Goal: Information Seeking & Learning: Learn about a topic

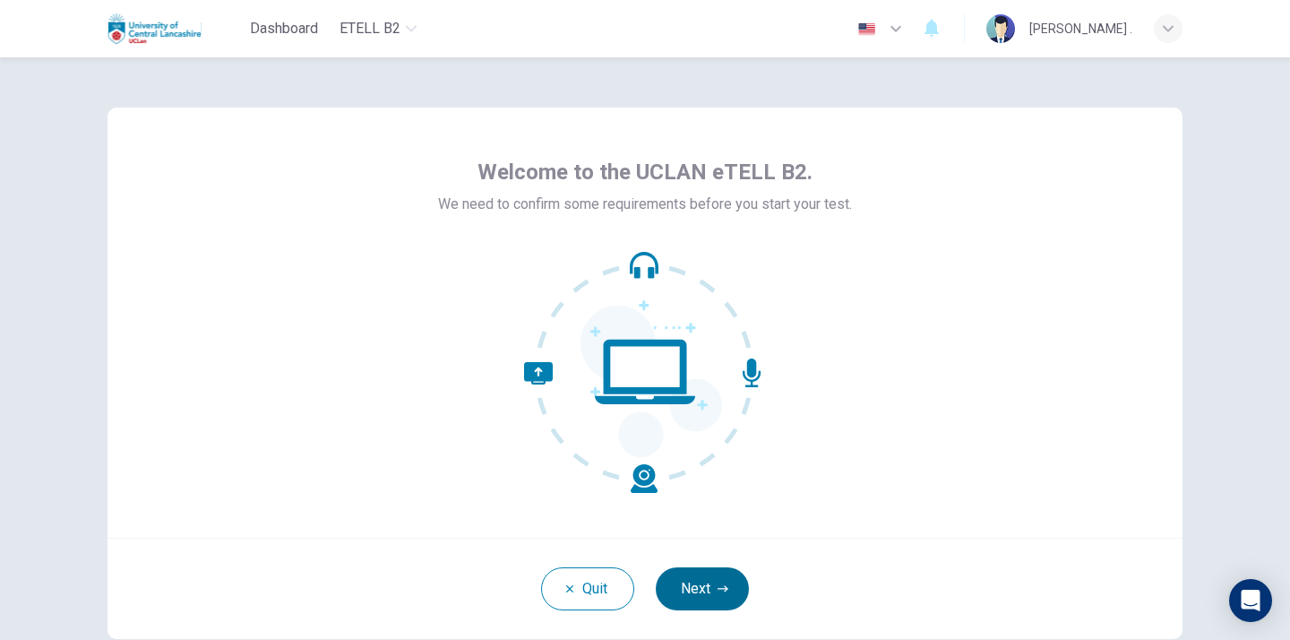
click at [702, 585] on button "Next" at bounding box center [702, 588] width 93 height 43
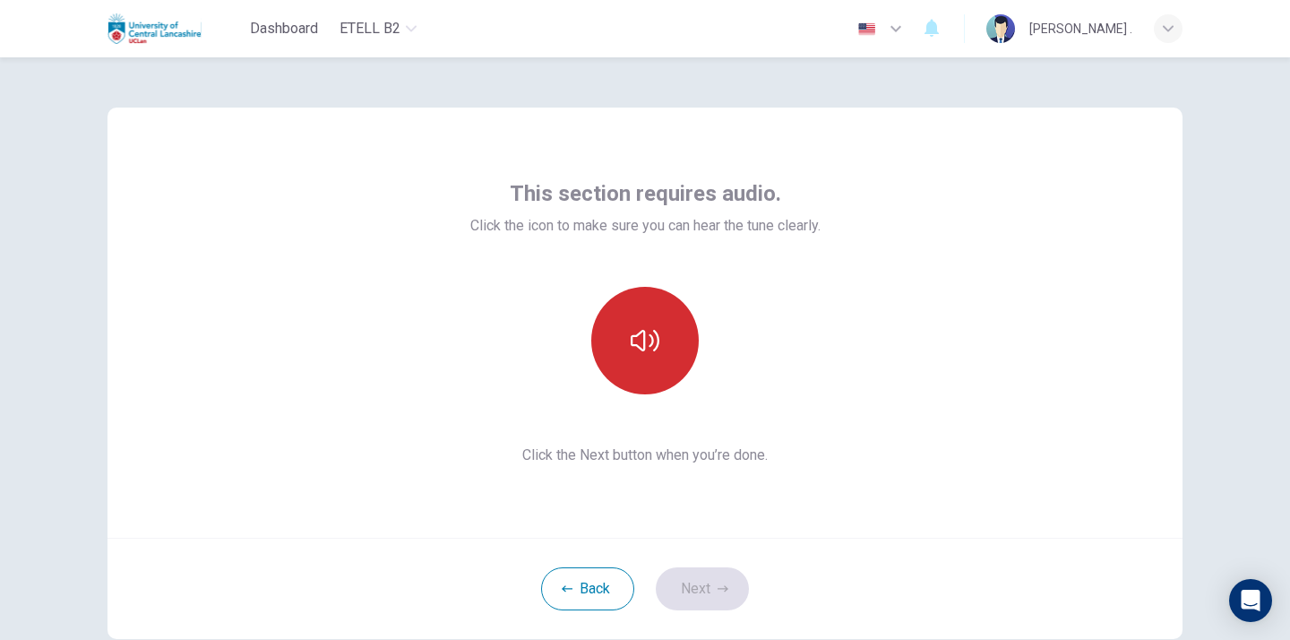
click at [638, 349] on icon "button" at bounding box center [645, 340] width 29 height 29
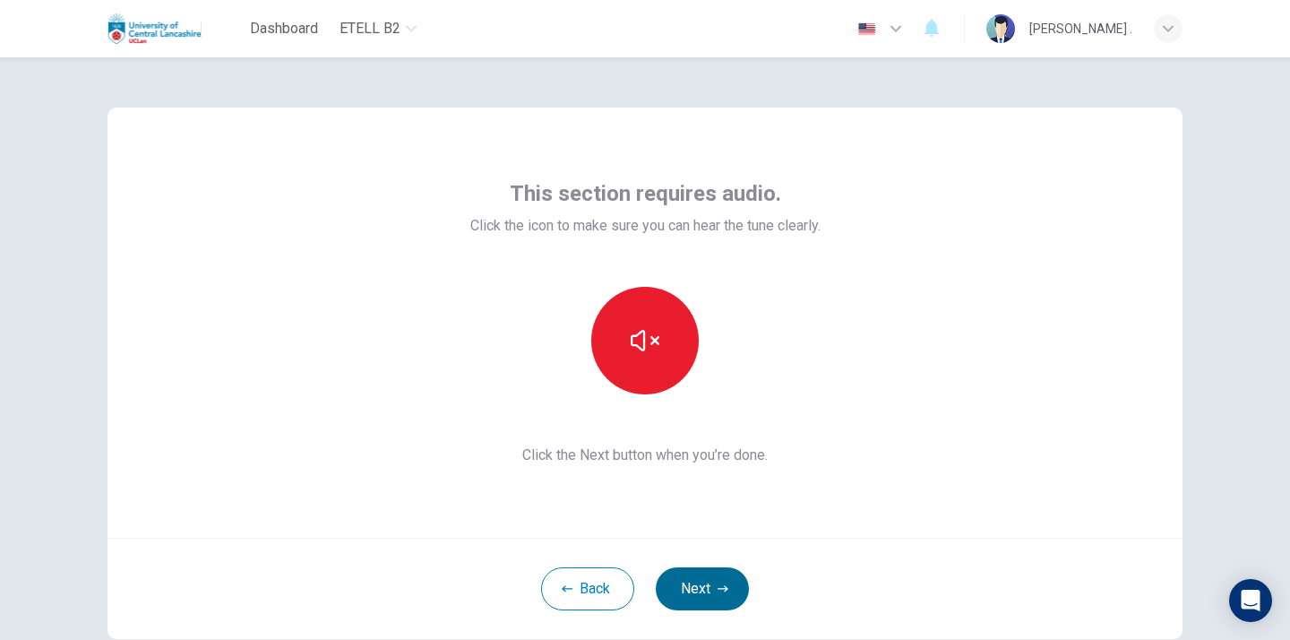
click at [695, 588] on button "Next" at bounding box center [702, 588] width 93 height 43
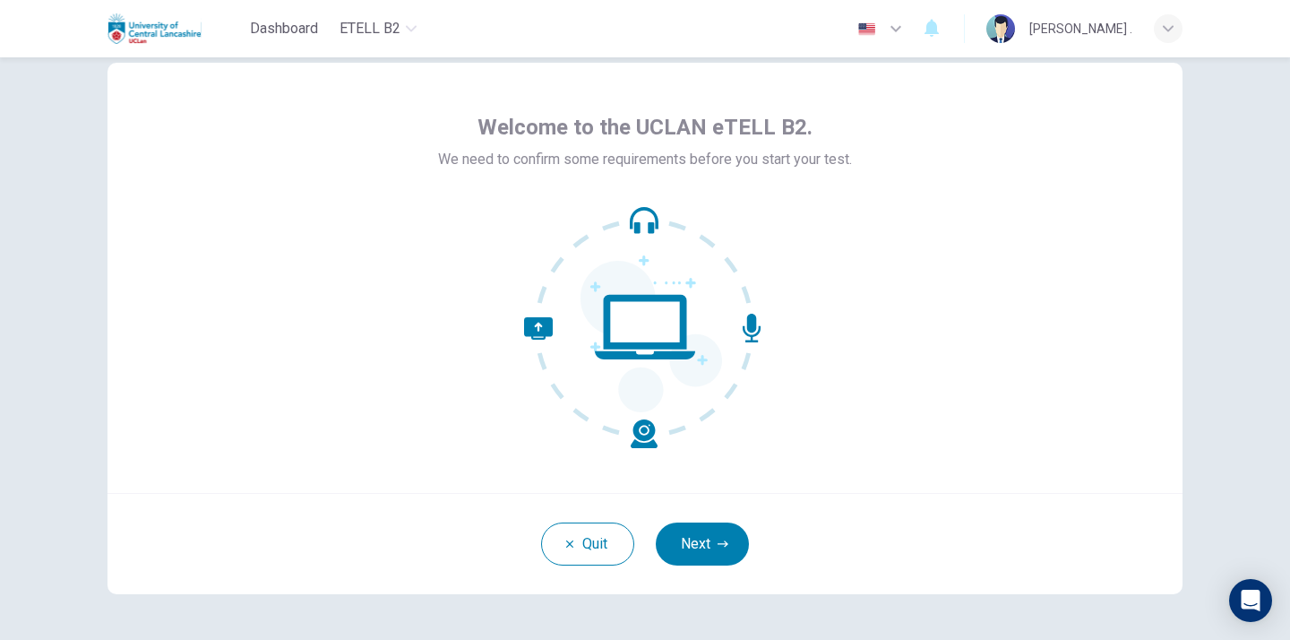
scroll to position [107, 0]
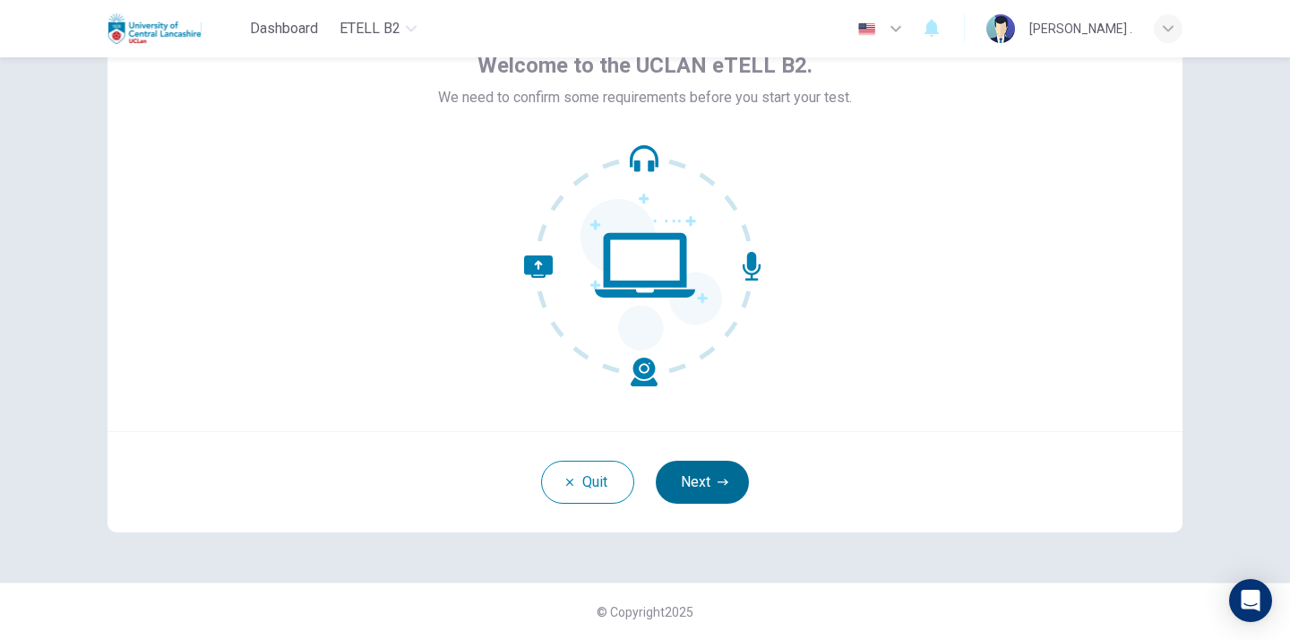
click at [721, 484] on icon "button" at bounding box center [722, 482] width 11 height 11
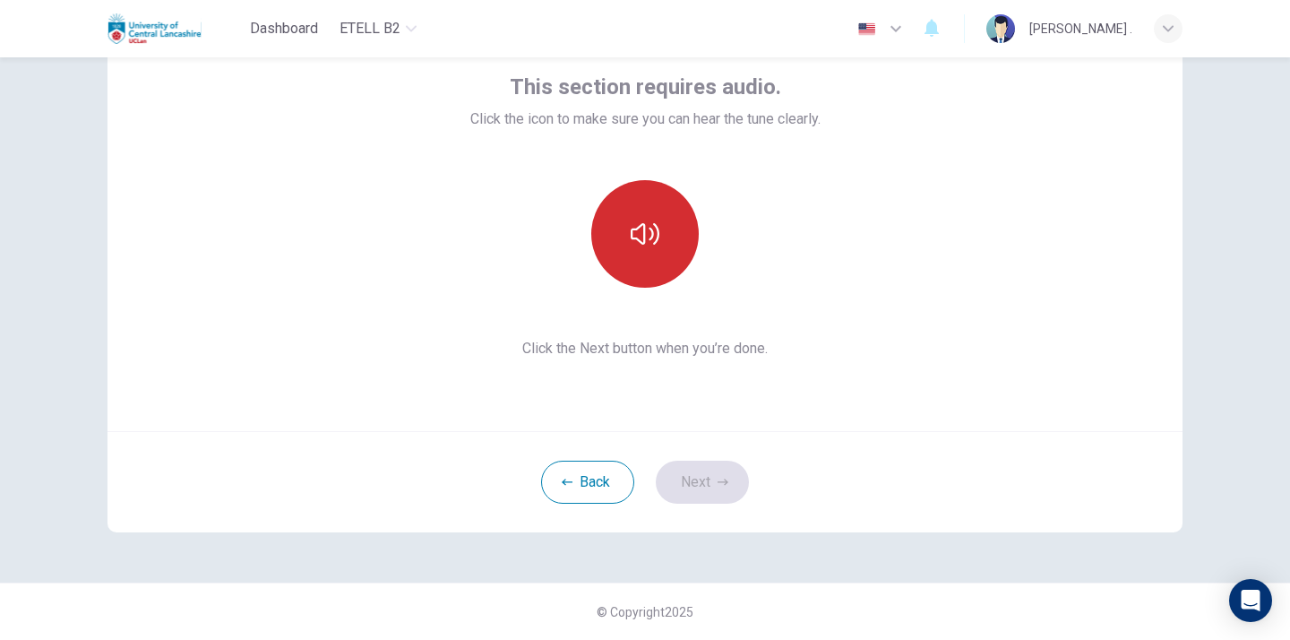
click at [659, 221] on button "button" at bounding box center [644, 233] width 107 height 107
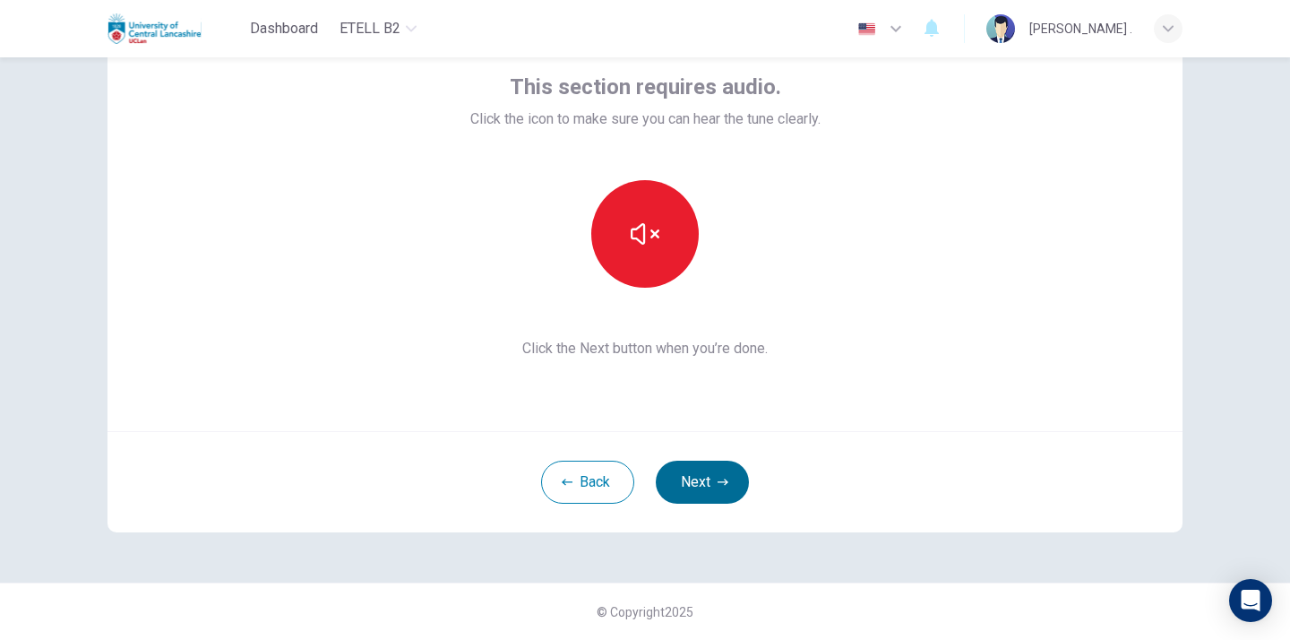
click at [730, 468] on button "Next" at bounding box center [702, 481] width 93 height 43
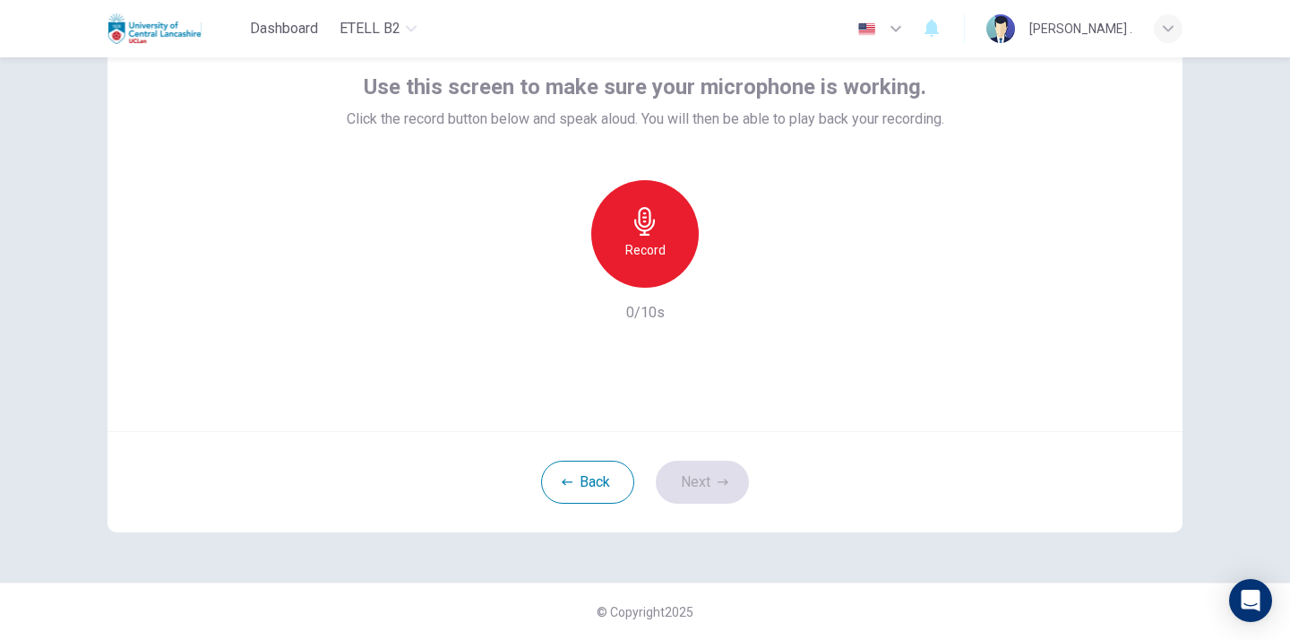
click at [628, 266] on div "Record" at bounding box center [644, 233] width 107 height 107
click at [635, 248] on h6 "Record" at bounding box center [645, 249] width 40 height 21
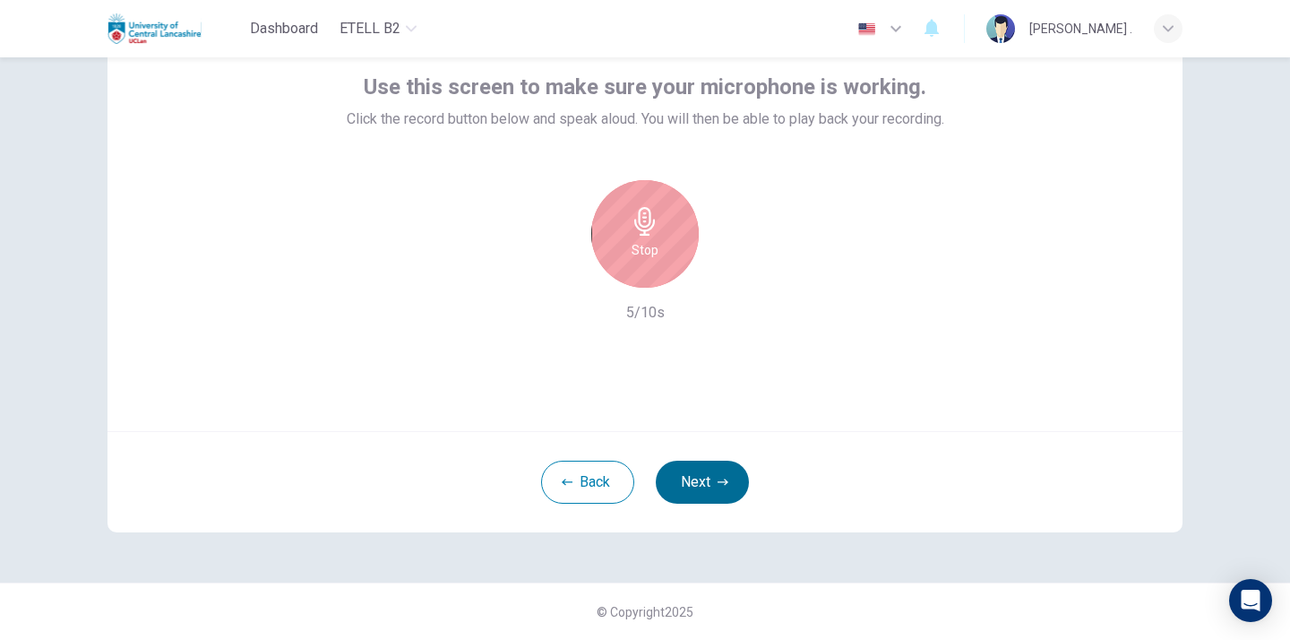
click at [699, 483] on button "Next" at bounding box center [702, 481] width 93 height 43
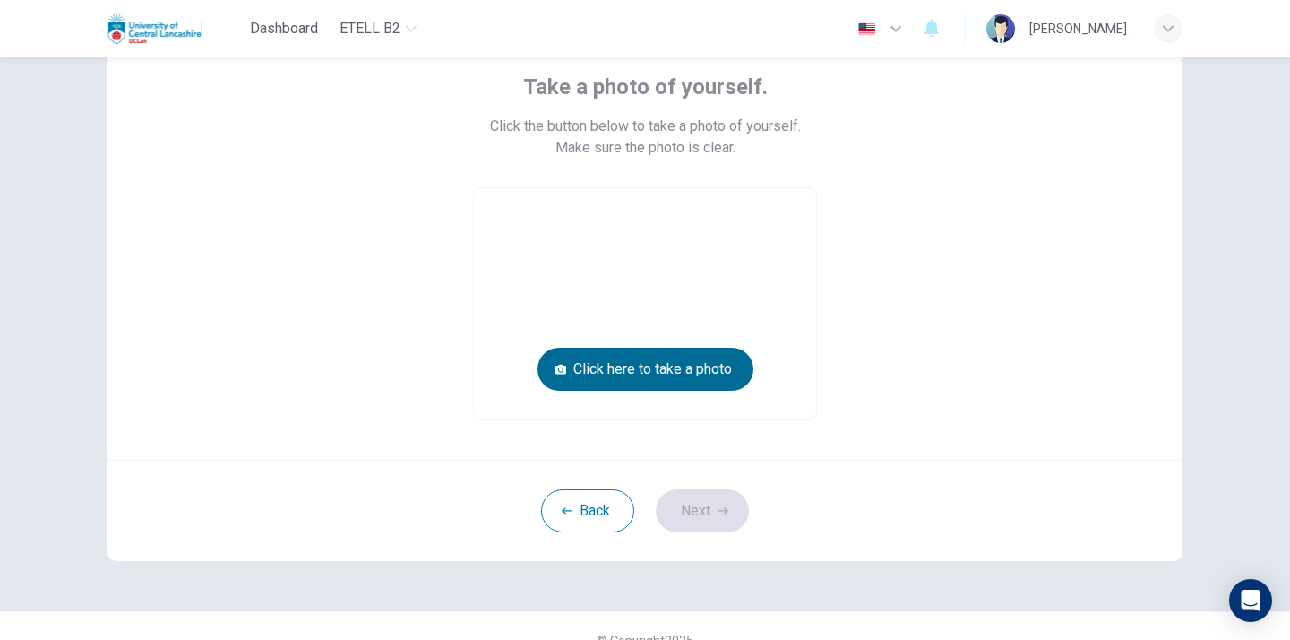
click at [656, 375] on button "Click here to take a photo" at bounding box center [645, 369] width 216 height 43
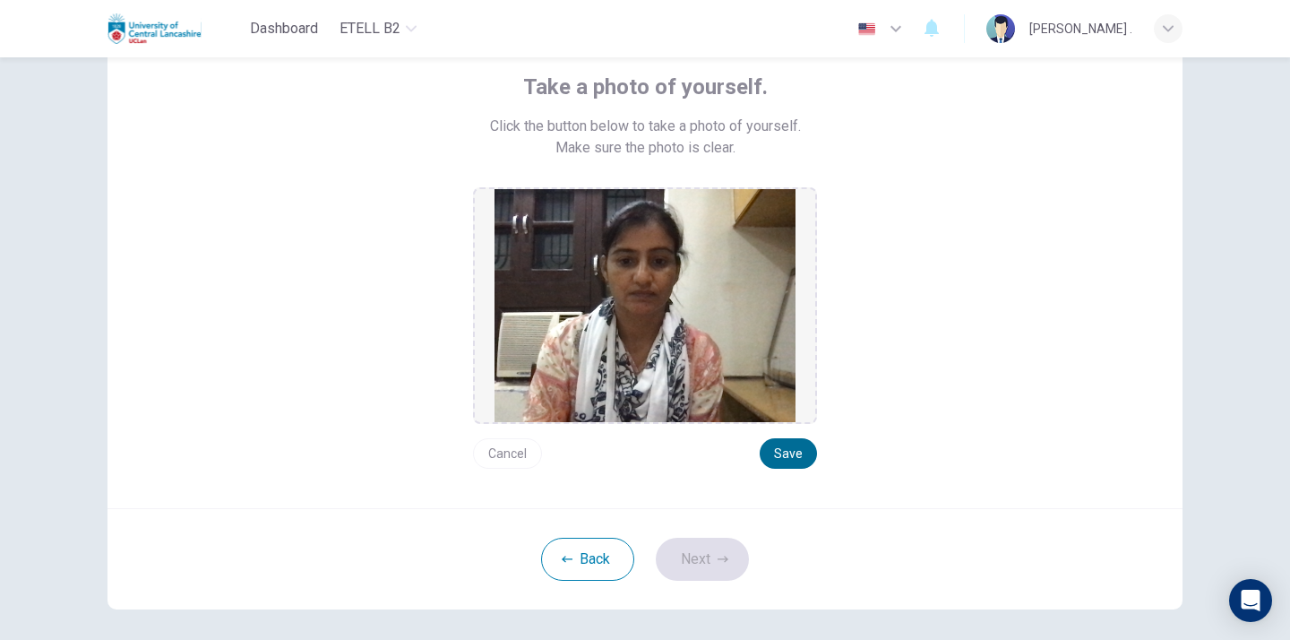
click at [787, 449] on button "Save" at bounding box center [788, 453] width 57 height 30
click at [785, 451] on button "Save" at bounding box center [788, 453] width 57 height 30
click at [692, 556] on button "Next" at bounding box center [702, 558] width 93 height 43
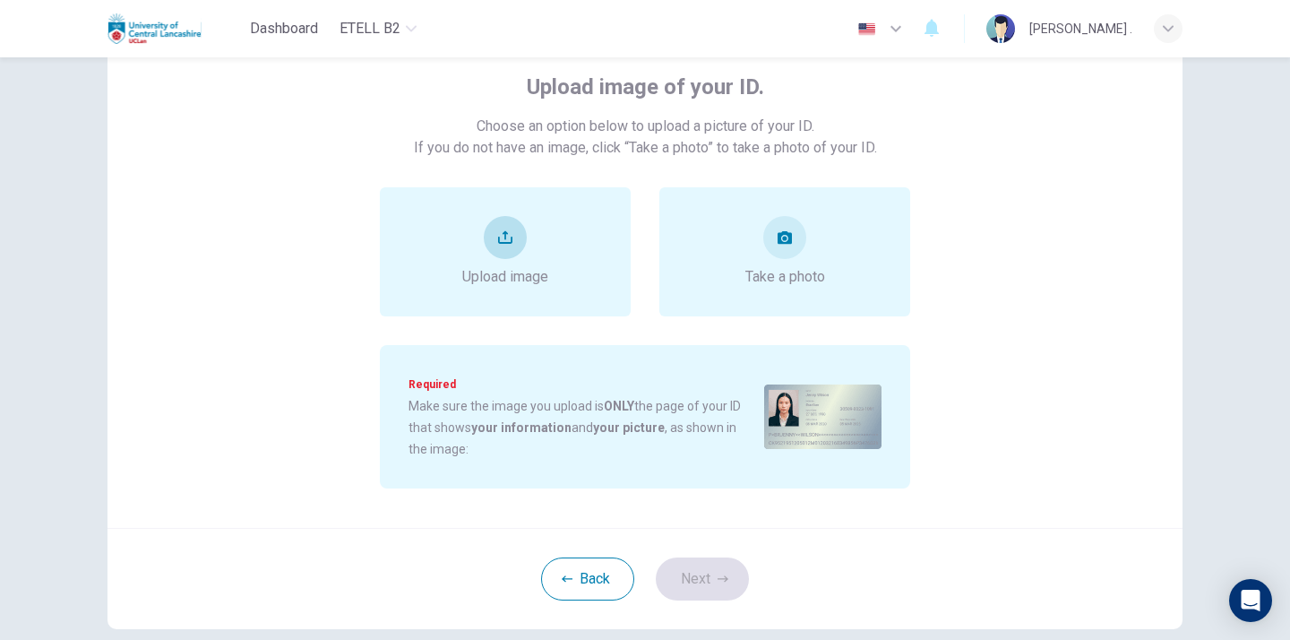
click at [505, 237] on icon "upload" at bounding box center [505, 237] width 14 height 14
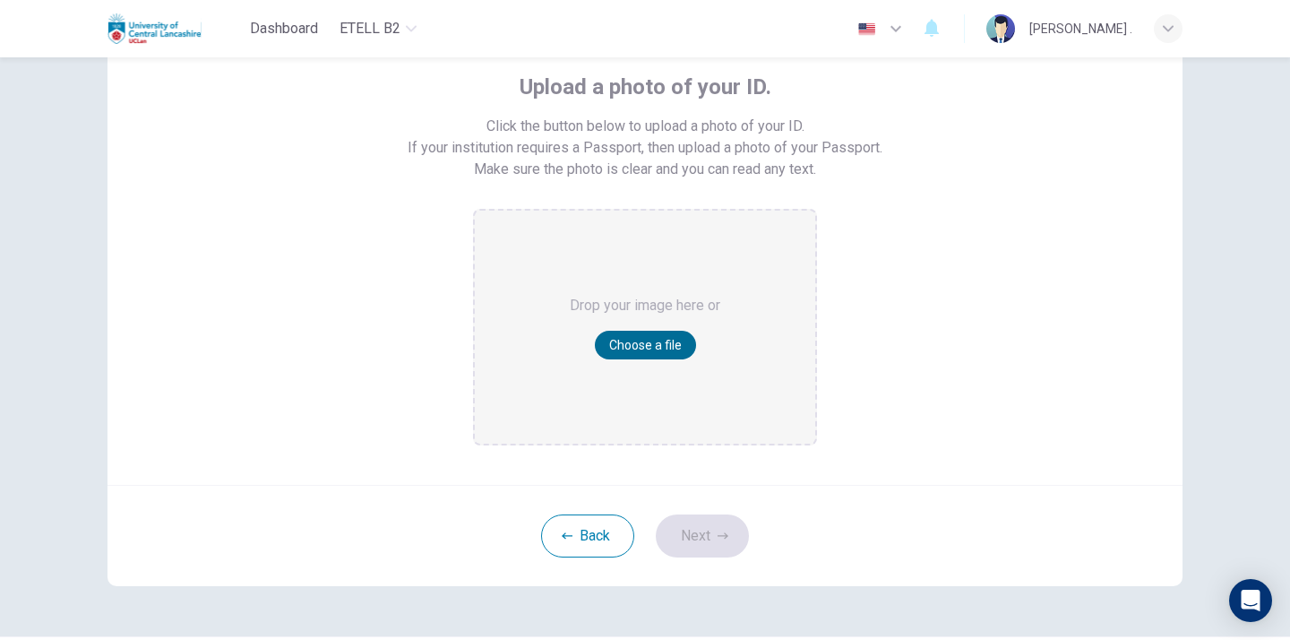
click at [634, 344] on button "Choose a file" at bounding box center [645, 345] width 101 height 29
click at [631, 343] on button "Choose a file" at bounding box center [645, 345] width 101 height 29
click at [579, 529] on button "Back" at bounding box center [587, 535] width 93 height 43
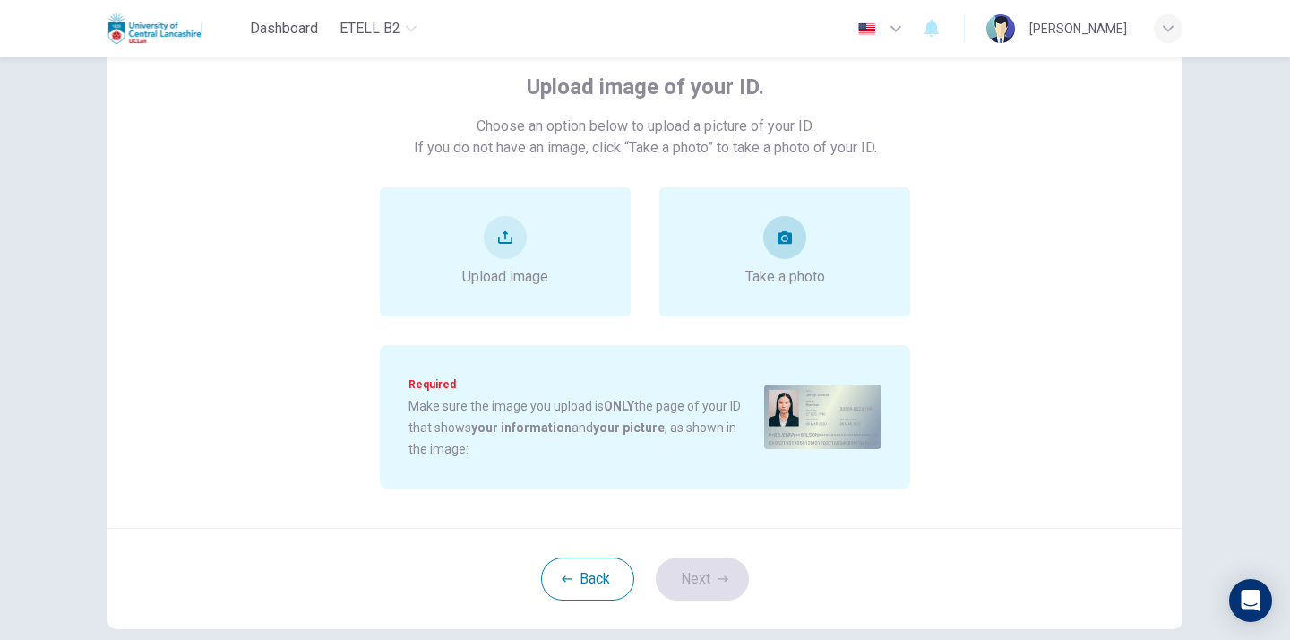
click at [790, 243] on icon "take photo" at bounding box center [784, 237] width 14 height 13
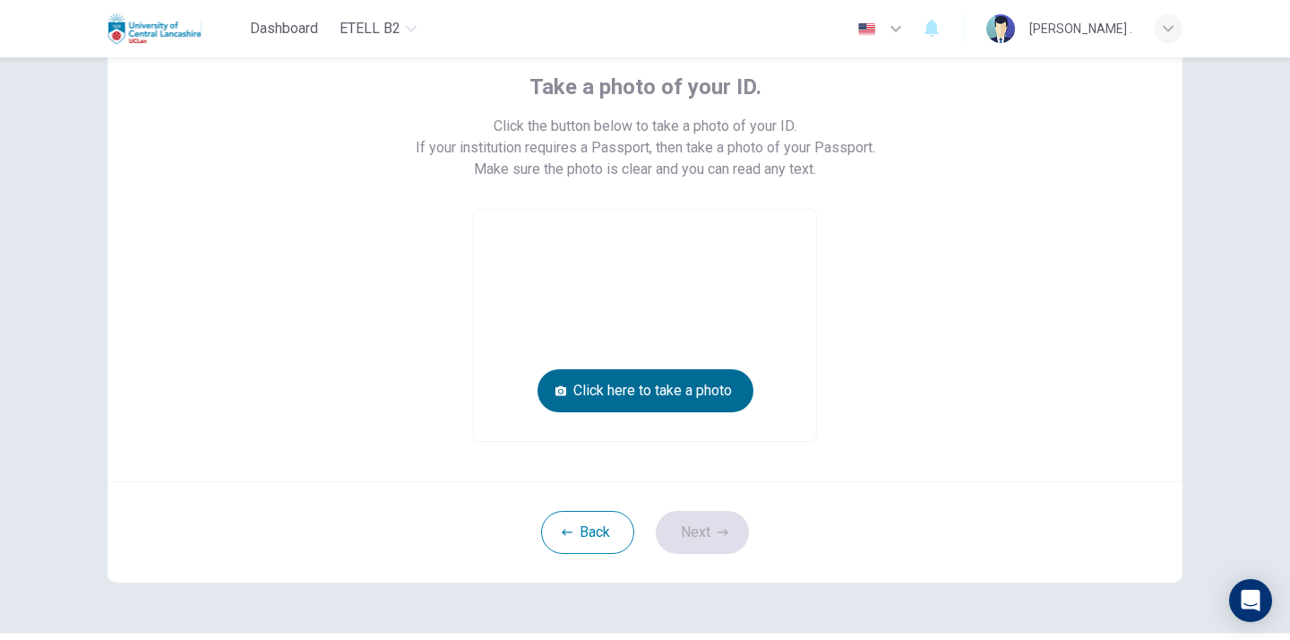
click at [622, 384] on button "Click here to take a photo" at bounding box center [645, 390] width 216 height 43
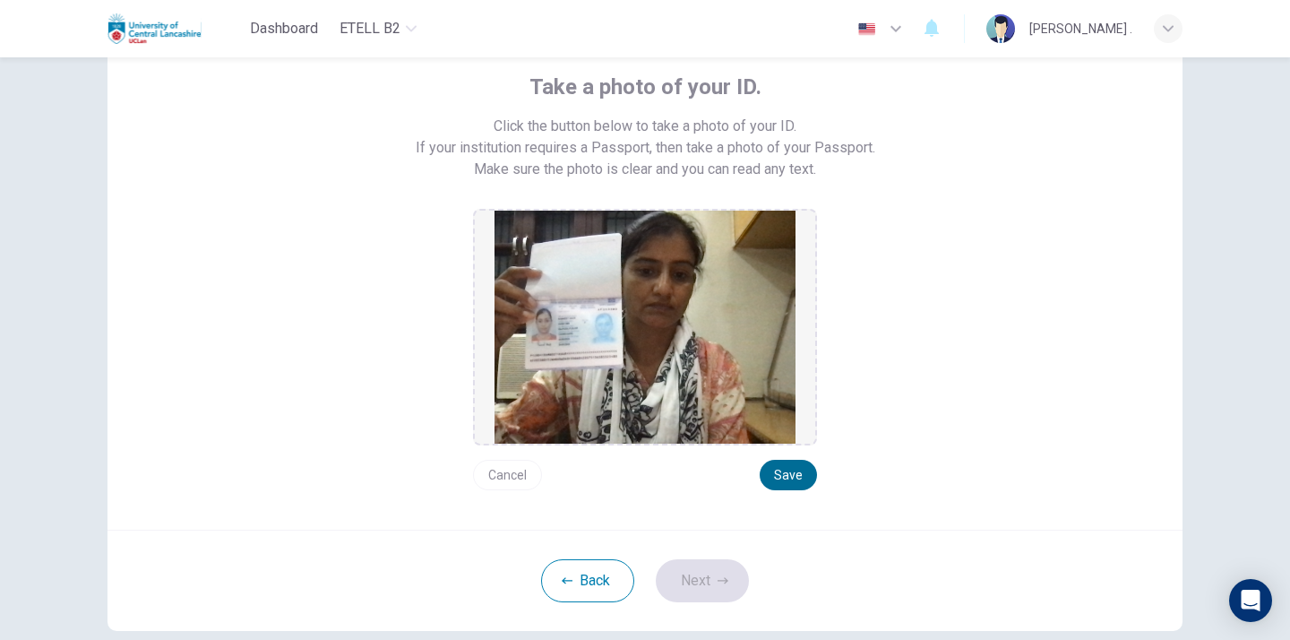
click at [788, 474] on button "Save" at bounding box center [788, 474] width 57 height 30
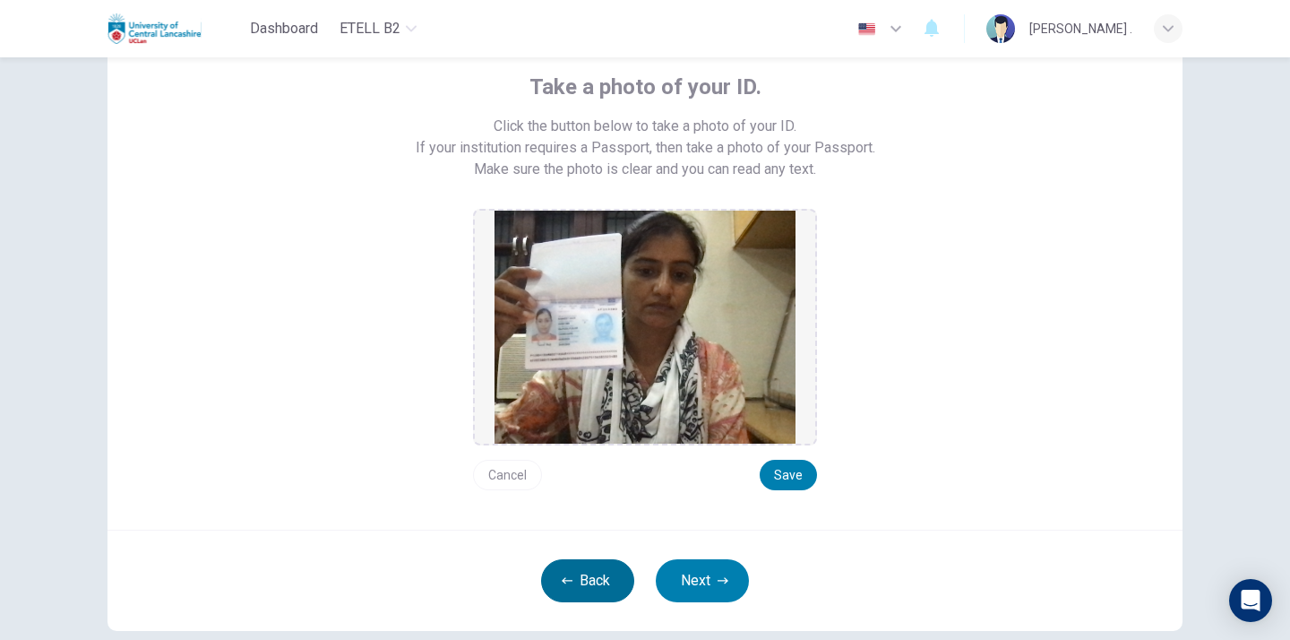
click at [577, 575] on button "Back" at bounding box center [587, 580] width 93 height 43
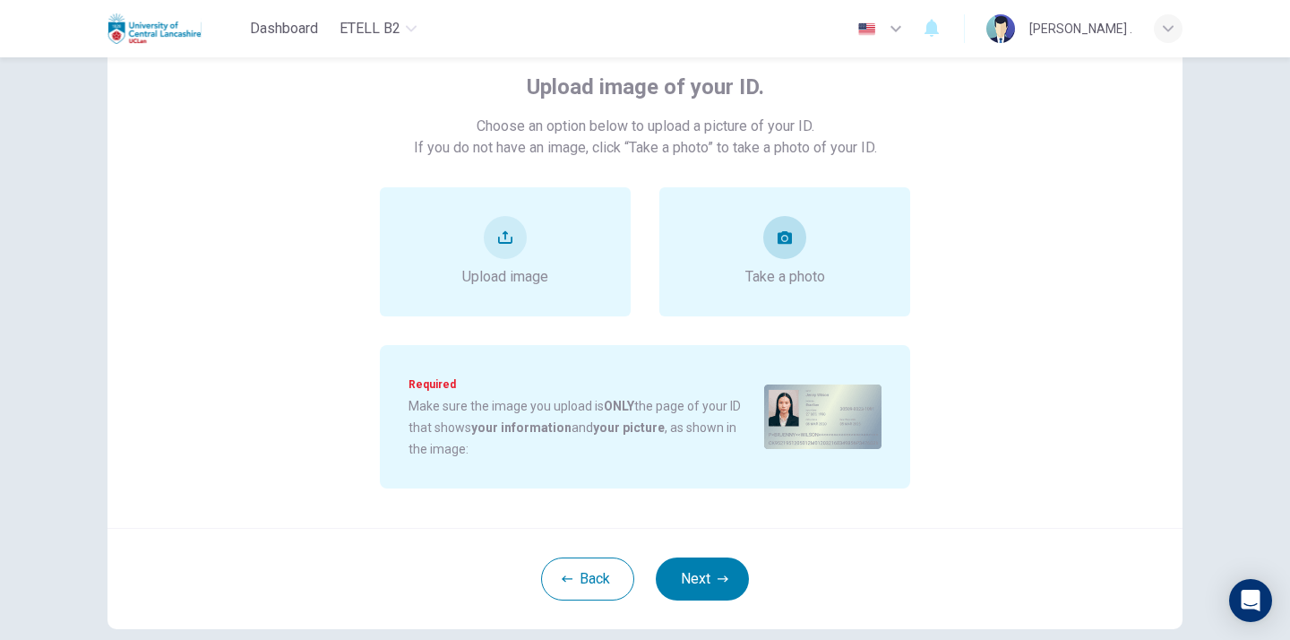
click at [782, 239] on icon "take photo" at bounding box center [784, 237] width 14 height 14
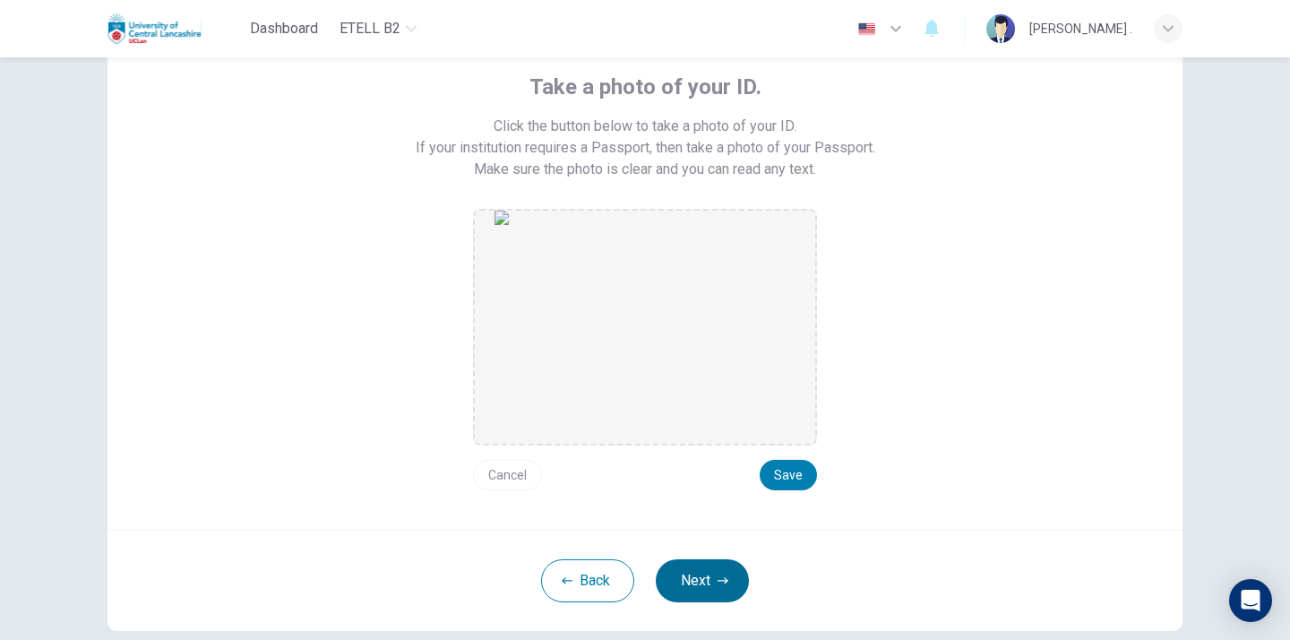
click at [699, 571] on button "Next" at bounding box center [702, 580] width 93 height 43
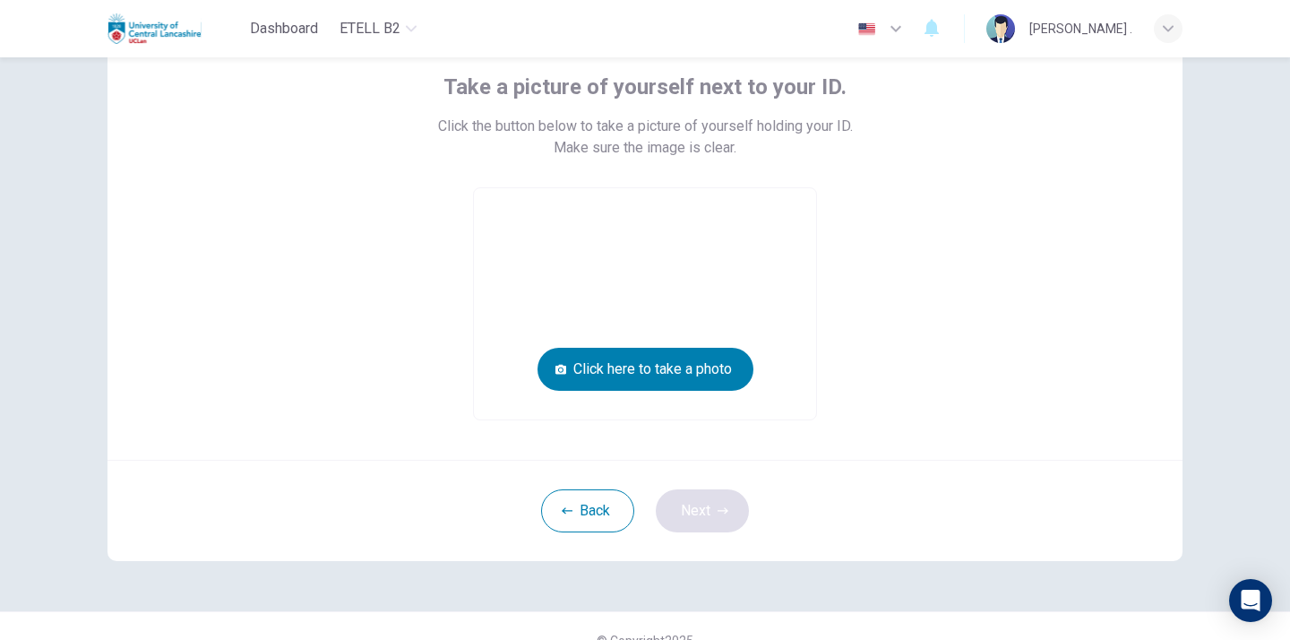
click at [699, 571] on div "Take a picture of yourself next to your ID. Click the button below to take a pi…" at bounding box center [645, 281] width 1132 height 660
click at [628, 365] on button "Click here to take a photo" at bounding box center [645, 369] width 216 height 43
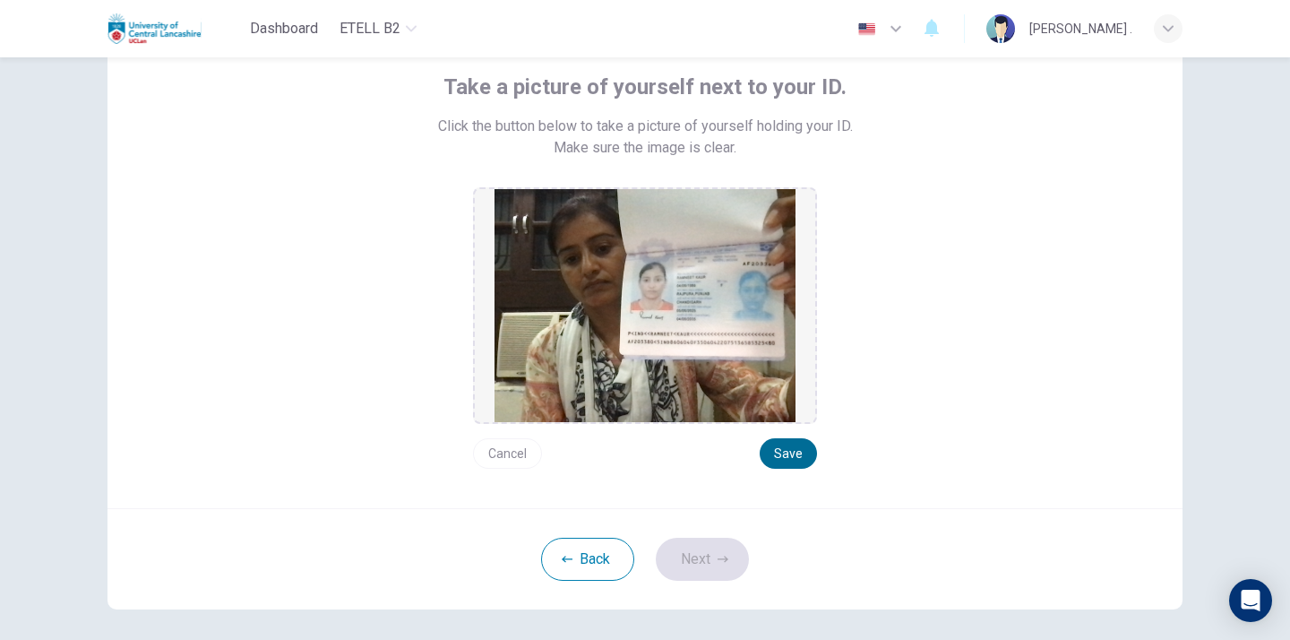
click at [800, 445] on button "Save" at bounding box center [788, 453] width 57 height 30
click at [698, 576] on button "Next" at bounding box center [702, 558] width 93 height 43
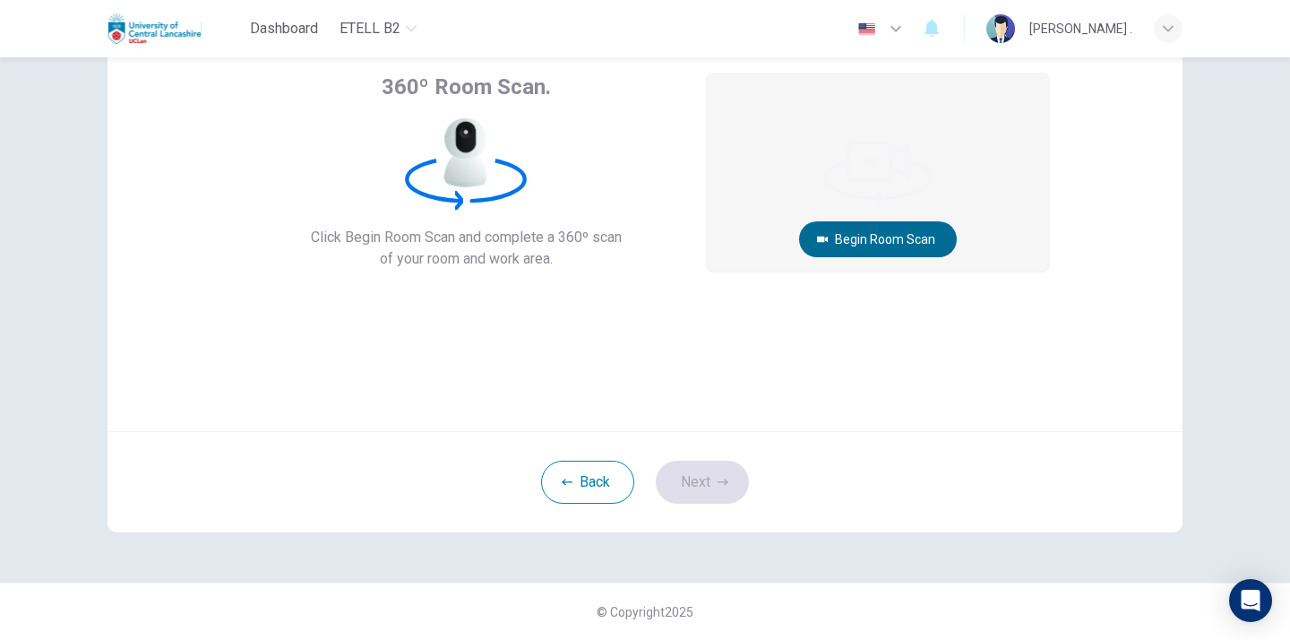
click at [872, 244] on button "Begin Room Scan" at bounding box center [878, 239] width 158 height 36
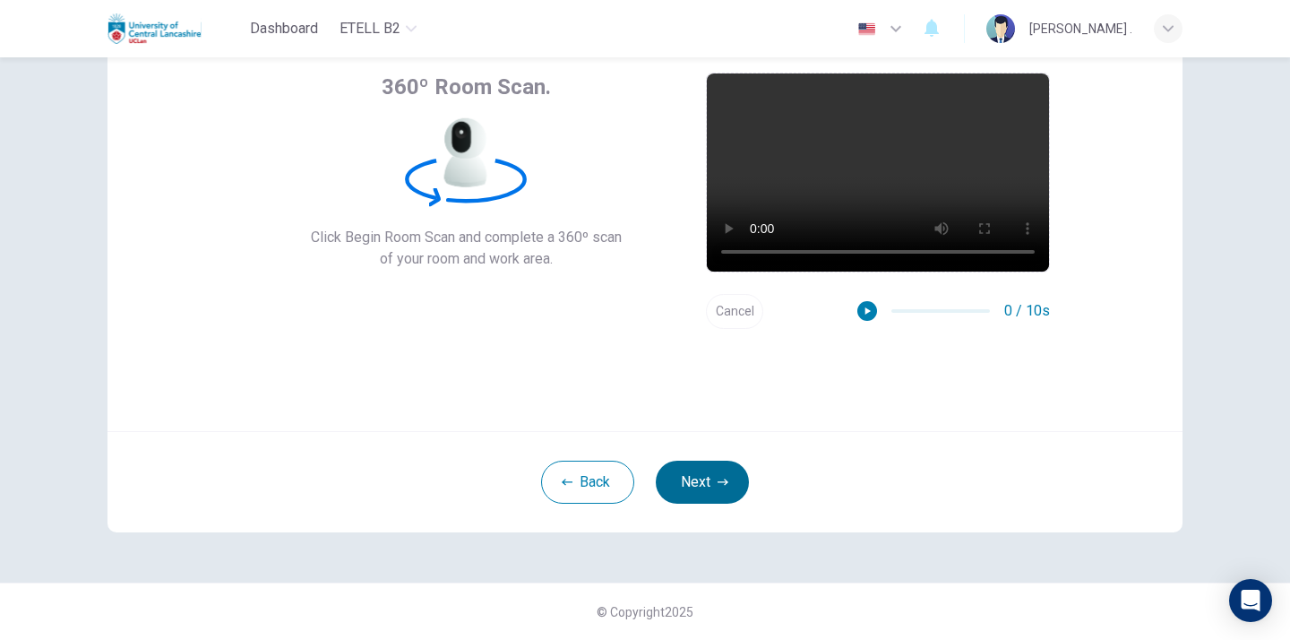
click at [699, 480] on button "Next" at bounding box center [702, 481] width 93 height 43
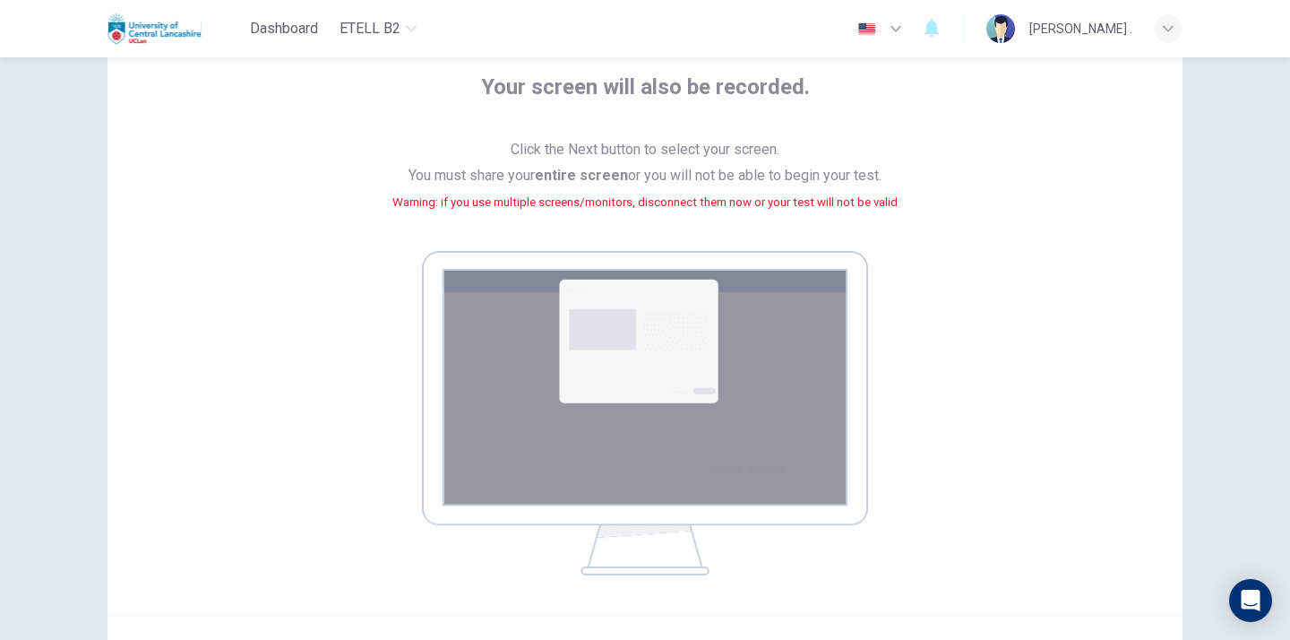
click at [625, 373] on img at bounding box center [645, 413] width 446 height 324
click at [585, 150] on span "Click the Next button to select your screen. You must share your entire screen …" at bounding box center [644, 186] width 505 height 99
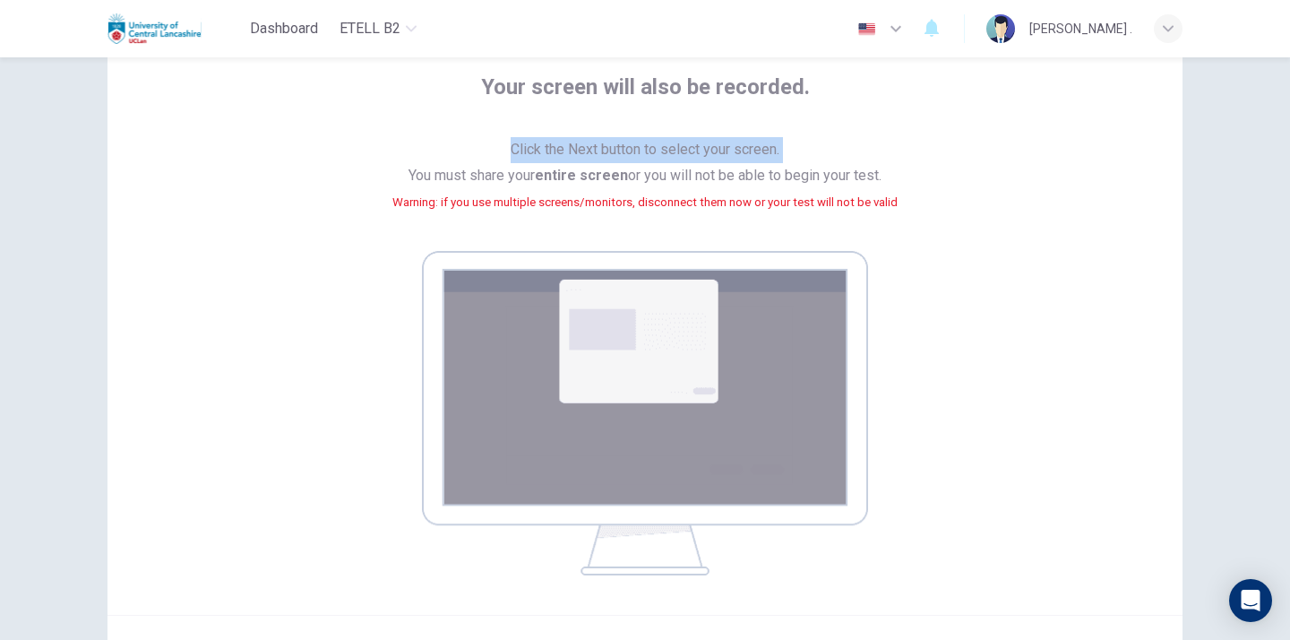
click at [1005, 158] on div "Your screen will also be recorded. Click the Next button to select your screen.…" at bounding box center [645, 324] width 810 height 502
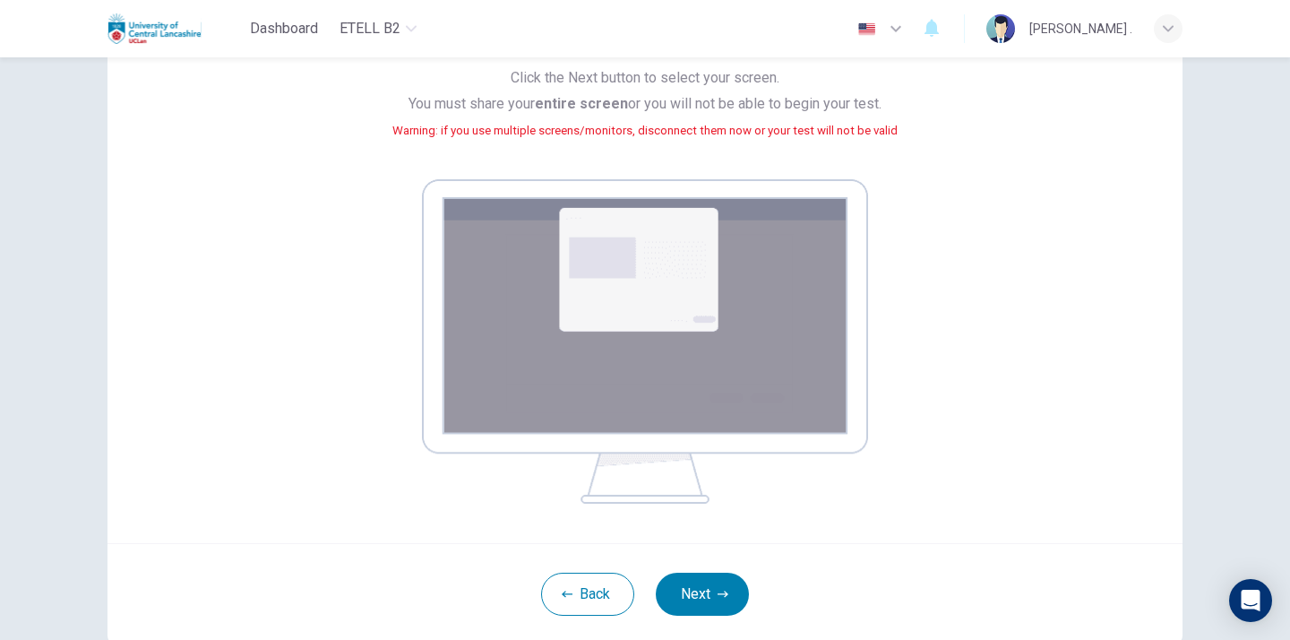
scroll to position [214, 0]
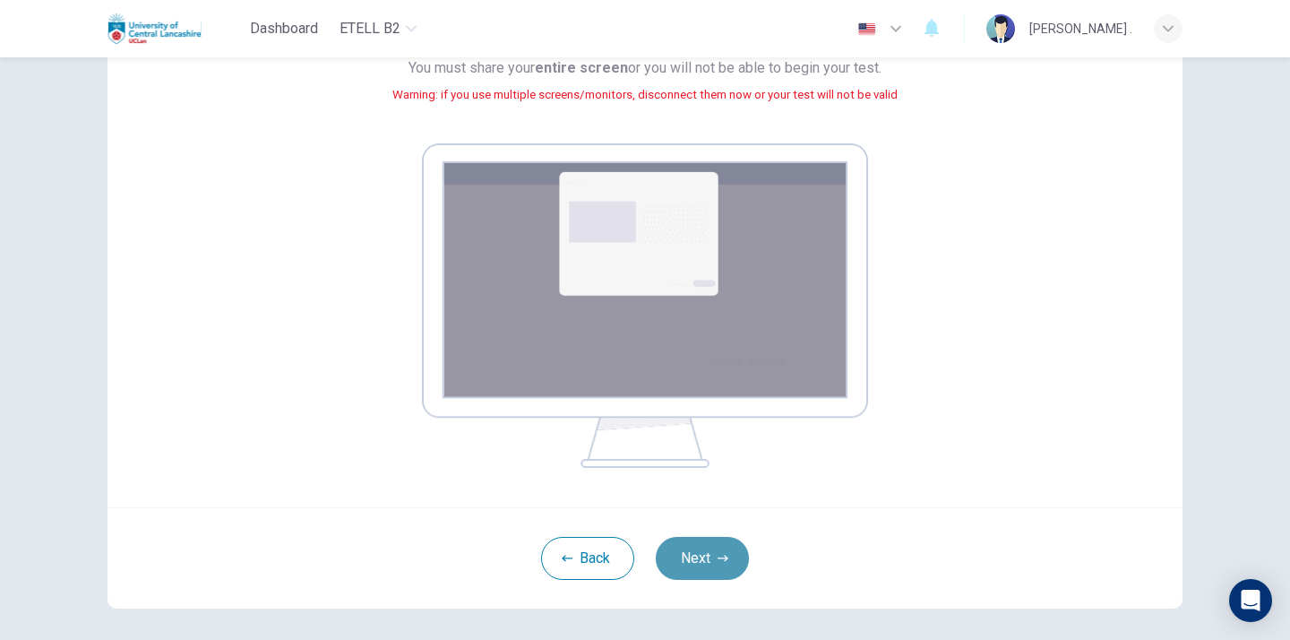
click at [710, 554] on button "Next" at bounding box center [702, 558] width 93 height 43
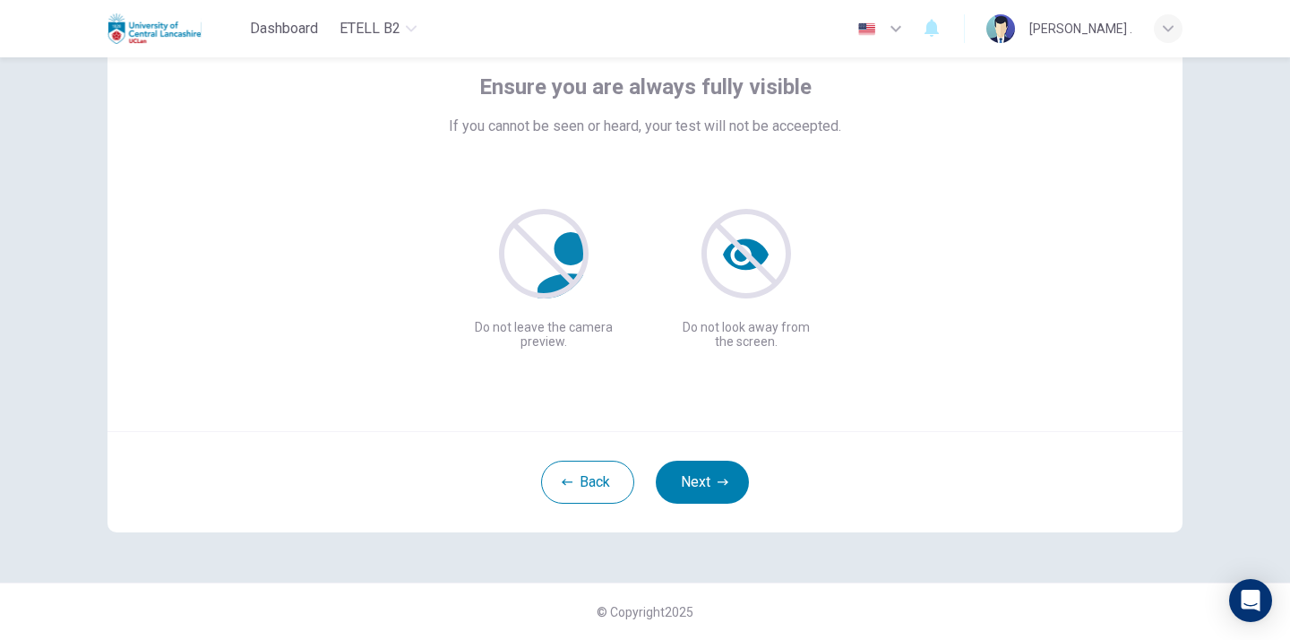
scroll to position [107, 0]
click at [696, 485] on button "Next" at bounding box center [702, 481] width 93 height 43
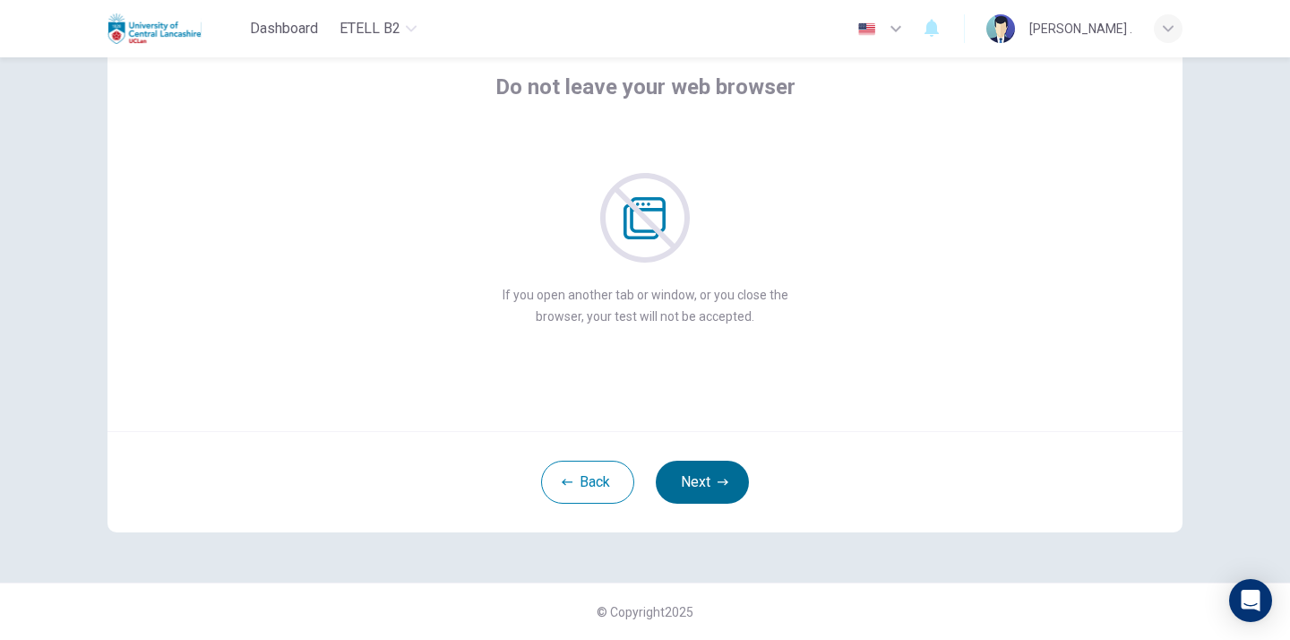
click at [696, 485] on button "Next" at bounding box center [702, 481] width 93 height 43
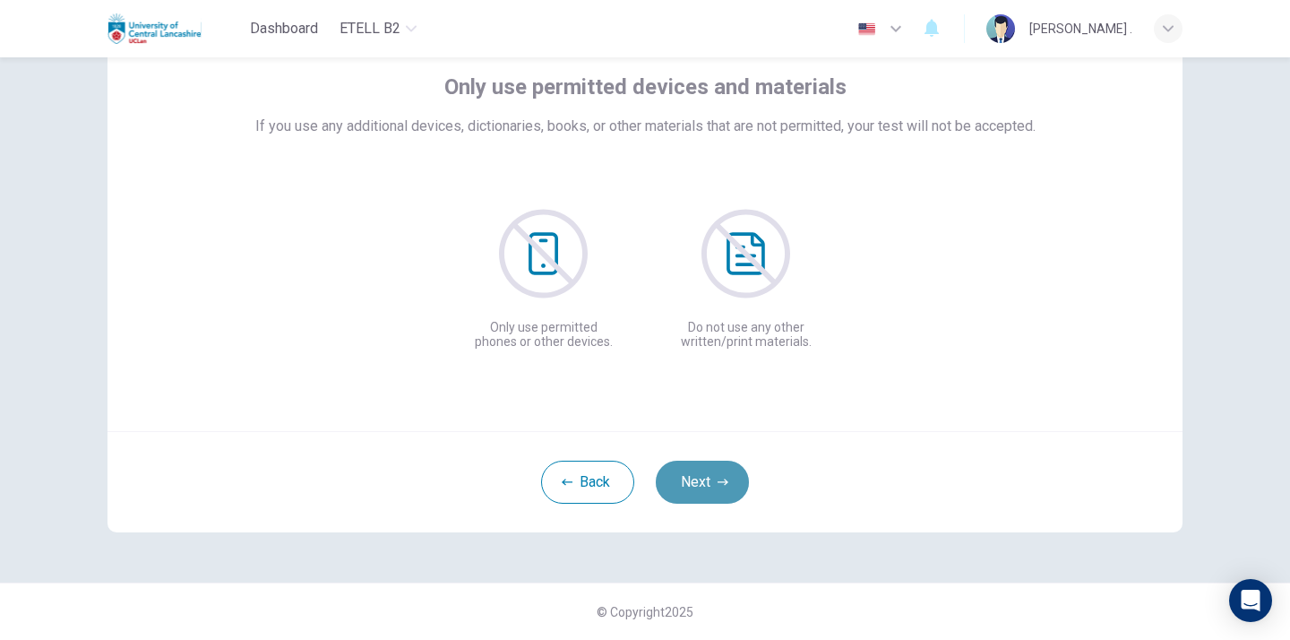
click at [696, 485] on button "Next" at bounding box center [702, 481] width 93 height 43
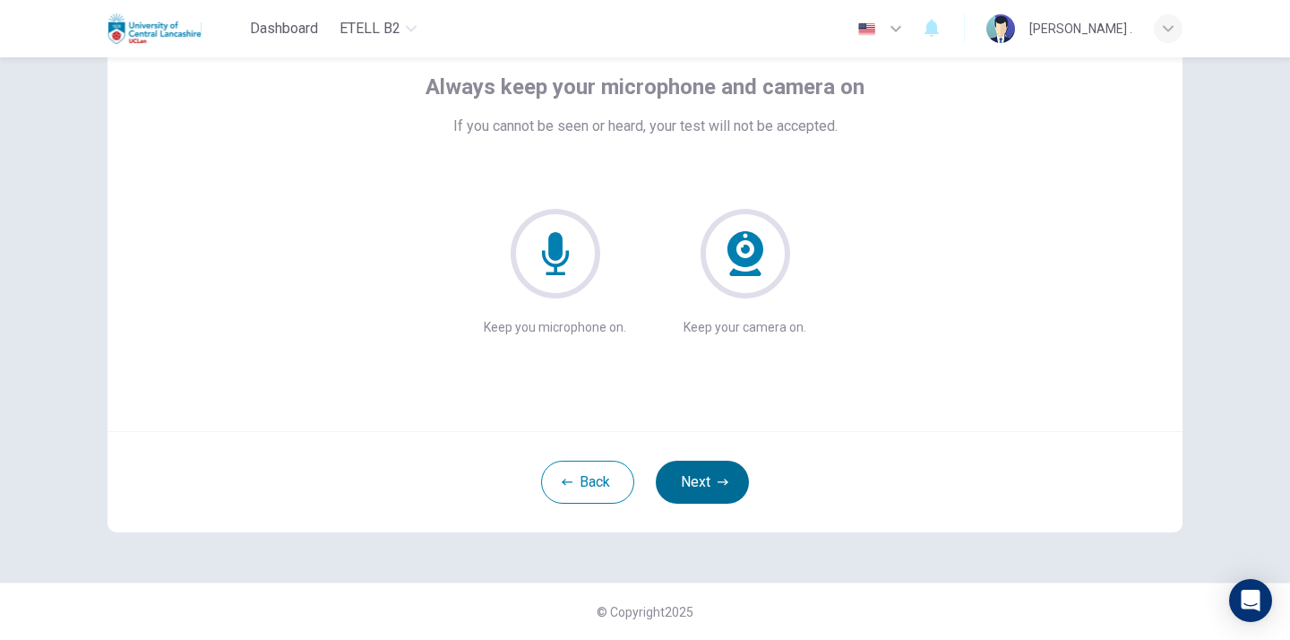
click at [696, 485] on button "Next" at bounding box center [702, 481] width 93 height 43
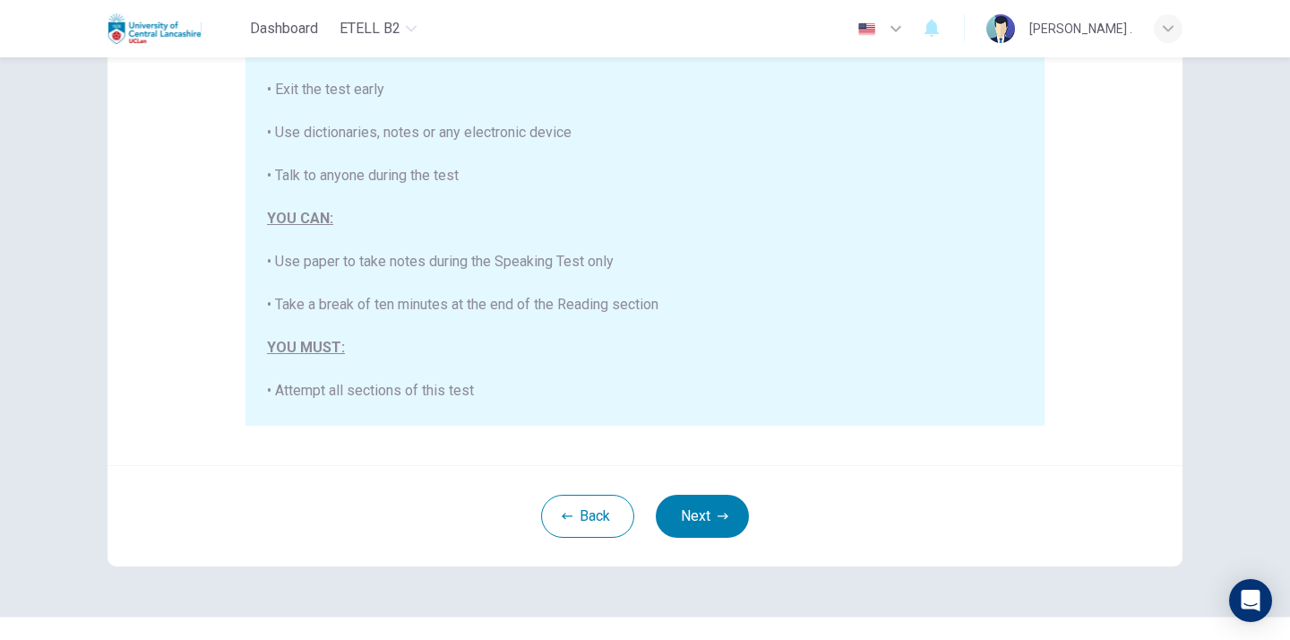
scroll to position [356, 0]
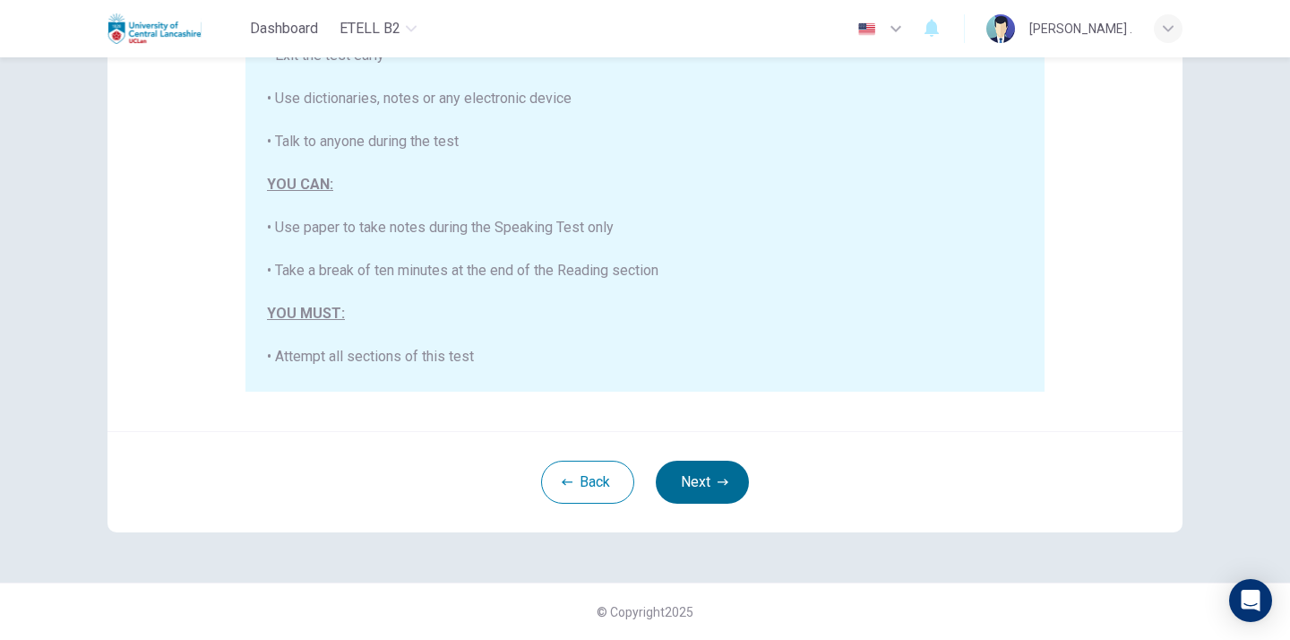
click at [702, 474] on button "Next" at bounding box center [702, 481] width 93 height 43
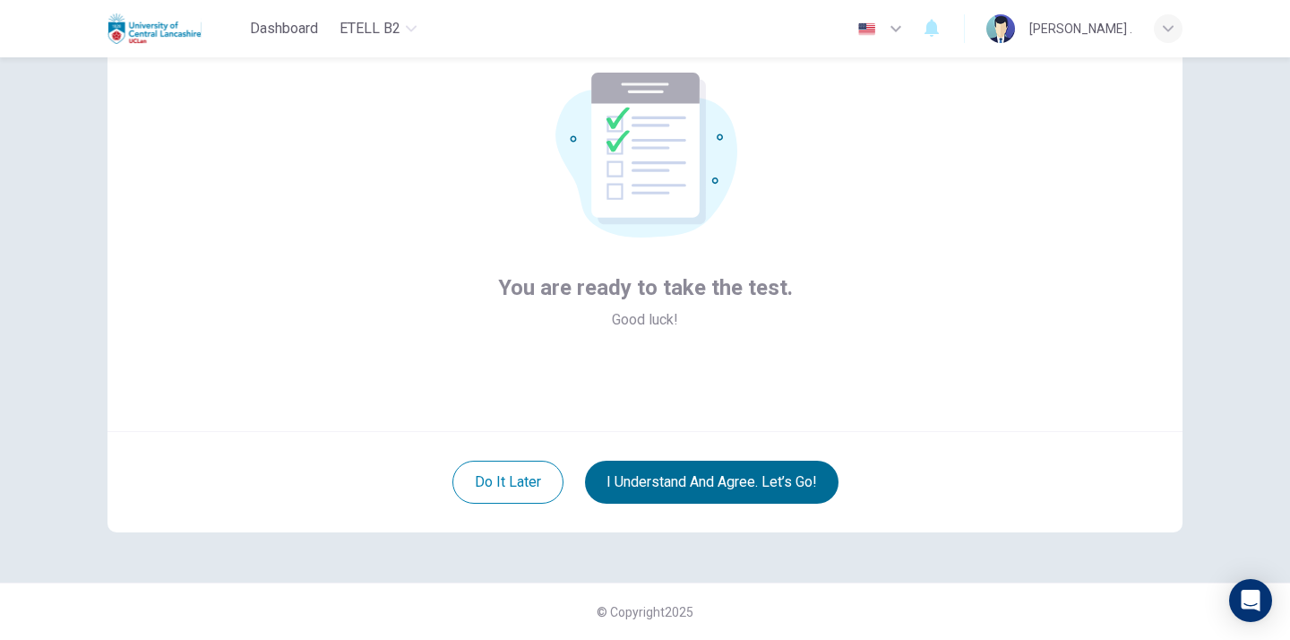
scroll to position [107, 0]
click at [712, 483] on button "I understand and agree. Let’s go!" at bounding box center [711, 481] width 253 height 43
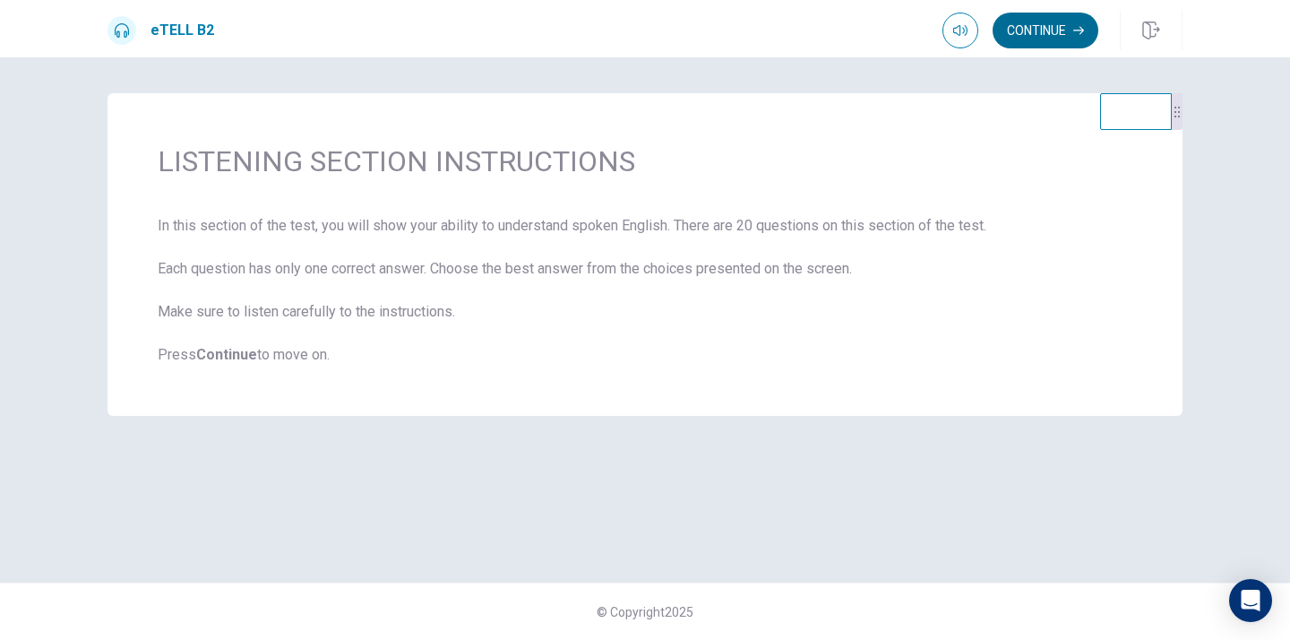
click at [1032, 33] on button "Continue" at bounding box center [1045, 31] width 106 height 36
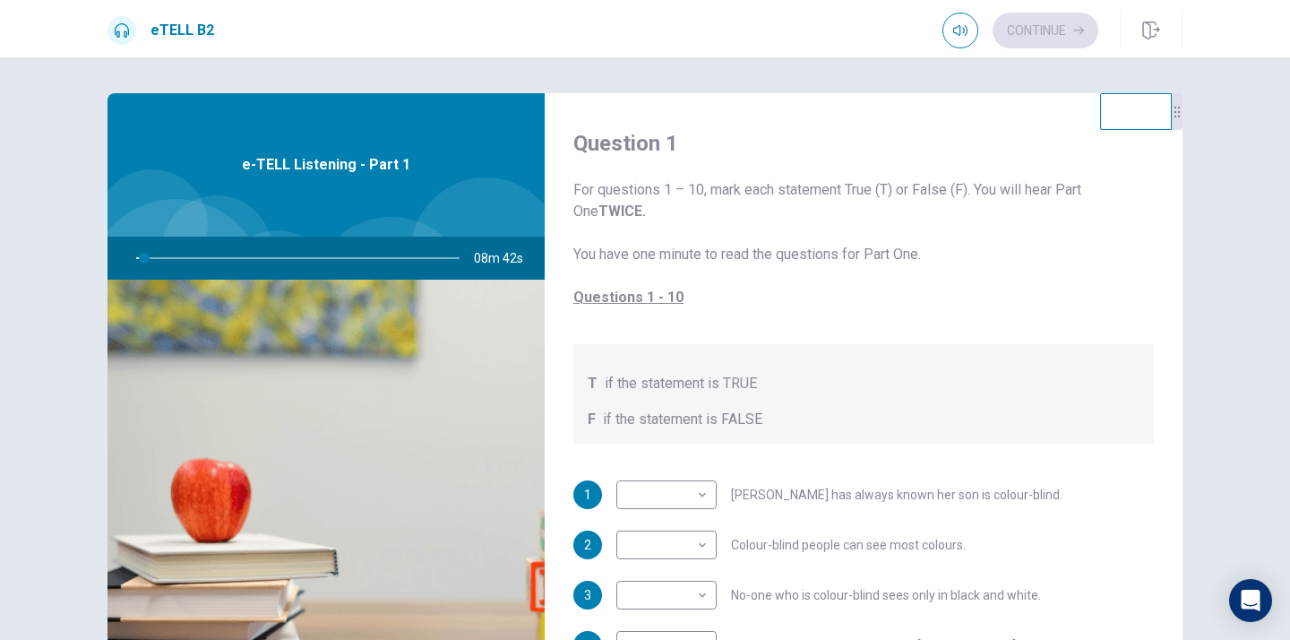
click at [1156, 371] on div "Question 1 For questions 1 – 10, mark each statement True (T) or False (F). You…" at bounding box center [864, 562] width 638 height 939
click at [699, 496] on body "This site uses cookies, as explained in our Privacy Policy . If you agree to th…" at bounding box center [645, 320] width 1290 height 640
type input "*"
click at [1217, 270] on div at bounding box center [645, 320] width 1290 height 640
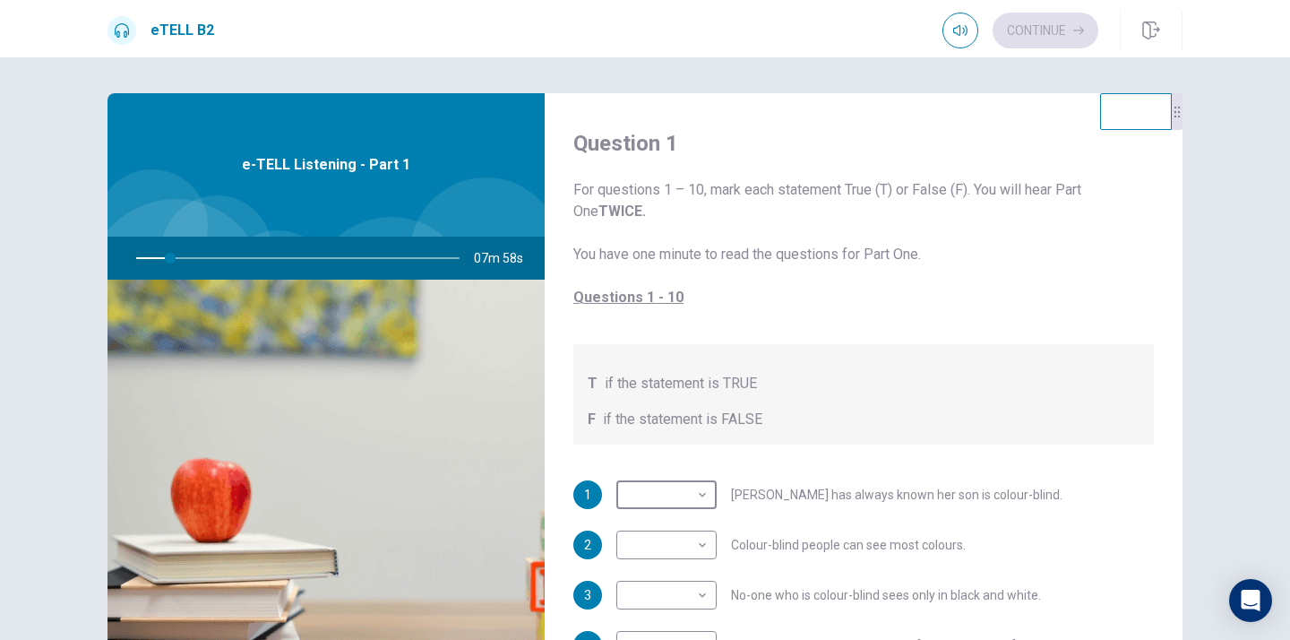
type input "**"
click at [923, 598] on div at bounding box center [645, 320] width 1290 height 640
type input "**"
click at [1069, 478] on div at bounding box center [645, 320] width 1290 height 640
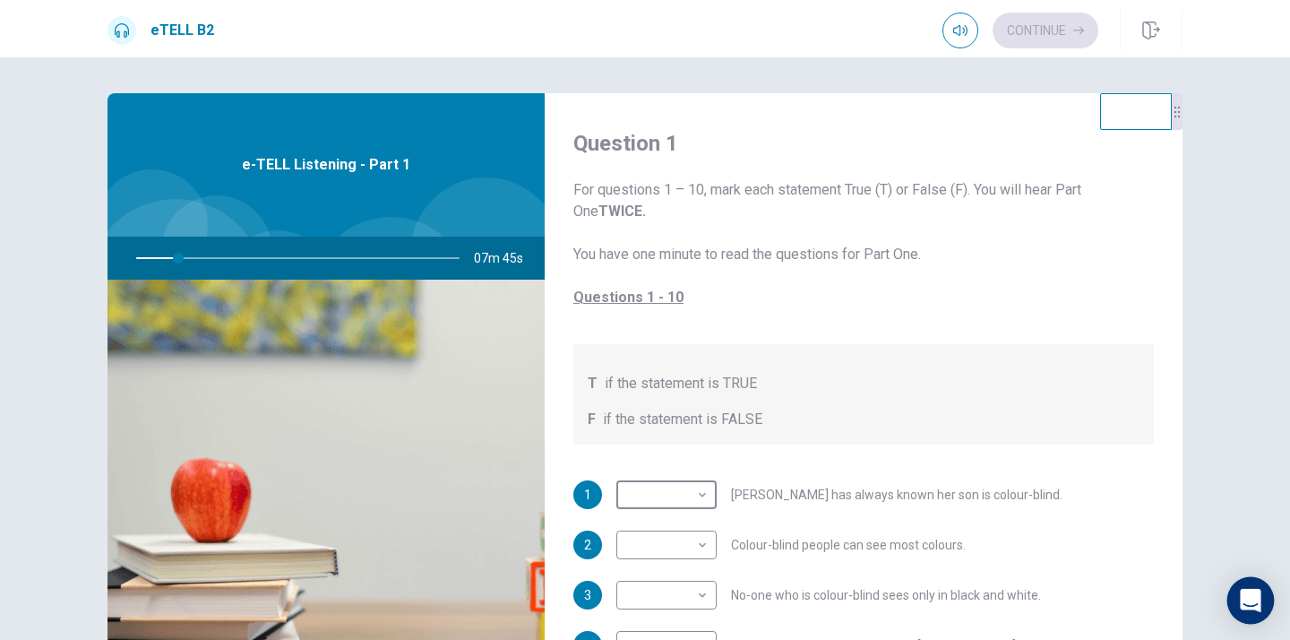
click at [1256, 603] on icon "Open Intercom Messenger" at bounding box center [1250, 599] width 21 height 23
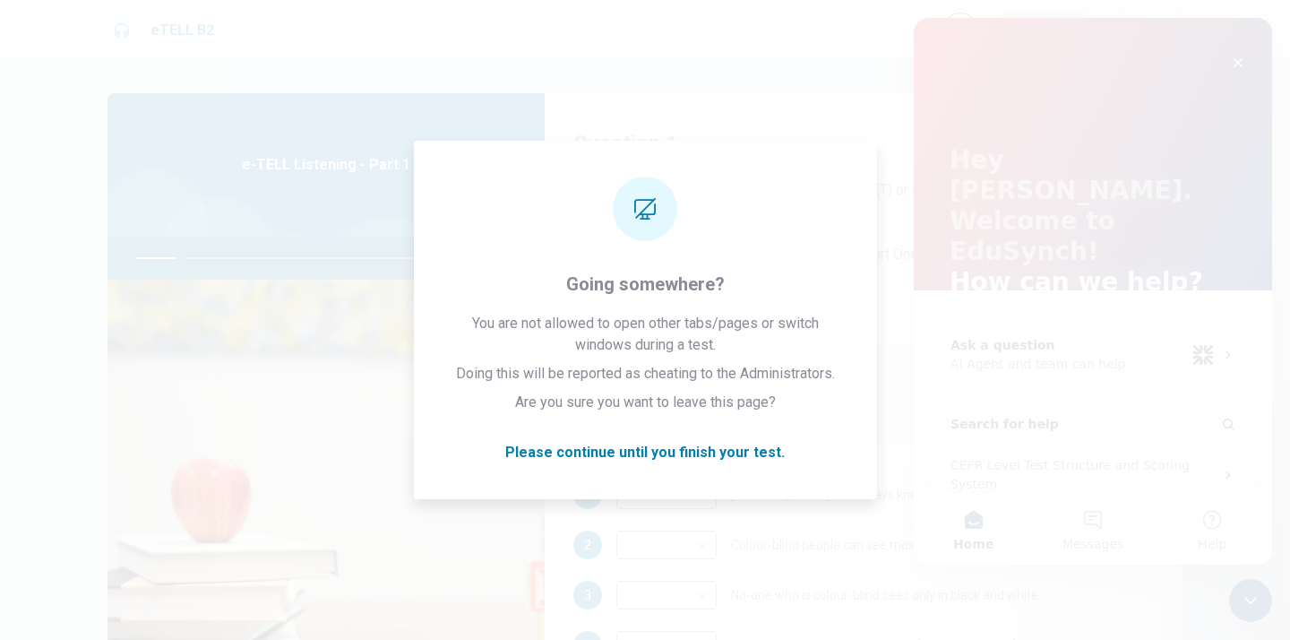
click at [1236, 66] on icon "Close" at bounding box center [1238, 63] width 14 height 14
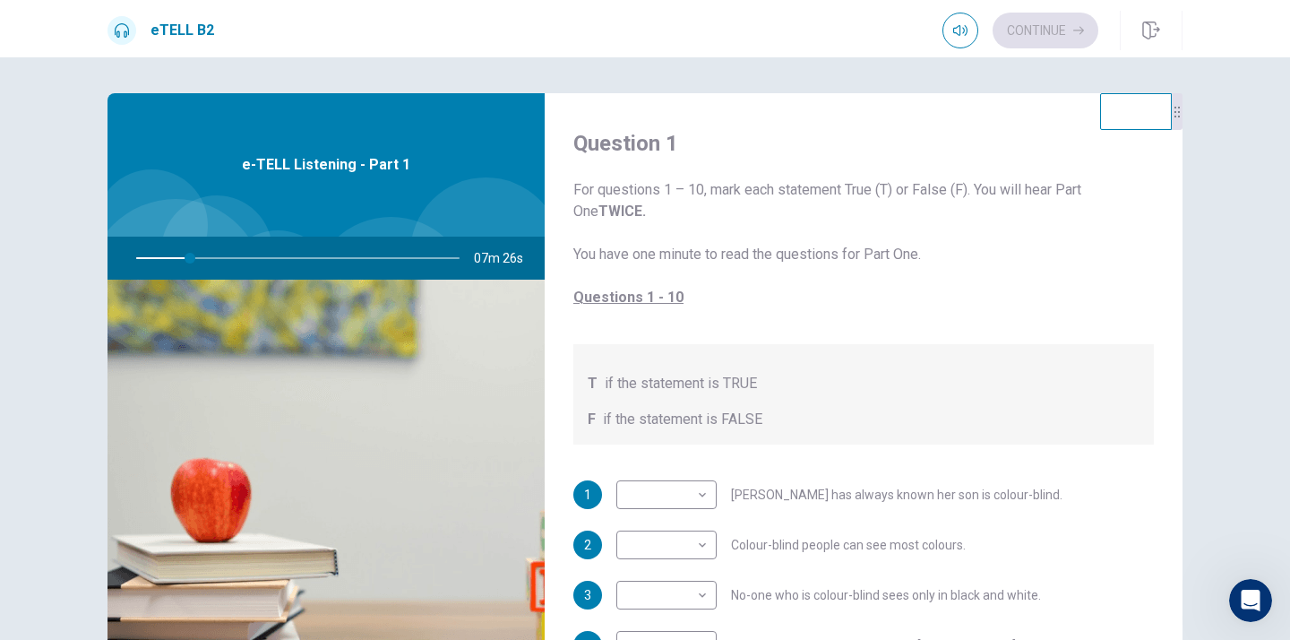
click at [734, 185] on span "For questions 1 – 10, mark each statement True (T) or False (F). You will hear …" at bounding box center [863, 243] width 580 height 129
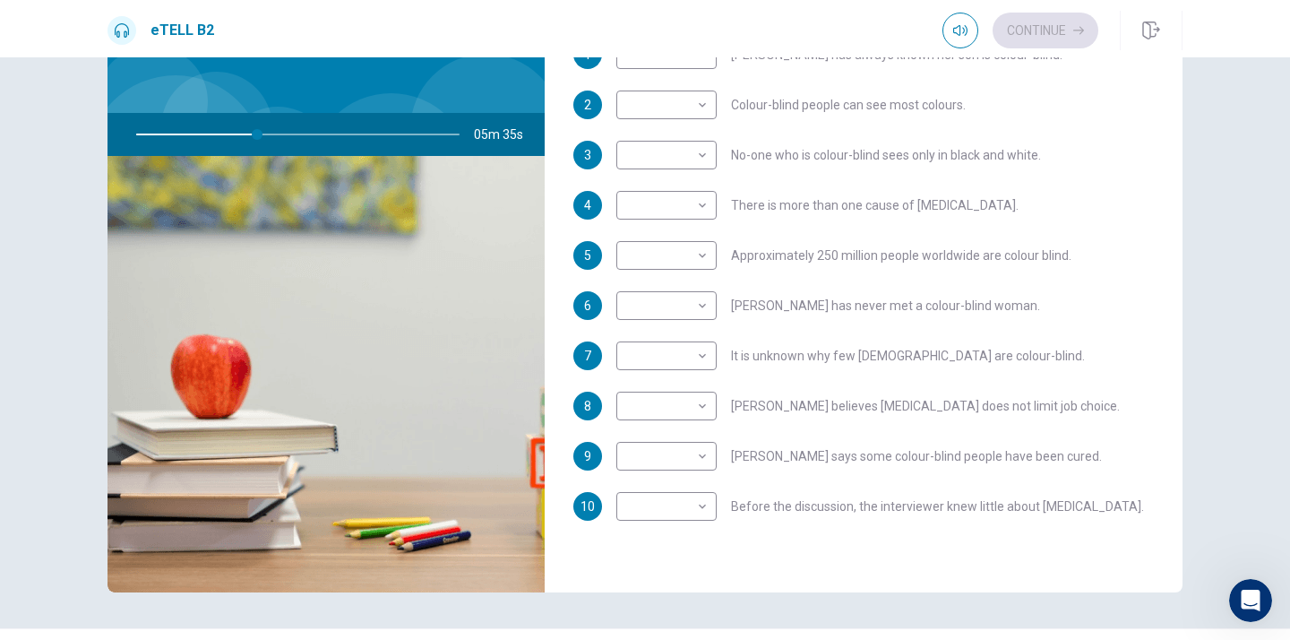
scroll to position [125, 0]
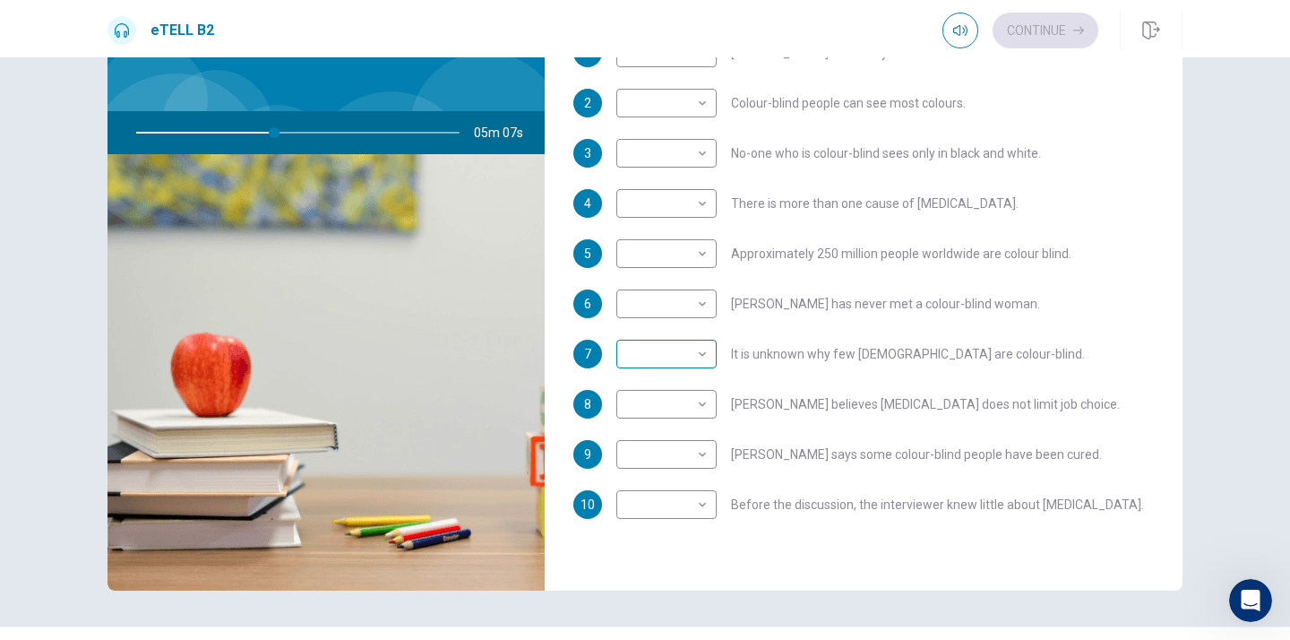
click at [700, 357] on body "This site uses cookies, as explained in our Privacy Policy . If you agree to th…" at bounding box center [645, 320] width 1290 height 640
type input "**"
click at [682, 382] on li "T" at bounding box center [666, 382] width 100 height 29
type input "*"
click at [700, 401] on body "This site uses cookies, as explained in our Privacy Policy . If you agree to th…" at bounding box center [645, 320] width 1290 height 640
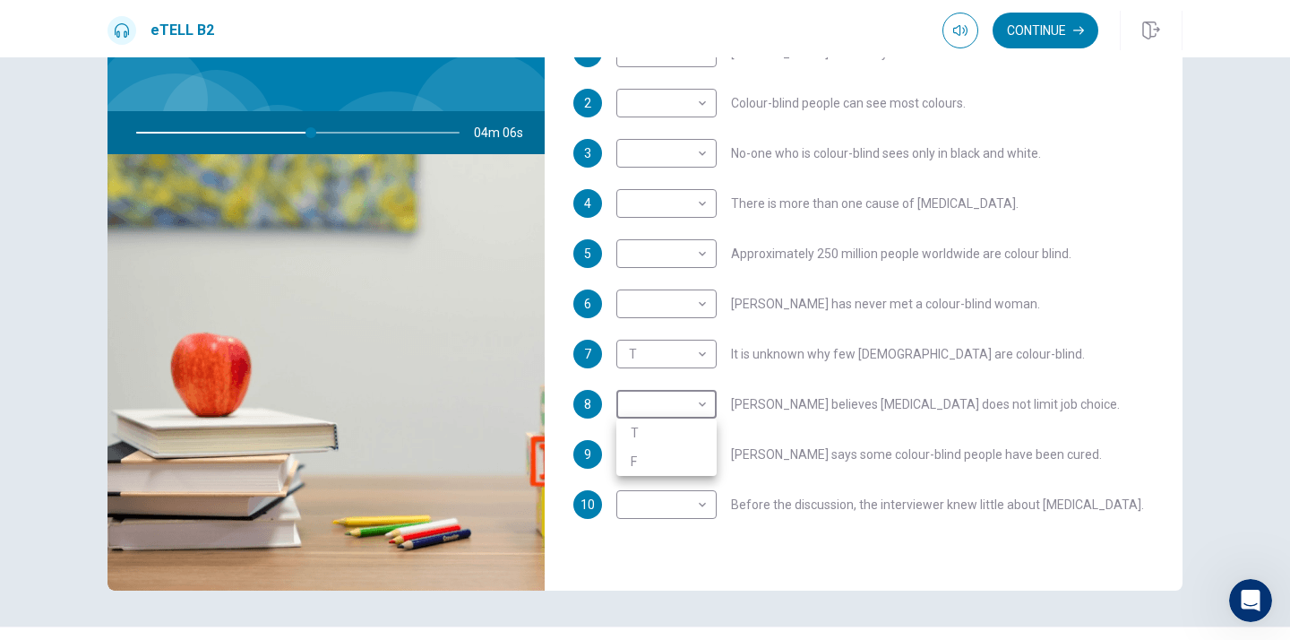
click at [701, 502] on div at bounding box center [645, 320] width 1290 height 640
click at [730, 18] on div "eTELL B2 Continue" at bounding box center [645, 30] width 1132 height 39
click at [727, 18] on div "eTELL B2 Continue" at bounding box center [645, 30] width 1132 height 39
click at [732, 16] on div "eTELL B2 Continue" at bounding box center [645, 30] width 1132 height 39
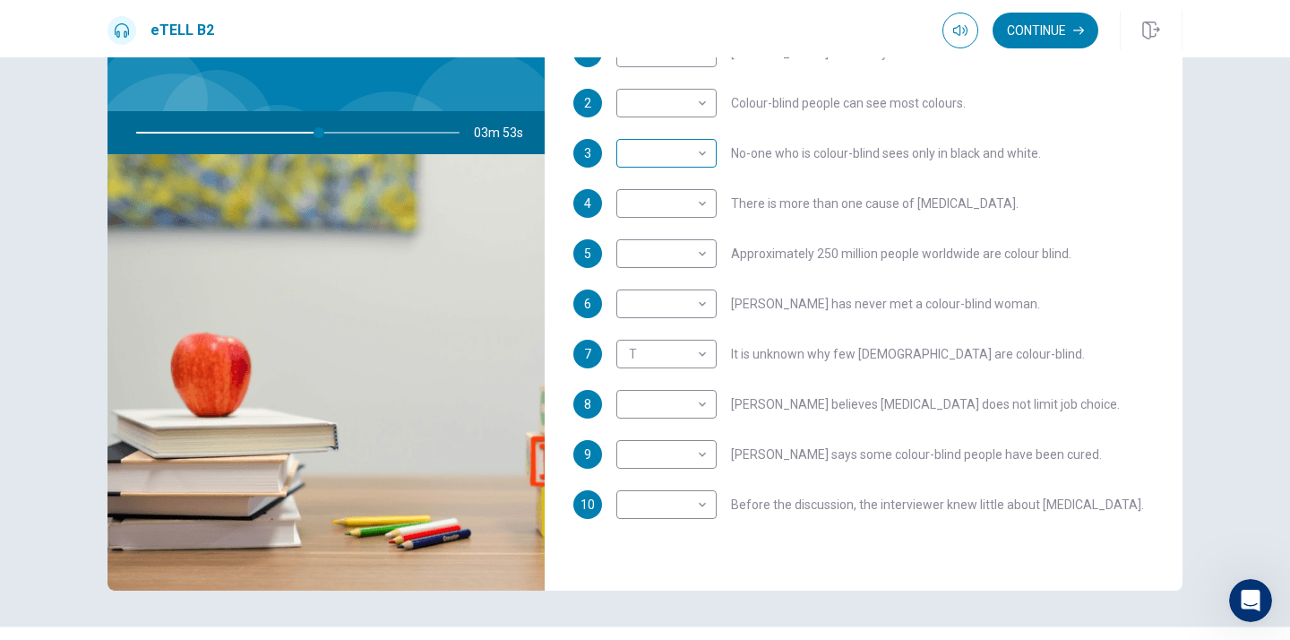
scroll to position [0, 0]
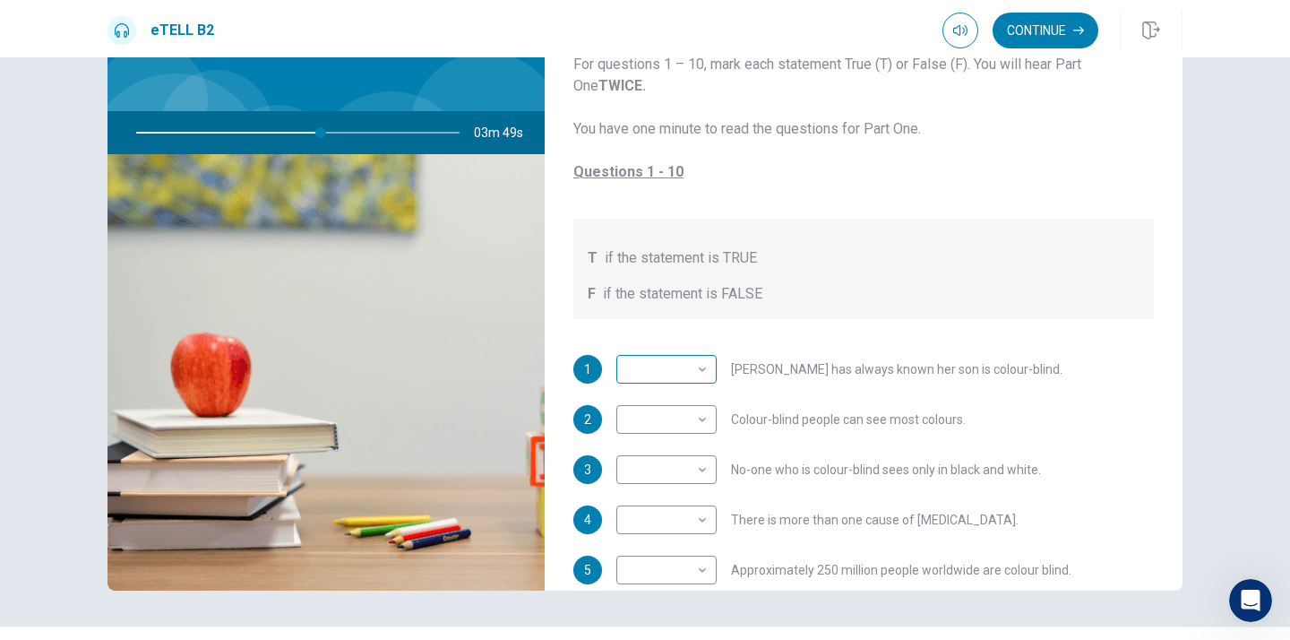
click at [700, 368] on body "This site uses cookies, as explained in our Privacy Policy . If you agree to th…" at bounding box center [645, 320] width 1290 height 640
type input "**"
click at [683, 393] on li "T" at bounding box center [666, 397] width 100 height 29
type input "*"
click at [703, 423] on body "This site uses cookies, as explained in our Privacy Policy . If you agree to th…" at bounding box center [645, 320] width 1290 height 640
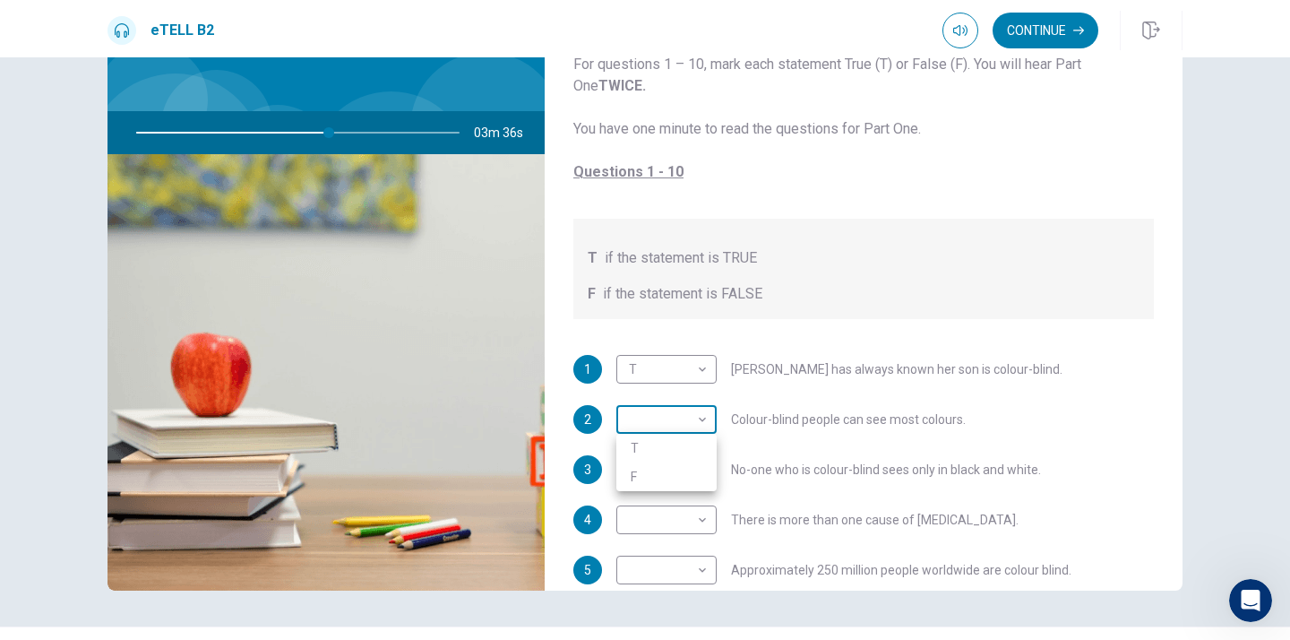
click at [703, 423] on div at bounding box center [645, 320] width 1290 height 640
click at [703, 423] on body "This site uses cookies, as explained in our Privacy Policy . If you agree to th…" at bounding box center [645, 320] width 1290 height 640
type input "**"
click at [691, 453] on li "T" at bounding box center [666, 448] width 100 height 29
type input "*"
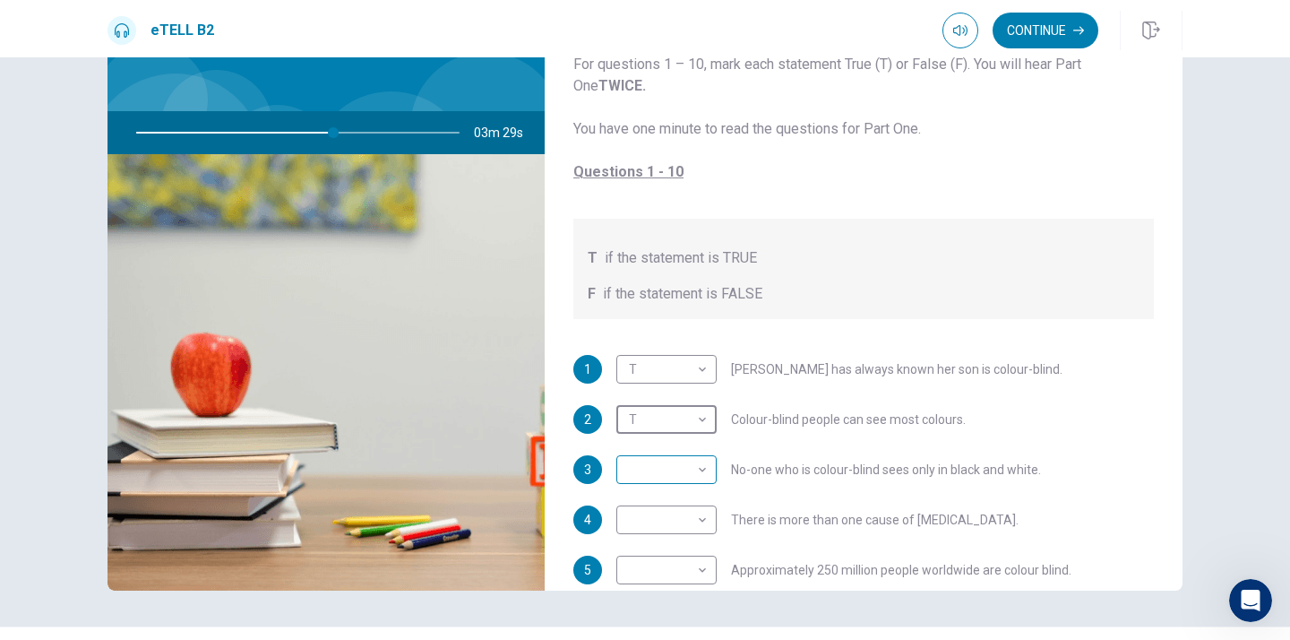
click at [703, 469] on body "This site uses cookies, as explained in our Privacy Policy . If you agree to th…" at bounding box center [645, 320] width 1290 height 640
type input "**"
click at [672, 496] on li "T" at bounding box center [666, 498] width 100 height 29
type input "*"
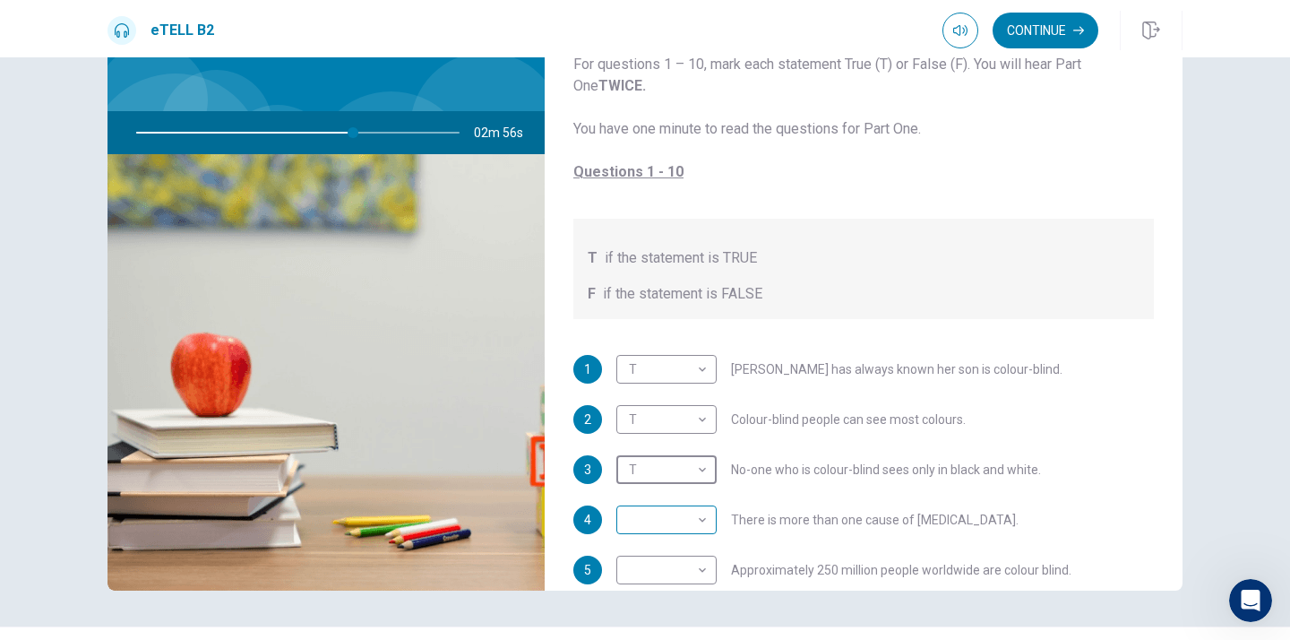
click at [702, 523] on body "This site uses cookies, as explained in our Privacy Policy . If you agree to th…" at bounding box center [645, 320] width 1290 height 640
type input "**"
click at [658, 575] on li "F" at bounding box center [666, 577] width 100 height 29
type input "*"
click at [701, 567] on body "This site uses cookies, as explained in our Privacy Policy . If you agree to th…" at bounding box center [645, 320] width 1290 height 640
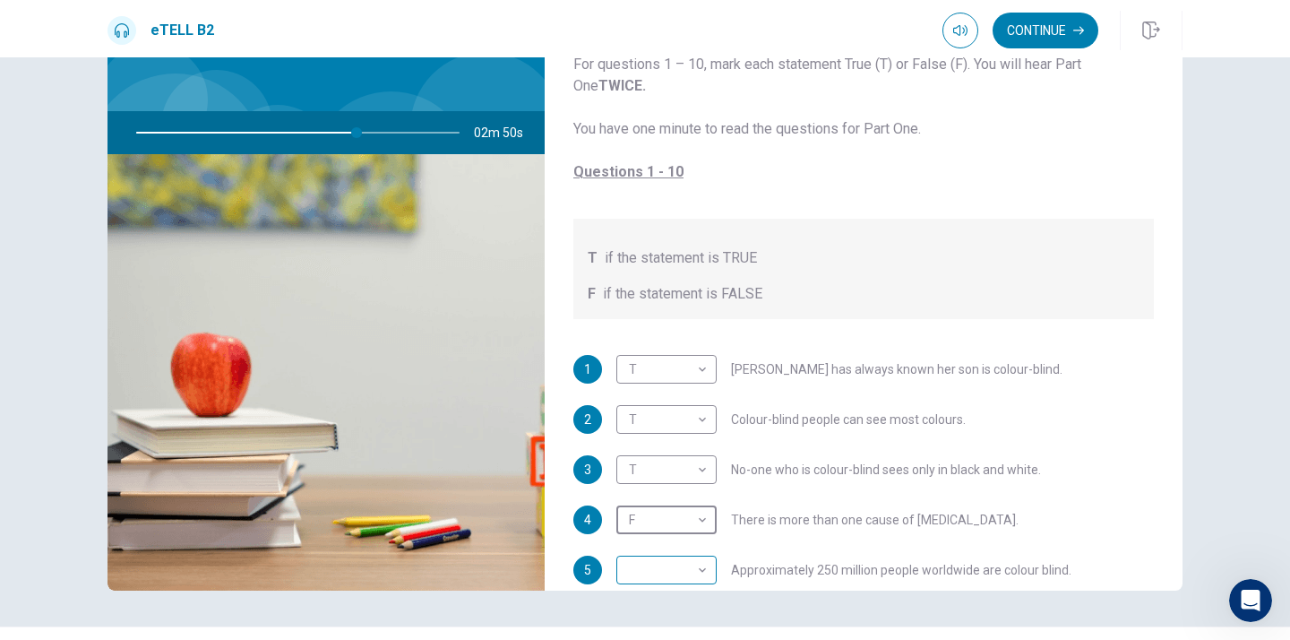
scroll to position [4, 0]
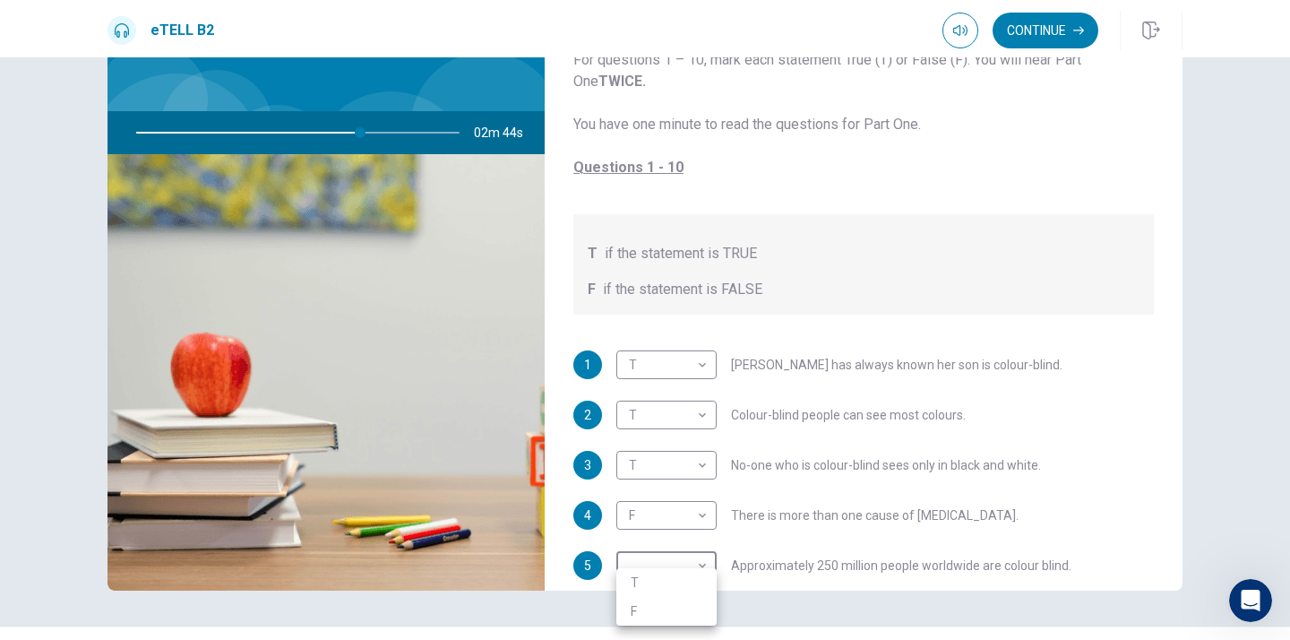
type input "**"
drag, startPoint x: 661, startPoint y: 378, endPoint x: 695, endPoint y: 314, distance: 72.1
click at [691, 197] on div at bounding box center [645, 320] width 1290 height 640
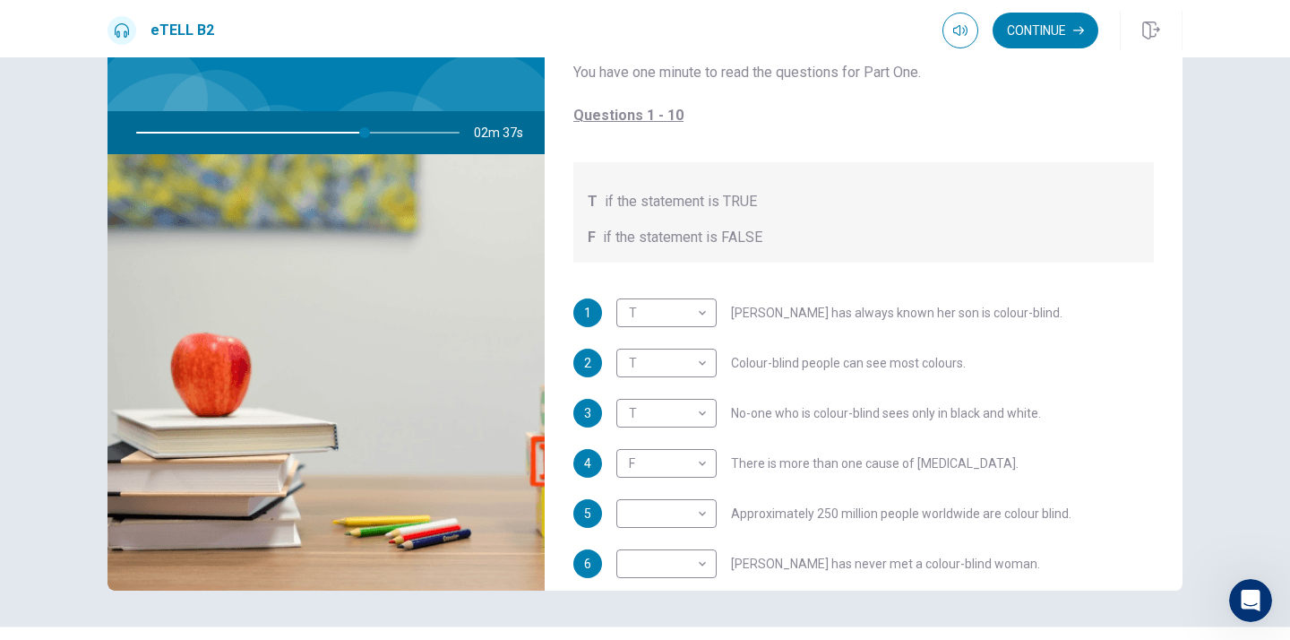
scroll to position [57, 0]
drag, startPoint x: 691, startPoint y: 195, endPoint x: 683, endPoint y: 73, distance: 123.0
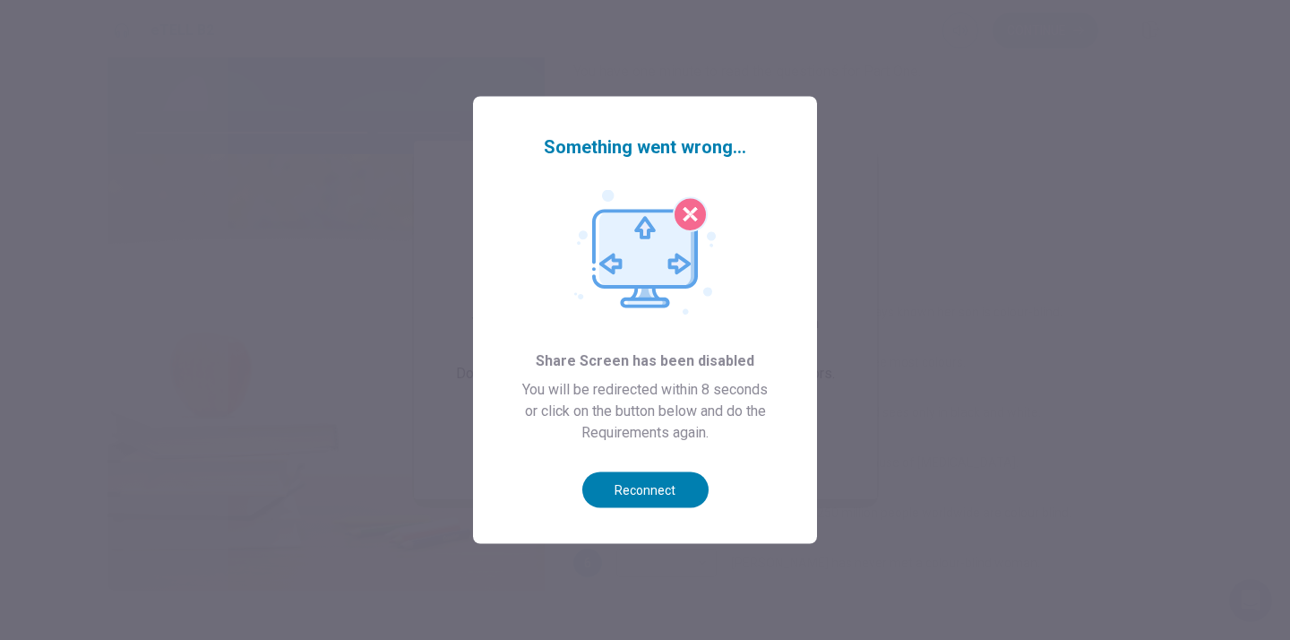
click at [958, 169] on div at bounding box center [645, 320] width 1290 height 640
click at [684, 214] on img at bounding box center [645, 252] width 142 height 125
click at [686, 214] on img at bounding box center [645, 252] width 142 height 125
click at [688, 217] on img at bounding box center [645, 252] width 142 height 125
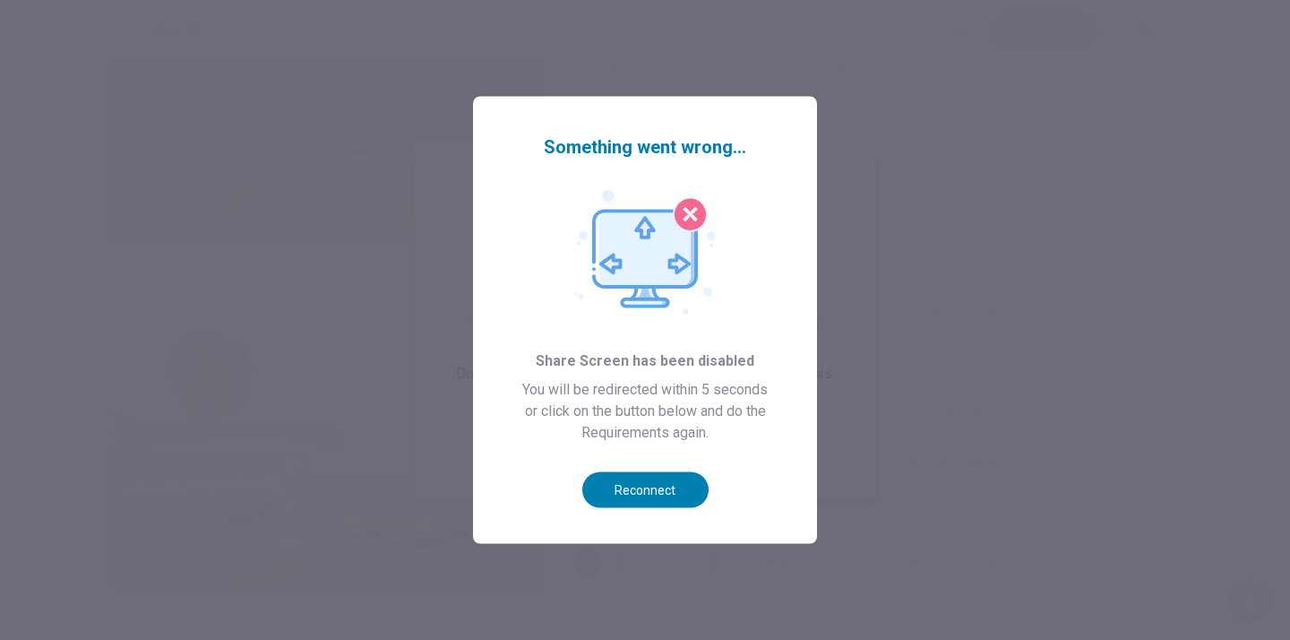
click at [688, 217] on img at bounding box center [645, 252] width 142 height 125
click at [700, 217] on img at bounding box center [645, 252] width 142 height 125
type input "**"
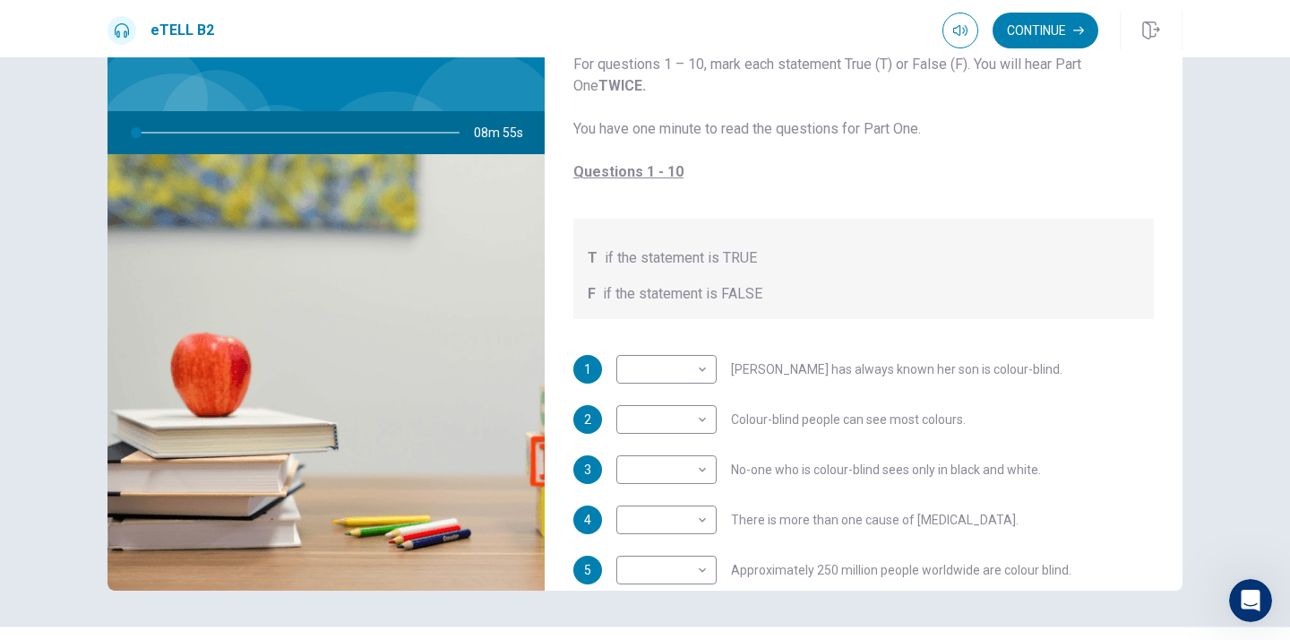
type input "*"
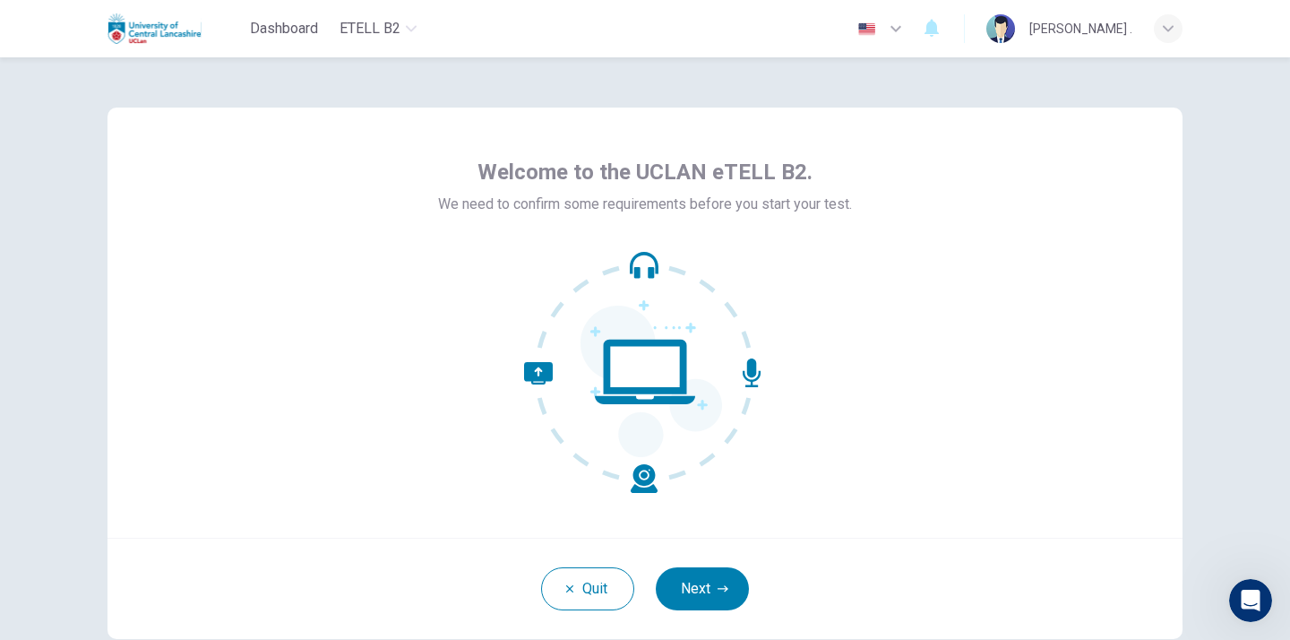
scroll to position [107, 0]
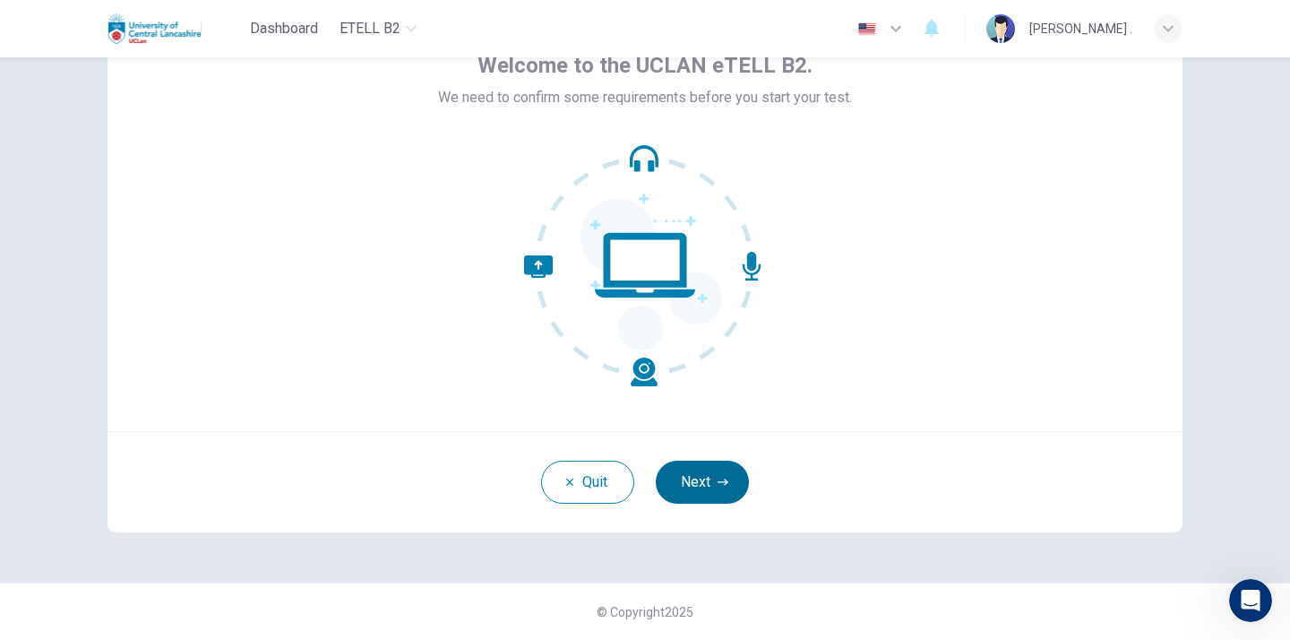
click at [700, 479] on button "Next" at bounding box center [702, 481] width 93 height 43
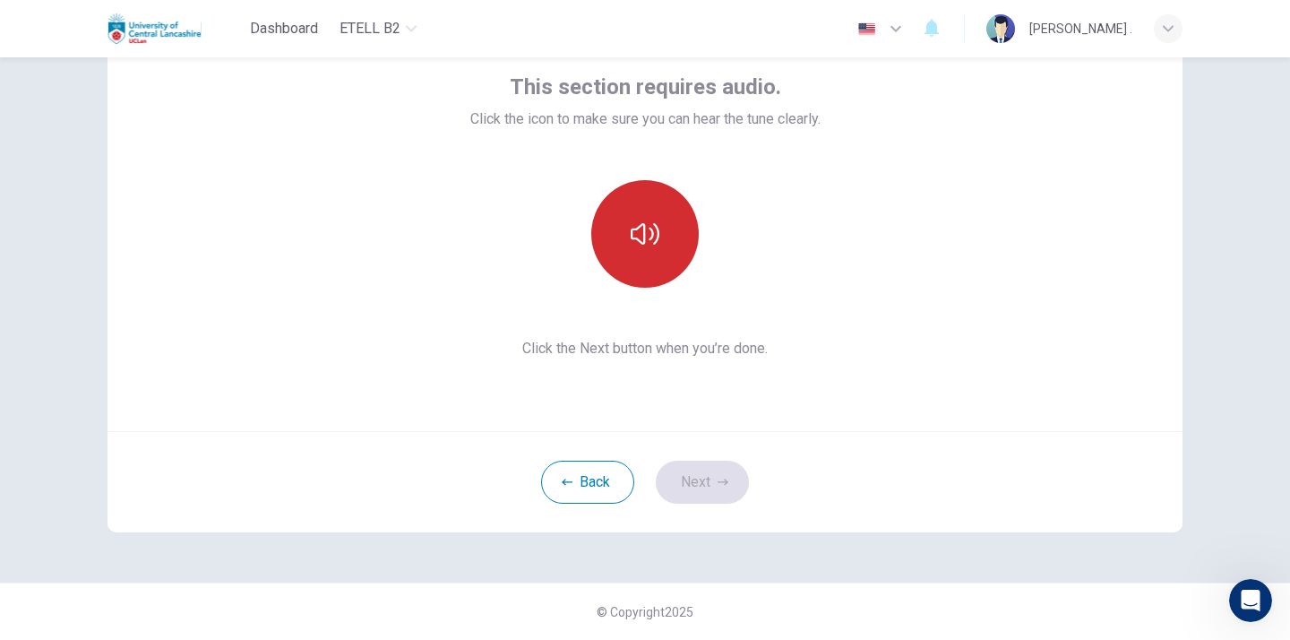
click at [644, 271] on button "button" at bounding box center [644, 233] width 107 height 107
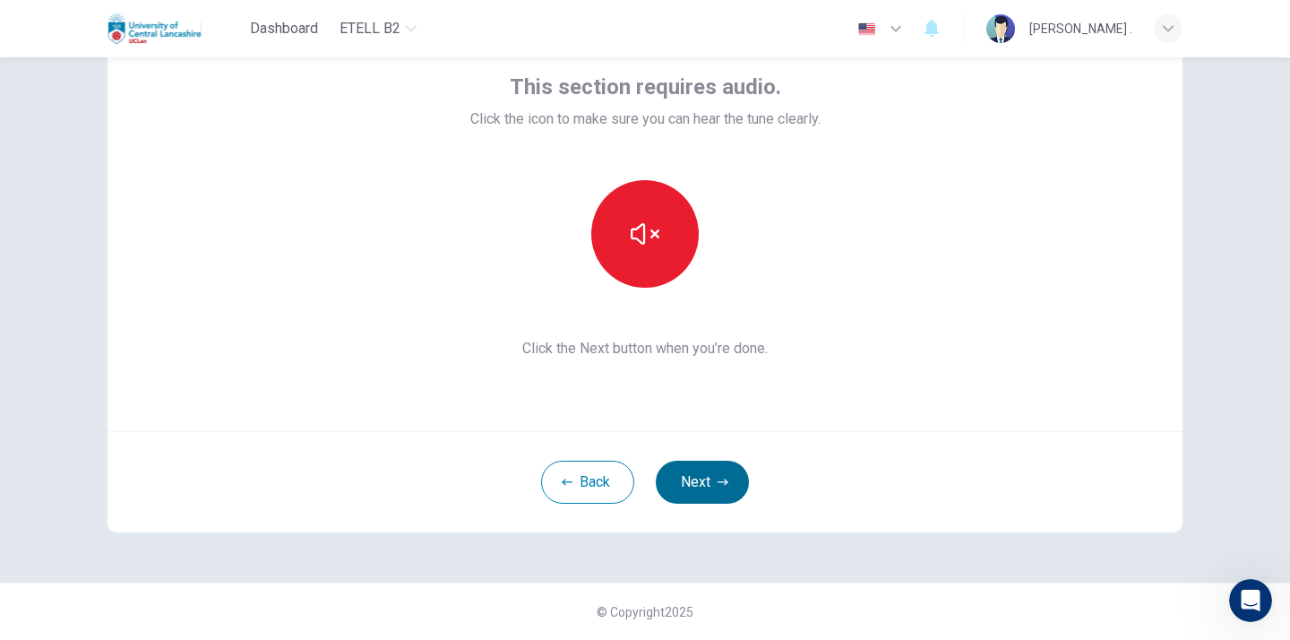
click at [693, 485] on button "Next" at bounding box center [702, 481] width 93 height 43
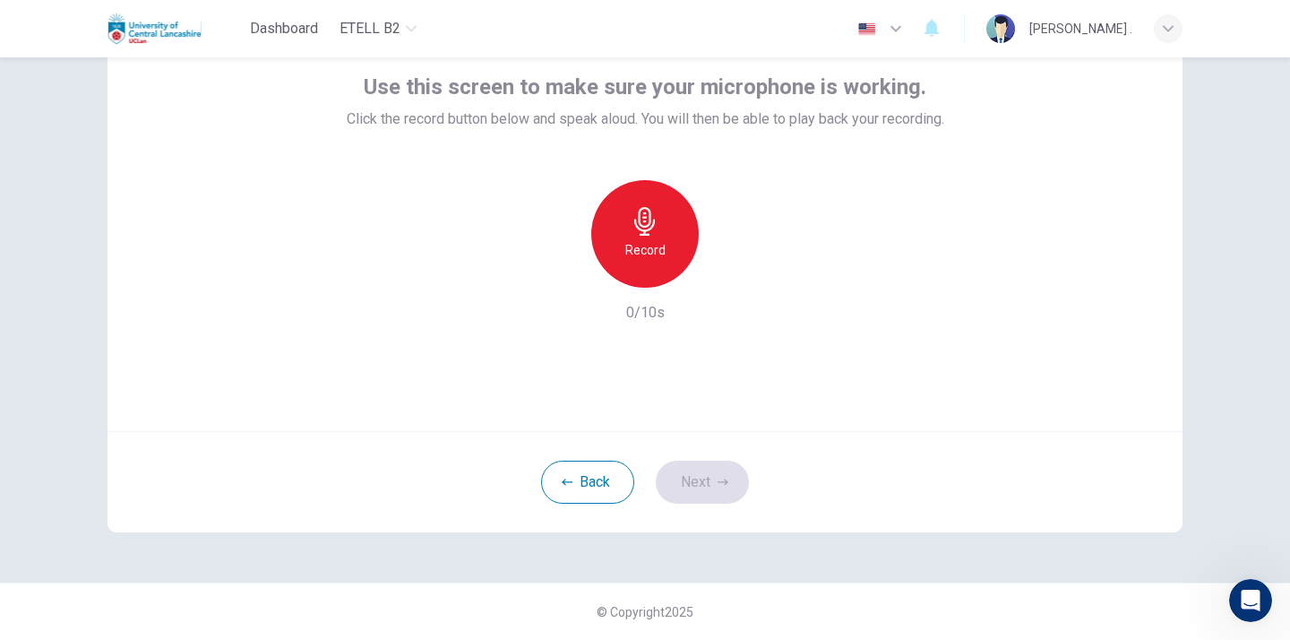
click at [646, 260] on h6 "Record" at bounding box center [645, 249] width 40 height 21
click at [646, 260] on h6 "Stop" at bounding box center [644, 249] width 27 height 21
click at [726, 275] on icon "button" at bounding box center [729, 273] width 8 height 11
click at [695, 477] on button "Next" at bounding box center [702, 481] width 93 height 43
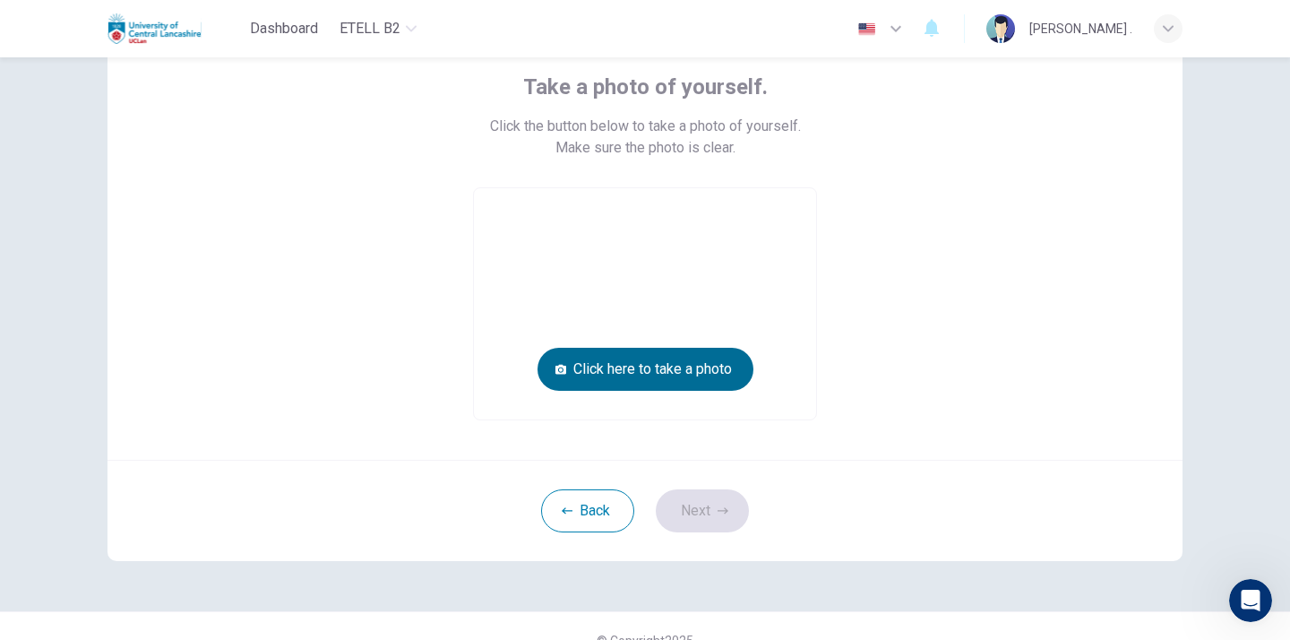
click at [657, 362] on button "Click here to take a photo" at bounding box center [645, 369] width 216 height 43
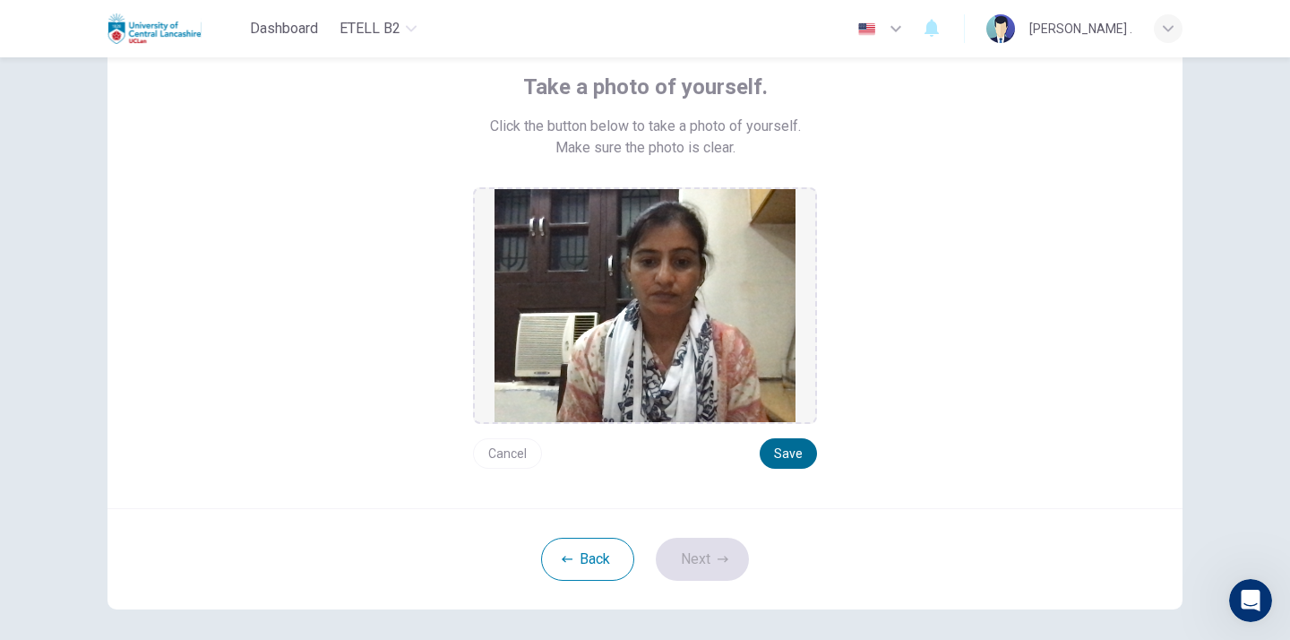
click at [779, 459] on button "Save" at bounding box center [788, 453] width 57 height 30
click at [691, 575] on button "Next" at bounding box center [702, 558] width 93 height 43
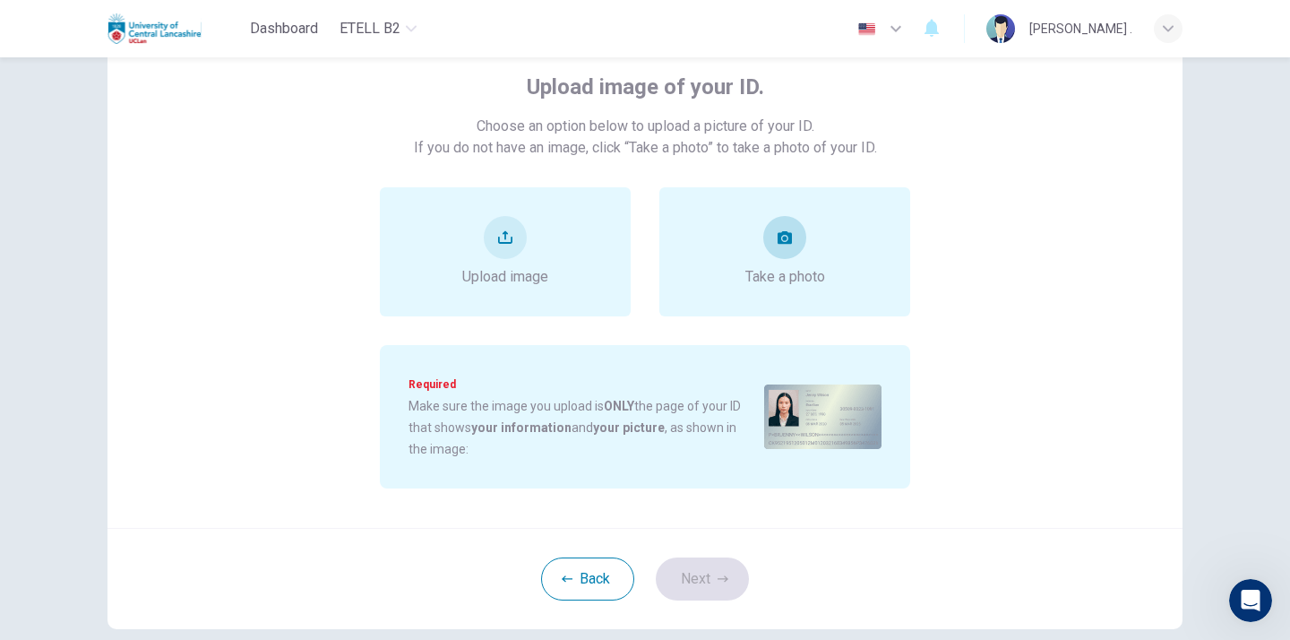
click at [803, 242] on button "take photo" at bounding box center [784, 237] width 43 height 43
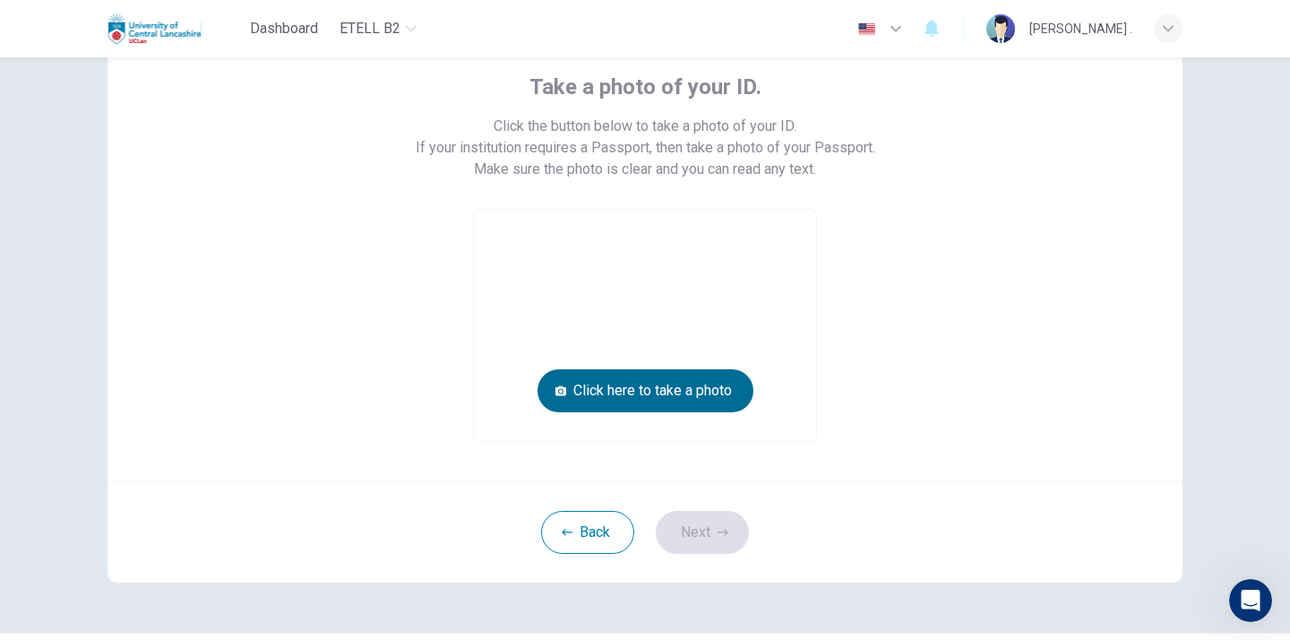
click at [664, 374] on button "Click here to take a photo" at bounding box center [645, 390] width 216 height 43
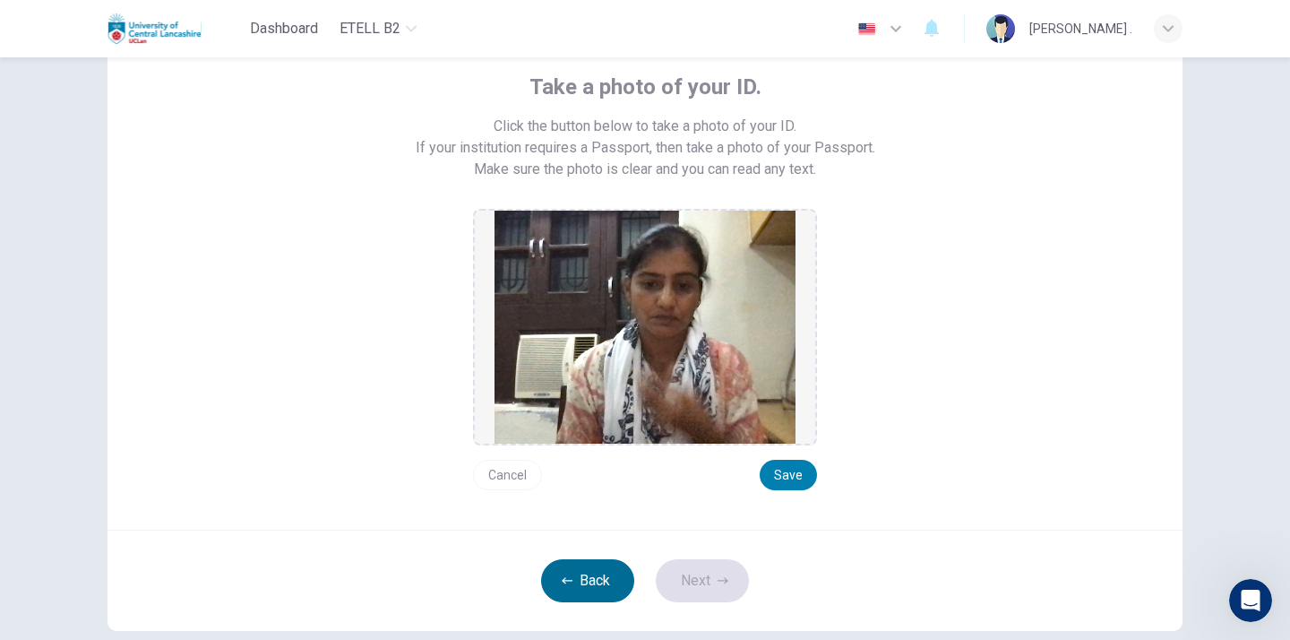
click at [581, 587] on button "Back" at bounding box center [587, 580] width 93 height 43
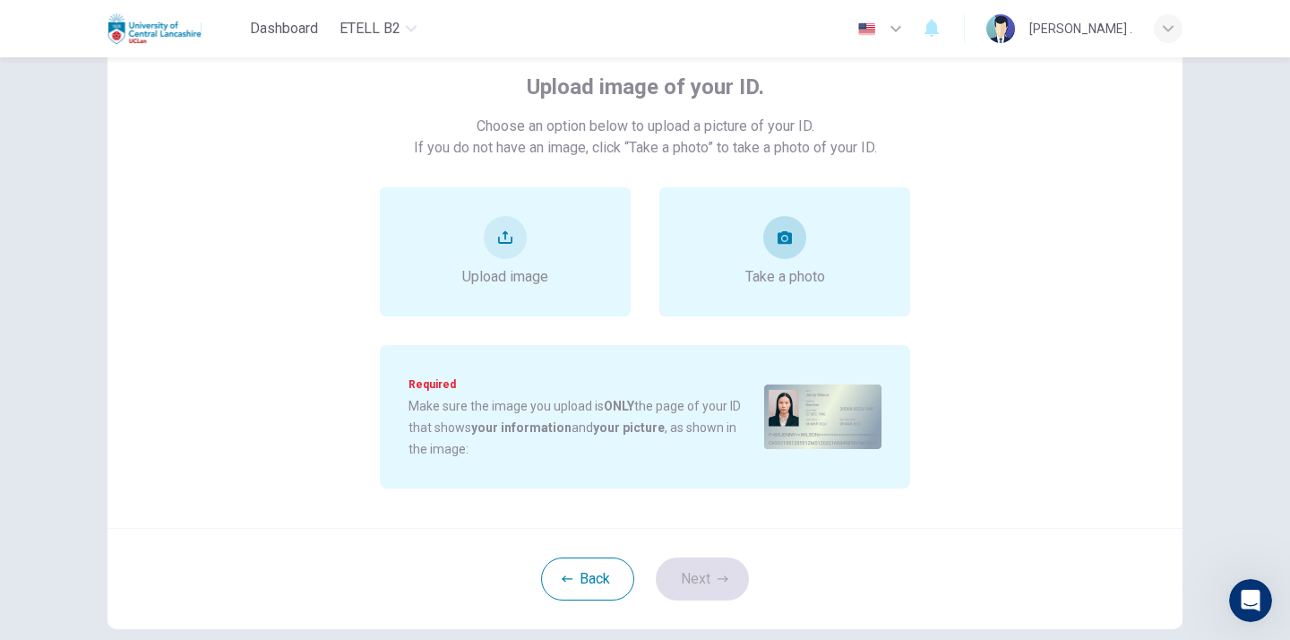
click at [785, 305] on div "Take a photo" at bounding box center [784, 251] width 251 height 129
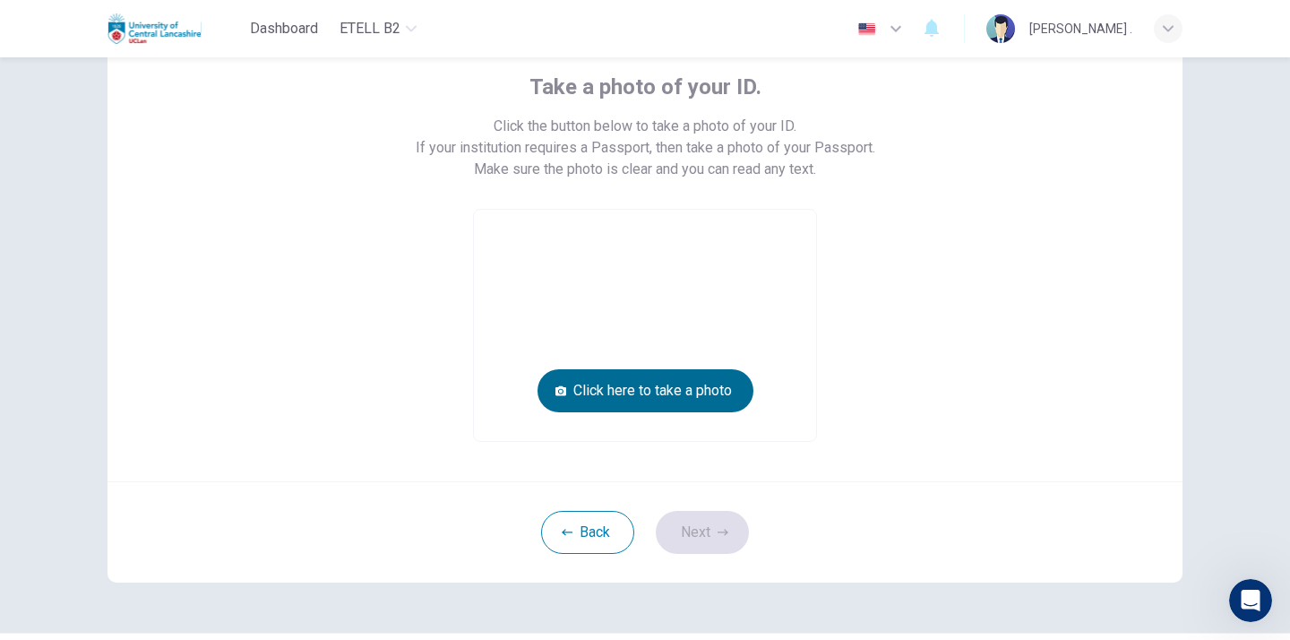
click at [683, 388] on button "Click here to take a photo" at bounding box center [645, 390] width 216 height 43
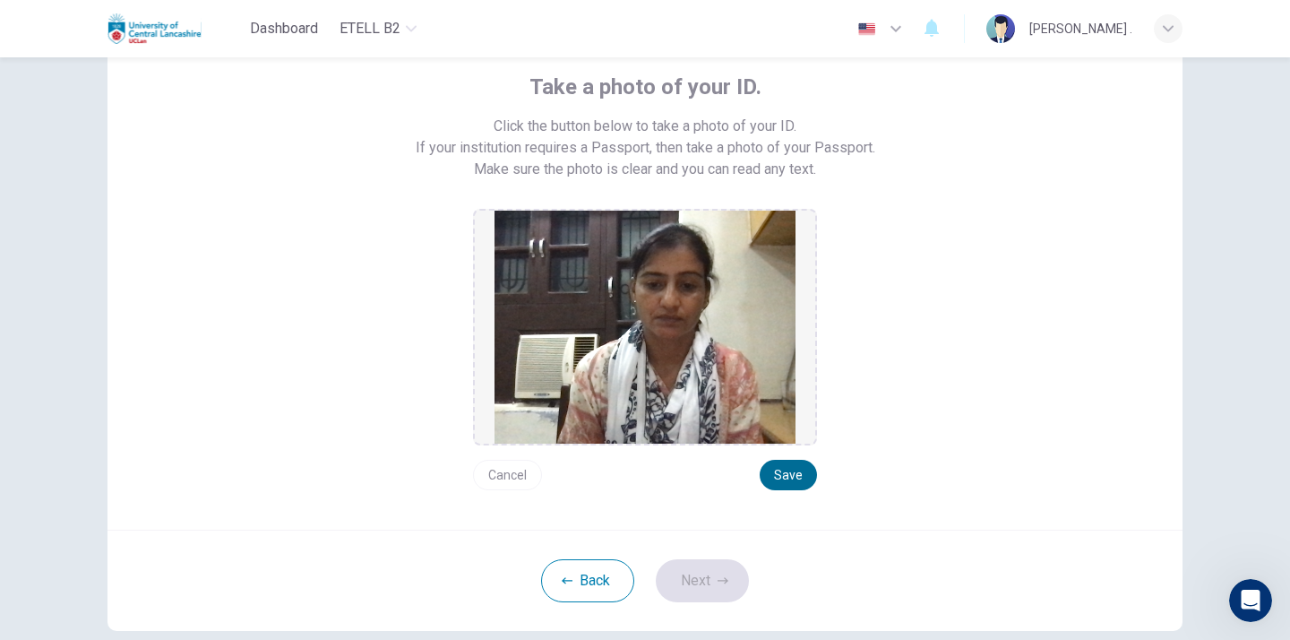
click at [772, 473] on button "Save" at bounding box center [788, 474] width 57 height 30
click at [725, 566] on button "Next" at bounding box center [702, 580] width 93 height 43
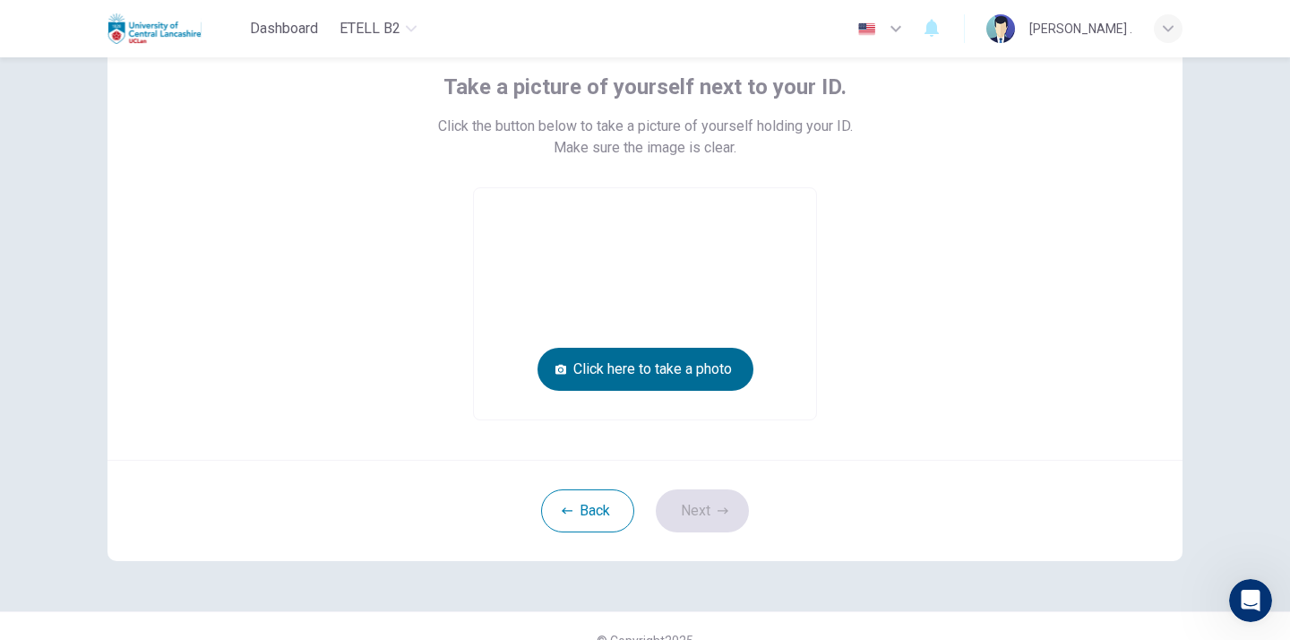
click at [664, 373] on button "Click here to take a photo" at bounding box center [645, 369] width 216 height 43
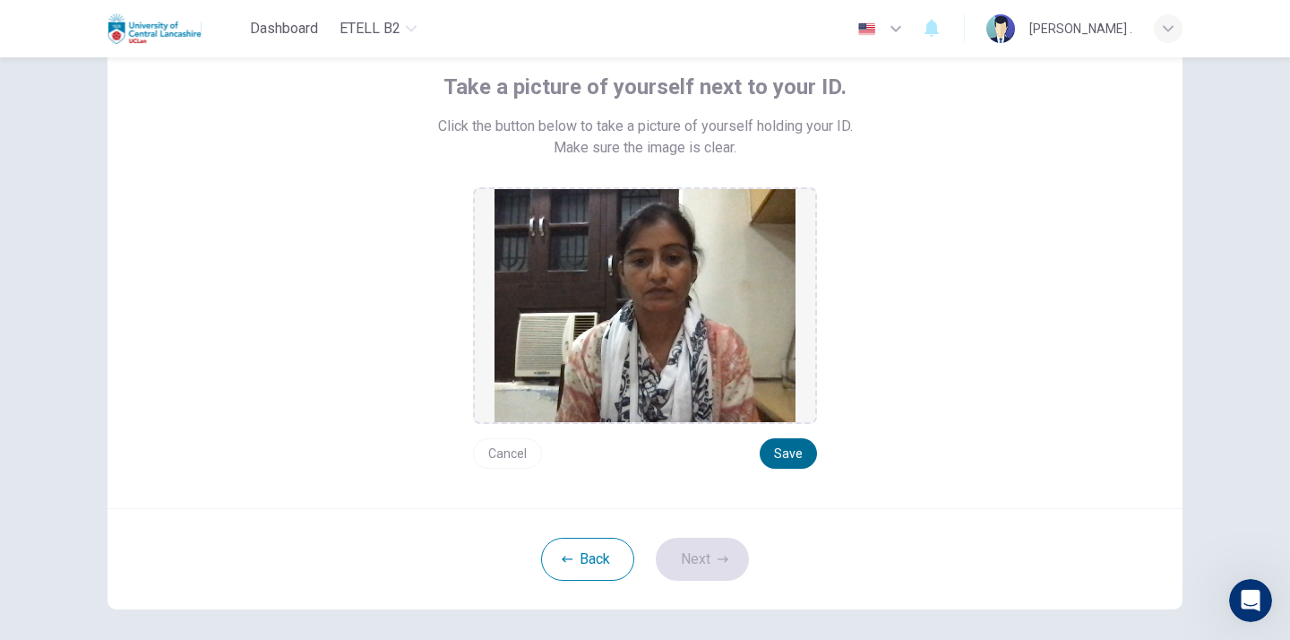
click at [787, 468] on button "Save" at bounding box center [788, 453] width 57 height 30
click at [788, 453] on button "Save" at bounding box center [788, 453] width 57 height 30
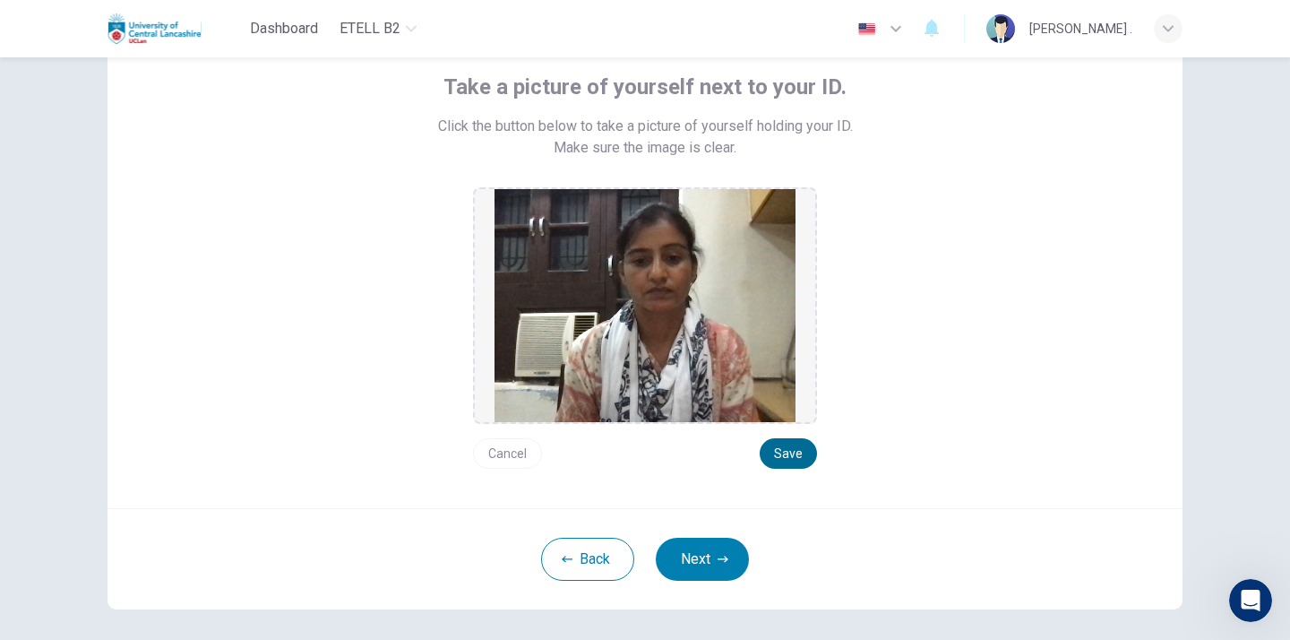
click at [788, 453] on button "Save" at bounding box center [788, 453] width 57 height 30
click at [695, 554] on button "Next" at bounding box center [702, 558] width 93 height 43
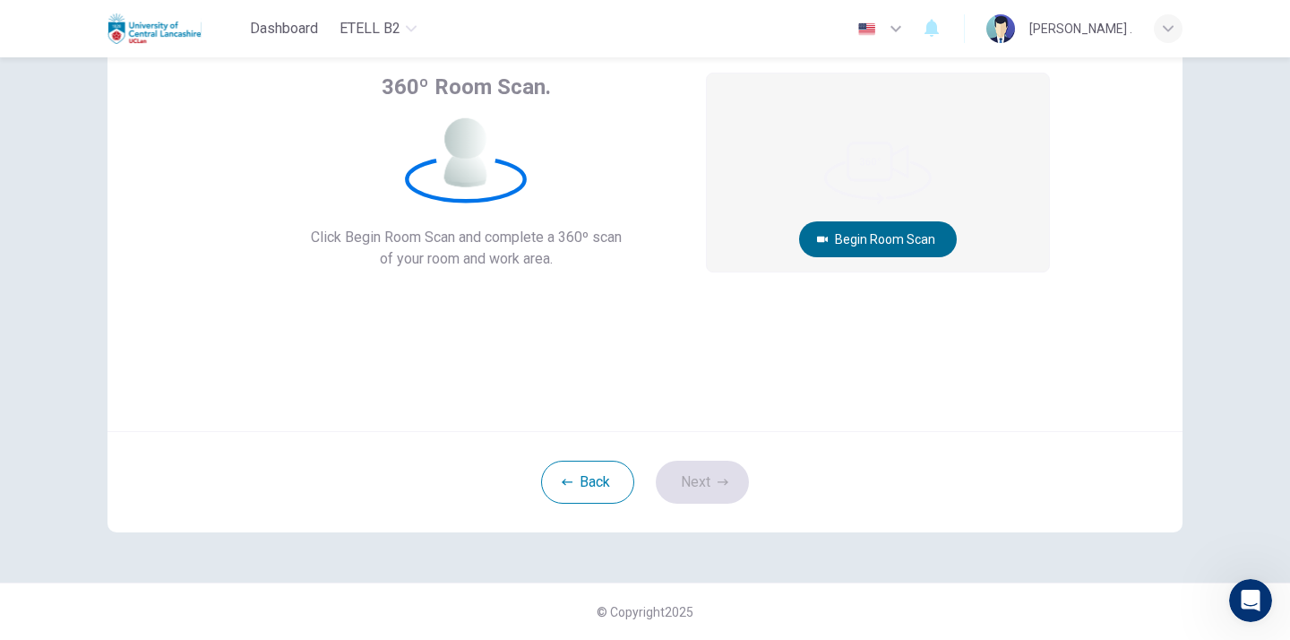
click at [866, 245] on button "Begin Room Scan" at bounding box center [878, 239] width 158 height 36
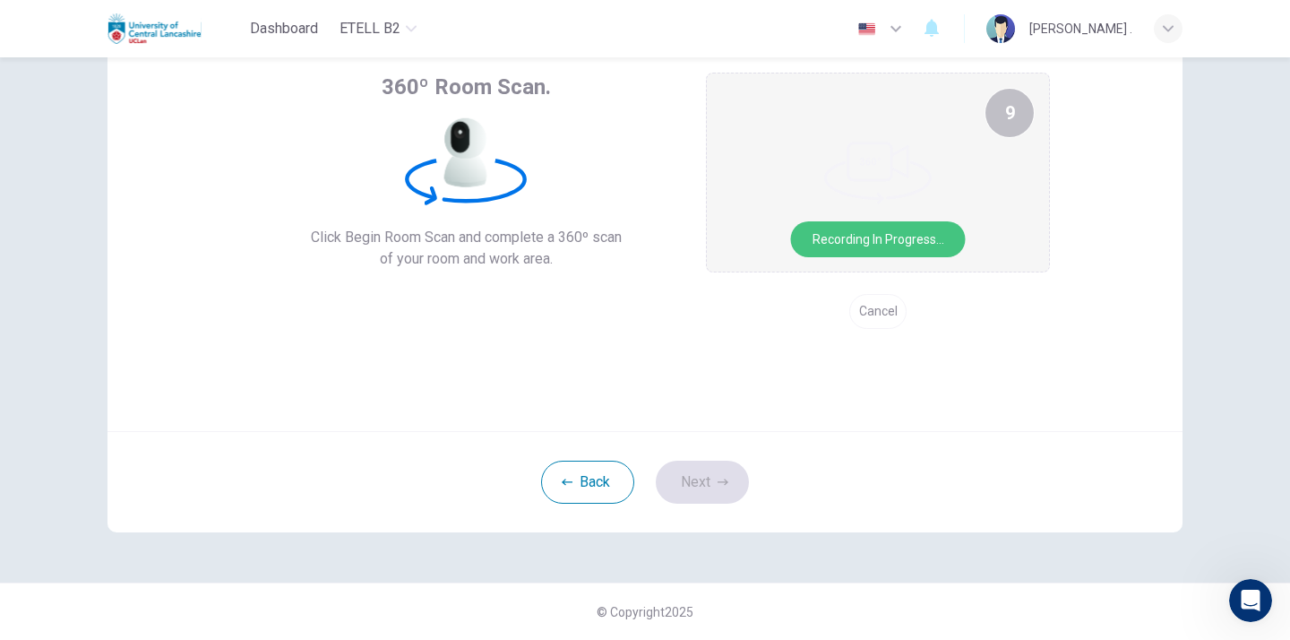
click at [866, 245] on button "Recording in progress..." at bounding box center [878, 239] width 175 height 36
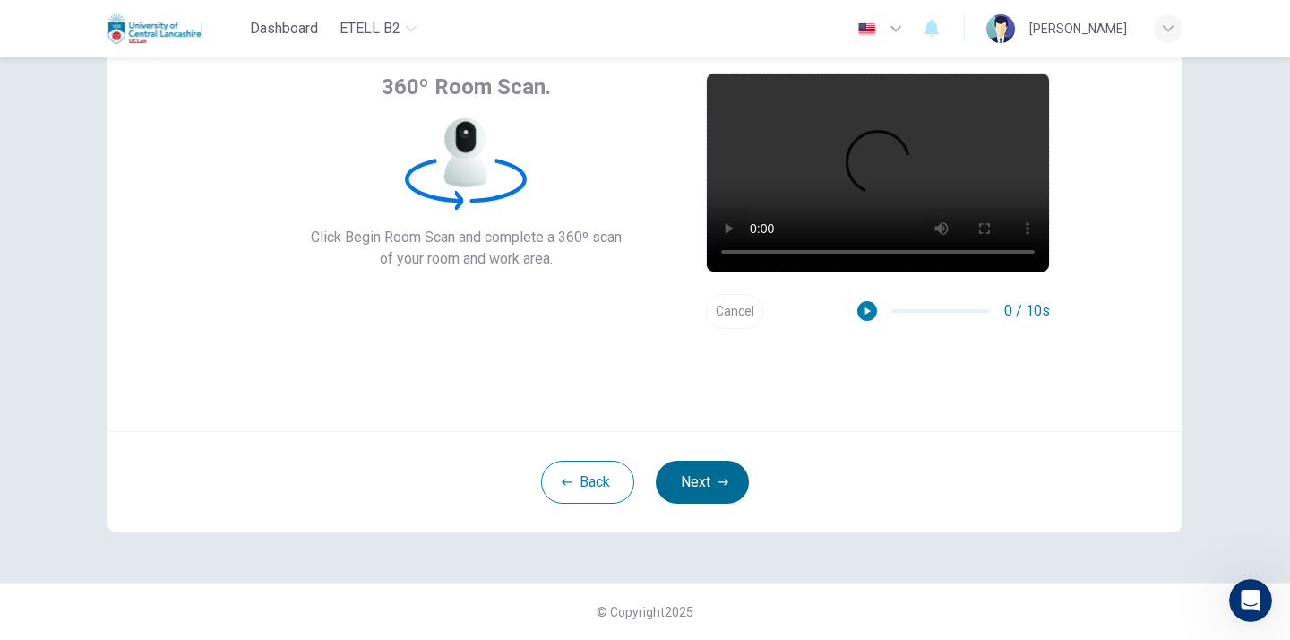
click at [713, 478] on button "Next" at bounding box center [702, 481] width 93 height 43
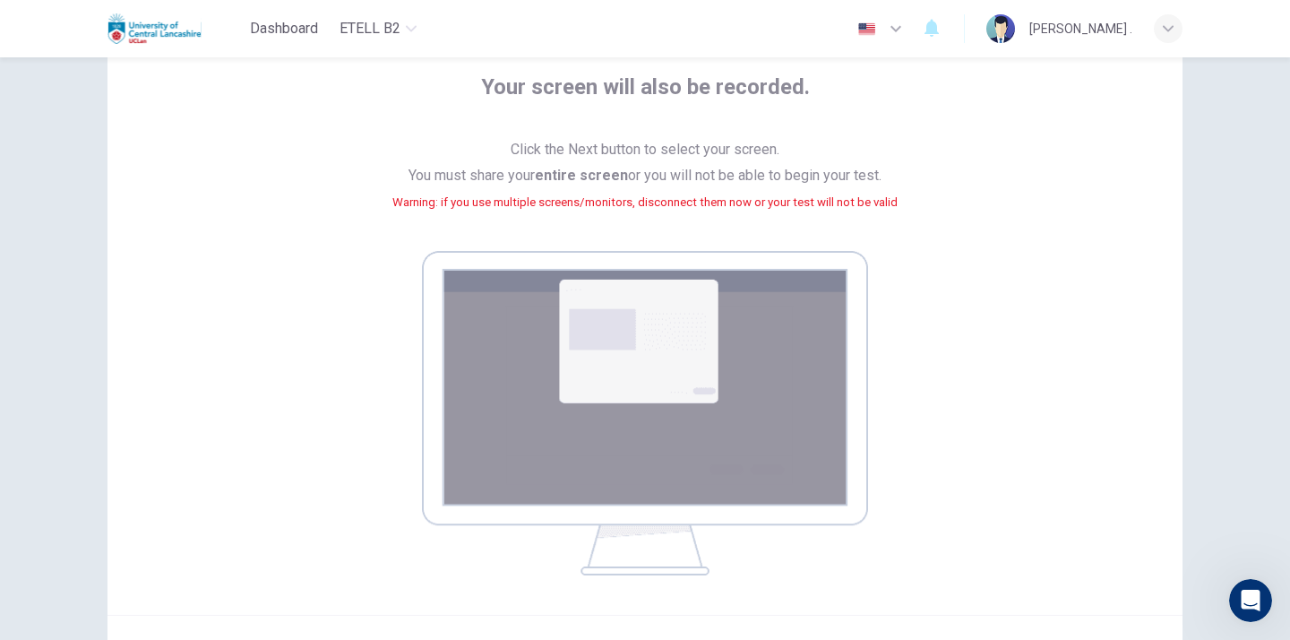
scroll to position [290, 0]
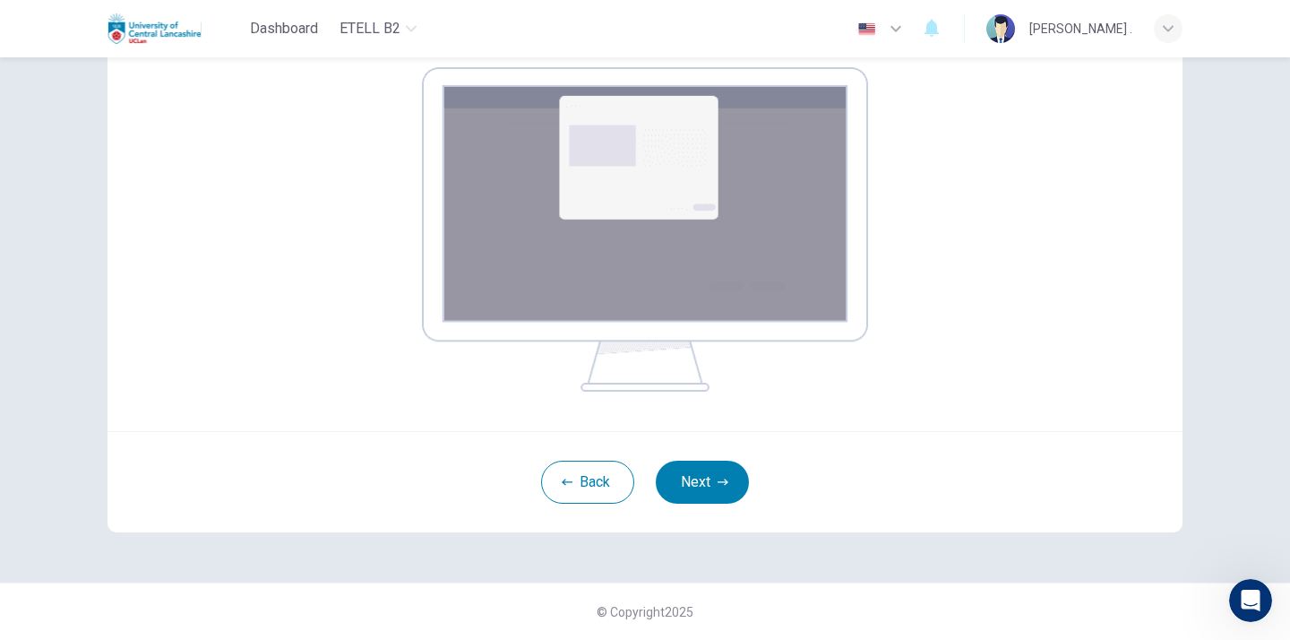
click at [725, 399] on div "Your screen will also be recorded. Click the Next button to select your screen.…" at bounding box center [644, 124] width 1075 height 614
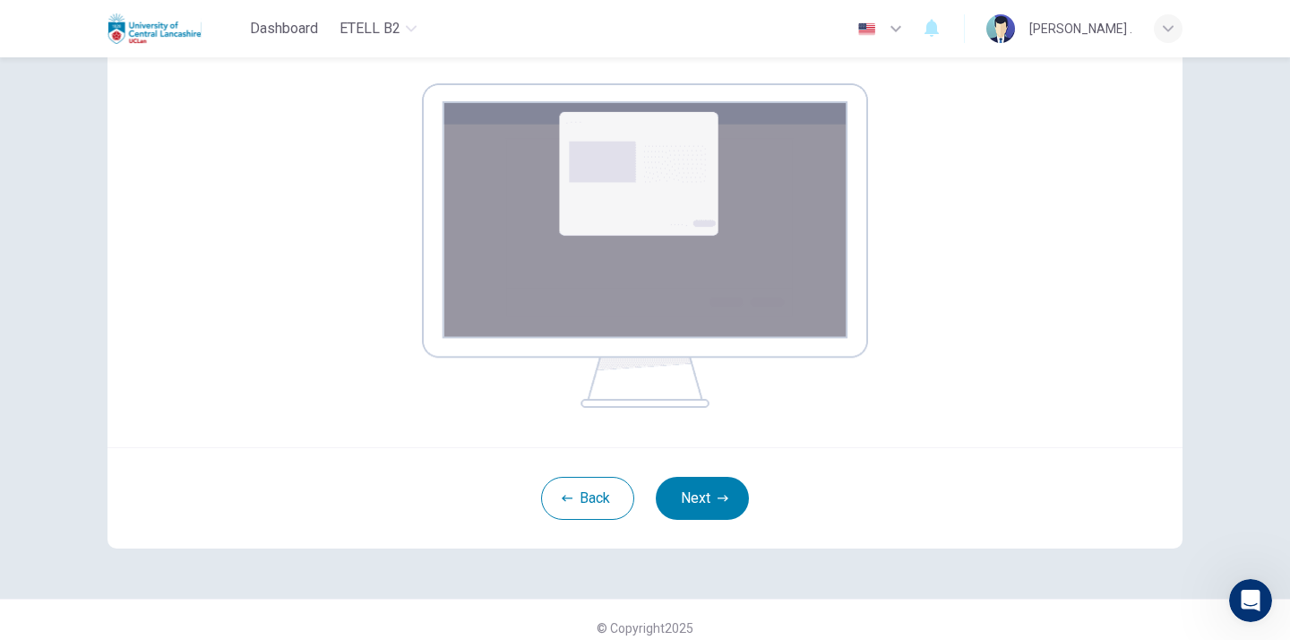
scroll to position [282, 0]
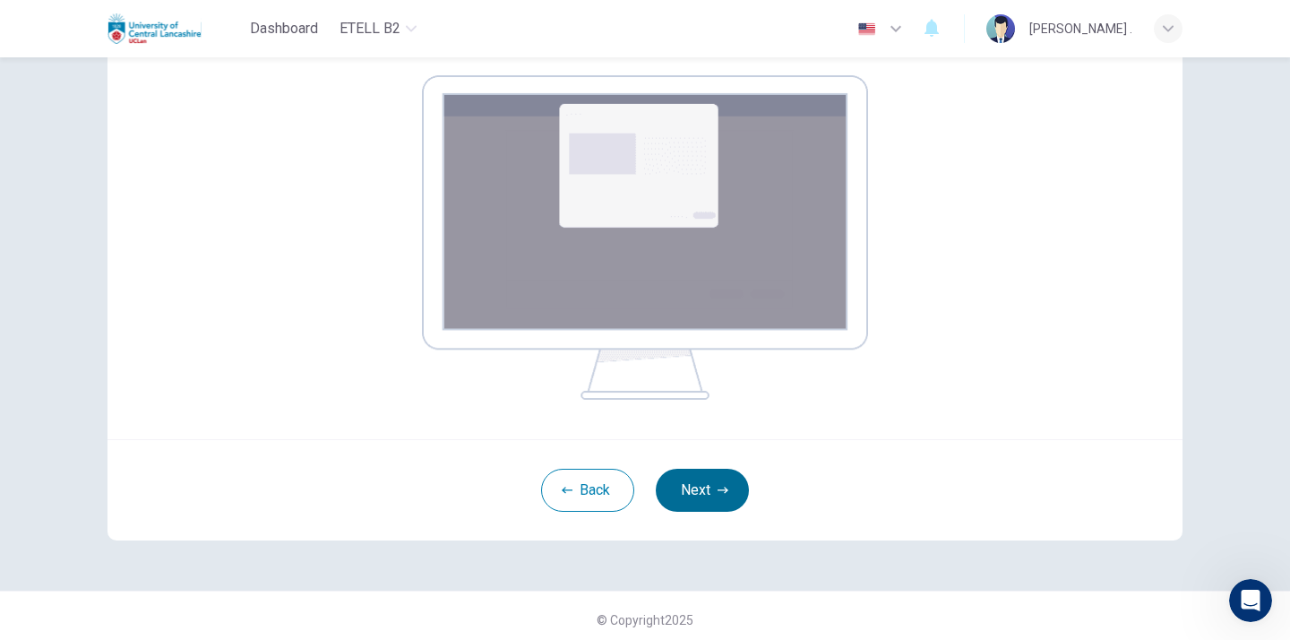
click at [703, 488] on button "Next" at bounding box center [702, 489] width 93 height 43
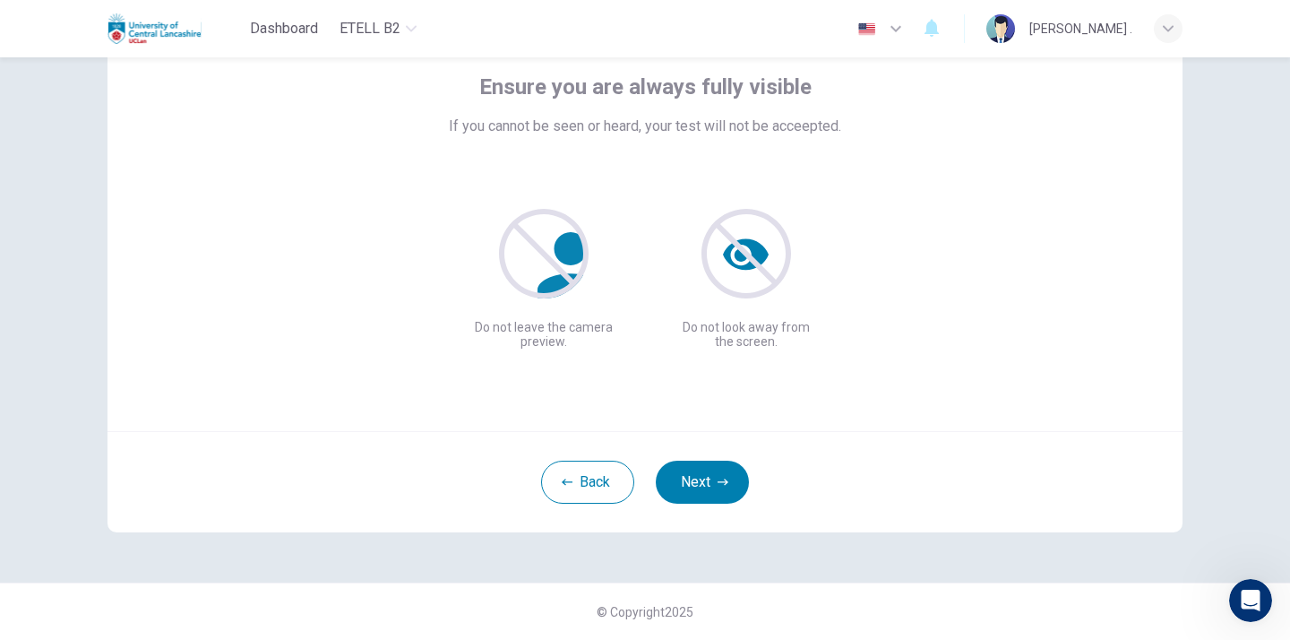
scroll to position [107, 0]
click at [732, 475] on button "Next" at bounding box center [702, 481] width 93 height 43
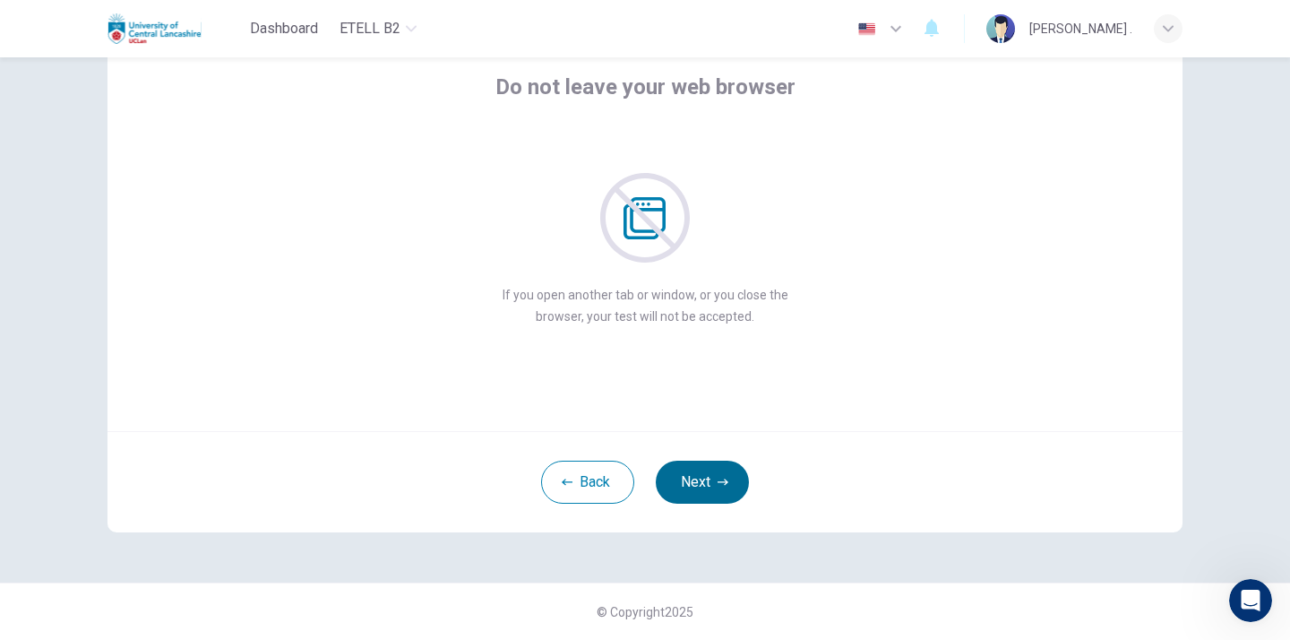
click at [713, 496] on button "Next" at bounding box center [702, 481] width 93 height 43
click at [699, 489] on button "Next" at bounding box center [702, 481] width 93 height 43
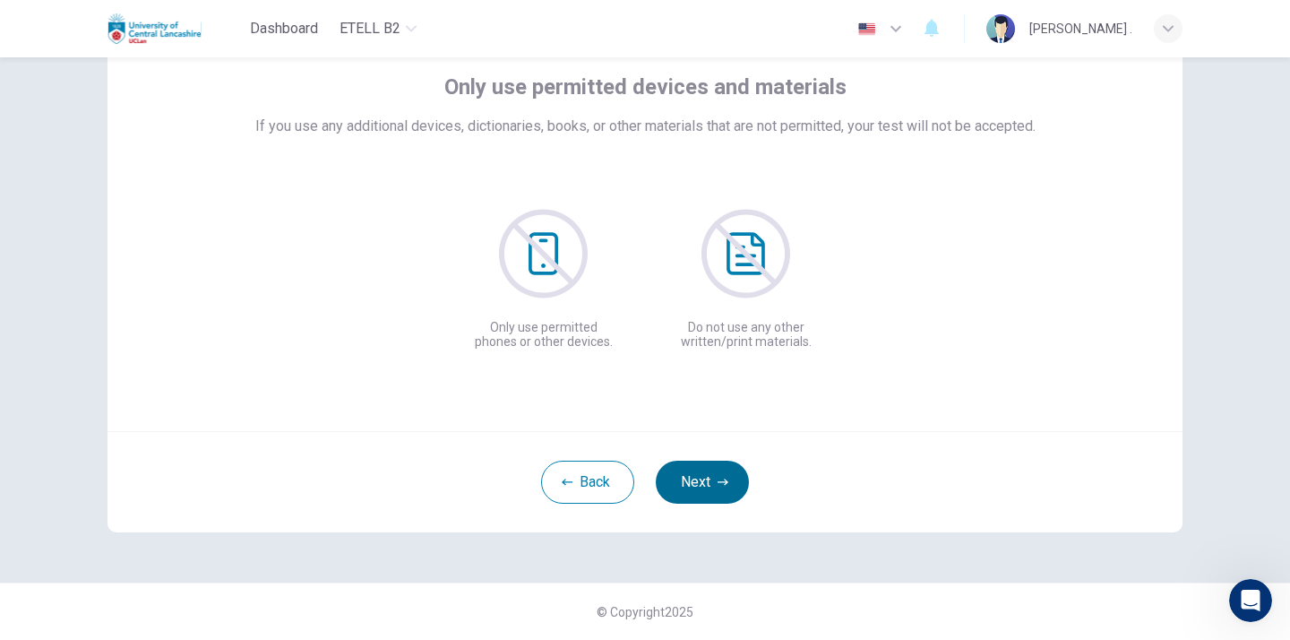
click at [699, 489] on button "Next" at bounding box center [702, 481] width 93 height 43
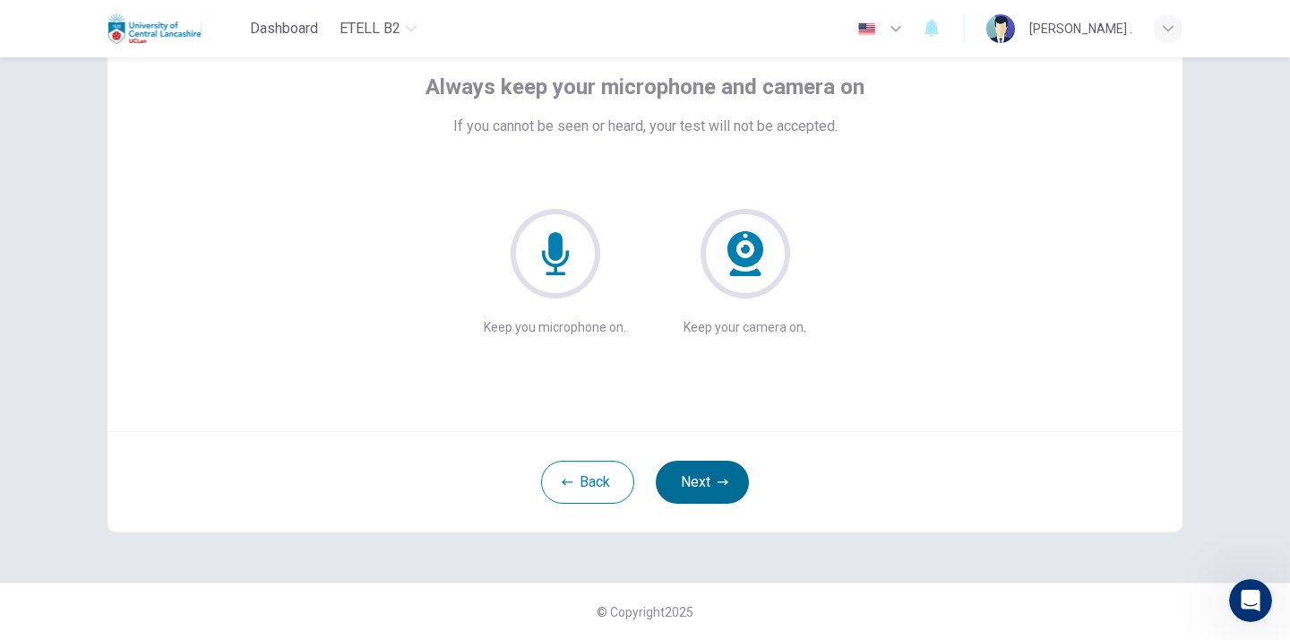
click at [699, 489] on button "Next" at bounding box center [702, 481] width 93 height 43
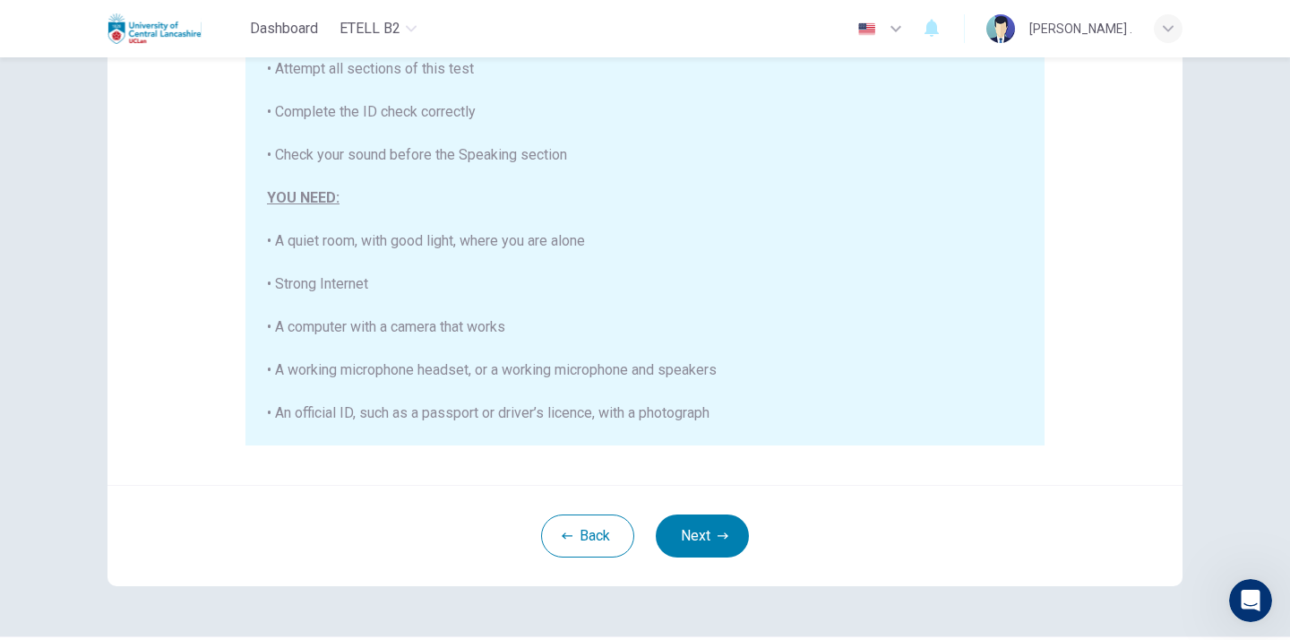
scroll to position [356, 0]
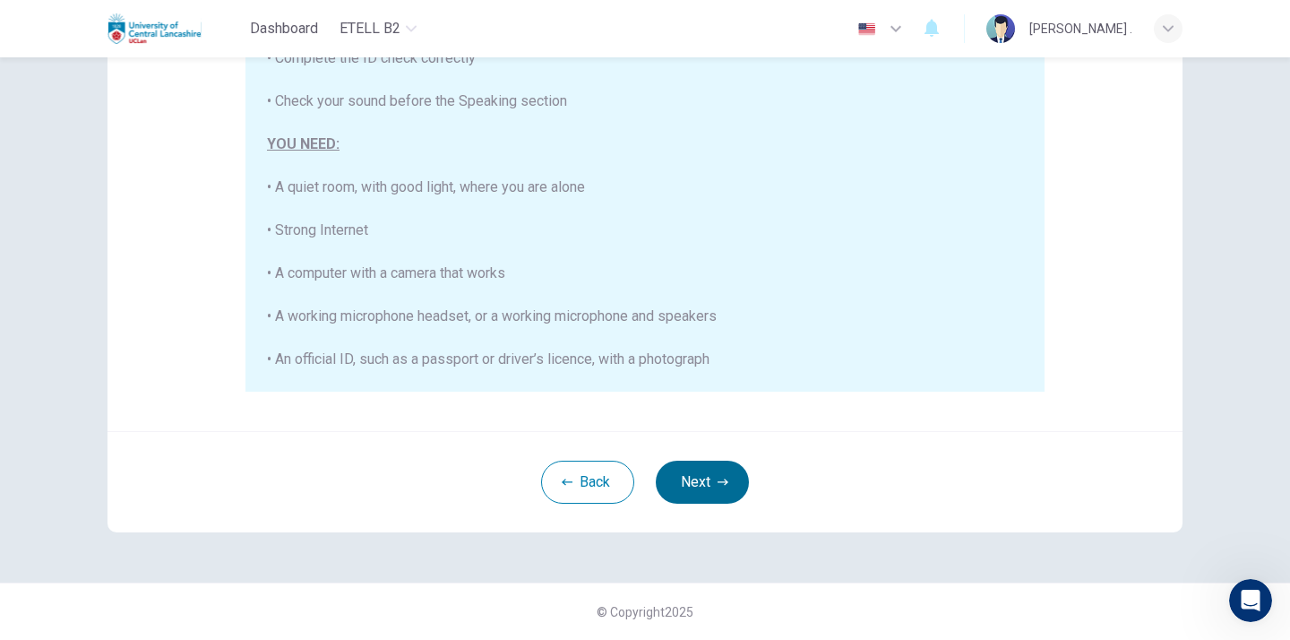
click at [701, 479] on button "Next" at bounding box center [702, 481] width 93 height 43
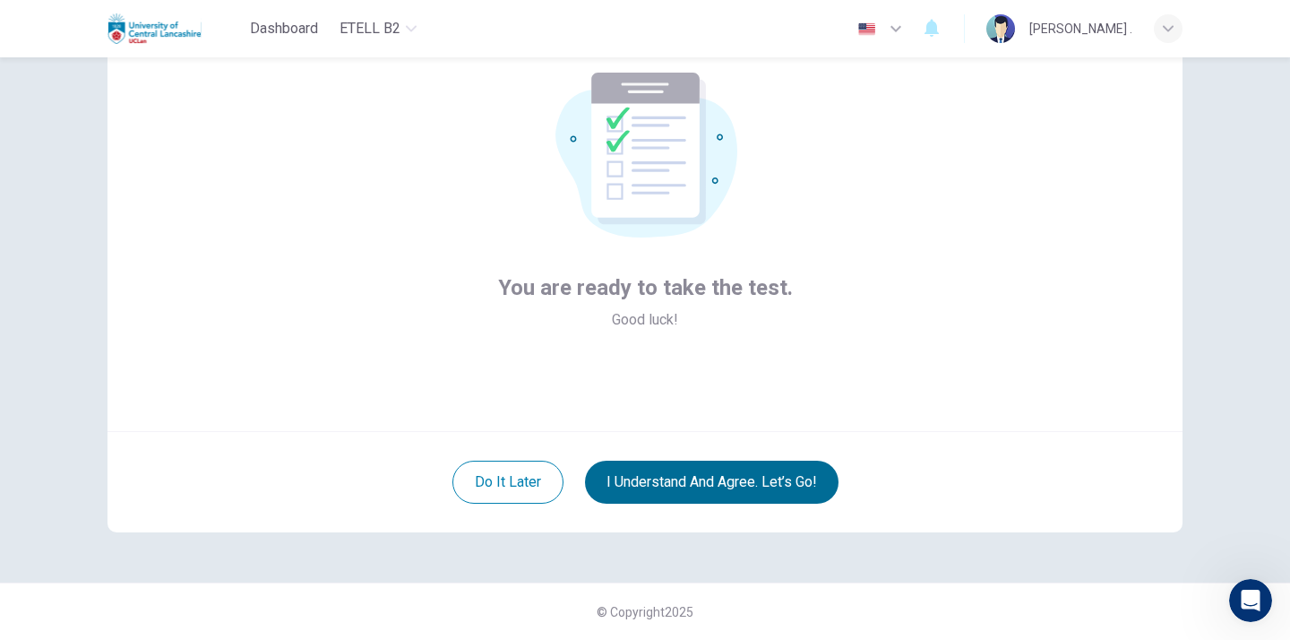
click at [701, 479] on button "I understand and agree. Let’s go!" at bounding box center [711, 481] width 253 height 43
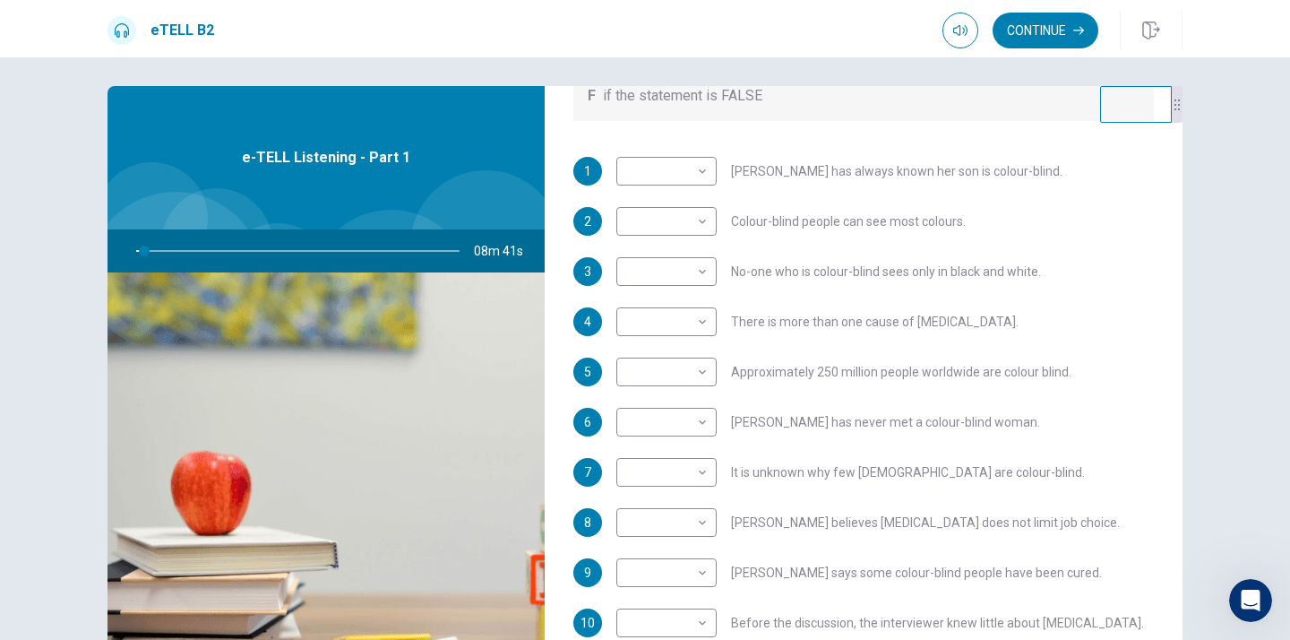
scroll to position [9, 0]
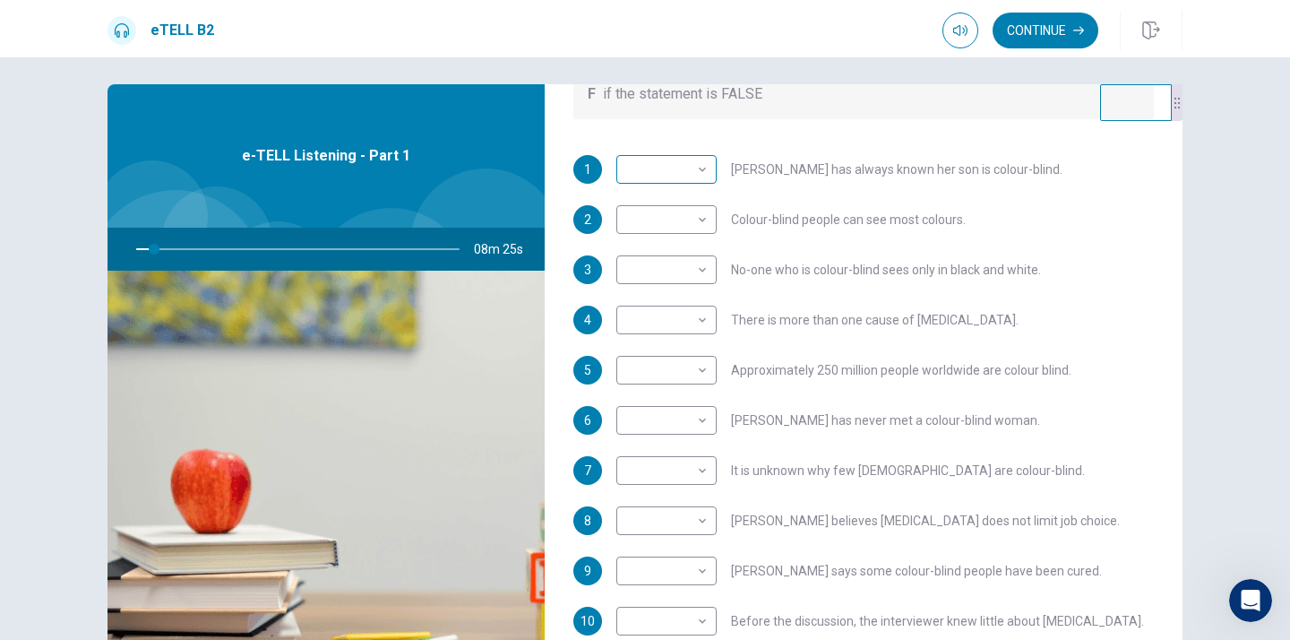
click at [701, 168] on body "This site uses cookies, as explained in our Privacy Policy . If you agree to th…" at bounding box center [645, 320] width 1290 height 640
type input "*"
click at [635, 193] on li "T" at bounding box center [666, 198] width 100 height 29
type input "*"
click at [705, 219] on body "This site uses cookies, as explained in our Privacy Policy . If you agree to th…" at bounding box center [645, 320] width 1290 height 640
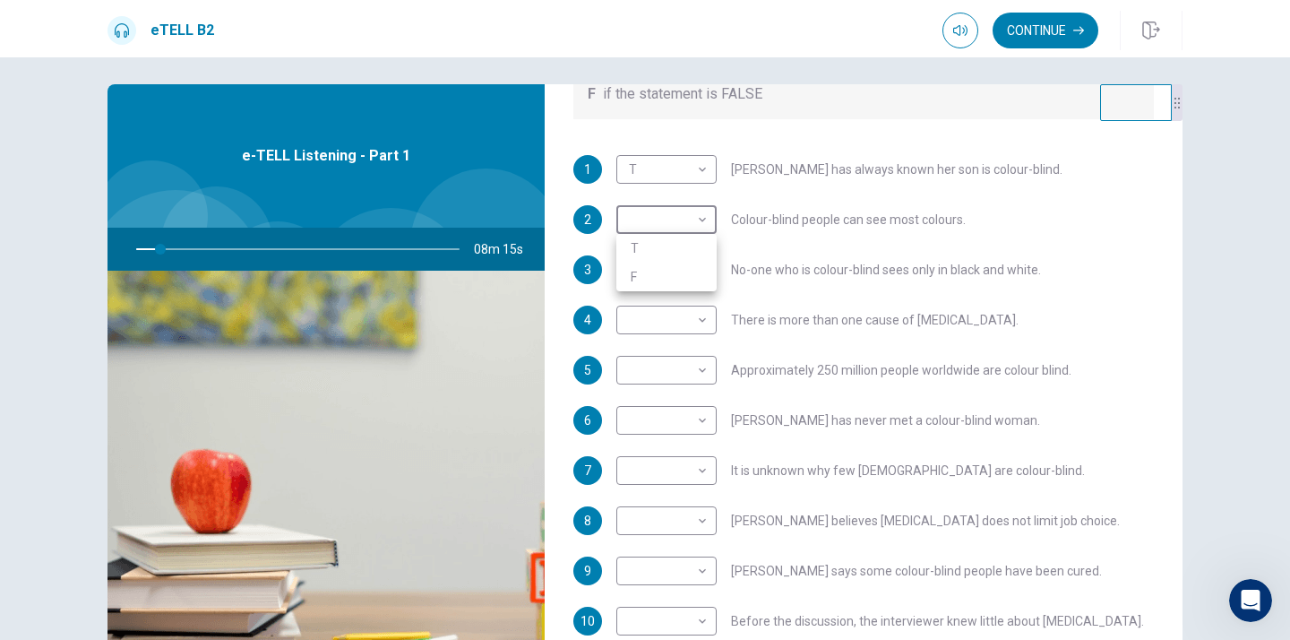
type input "*"
click at [631, 248] on li "T" at bounding box center [666, 248] width 100 height 29
type input "*"
click at [702, 271] on body "This site uses cookies, as explained in our Privacy Policy . If you agree to th…" at bounding box center [645, 320] width 1290 height 640
type input "*"
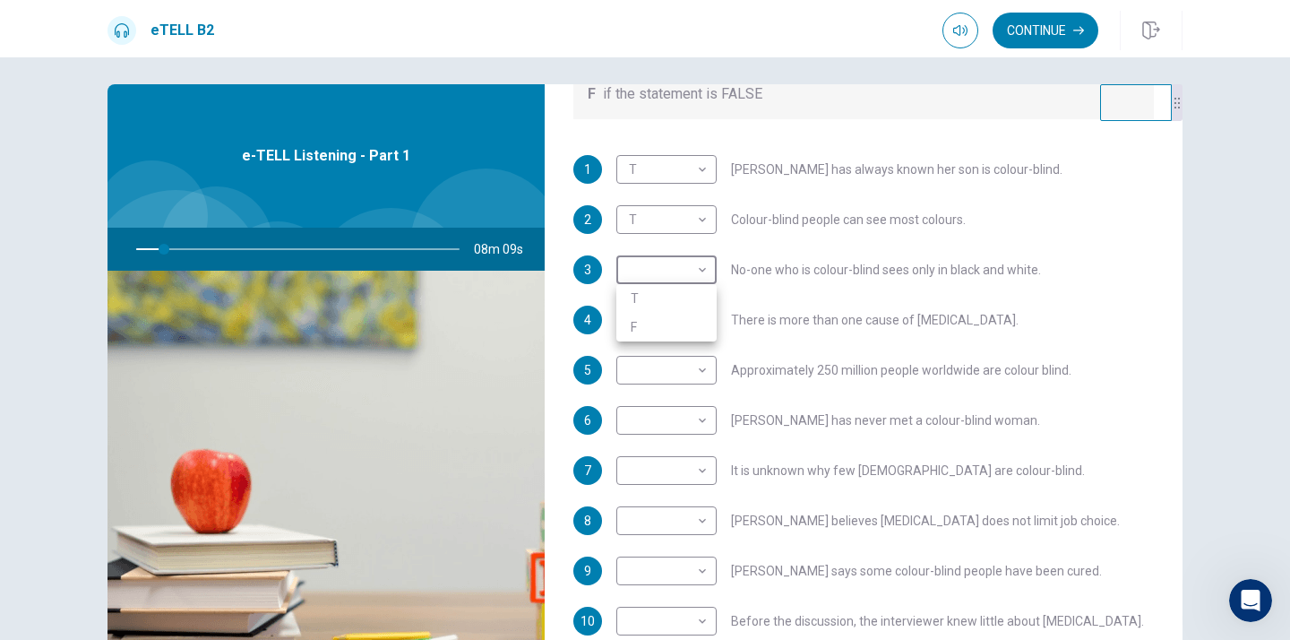
click at [633, 299] on li "T" at bounding box center [666, 298] width 100 height 29
type input "*"
click at [703, 322] on body "This site uses cookies, as explained in our Privacy Policy . If you agree to th…" at bounding box center [645, 320] width 1290 height 640
type input "**"
click at [640, 376] on li "F" at bounding box center [666, 377] width 100 height 29
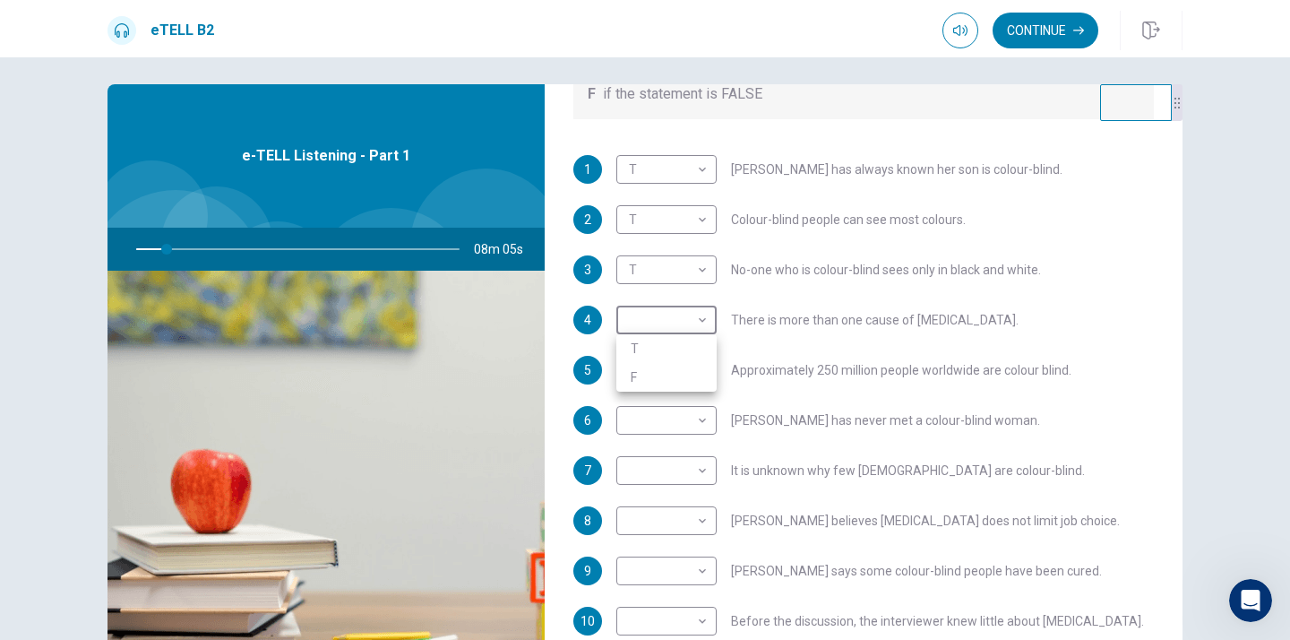
type input "*"
click at [706, 374] on body "This site uses cookies, as explained in our Privacy Policy . If you agree to th…" at bounding box center [645, 320] width 1290 height 640
type input "**"
click at [654, 422] on li "F" at bounding box center [666, 427] width 100 height 29
type input "*"
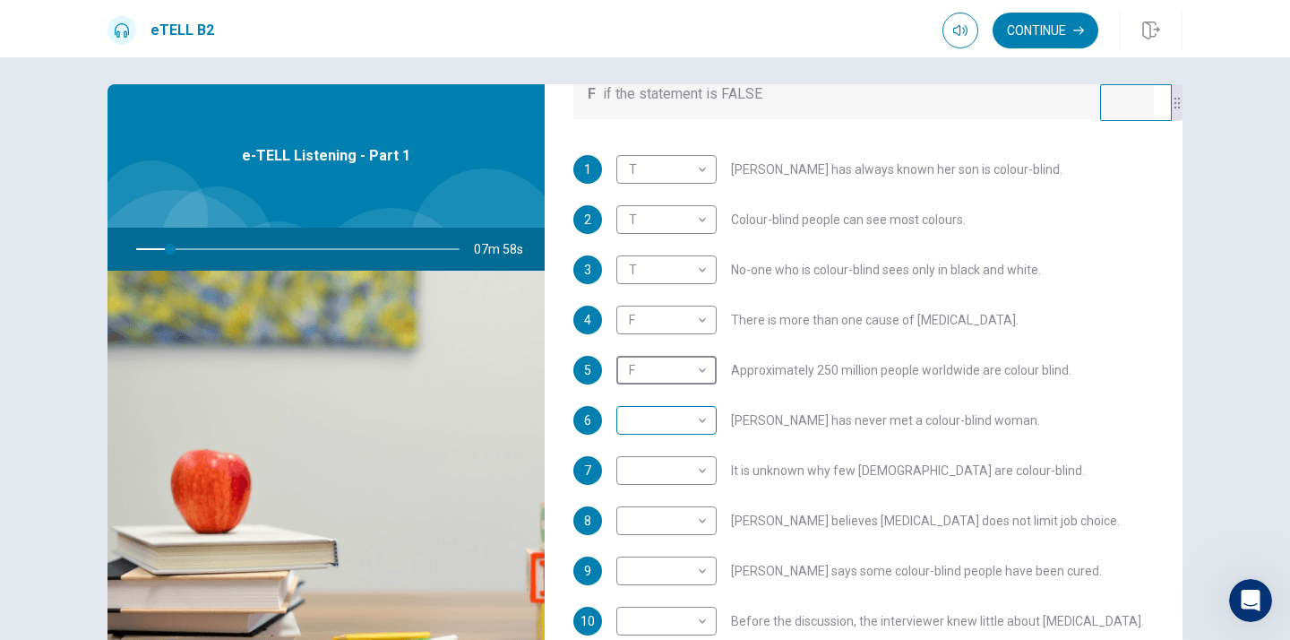
click at [703, 421] on body "This site uses cookies, as explained in our Privacy Policy . If you agree to th…" at bounding box center [645, 320] width 1290 height 640
type input "**"
click at [634, 478] on li "F" at bounding box center [666, 477] width 100 height 29
type input "*"
click at [707, 469] on body "This site uses cookies, as explained in our Privacy Policy . If you agree to th…" at bounding box center [645, 320] width 1290 height 640
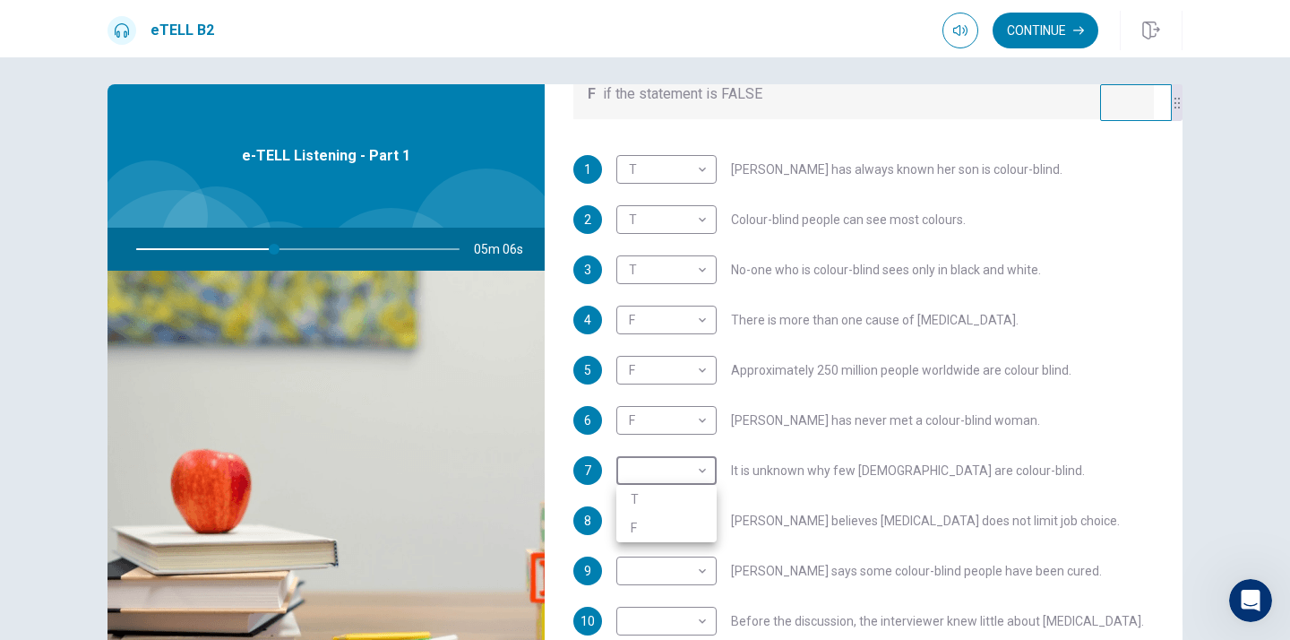
type input "**"
click at [659, 502] on li "T" at bounding box center [666, 499] width 100 height 29
type input "*"
click at [703, 523] on body "This site uses cookies, as explained in our Privacy Policy . If you agree to th…" at bounding box center [645, 320] width 1290 height 640
type input "**"
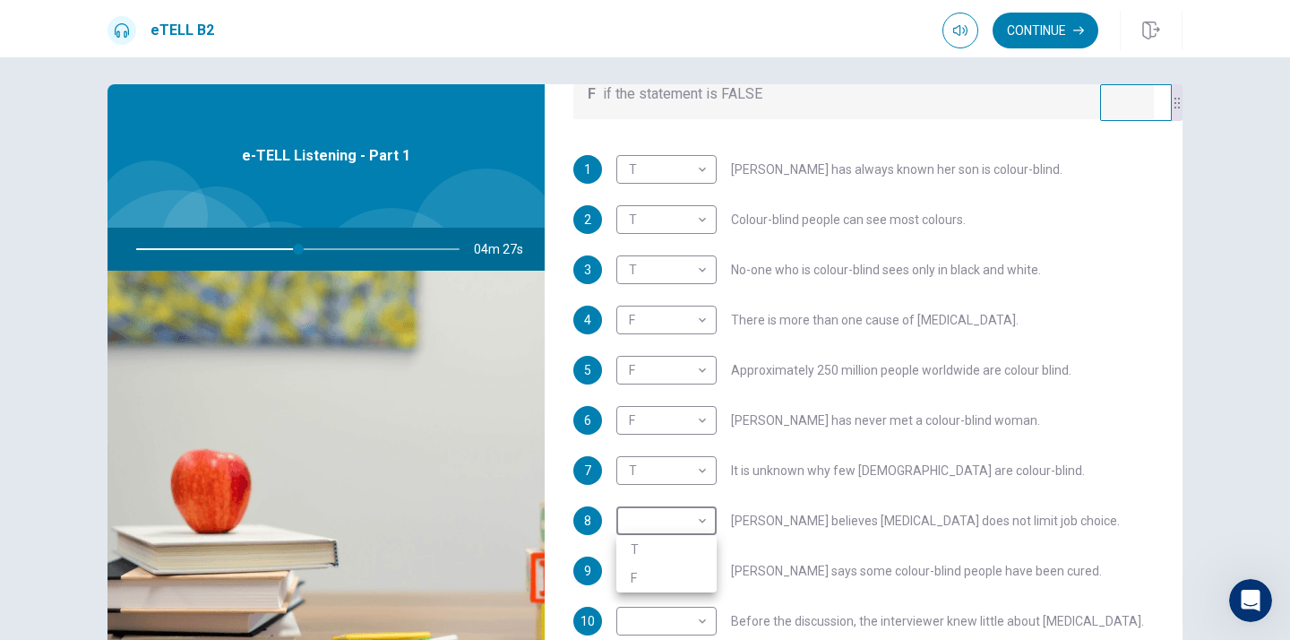
click at [656, 552] on li "T" at bounding box center [666, 549] width 100 height 29
type input "*"
click at [709, 569] on body "This site uses cookies, as explained in our Privacy Policy . If you agree to th…" at bounding box center [645, 320] width 1290 height 640
click at [1103, 432] on div at bounding box center [645, 320] width 1290 height 640
click at [702, 318] on body "This site uses cookies, as explained in our Privacy Policy . If you agree to th…" at bounding box center [645, 320] width 1290 height 640
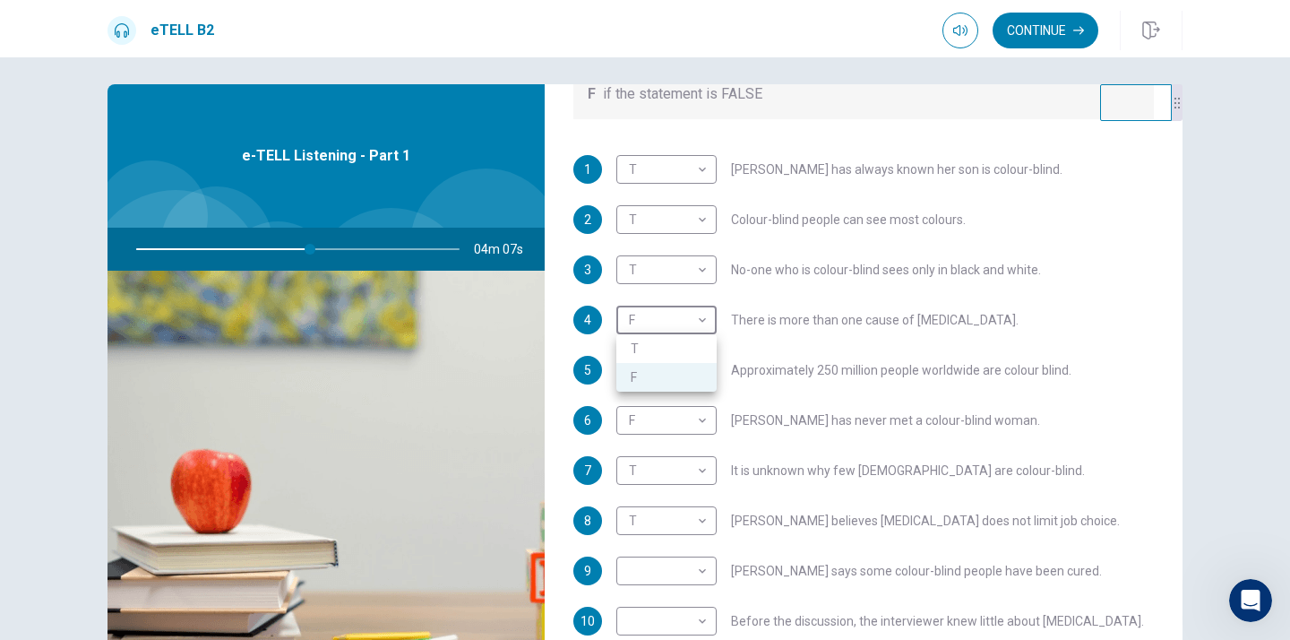
type input "**"
click at [644, 347] on li "T" at bounding box center [666, 348] width 100 height 29
type input "*"
click at [700, 368] on body "This site uses cookies, as explained in our Privacy Policy . If you agree to th…" at bounding box center [645, 320] width 1290 height 640
type input "**"
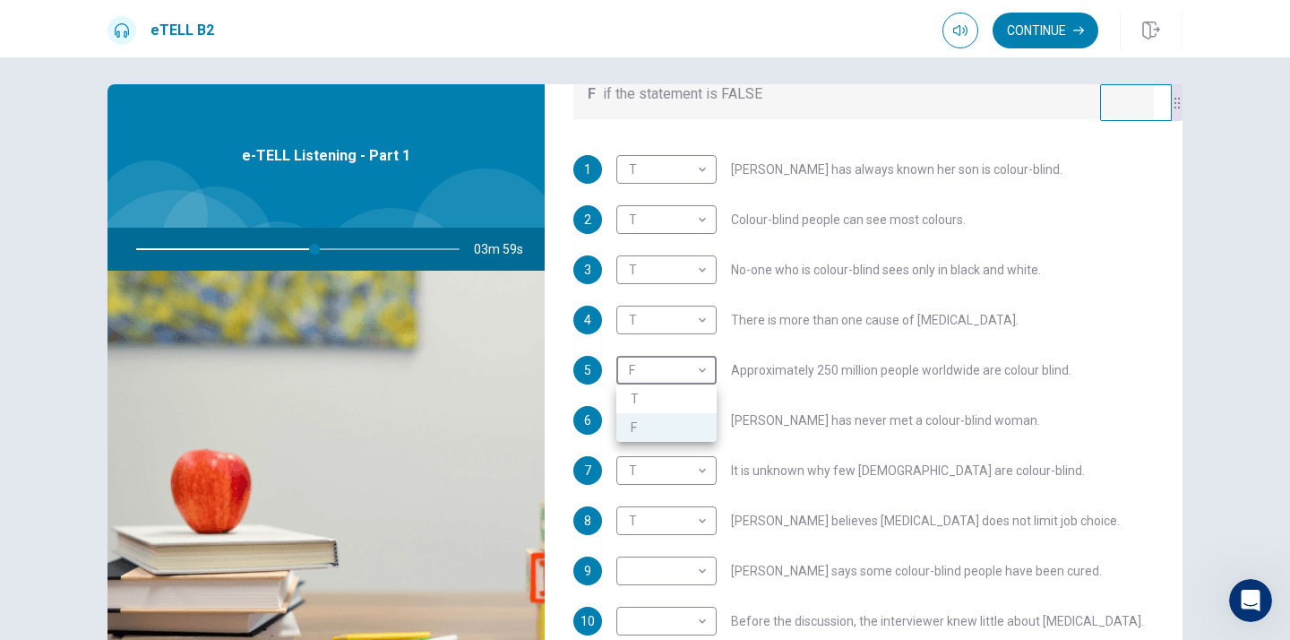
click at [645, 398] on li "T" at bounding box center [666, 398] width 100 height 29
type input "*"
click at [703, 419] on body "This site uses cookies, as explained in our Privacy Policy . If you agree to th…" at bounding box center [645, 320] width 1290 height 640
type input "**"
click at [690, 446] on li "T" at bounding box center [666, 448] width 100 height 29
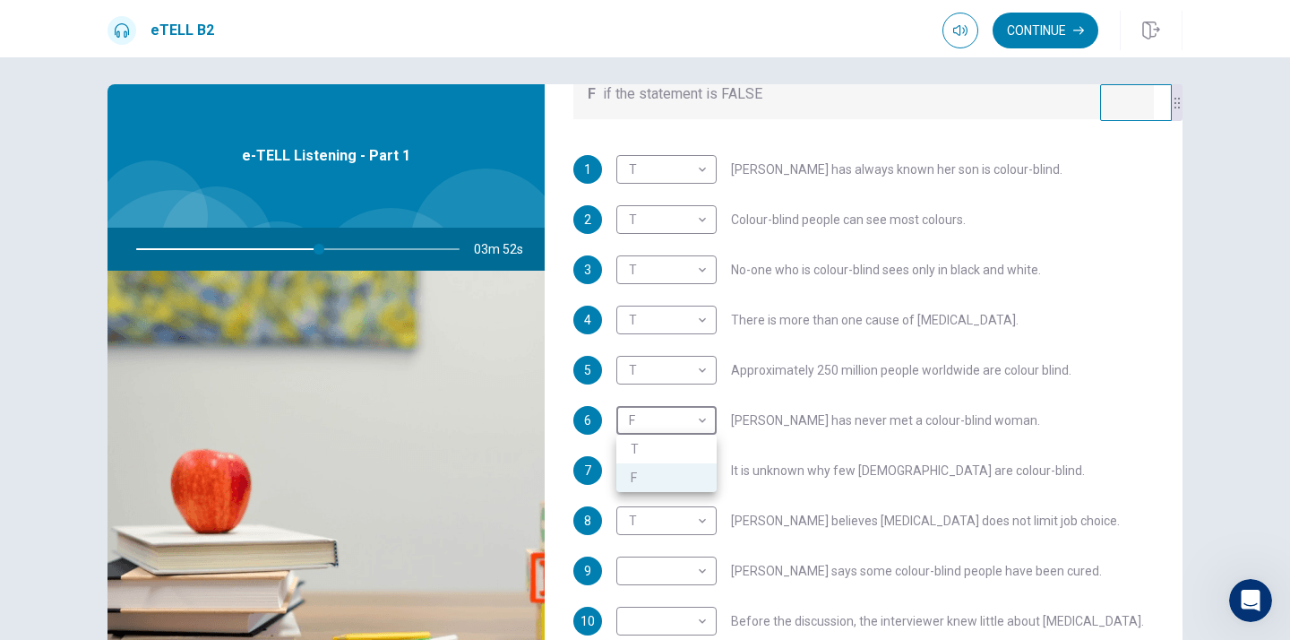
type input "*"
click at [702, 472] on body "This site uses cookies, as explained in our Privacy Policy . If you agree to th…" at bounding box center [645, 320] width 1290 height 640
click at [659, 461] on div at bounding box center [645, 320] width 1290 height 640
click at [705, 570] on body "This site uses cookies, as explained in our Privacy Policy . If you agree to th…" at bounding box center [645, 320] width 1290 height 640
type input "**"
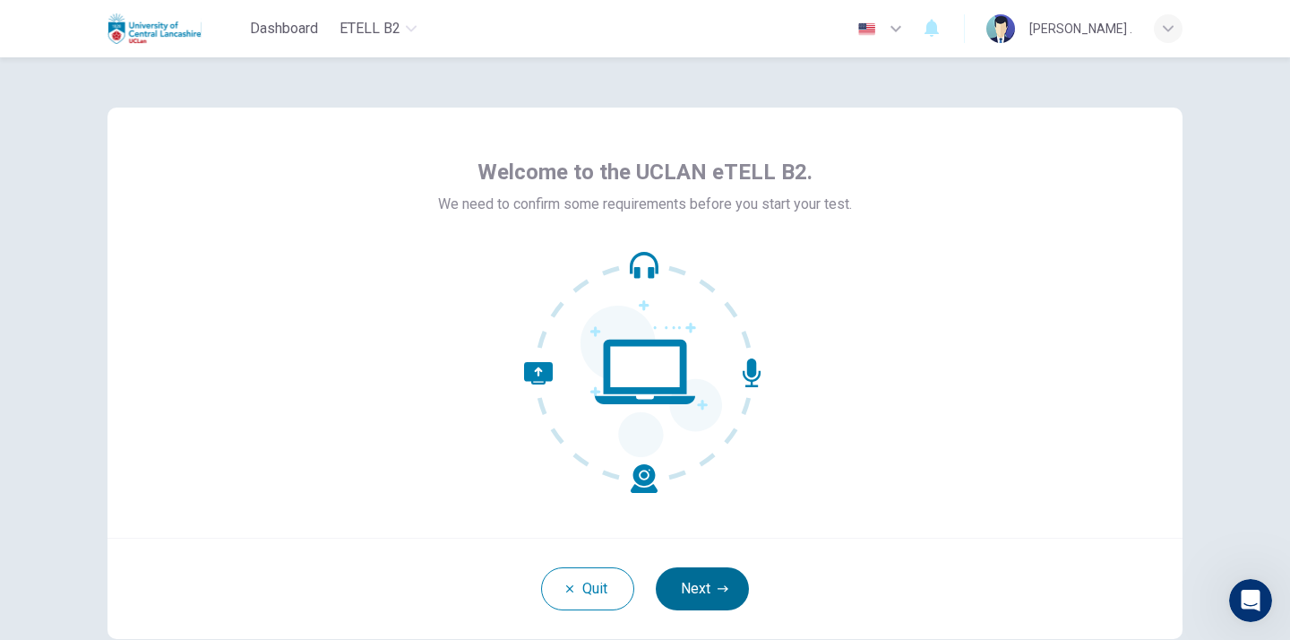
click at [704, 582] on button "Next" at bounding box center [702, 588] width 93 height 43
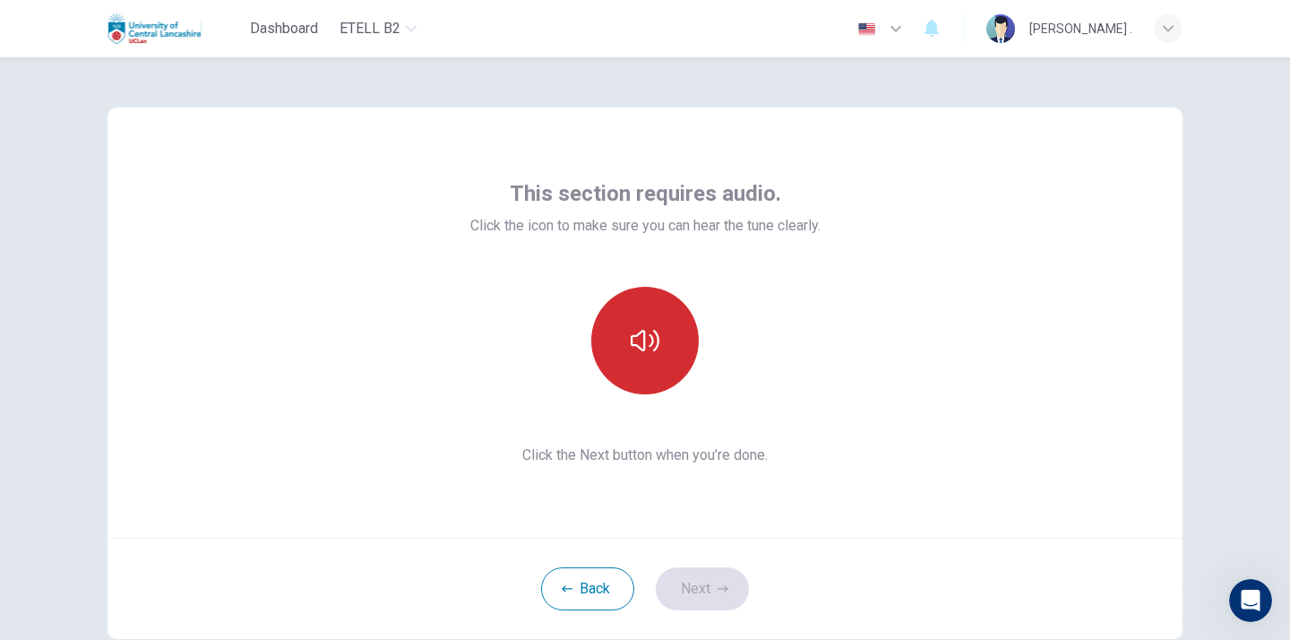
click at [643, 344] on icon "button" at bounding box center [645, 340] width 29 height 21
click at [695, 585] on button "Next" at bounding box center [702, 588] width 93 height 43
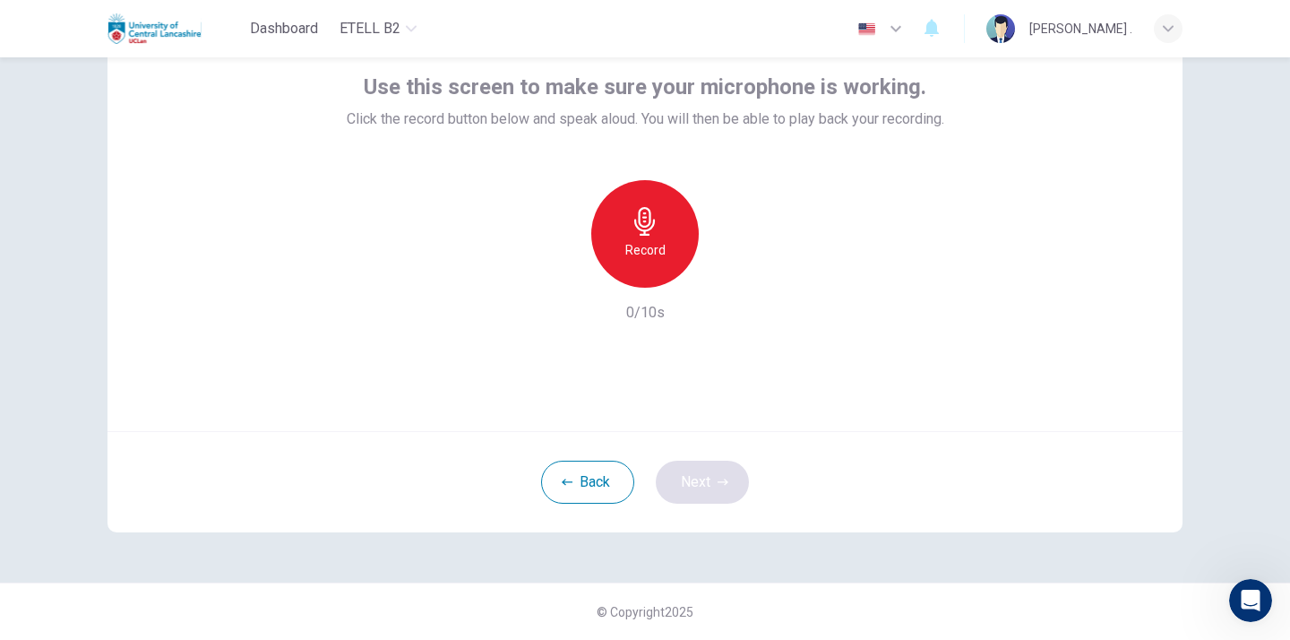
scroll to position [106, 0]
click at [640, 245] on h6 "Record" at bounding box center [645, 250] width 40 height 21
click at [635, 241] on h6 "Stop" at bounding box center [644, 250] width 27 height 21
click at [700, 475] on button "Next" at bounding box center [702, 482] width 93 height 43
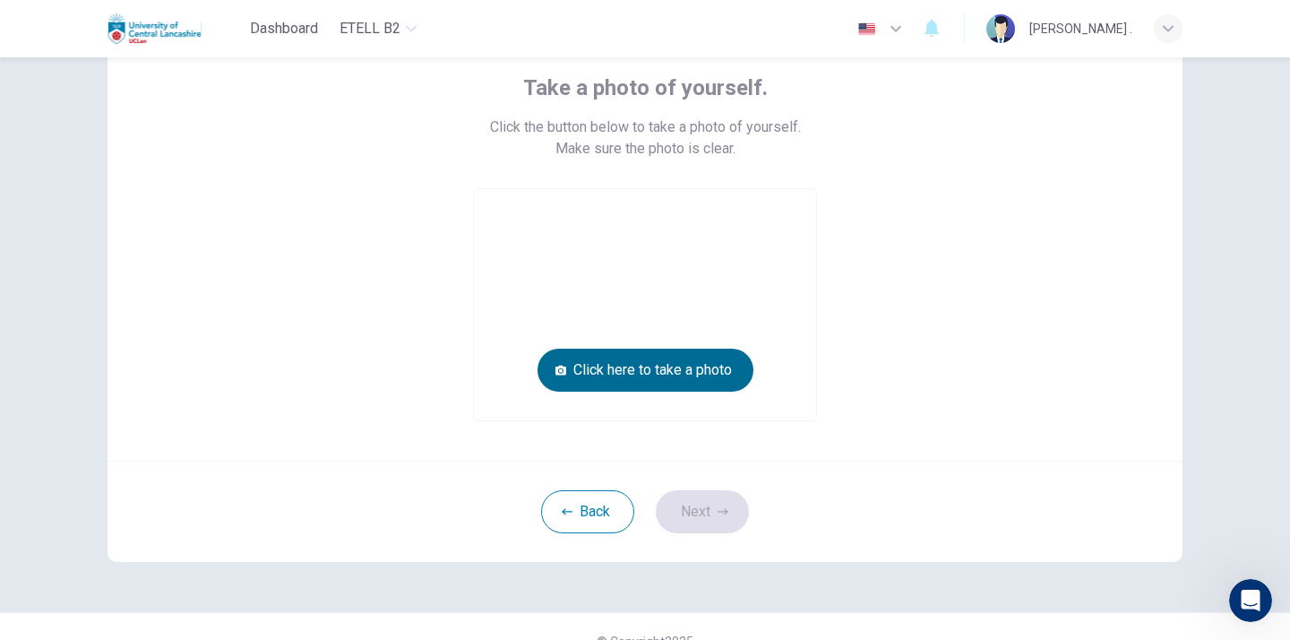
click at [638, 369] on button "Click here to take a photo" at bounding box center [645, 369] width 216 height 43
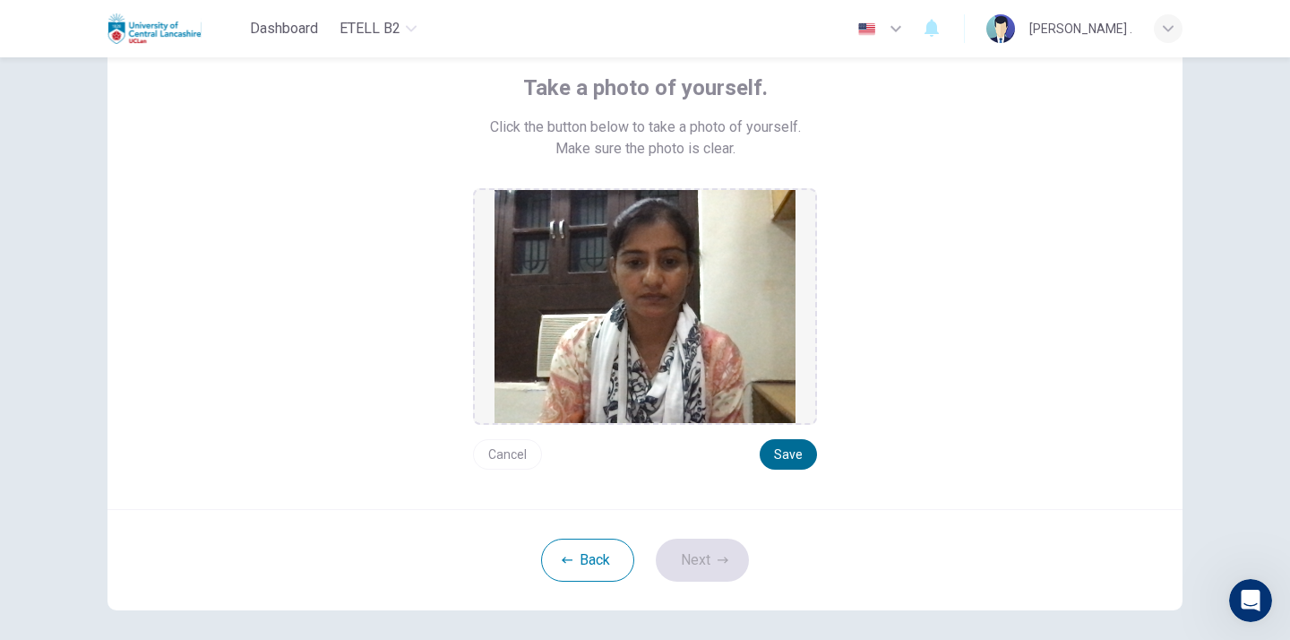
click at [785, 455] on button "Save" at bounding box center [788, 454] width 57 height 30
click at [701, 563] on button "Next" at bounding box center [702, 559] width 93 height 43
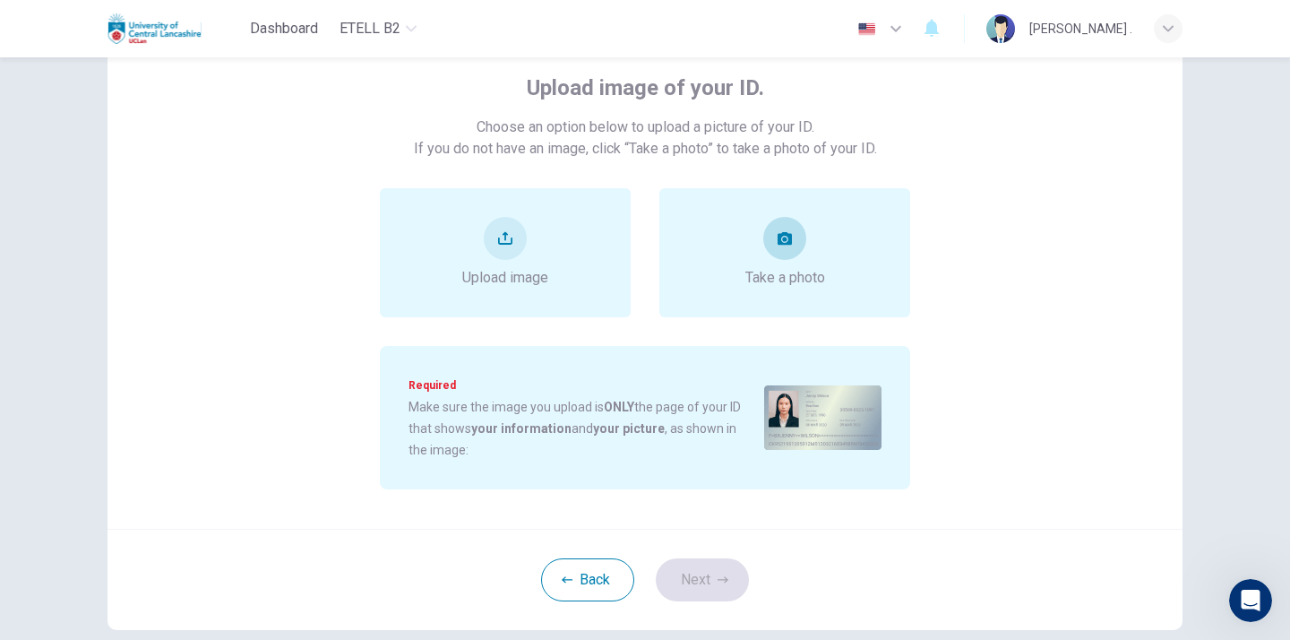
click at [759, 268] on span "Take a photo" at bounding box center [785, 277] width 80 height 21
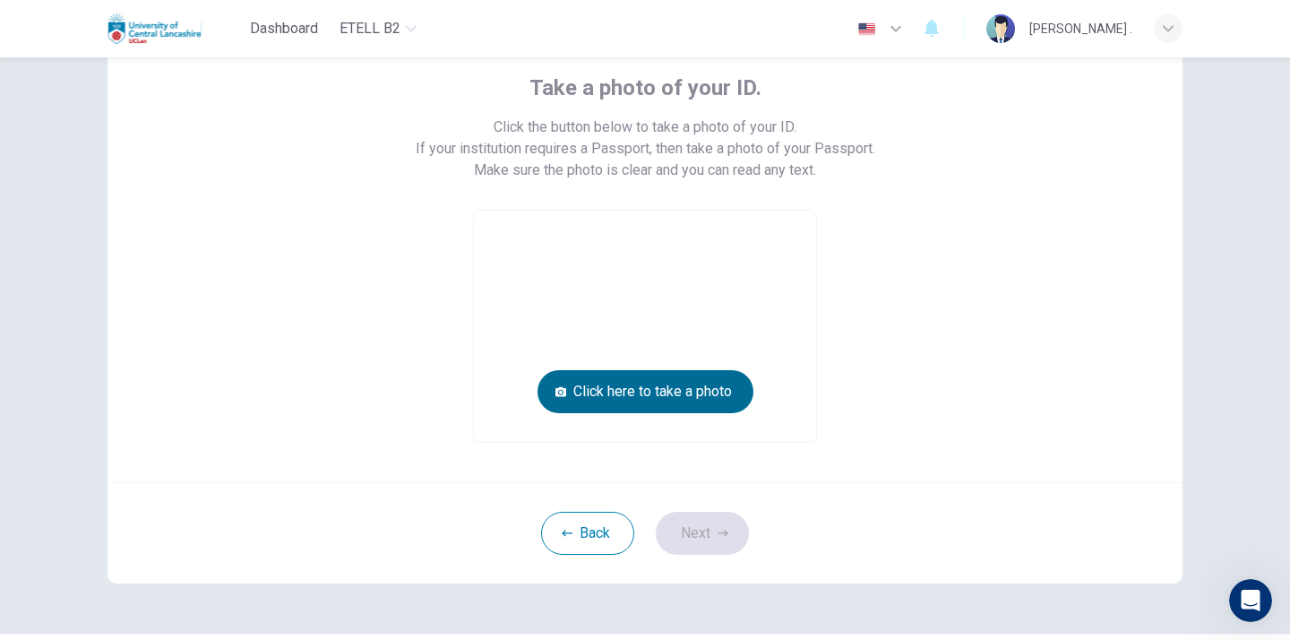
click at [628, 389] on button "Click here to take a photo" at bounding box center [645, 391] width 216 height 43
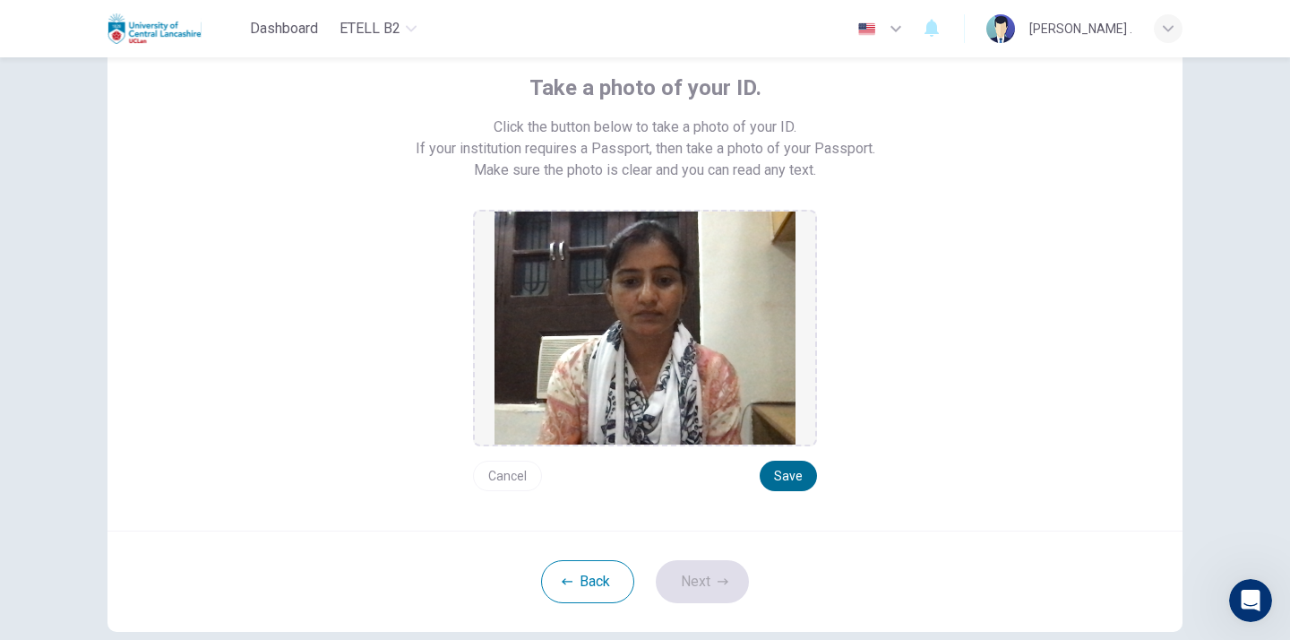
click at [792, 477] on button "Save" at bounding box center [788, 475] width 57 height 30
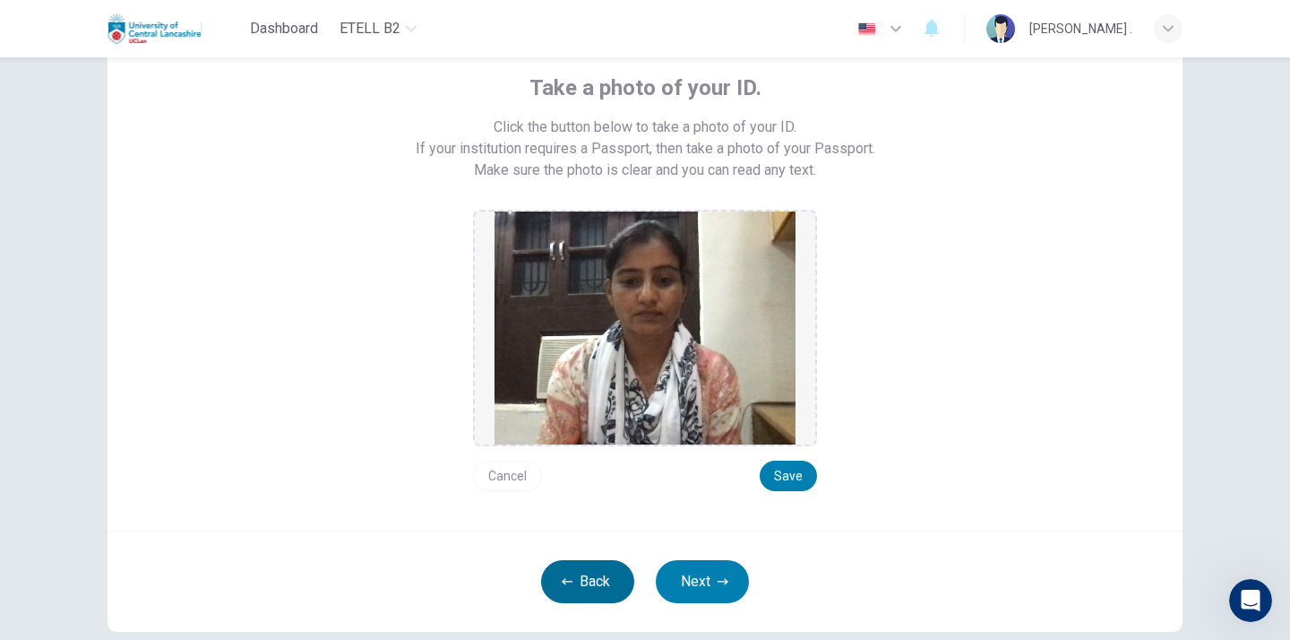
click at [585, 579] on button "Back" at bounding box center [587, 581] width 93 height 43
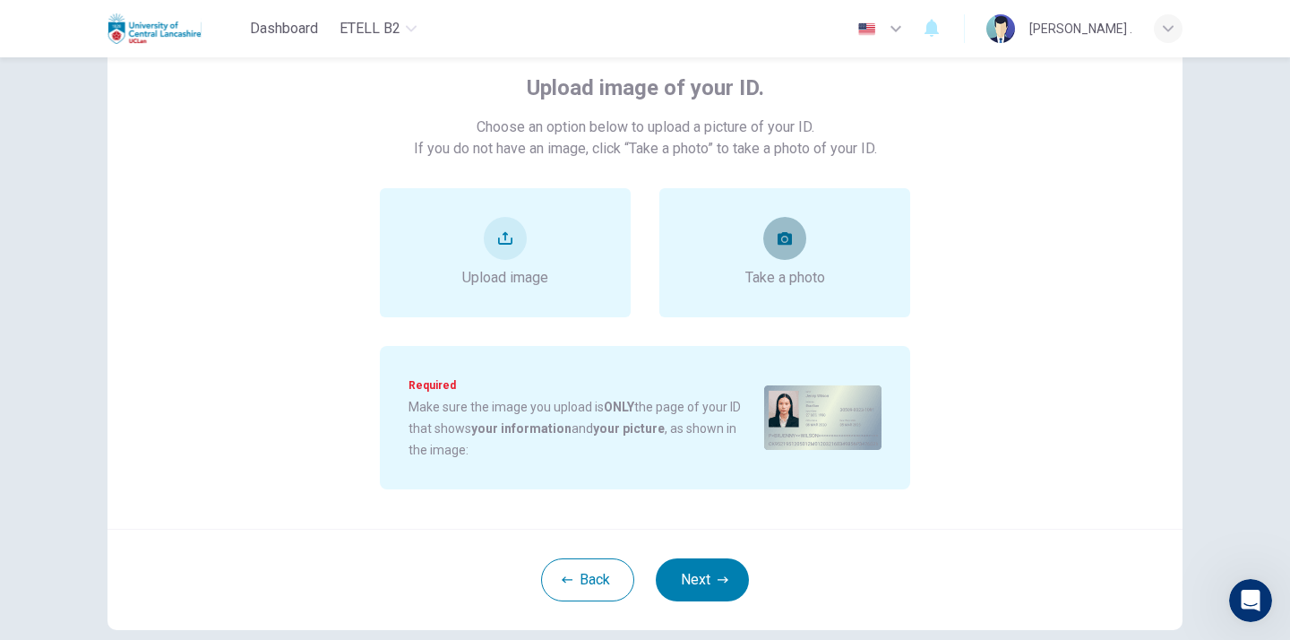
click at [785, 245] on icon "take photo" at bounding box center [784, 238] width 14 height 14
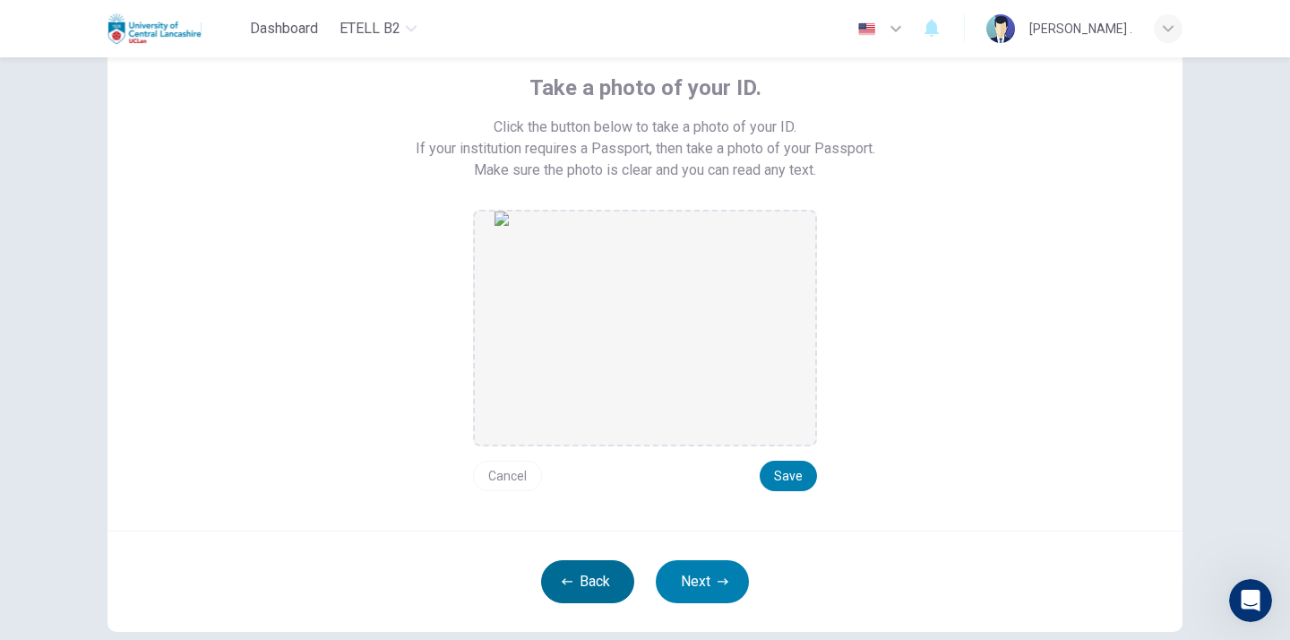
click at [610, 571] on button "Back" at bounding box center [587, 581] width 93 height 43
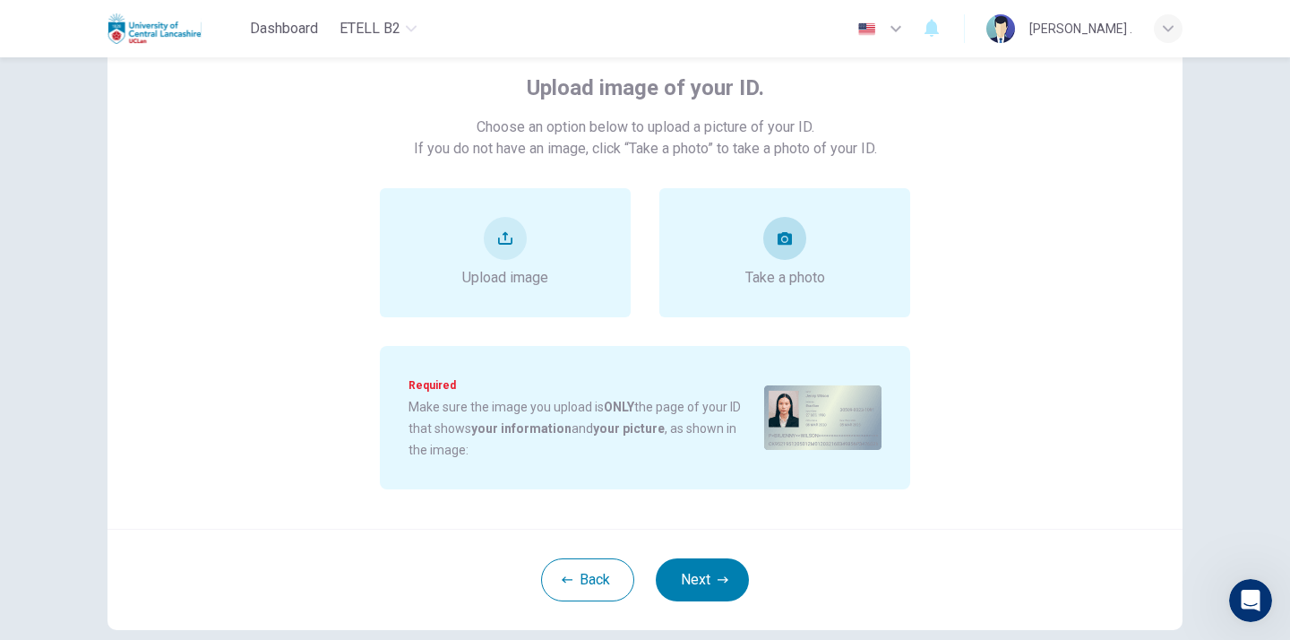
click at [722, 288] on div "Take a photo" at bounding box center [784, 252] width 251 height 129
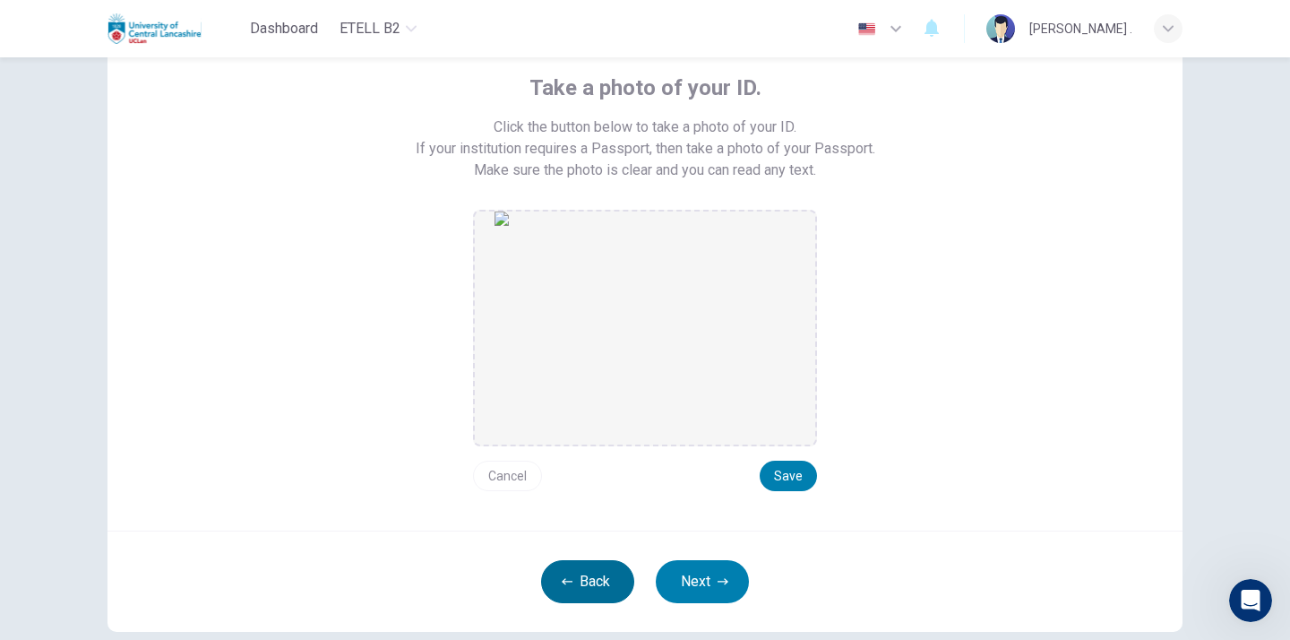
click at [592, 594] on button "Back" at bounding box center [587, 581] width 93 height 43
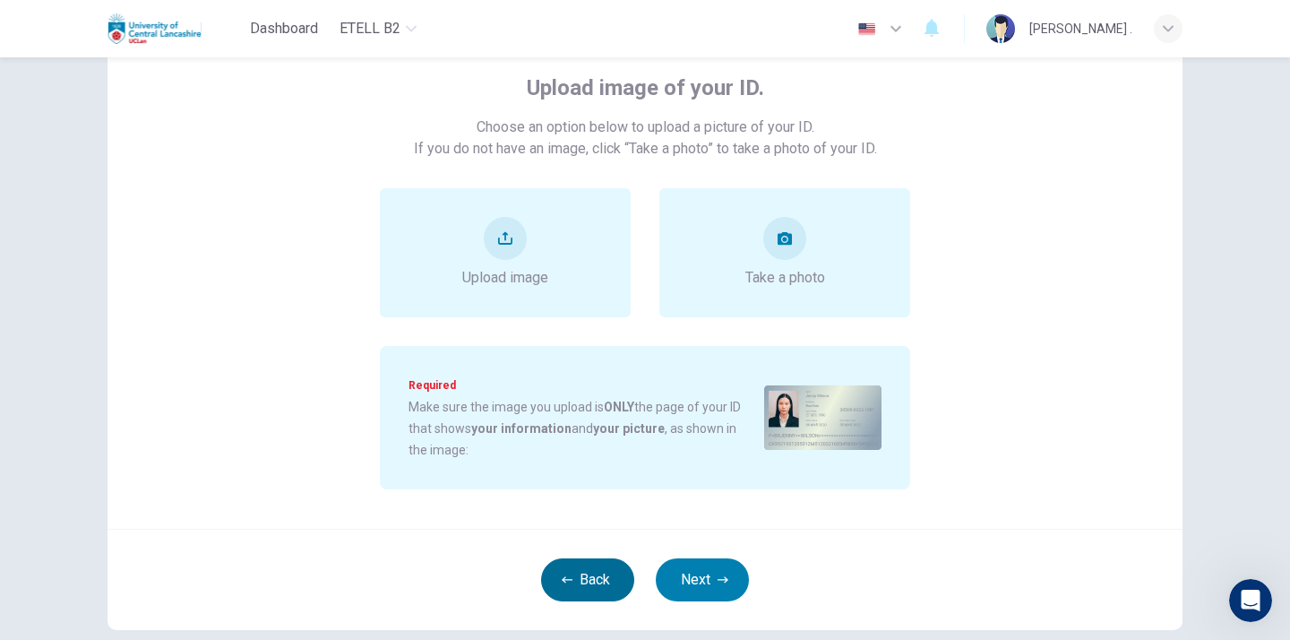
click at [595, 574] on button "Back" at bounding box center [587, 579] width 93 height 43
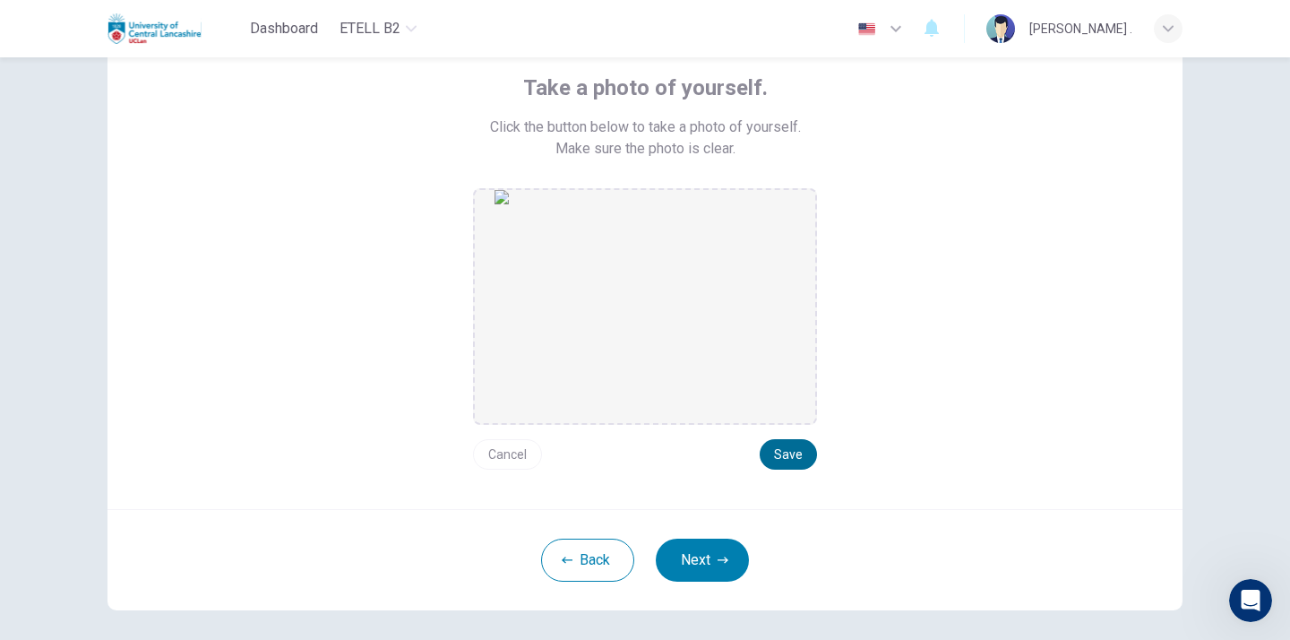
click at [798, 447] on button "Save" at bounding box center [788, 454] width 57 height 30
click at [707, 556] on button "Next" at bounding box center [702, 559] width 93 height 43
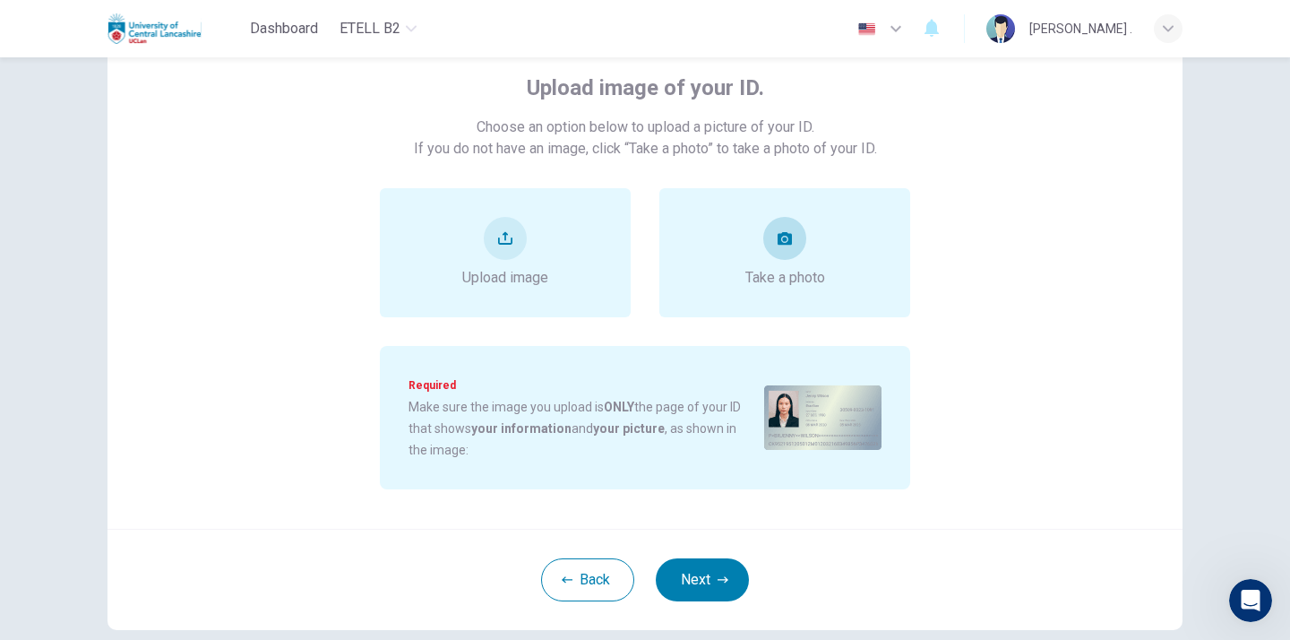
click at [805, 254] on div "Take a photo" at bounding box center [785, 253] width 80 height 72
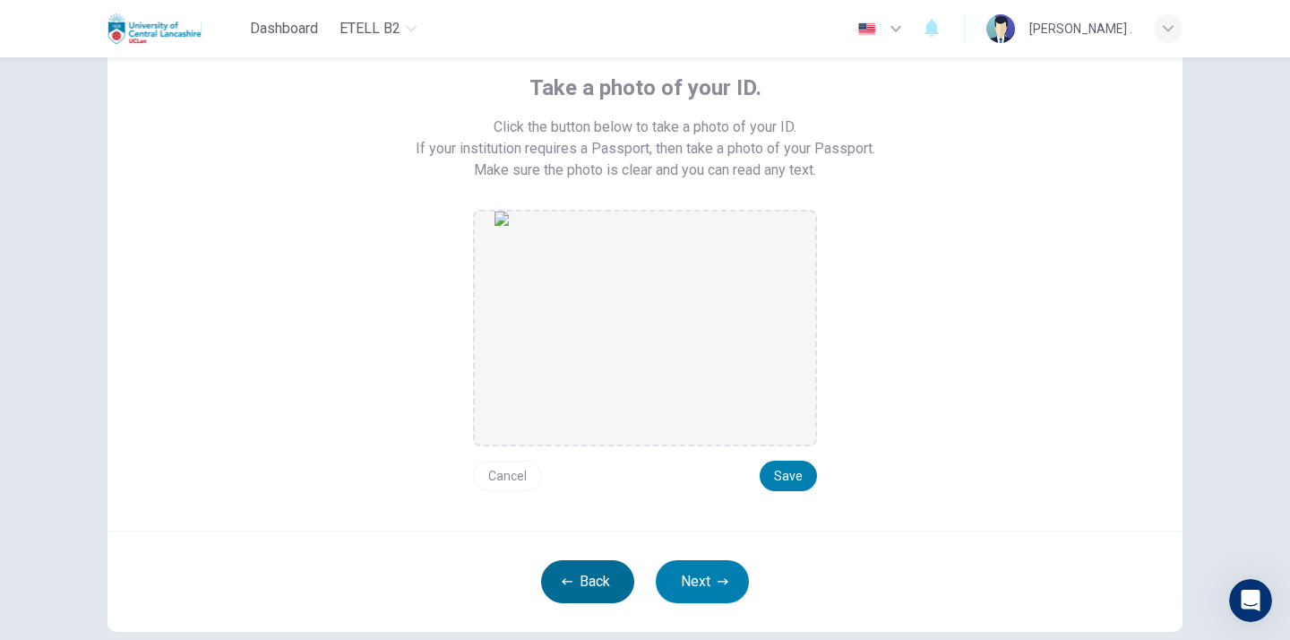
click at [603, 580] on button "Back" at bounding box center [587, 581] width 93 height 43
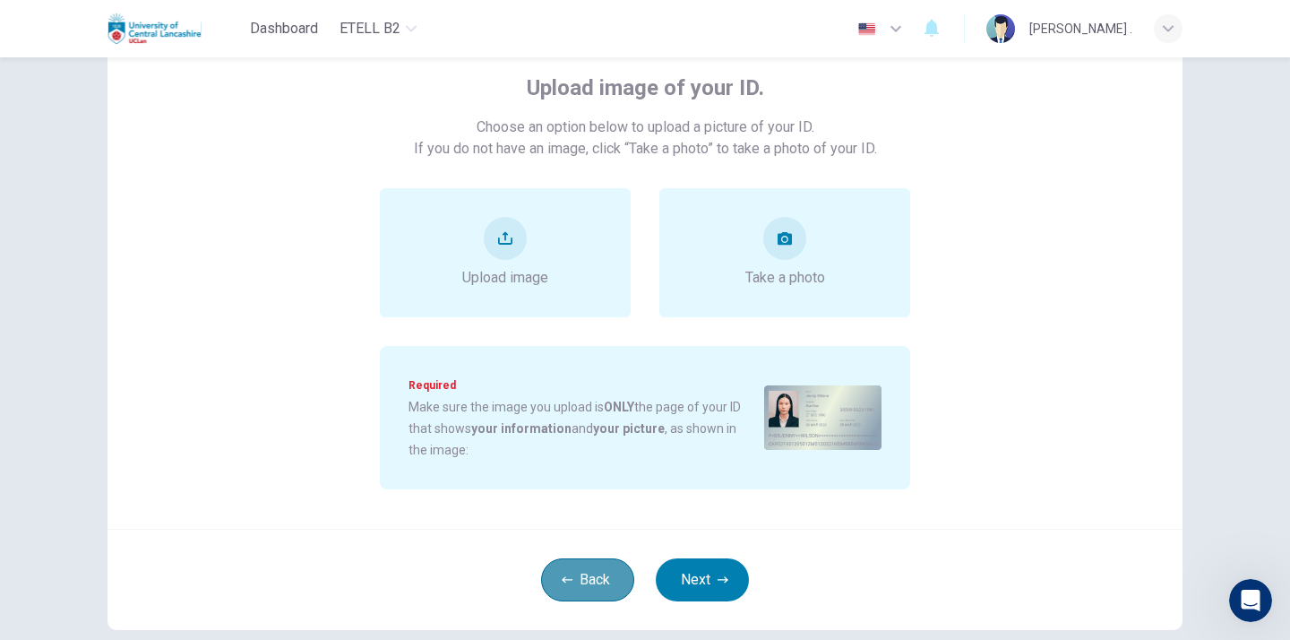
click at [603, 580] on button "Back" at bounding box center [587, 579] width 93 height 43
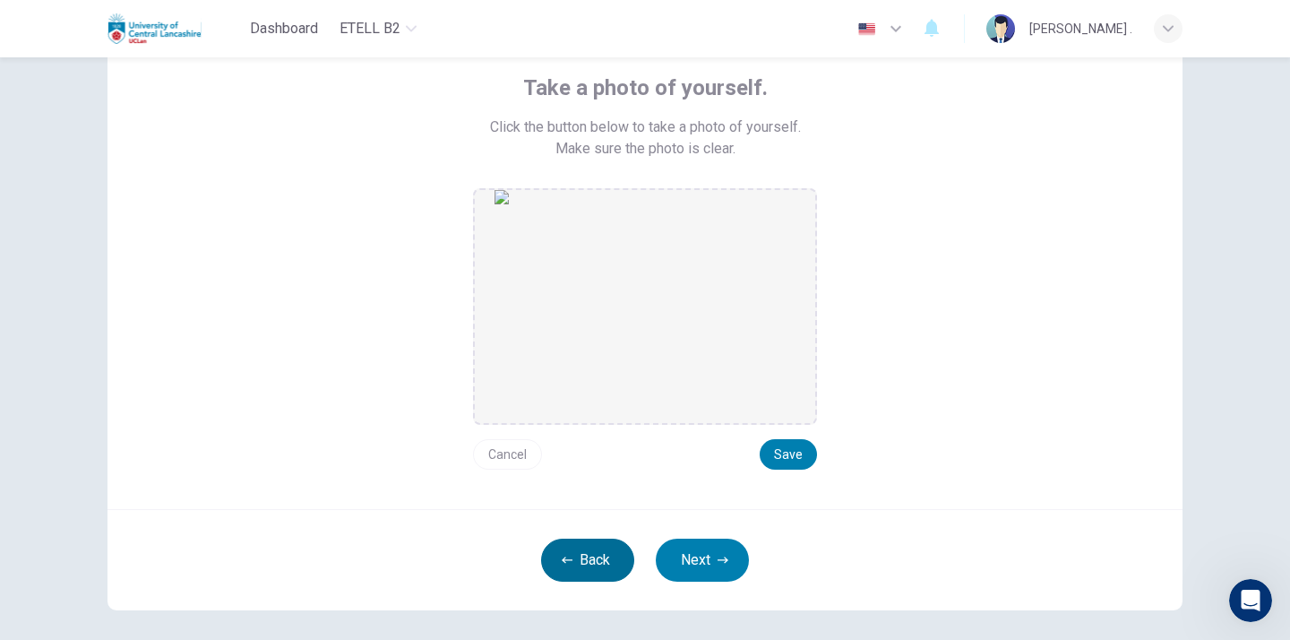
click at [603, 580] on button "Back" at bounding box center [587, 559] width 93 height 43
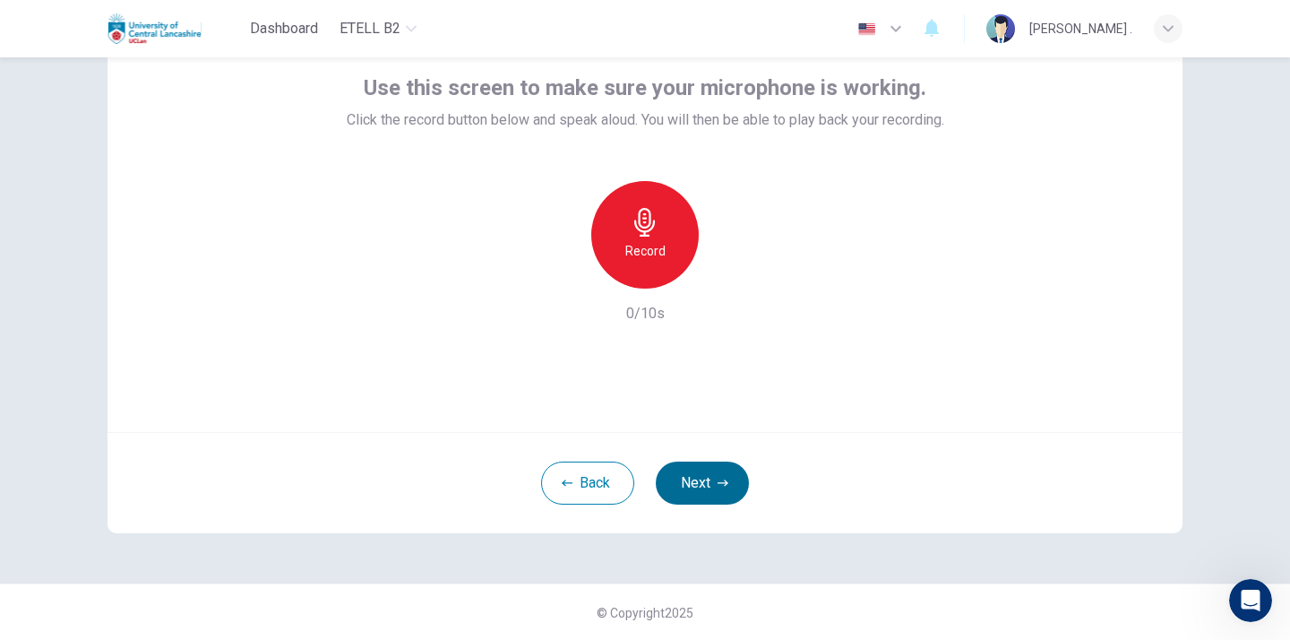
click at [725, 479] on icon "button" at bounding box center [722, 482] width 11 height 11
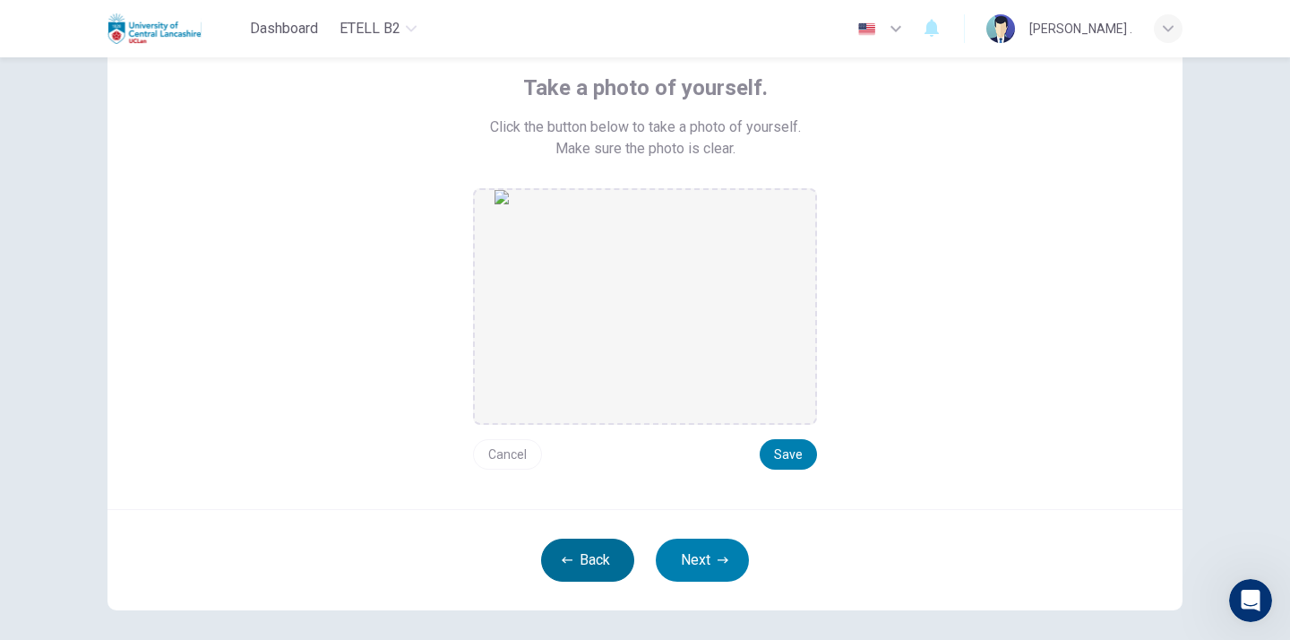
click at [603, 565] on button "Back" at bounding box center [587, 559] width 93 height 43
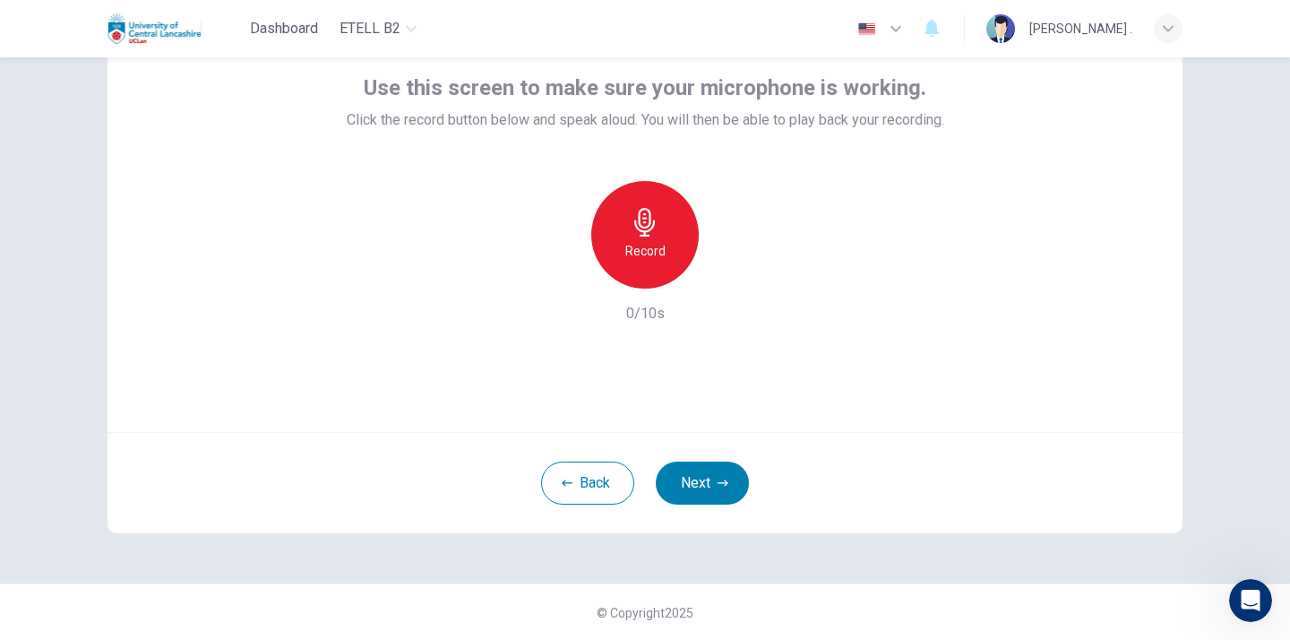
click at [626, 275] on div "Record" at bounding box center [644, 234] width 107 height 107
click at [660, 229] on div "Stop" at bounding box center [644, 234] width 107 height 107
click at [731, 274] on icon "button" at bounding box center [729, 274] width 8 height 11
click at [731, 274] on icon "button" at bounding box center [727, 274] width 18 height 18
click at [695, 490] on button "Next" at bounding box center [702, 482] width 93 height 43
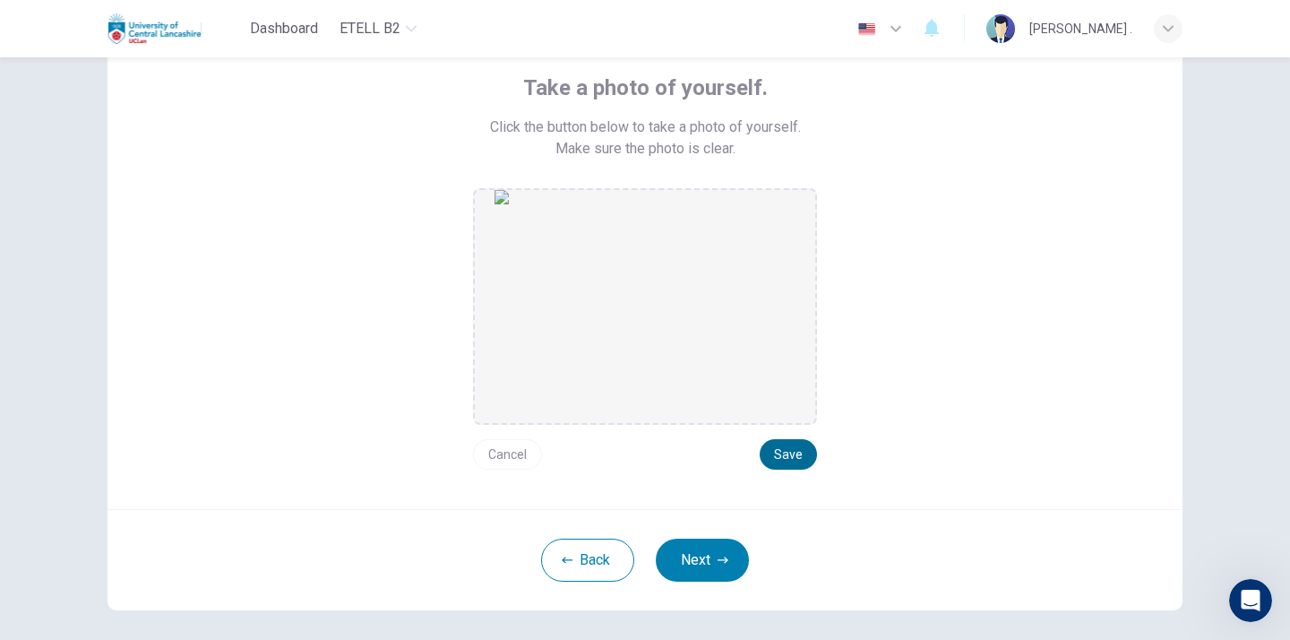
click at [782, 454] on button "Save" at bounding box center [788, 454] width 57 height 30
click at [709, 562] on button "Next" at bounding box center [702, 559] width 93 height 43
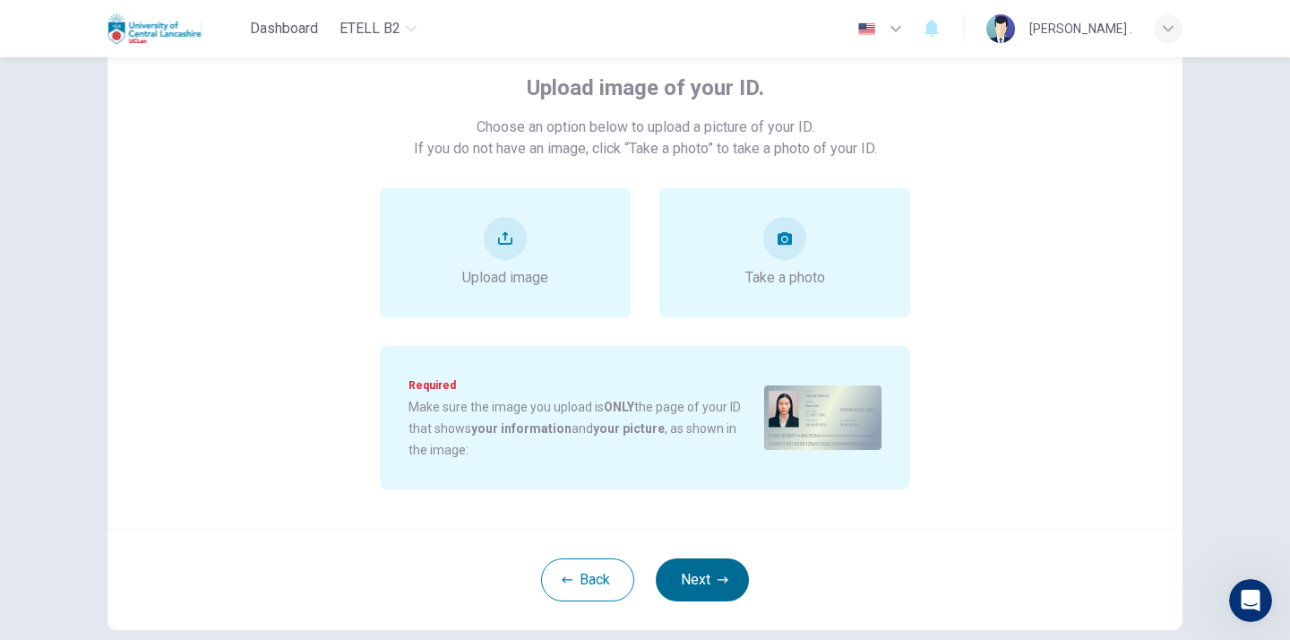
click at [709, 562] on button "Next" at bounding box center [702, 579] width 93 height 43
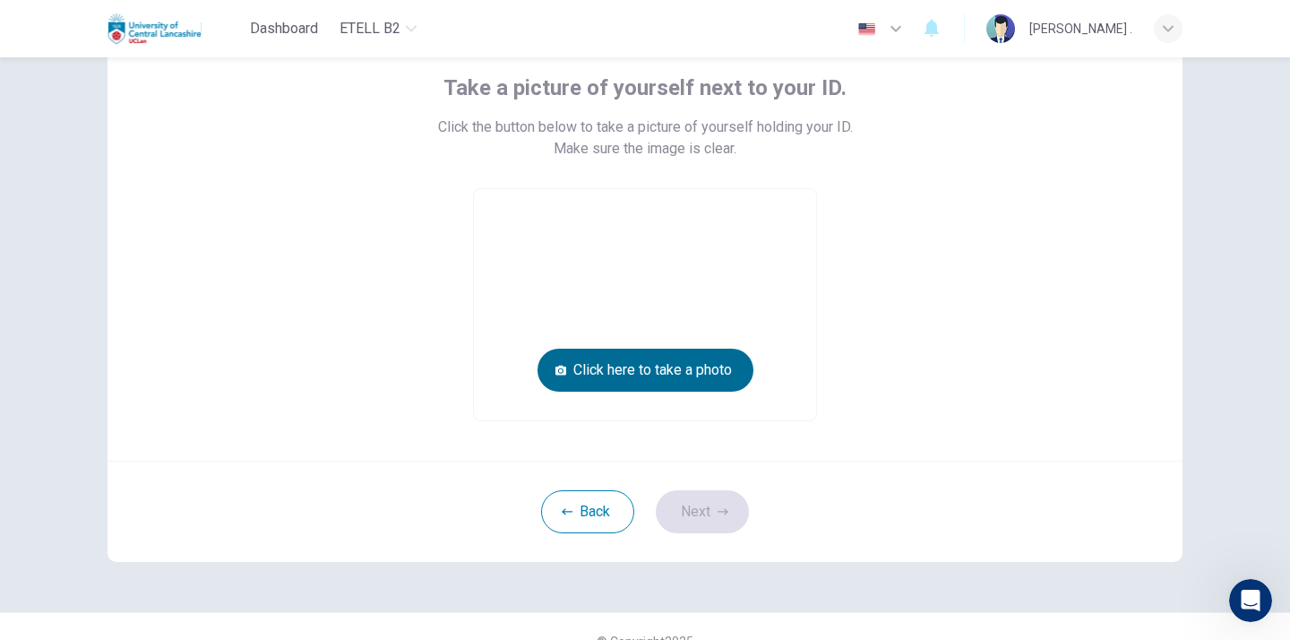
click at [664, 363] on button "Click here to take a photo" at bounding box center [645, 369] width 216 height 43
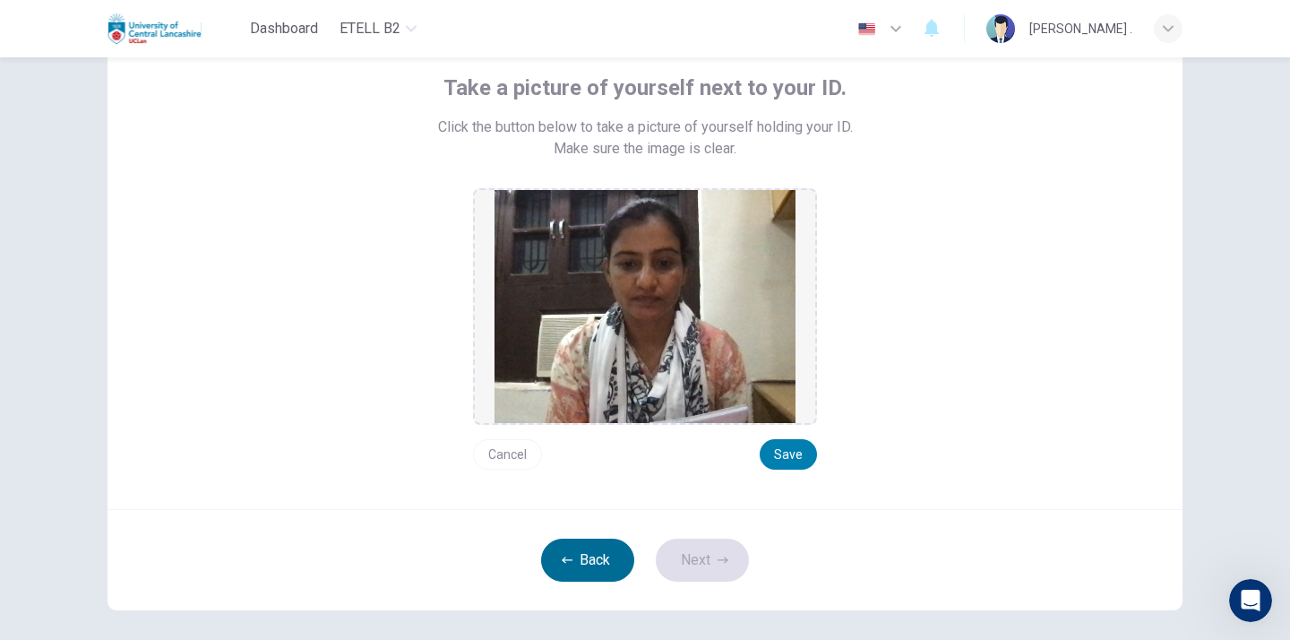
click at [580, 551] on button "Back" at bounding box center [587, 559] width 93 height 43
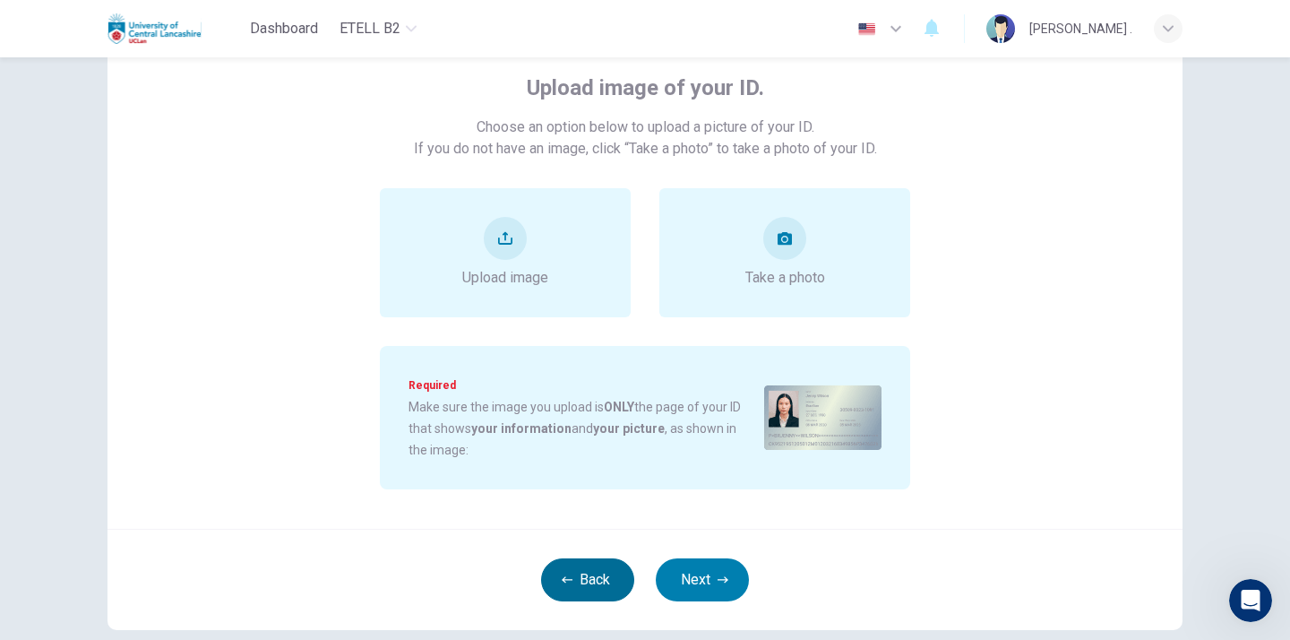
click at [606, 587] on button "Back" at bounding box center [587, 579] width 93 height 43
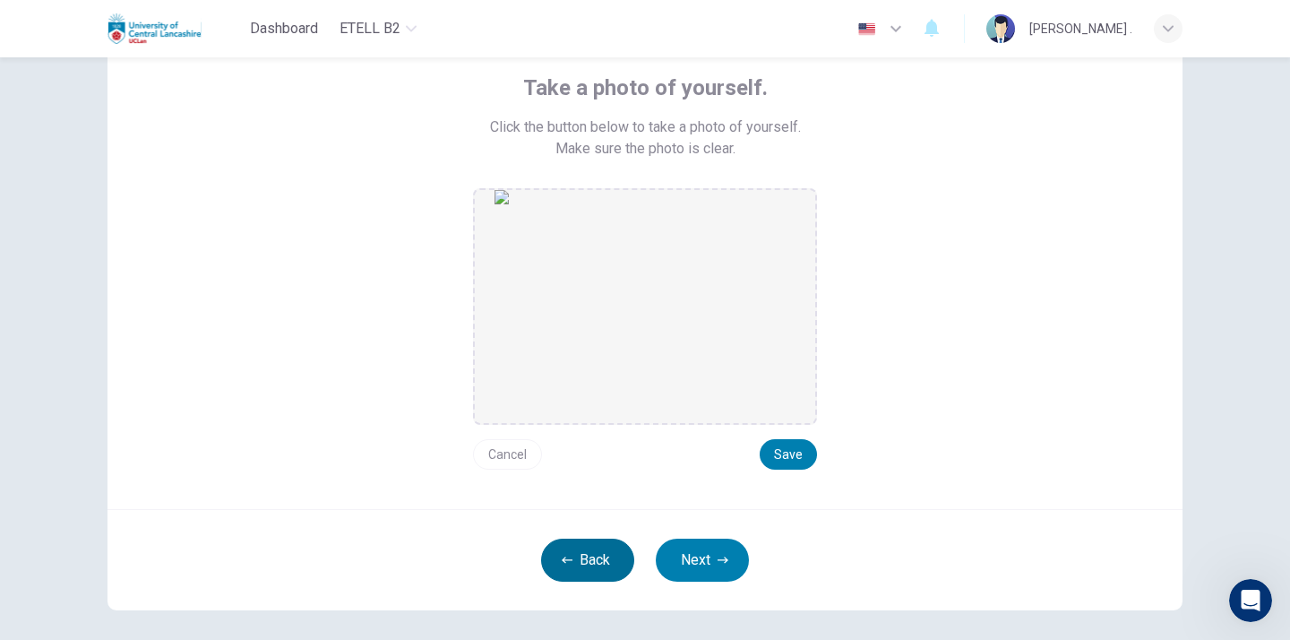
click at [577, 549] on button "Back" at bounding box center [587, 559] width 93 height 43
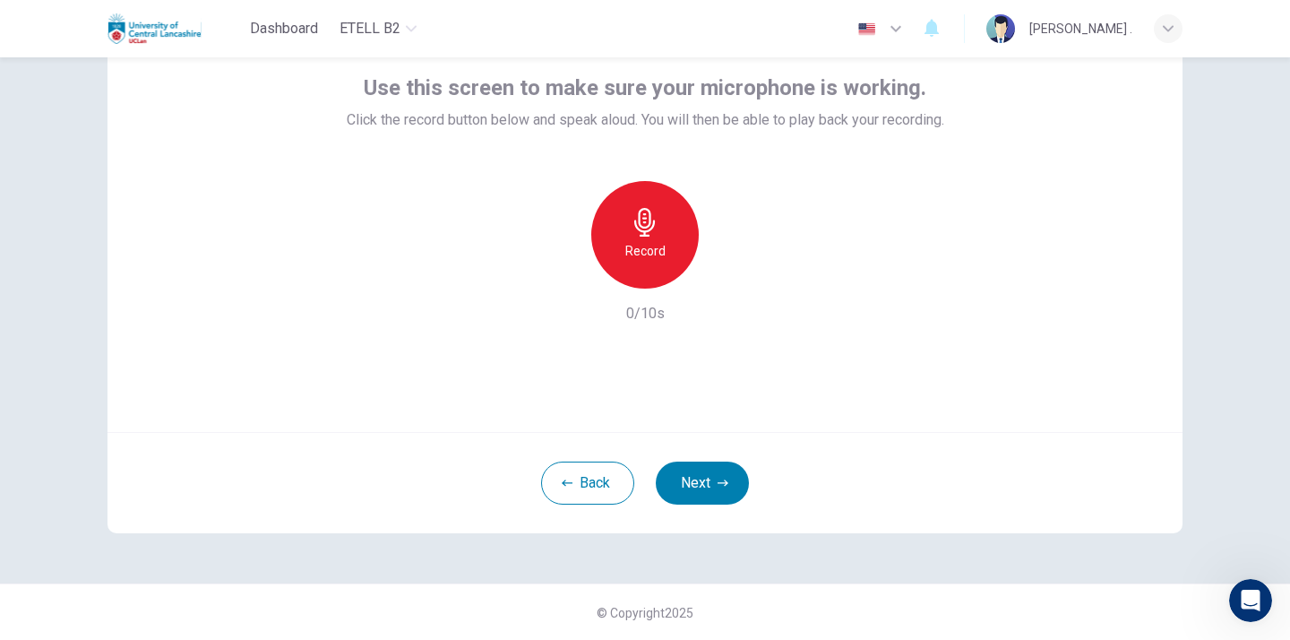
click at [608, 246] on div "Record" at bounding box center [644, 234] width 107 height 107
click at [632, 240] on h6 "Stop" at bounding box center [644, 250] width 27 height 21
click at [709, 492] on button "Next" at bounding box center [702, 482] width 93 height 43
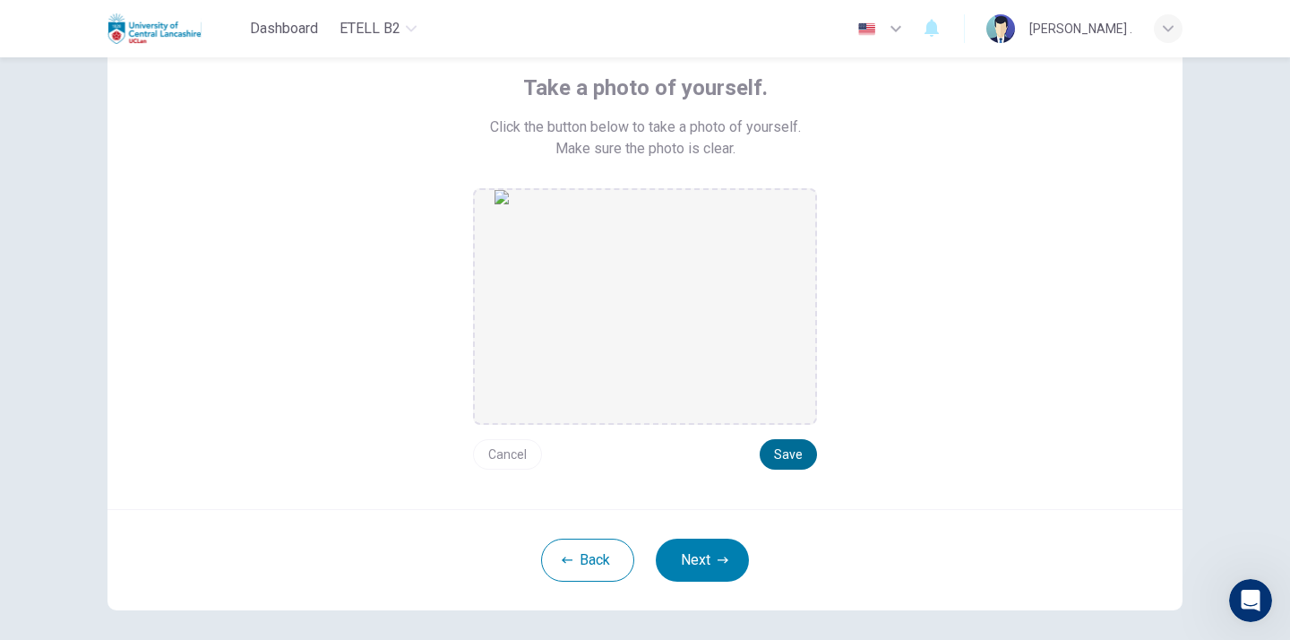
click at [810, 450] on button "Save" at bounding box center [788, 454] width 57 height 30
click at [805, 454] on button "Save" at bounding box center [788, 454] width 57 height 30
click at [693, 554] on button "Next" at bounding box center [702, 559] width 93 height 43
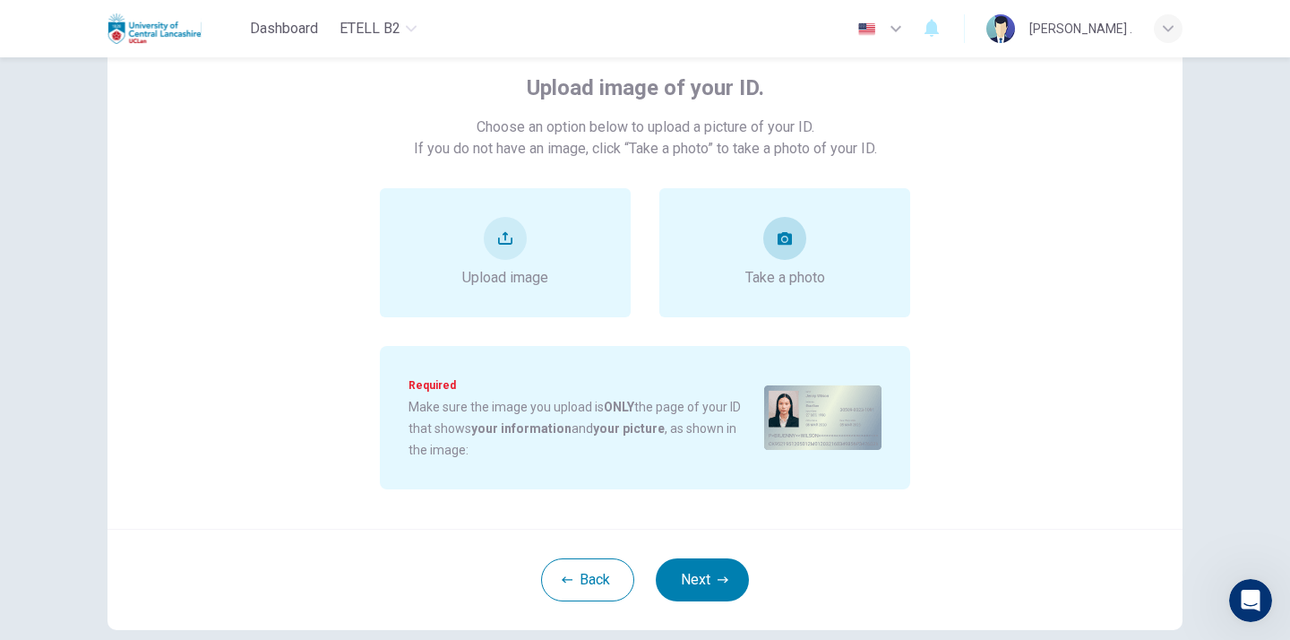
click at [783, 291] on div "Take a photo" at bounding box center [784, 252] width 251 height 129
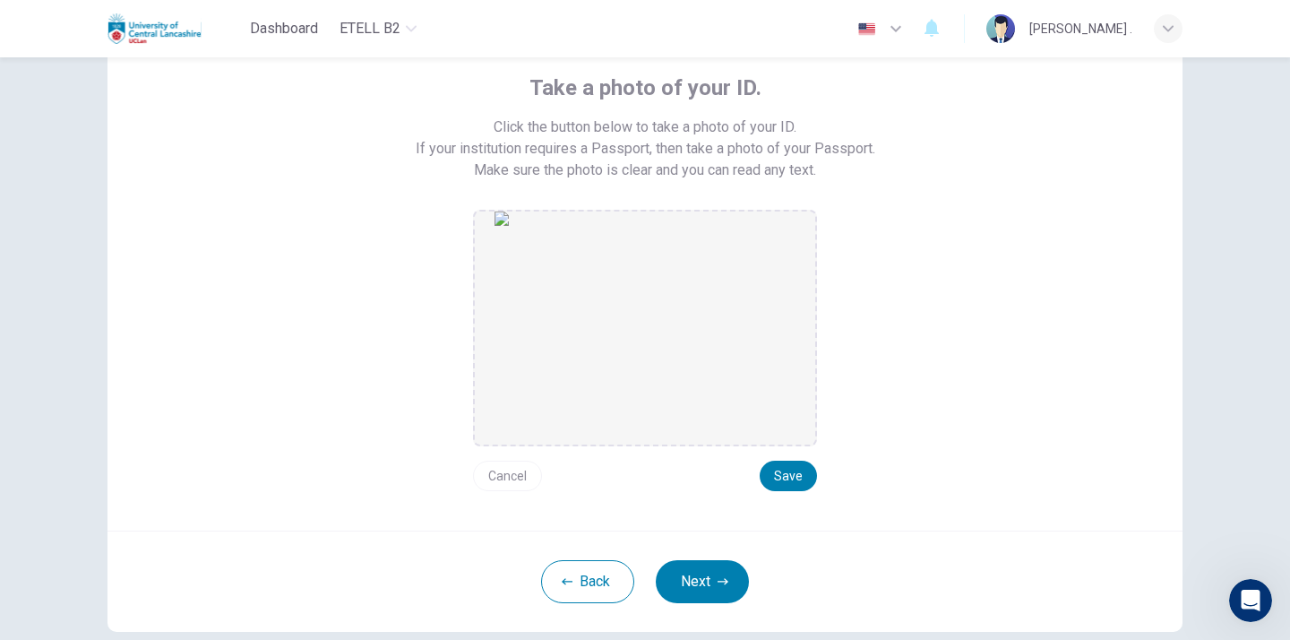
click at [502, 483] on button "Cancel" at bounding box center [507, 475] width 69 height 30
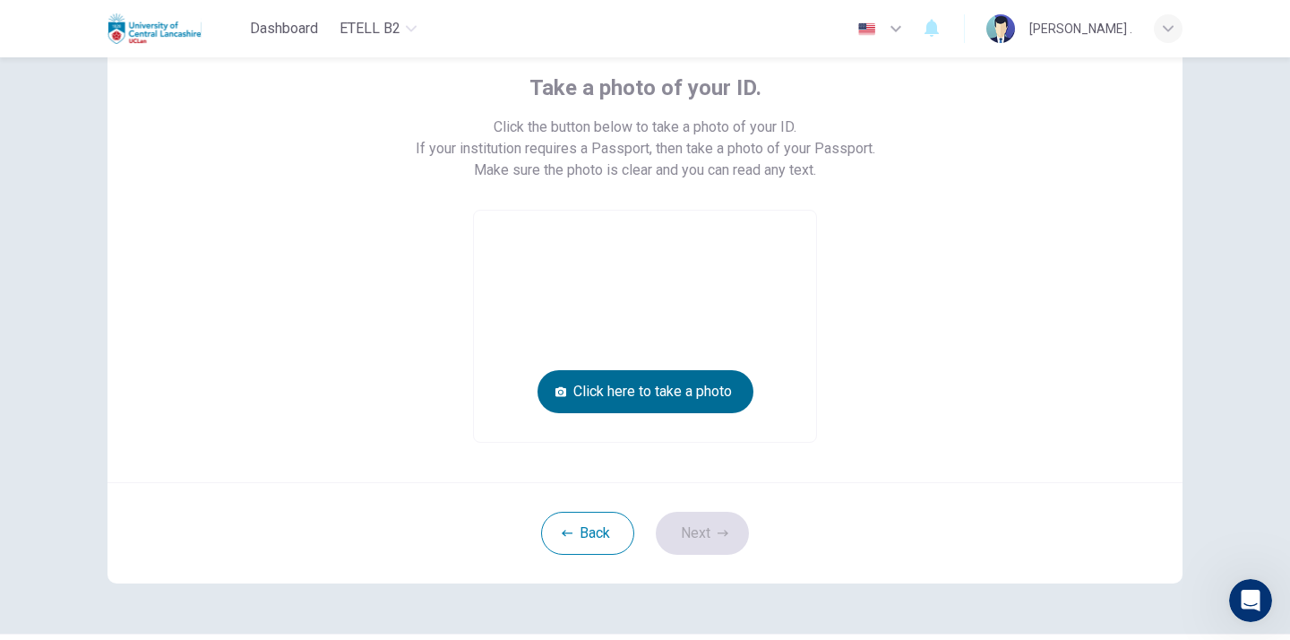
click at [626, 394] on button "Click here to take a photo" at bounding box center [645, 391] width 216 height 43
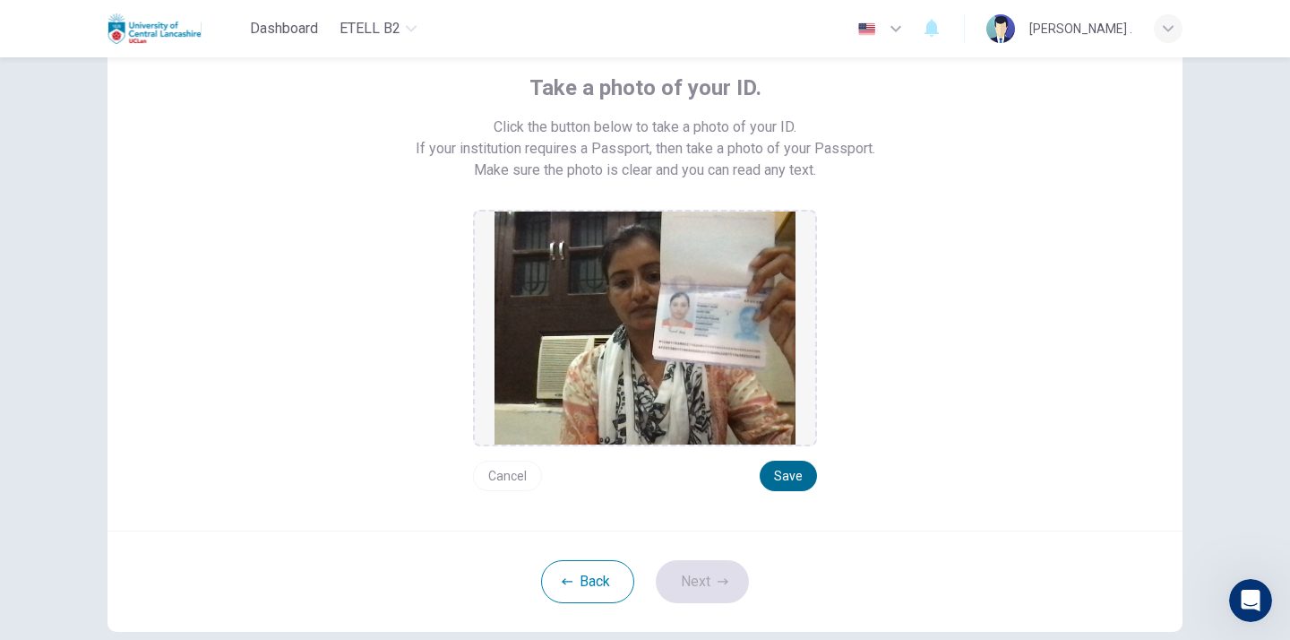
click at [799, 471] on button "Save" at bounding box center [788, 475] width 57 height 30
click at [717, 577] on icon "button" at bounding box center [722, 581] width 11 height 11
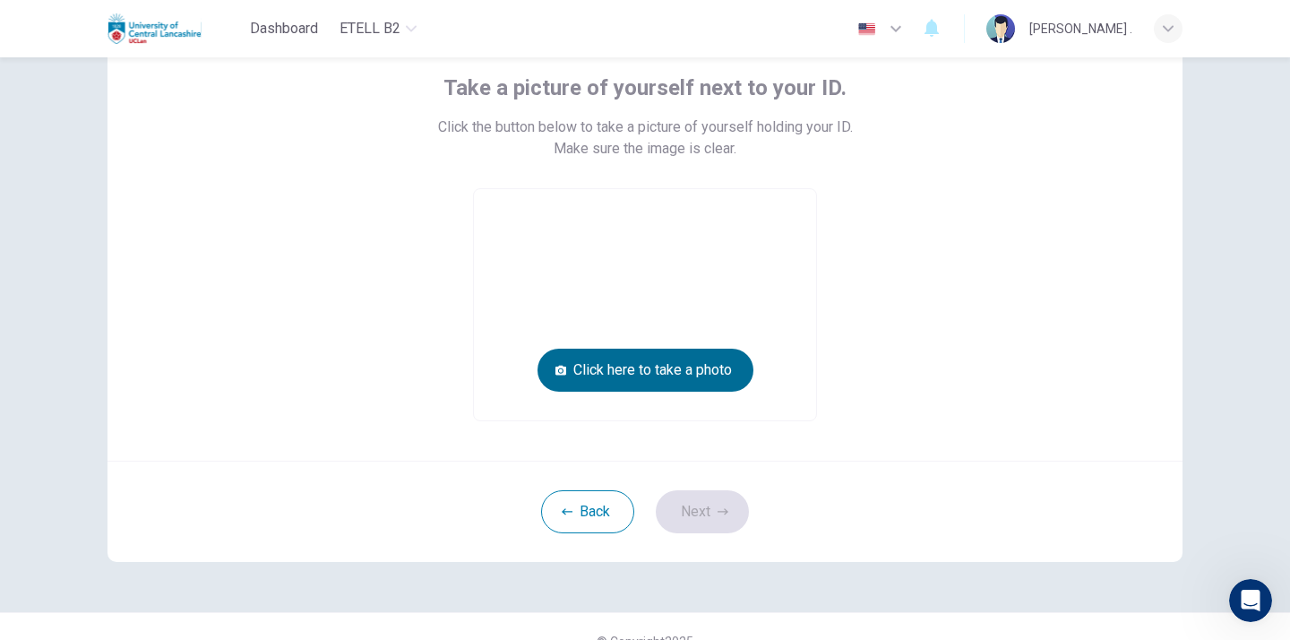
click at [634, 382] on button "Click here to take a photo" at bounding box center [645, 369] width 216 height 43
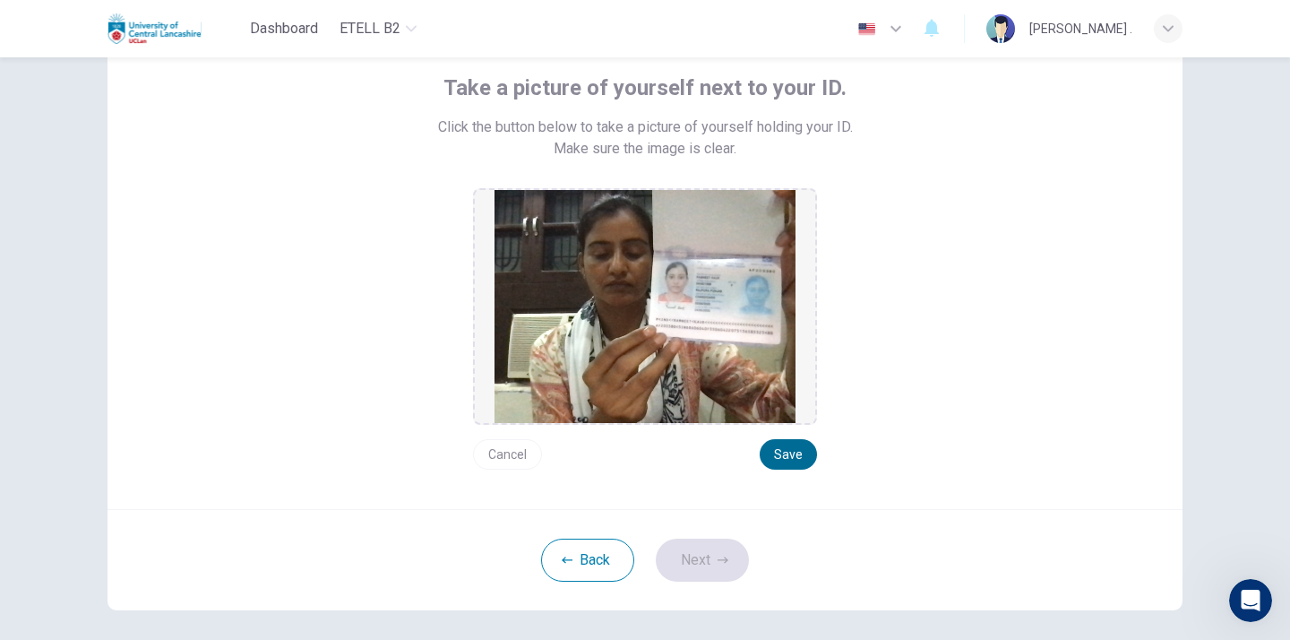
click at [780, 440] on button "Save" at bounding box center [788, 454] width 57 height 30
click at [785, 448] on button "Save" at bounding box center [788, 454] width 57 height 30
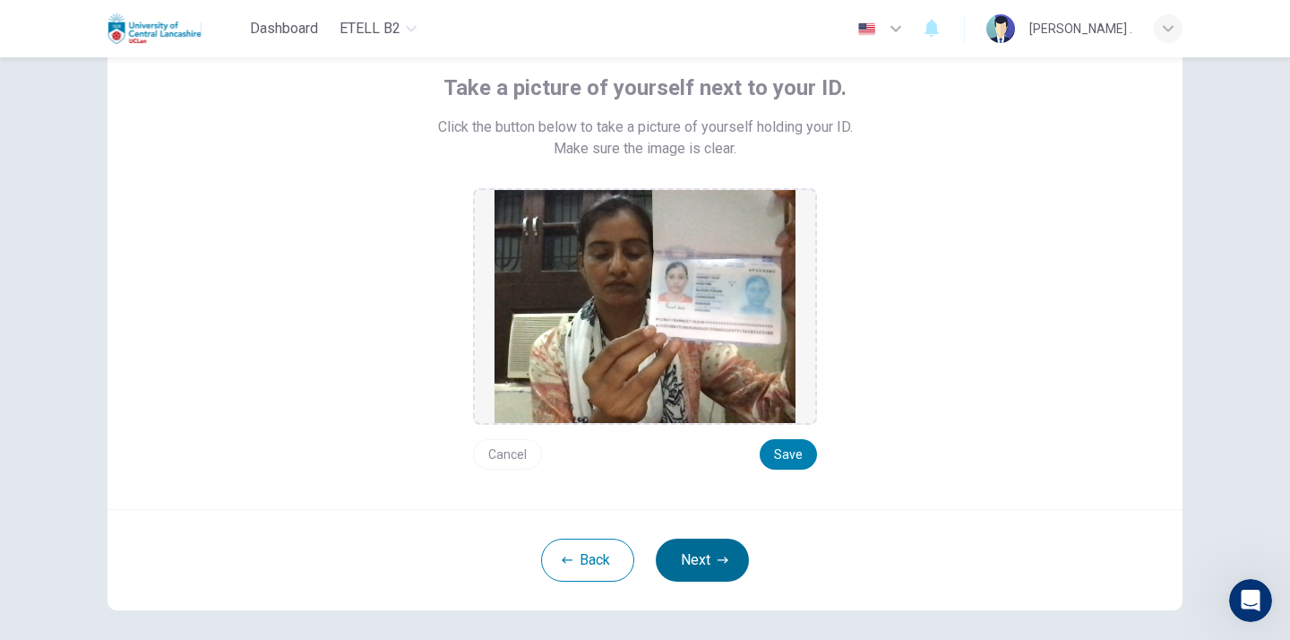
click at [697, 558] on button "Next" at bounding box center [702, 559] width 93 height 43
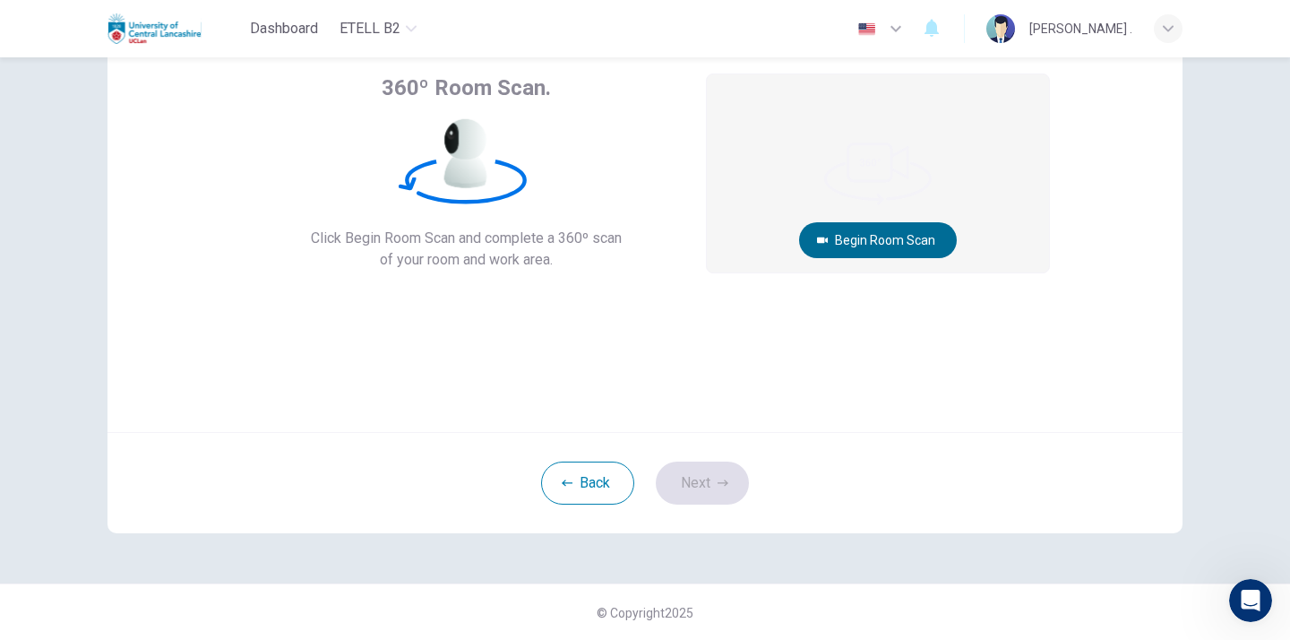
click at [848, 241] on button "Begin Room Scan" at bounding box center [878, 240] width 158 height 36
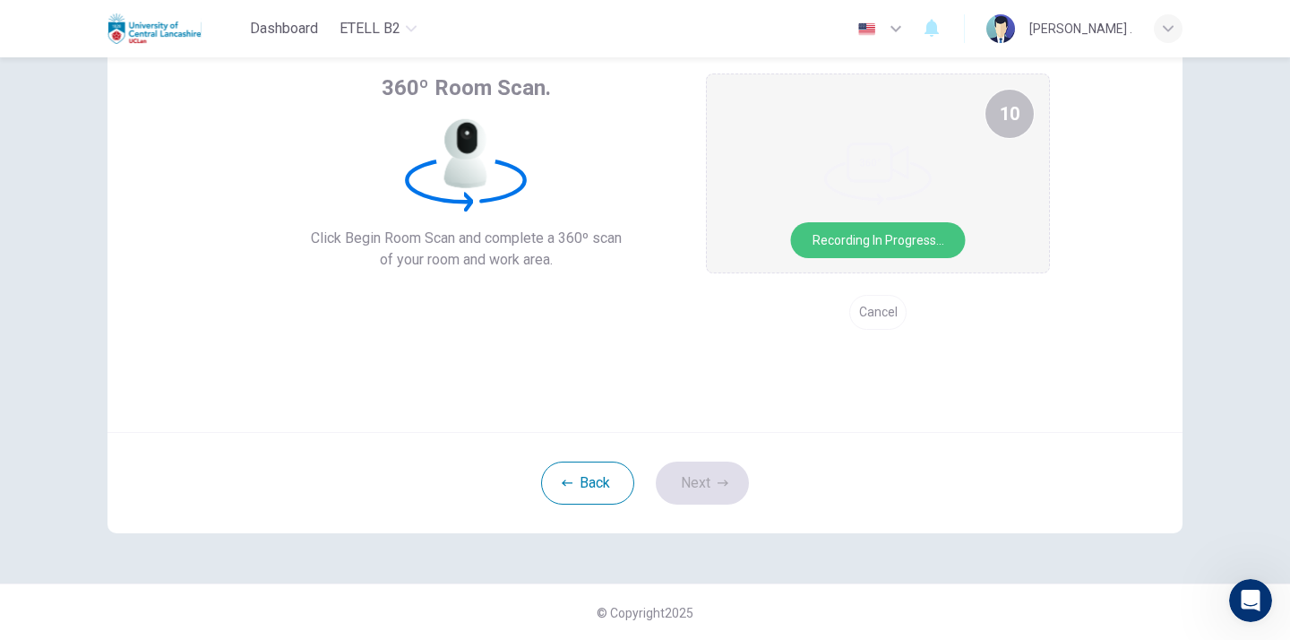
click at [848, 241] on button "Recording in progress..." at bounding box center [878, 240] width 175 height 36
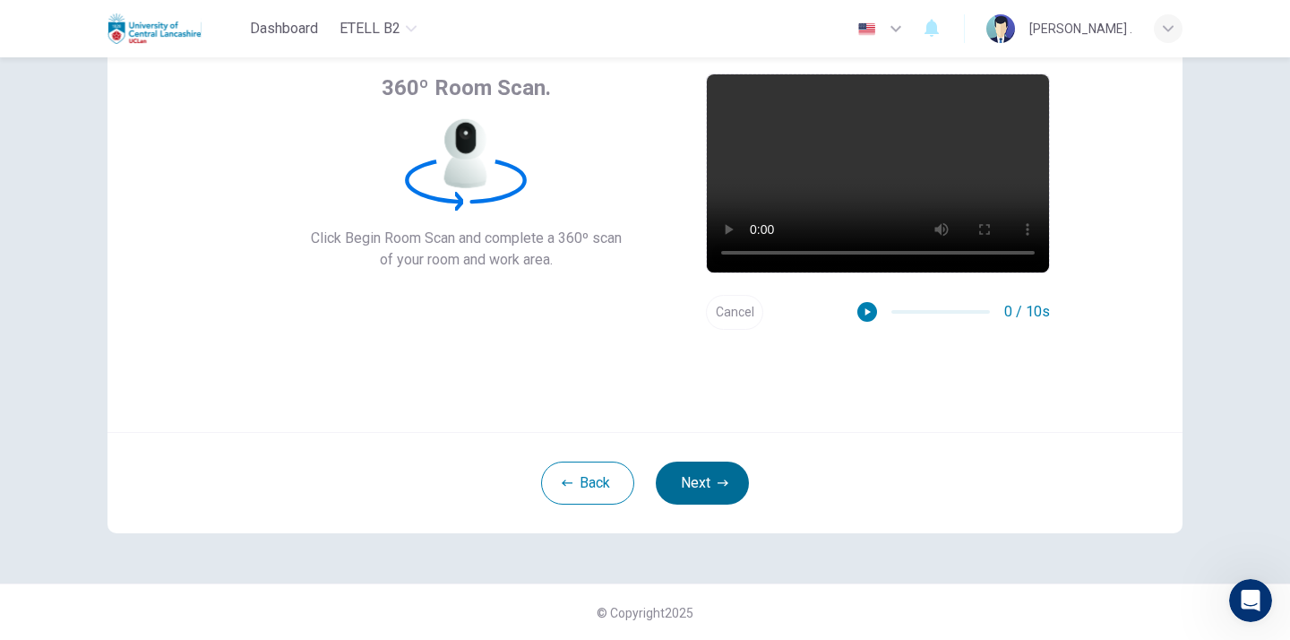
click at [693, 485] on button "Next" at bounding box center [702, 482] width 93 height 43
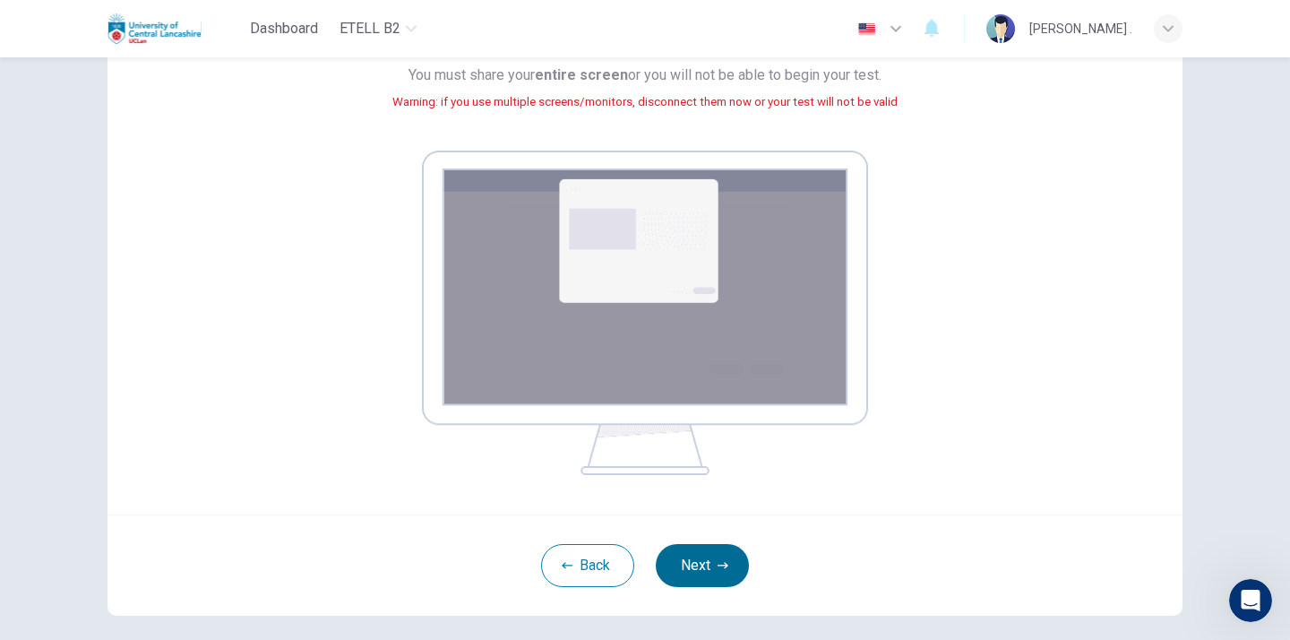
scroll to position [165, 0]
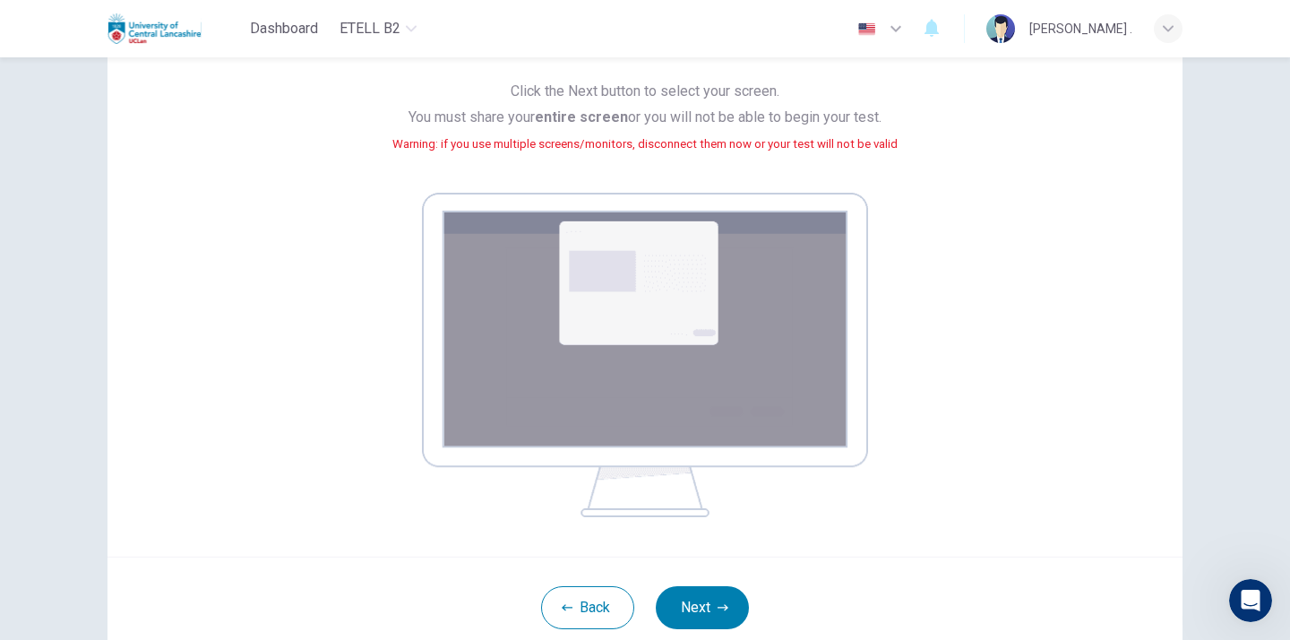
click at [668, 405] on img at bounding box center [645, 355] width 446 height 324
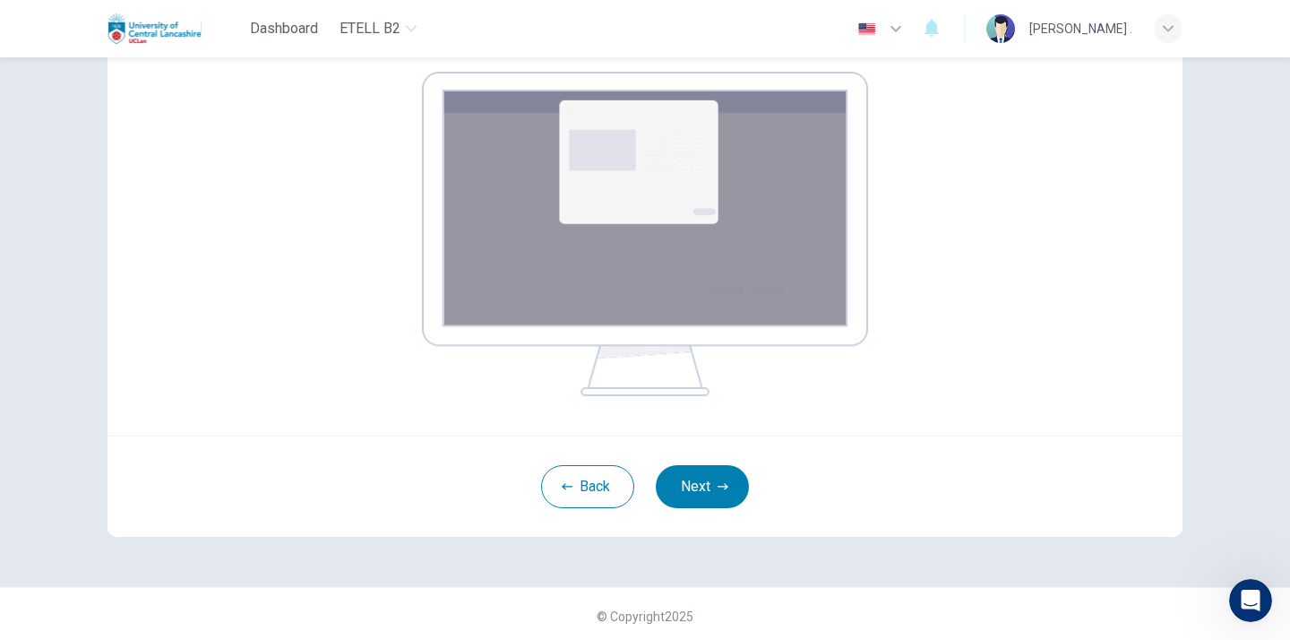
scroll to position [290, 0]
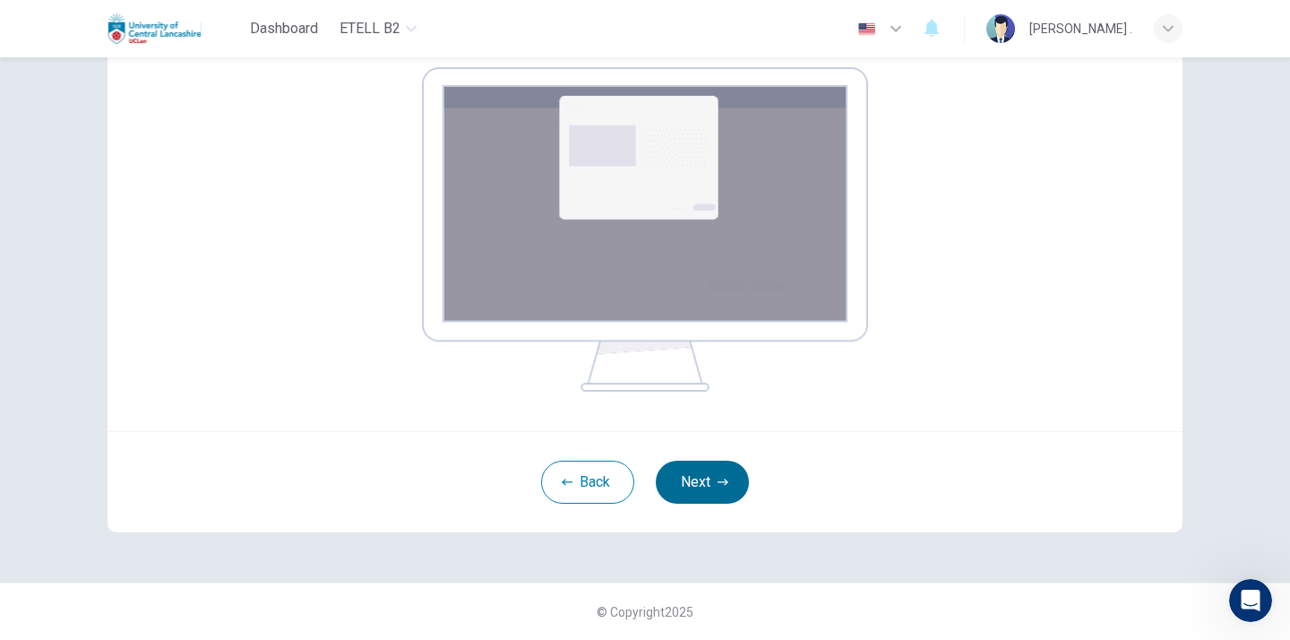
click at [694, 469] on button "Next" at bounding box center [702, 481] width 93 height 43
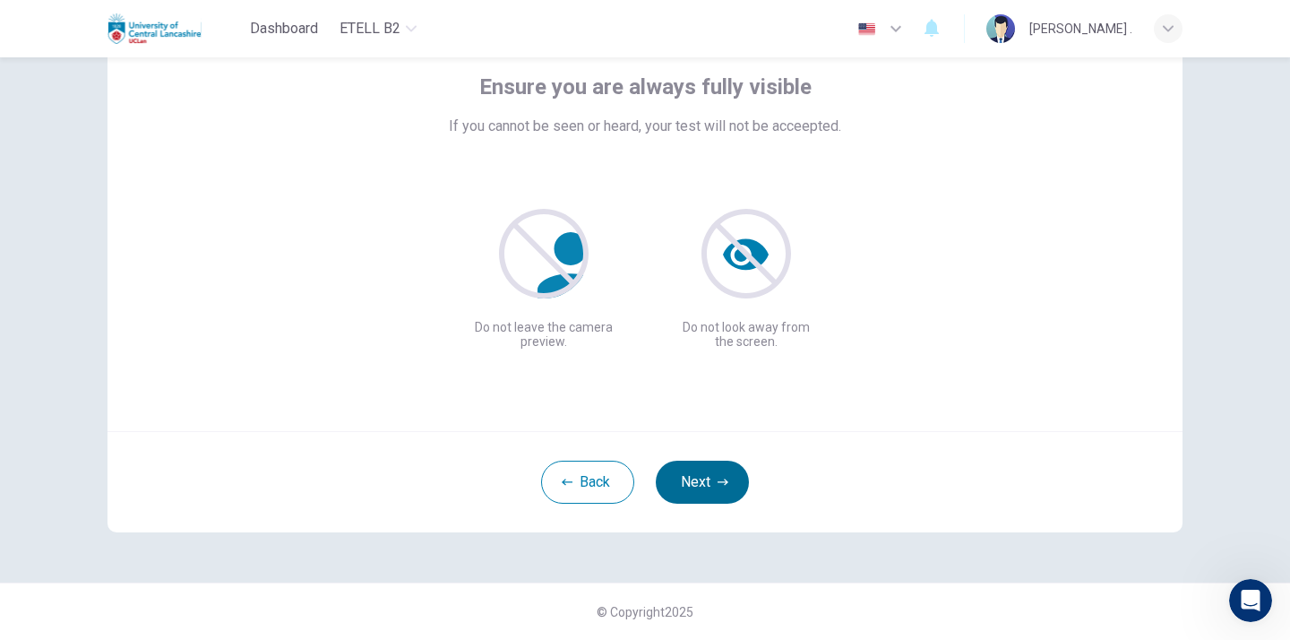
click at [699, 478] on button "Next" at bounding box center [702, 481] width 93 height 43
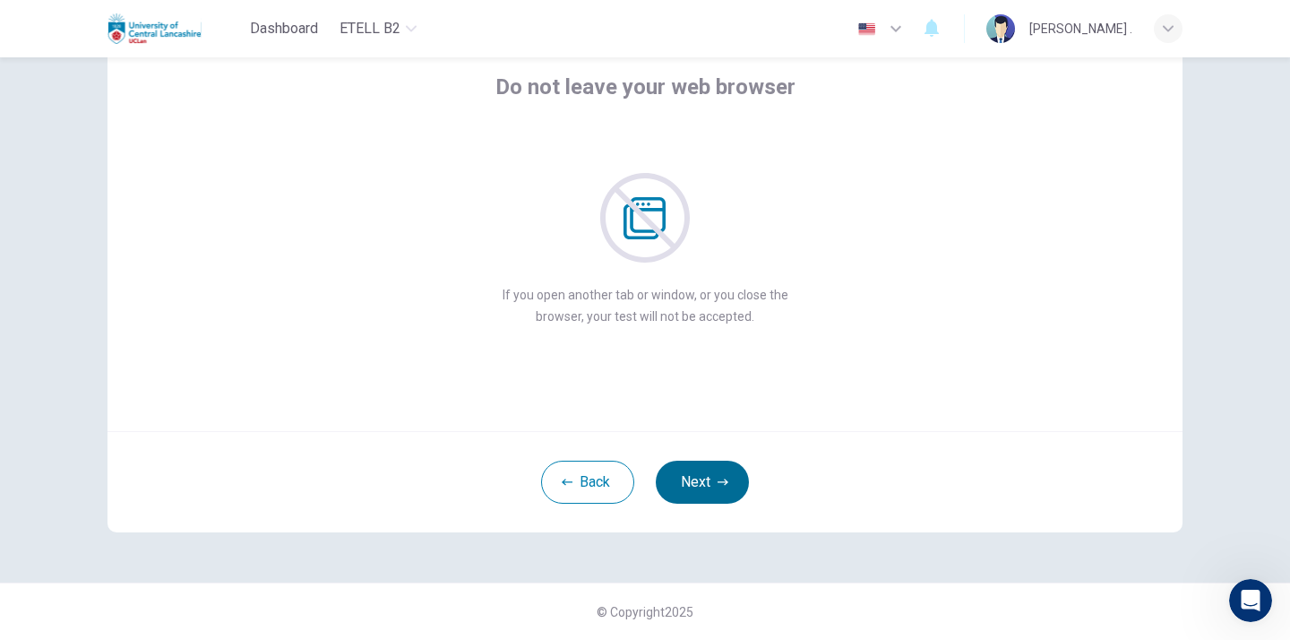
click at [699, 478] on button "Next" at bounding box center [702, 481] width 93 height 43
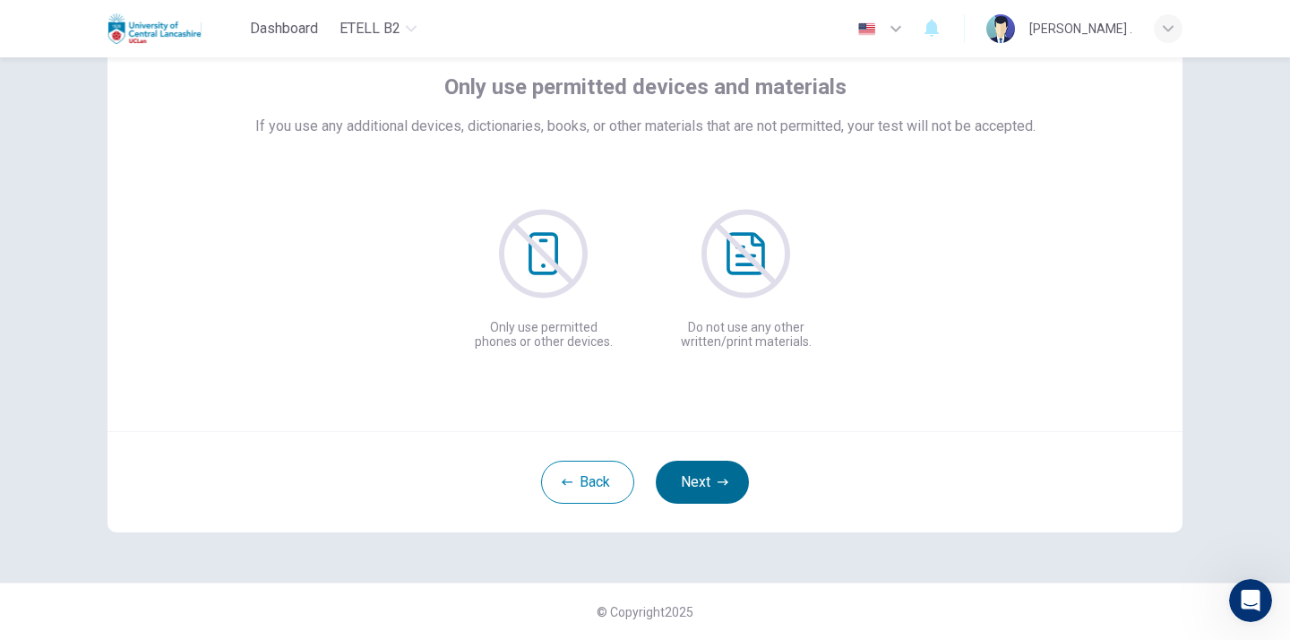
click at [699, 478] on button "Next" at bounding box center [702, 481] width 93 height 43
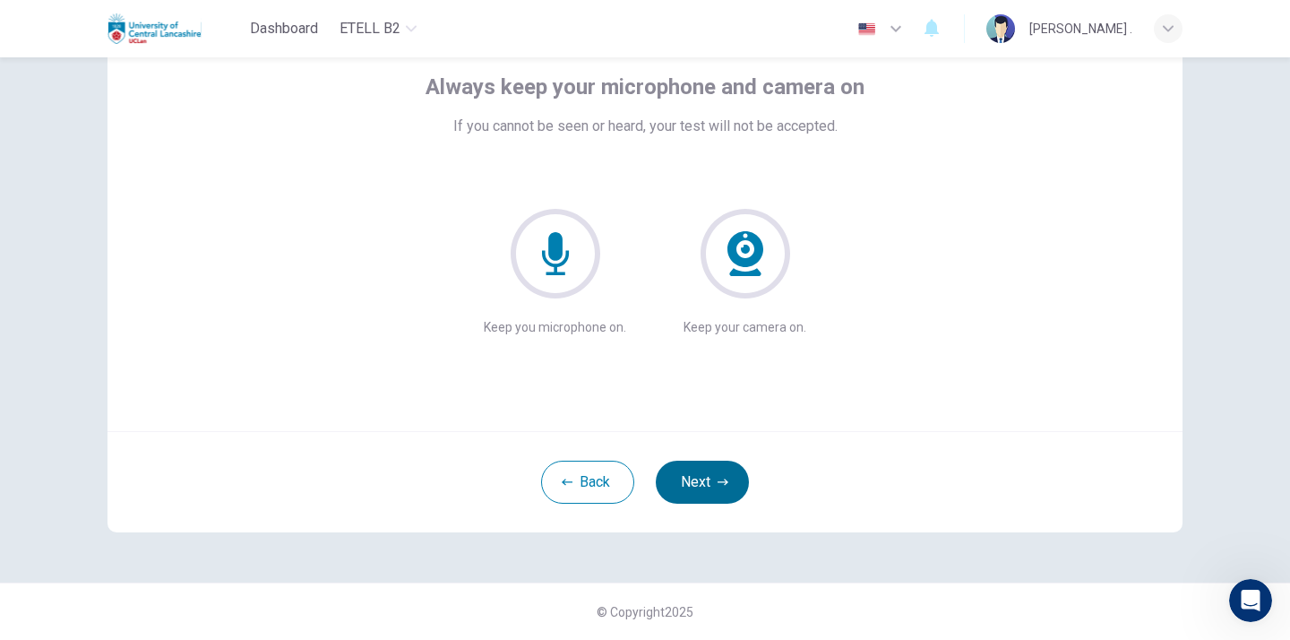
click at [699, 478] on button "Next" at bounding box center [702, 481] width 93 height 43
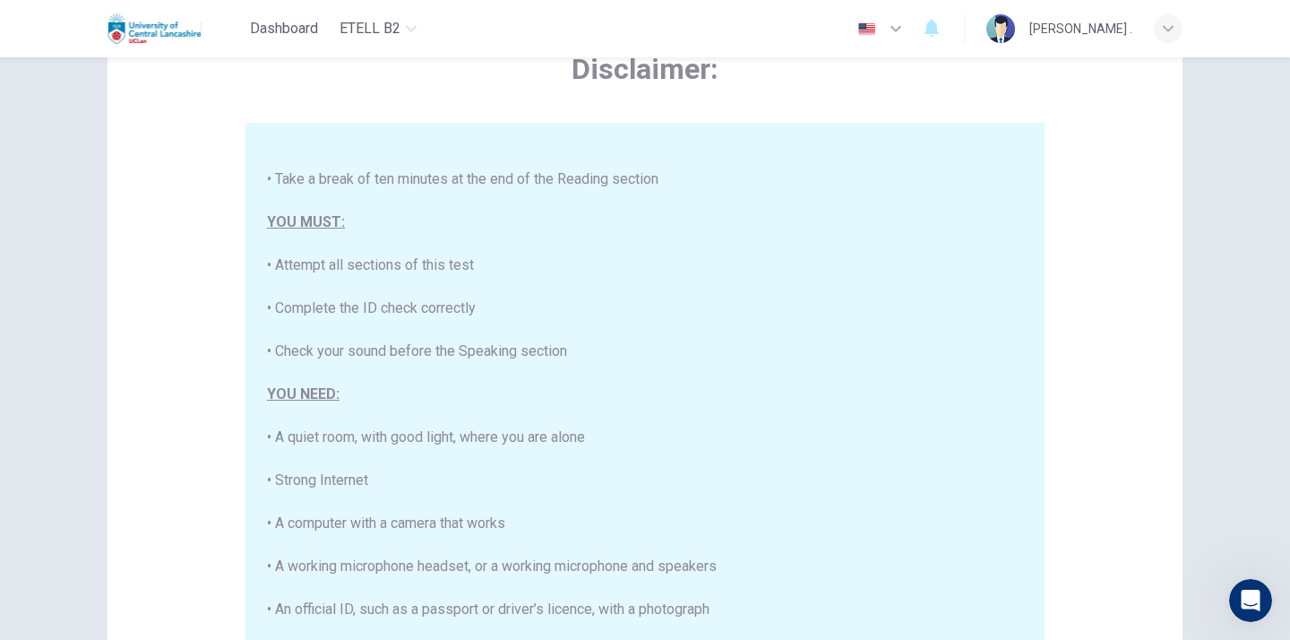
scroll to position [356, 0]
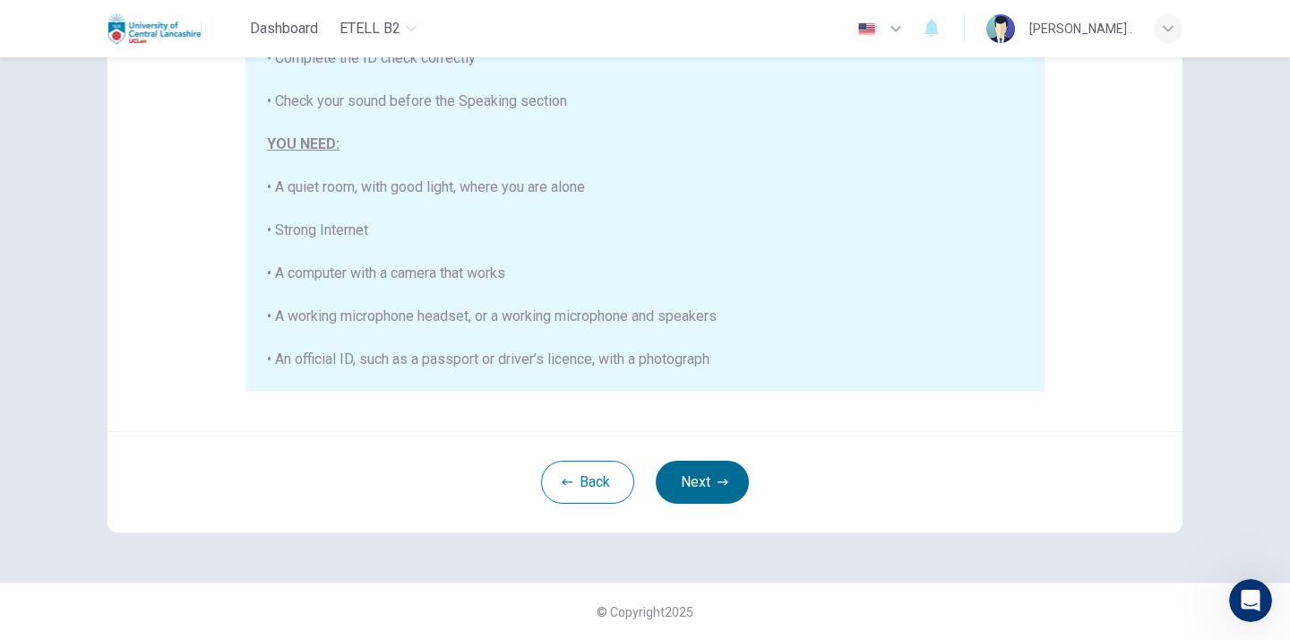
click at [691, 486] on button "Next" at bounding box center [702, 481] width 93 height 43
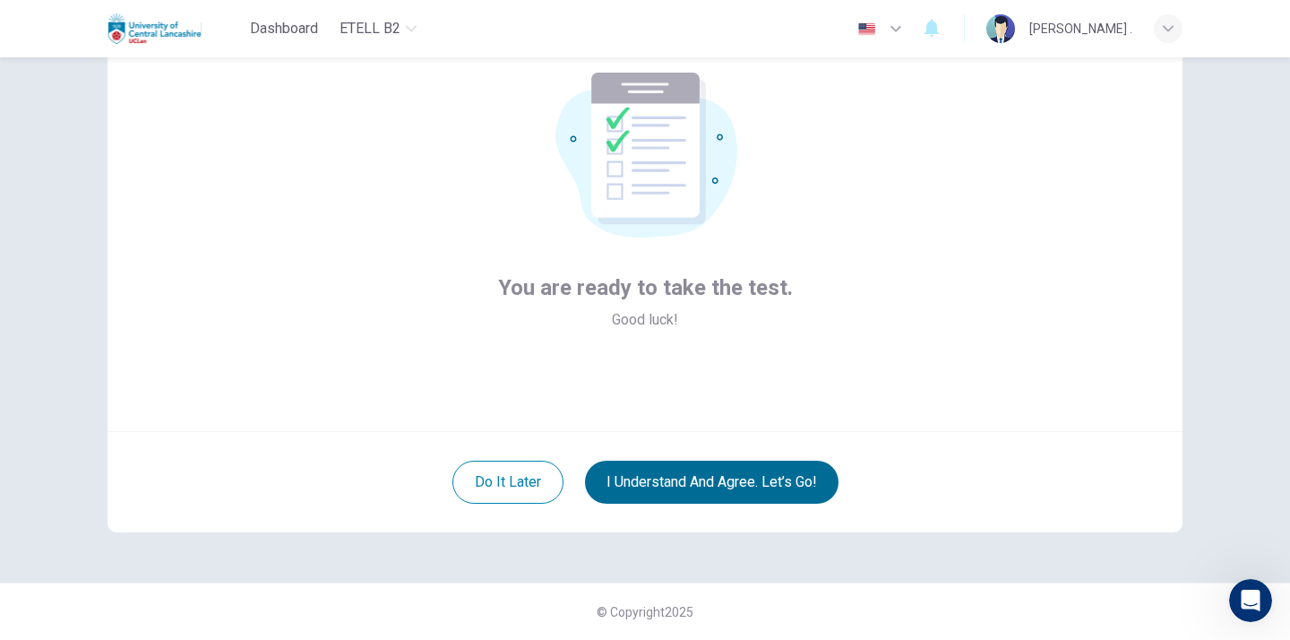
scroll to position [107, 0]
click at [691, 486] on button "I understand and agree. Let’s go!" at bounding box center [711, 481] width 253 height 43
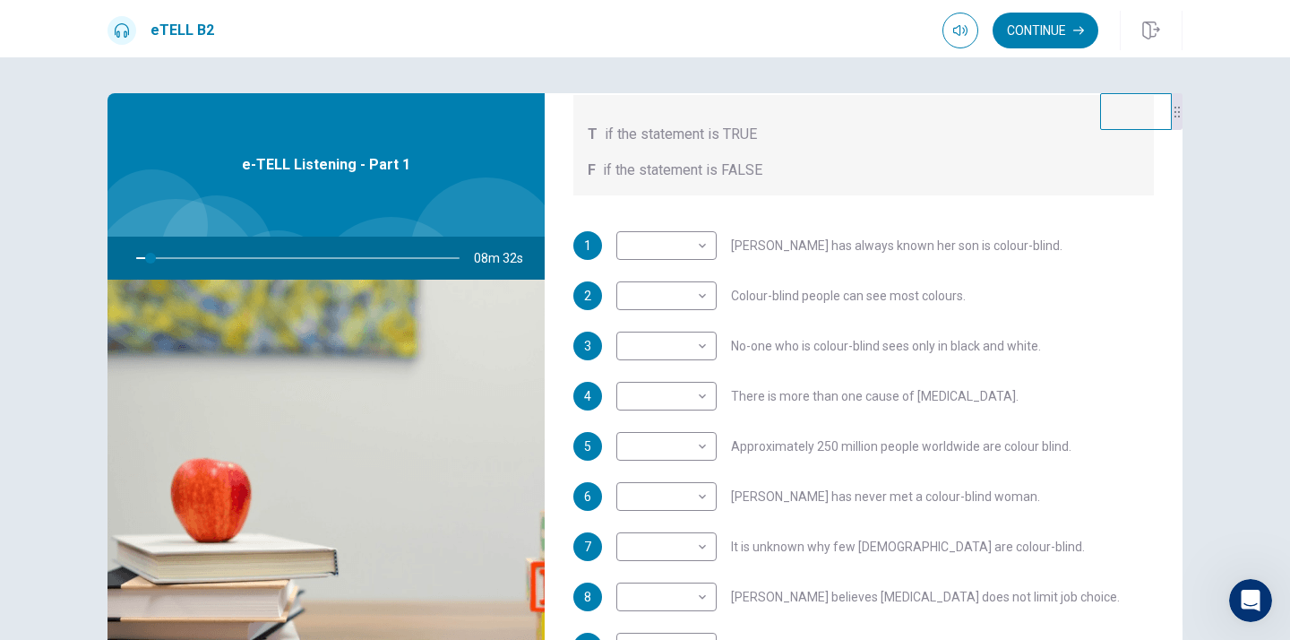
scroll to position [266, 0]
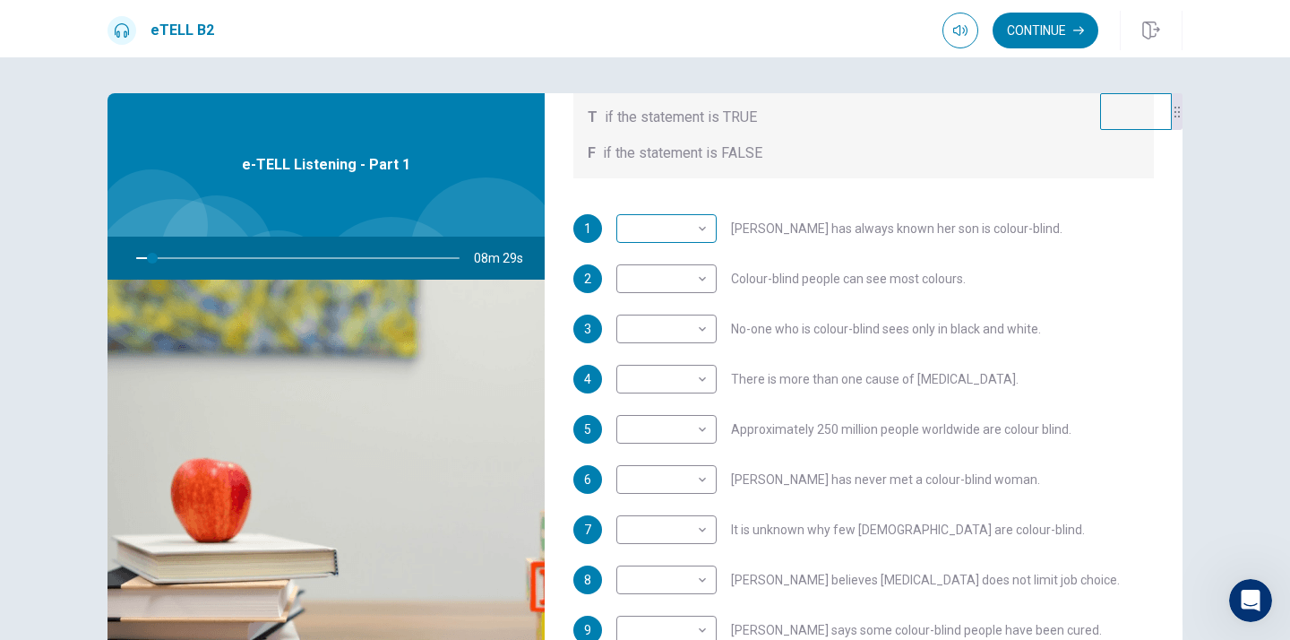
click at [696, 234] on body "This site uses cookies, as explained in our Privacy Policy . If you agree to th…" at bounding box center [645, 320] width 1290 height 640
type input "*"
click at [661, 251] on li "T" at bounding box center [666, 257] width 100 height 29
type input "*"
click at [702, 226] on body "This site uses cookies, as explained in our Privacy Policy . If you agree to th…" at bounding box center [645, 320] width 1290 height 640
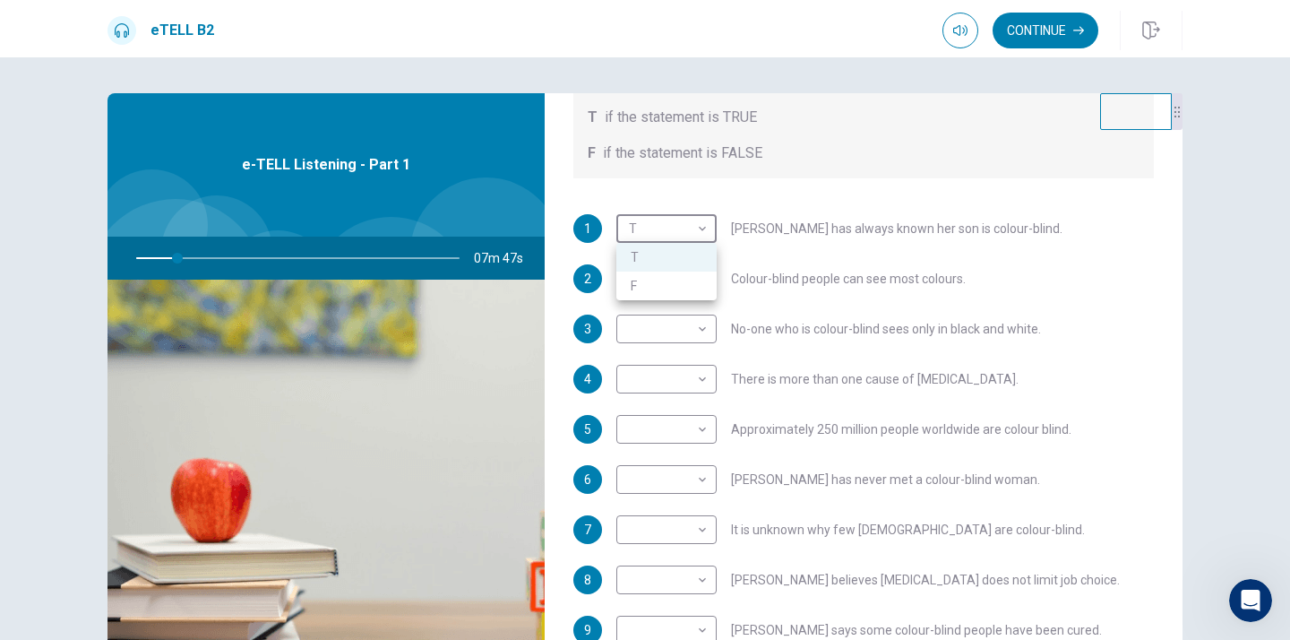
type input "**"
click at [694, 252] on li "T" at bounding box center [666, 257] width 100 height 29
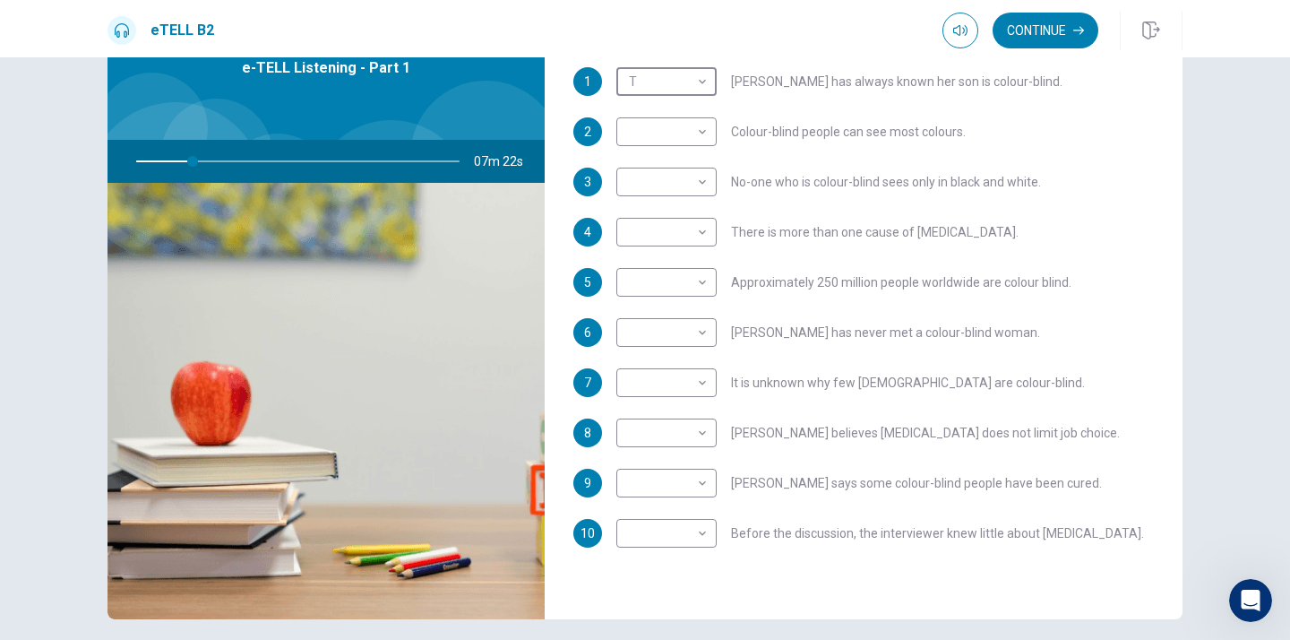
scroll to position [90, 0]
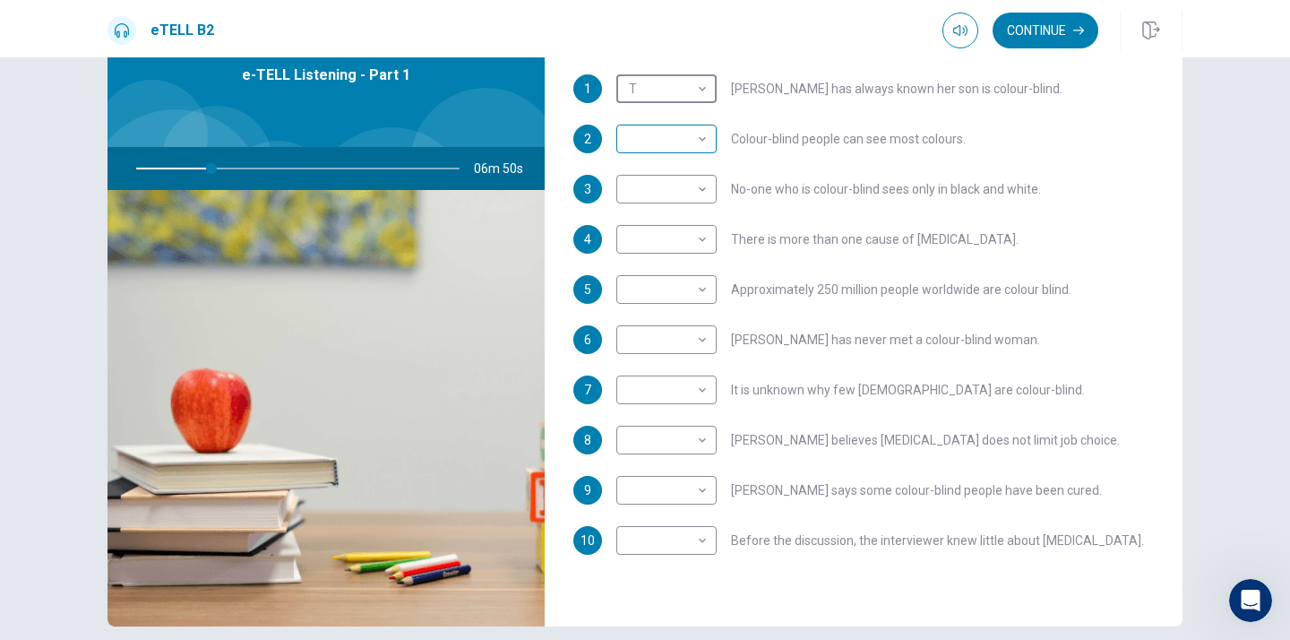
click at [702, 142] on body "This site uses cookies, as explained in our Privacy Policy . If you agree to th…" at bounding box center [645, 320] width 1290 height 640
type input "**"
click at [688, 160] on li "T" at bounding box center [666, 167] width 100 height 29
type input "*"
click at [700, 190] on body "This site uses cookies, as explained in our Privacy Policy . If you agree to th…" at bounding box center [645, 320] width 1290 height 640
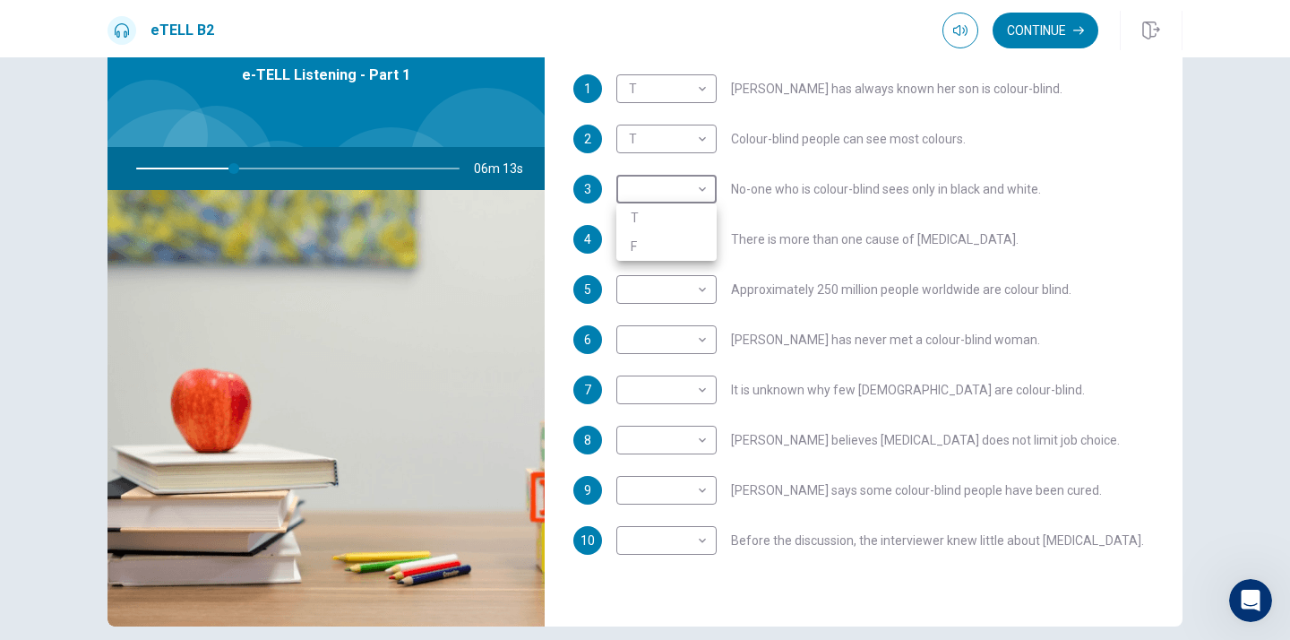
type input "**"
click at [666, 217] on li "T" at bounding box center [666, 217] width 100 height 29
type input "*"
click at [701, 242] on body "This site uses cookies, as explained in our Privacy Policy . If you agree to th…" at bounding box center [645, 320] width 1290 height 640
type input "**"
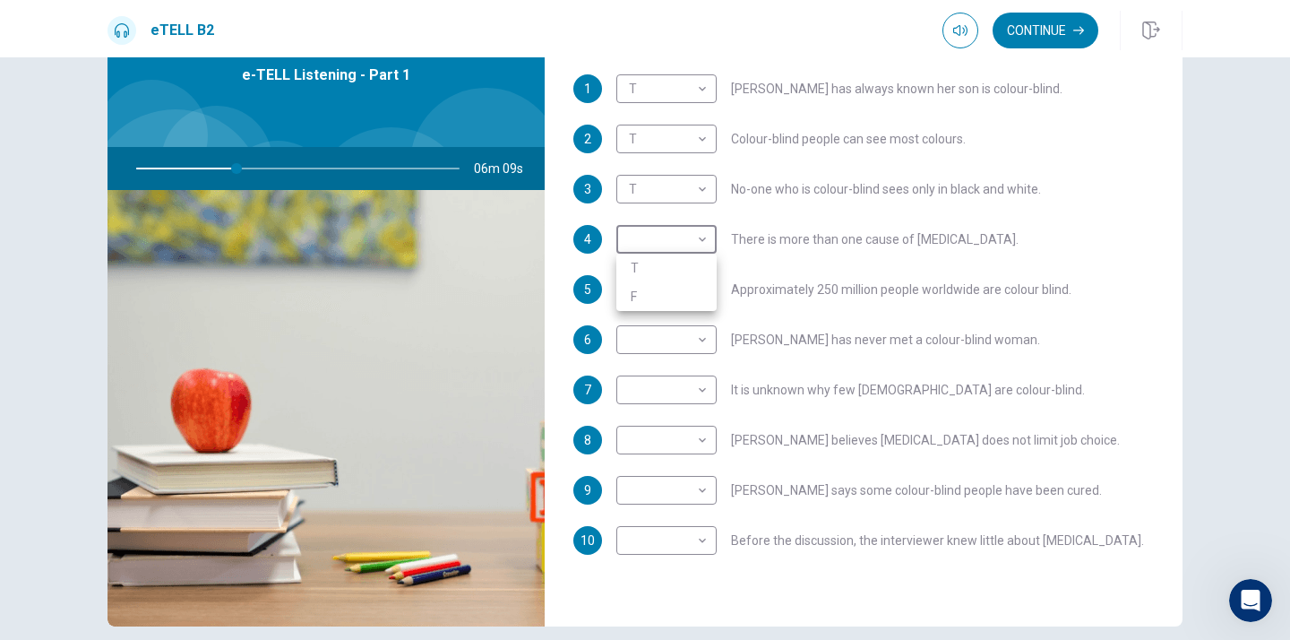
click at [642, 270] on li "T" at bounding box center [666, 267] width 100 height 29
type input "*"
click at [703, 290] on body "This site uses cookies, as explained in our Privacy Policy . If you agree to th…" at bounding box center [645, 320] width 1290 height 640
type input "**"
click at [677, 320] on li "T" at bounding box center [666, 318] width 100 height 29
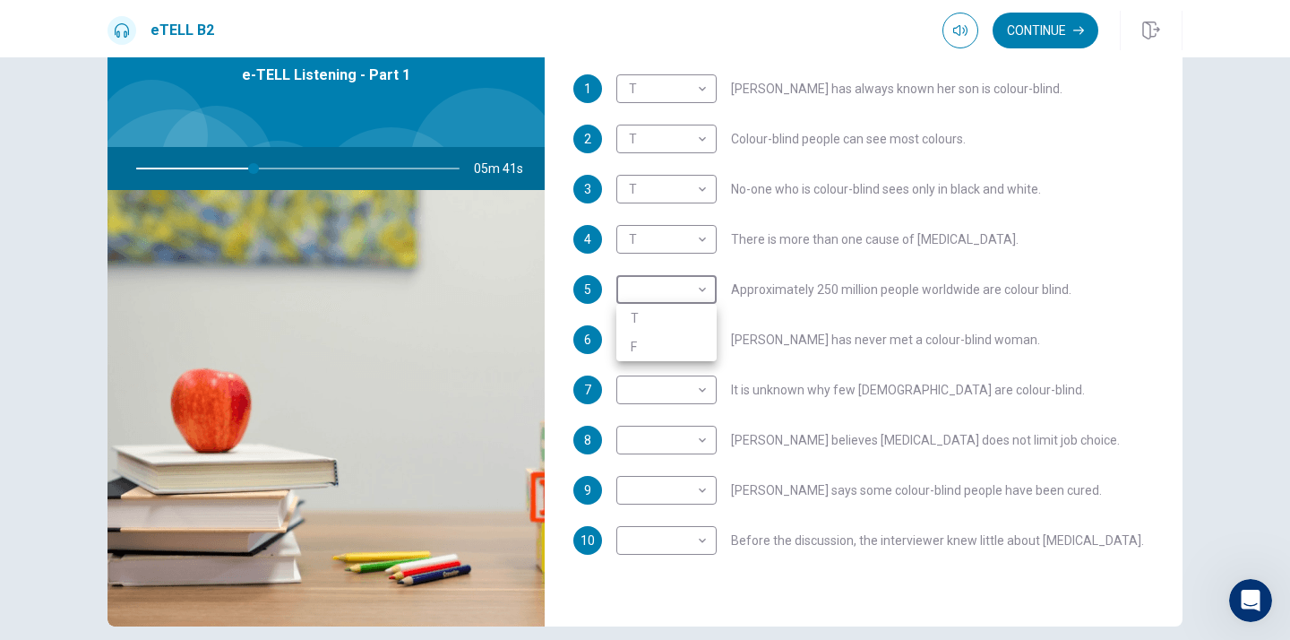
type input "*"
click at [703, 339] on body "This site uses cookies, as explained in our Privacy Policy . If you agree to th…" at bounding box center [645, 320] width 1290 height 640
type input "**"
click at [685, 368] on li "T" at bounding box center [666, 368] width 100 height 29
type input "*"
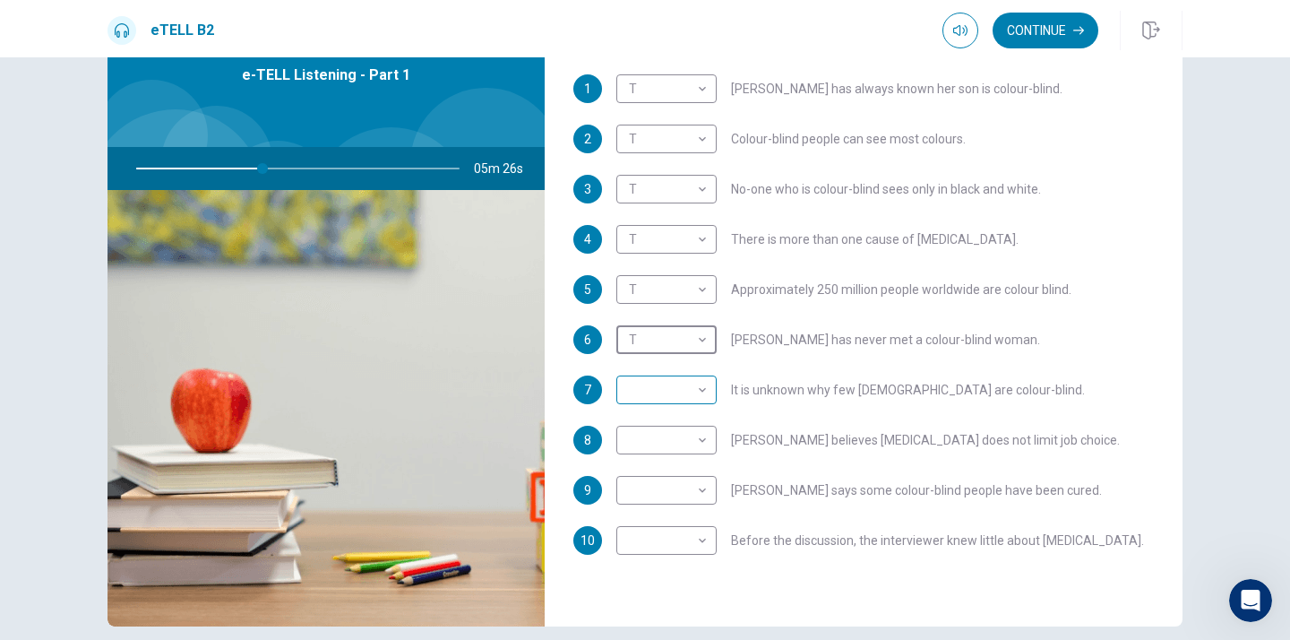
click at [701, 388] on body "This site uses cookies, as explained in our Privacy Policy . If you agree to th…" at bounding box center [645, 320] width 1290 height 640
type input "**"
click at [661, 422] on li "T" at bounding box center [666, 418] width 100 height 29
type input "*"
click at [703, 440] on body "This site uses cookies, as explained in our Privacy Policy . If you agree to th…" at bounding box center [645, 320] width 1290 height 640
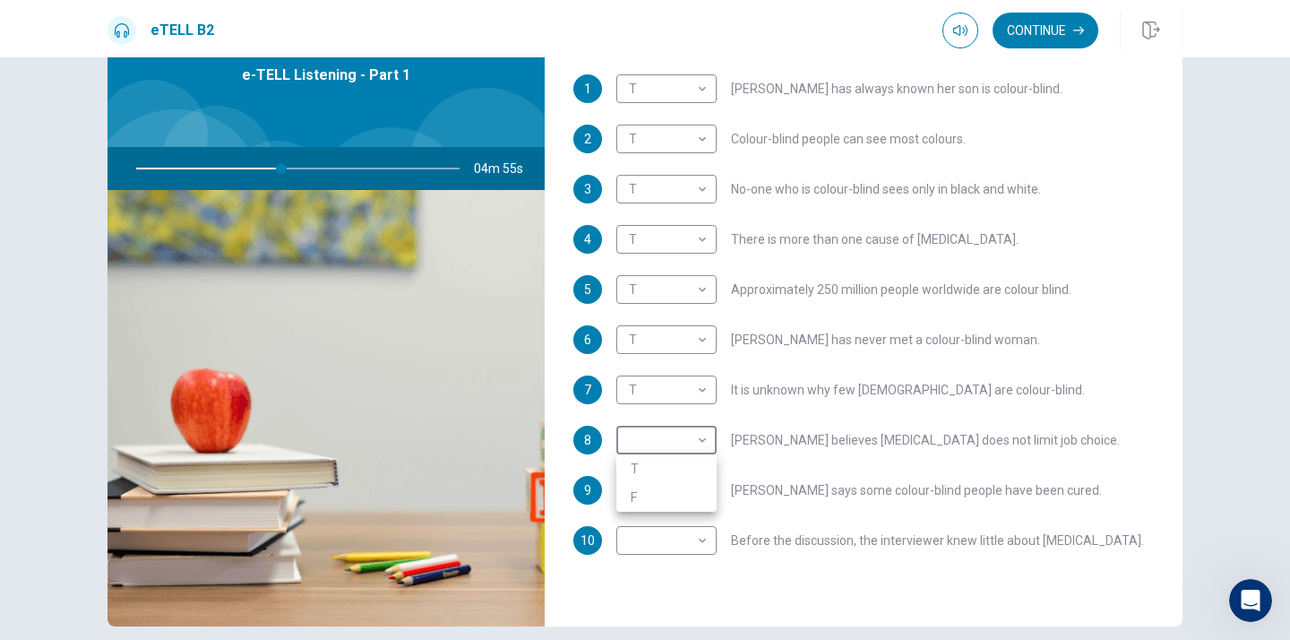
type input "**"
click at [670, 470] on li "T" at bounding box center [666, 468] width 100 height 29
type input "*"
click at [702, 491] on body "This site uses cookies, as explained in our Privacy Policy . If you agree to th…" at bounding box center [645, 320] width 1290 height 640
type input "**"
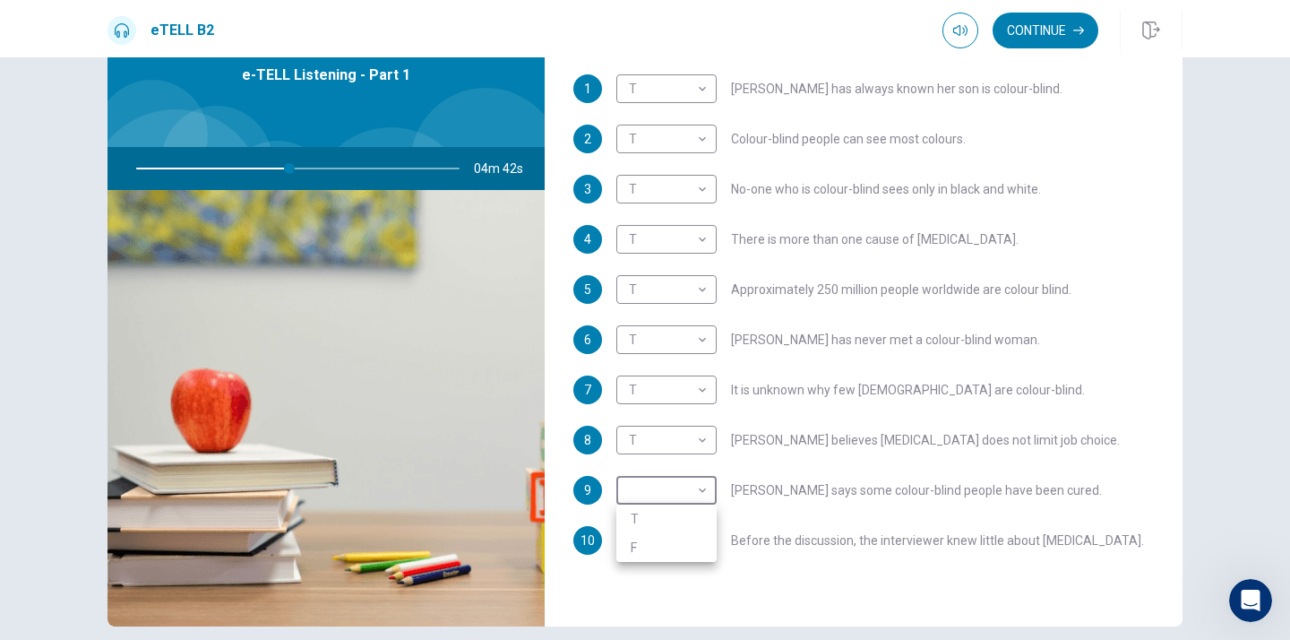
click at [671, 544] on li "F" at bounding box center [666, 547] width 100 height 29
type input "*"
click at [703, 543] on body "This site uses cookies, as explained in our Privacy Policy . If you agree to th…" at bounding box center [645, 320] width 1290 height 640
type input "**"
click at [647, 569] on li "T" at bounding box center [666, 568] width 100 height 29
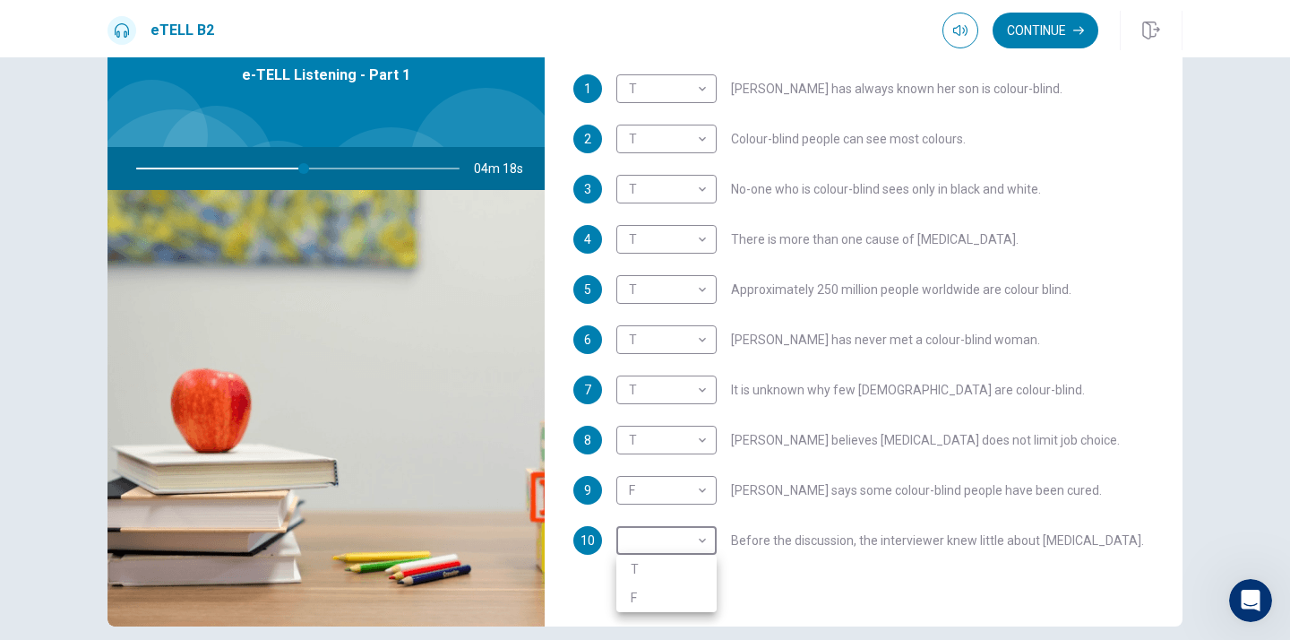
type input "*"
click at [704, 541] on body "This site uses cookies, as explained in our Privacy Policy . If you agree to th…" at bounding box center [645, 320] width 1290 height 640
click at [704, 542] on div at bounding box center [645, 320] width 1290 height 640
click at [704, 542] on body "This site uses cookies, as explained in our Privacy Policy . If you agree to th…" at bounding box center [645, 320] width 1290 height 640
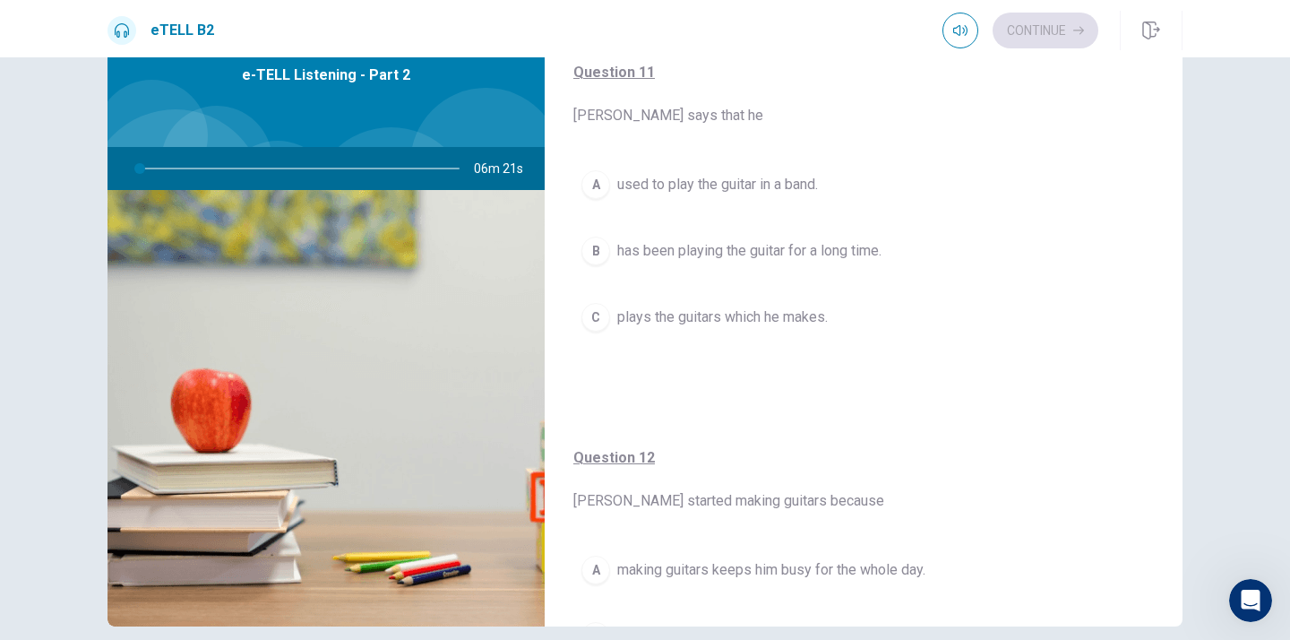
scroll to position [82, 0]
click at [804, 195] on span "used to play the guitar in a band." at bounding box center [717, 186] width 201 height 21
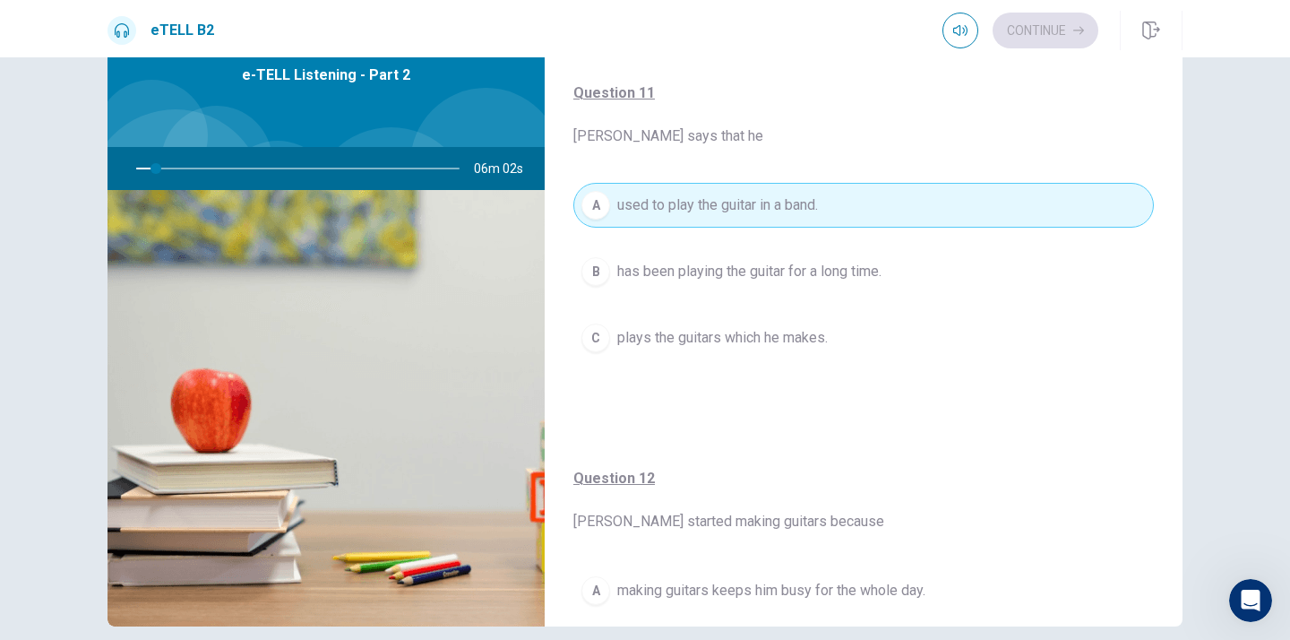
scroll to position [49, 0]
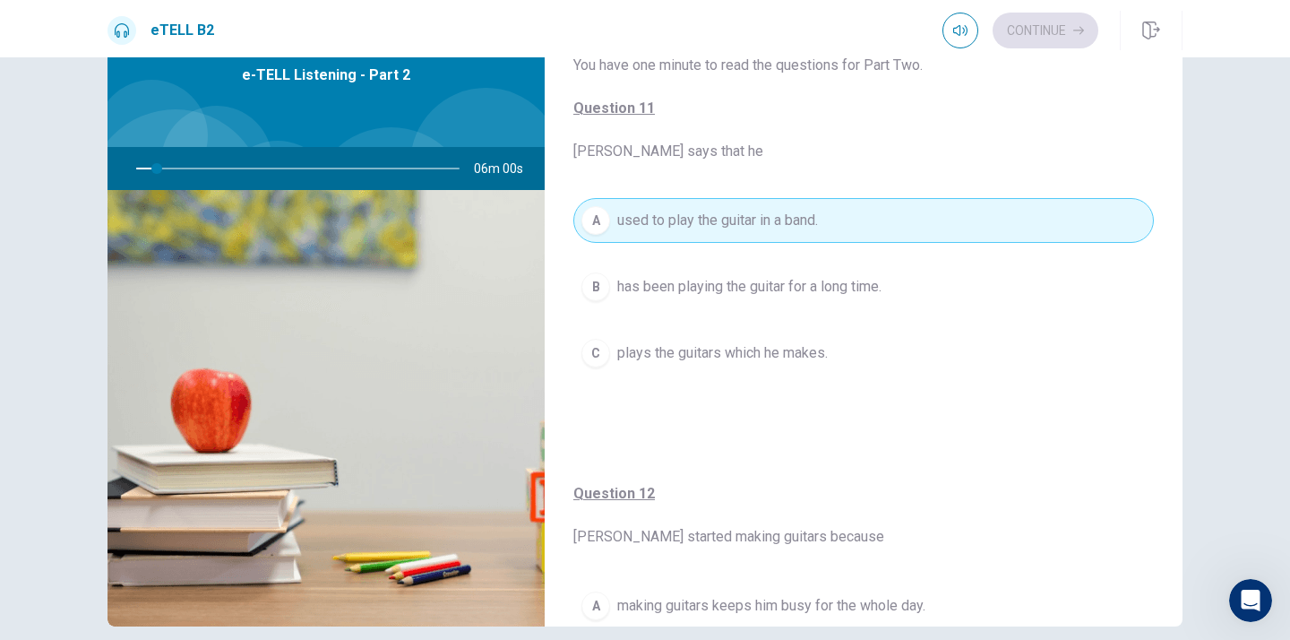
click at [949, 423] on div "For questions 11 – 15, choose the correct answer from the options shown. You wi…" at bounding box center [864, 200] width 638 height 493
click at [817, 283] on span "has been playing the guitar for a long time." at bounding box center [749, 286] width 264 height 21
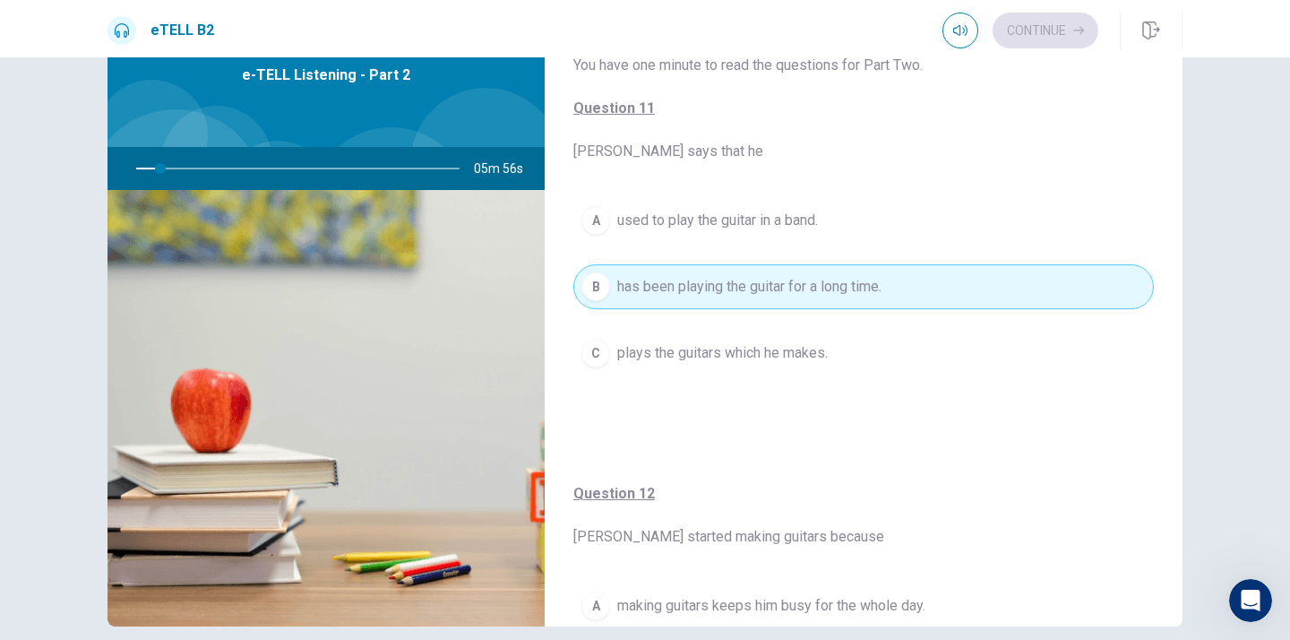
click at [823, 358] on span "plays the guitars which he makes." at bounding box center [722, 352] width 210 height 21
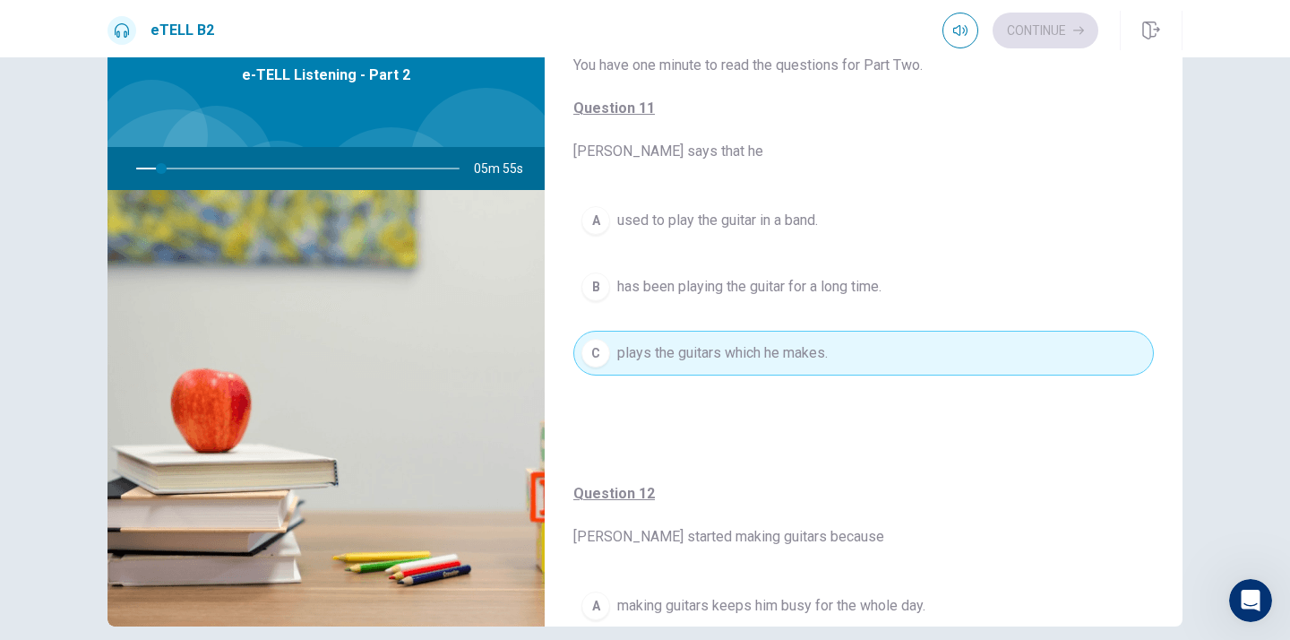
type input "*"
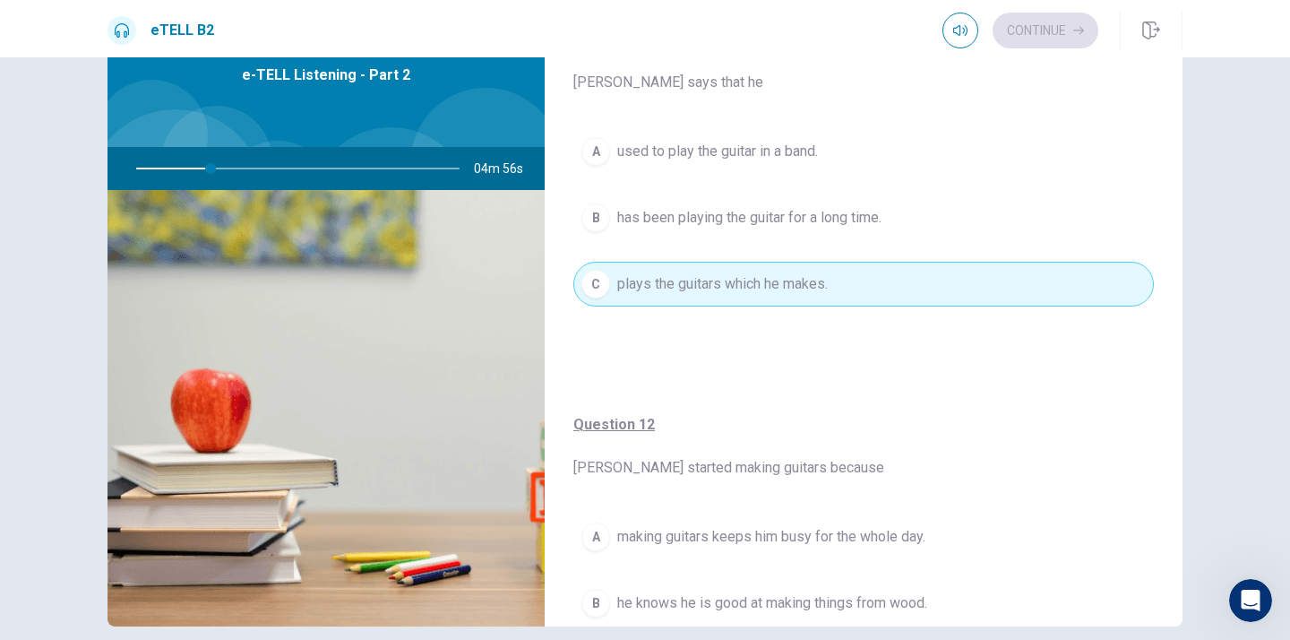
scroll to position [121, 0]
click at [776, 215] on span "has been playing the guitar for a long time." at bounding box center [749, 214] width 264 height 21
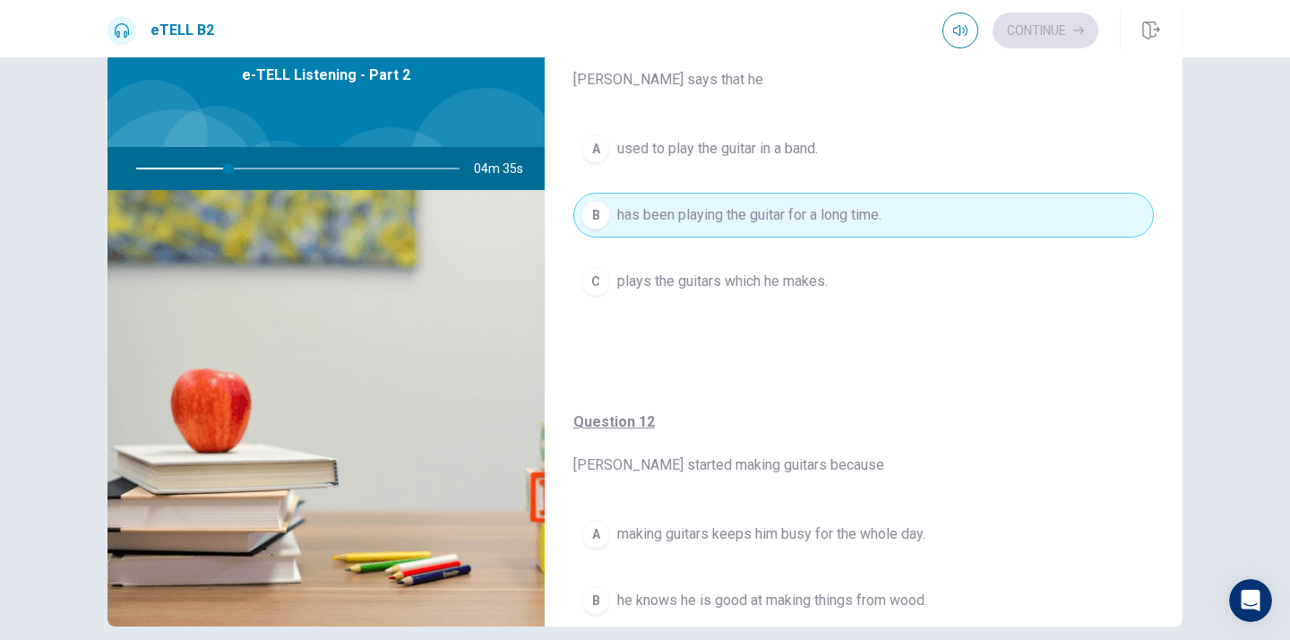
type input "**"
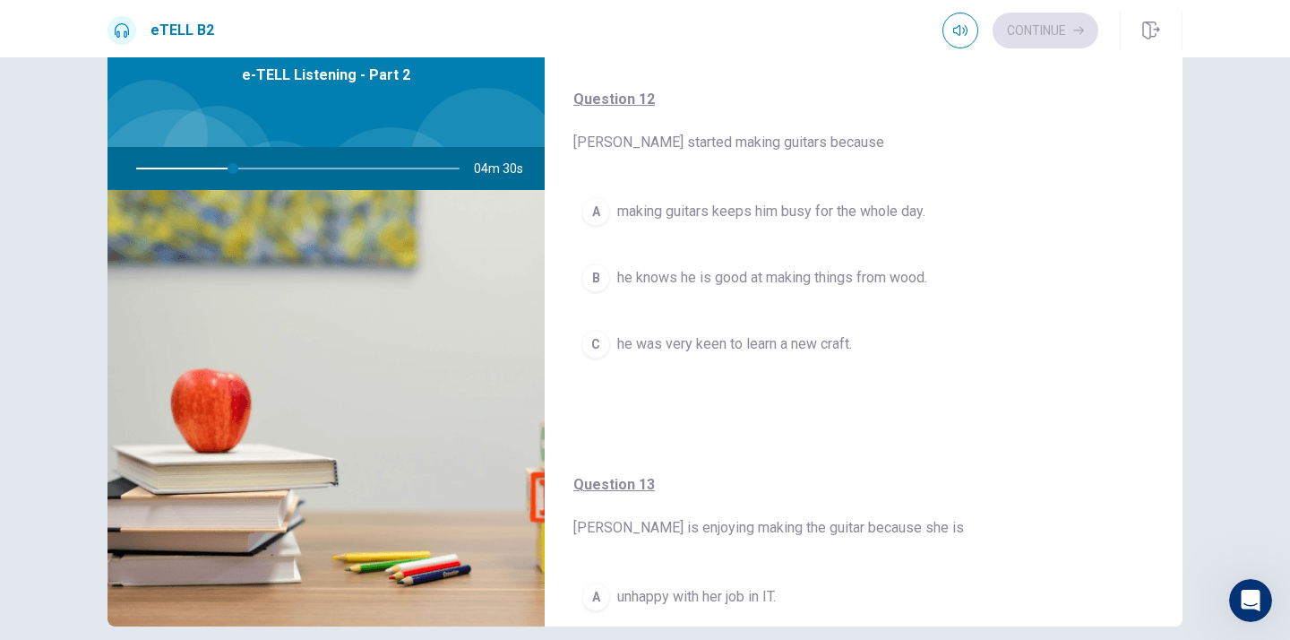
scroll to position [479, 0]
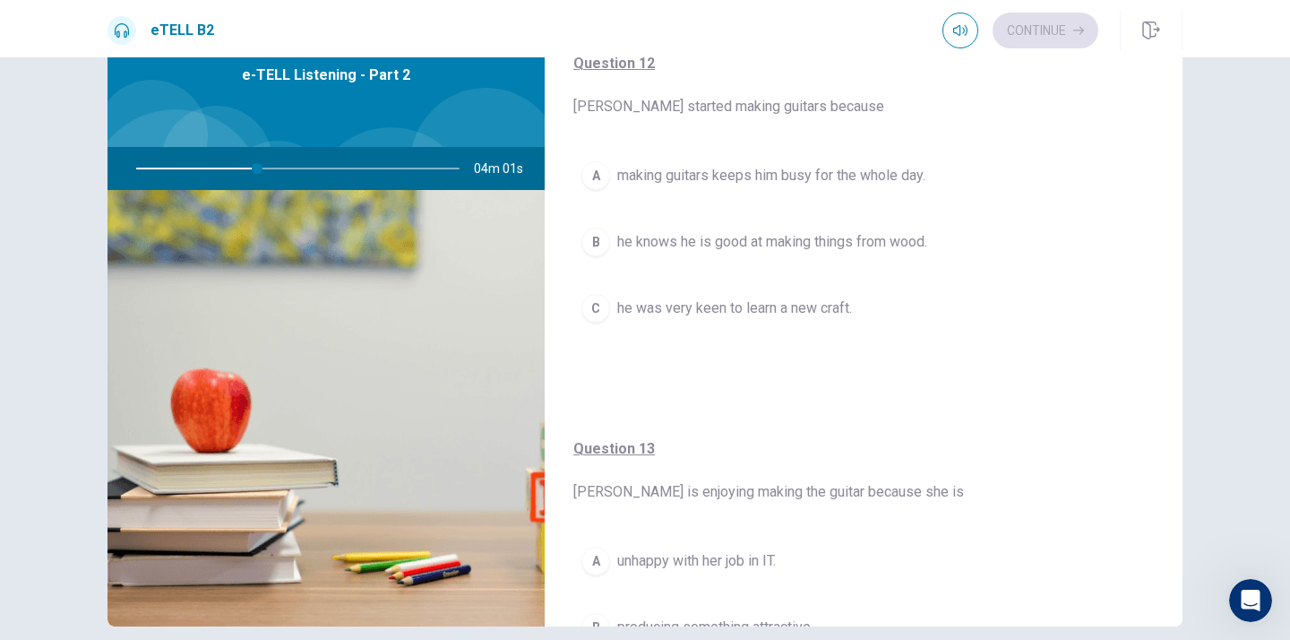
click at [732, 310] on span "he was very keen to learn a new craft." at bounding box center [734, 307] width 235 height 21
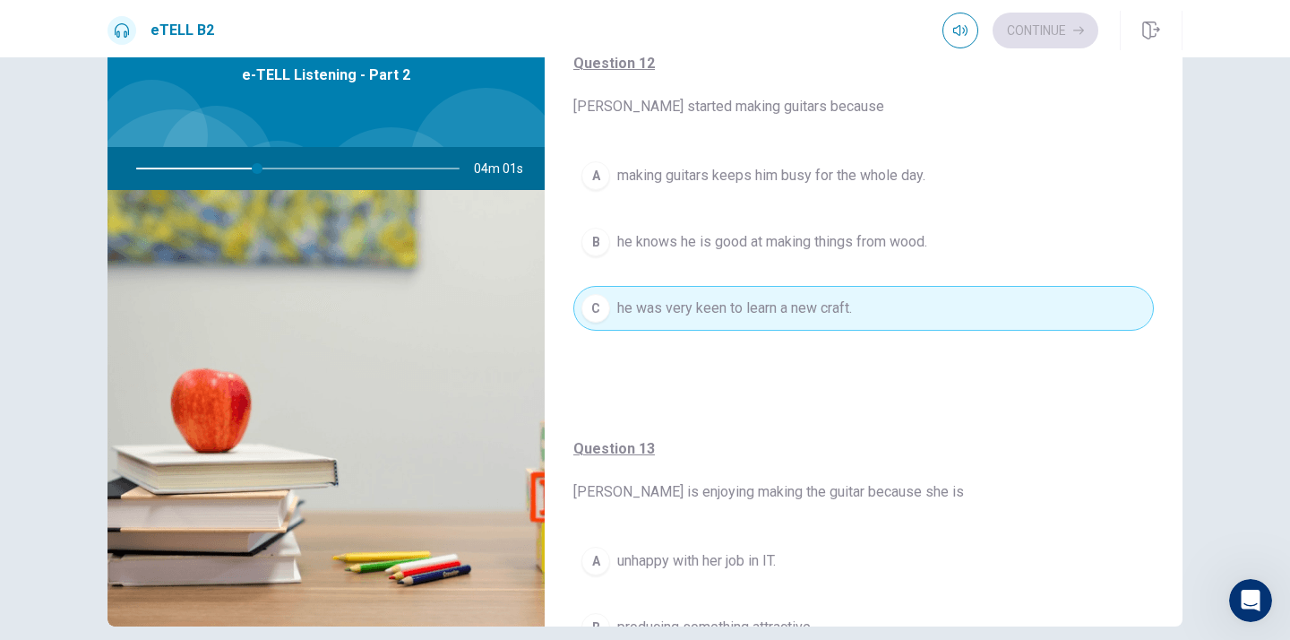
type input "**"
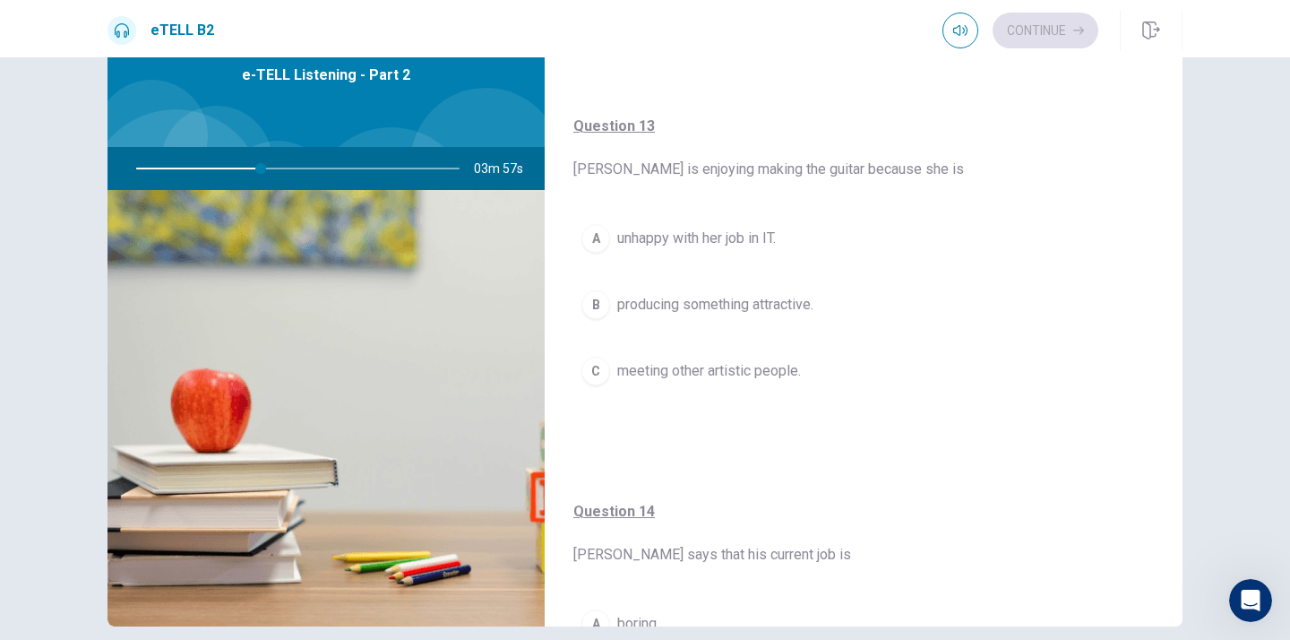
scroll to position [837, 0]
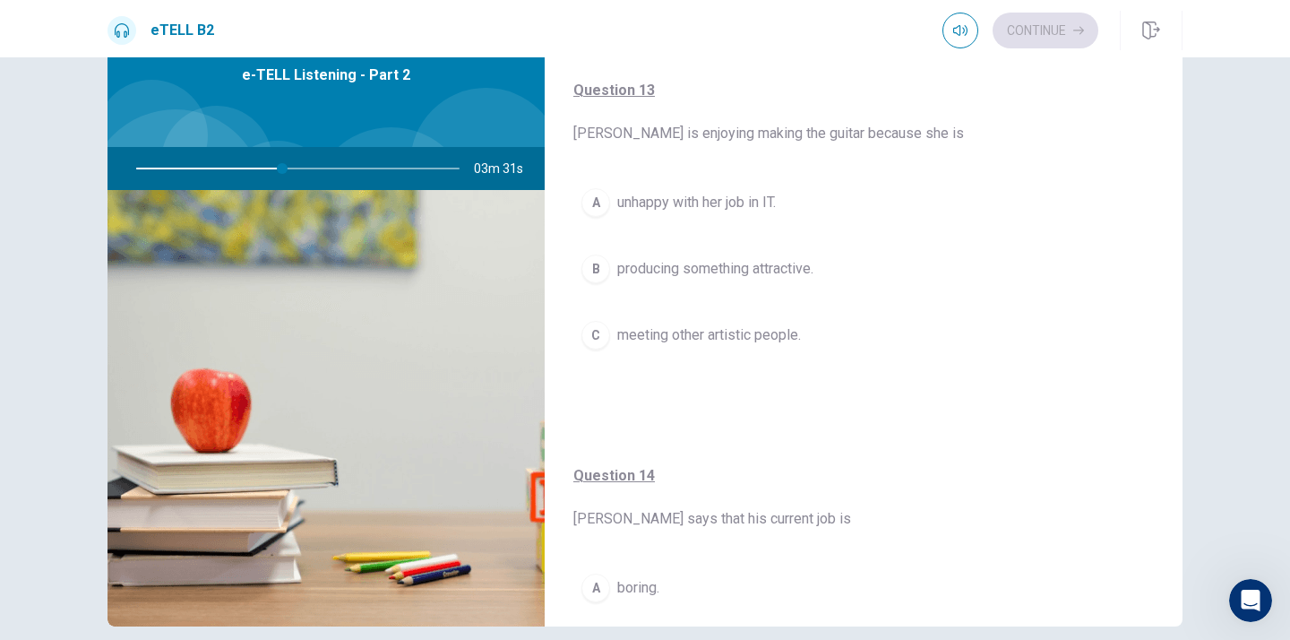
click at [679, 201] on span "unhappy with her job in IT." at bounding box center [696, 202] width 159 height 21
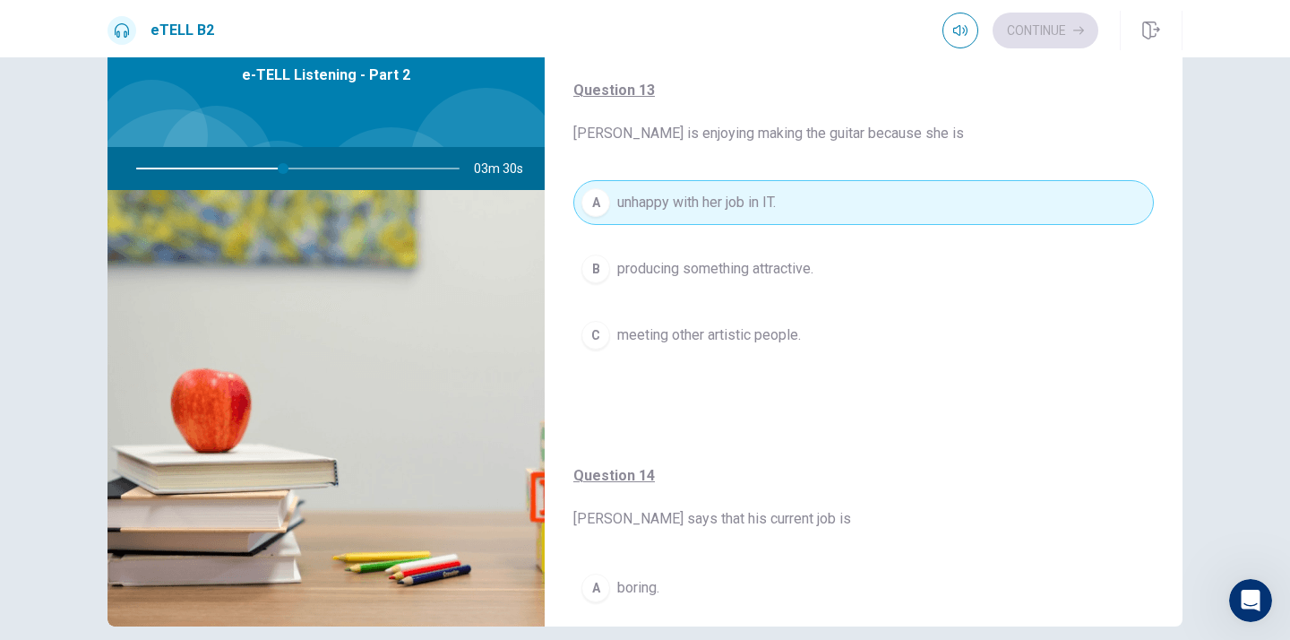
type input "**"
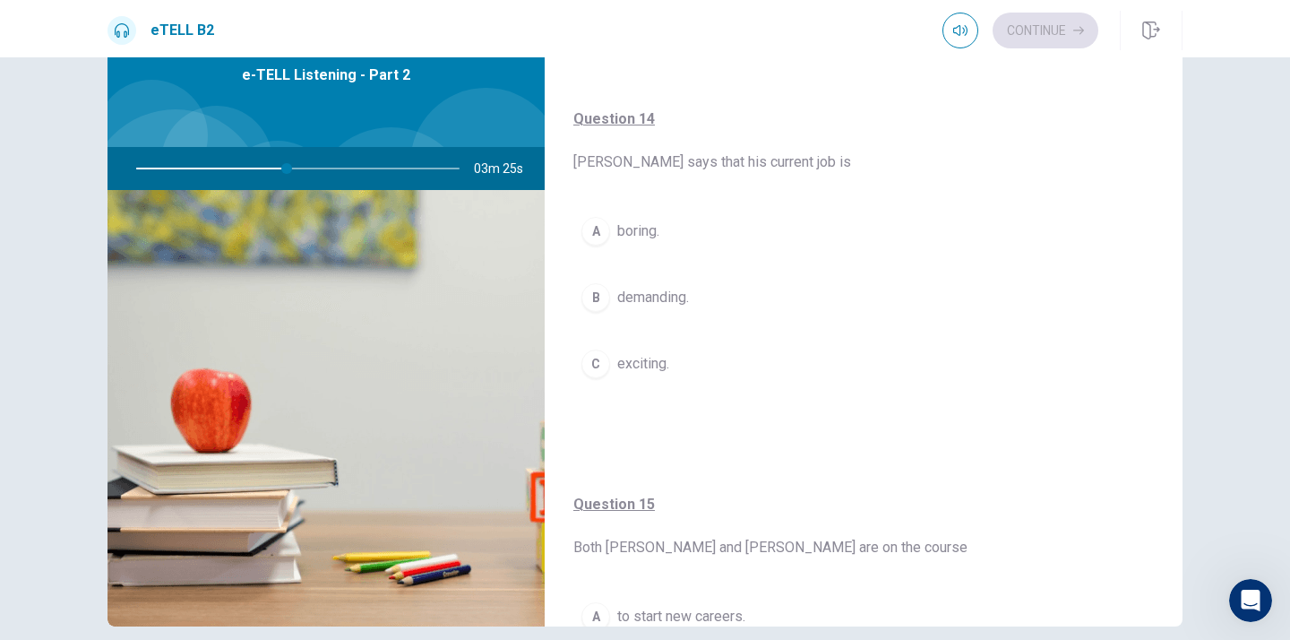
scroll to position [1196, 0]
click at [639, 225] on span "boring." at bounding box center [638, 229] width 42 height 21
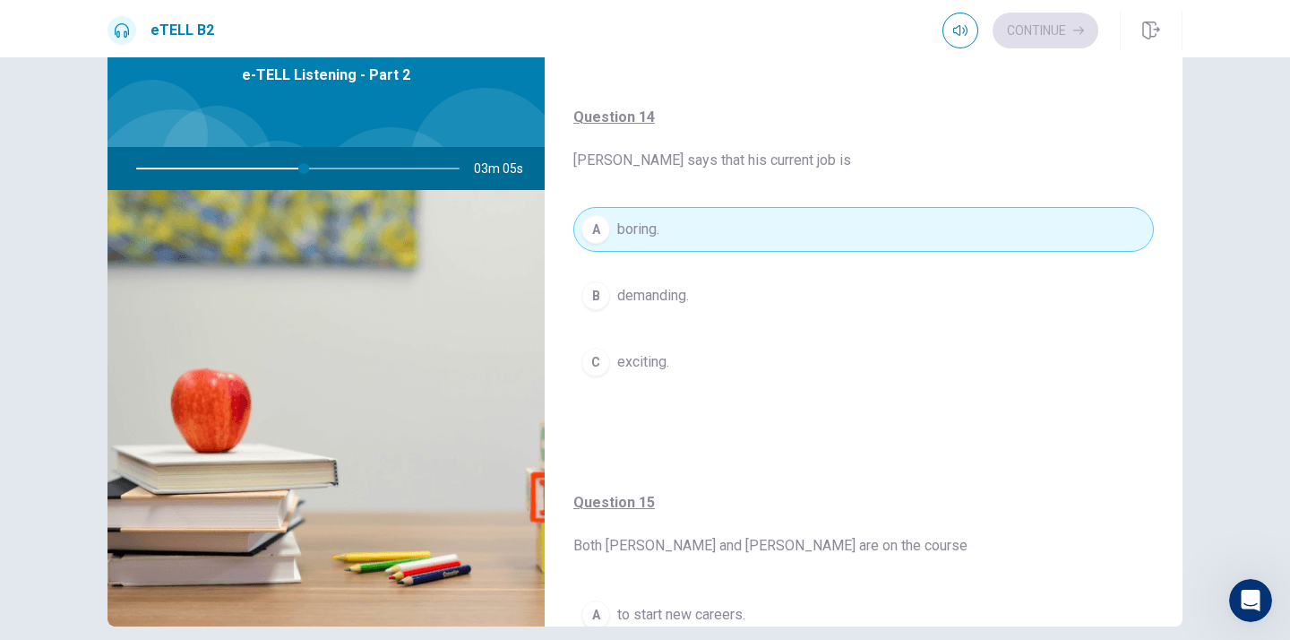
type input "**"
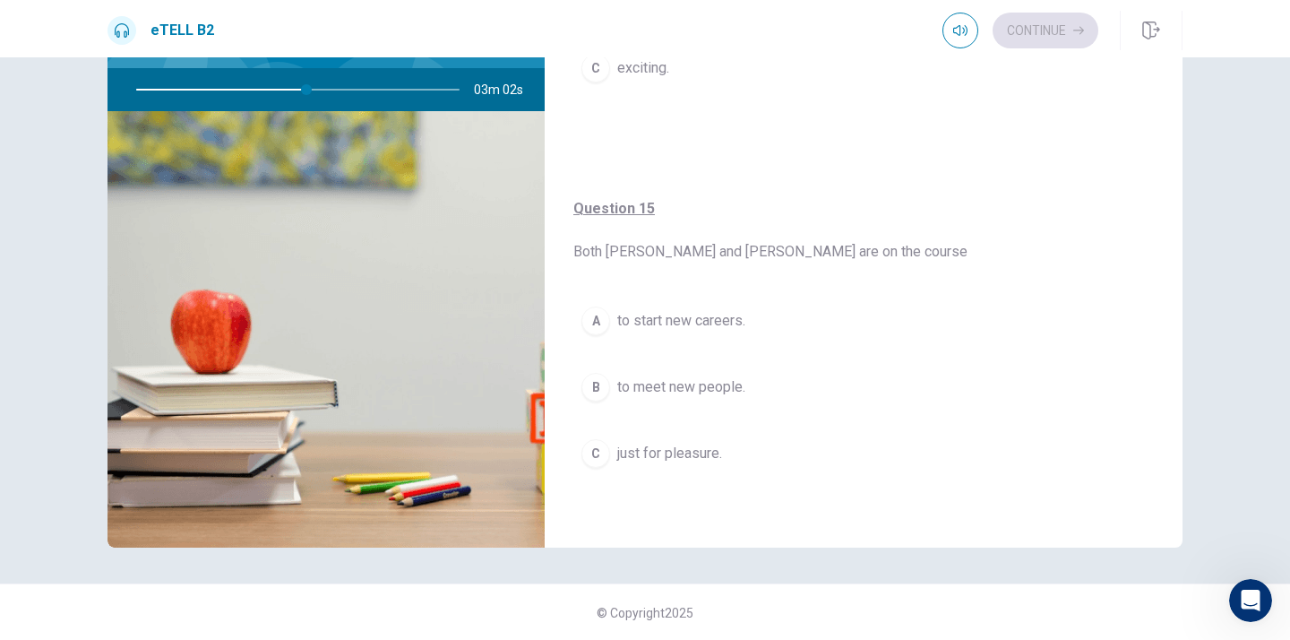
scroll to position [169, 0]
click at [638, 387] on span "to meet new people." at bounding box center [681, 385] width 128 height 21
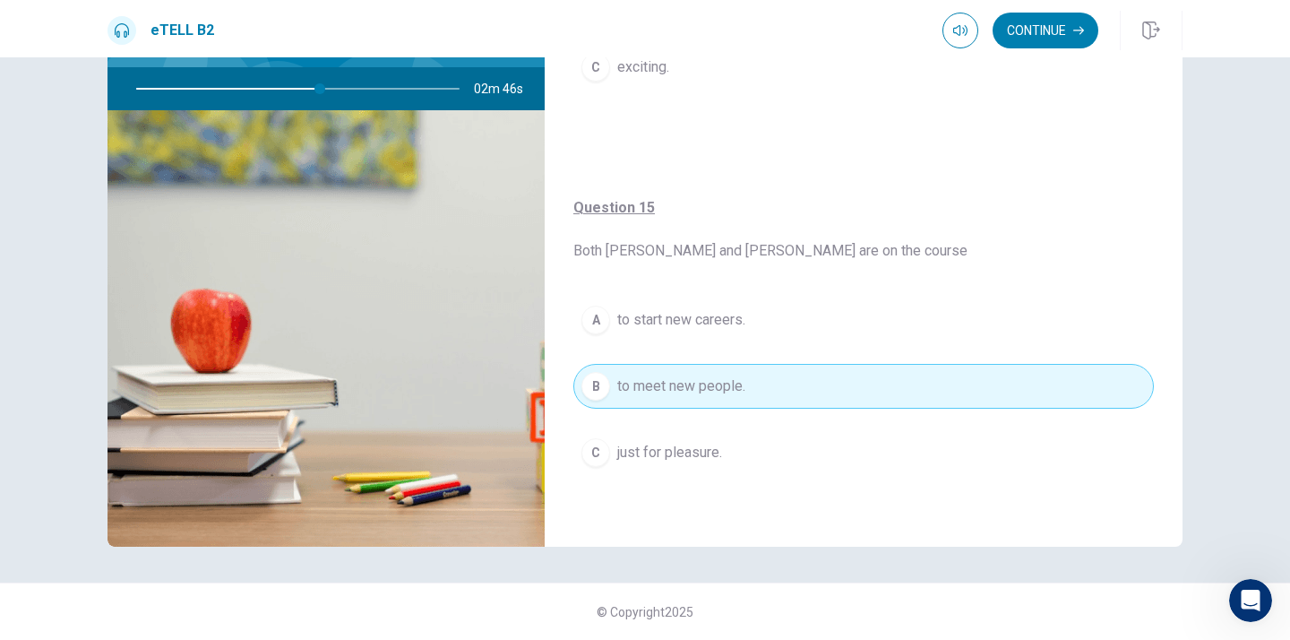
type input "**"
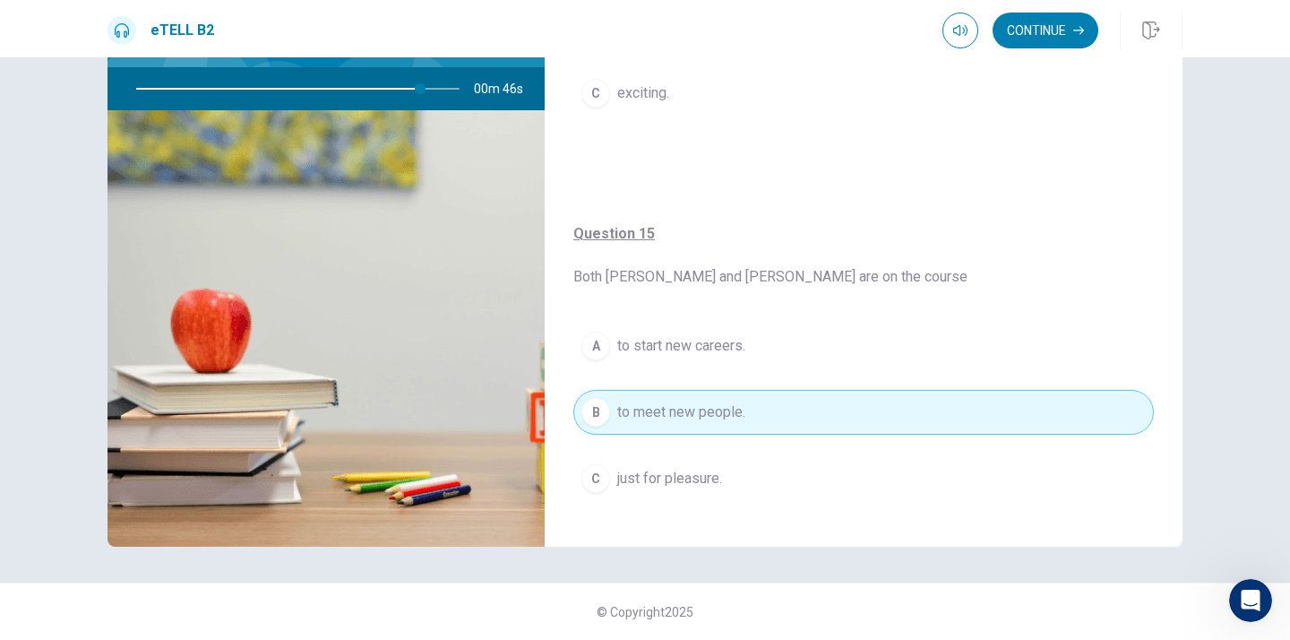
scroll to position [1411, 0]
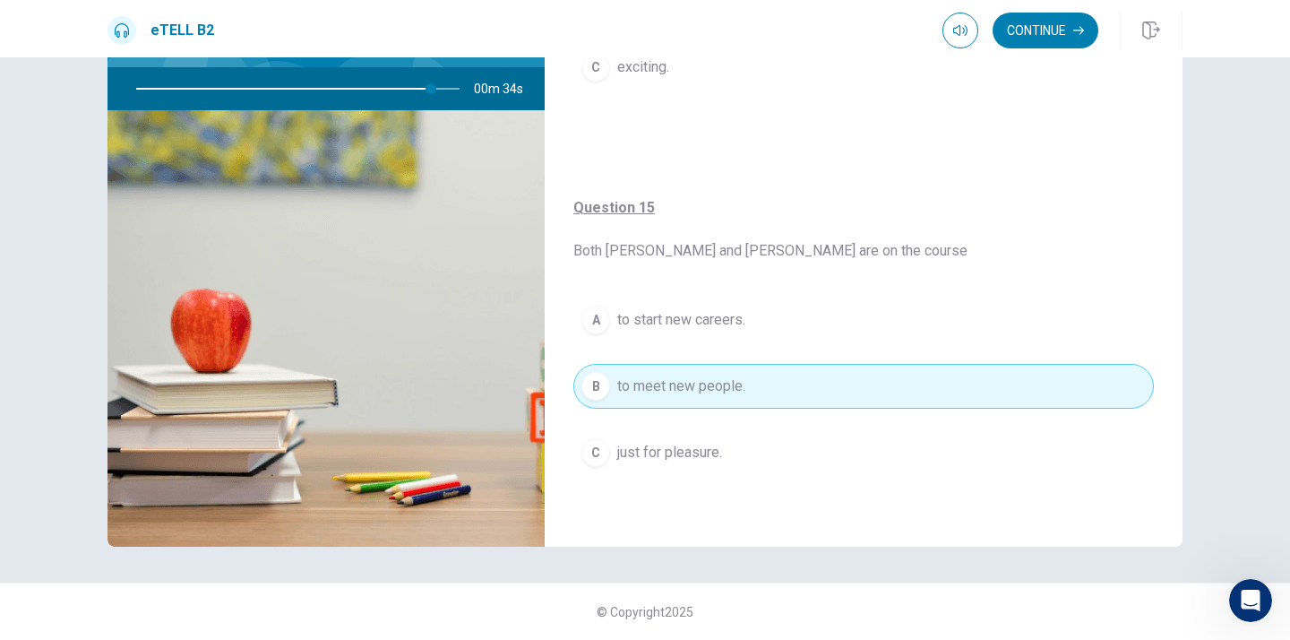
click at [673, 450] on span "just for pleasure." at bounding box center [669, 452] width 105 height 21
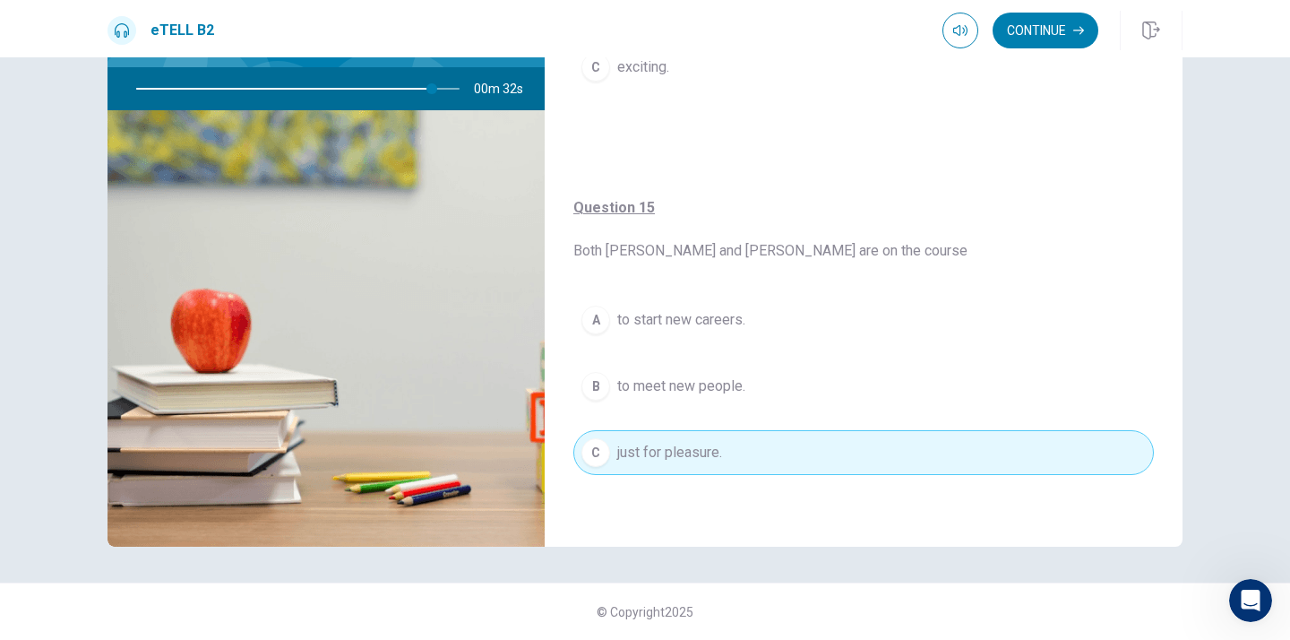
type input "**"
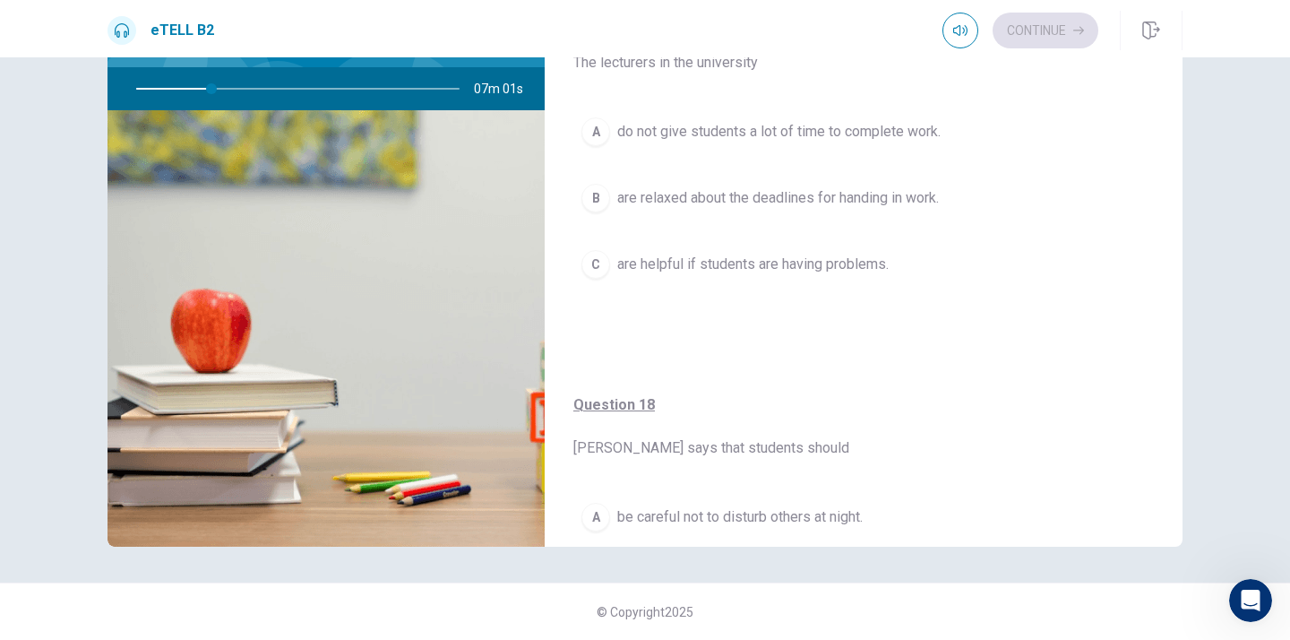
scroll to position [436, 0]
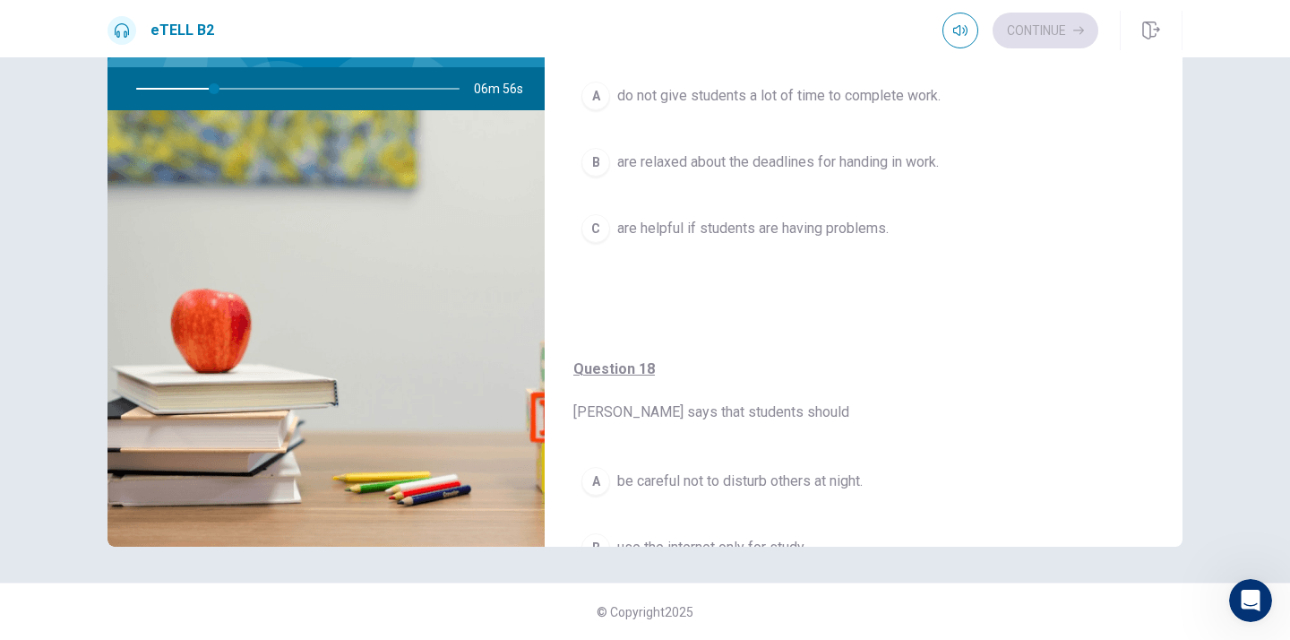
click at [810, 99] on span "do not give students a lot of time to complete work." at bounding box center [778, 95] width 323 height 21
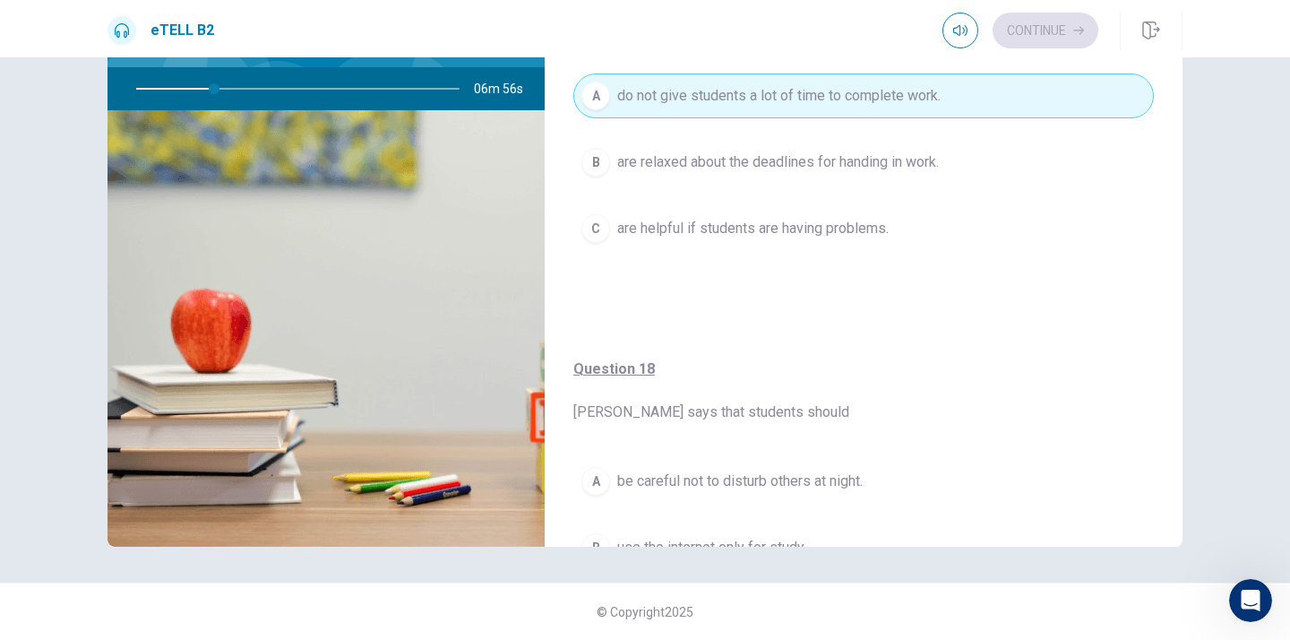
type input "**"
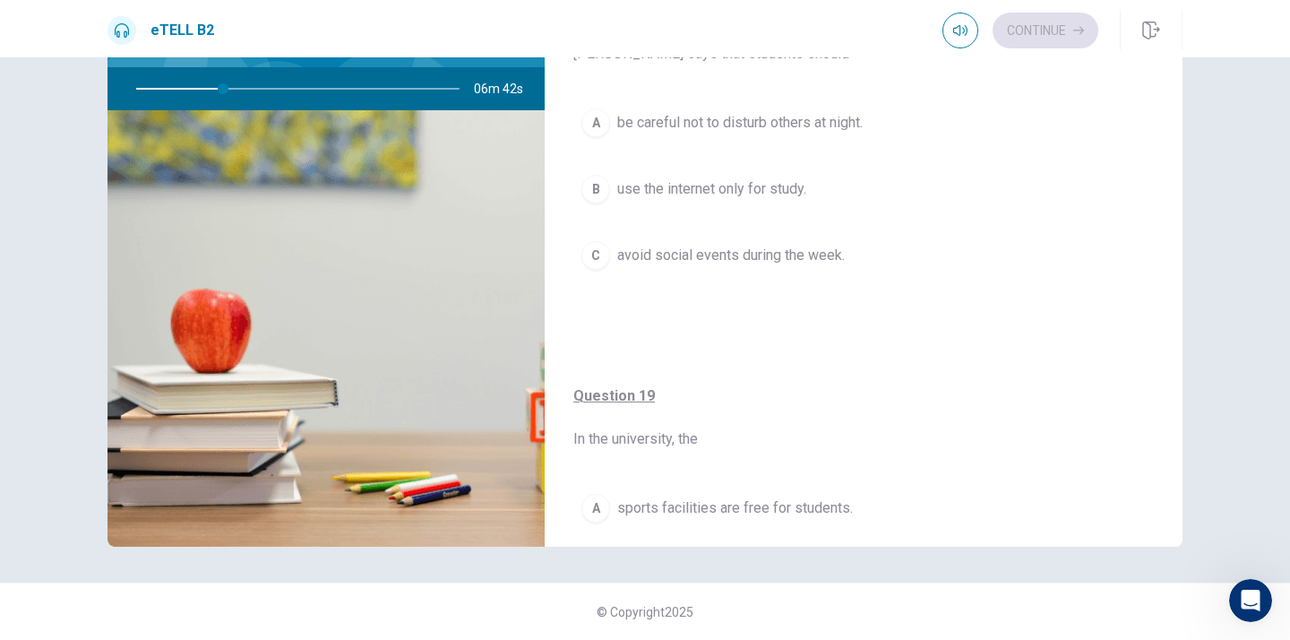
scroll to position [759, 0]
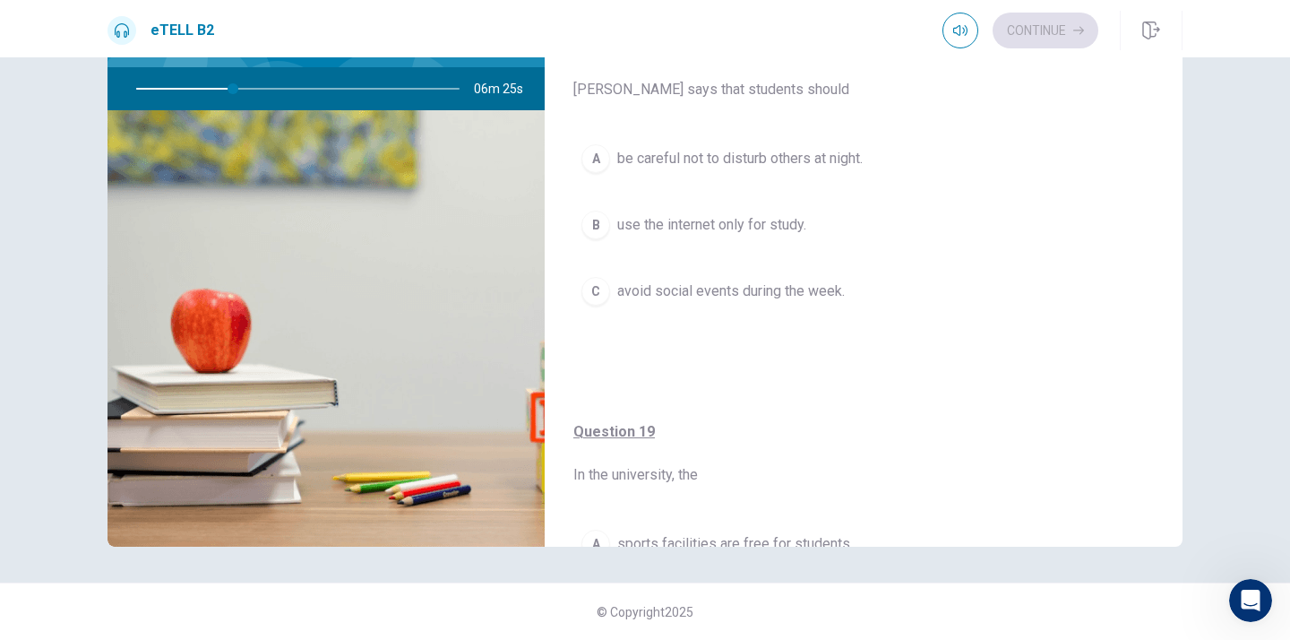
click at [719, 228] on span "use the internet only for study." at bounding box center [711, 224] width 189 height 21
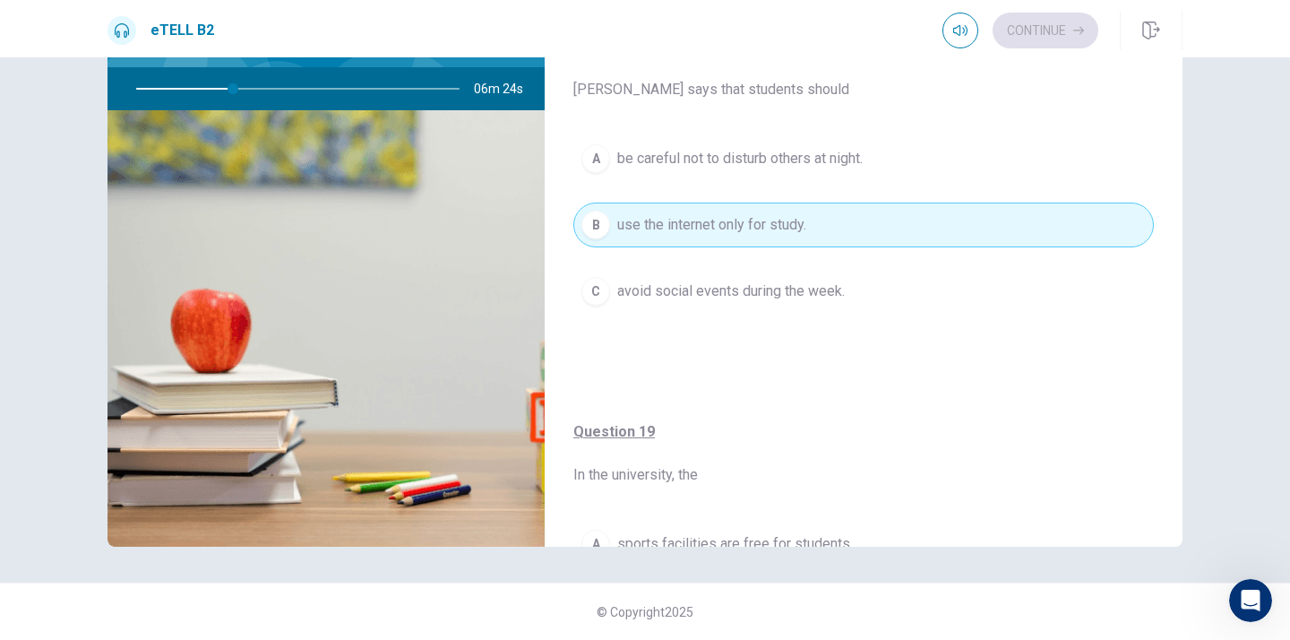
type input "**"
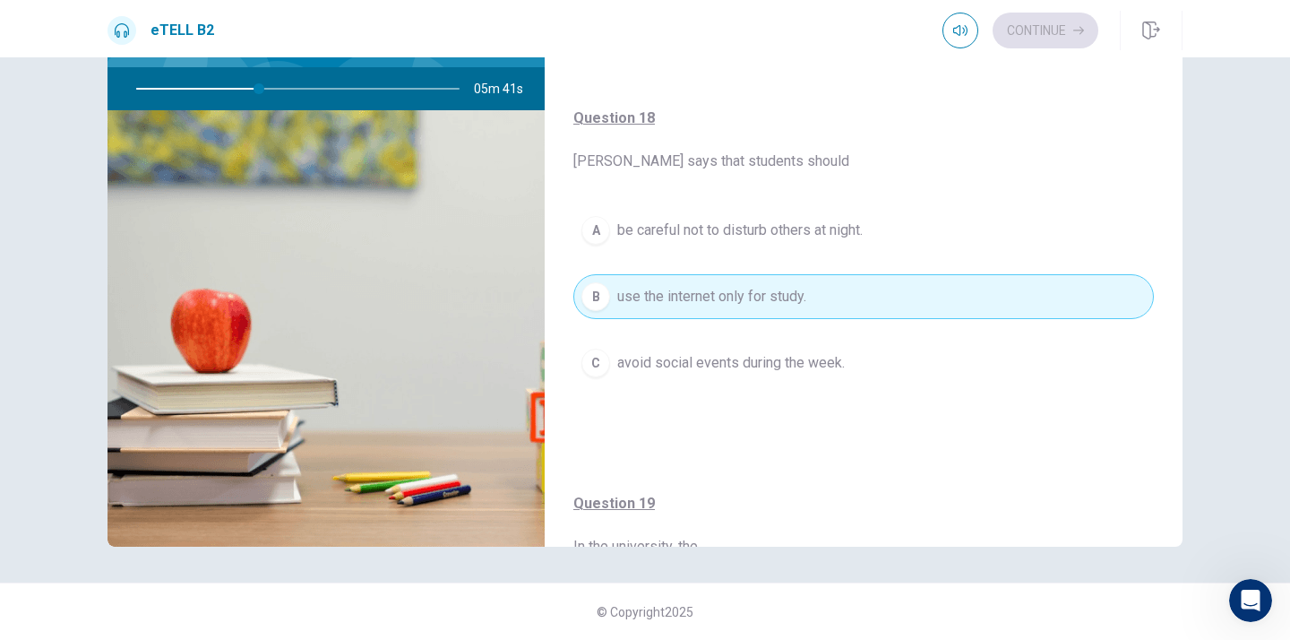
scroll to position [723, 0]
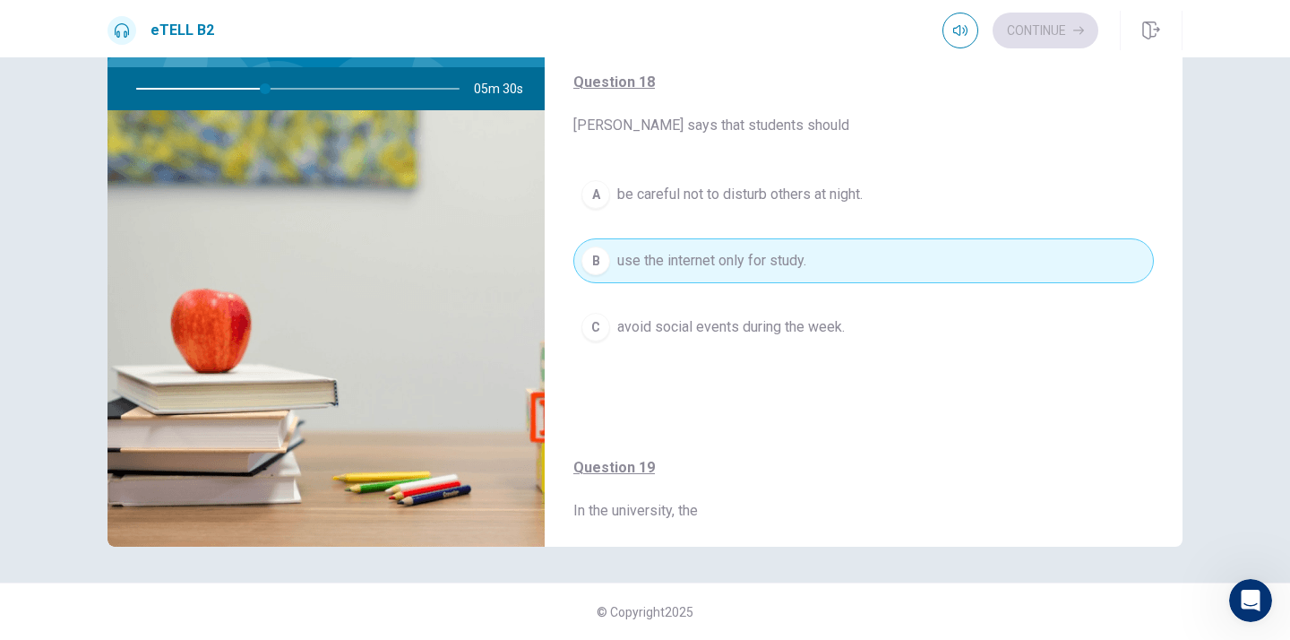
click at [695, 193] on span "be careful not to disturb others at night." at bounding box center [739, 194] width 245 height 21
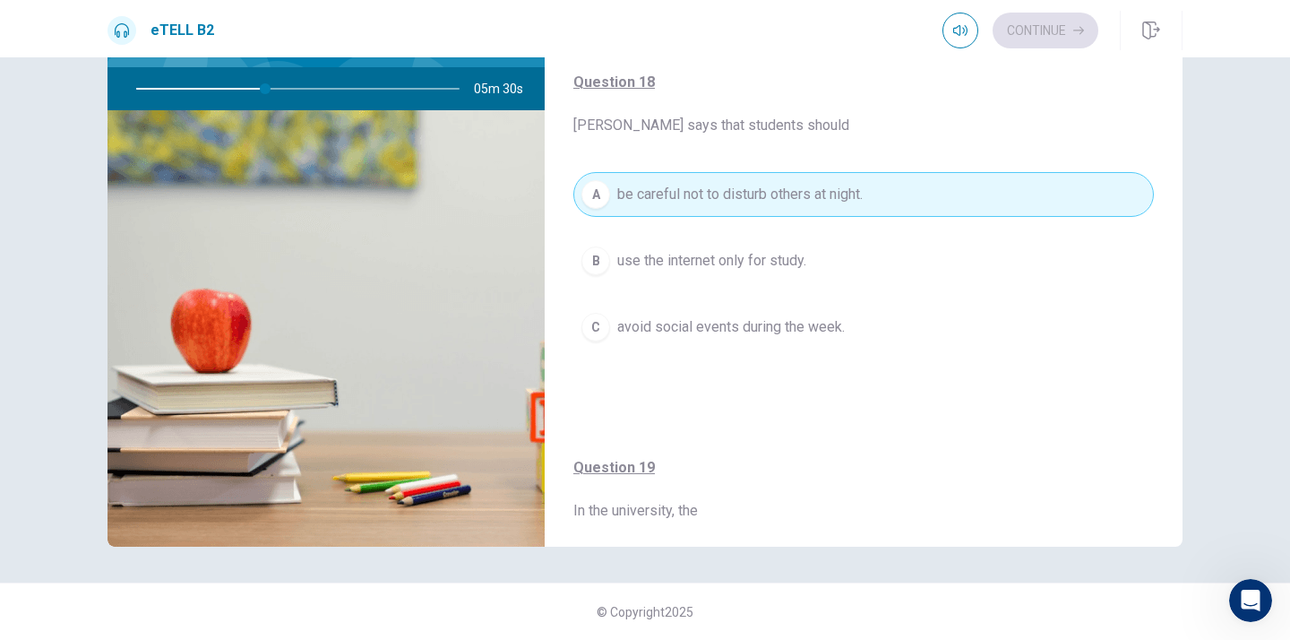
type input "**"
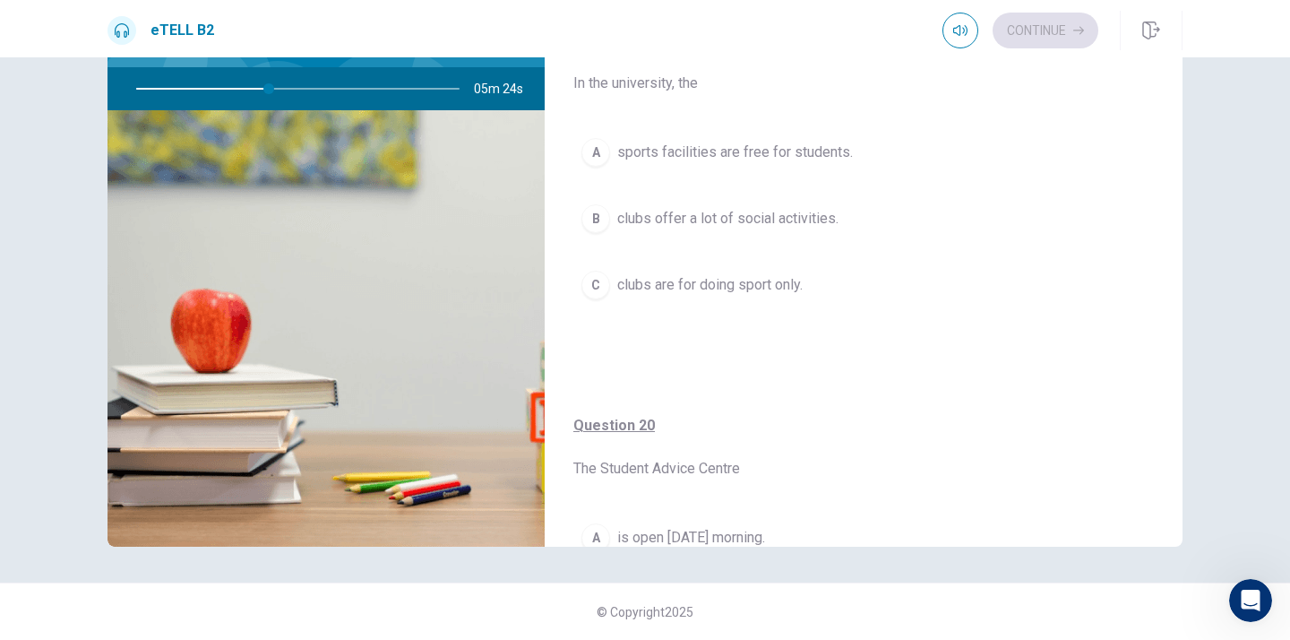
scroll to position [1153, 0]
click at [722, 143] on span "sports facilities are free for students." at bounding box center [735, 149] width 236 height 21
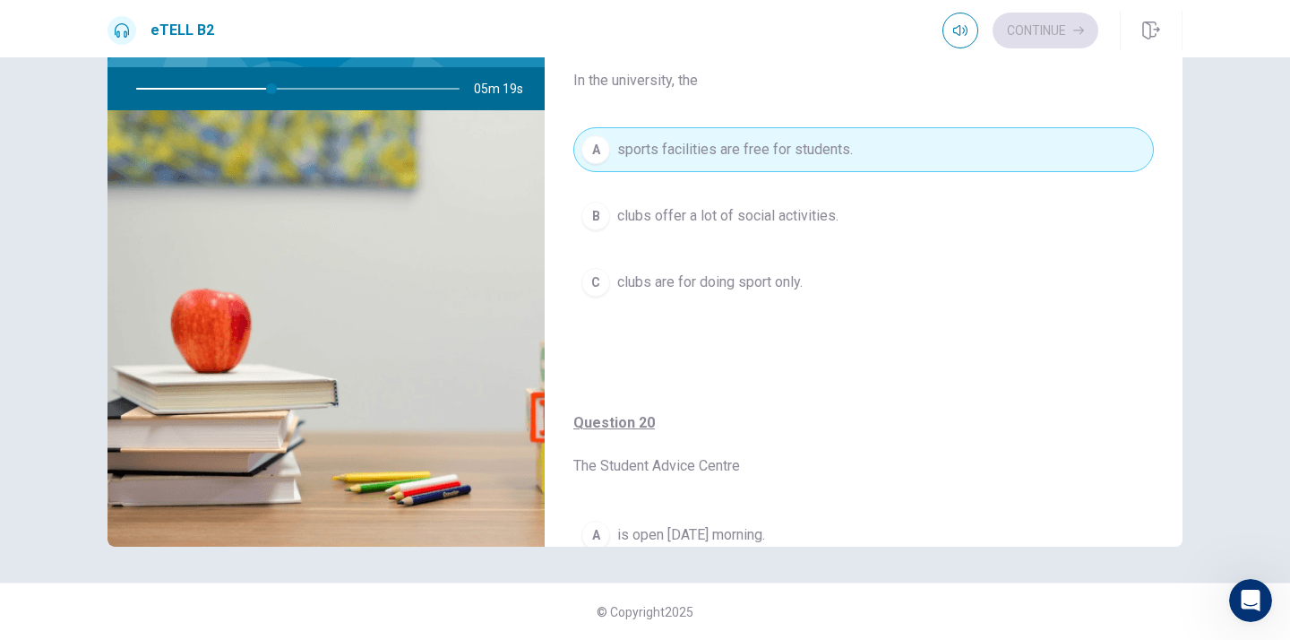
type input "**"
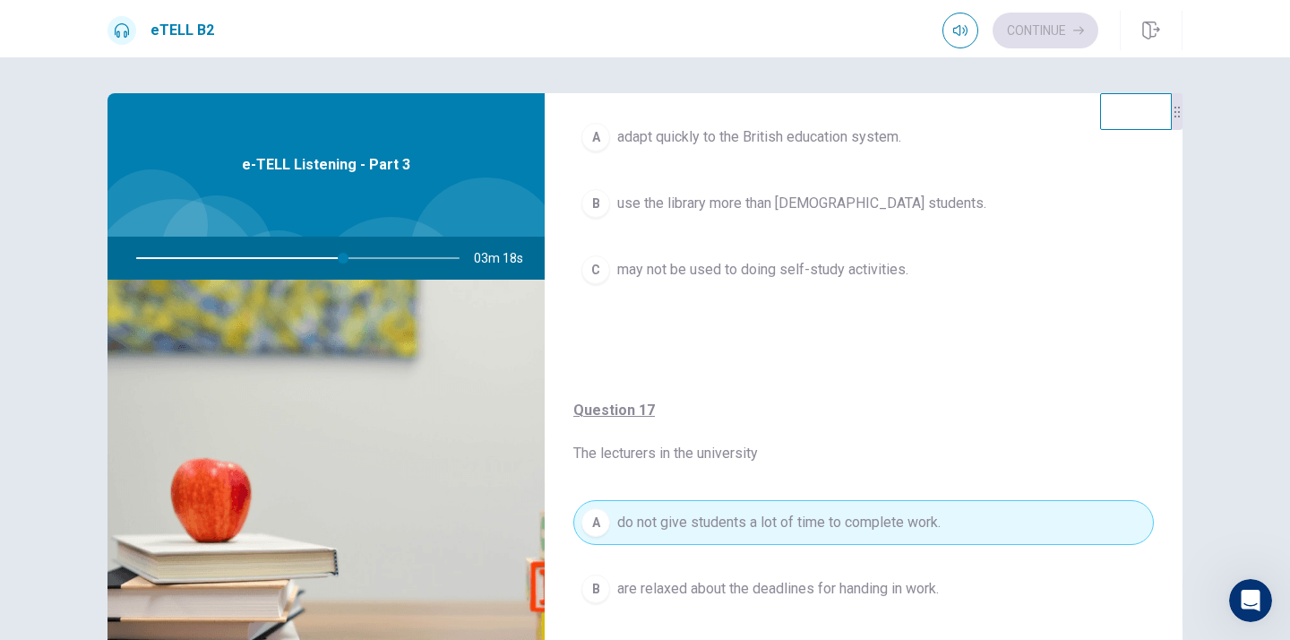
scroll to position [143, 0]
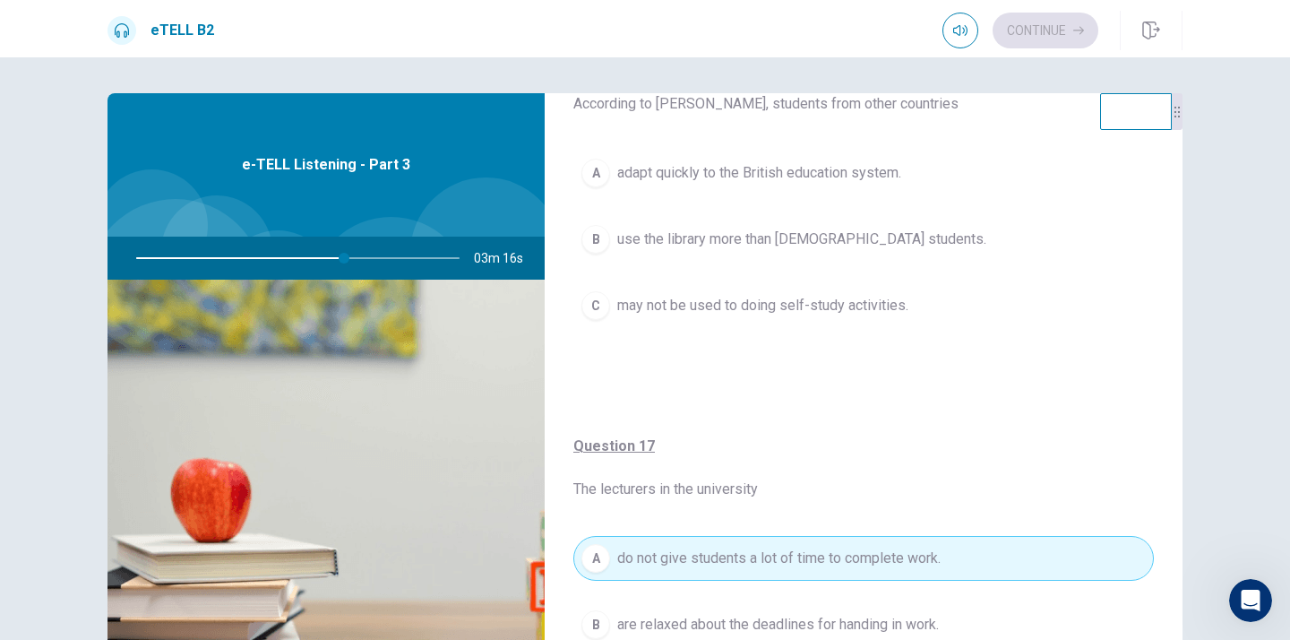
click at [741, 239] on span "use the library more than [DEMOGRAPHIC_DATA] students." at bounding box center [801, 238] width 369 height 21
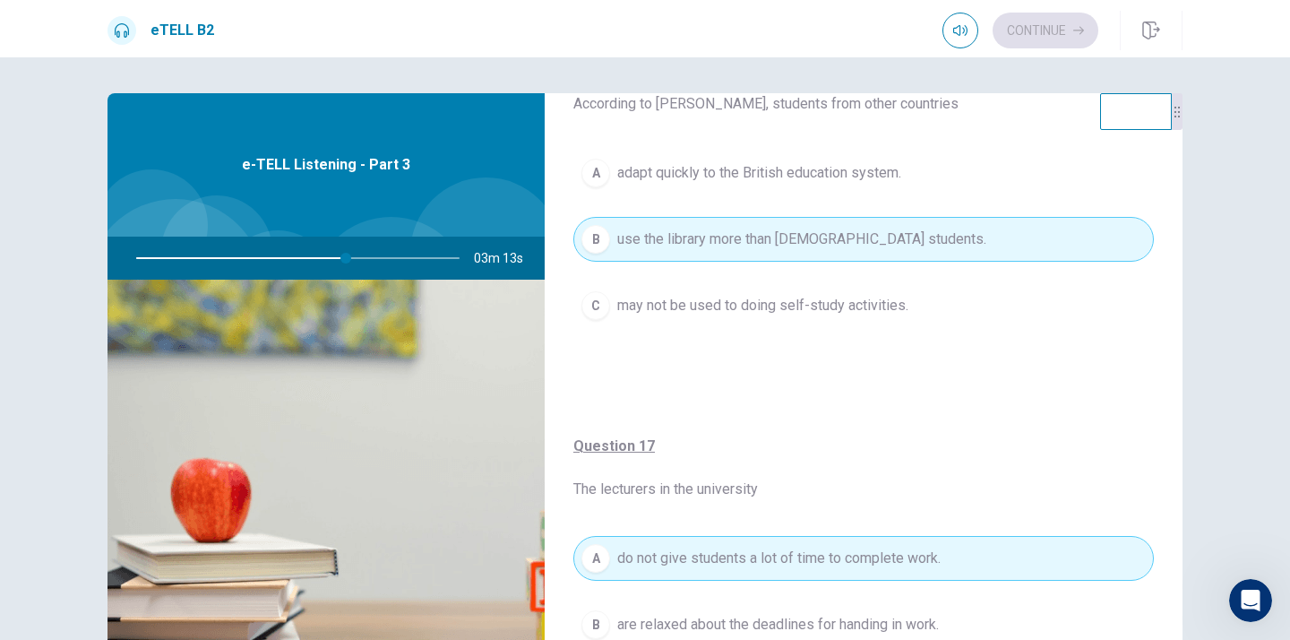
type input "**"
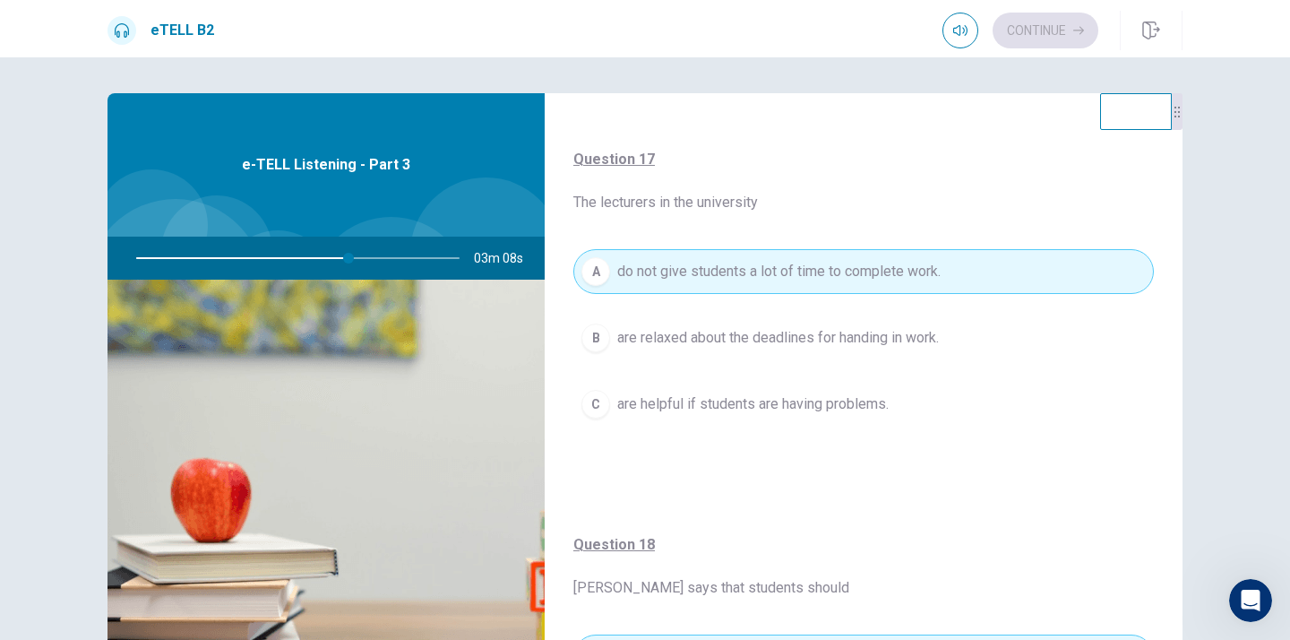
scroll to position [466, 0]
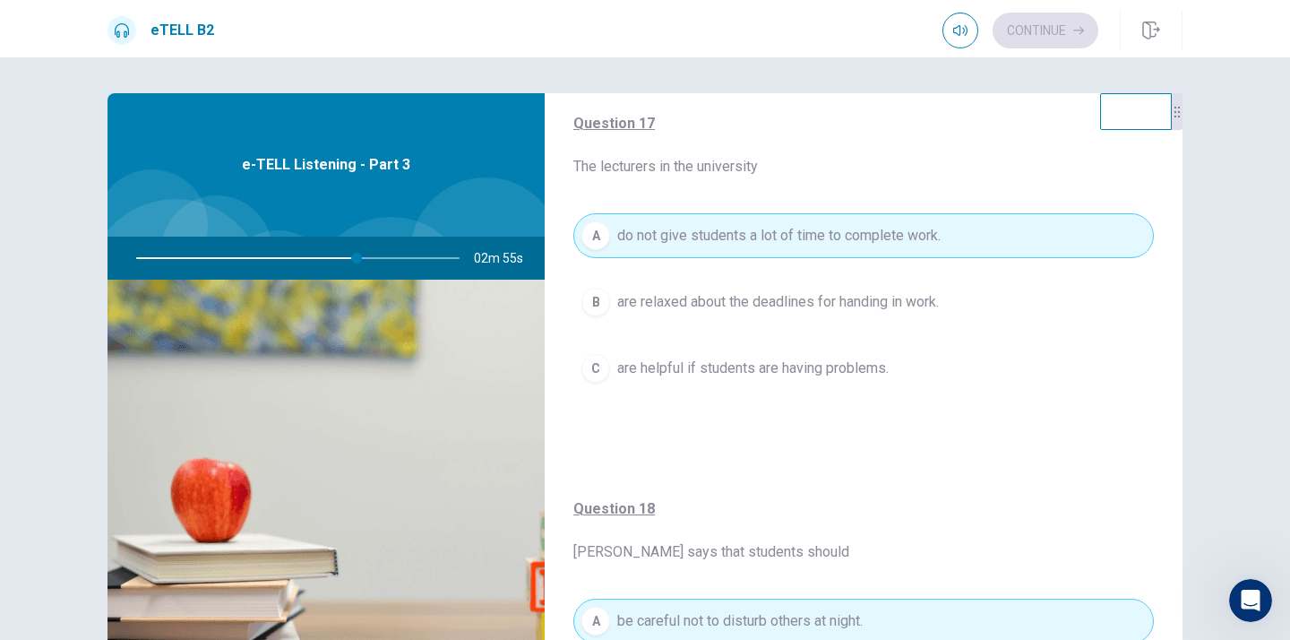
click at [747, 295] on span "are relaxed about the deadlines for handing in work." at bounding box center [778, 301] width 322 height 21
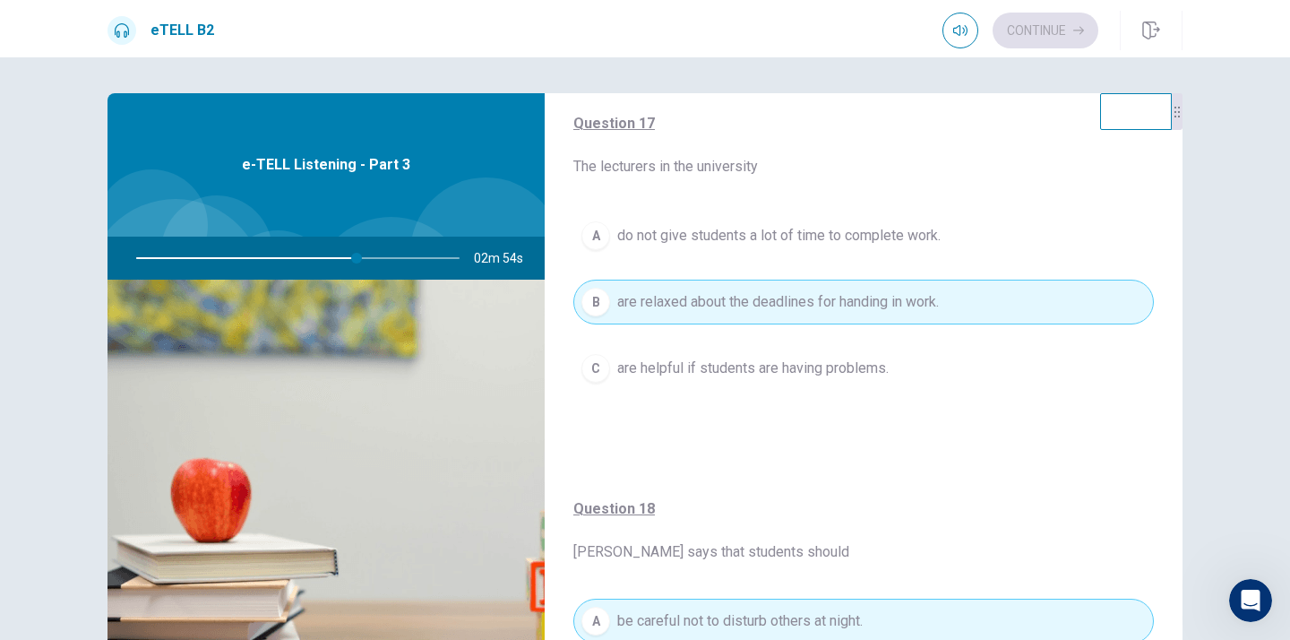
type input "**"
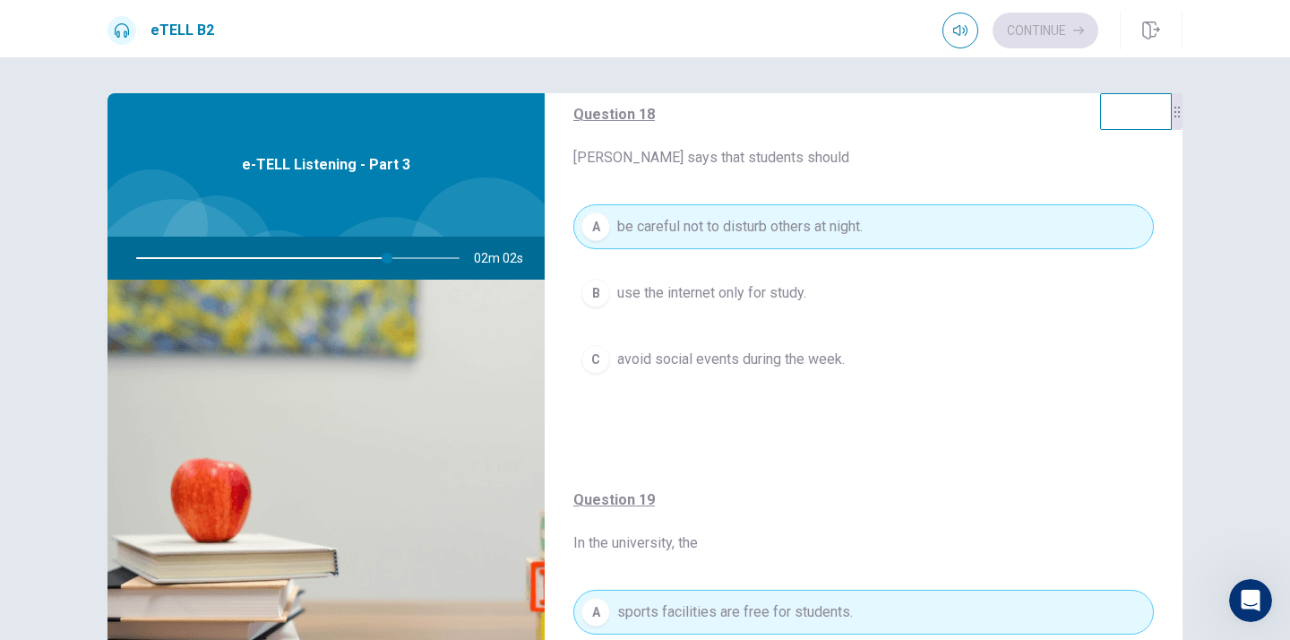
scroll to position [896, 0]
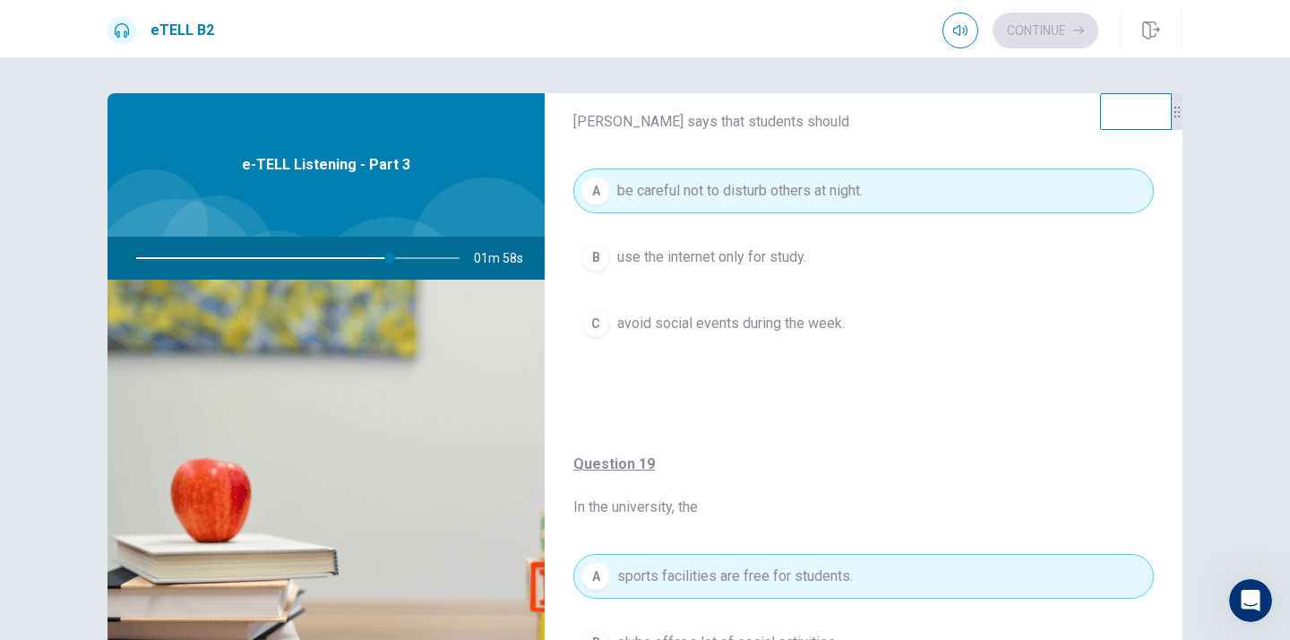
click at [697, 256] on span "use the internet only for study." at bounding box center [711, 256] width 189 height 21
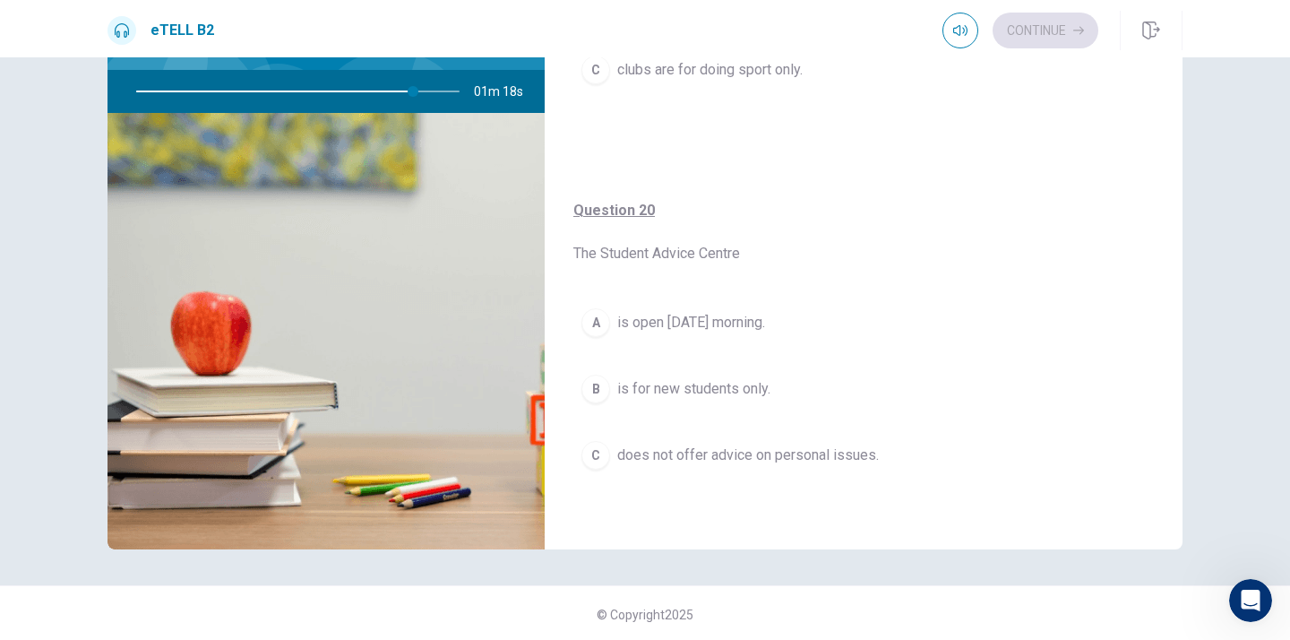
scroll to position [169, 0]
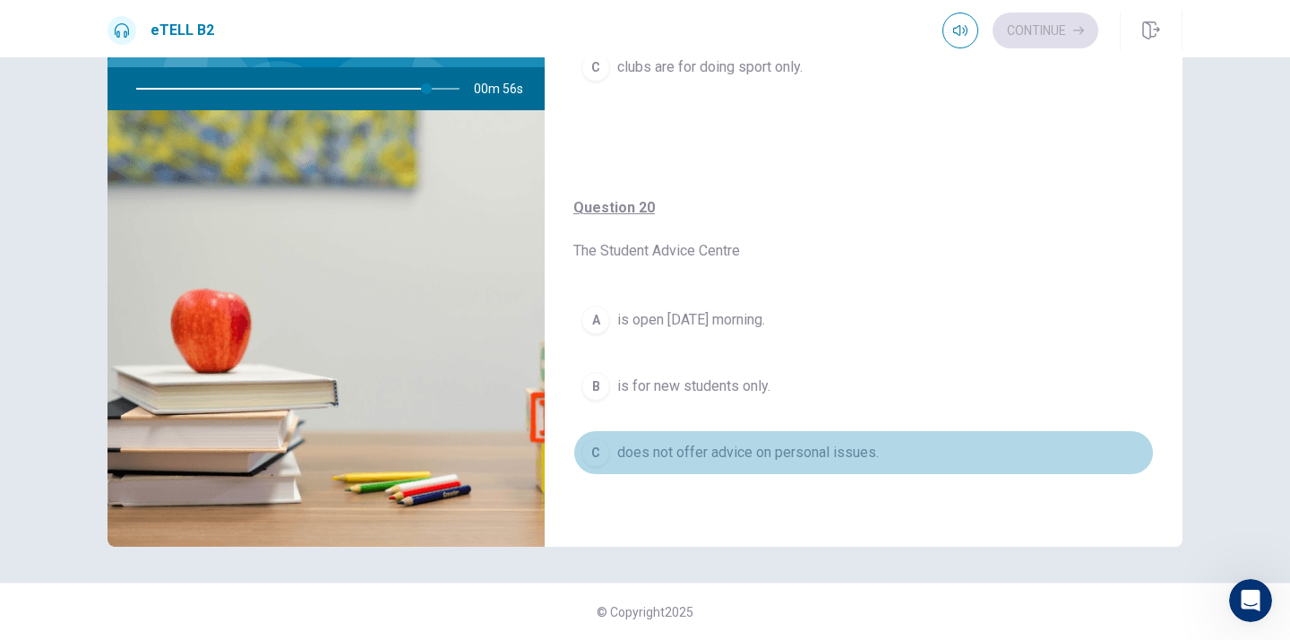
click at [697, 455] on span "does not offer advice on personal issues." at bounding box center [748, 452] width 262 height 21
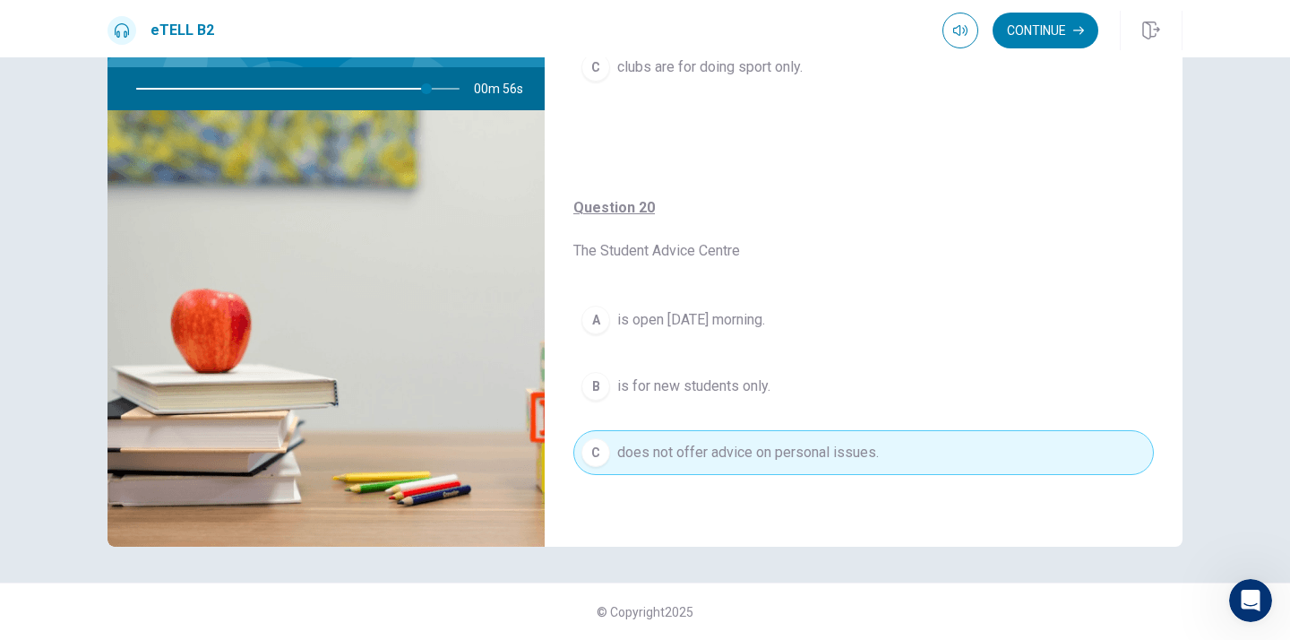
type input "**"
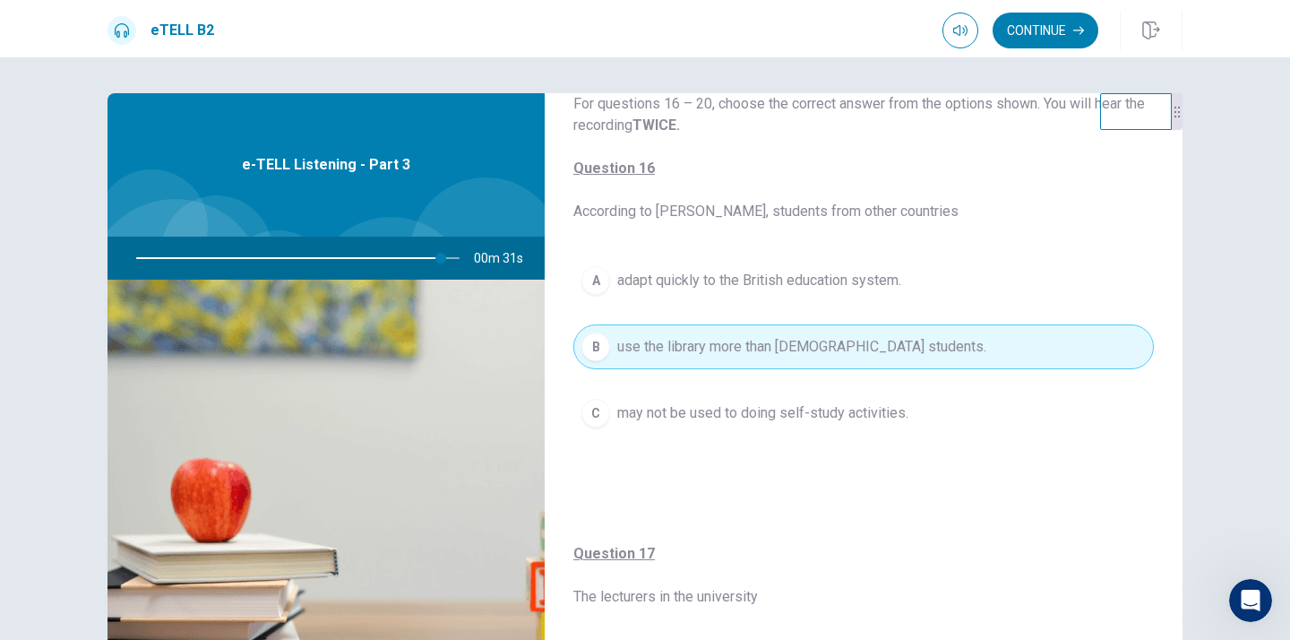
scroll to position [72, 0]
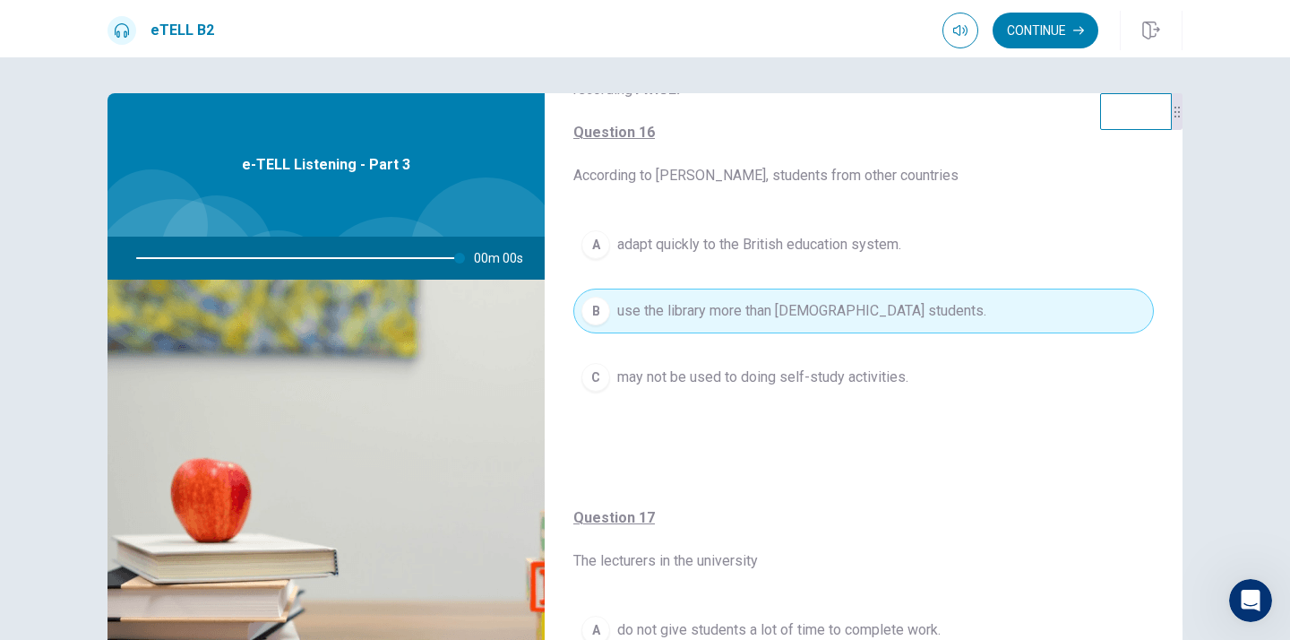
type input "*"
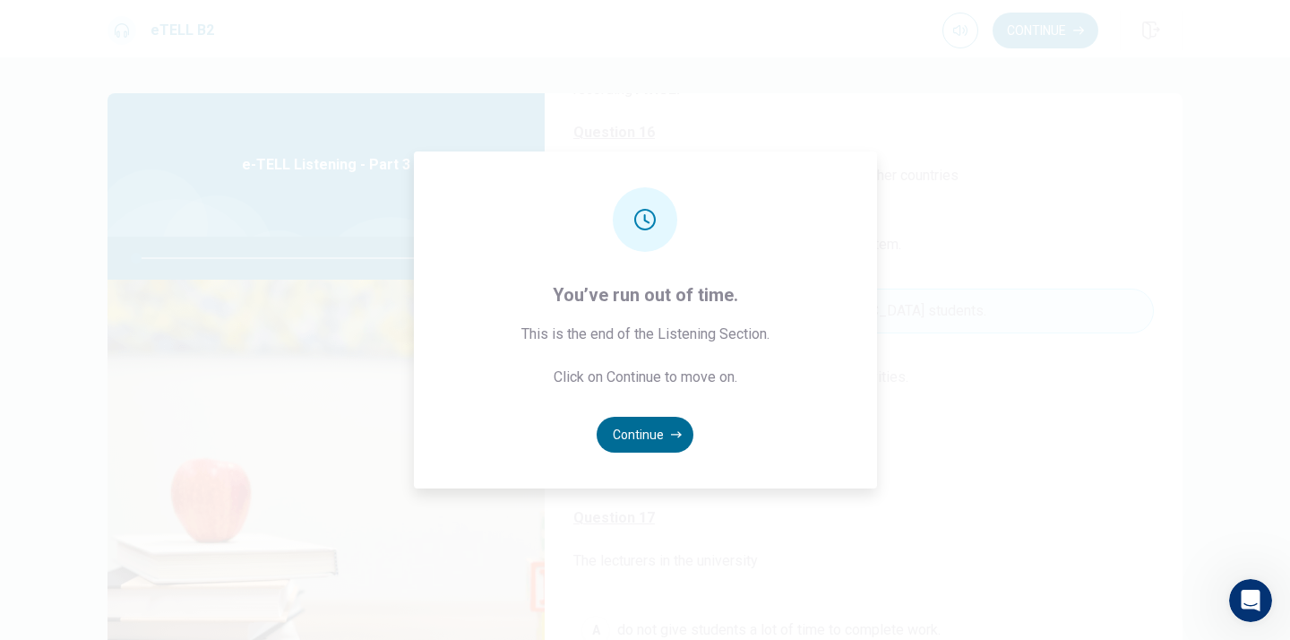
click at [650, 436] on button "Continue" at bounding box center [645, 435] width 97 height 36
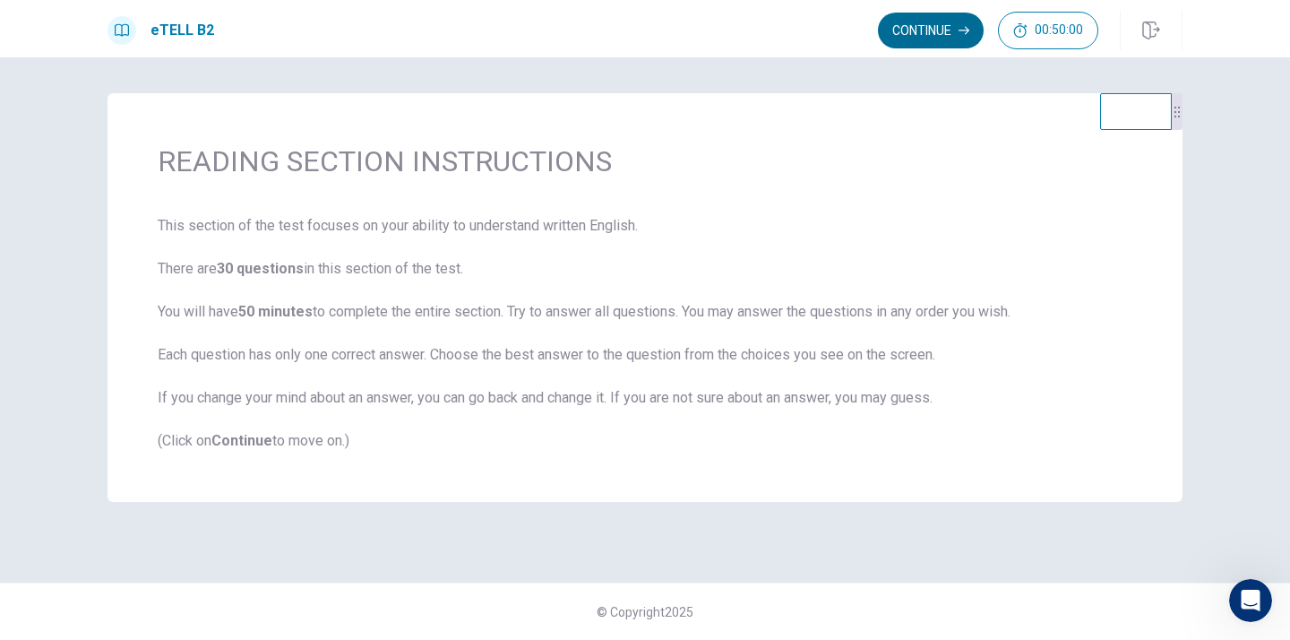
click at [918, 31] on button "Continue" at bounding box center [931, 31] width 106 height 36
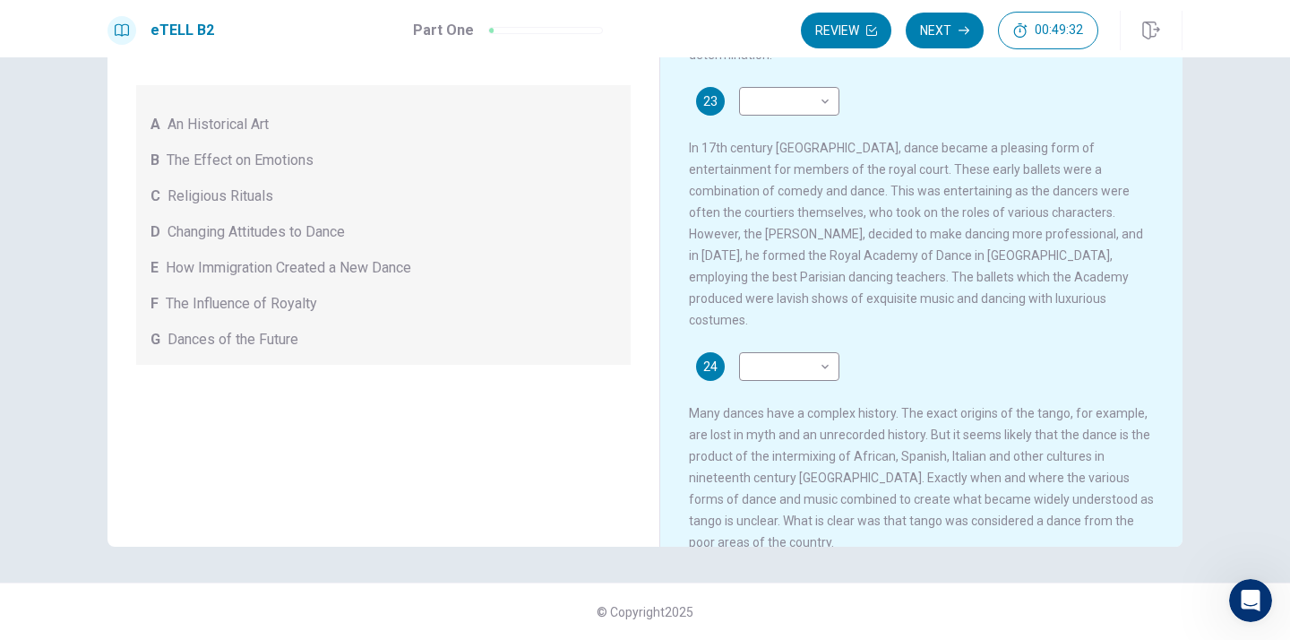
scroll to position [588, 0]
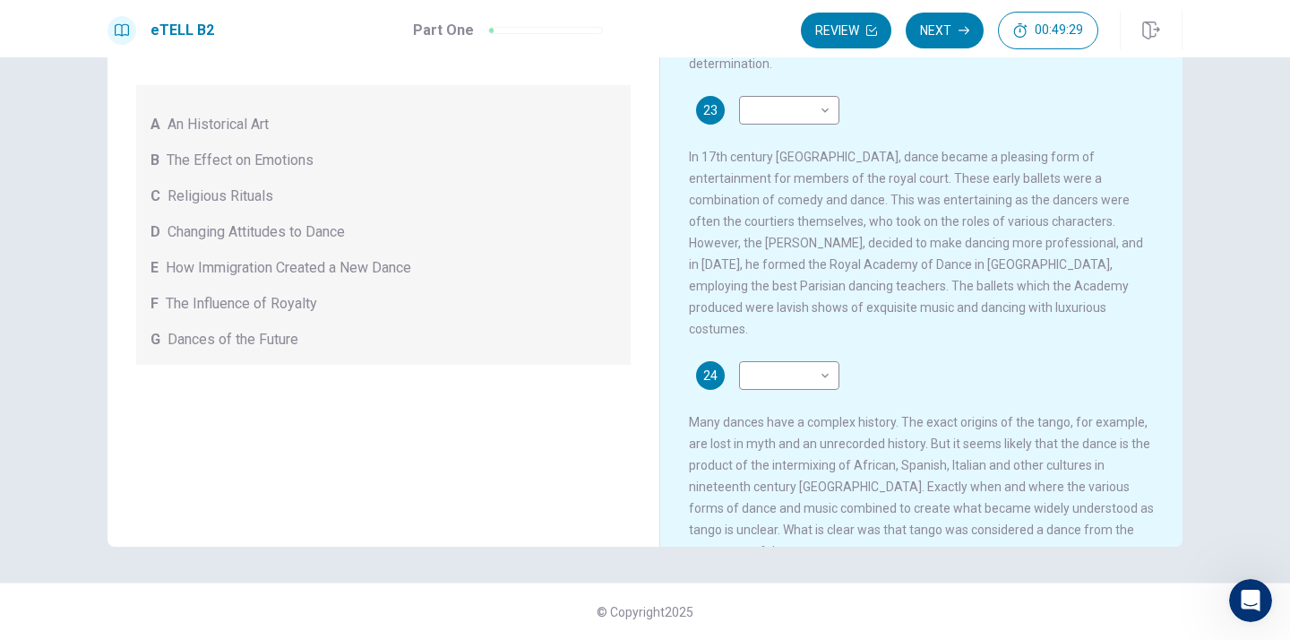
click at [998, 401] on div "24 ​ ​ Many dances have a complex history. The exact origins of the tango, for …" at bounding box center [922, 461] width 466 height 201
click at [824, 90] on body "This site uses cookies, as explained in our Privacy Policy . If you agree to th…" at bounding box center [645, 320] width 1290 height 640
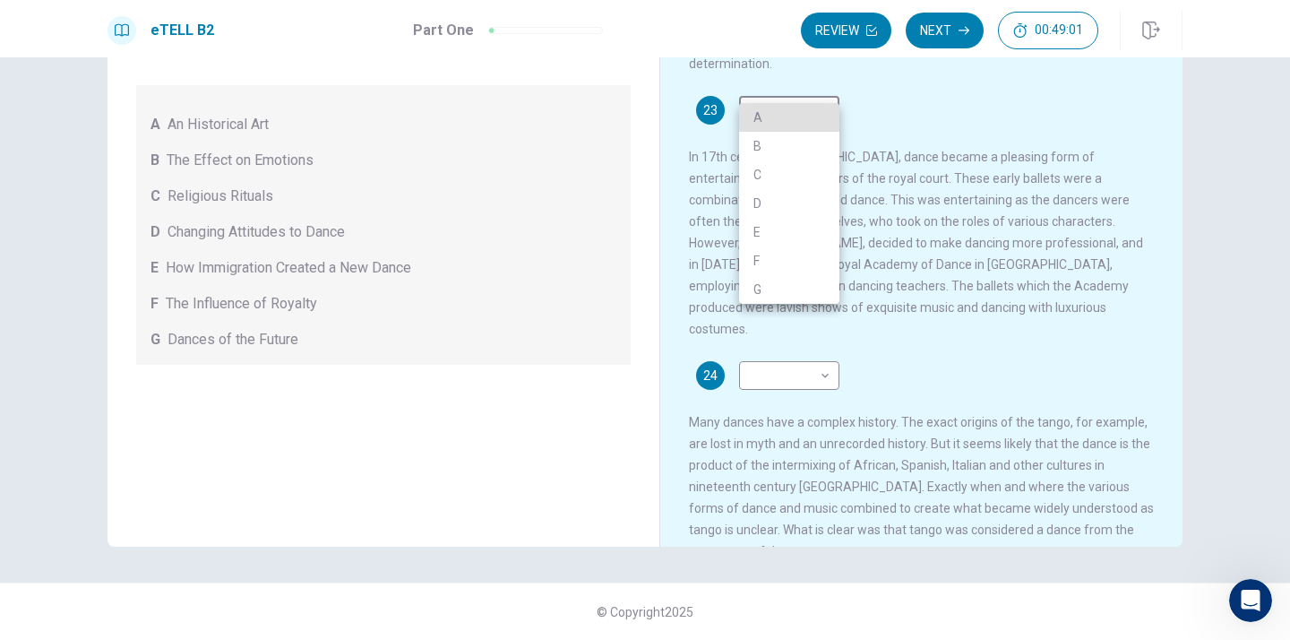
click at [1063, 191] on div at bounding box center [645, 320] width 1290 height 640
click at [1103, 109] on div at bounding box center [645, 320] width 1290 height 640
click at [937, 236] on div at bounding box center [645, 320] width 1290 height 640
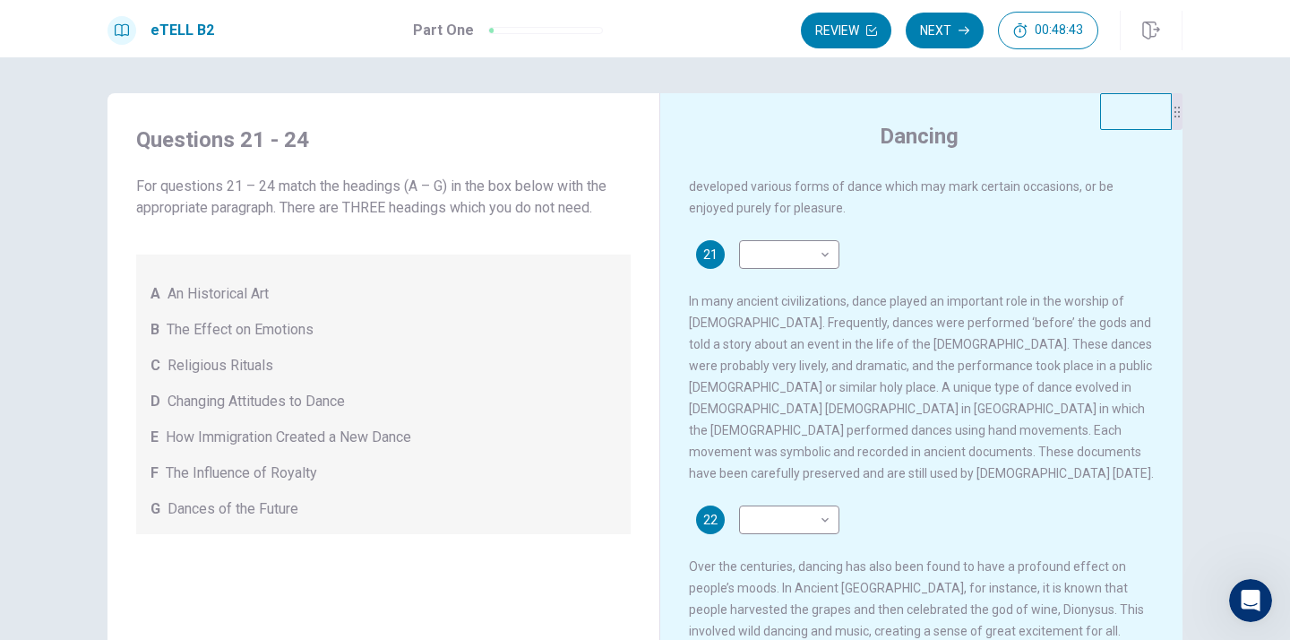
scroll to position [117, 0]
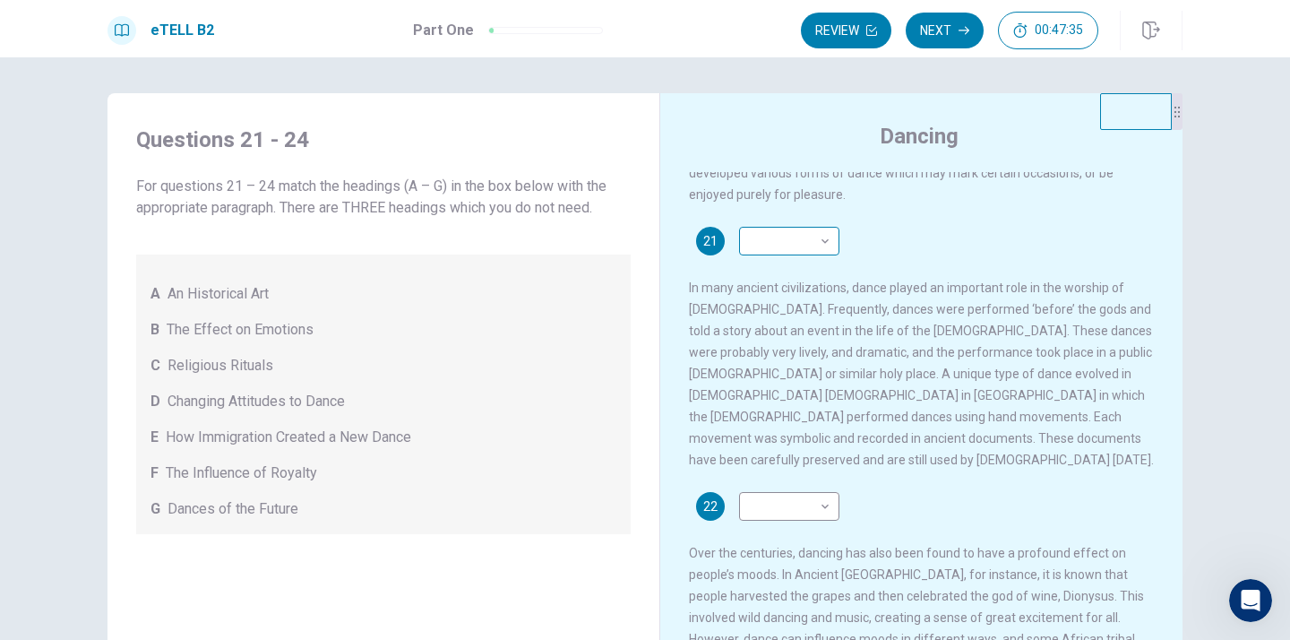
click at [823, 253] on body "This site uses cookies, as explained in our Privacy Policy . If you agree to th…" at bounding box center [645, 320] width 1290 height 640
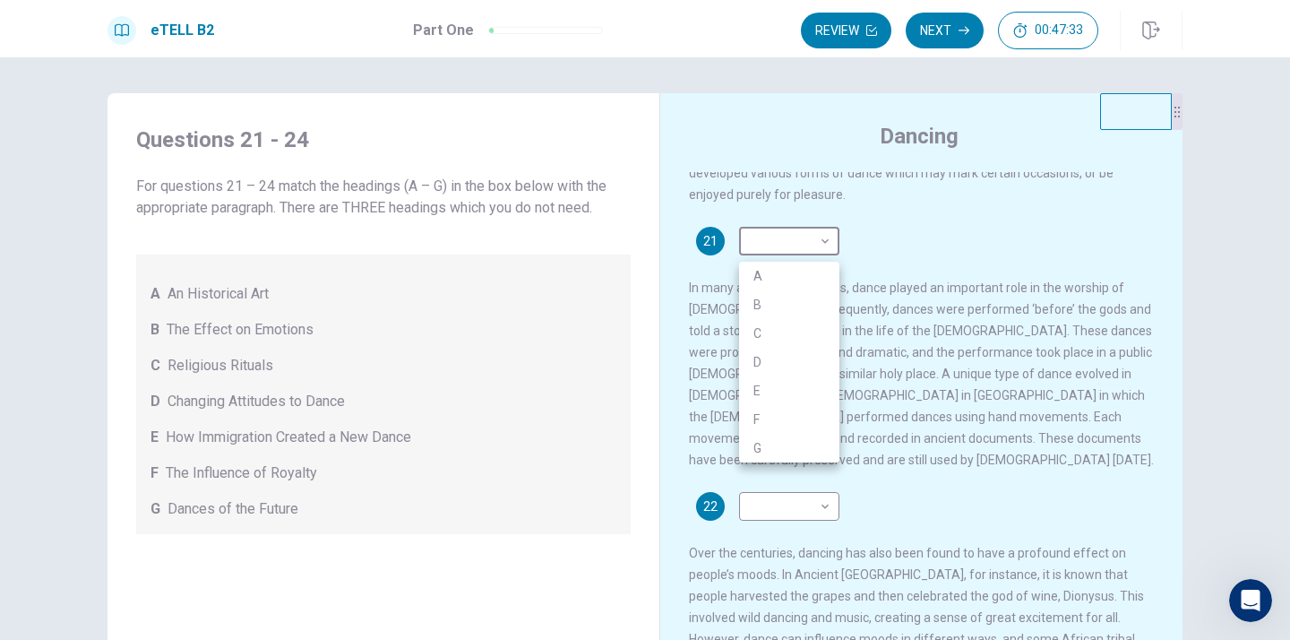
click at [756, 330] on li "C" at bounding box center [789, 333] width 100 height 29
type input "*"
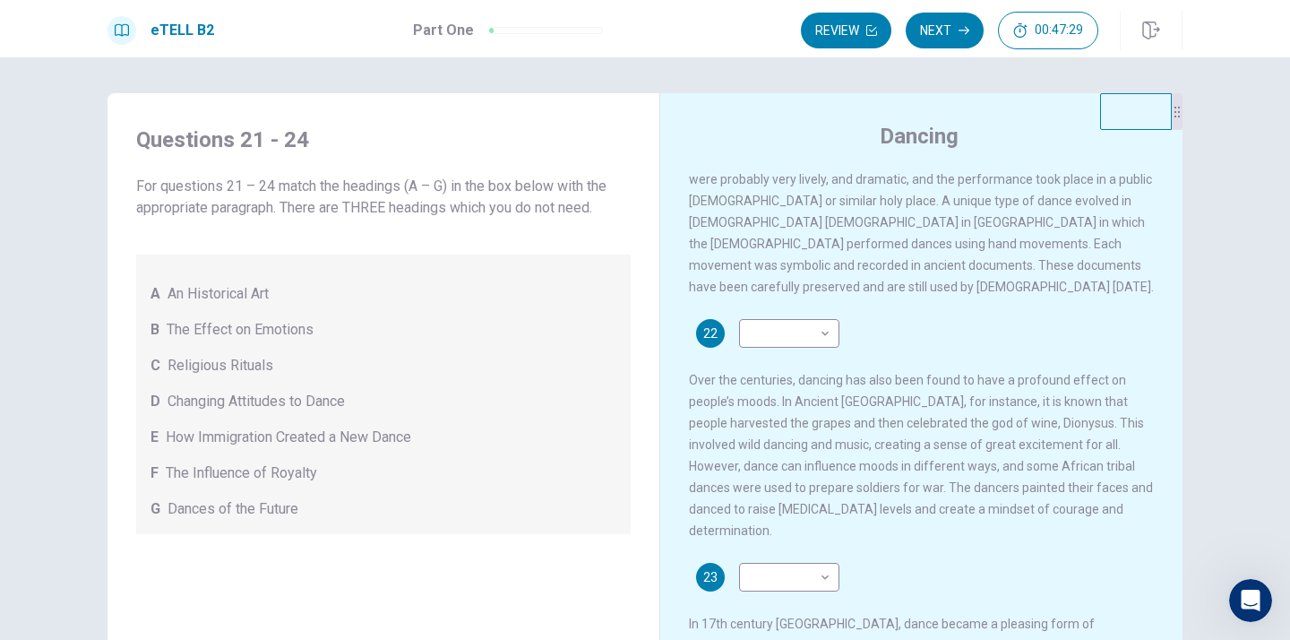
scroll to position [301, 0]
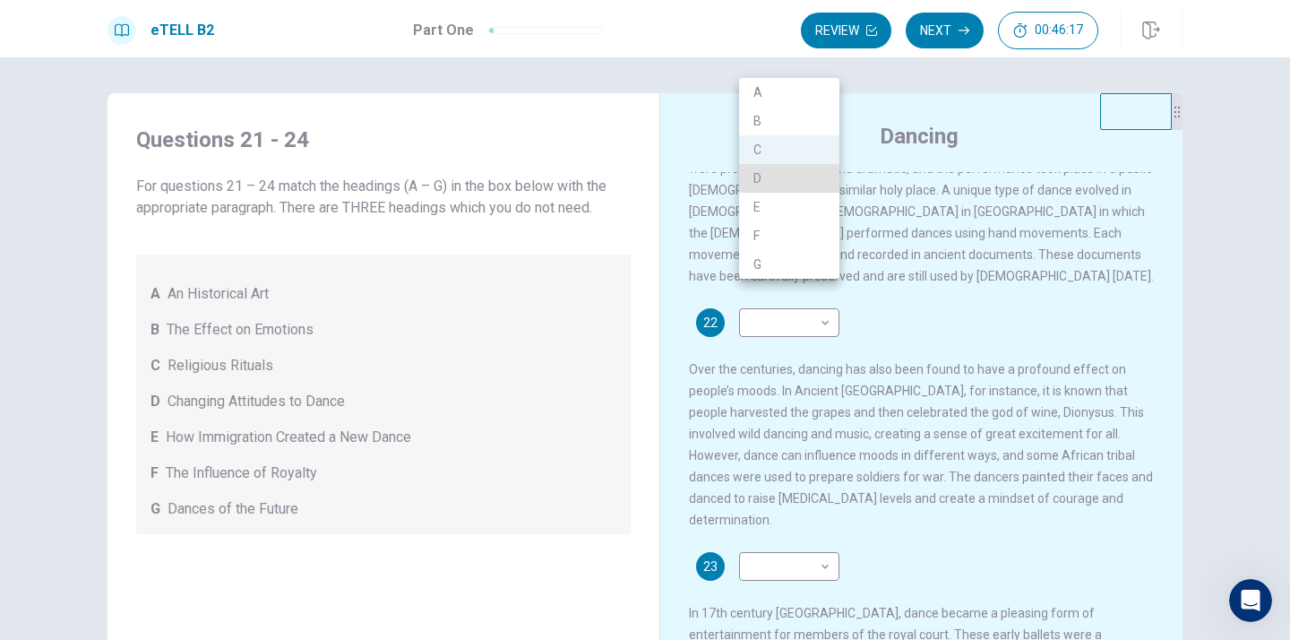
click at [1109, 303] on div at bounding box center [645, 320] width 1290 height 640
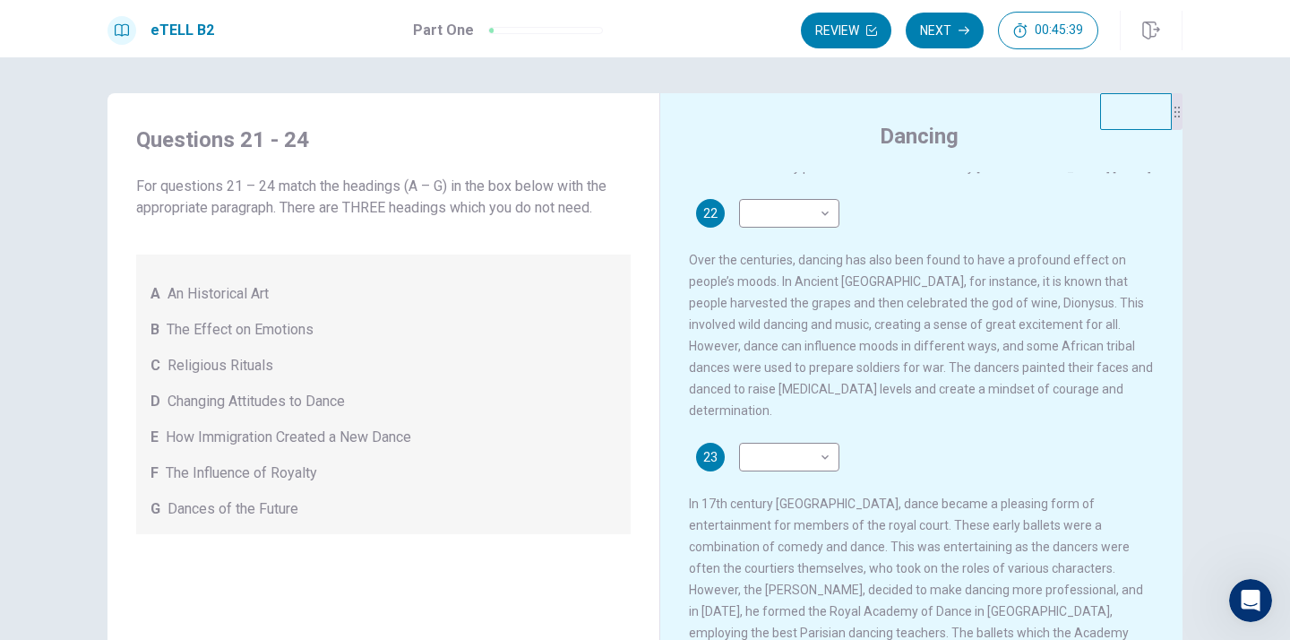
scroll to position [446, 0]
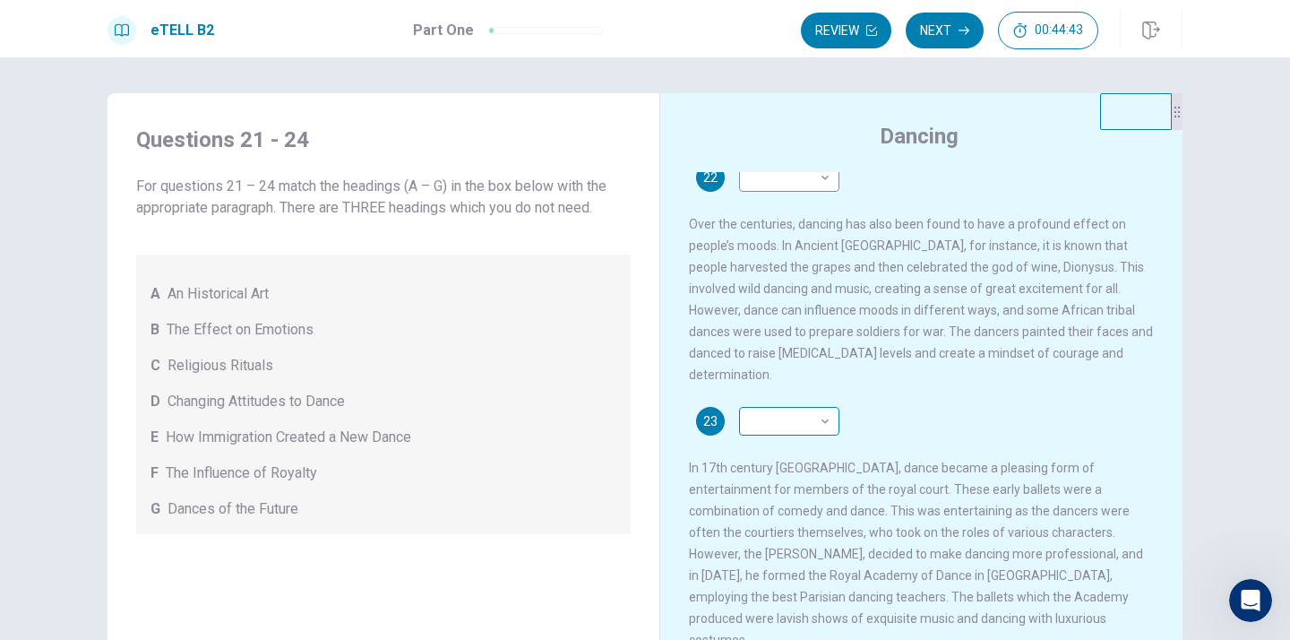
click at [829, 396] on body "This site uses cookies, as explained in our Privacy Policy . If you agree to th…" at bounding box center [645, 320] width 1290 height 640
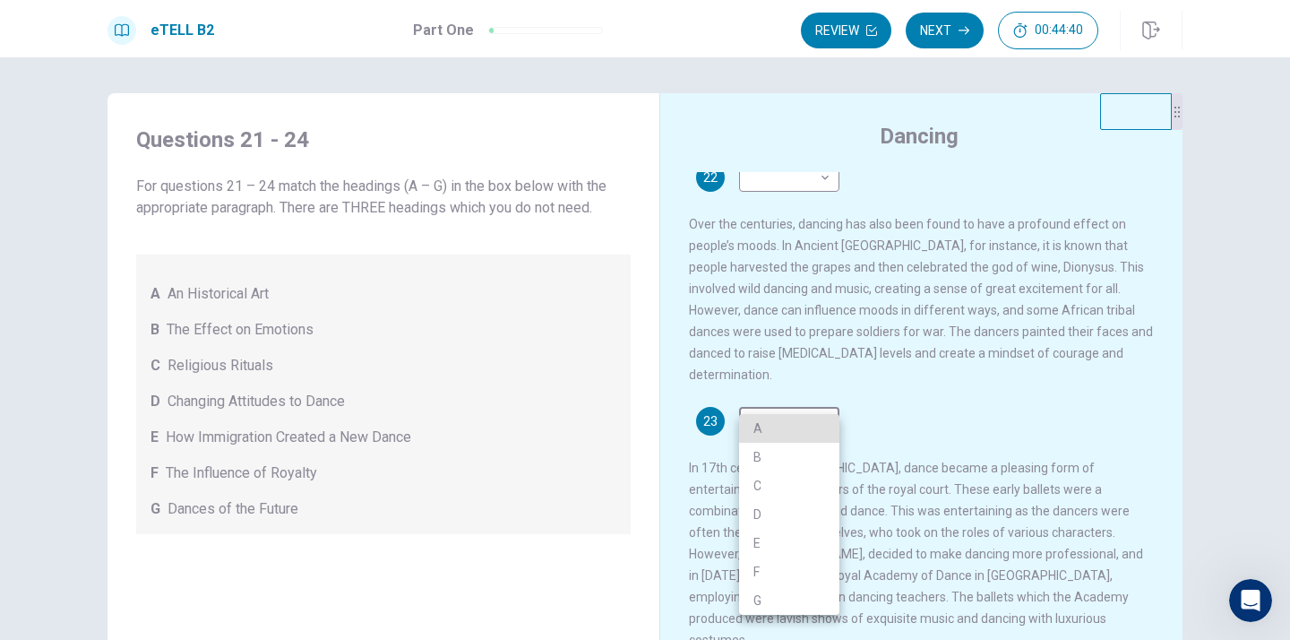
click at [762, 512] on li "D" at bounding box center [789, 514] width 100 height 29
type input "*"
click at [1075, 391] on div at bounding box center [645, 320] width 1290 height 640
click at [1112, 389] on div at bounding box center [645, 320] width 1290 height 640
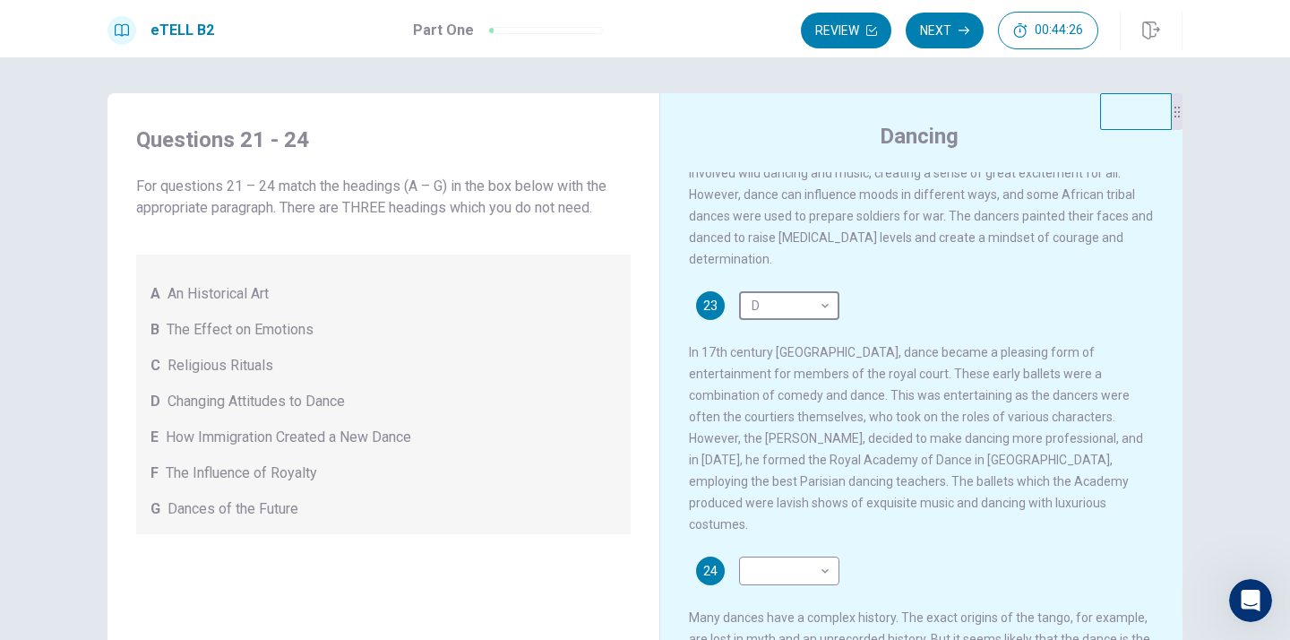
scroll to position [597, 0]
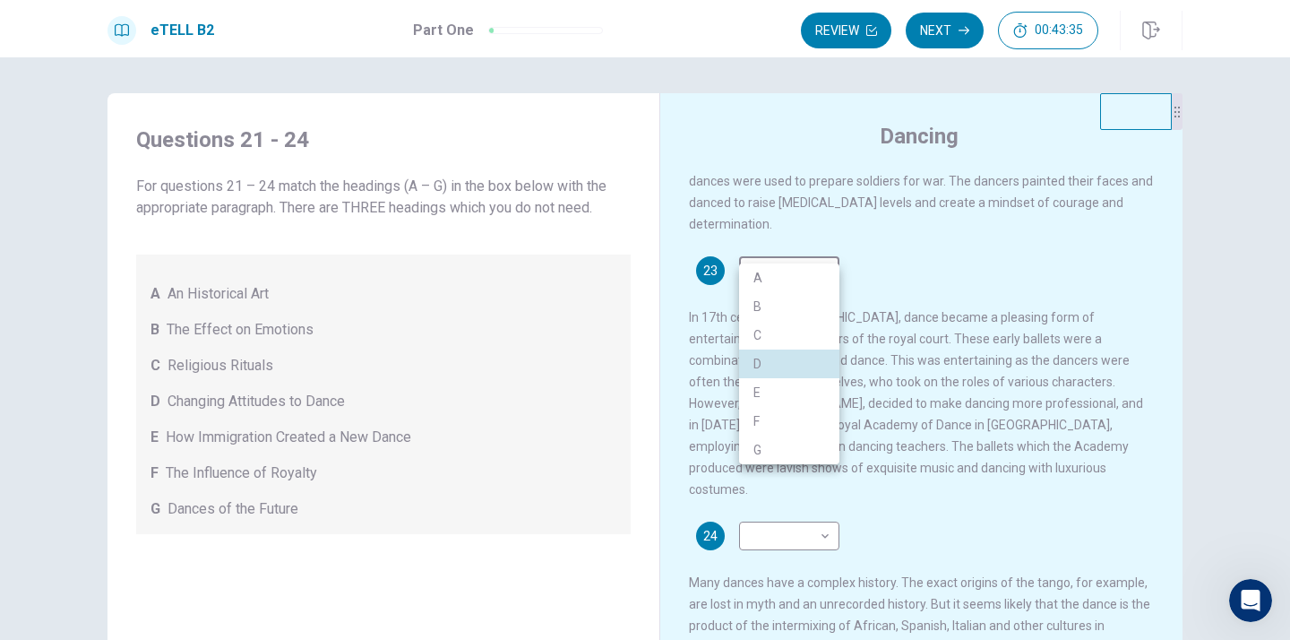
click at [1021, 257] on div at bounding box center [645, 320] width 1290 height 640
click at [1070, 249] on div at bounding box center [645, 320] width 1290 height 640
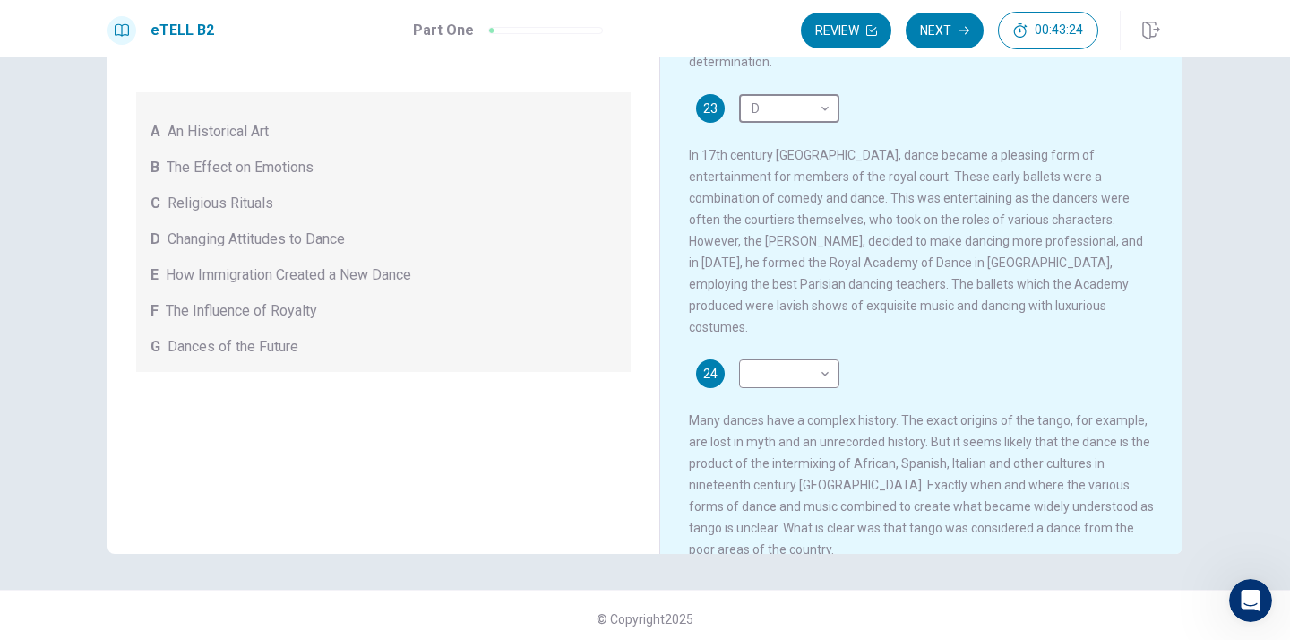
scroll to position [169, 0]
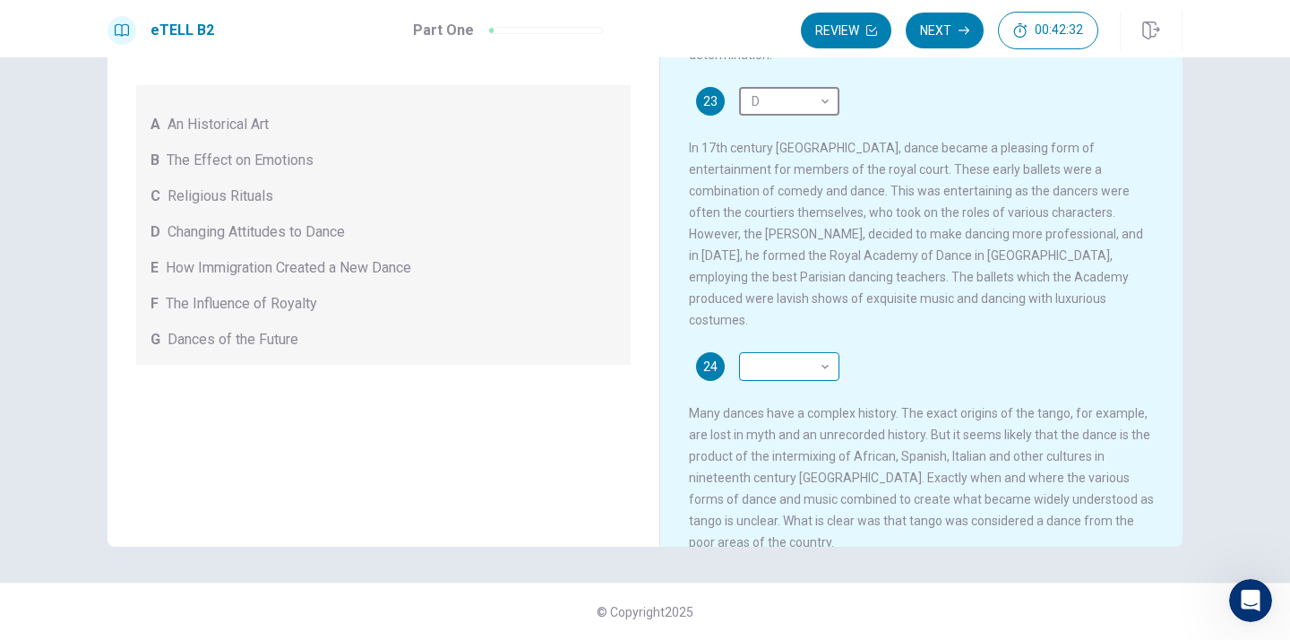
click at [826, 336] on body "This site uses cookies, as explained in our Privacy Policy . If you agree to th…" at bounding box center [645, 320] width 1290 height 640
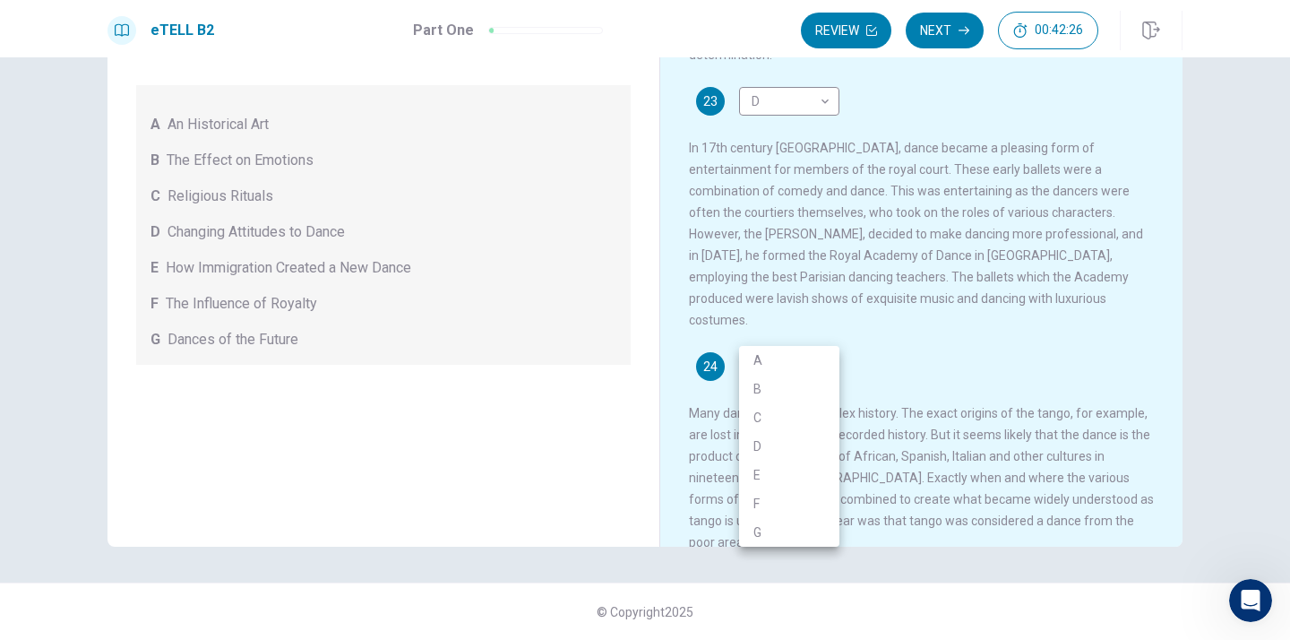
click at [897, 314] on div at bounding box center [645, 320] width 1290 height 640
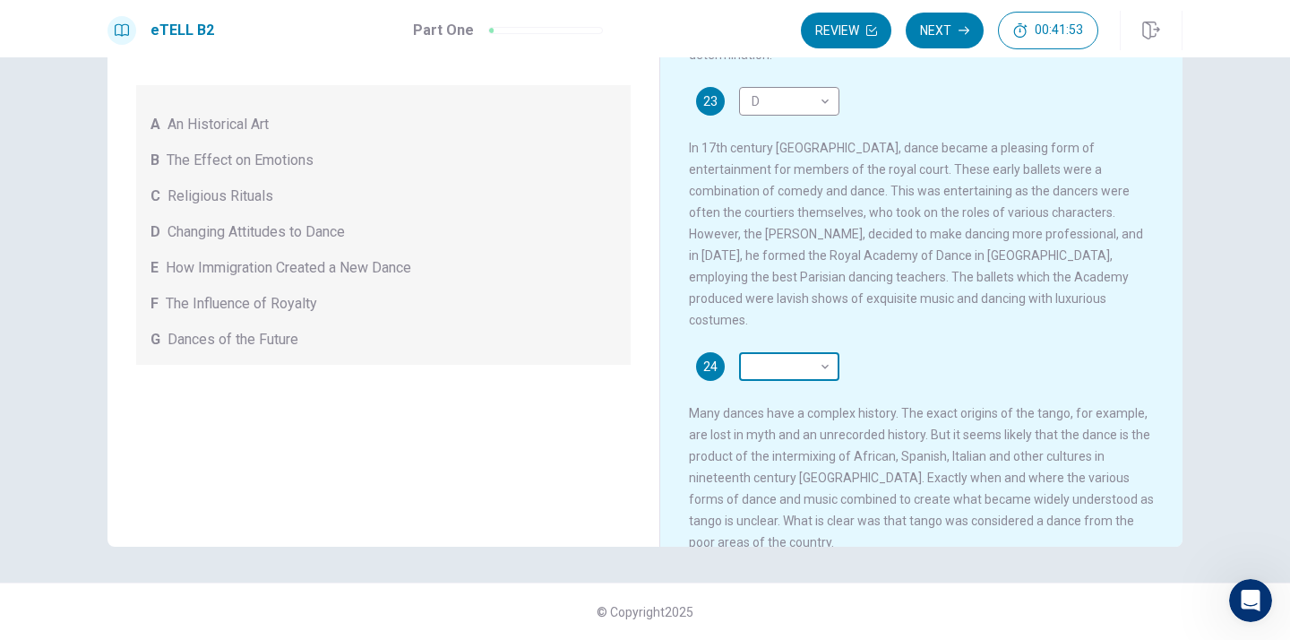
click at [823, 331] on body "This site uses cookies, as explained in our Privacy Policy . If you agree to th…" at bounding box center [645, 320] width 1290 height 640
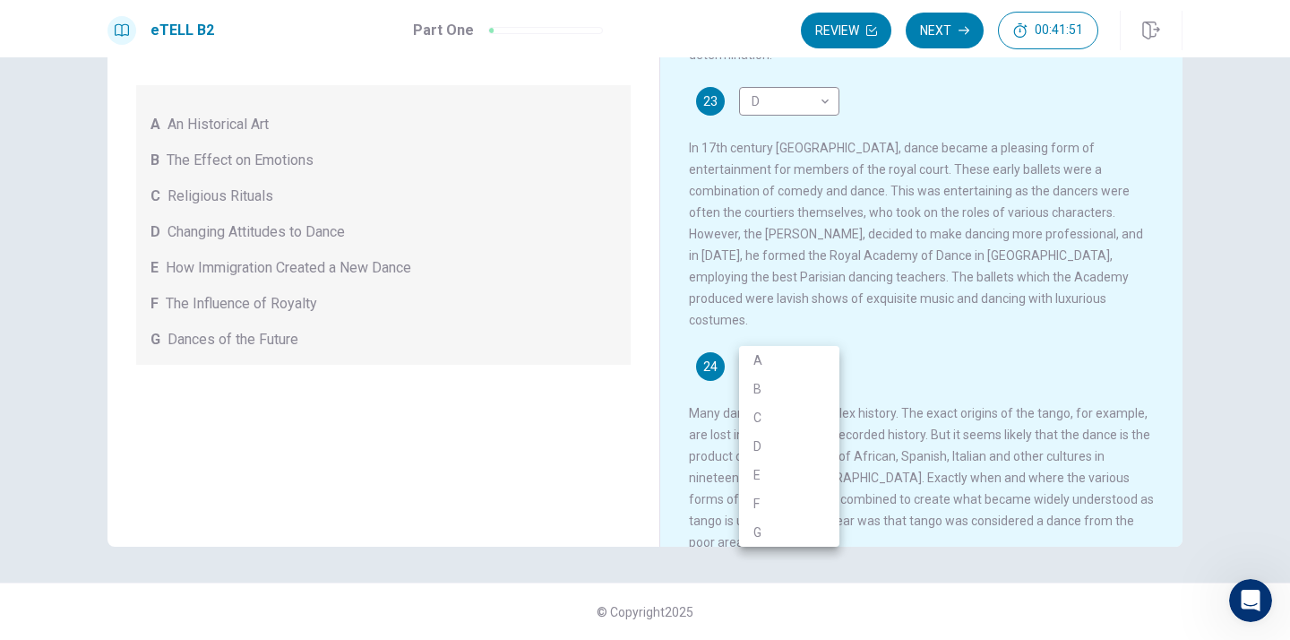
click at [764, 468] on li "E" at bounding box center [789, 474] width 100 height 29
type input "*"
click at [1011, 309] on div at bounding box center [645, 320] width 1290 height 640
click at [1002, 323] on div at bounding box center [645, 320] width 1290 height 640
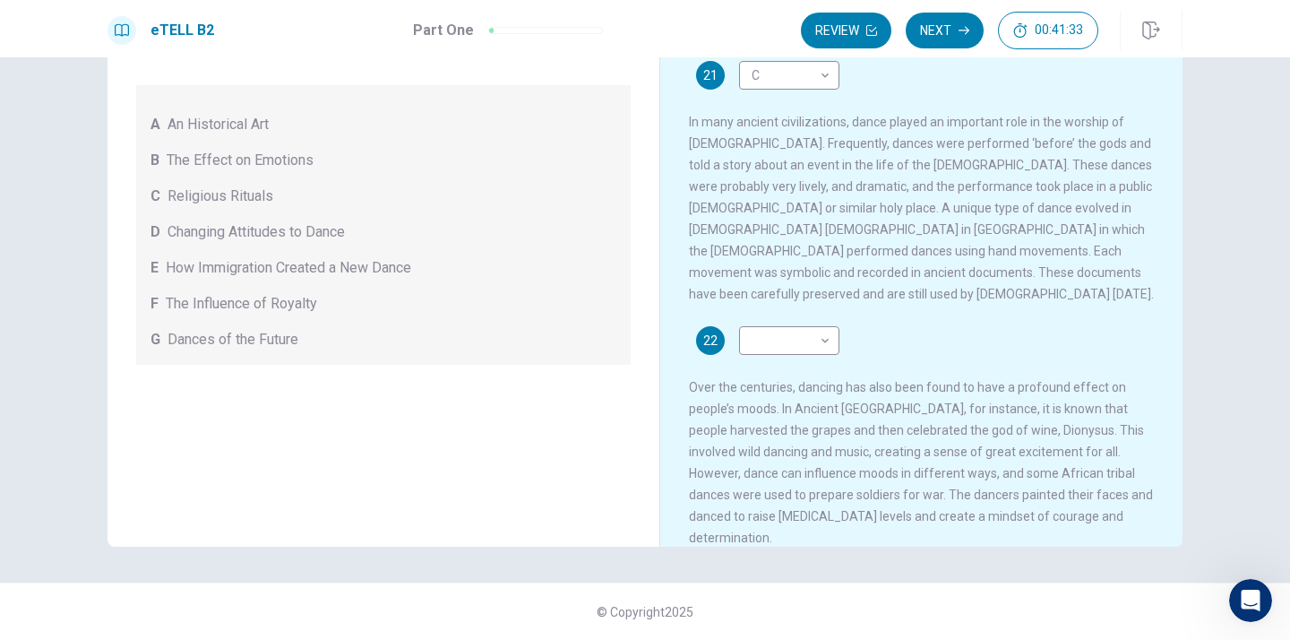
scroll to position [111, 0]
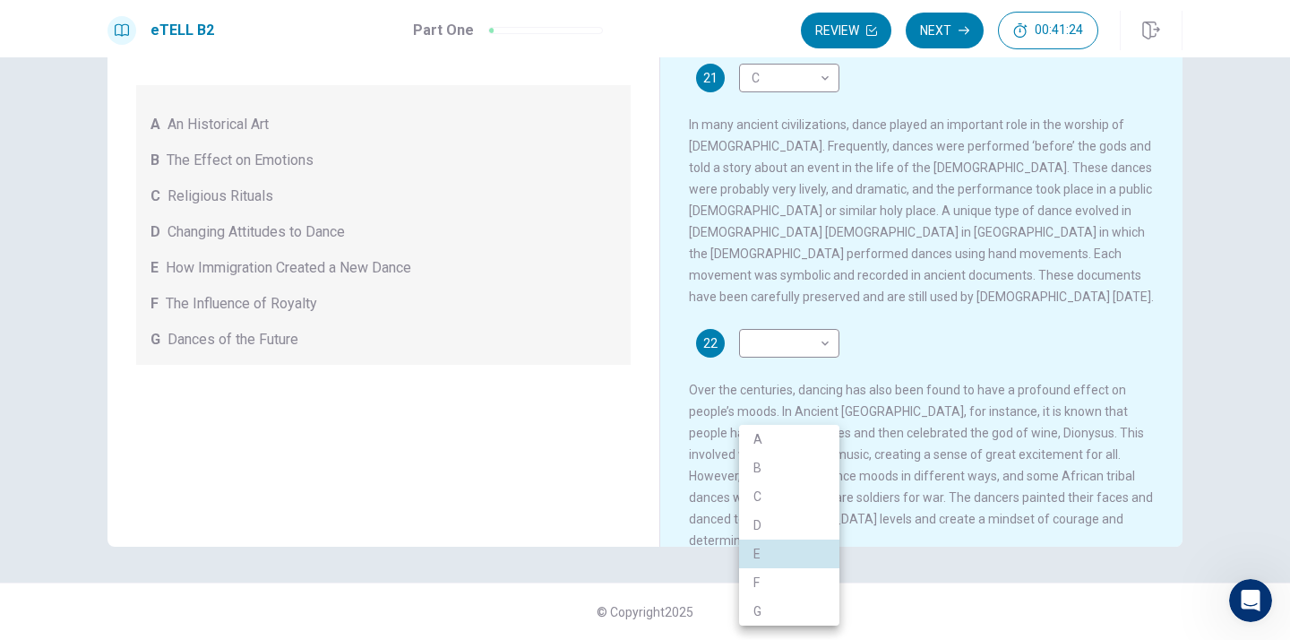
click at [896, 316] on div at bounding box center [645, 320] width 1290 height 640
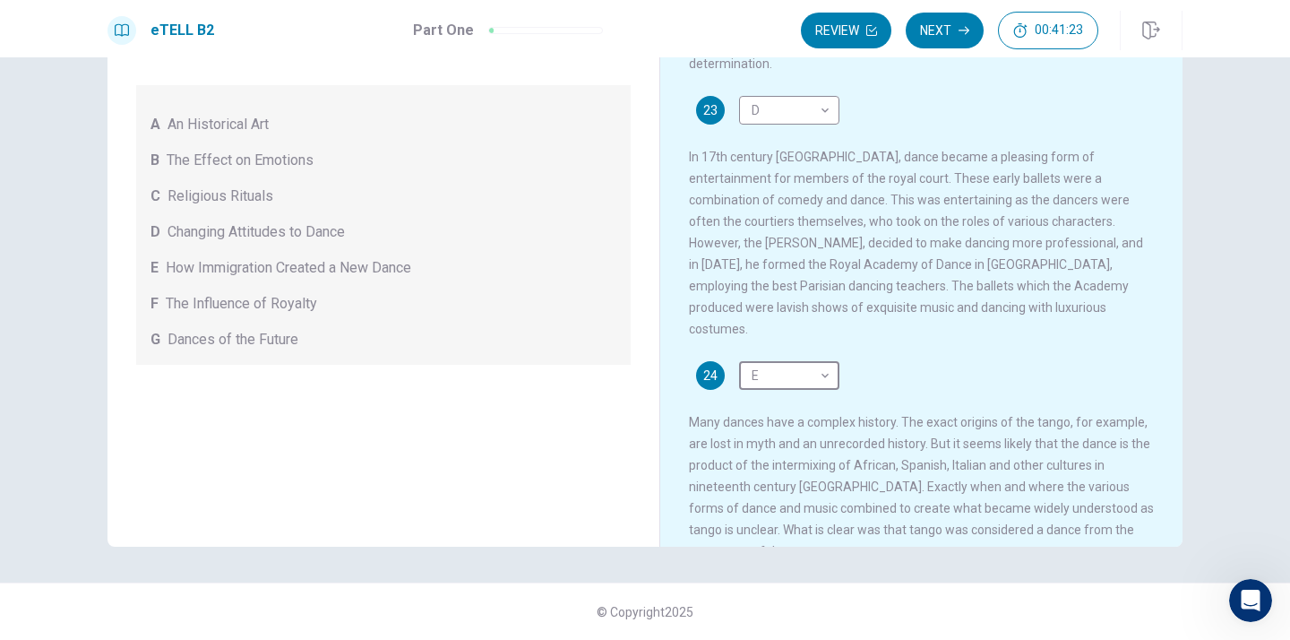
scroll to position [597, 0]
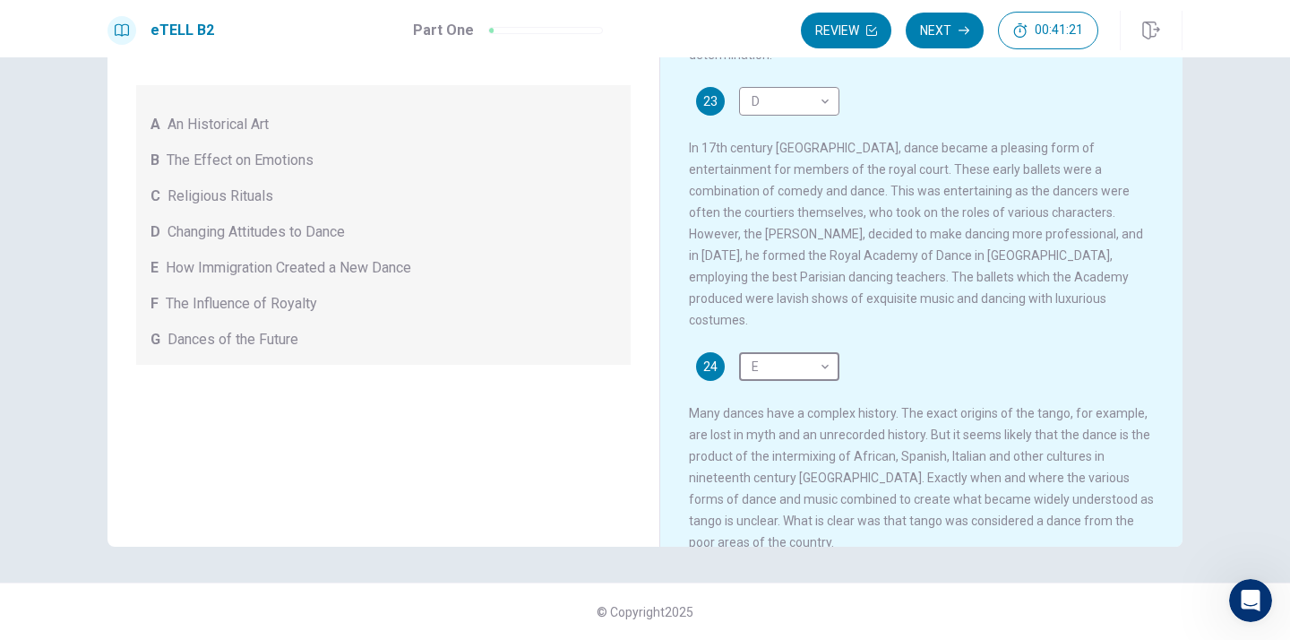
click at [911, 352] on div "24 E * ​ Many dances have a complex history. The exact origins of the tango, fo…" at bounding box center [922, 452] width 466 height 201
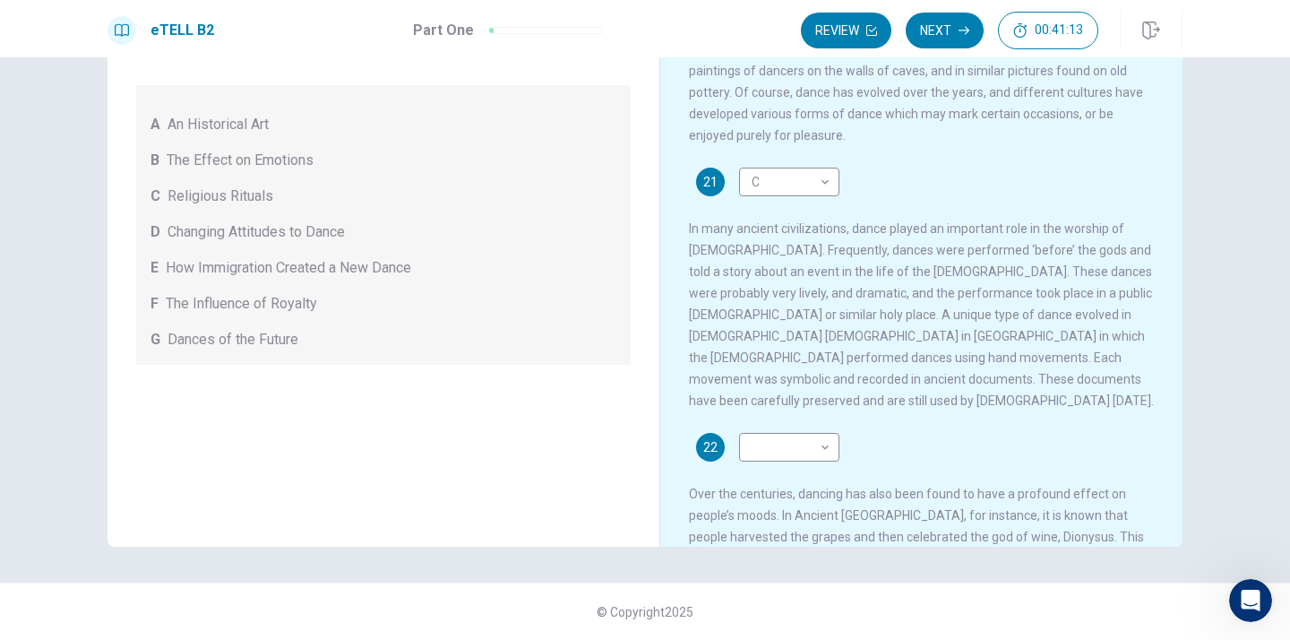
scroll to position [0, 0]
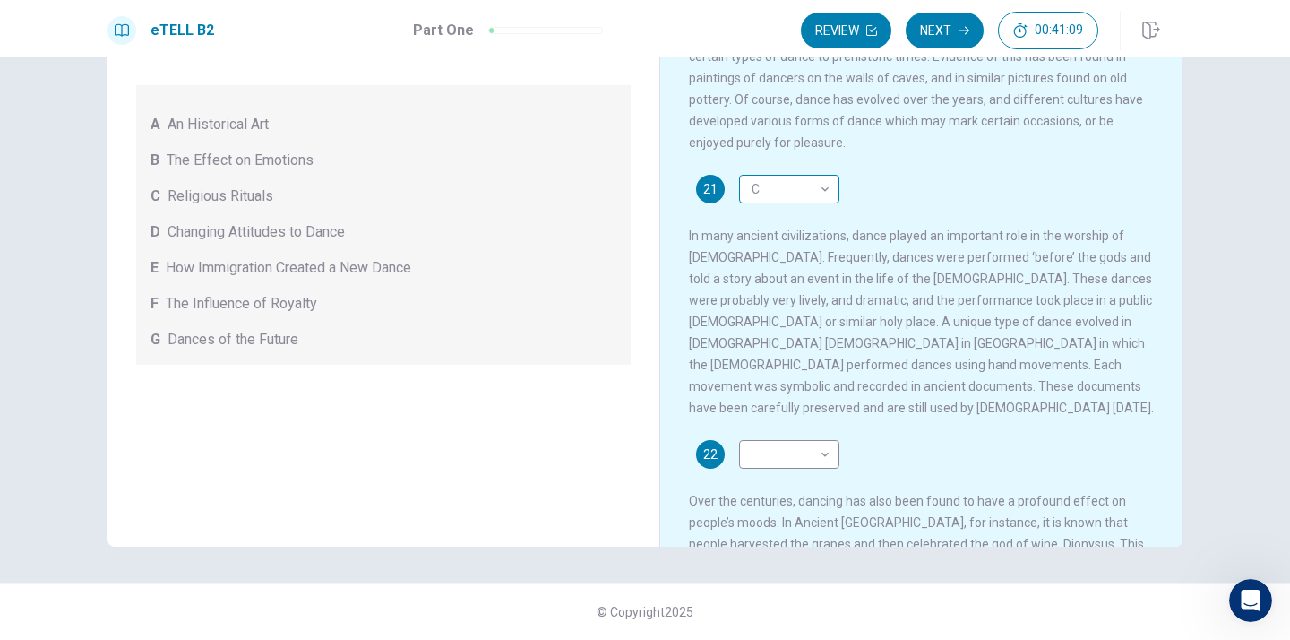
click at [825, 195] on body "This site uses cookies, as explained in our Privacy Policy . If you agree to th…" at bounding box center [645, 320] width 1290 height 640
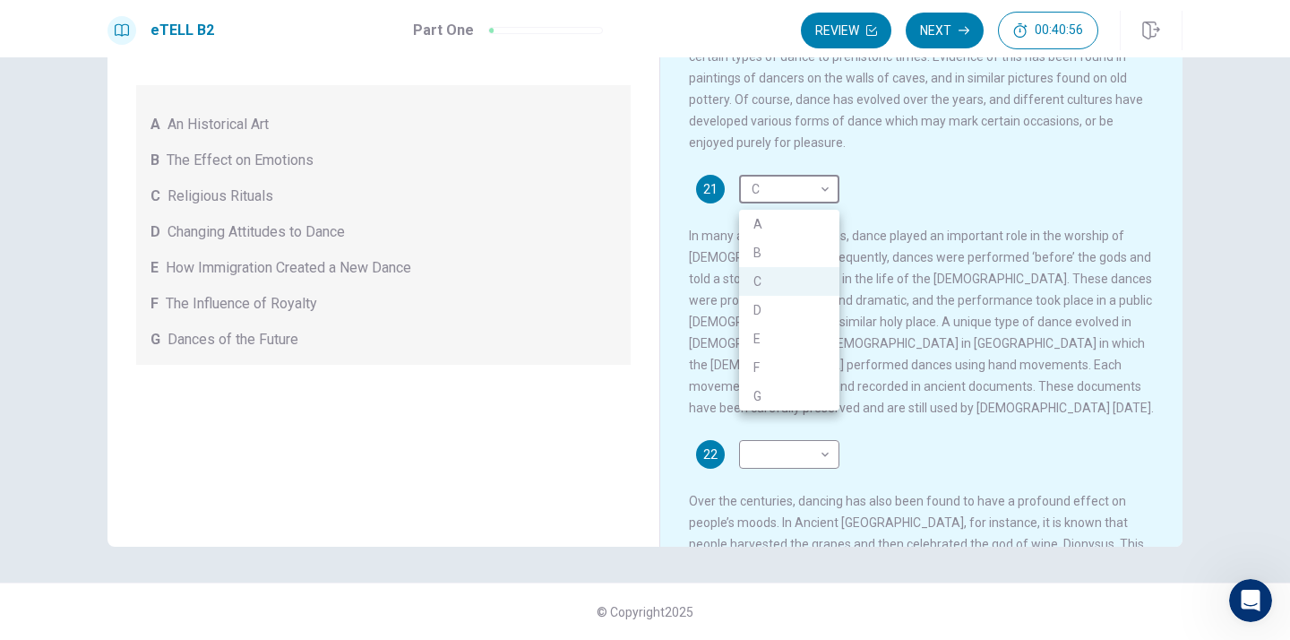
click at [982, 193] on div at bounding box center [645, 320] width 1290 height 640
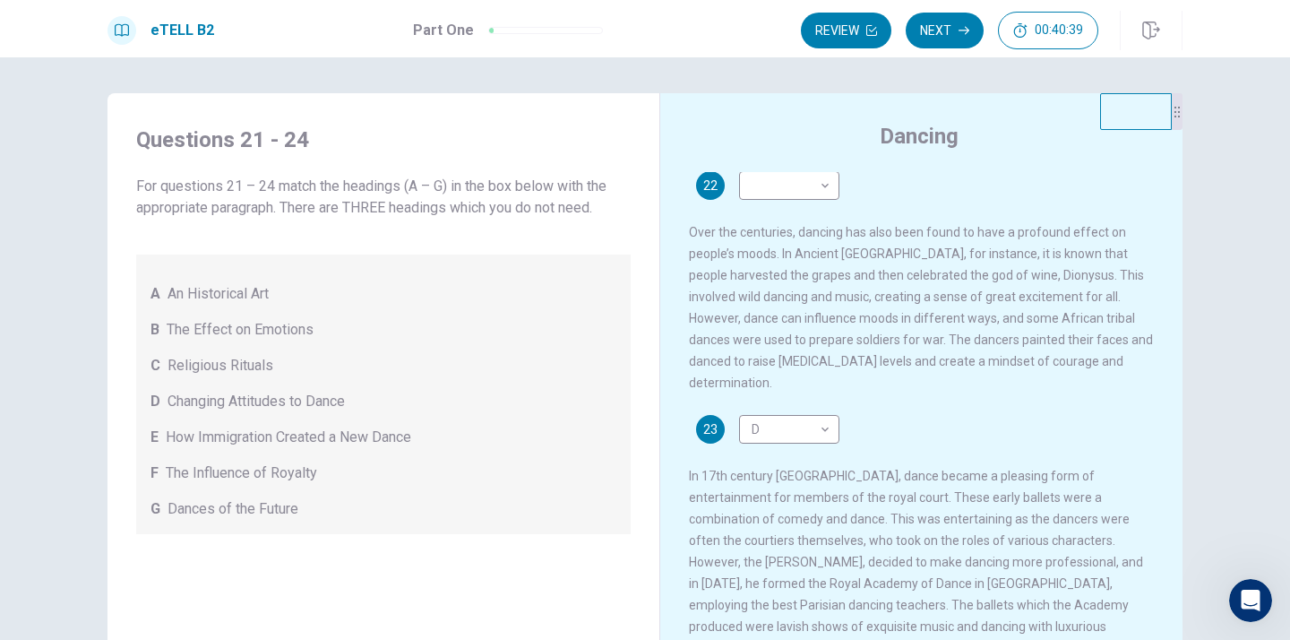
scroll to position [439, 0]
click at [825, 411] on body "This site uses cookies, as explained in our Privacy Policy . If you agree to th…" at bounding box center [645, 320] width 1290 height 640
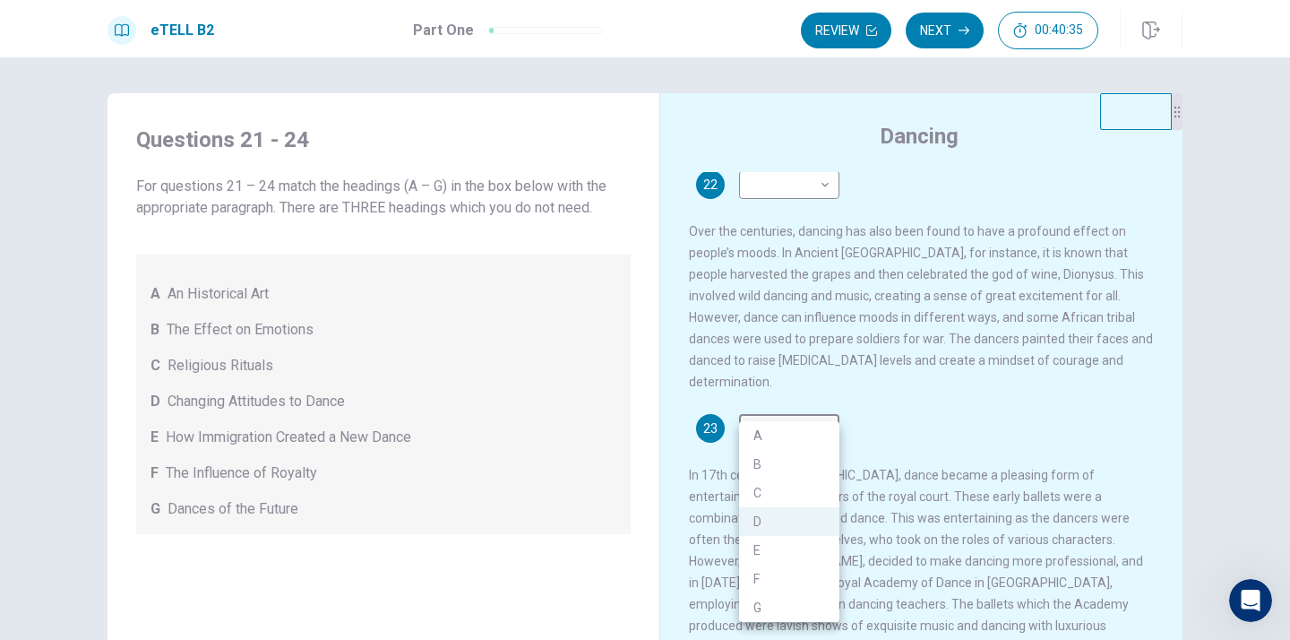
click at [760, 576] on li "F" at bounding box center [789, 578] width 100 height 29
type input "*"
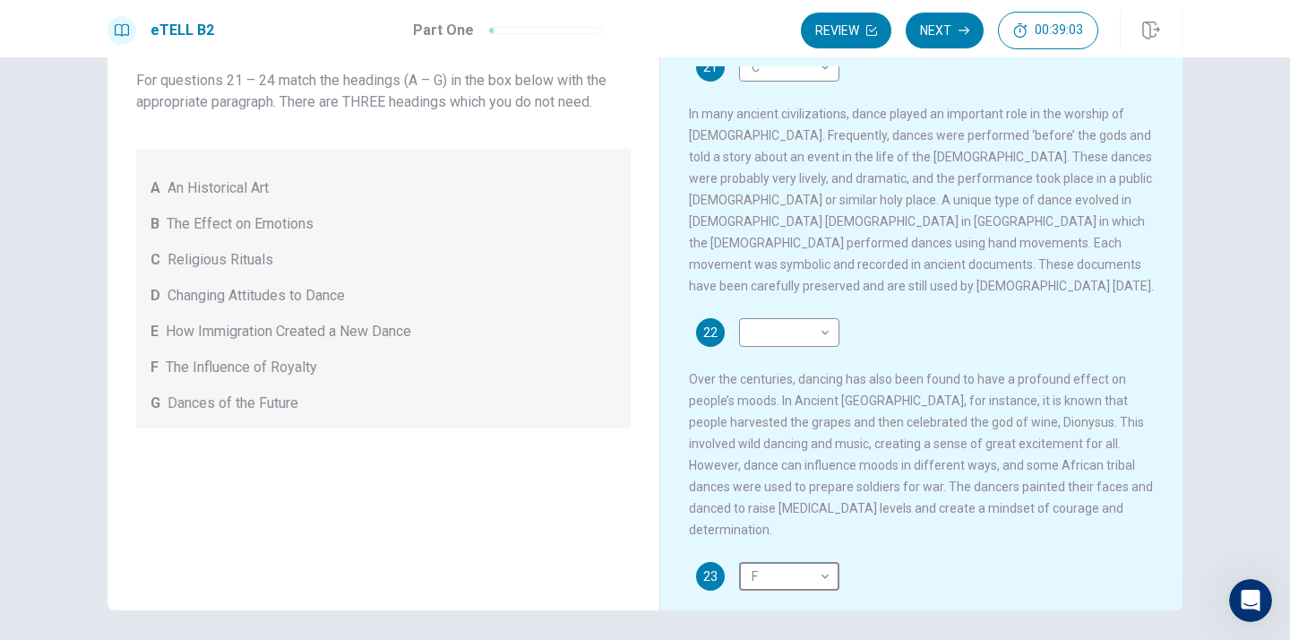
scroll to position [0, 0]
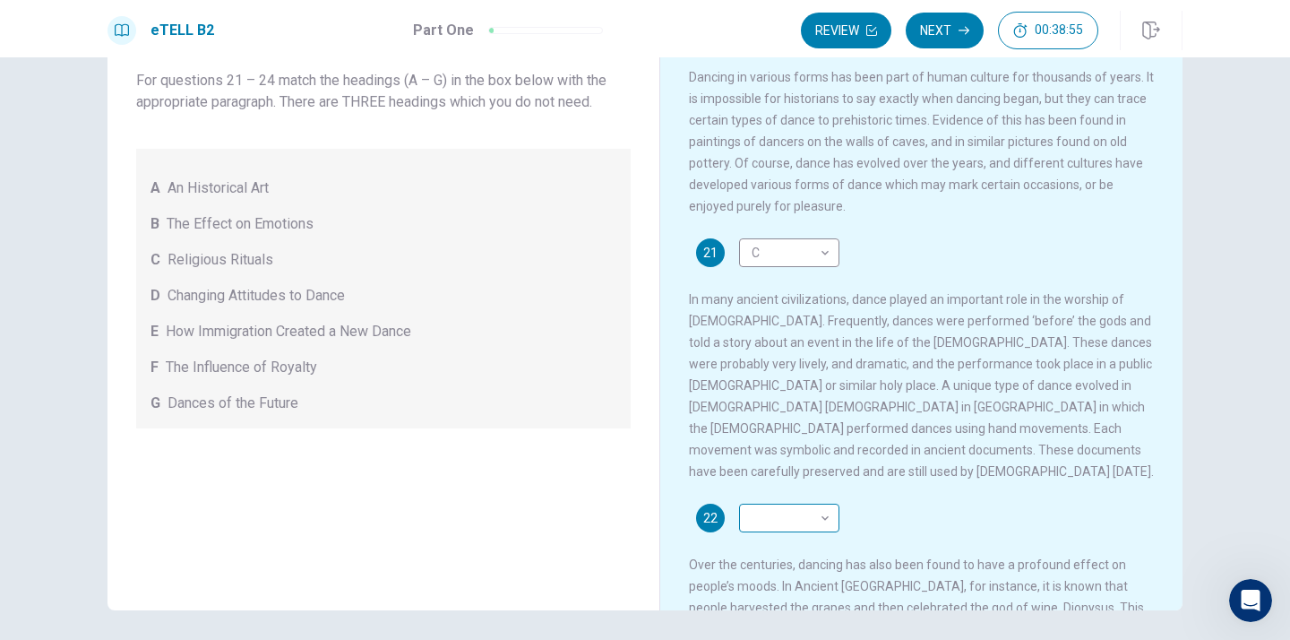
click at [829, 511] on body "This site uses cookies, as explained in our Privacy Policy . If you agree to th…" at bounding box center [645, 320] width 1290 height 640
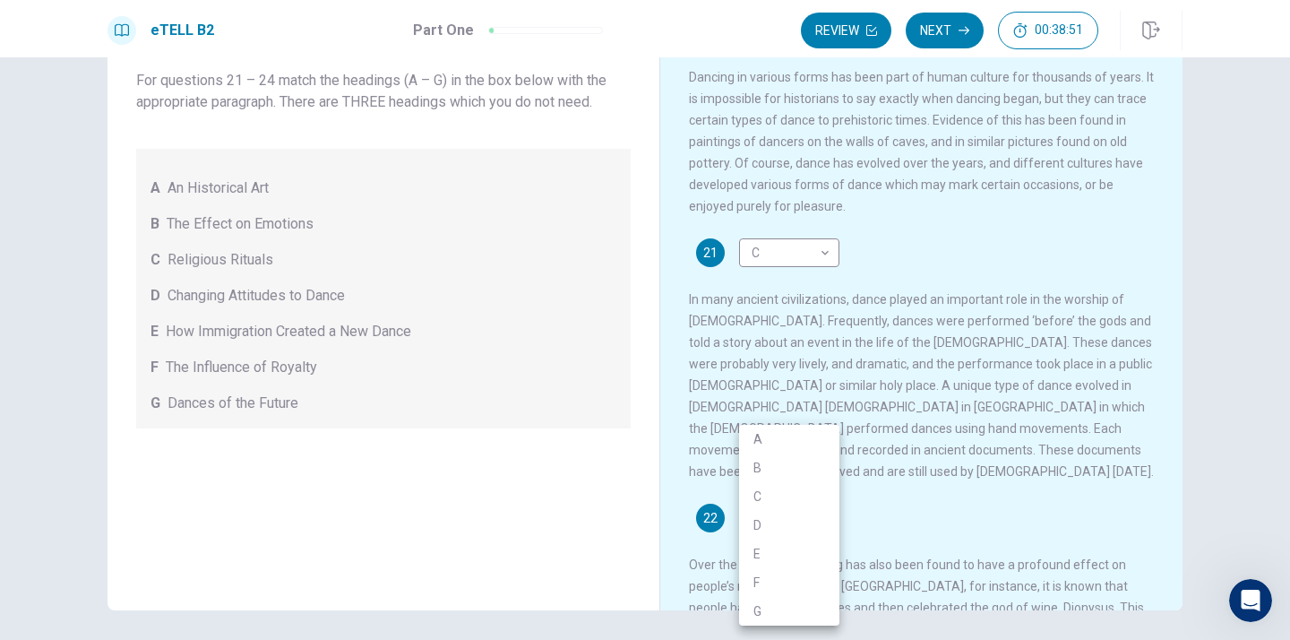
click at [890, 481] on div at bounding box center [645, 320] width 1290 height 640
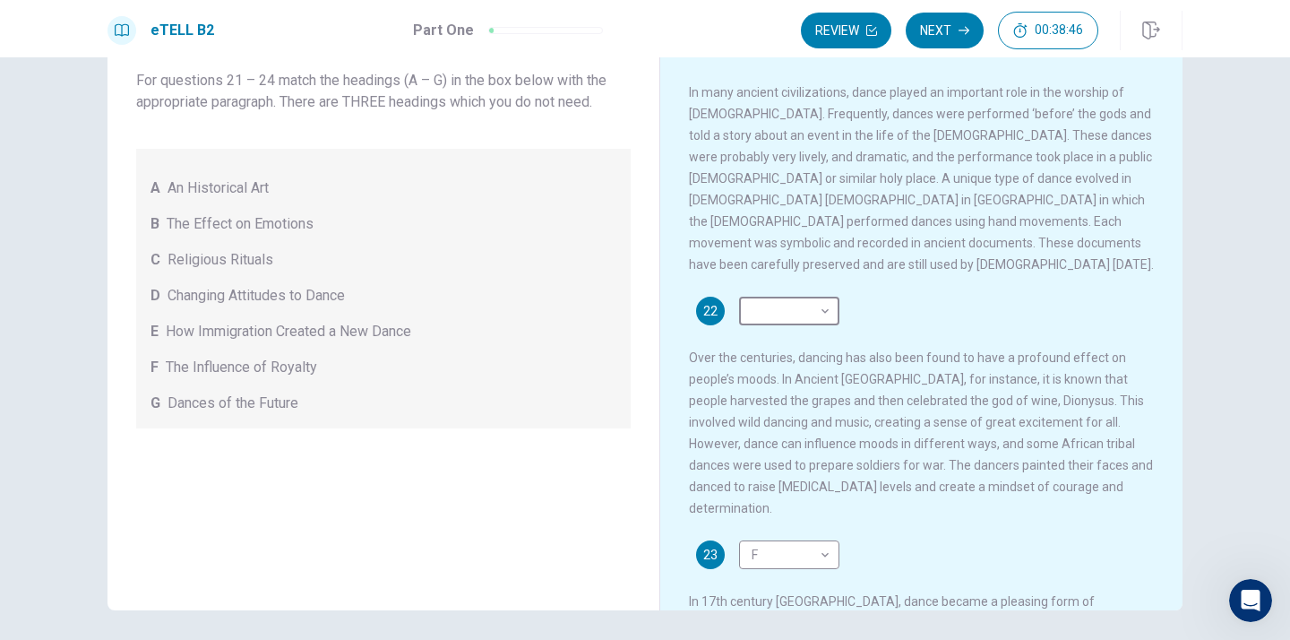
scroll to position [202, 0]
click at [825, 310] on body "This site uses cookies, as explained in our Privacy Policy . If you agree to th…" at bounding box center [645, 320] width 1290 height 640
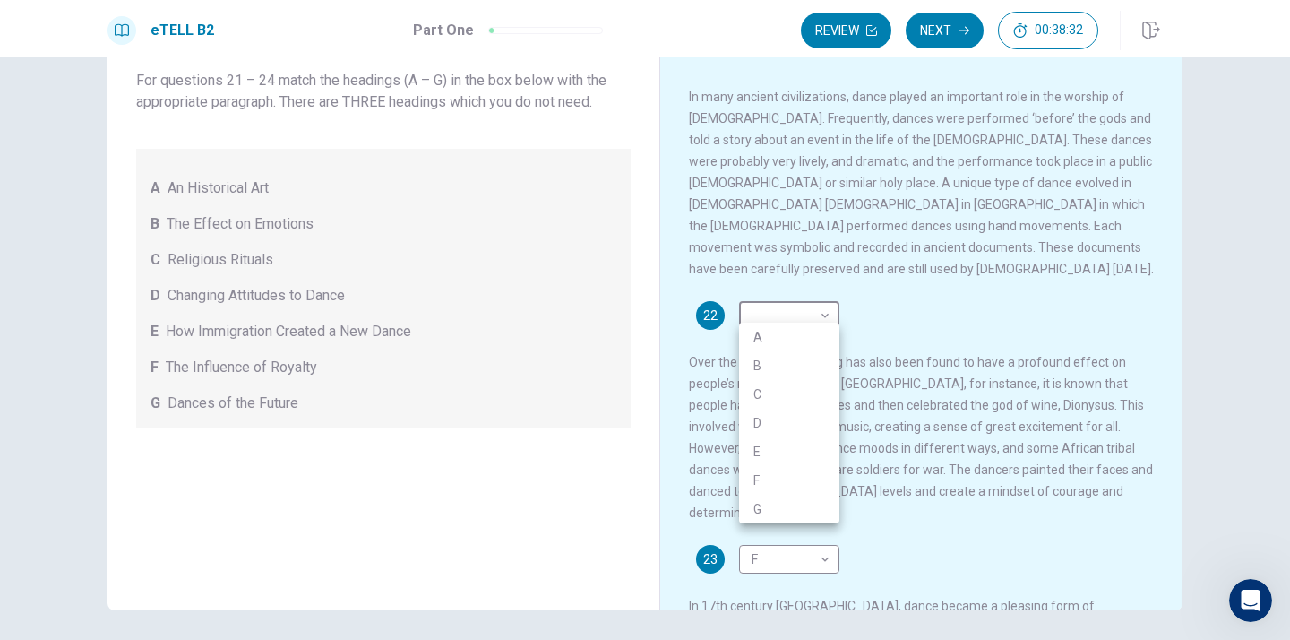
click at [889, 296] on div at bounding box center [645, 320] width 1290 height 640
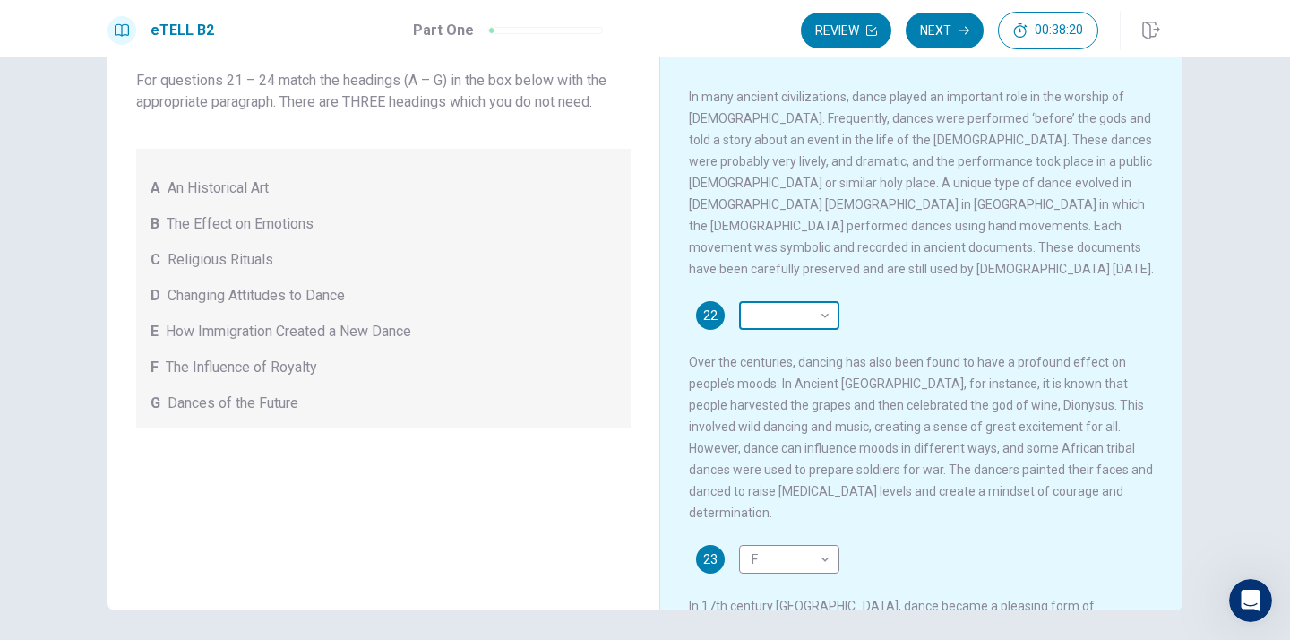
click at [828, 307] on body "This site uses cookies, as explained in our Privacy Policy . If you agree to th…" at bounding box center [645, 320] width 1290 height 640
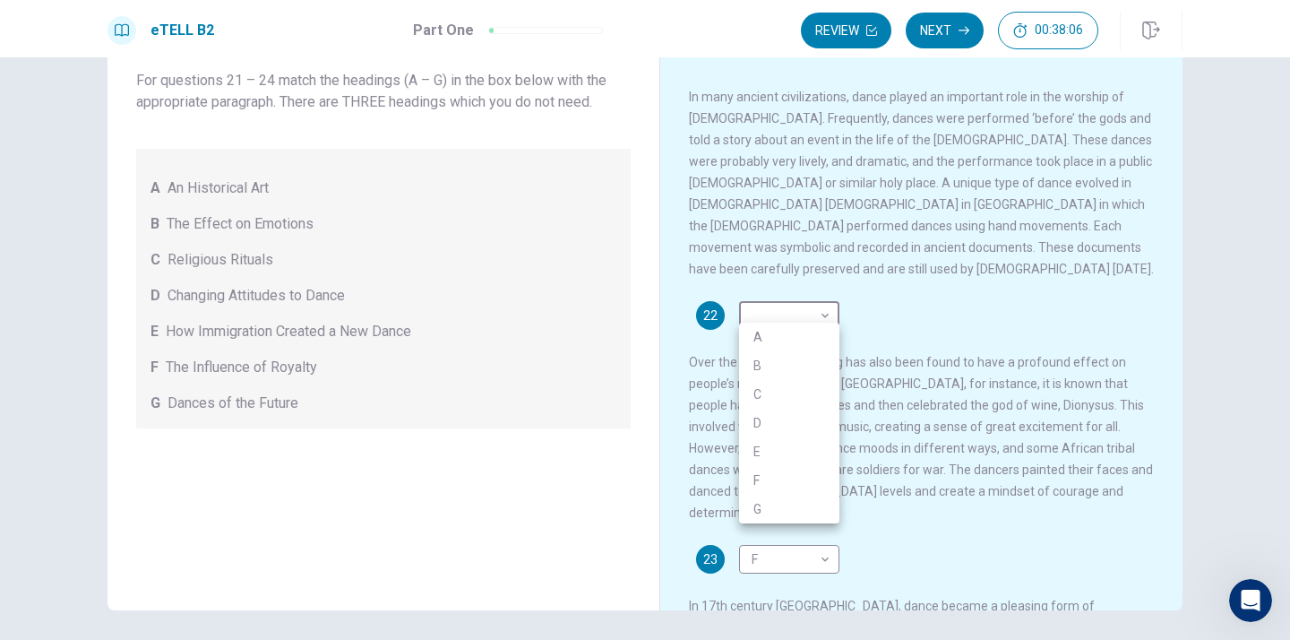
click at [762, 392] on li "C" at bounding box center [789, 394] width 100 height 29
type input "*"
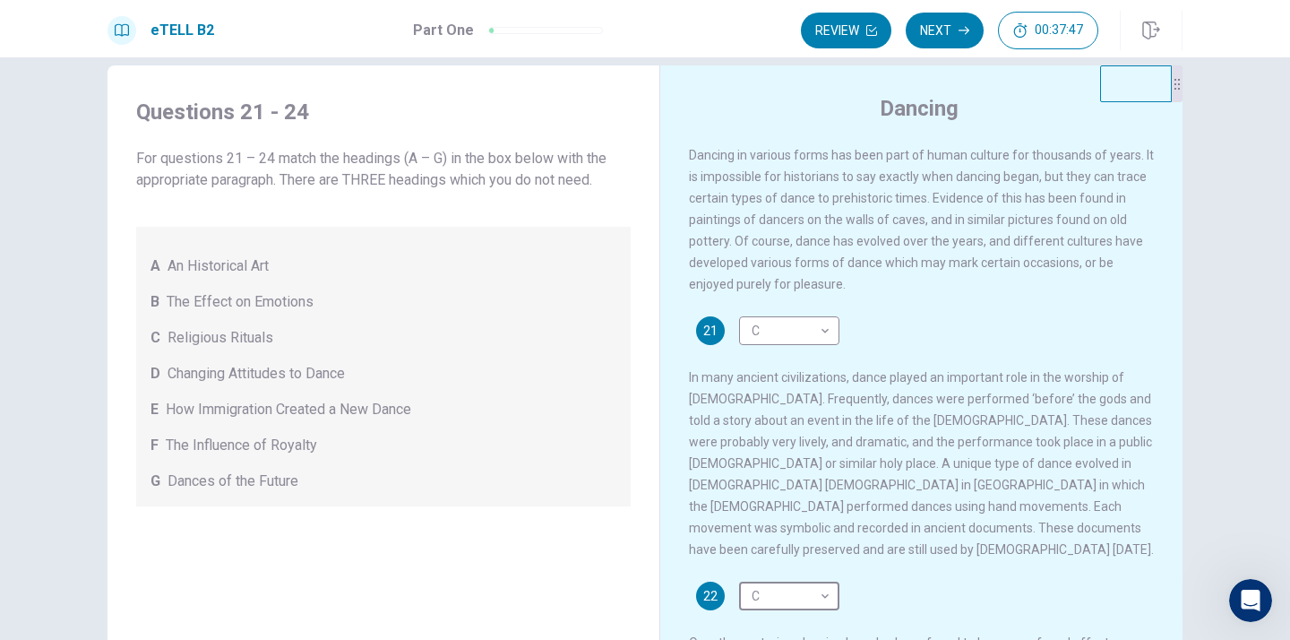
scroll to position [47, 0]
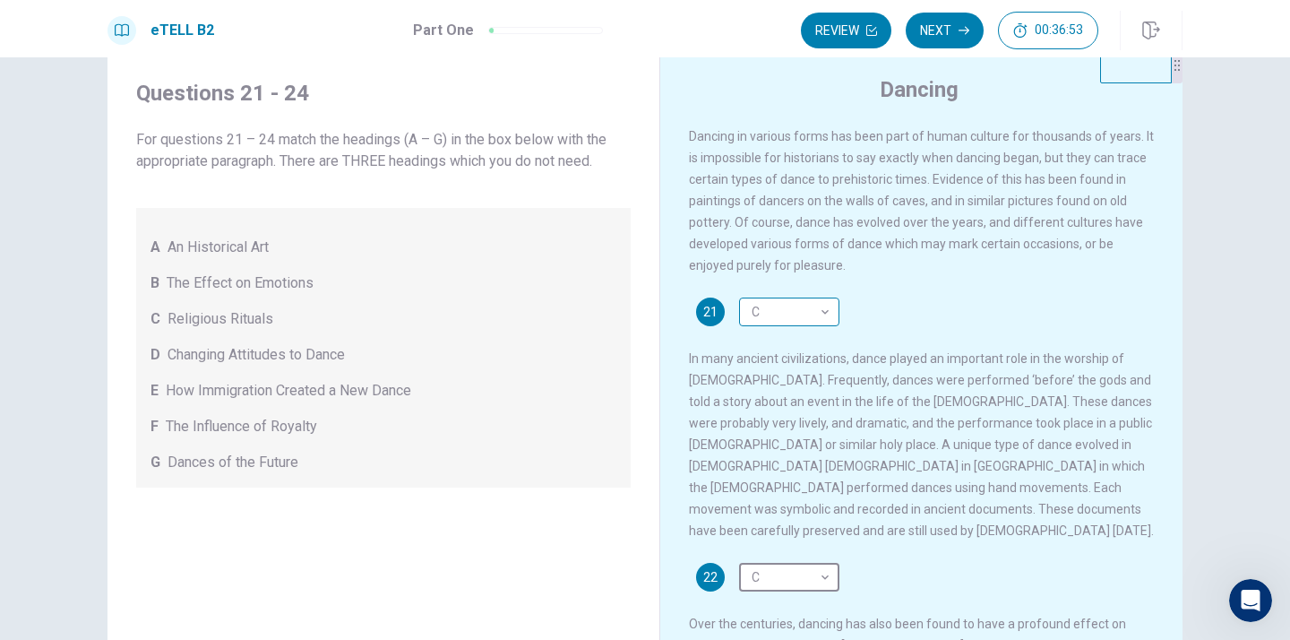
click at [827, 319] on body "This site uses cookies, as explained in our Privacy Policy . If you agree to th…" at bounding box center [645, 320] width 1290 height 640
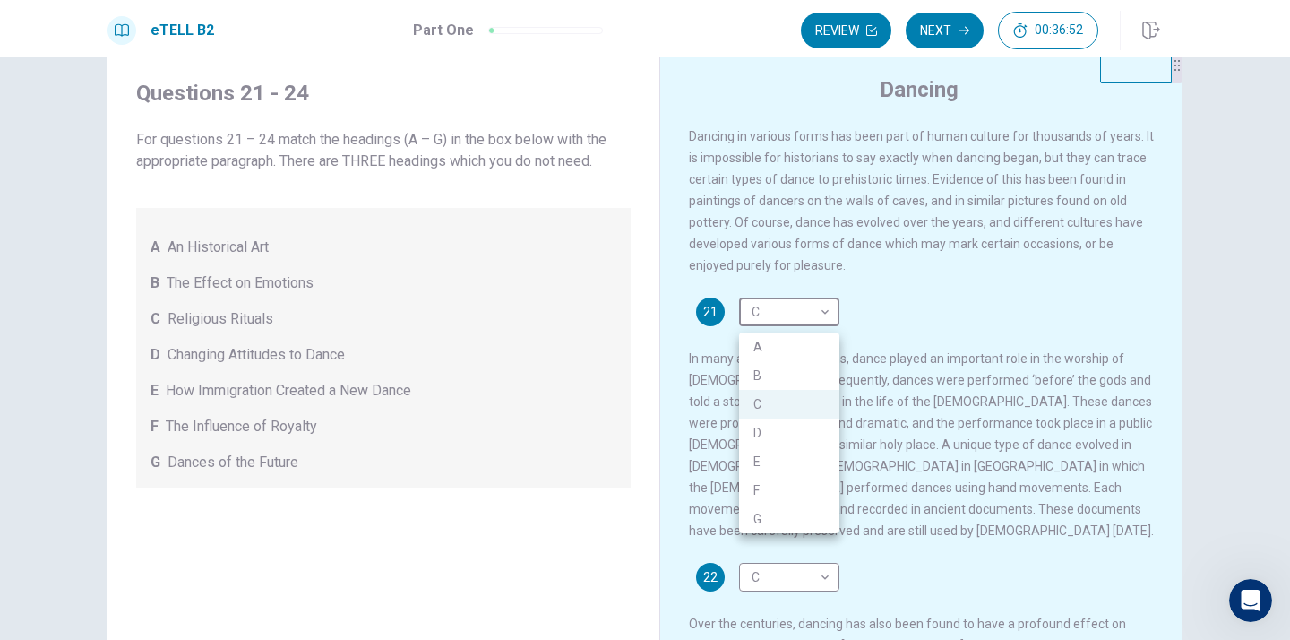
click at [771, 353] on li "A" at bounding box center [789, 346] width 100 height 29
type input "*"
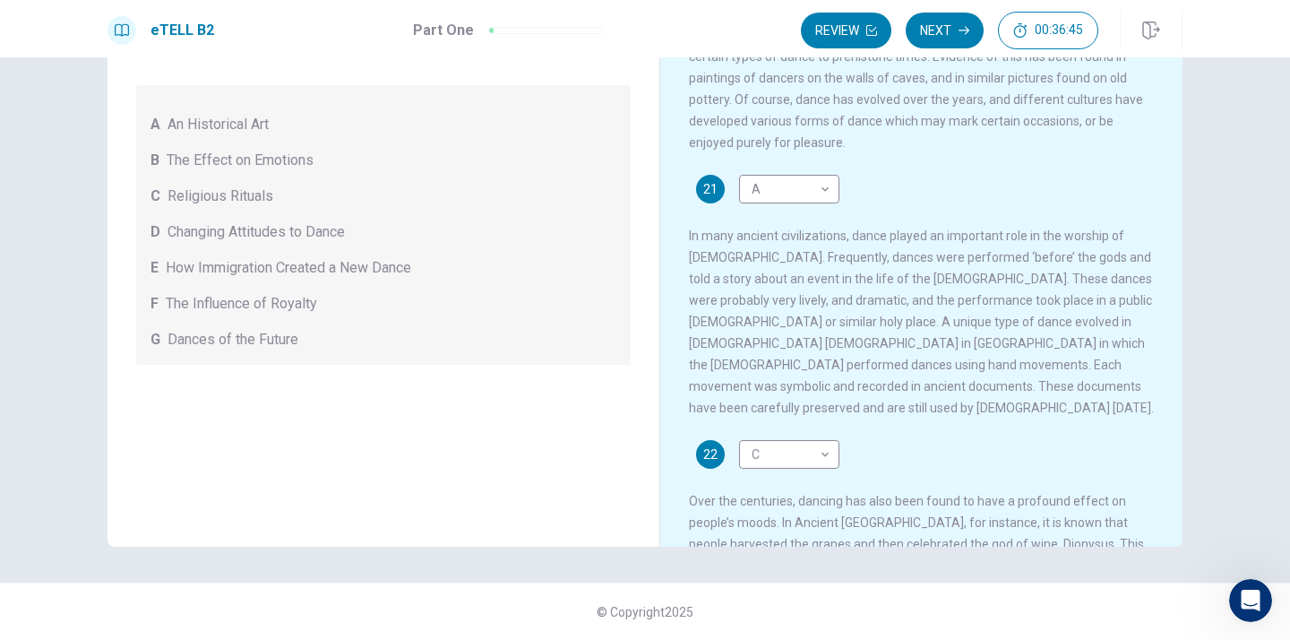
scroll to position [15, 0]
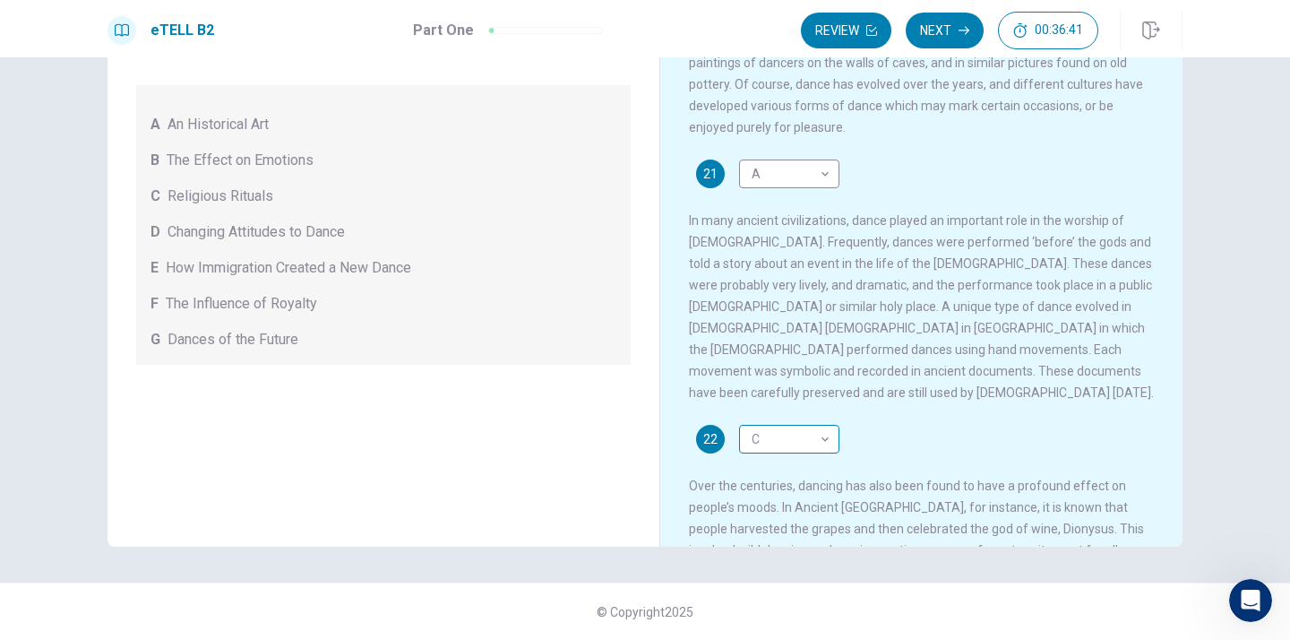
click at [829, 432] on body "This site uses cookies, as explained in our Privacy Policy . If you agree to th…" at bounding box center [645, 320] width 1290 height 640
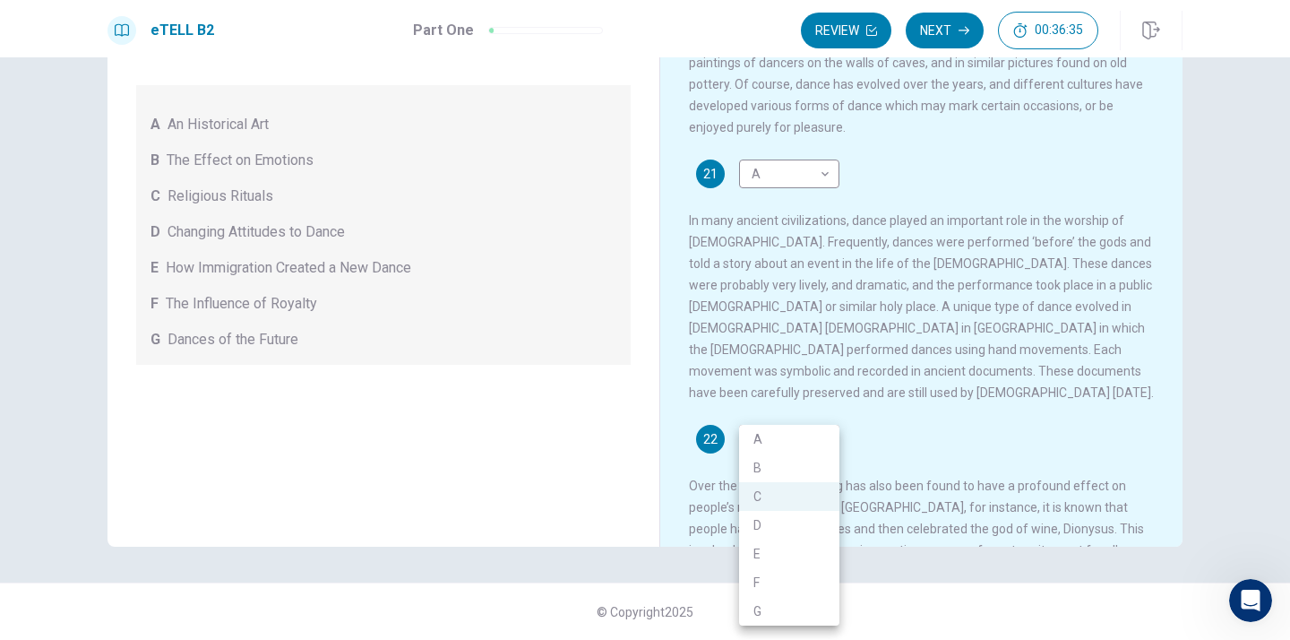
click at [769, 494] on li "C" at bounding box center [789, 496] width 100 height 29
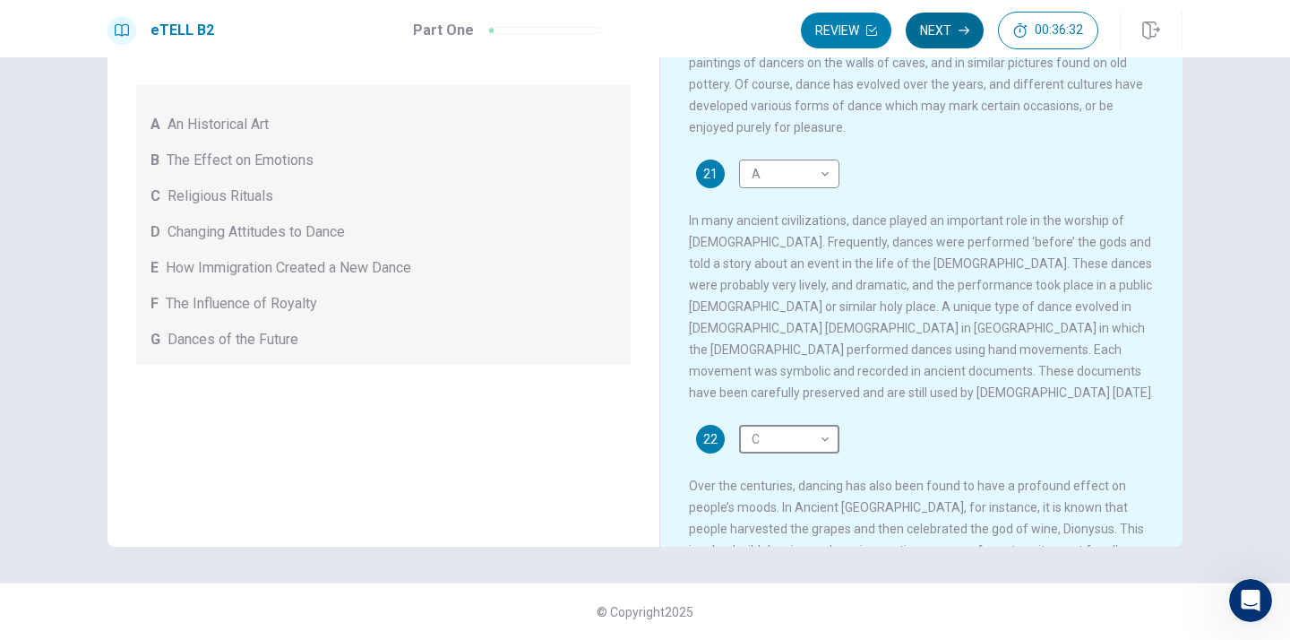
click at [939, 24] on button "Next" at bounding box center [945, 31] width 78 height 36
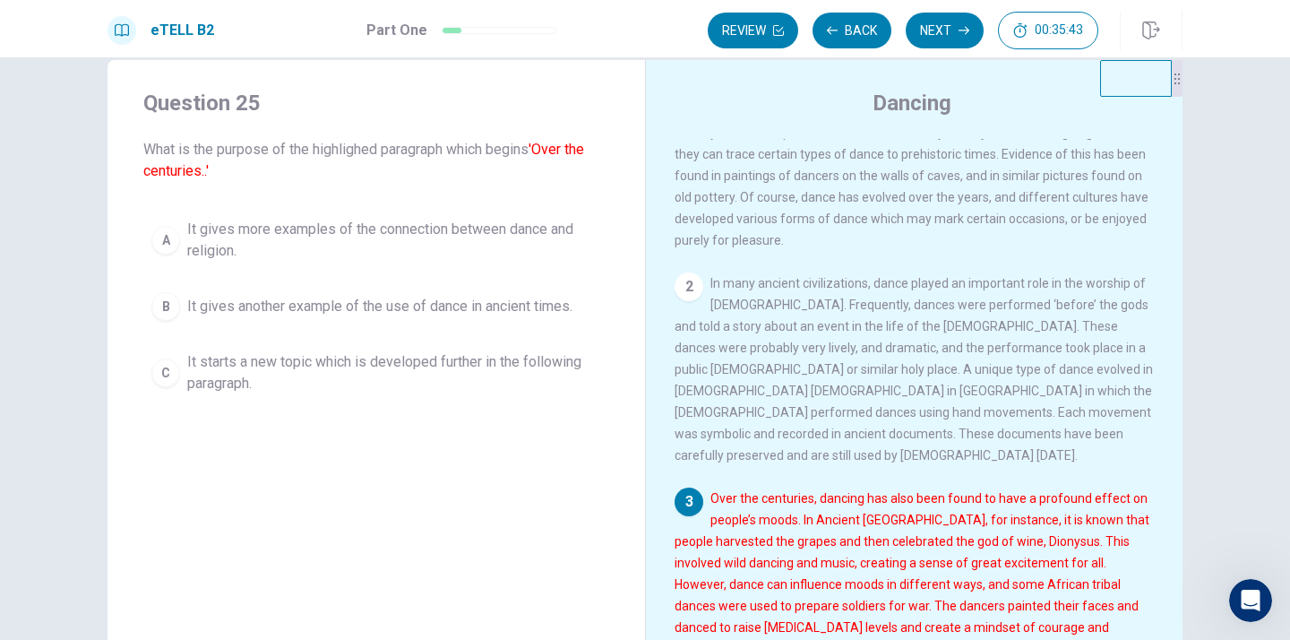
scroll to position [0, 0]
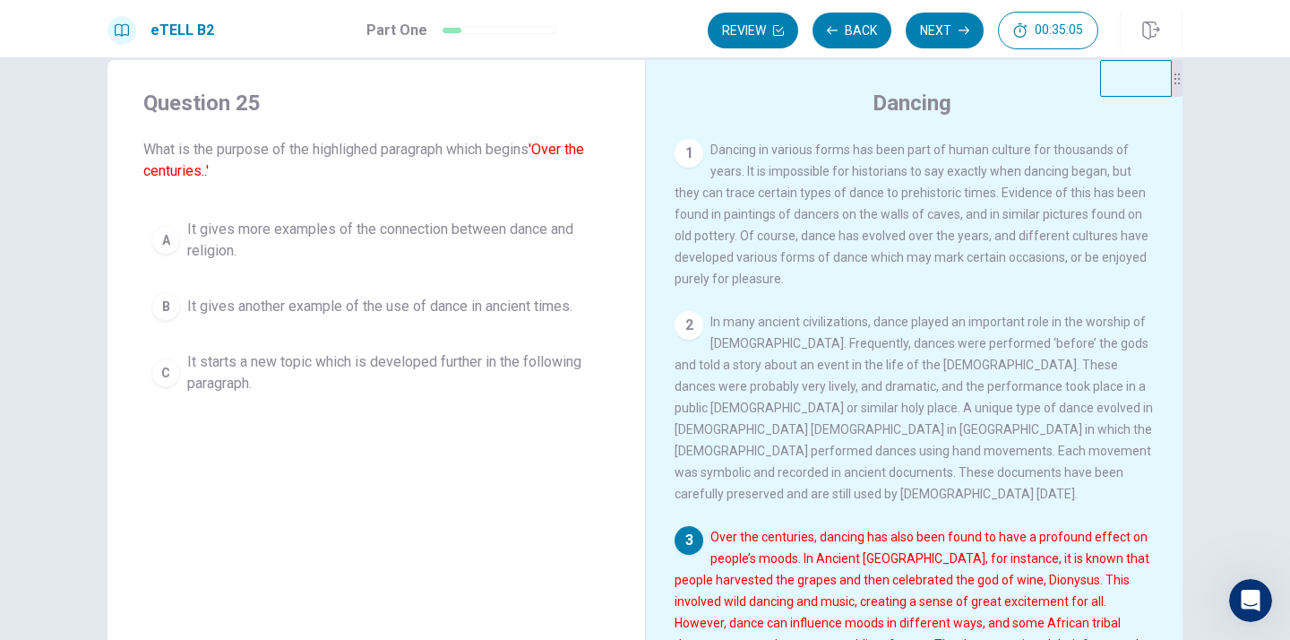
click at [356, 224] on span "It gives more examples of the connection between dance and religion." at bounding box center [394, 240] width 414 height 43
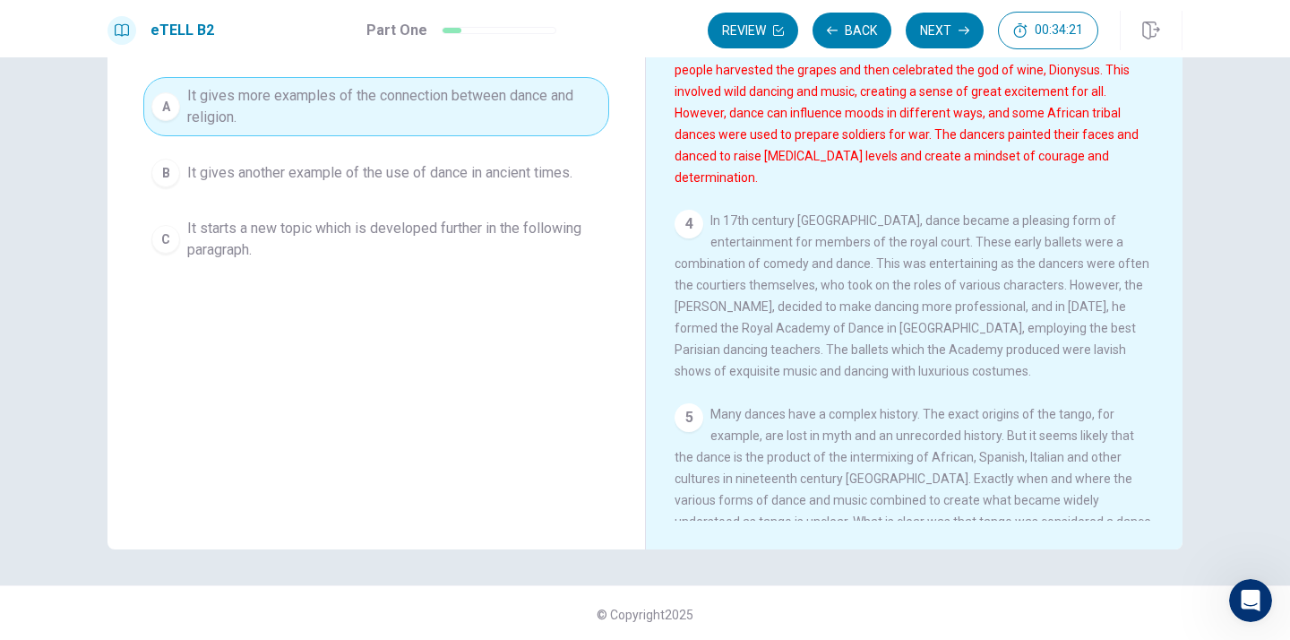
scroll to position [169, 0]
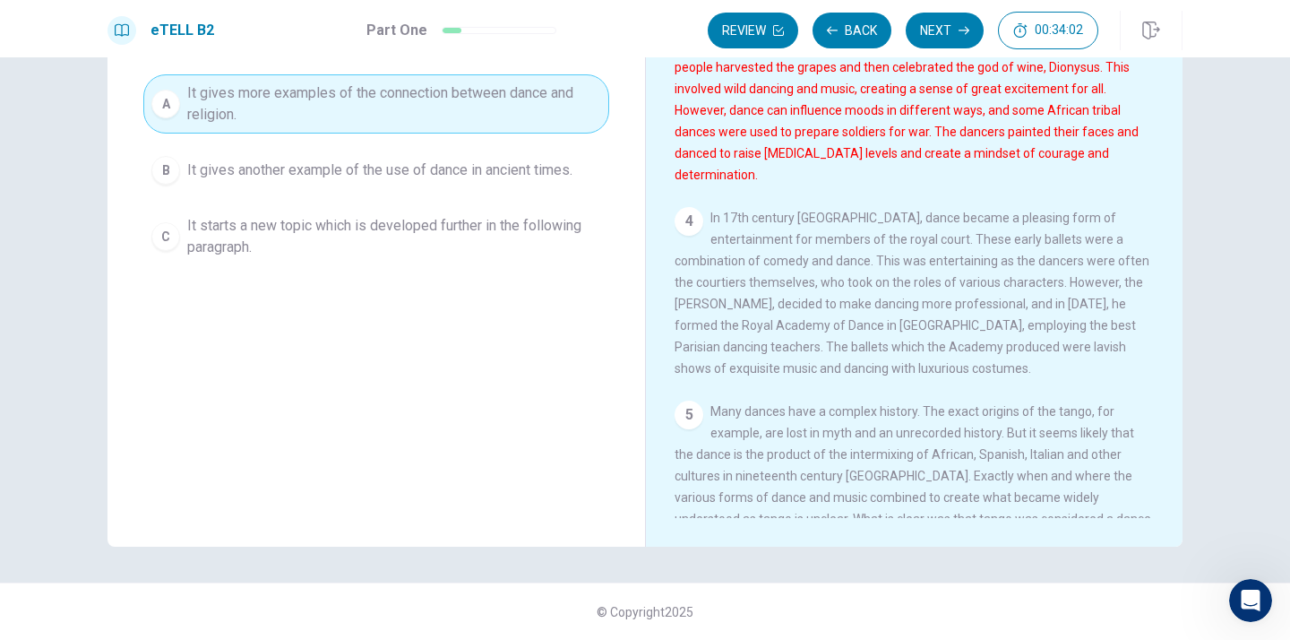
click at [510, 176] on span "It gives another example of the use of dance in ancient times." at bounding box center [379, 169] width 385 height 21
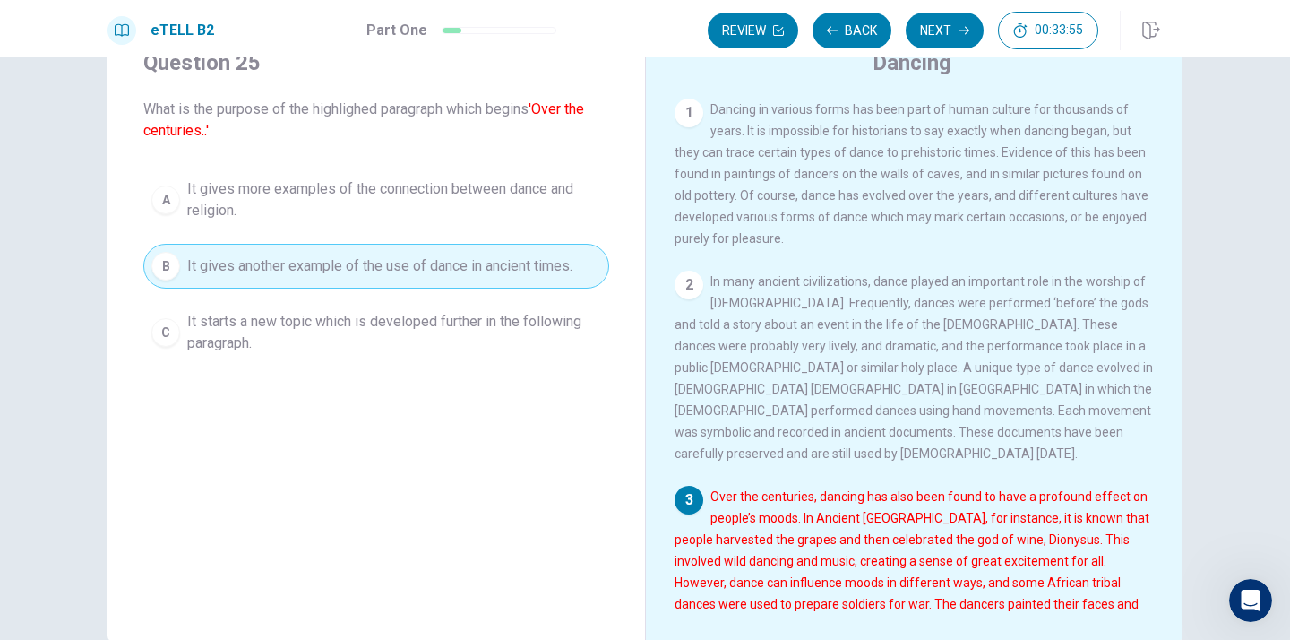
scroll to position [0, 0]
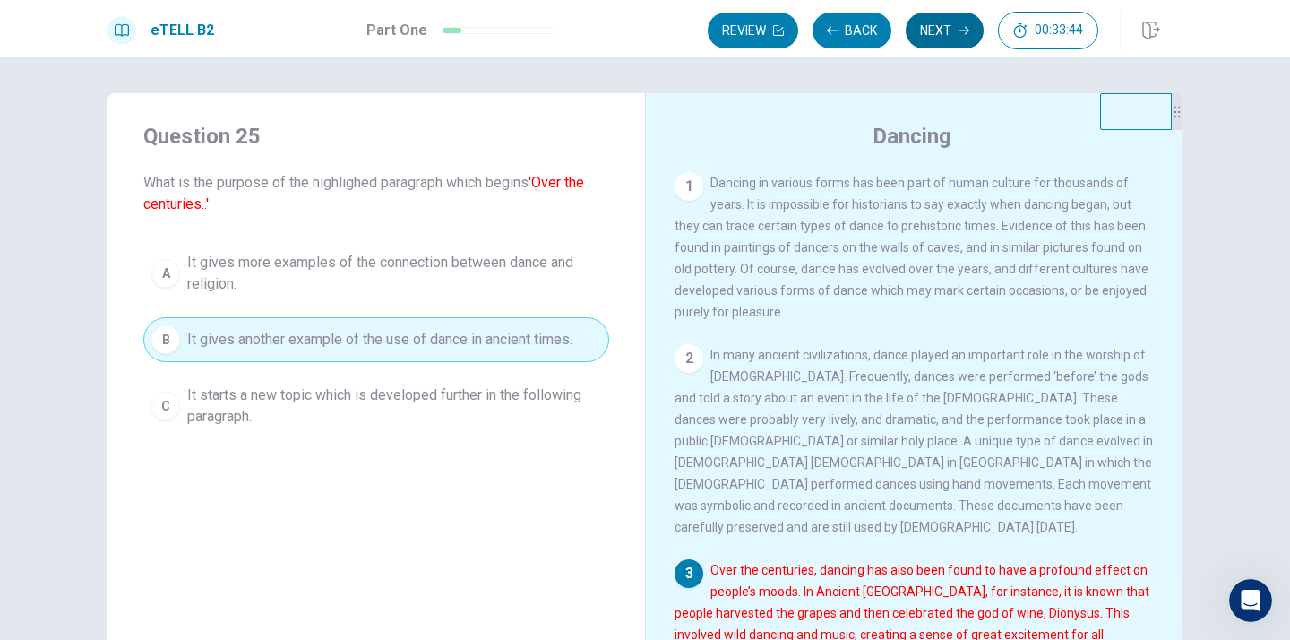
click at [930, 35] on button "Next" at bounding box center [945, 31] width 78 height 36
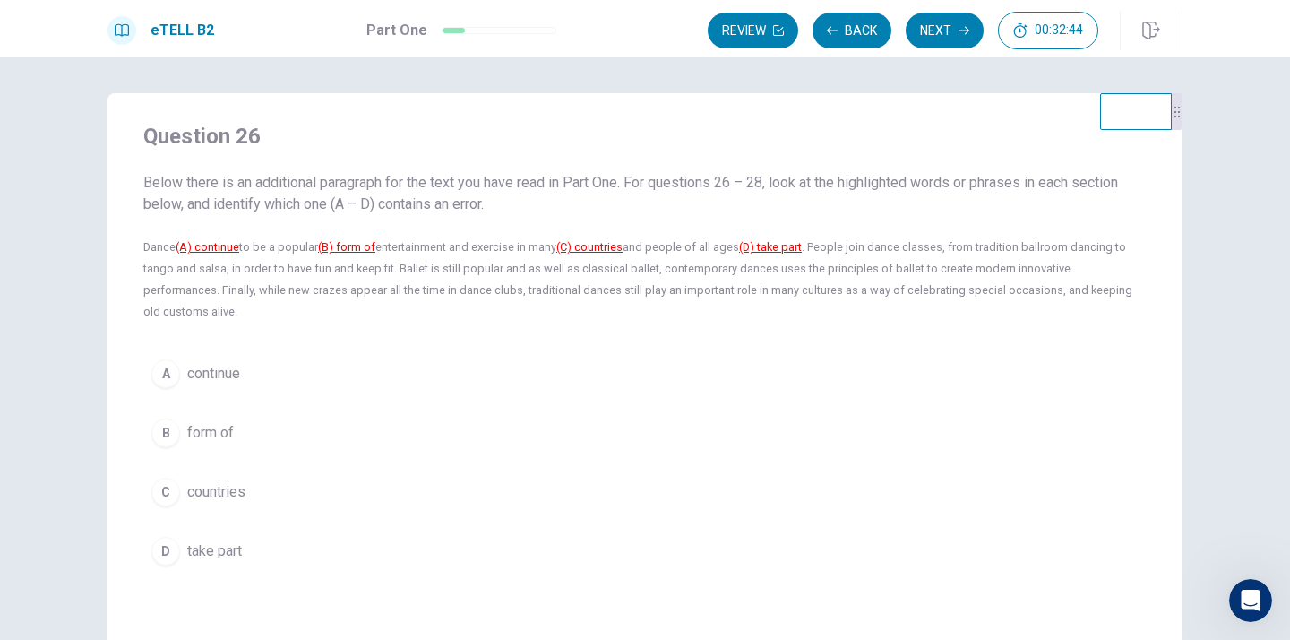
click at [222, 247] on u "(A) continue" at bounding box center [208, 246] width 64 height 13
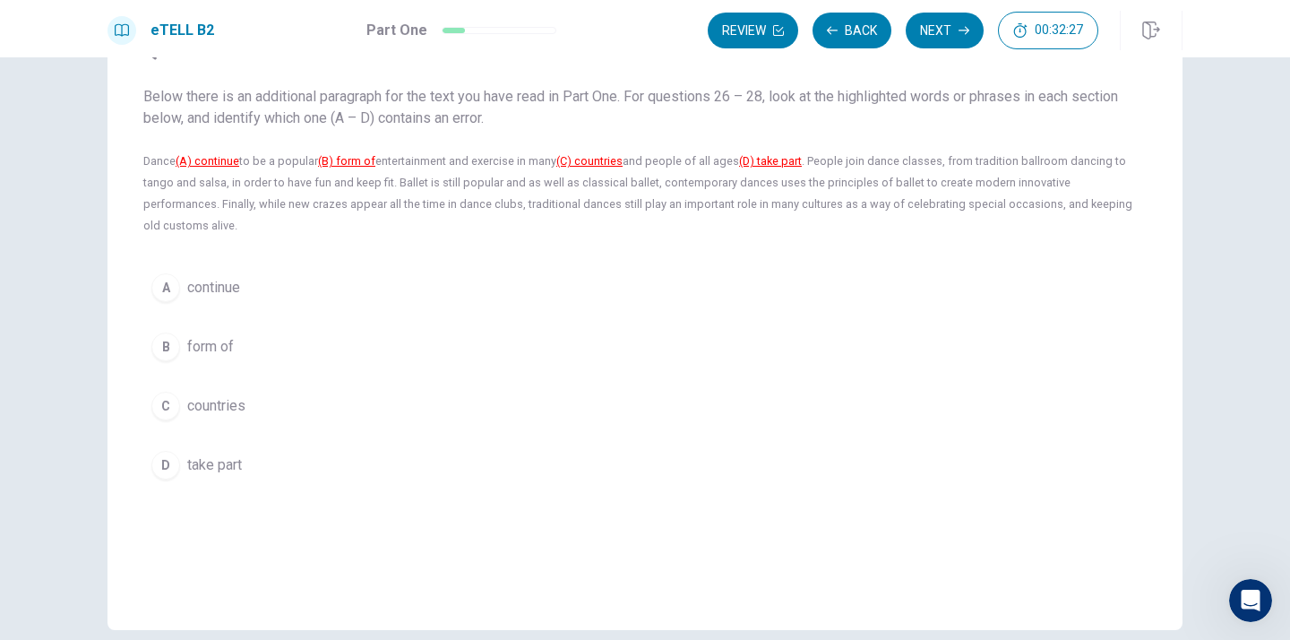
scroll to position [71, 0]
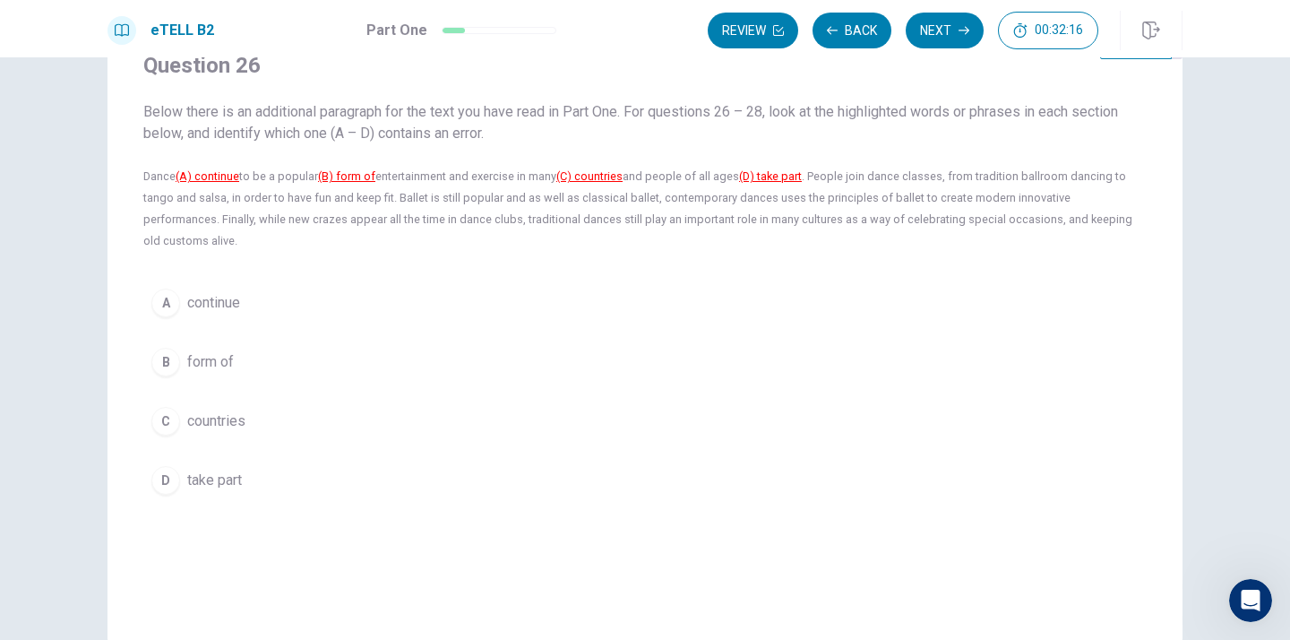
click at [238, 176] on u "(A) continue" at bounding box center [208, 175] width 64 height 13
click at [210, 177] on u "(A) continue" at bounding box center [208, 175] width 64 height 13
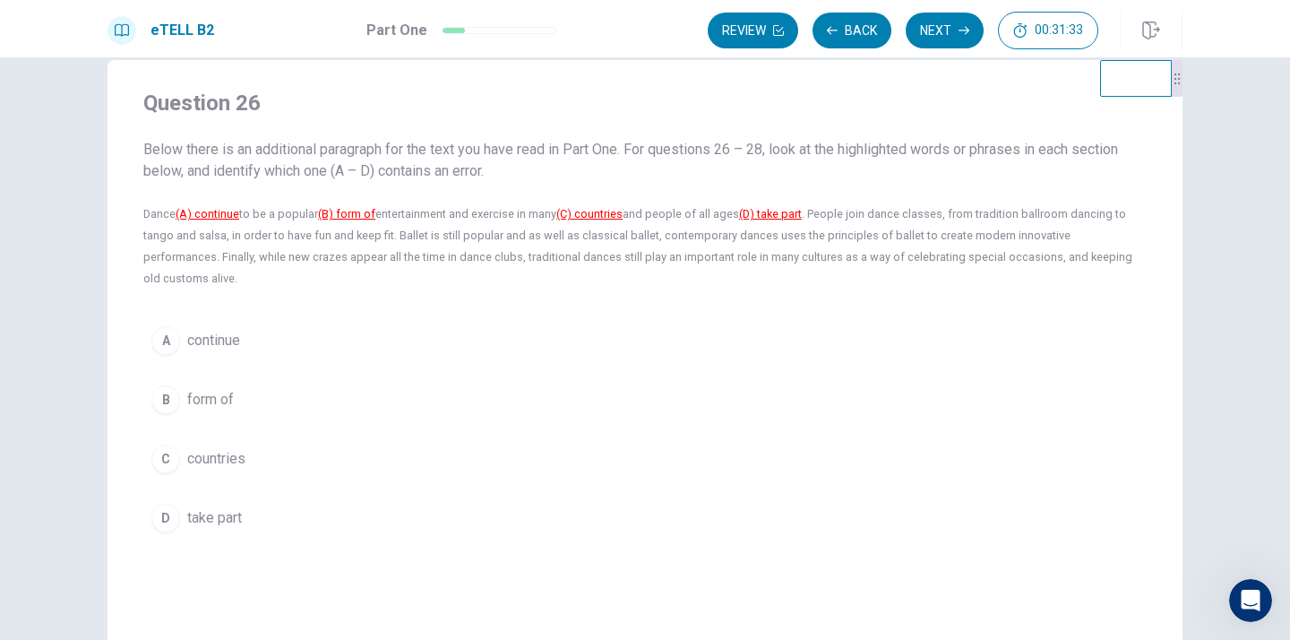
scroll to position [34, 0]
click at [276, 376] on button "B form of" at bounding box center [644, 398] width 1003 height 45
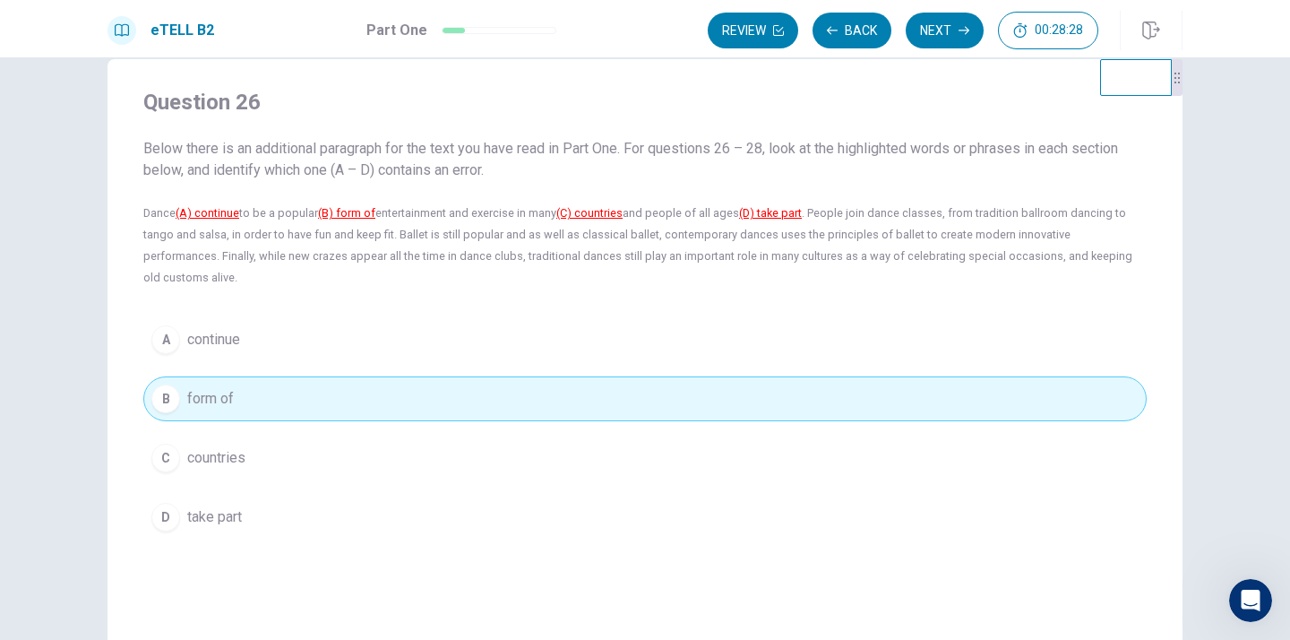
click at [202, 329] on span "continue" at bounding box center [213, 339] width 53 height 21
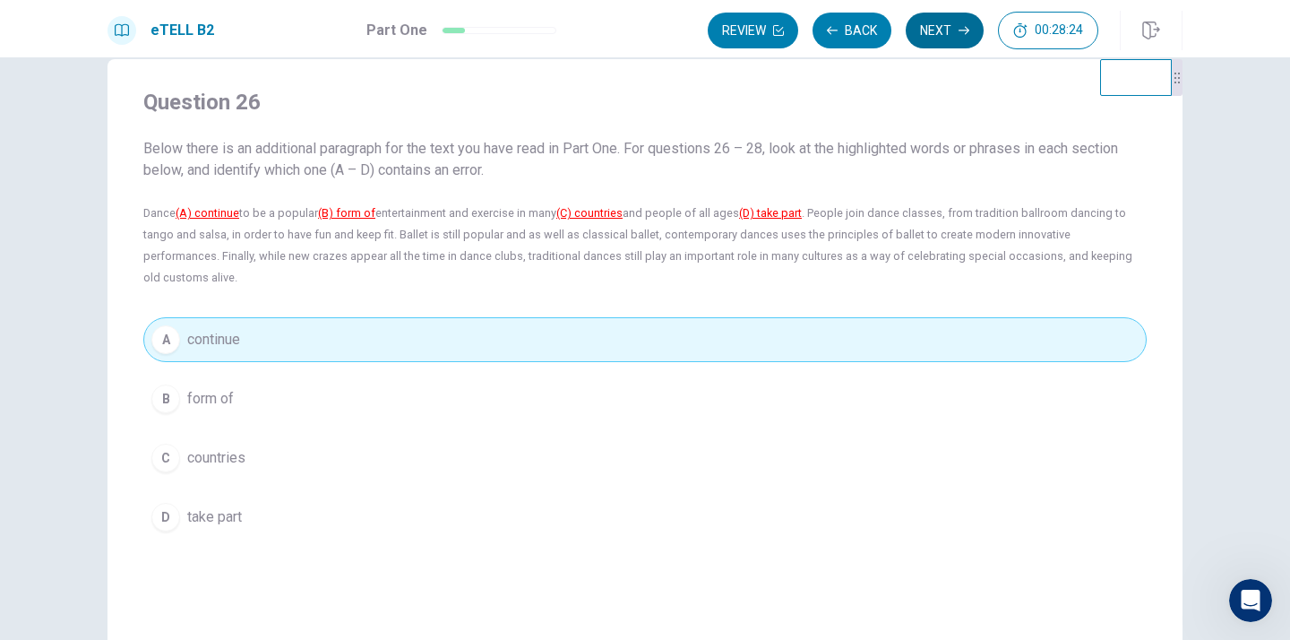
click at [941, 32] on button "Next" at bounding box center [945, 31] width 78 height 36
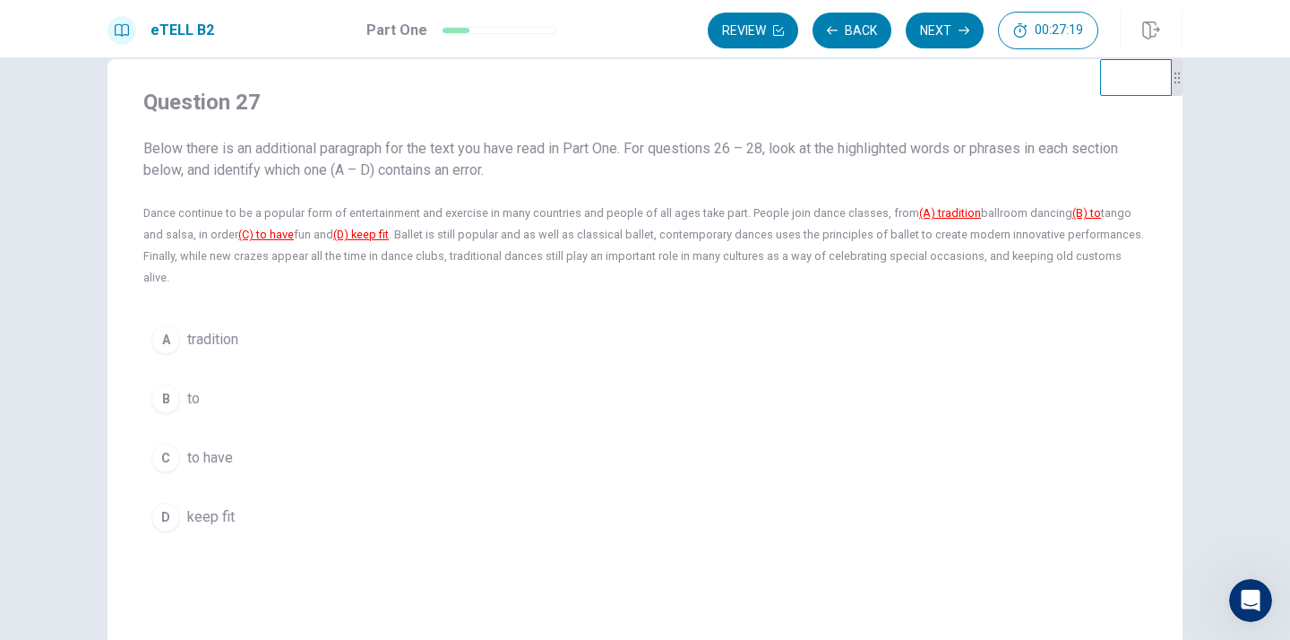
click at [225, 329] on span "tradition" at bounding box center [212, 339] width 51 height 21
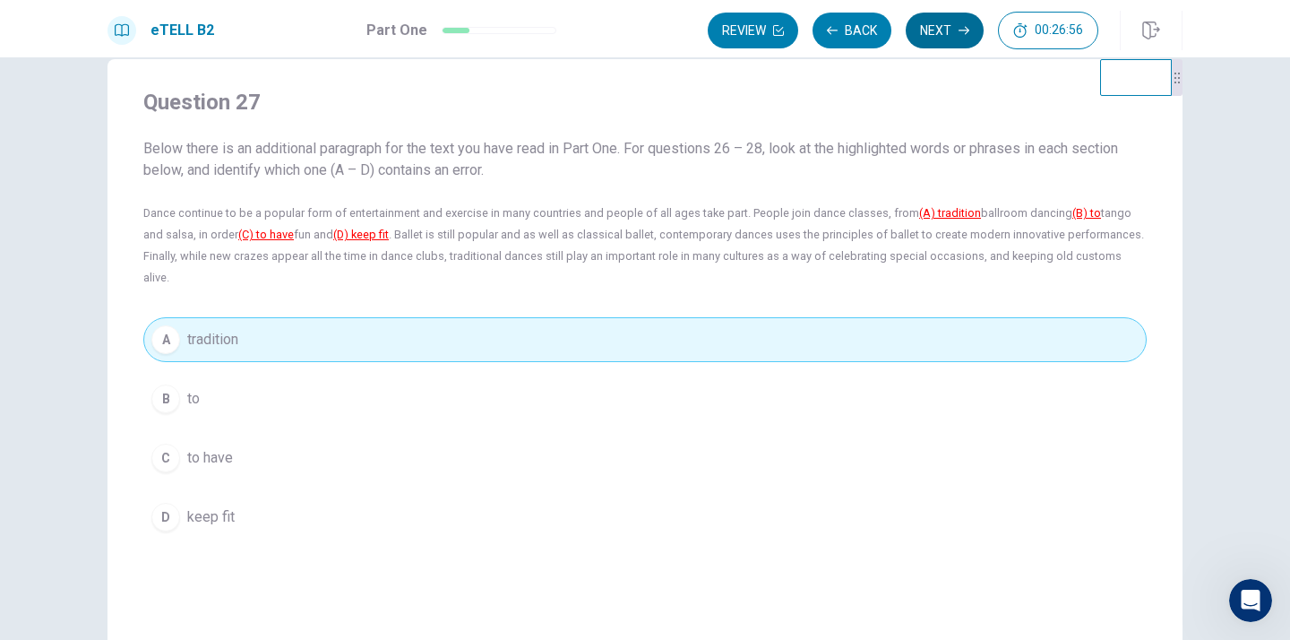
click at [946, 35] on button "Next" at bounding box center [945, 31] width 78 height 36
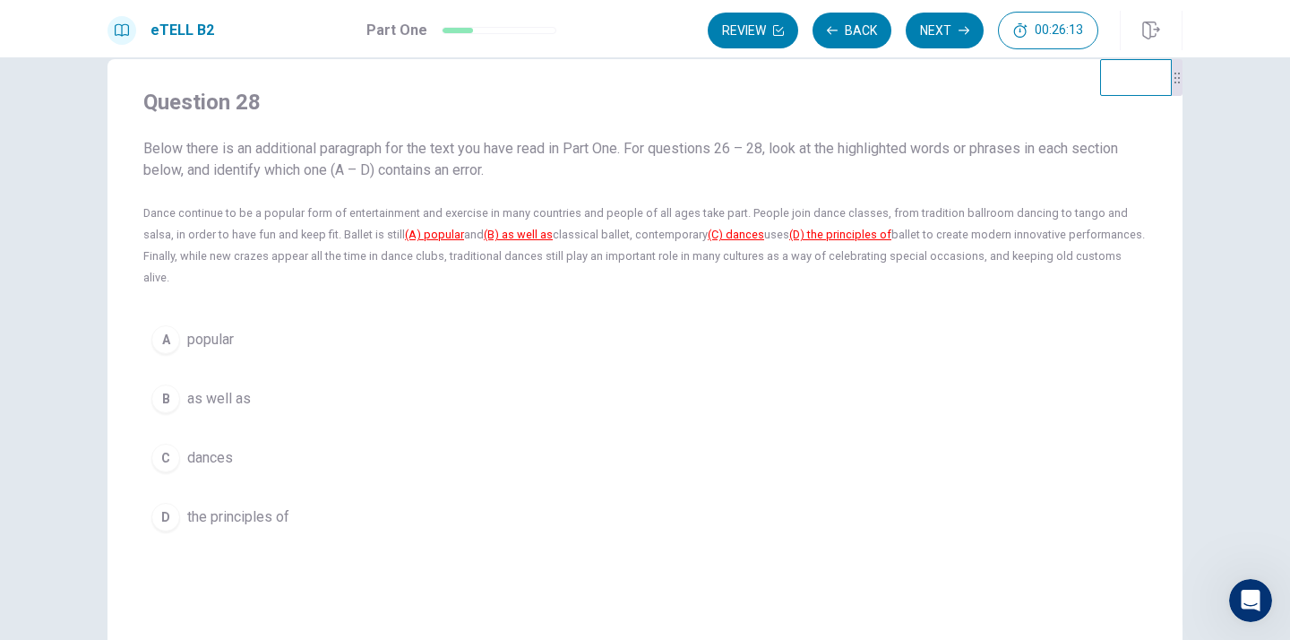
click at [222, 447] on span "dances" at bounding box center [210, 457] width 46 height 21
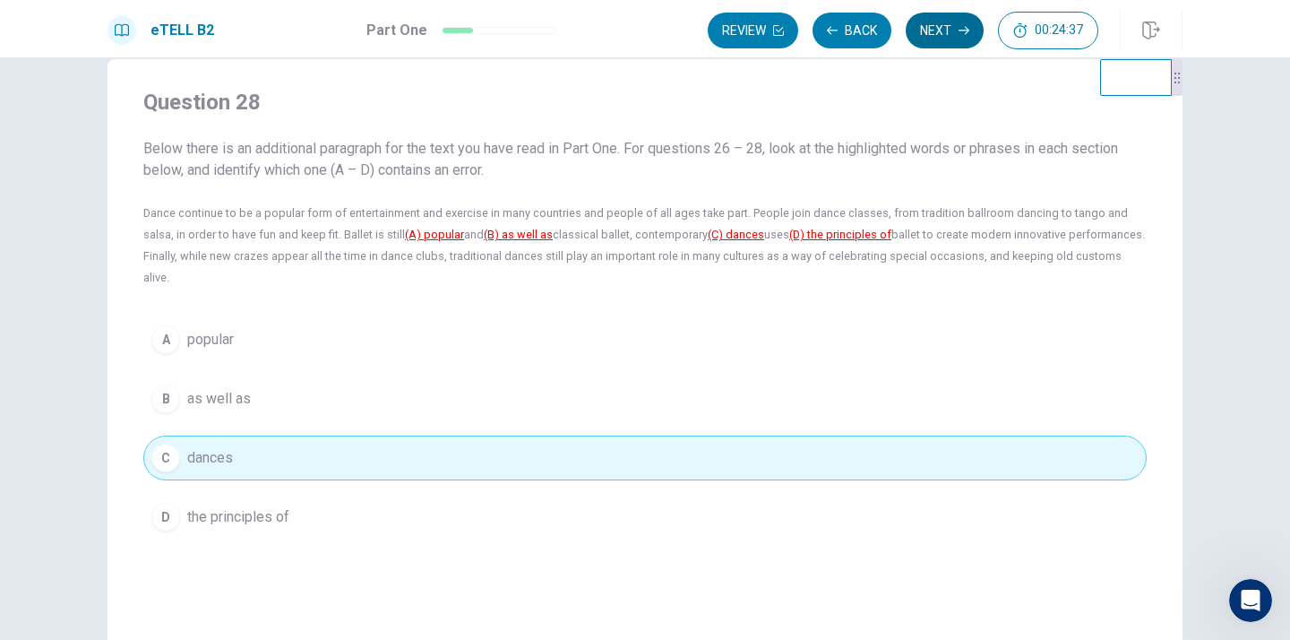
click at [939, 33] on button "Next" at bounding box center [945, 31] width 78 height 36
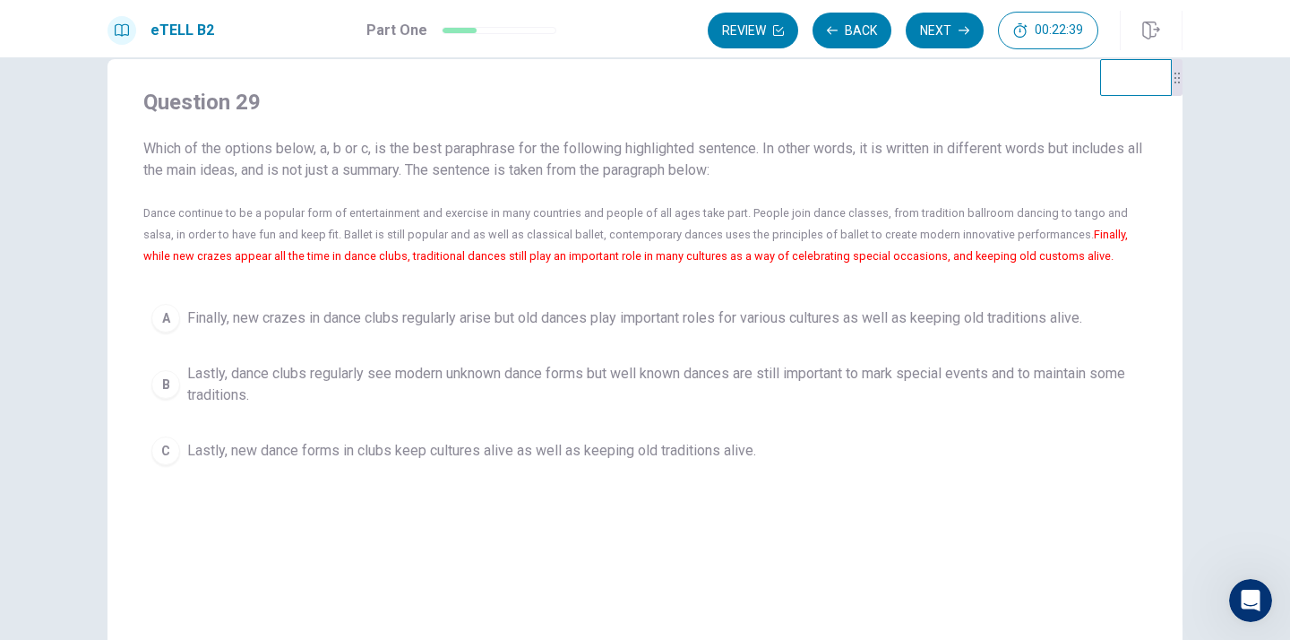
click at [490, 456] on span "Lastly, new dance forms in clubs keep cultures alive as well as keeping old tra…" at bounding box center [471, 450] width 569 height 21
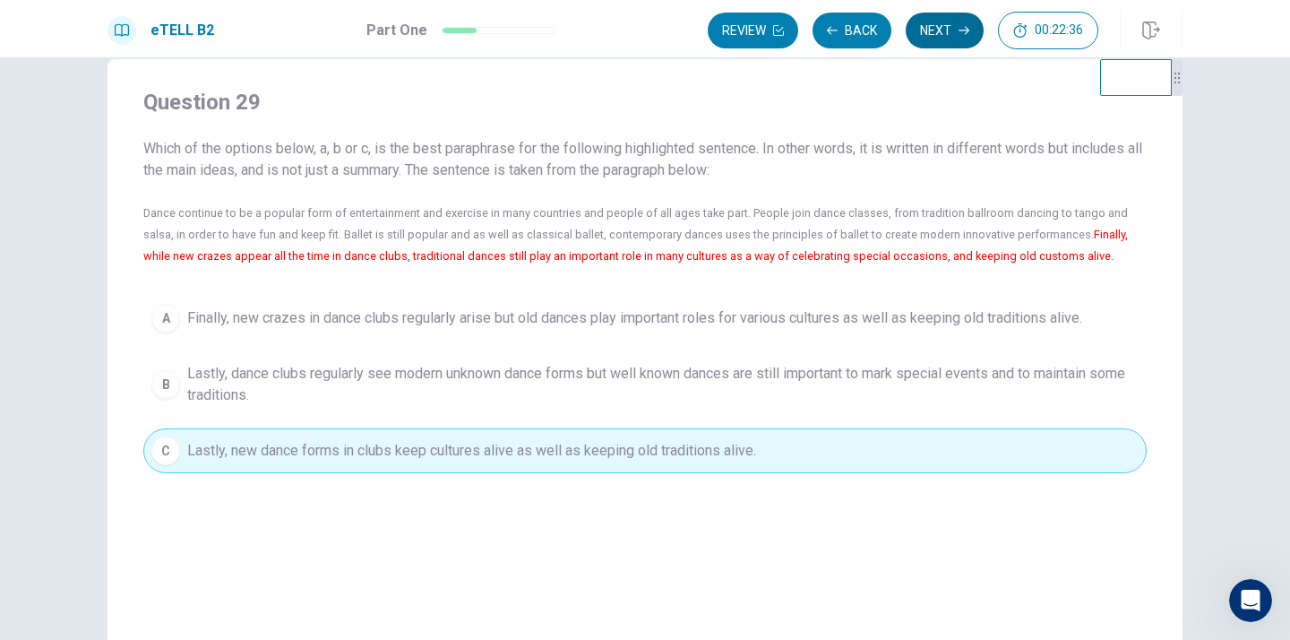
click at [933, 26] on button "Next" at bounding box center [945, 31] width 78 height 36
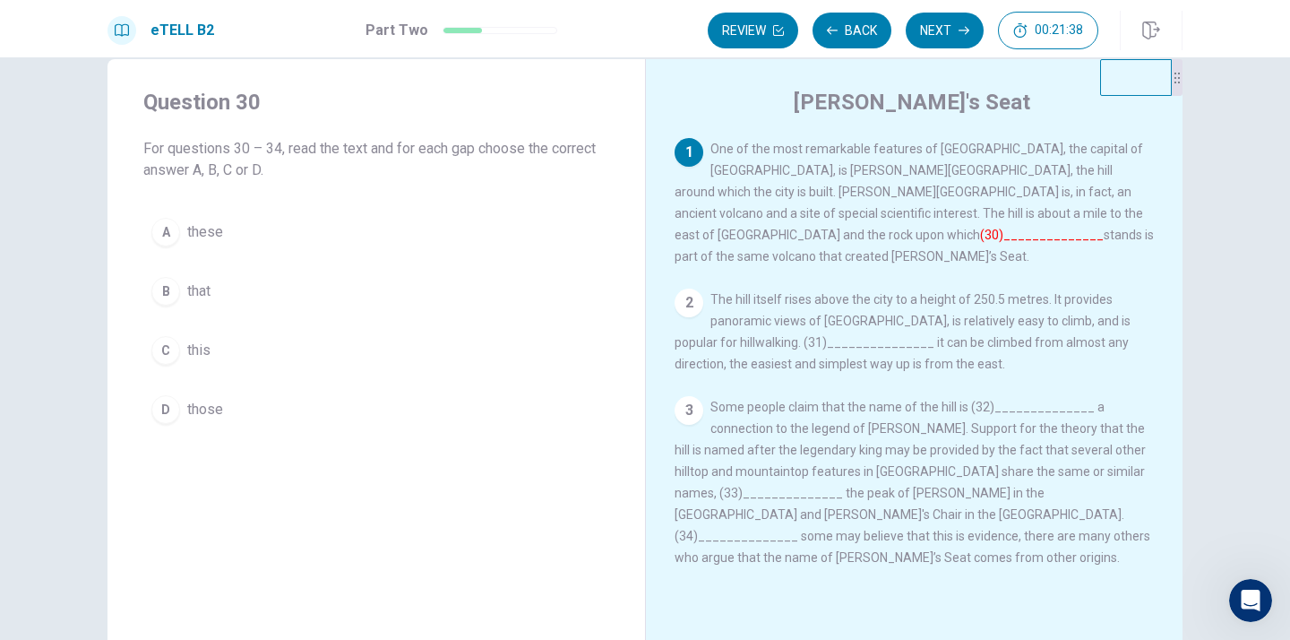
click at [986, 228] on font "(30)______________" at bounding box center [1042, 235] width 124 height 14
click at [207, 231] on span "these" at bounding box center [205, 231] width 36 height 21
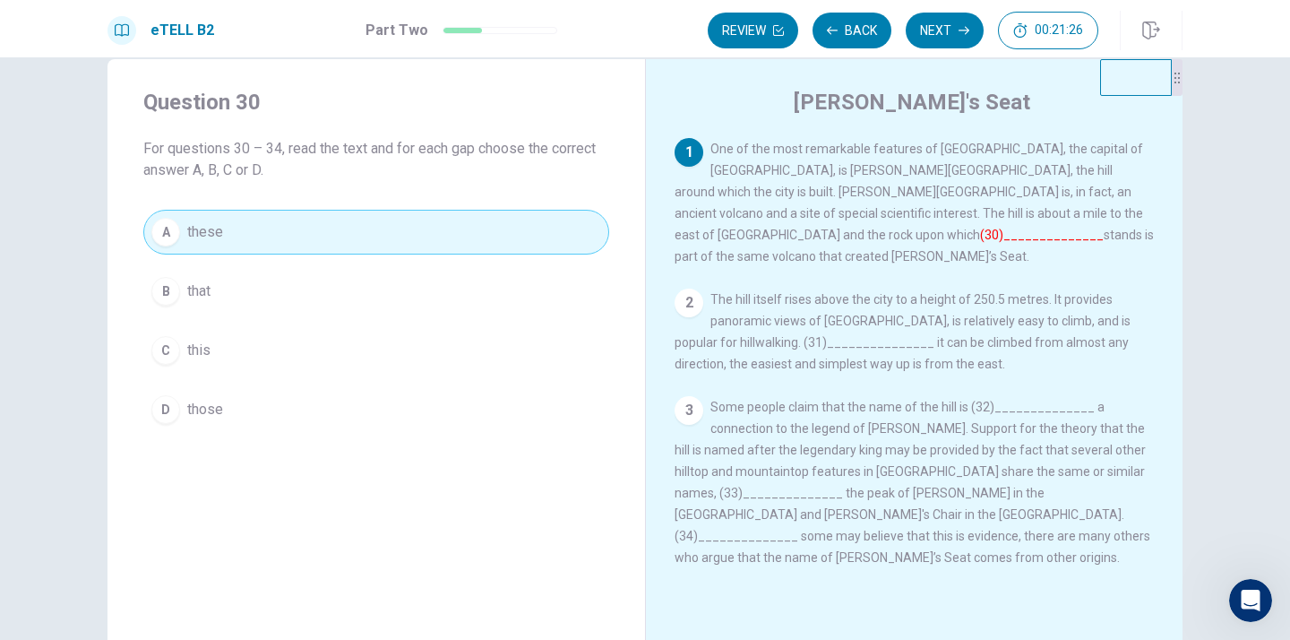
click at [994, 228] on font "(30)______________" at bounding box center [1042, 235] width 124 height 14
click at [193, 287] on span "that" at bounding box center [198, 290] width 23 height 21
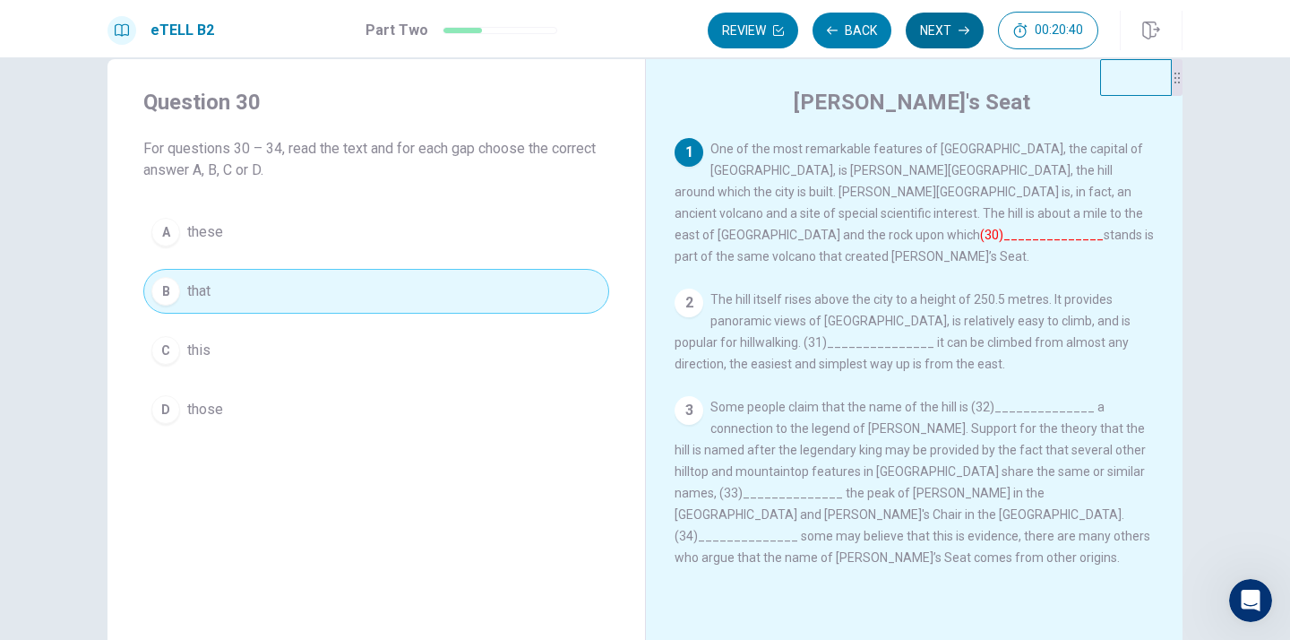
click at [935, 26] on button "Next" at bounding box center [945, 31] width 78 height 36
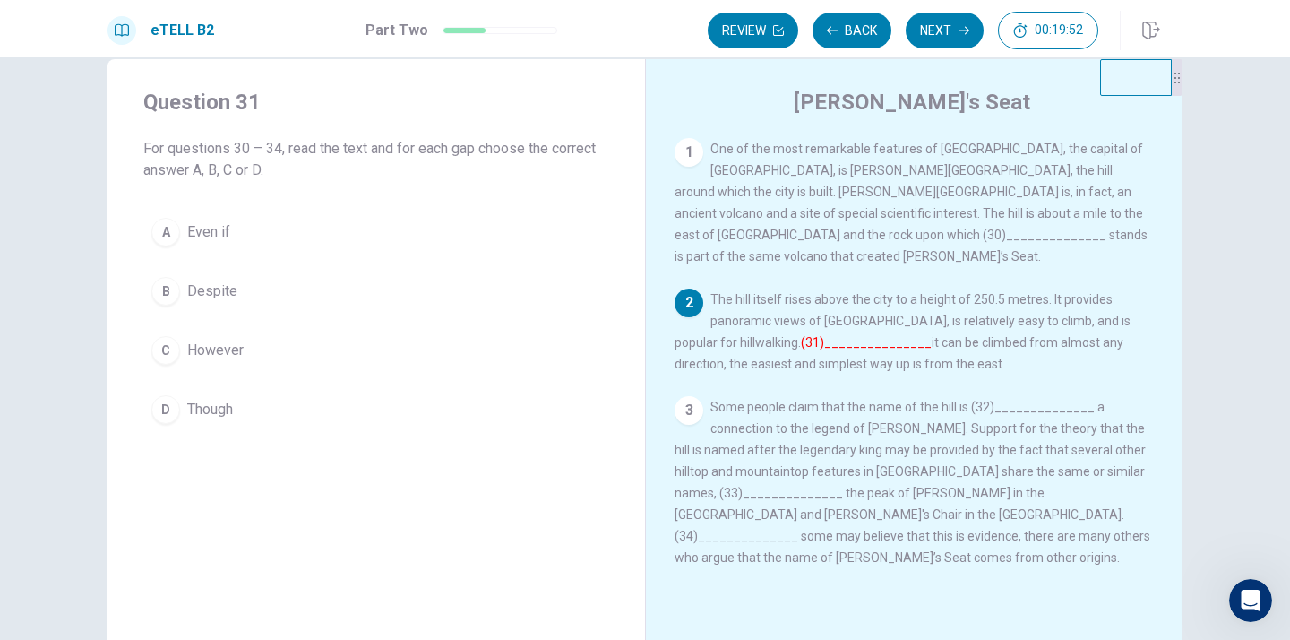
click at [203, 346] on span "However" at bounding box center [215, 349] width 56 height 21
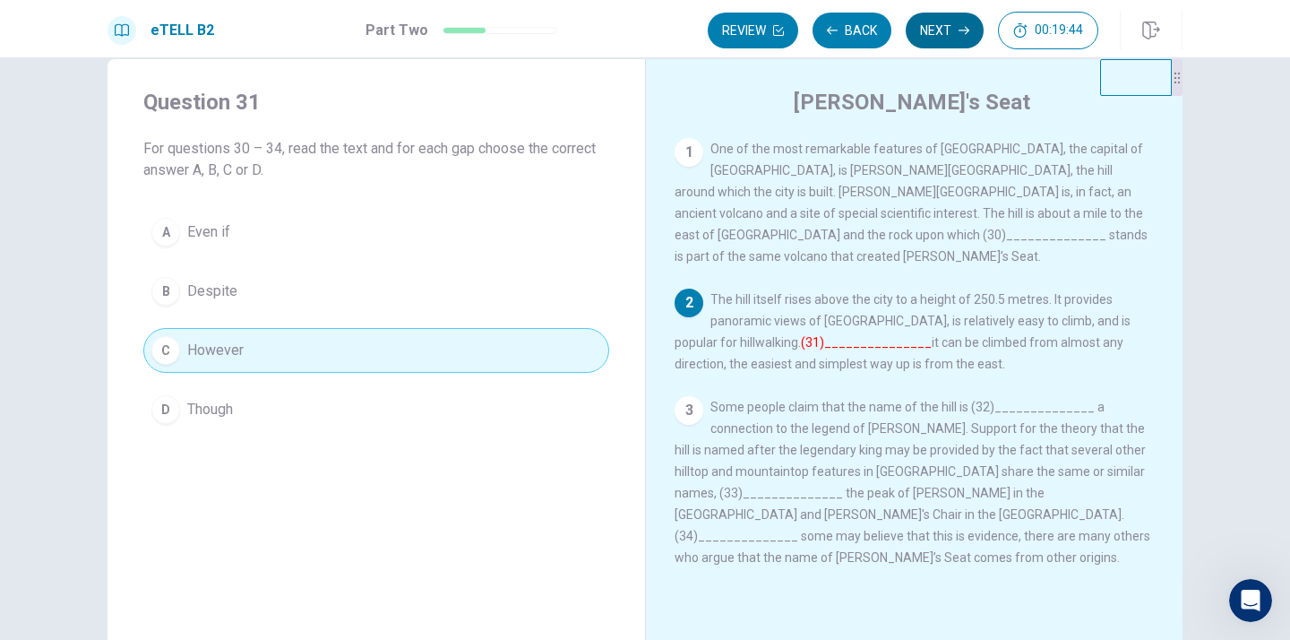
click at [938, 24] on button "Next" at bounding box center [945, 31] width 78 height 36
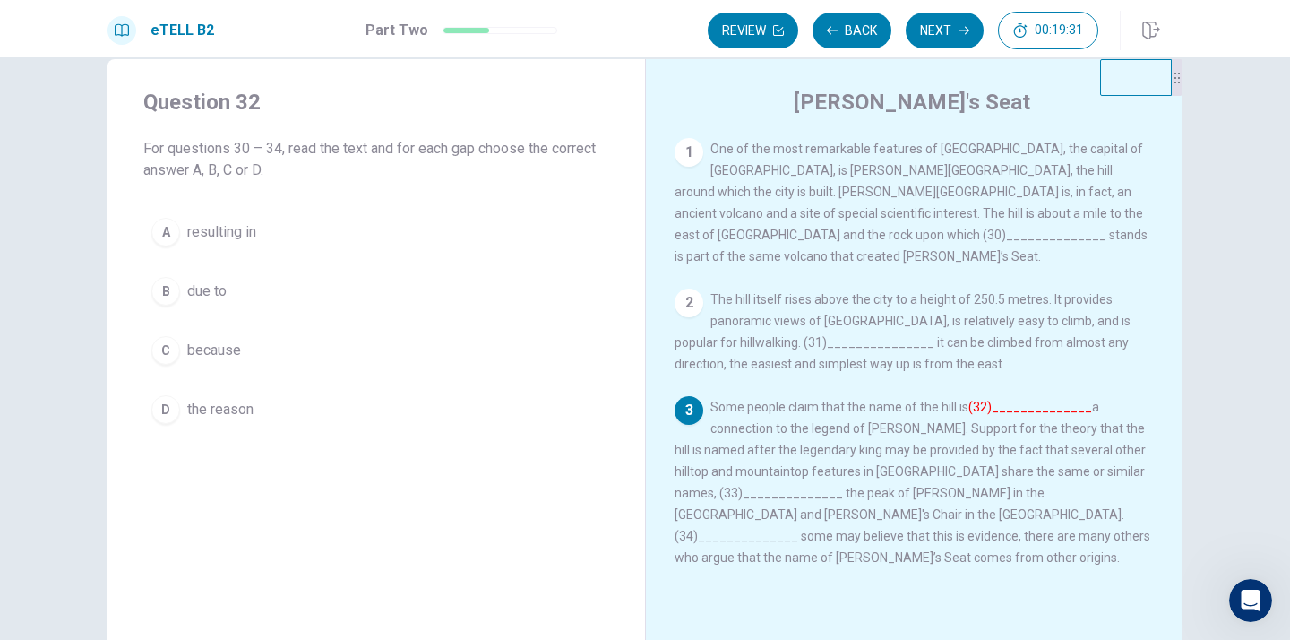
click at [217, 231] on span "resulting in" at bounding box center [221, 231] width 69 height 21
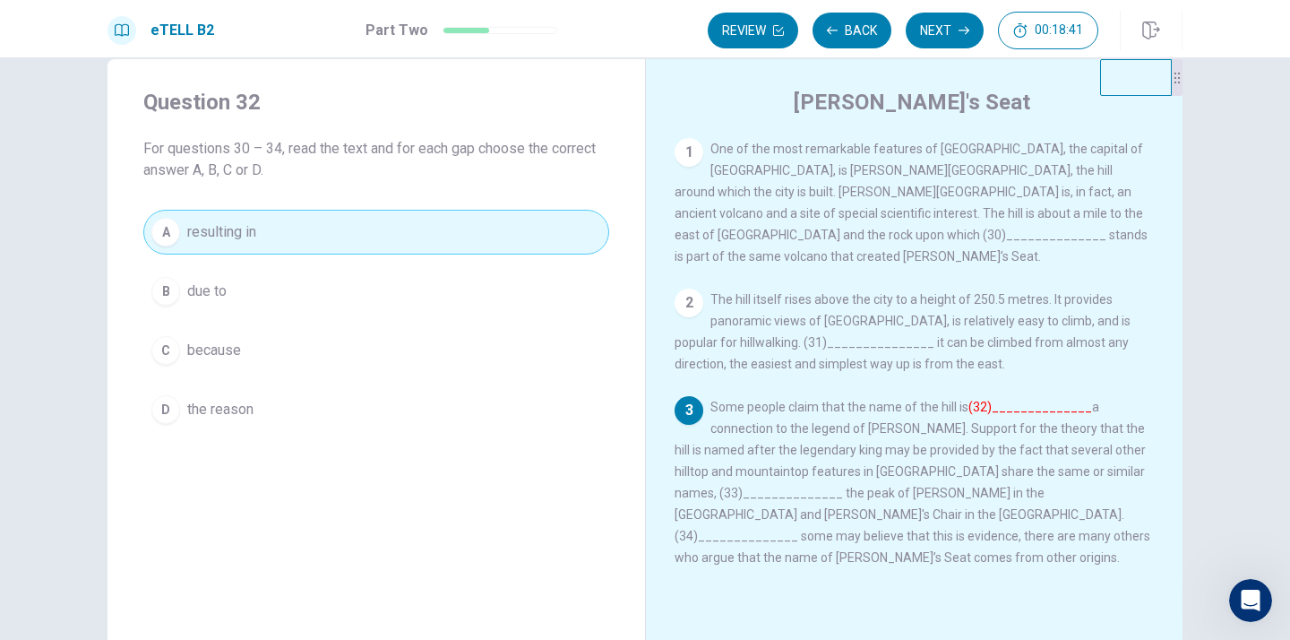
click at [203, 288] on span "due to" at bounding box center [206, 290] width 39 height 21
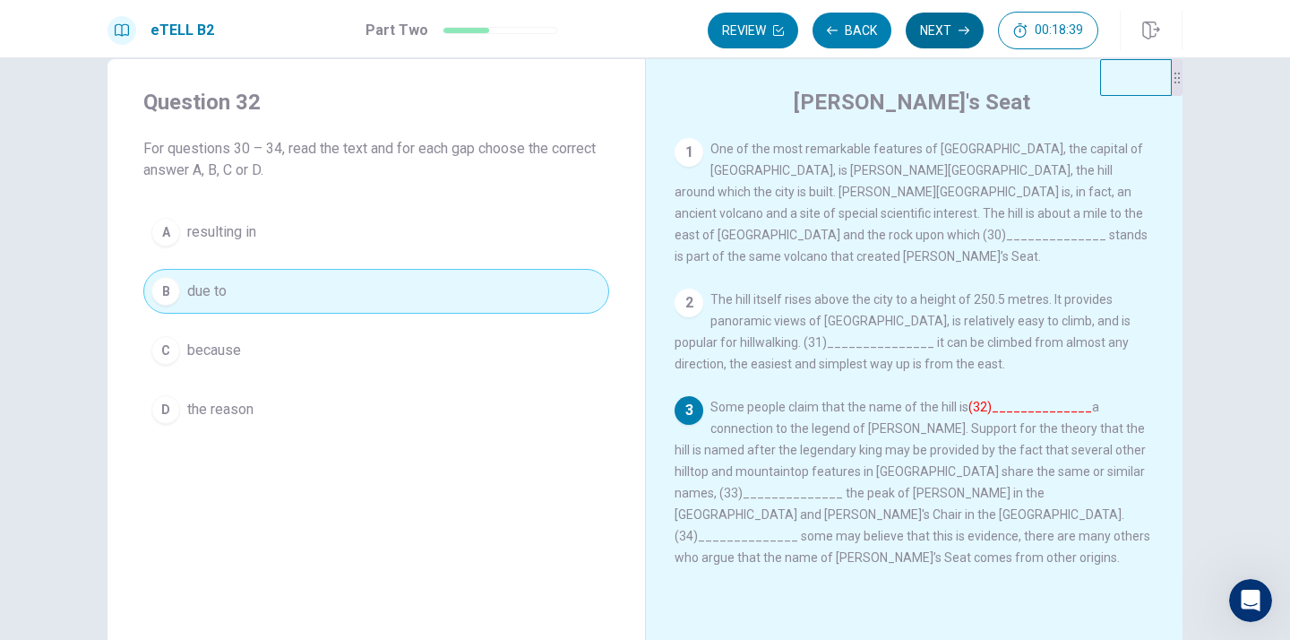
click at [958, 29] on icon "button" at bounding box center [963, 30] width 11 height 11
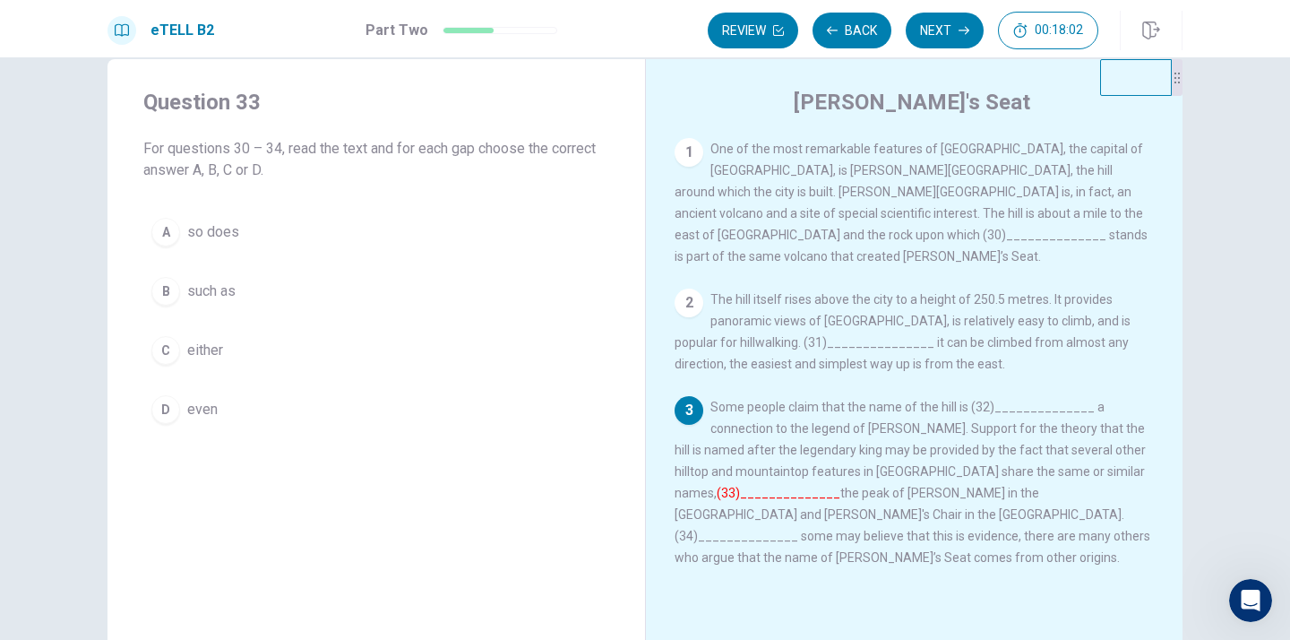
click at [202, 290] on span "such as" at bounding box center [211, 290] width 48 height 21
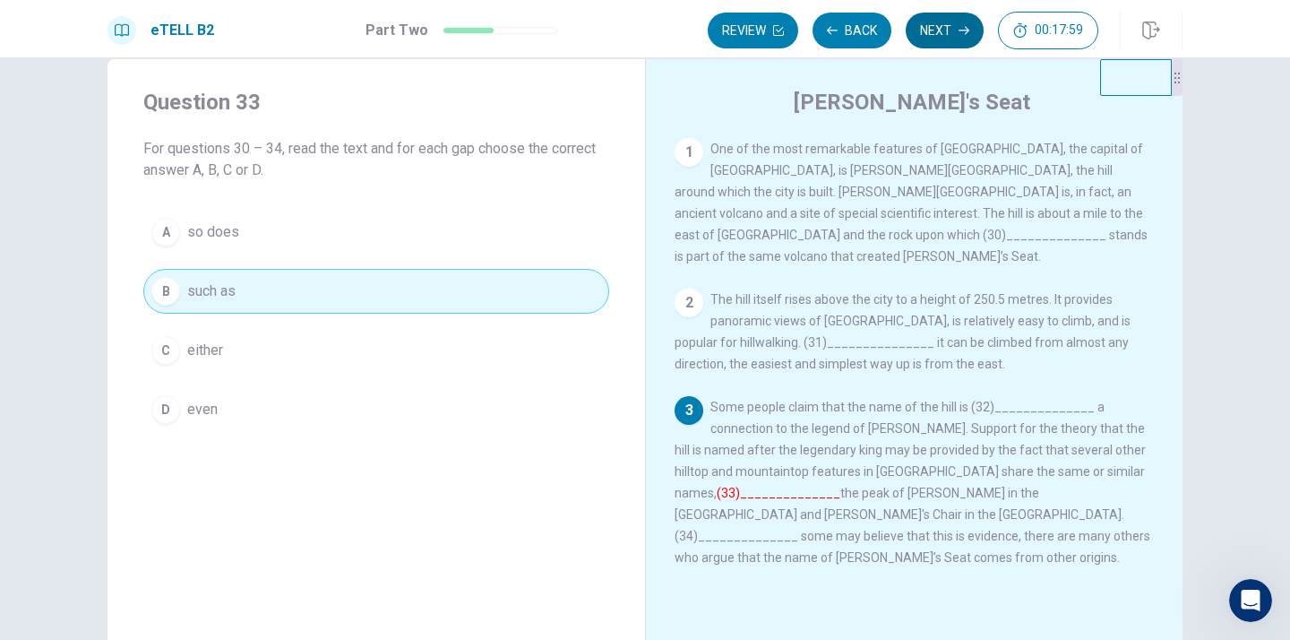
click at [960, 28] on icon "button" at bounding box center [963, 30] width 11 height 11
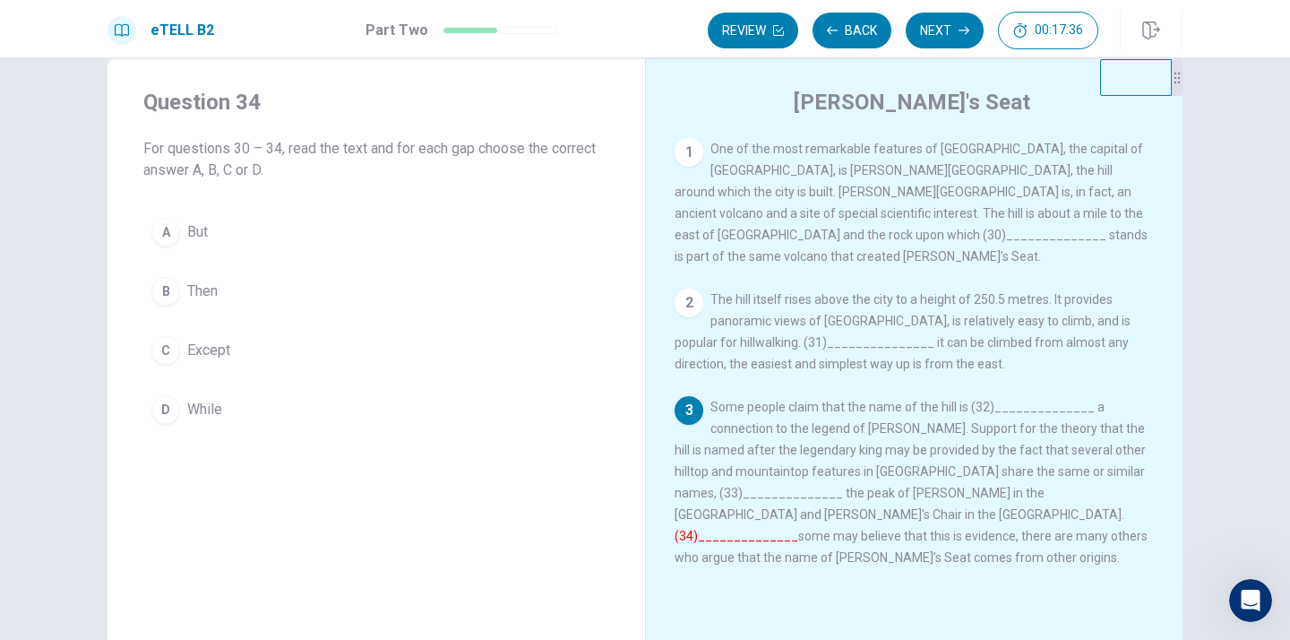
click at [201, 236] on span "But" at bounding box center [197, 231] width 21 height 21
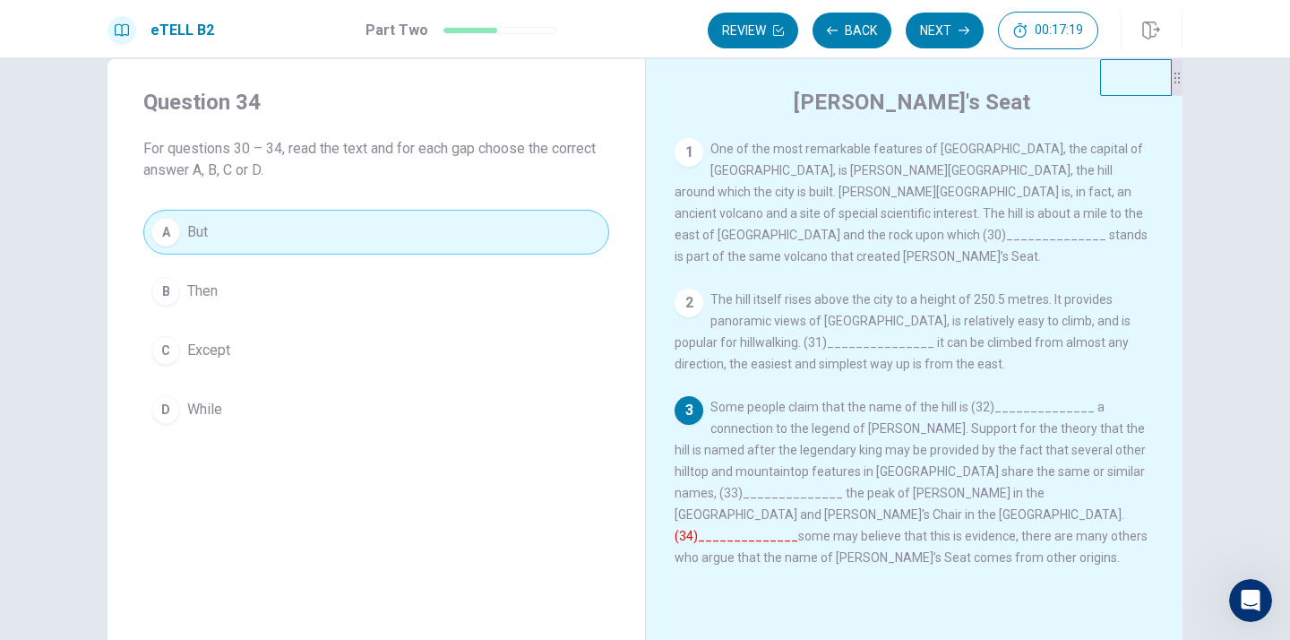
click at [209, 408] on span "While" at bounding box center [204, 409] width 35 height 21
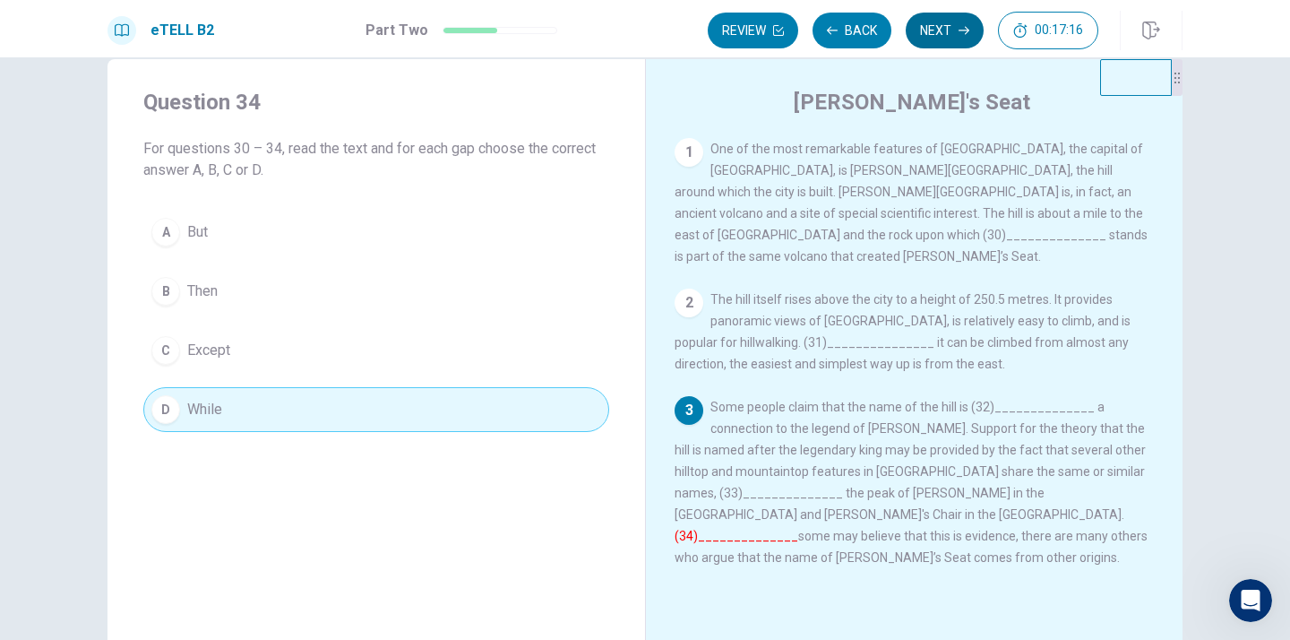
click at [951, 35] on button "Next" at bounding box center [945, 31] width 78 height 36
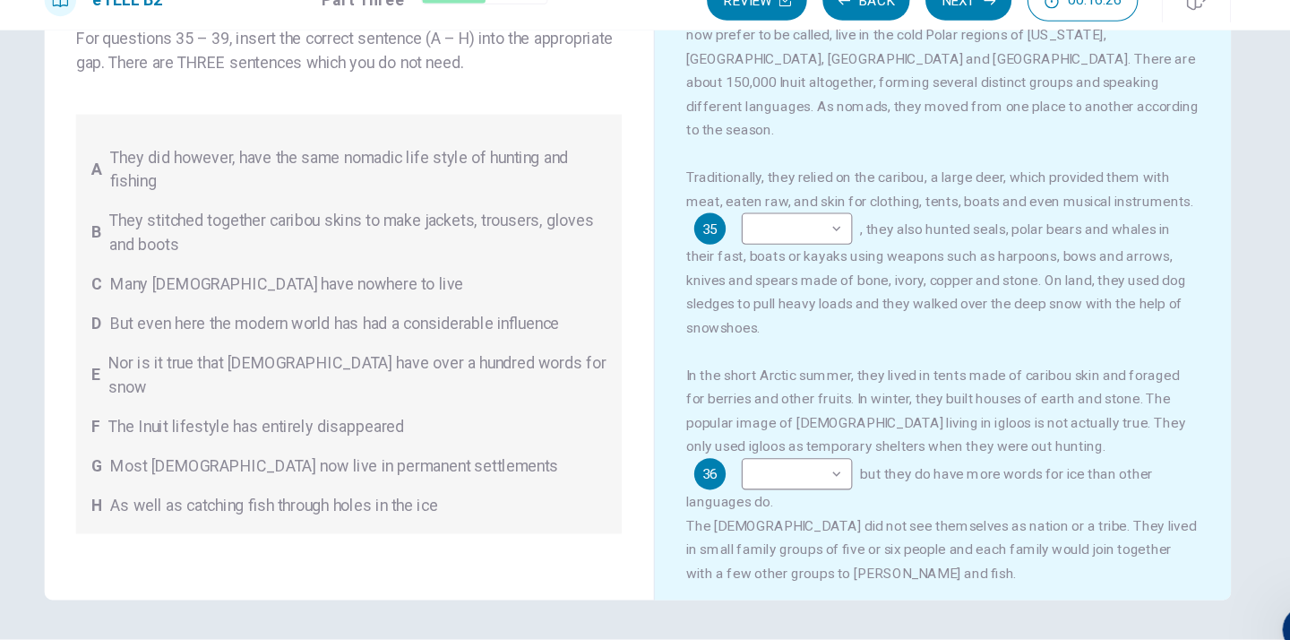
scroll to position [158, 0]
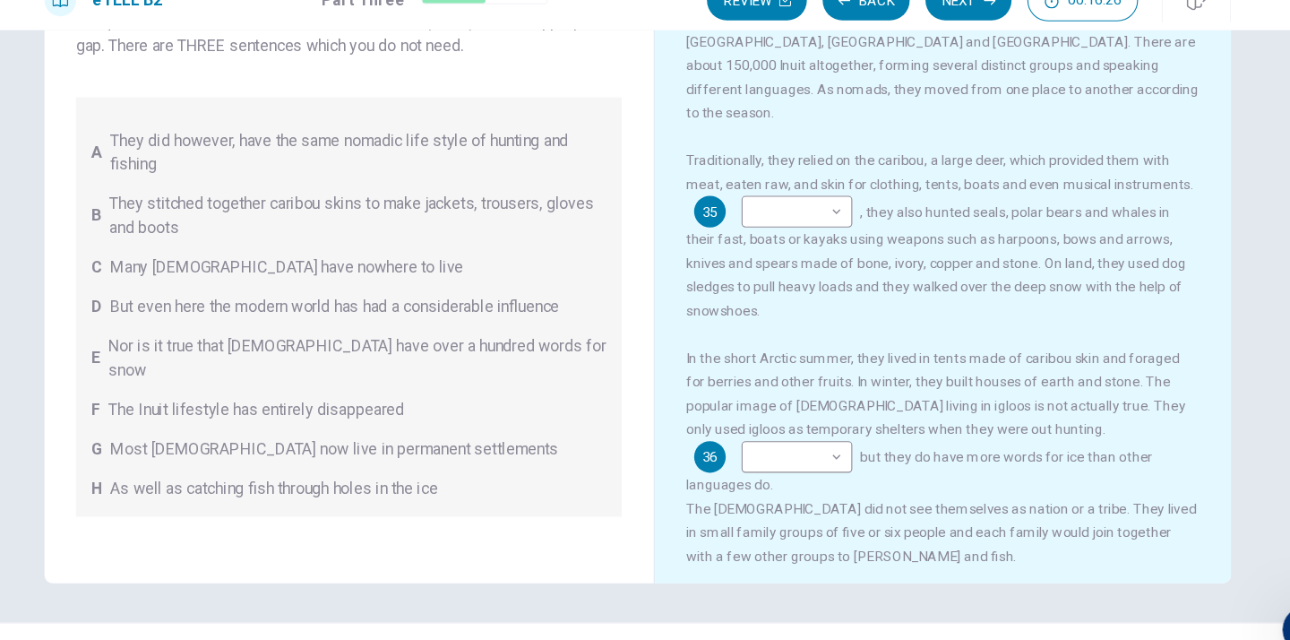
click at [735, 266] on div "Traditionally, they relied on the caribou, a large deer, which provided them wi…" at bounding box center [922, 244] width 466 height 158
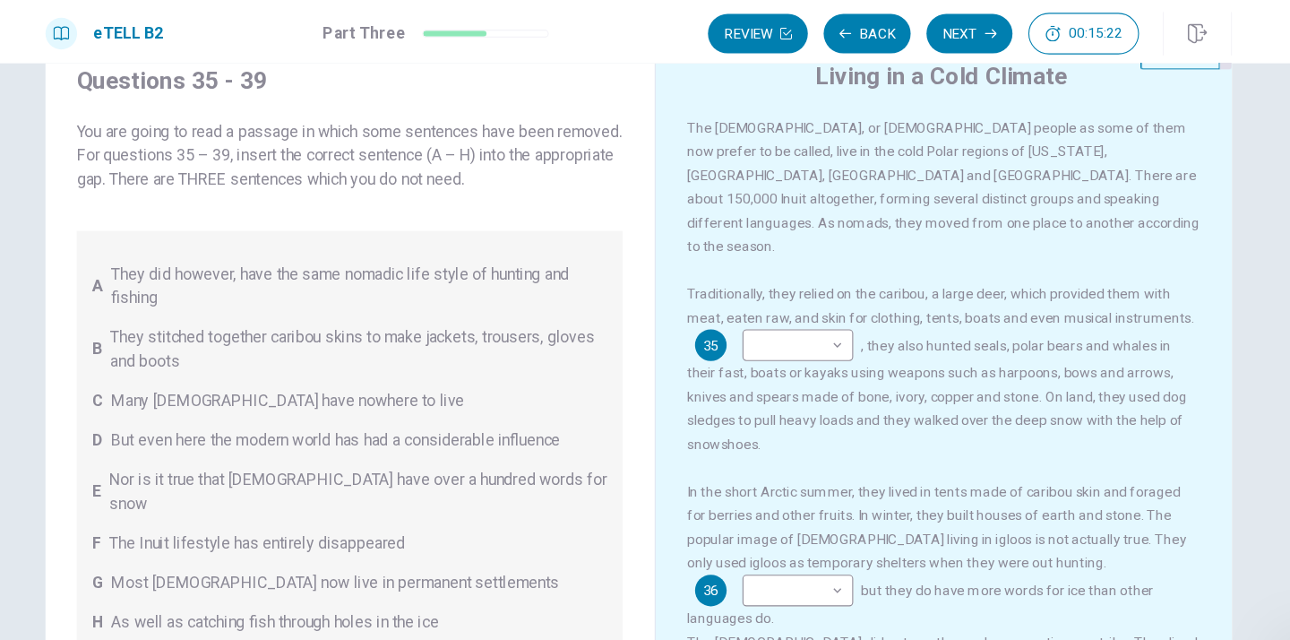
scroll to position [73, 0]
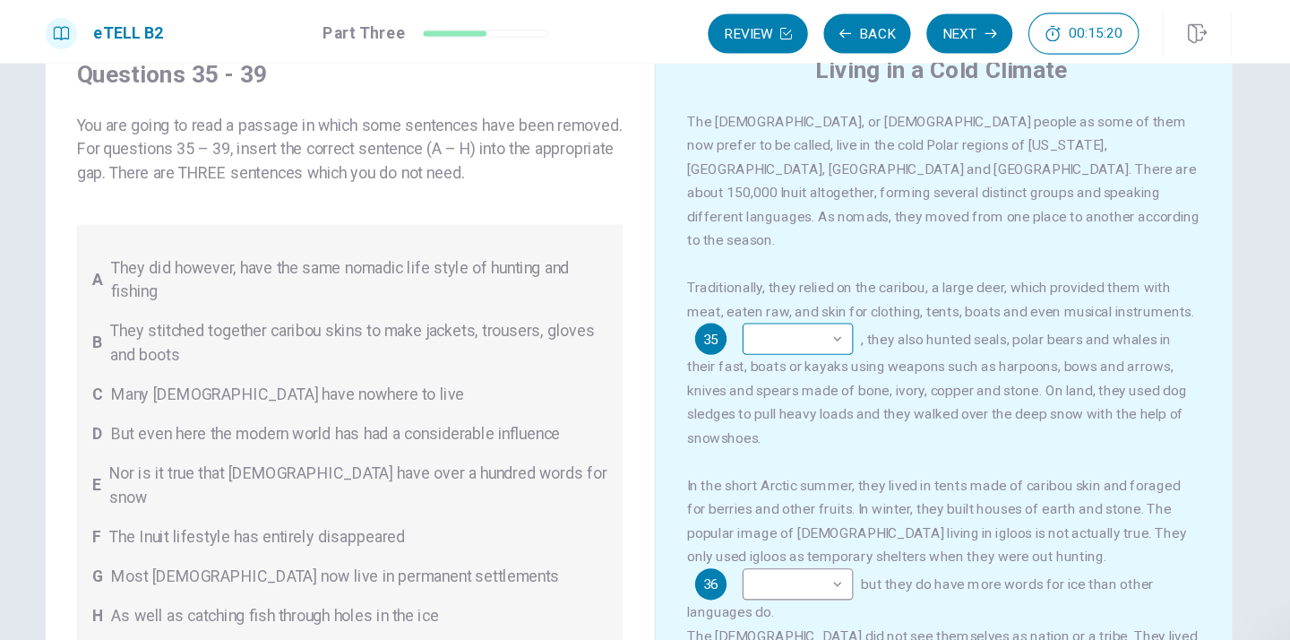
click at [826, 296] on body "This site uses cookies, as explained in our Privacy Policy . If you agree to th…" at bounding box center [645, 320] width 1290 height 640
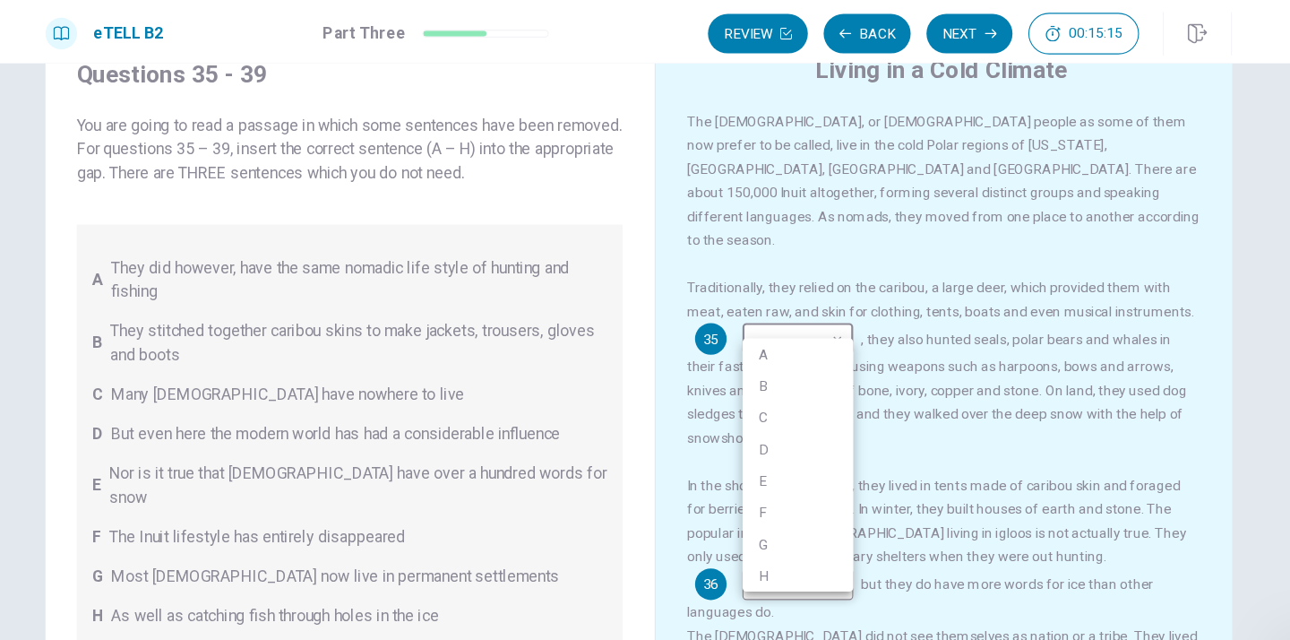
click at [827, 515] on li "H" at bounding box center [789, 521] width 100 height 29
type input "*"
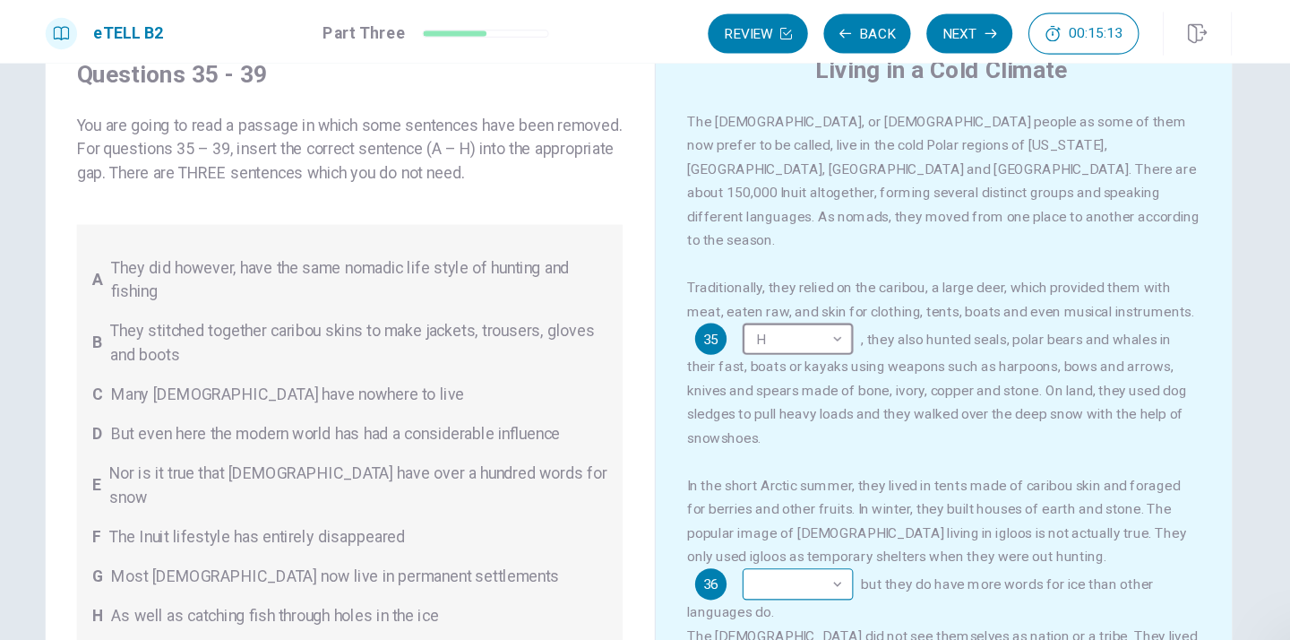
click at [1092, 500] on body "This site uses cookies, as explained in our Privacy Policy . If you agree to th…" at bounding box center [645, 320] width 1290 height 640
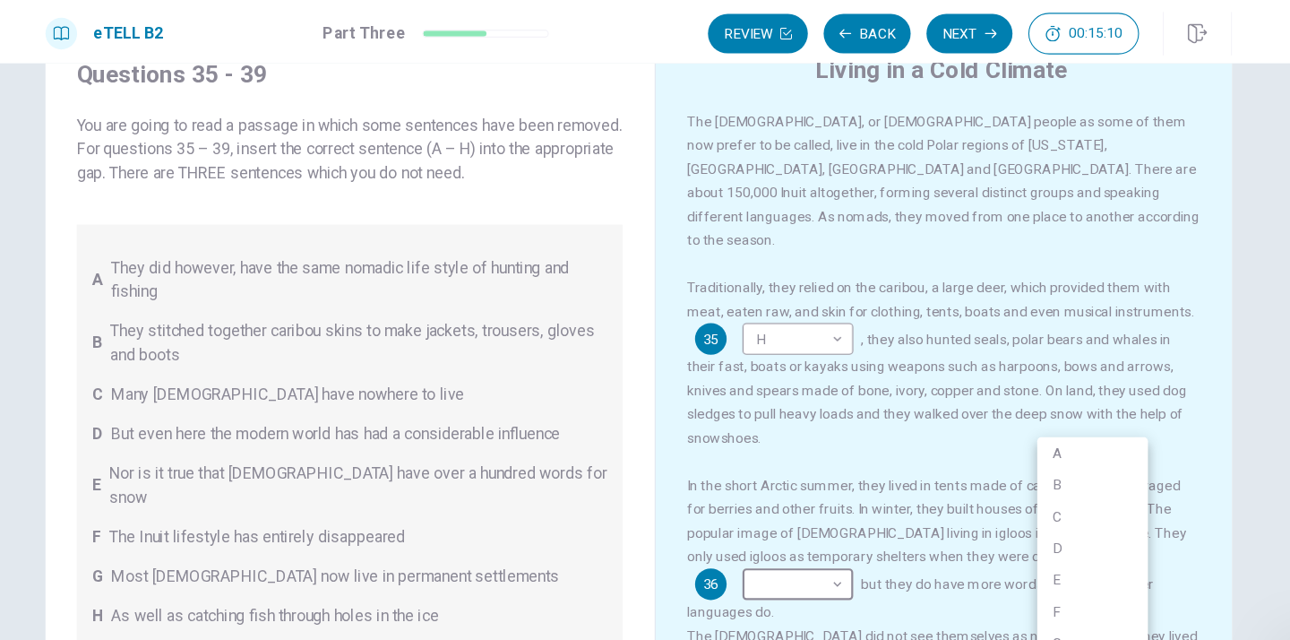
click at [1069, 524] on li "E" at bounding box center [1056, 525] width 100 height 29
type input "*"
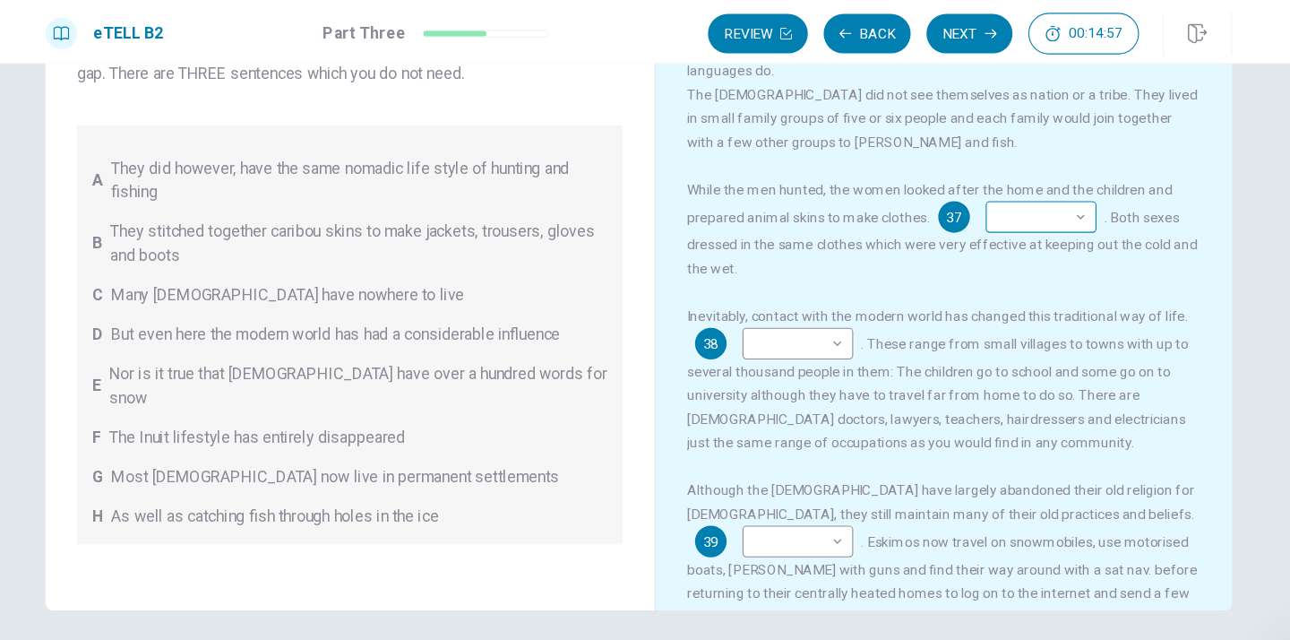
scroll to position [169, 0]
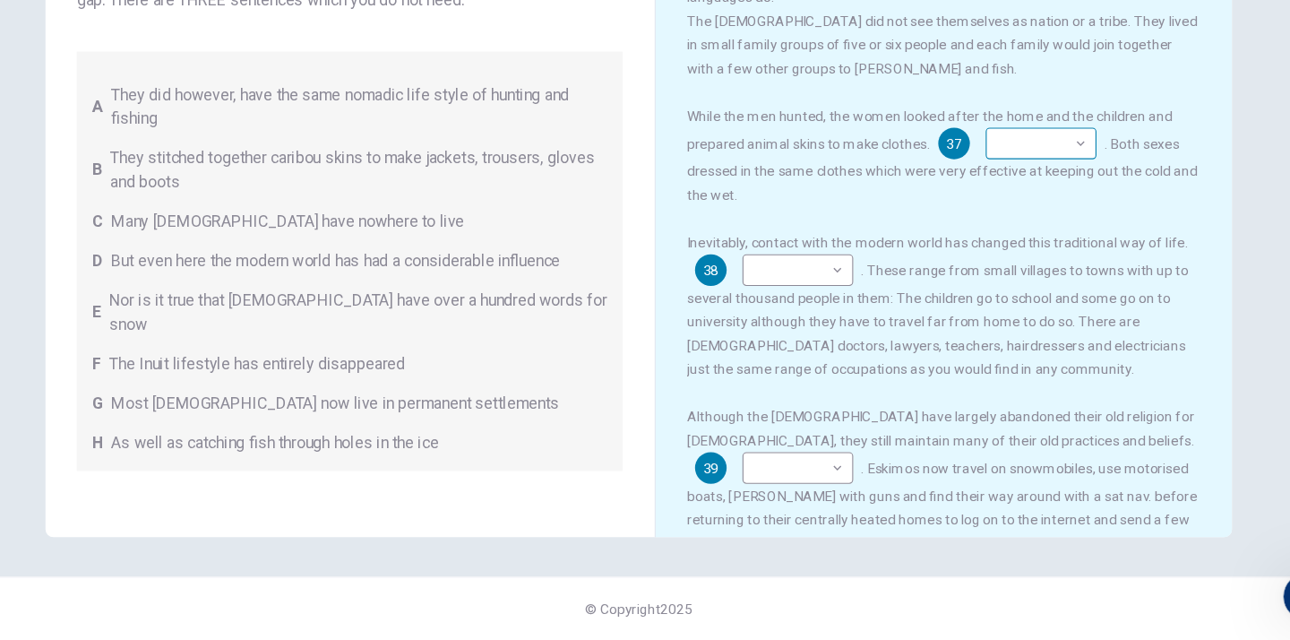
click at [1048, 153] on body "This site uses cookies, as explained in our Privacy Policy . If you agree to th…" at bounding box center [645, 320] width 1290 height 640
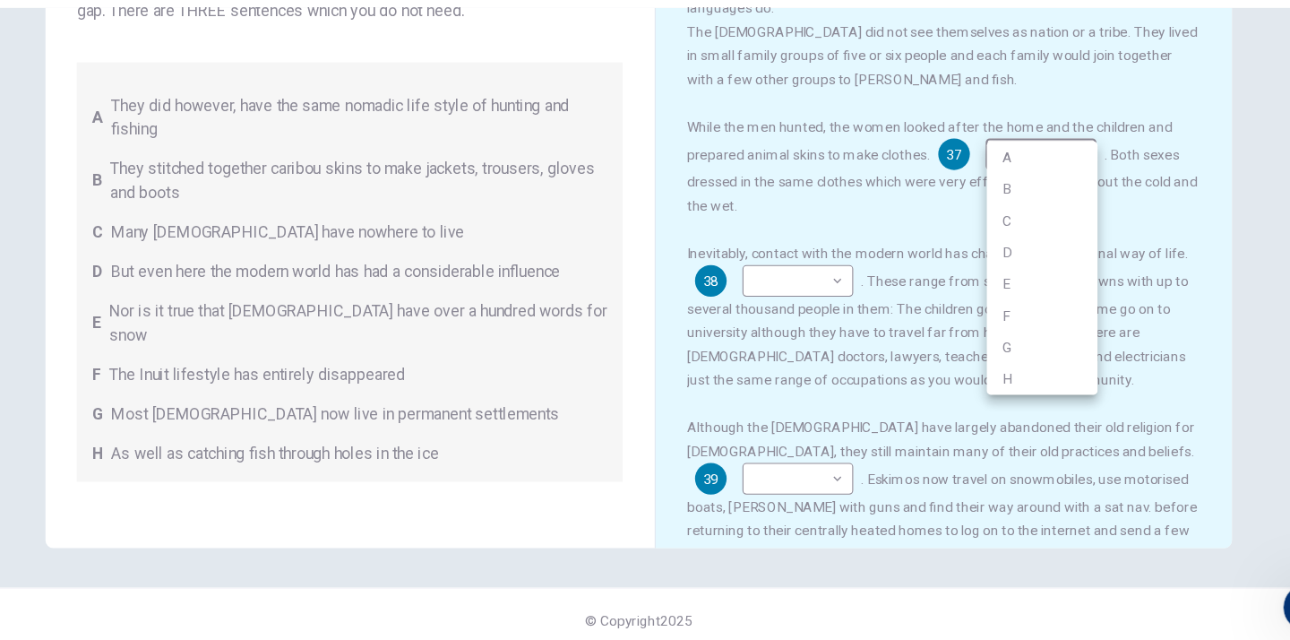
click at [998, 220] on li "B" at bounding box center [1010, 221] width 100 height 29
type input "*"
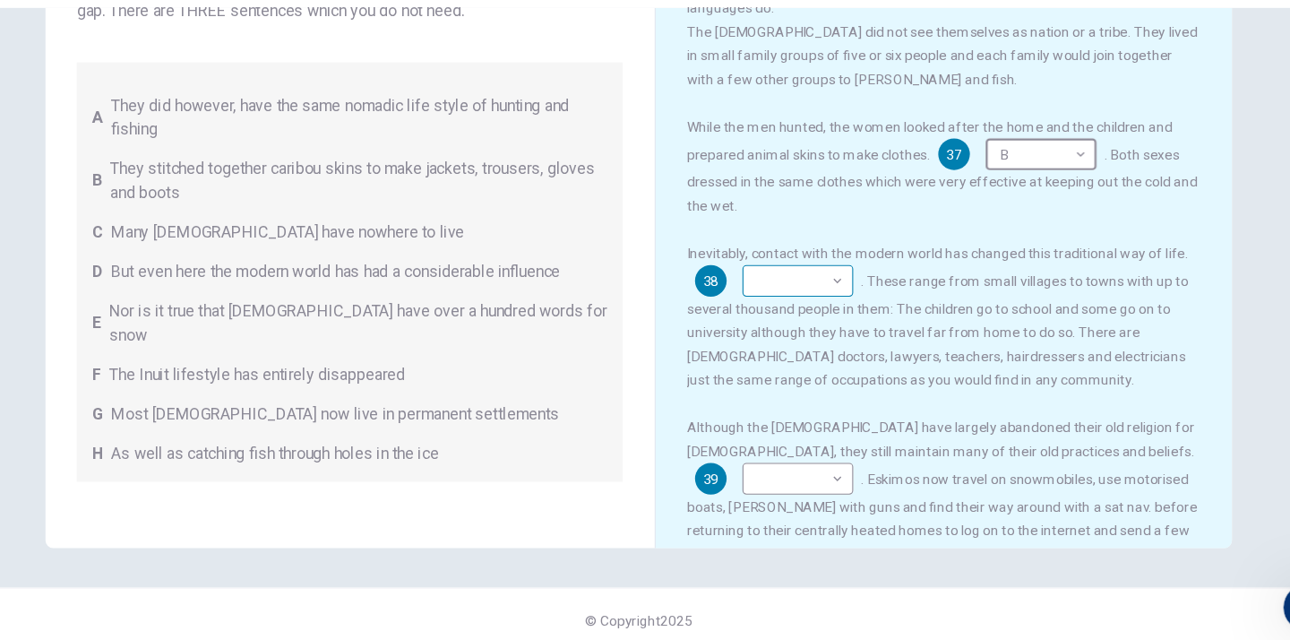
click at [824, 284] on body "This site uses cookies, as explained in our Privacy Policy . If you agree to th…" at bounding box center [645, 320] width 1290 height 640
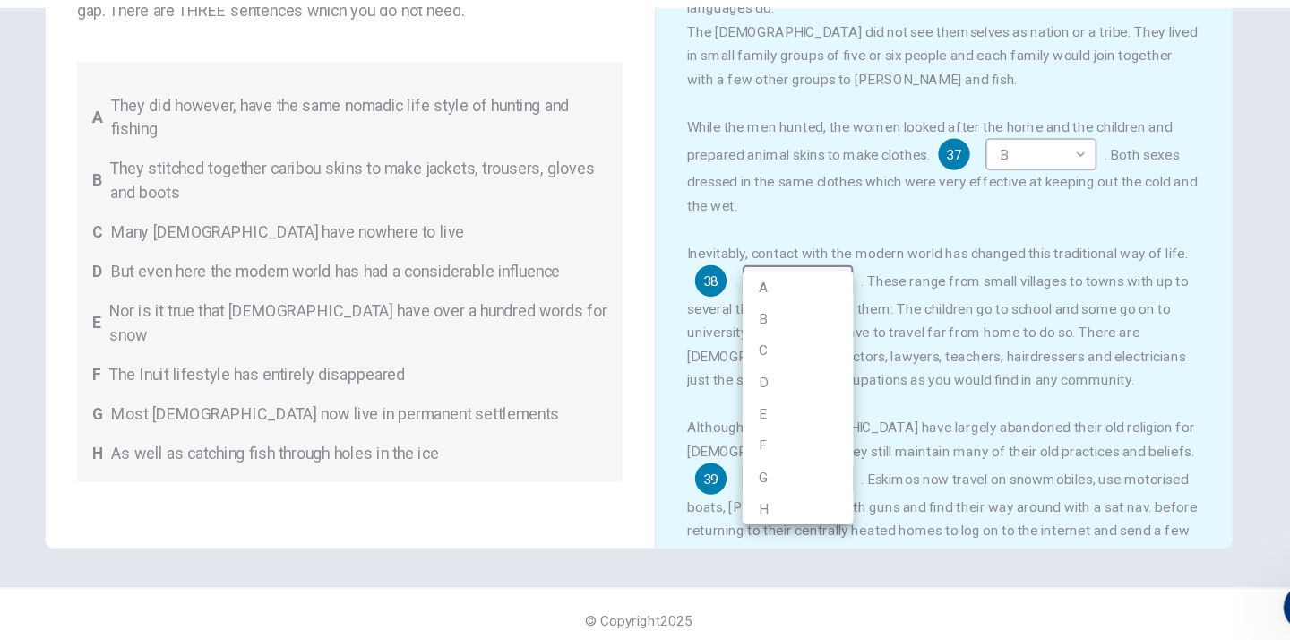
click at [773, 477] on li "G" at bounding box center [789, 482] width 100 height 29
type input "*"
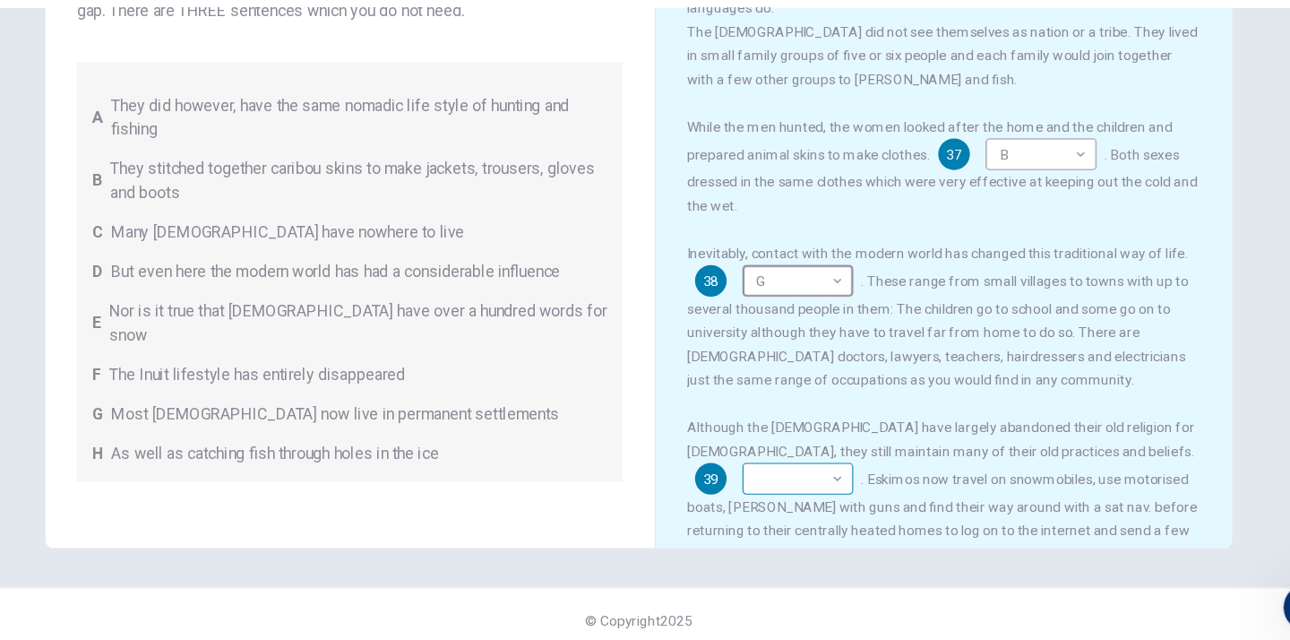
click at [1095, 442] on body "This site uses cookies, as explained in our Privacy Policy . If you agree to th…" at bounding box center [645, 320] width 1290 height 640
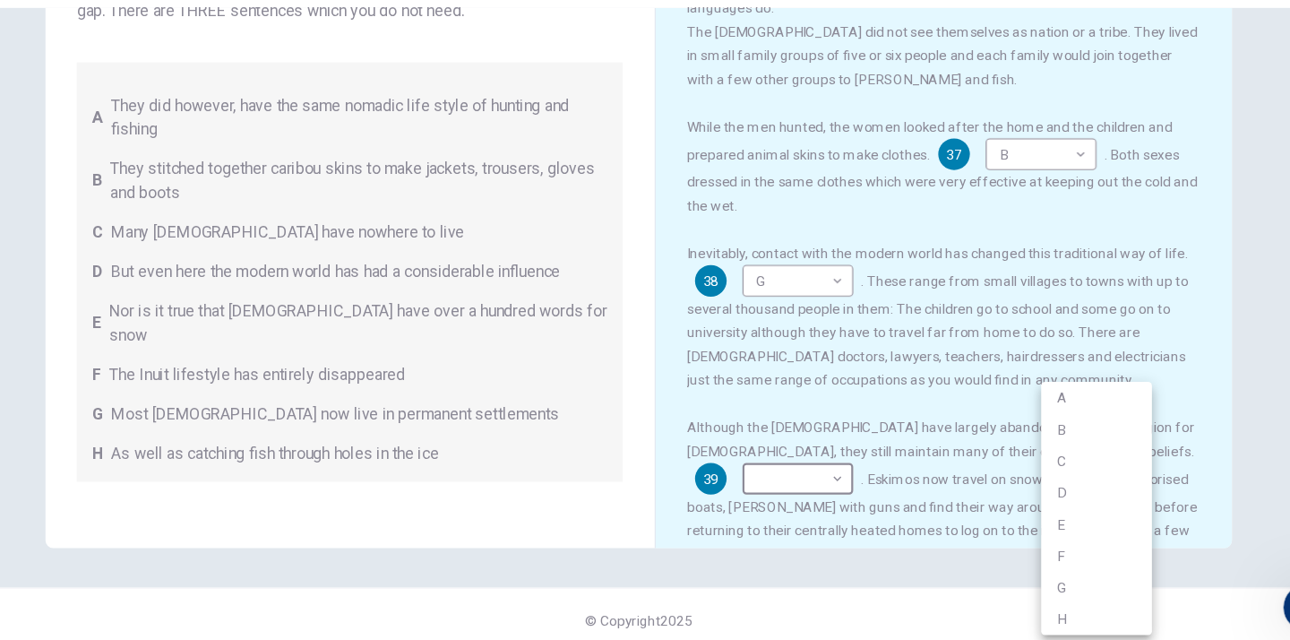
click at [1037, 497] on li "D" at bounding box center [1059, 496] width 100 height 29
type input "*"
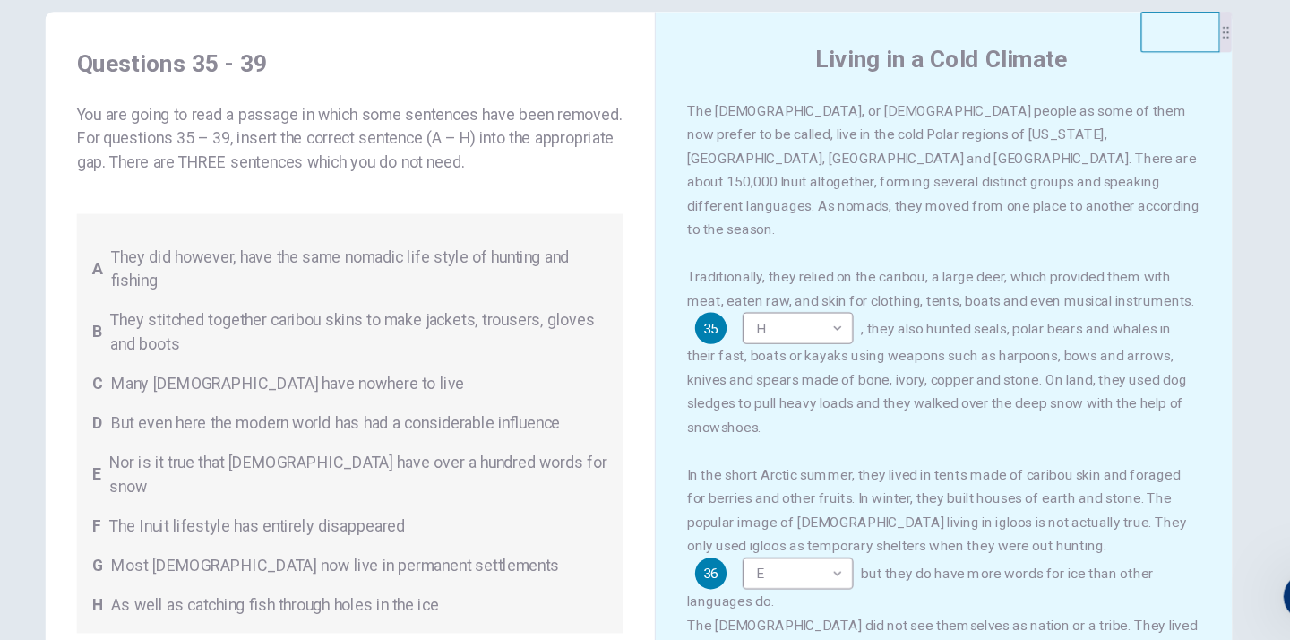
scroll to position [0, 0]
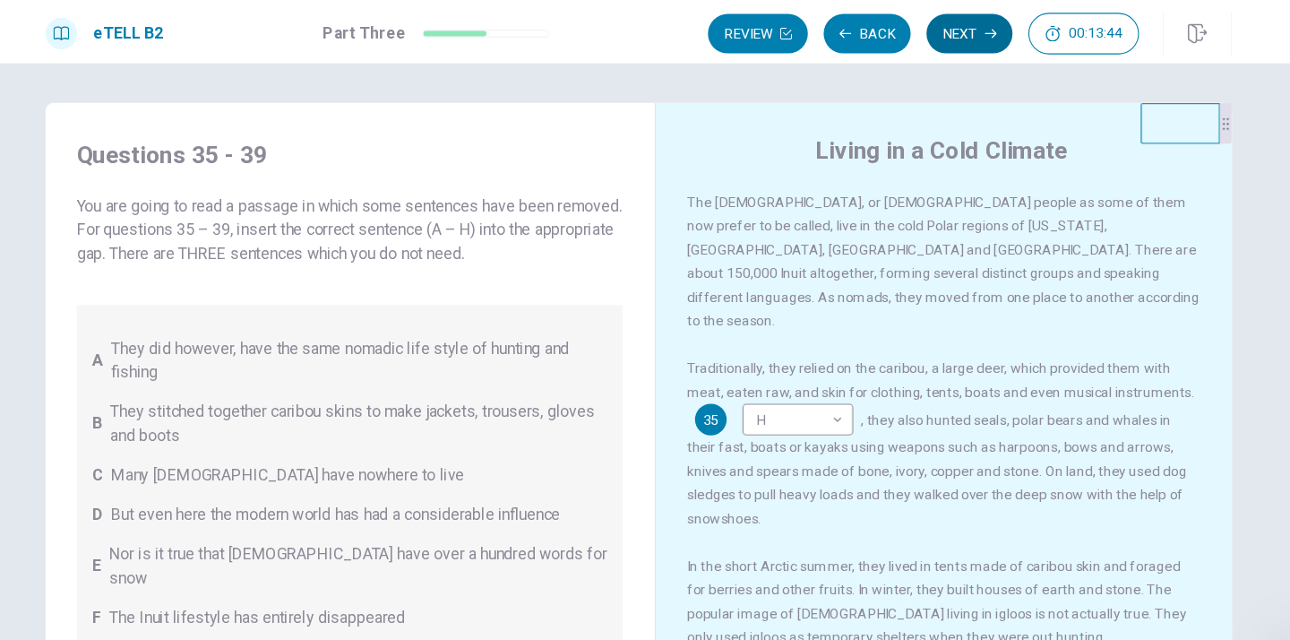
click at [942, 28] on button "Next" at bounding box center [945, 31] width 78 height 36
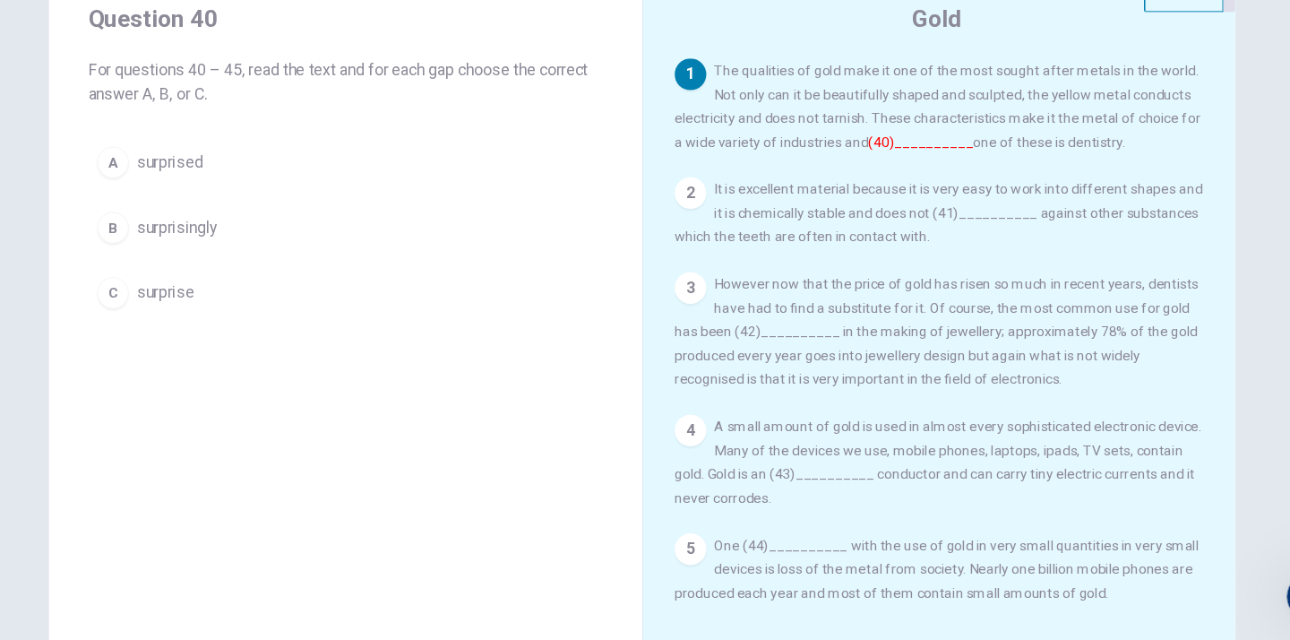
click at [221, 322] on span "surprise" at bounding box center [213, 324] width 52 height 21
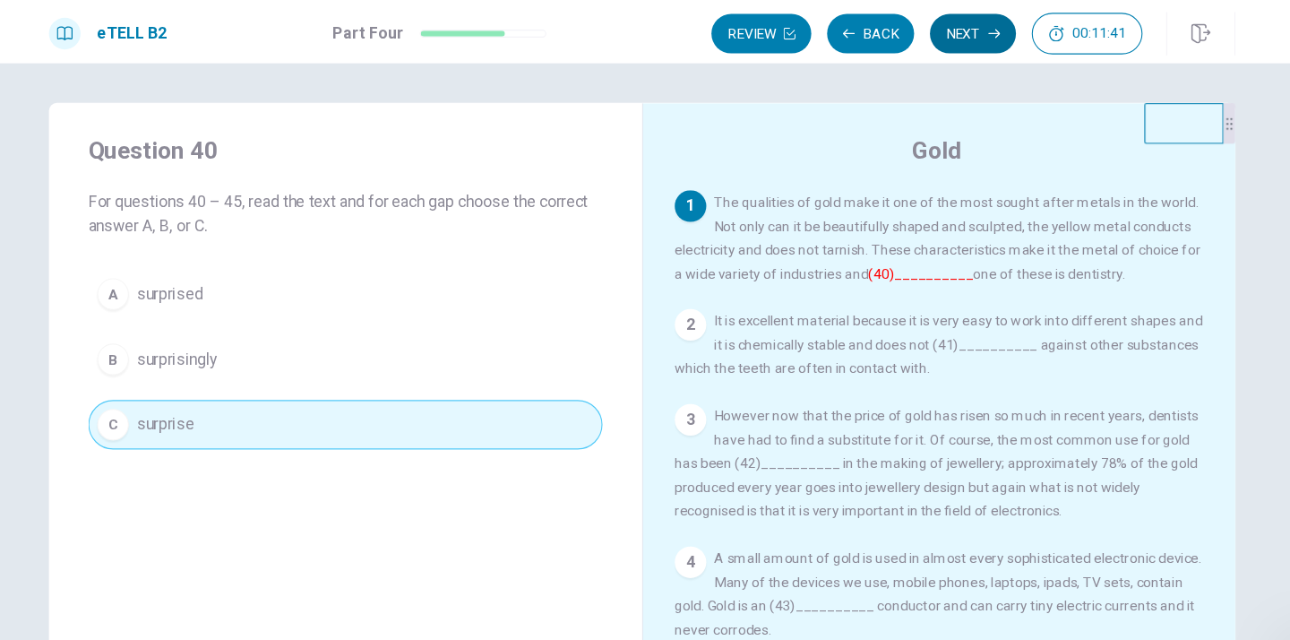
click at [937, 31] on button "Next" at bounding box center [945, 31] width 78 height 36
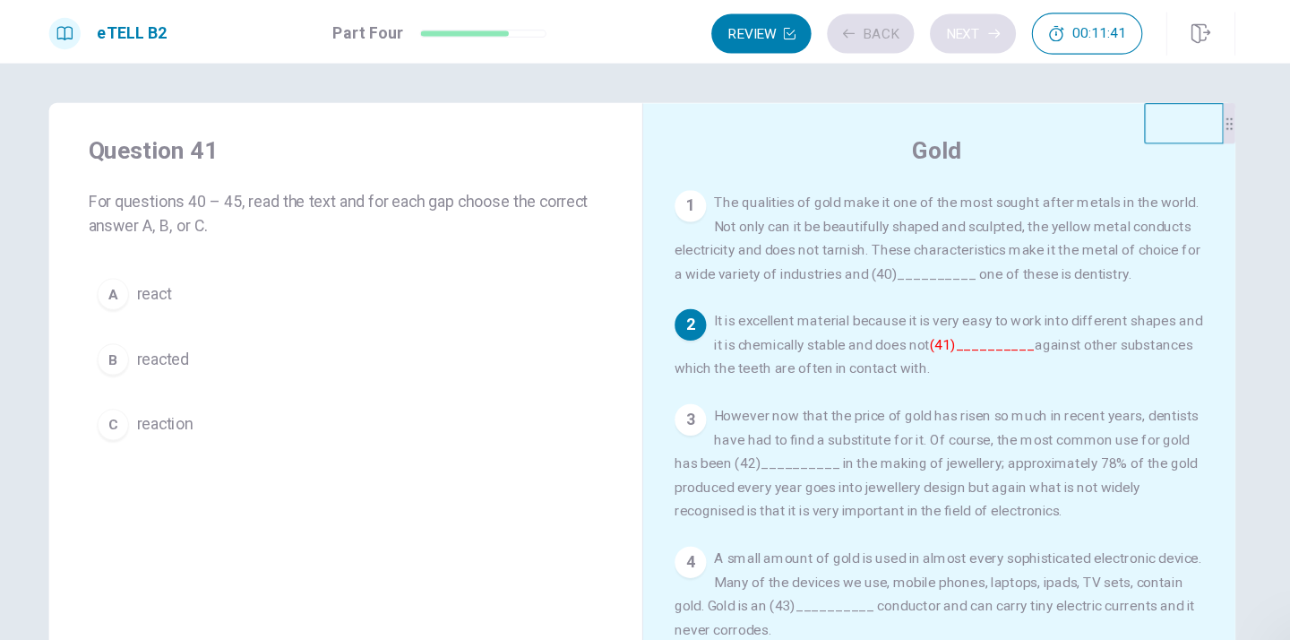
scroll to position [107, 0]
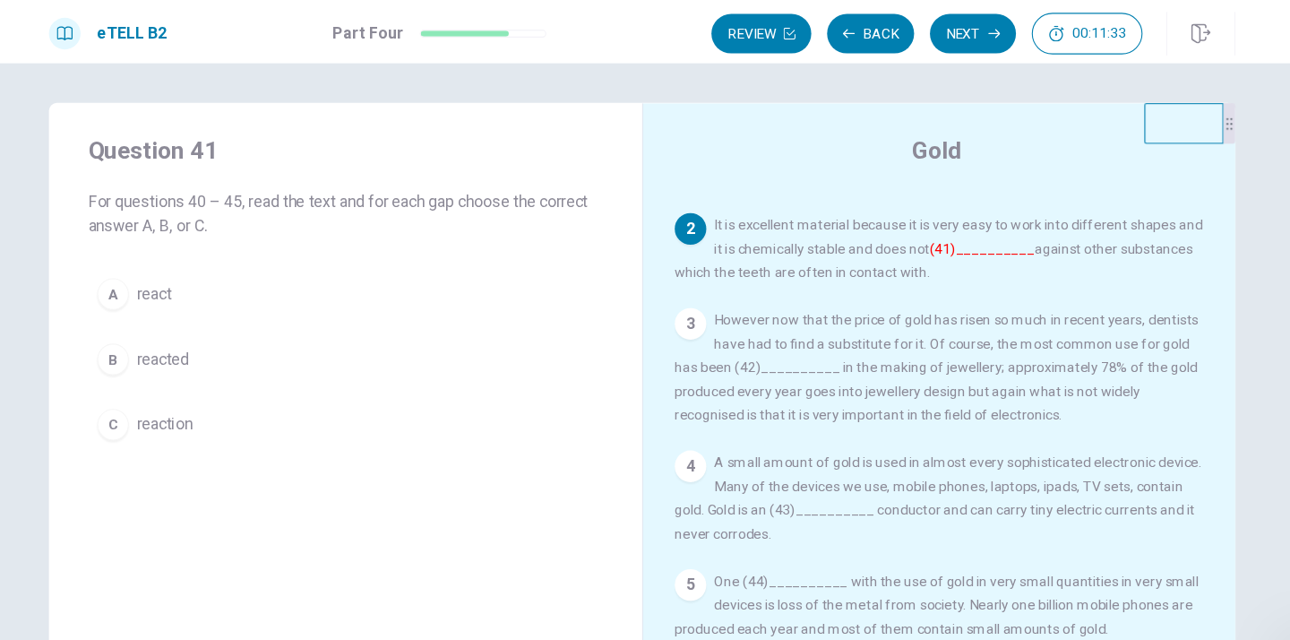
click at [210, 267] on span "react" at bounding box center [202, 265] width 31 height 21
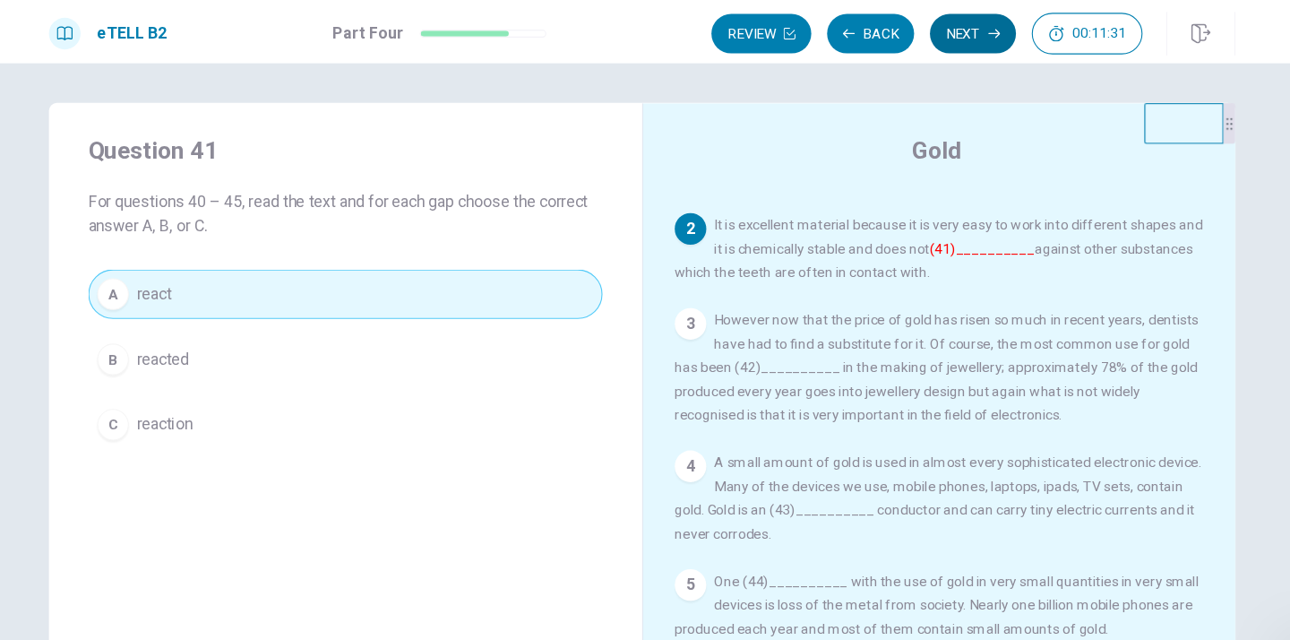
click at [950, 32] on button "Next" at bounding box center [945, 31] width 78 height 36
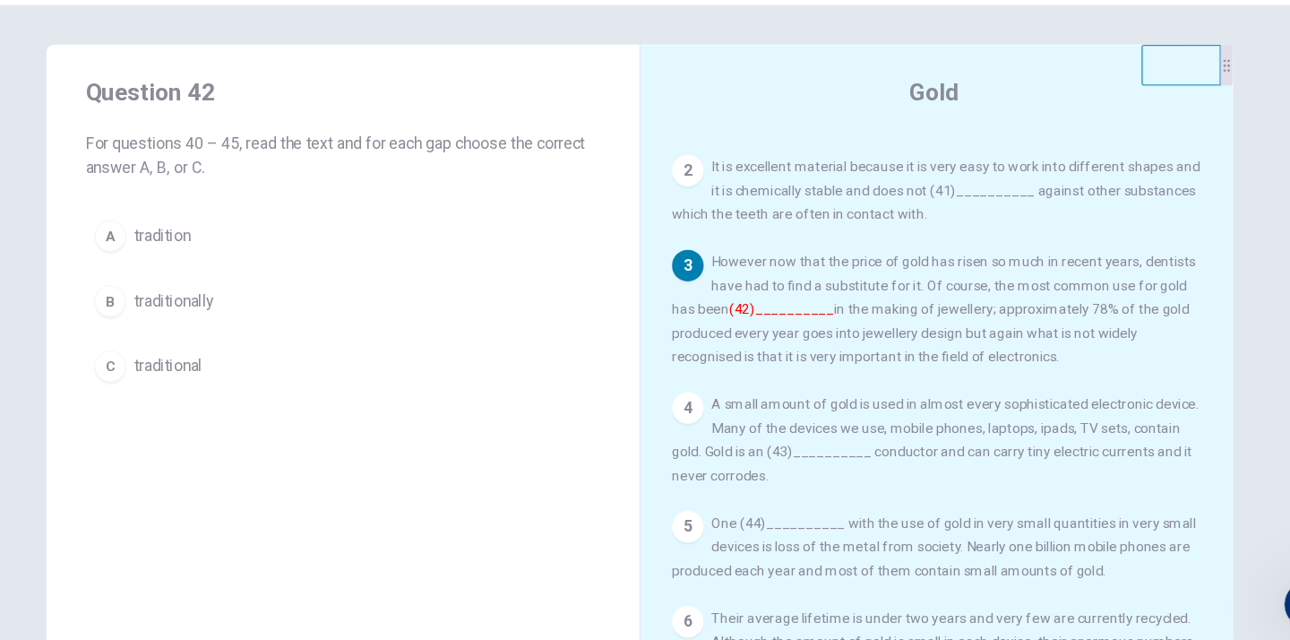
click at [759, 325] on font "(42)__________" at bounding box center [773, 332] width 95 height 14
click at [214, 265] on span "tradition" at bounding box center [212, 265] width 51 height 21
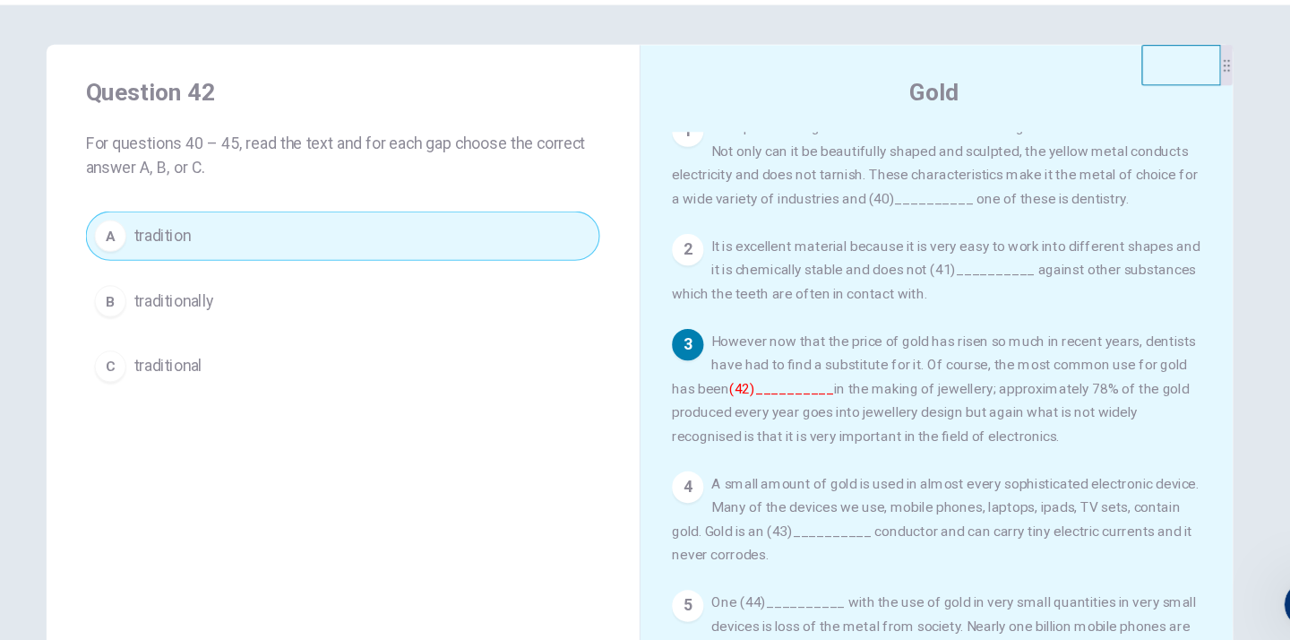
scroll to position [0, 0]
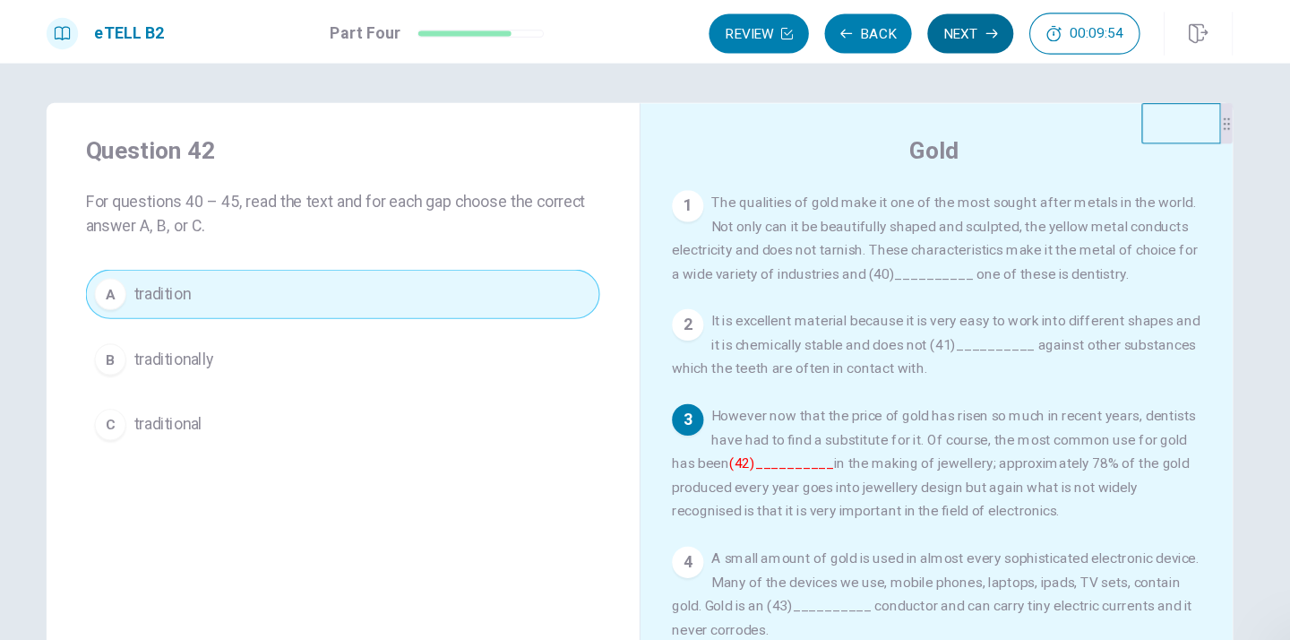
click at [936, 20] on button "Next" at bounding box center [945, 31] width 78 height 36
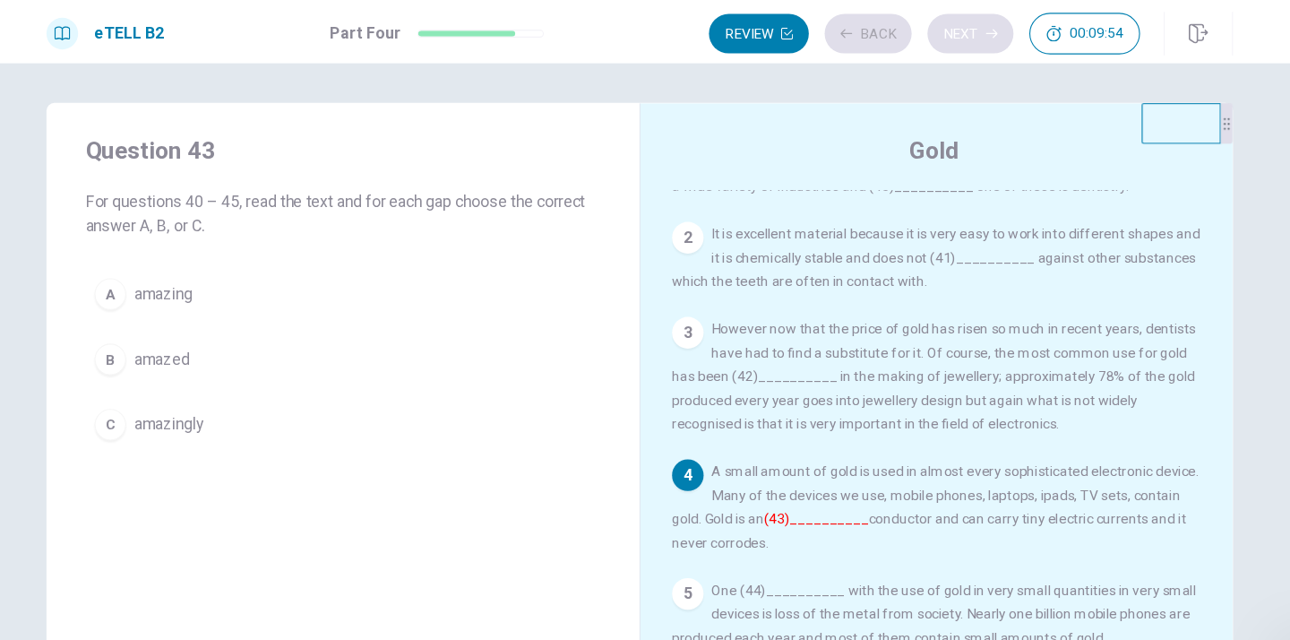
scroll to position [87, 0]
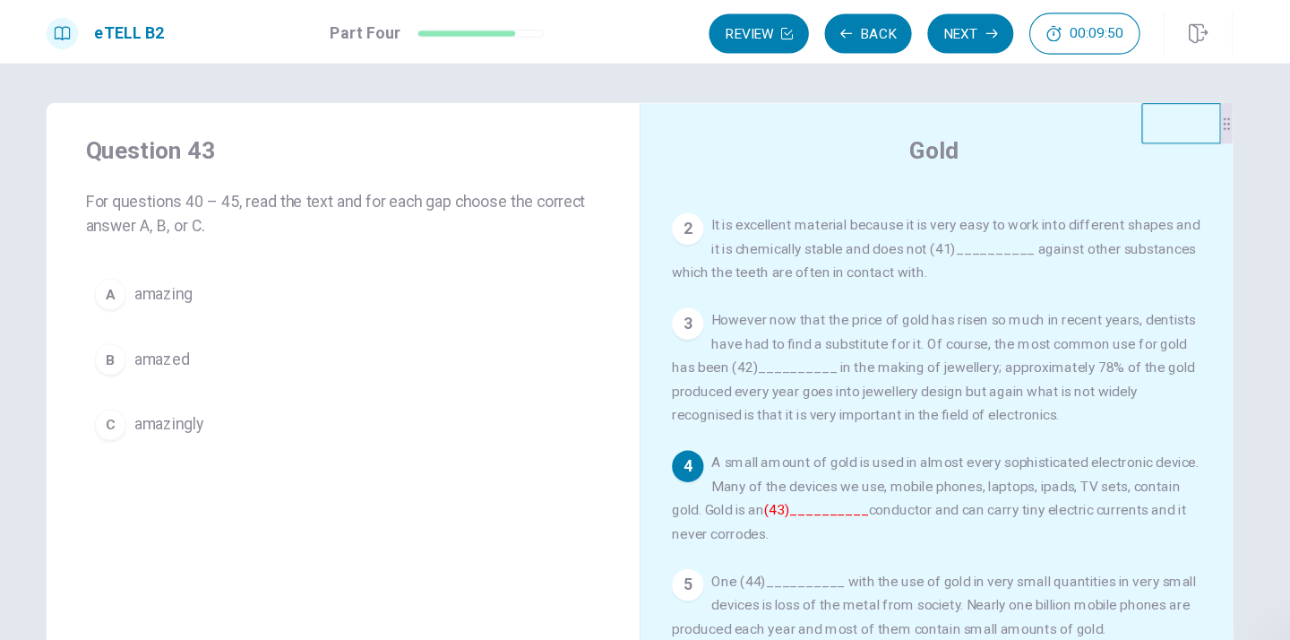
click at [219, 328] on span "amazed" at bounding box center [212, 324] width 50 height 21
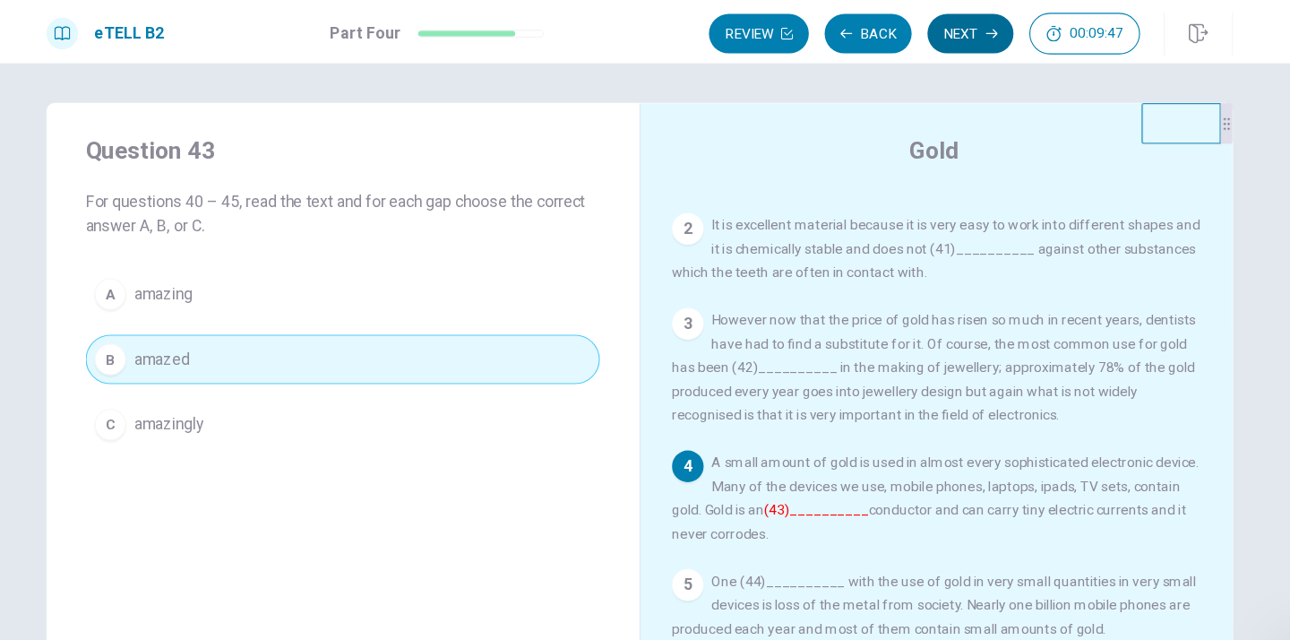
click at [940, 29] on button "Next" at bounding box center [945, 31] width 78 height 36
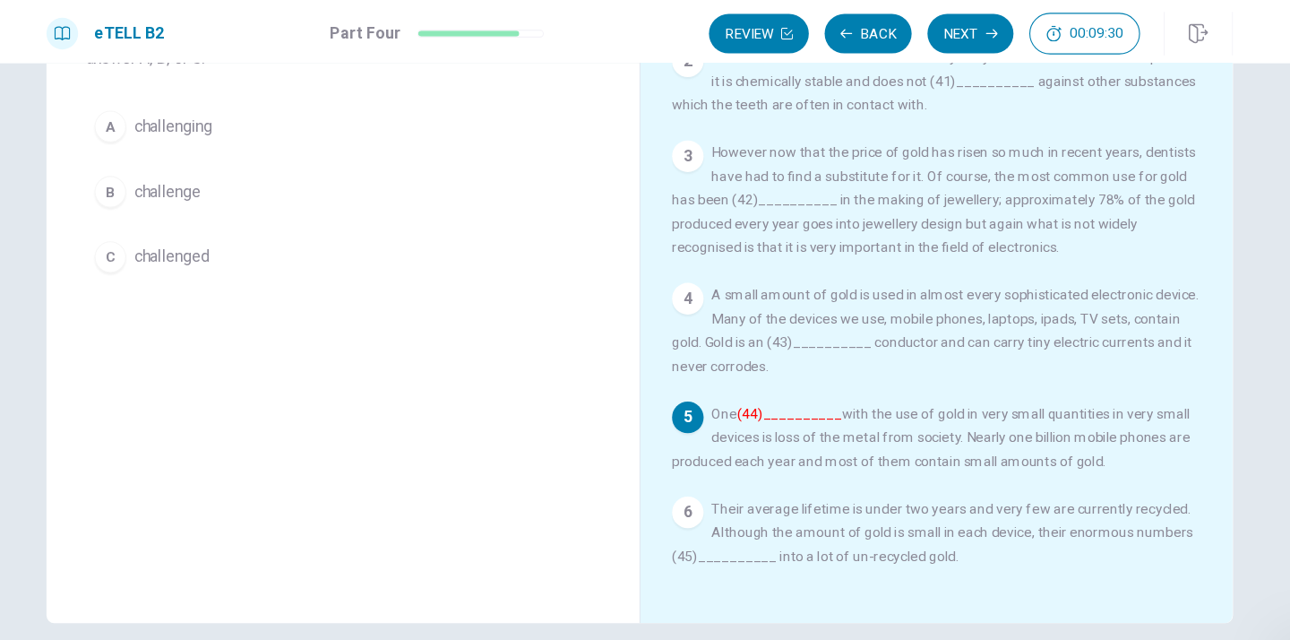
scroll to position [169, 0]
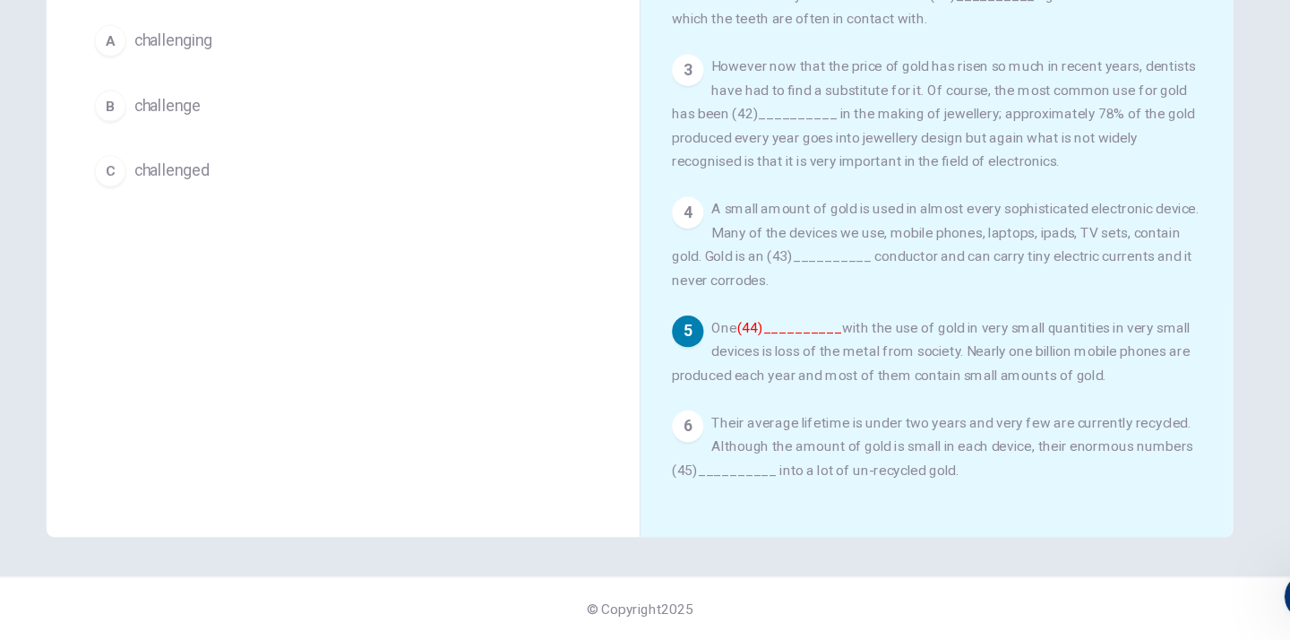
click at [232, 156] on span "challenge" at bounding box center [217, 155] width 60 height 21
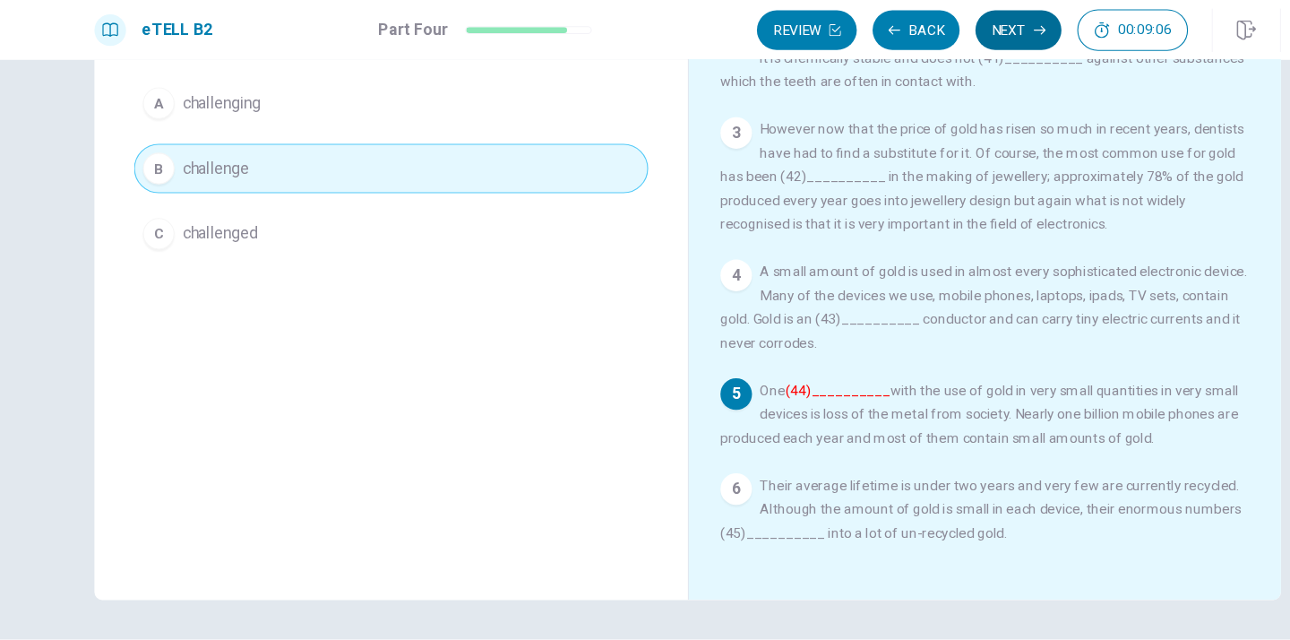
click at [956, 32] on button "Next" at bounding box center [945, 31] width 78 height 36
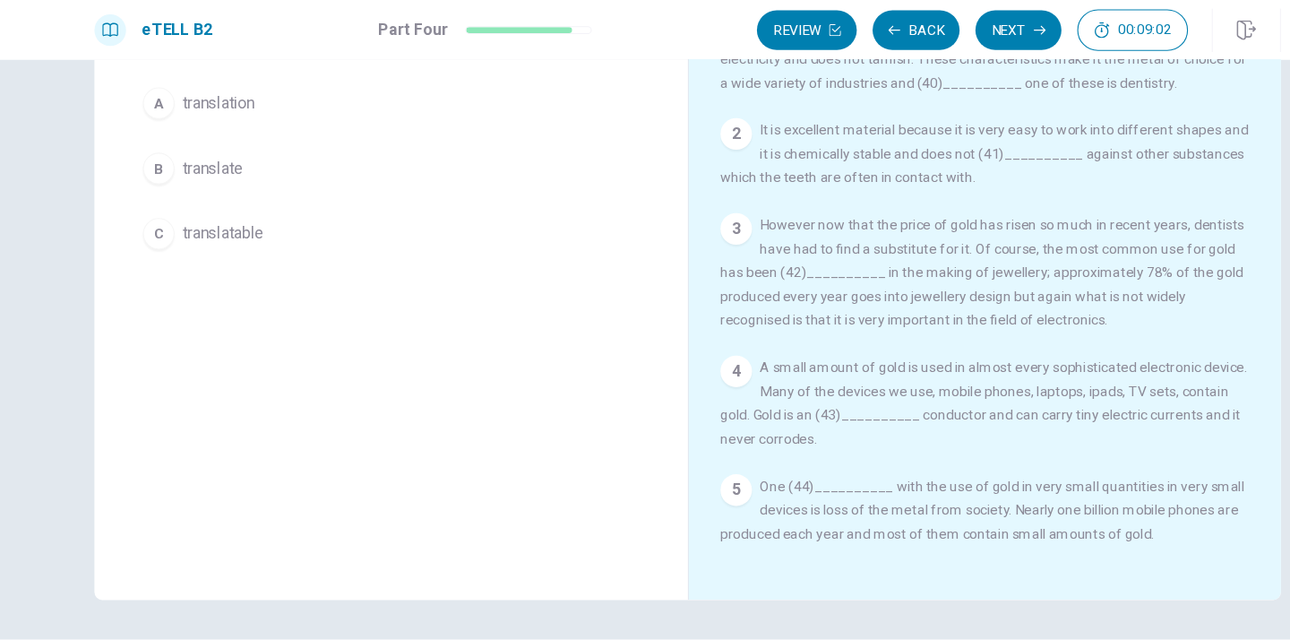
scroll to position [107, 0]
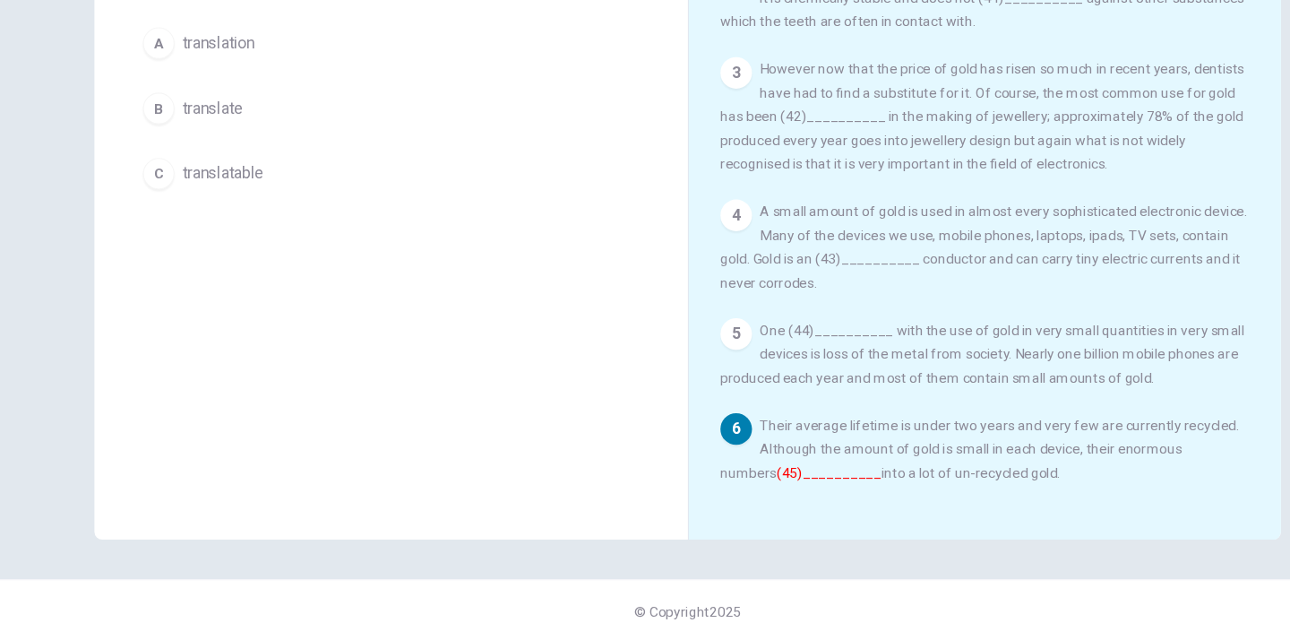
click at [208, 152] on span "translate" at bounding box center [214, 155] width 55 height 21
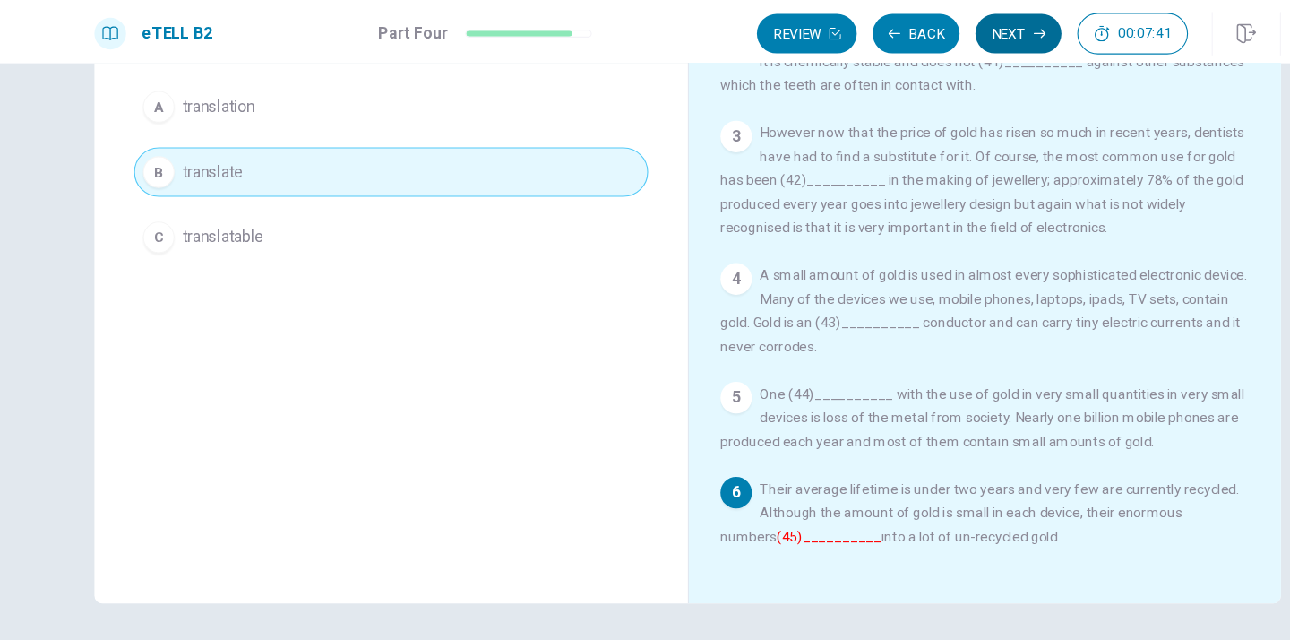
click at [943, 31] on button "Next" at bounding box center [945, 31] width 78 height 36
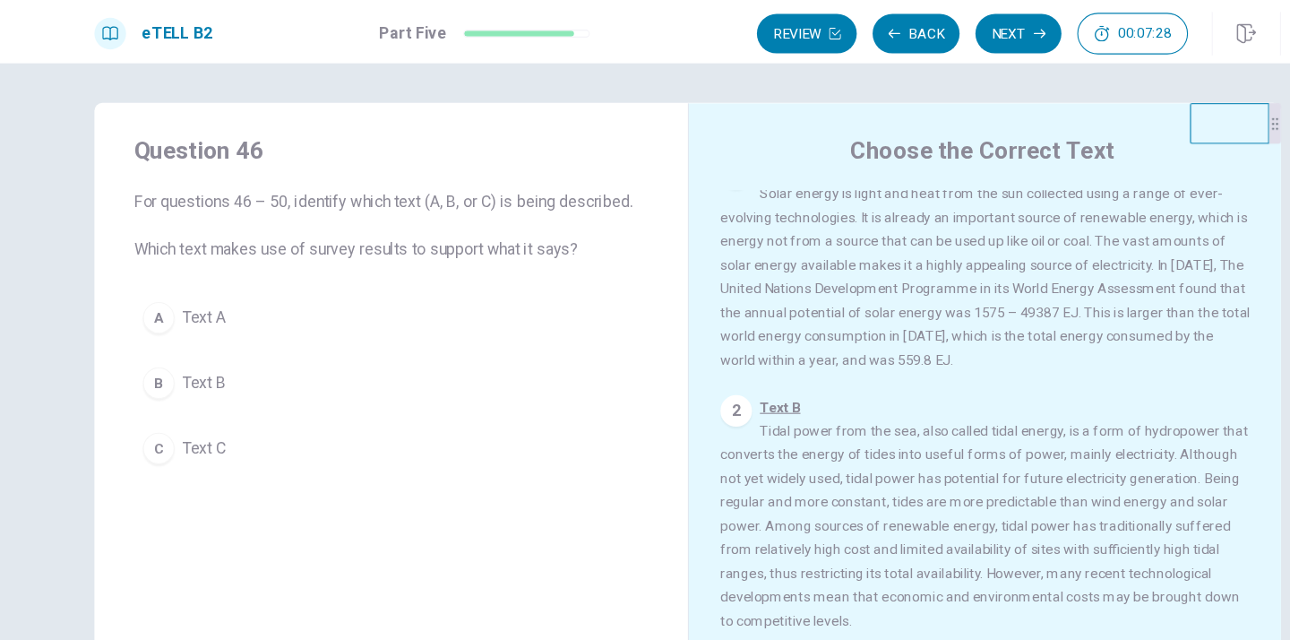
scroll to position [31, 0]
click at [746, 316] on div "1 Text A Solar energy is light and heat from the sun collected using a range of…" at bounding box center [914, 237] width 480 height 193
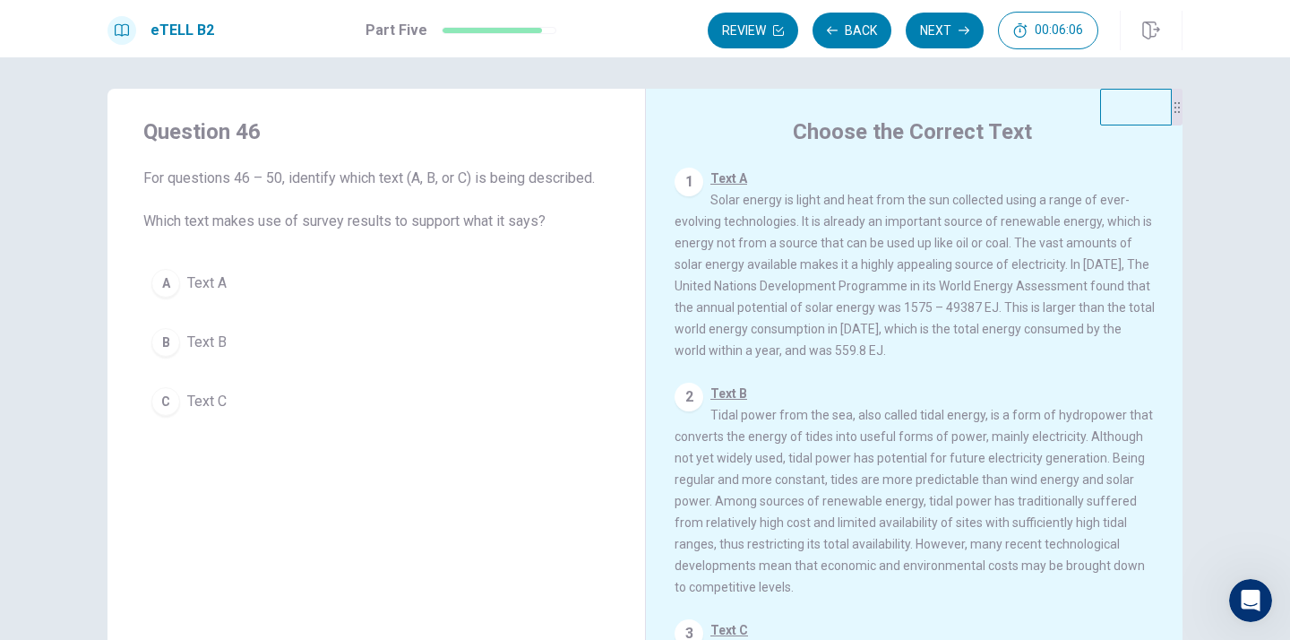
scroll to position [0, 0]
click at [212, 405] on span "Text C" at bounding box center [206, 405] width 39 height 21
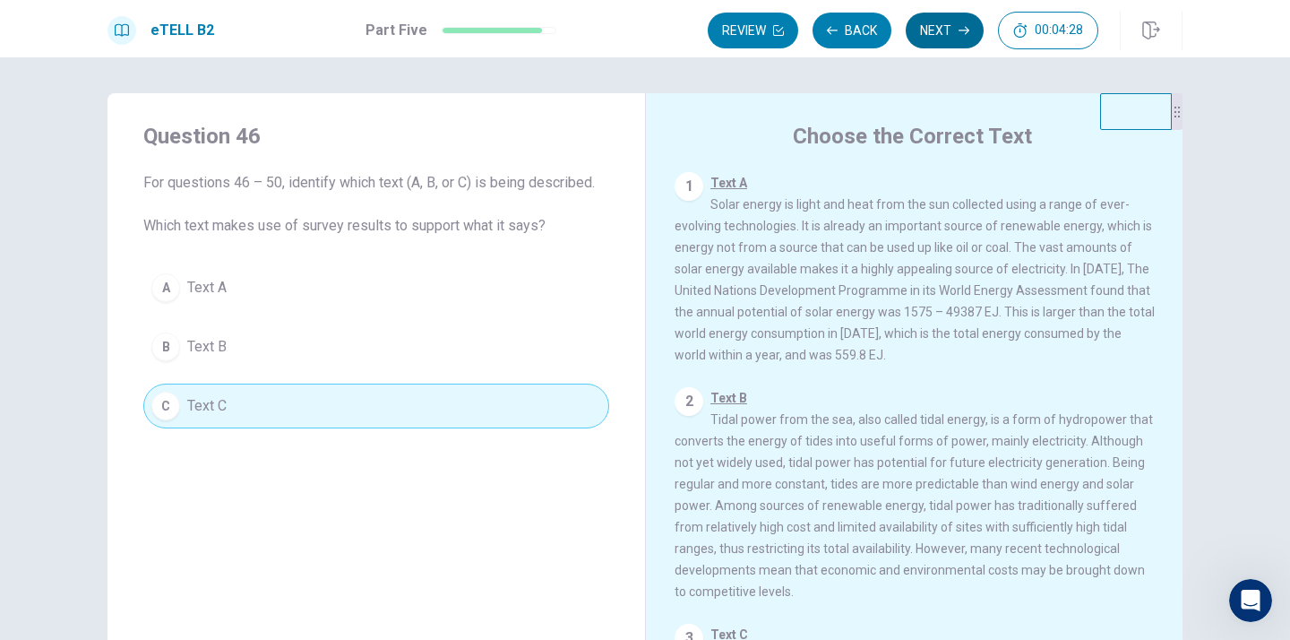
click at [950, 24] on button "Next" at bounding box center [945, 31] width 78 height 36
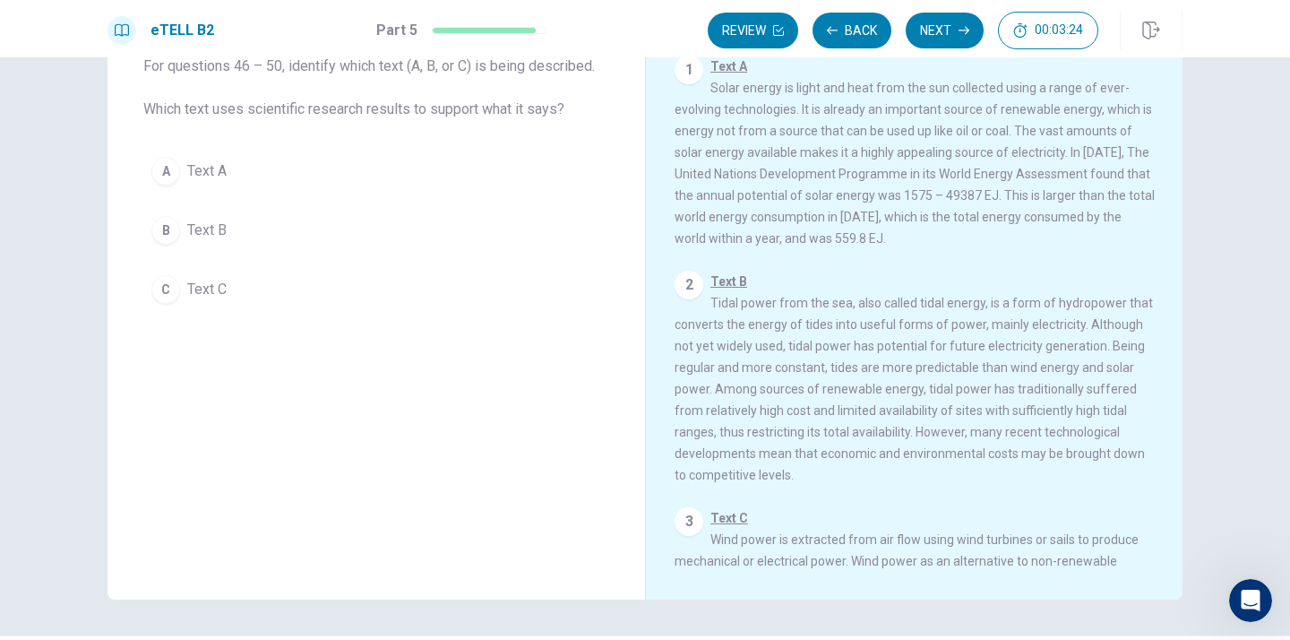
scroll to position [169, 0]
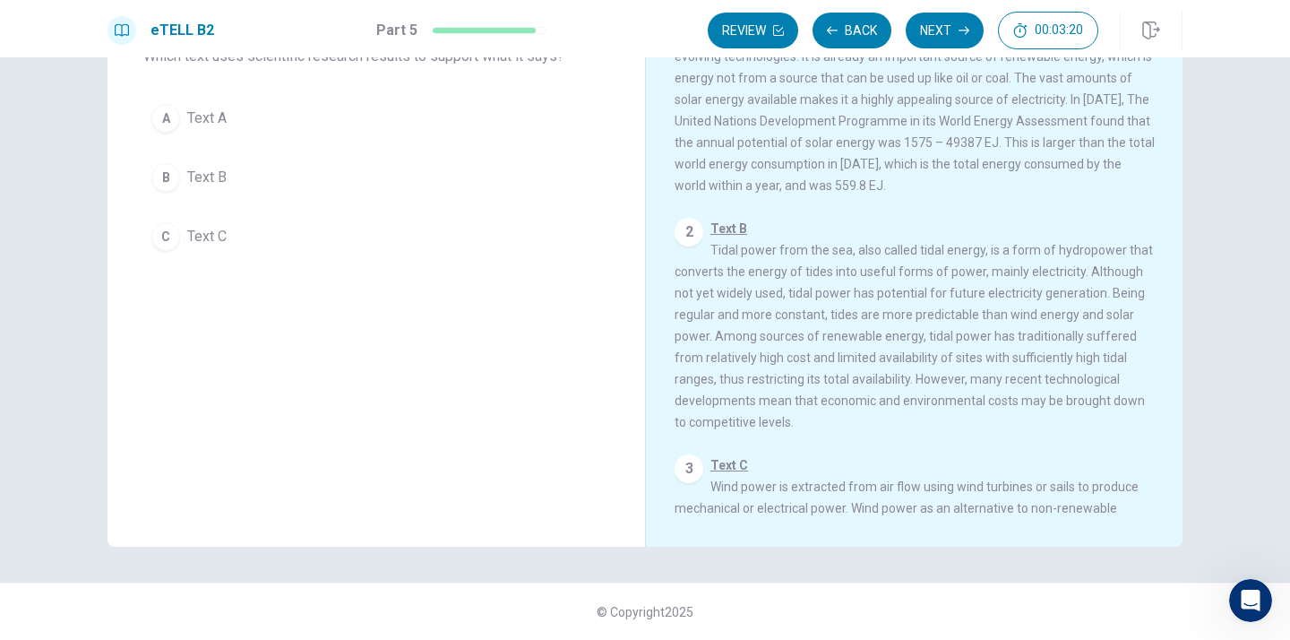
click at [1101, 508] on span "Text C Wind power is extracted from air flow using wind turbines or sails to pr…" at bounding box center [913, 551] width 478 height 186
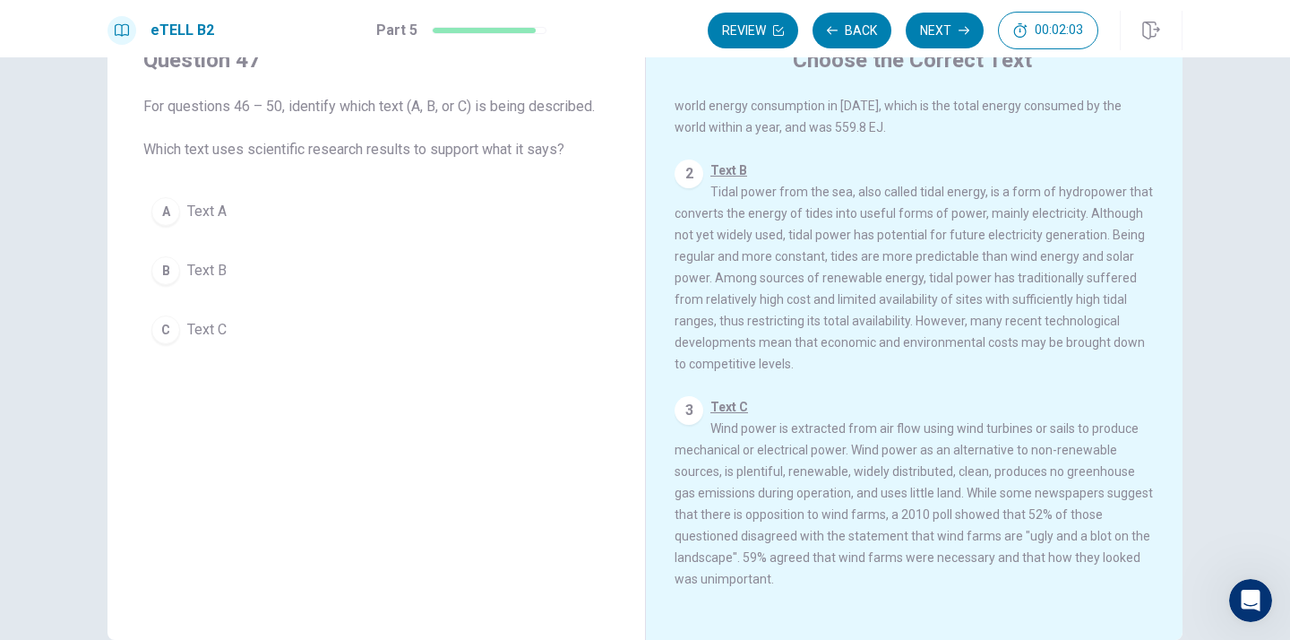
scroll to position [176, 0]
click at [213, 219] on span "Text A" at bounding box center [206, 211] width 39 height 21
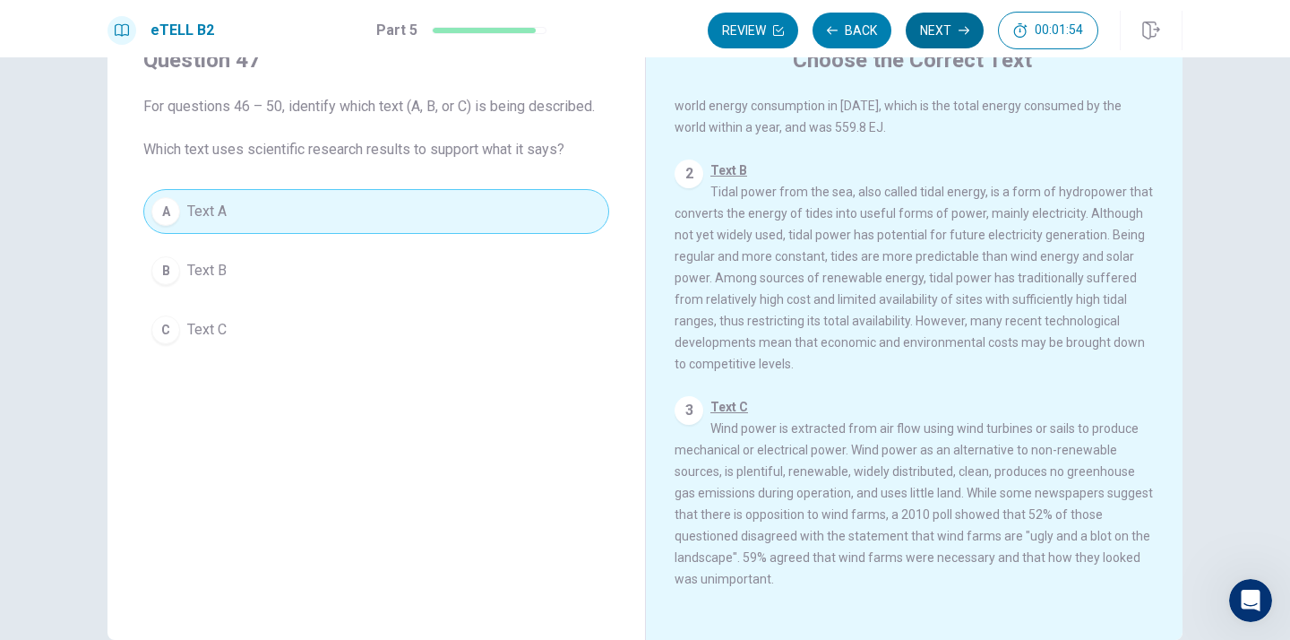
click at [940, 29] on button "Next" at bounding box center [945, 31] width 78 height 36
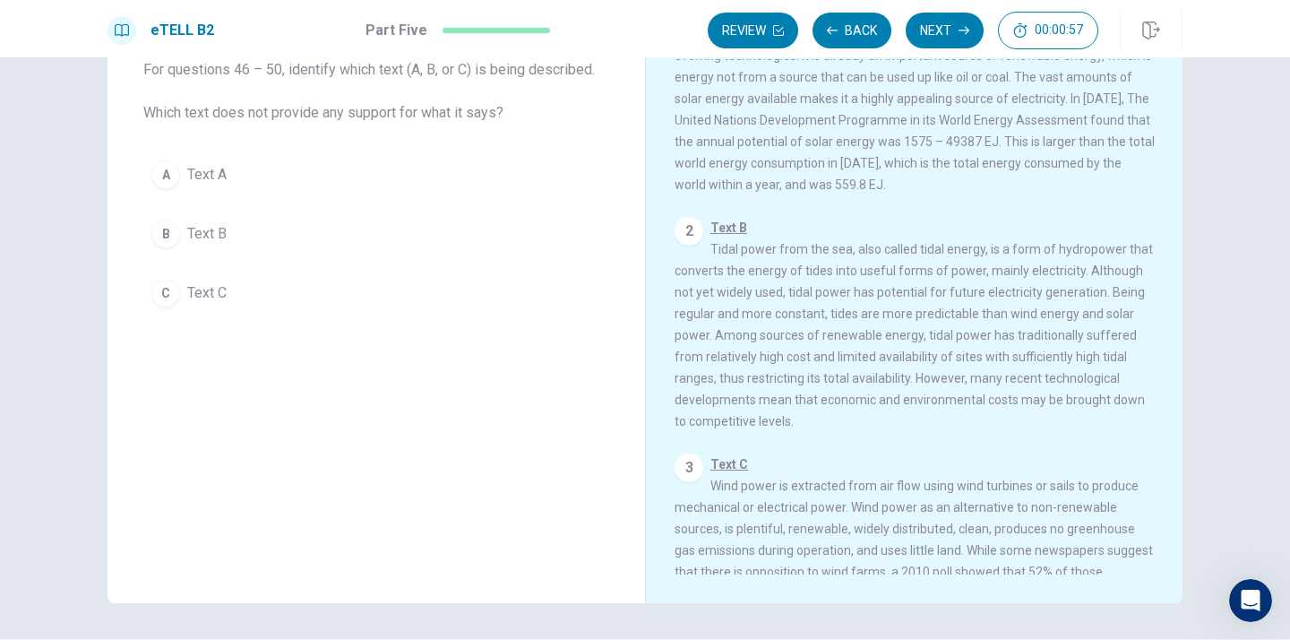
scroll to position [94, 0]
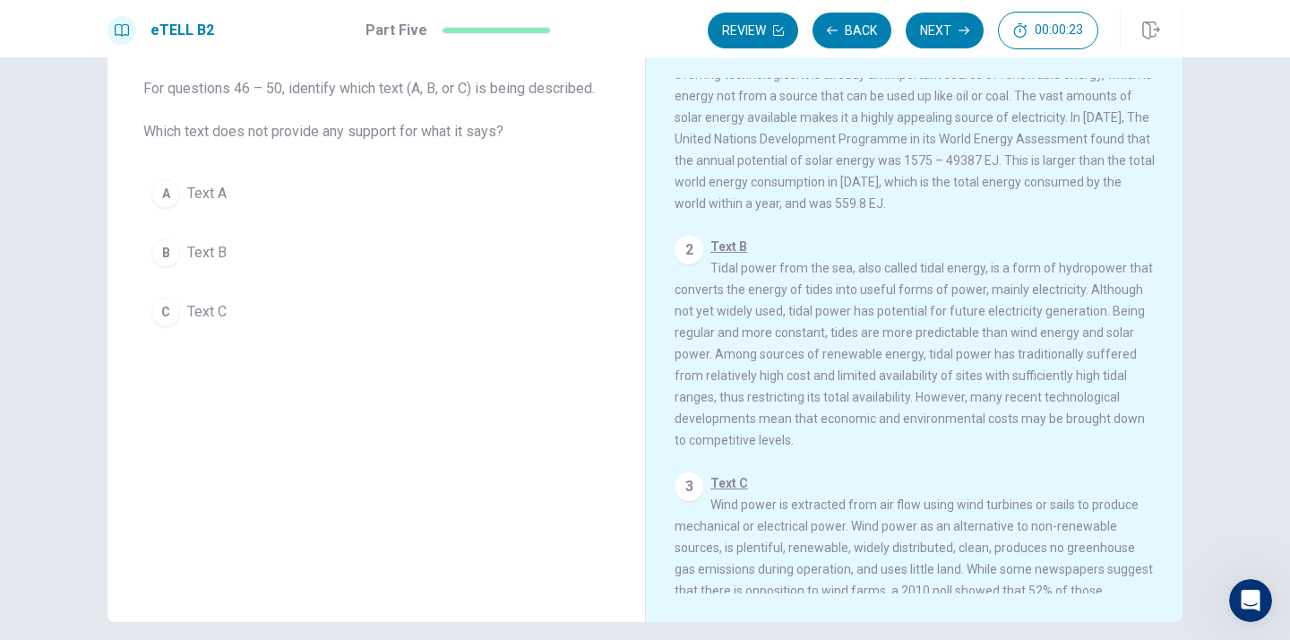
click at [204, 253] on span "Text B" at bounding box center [206, 252] width 39 height 21
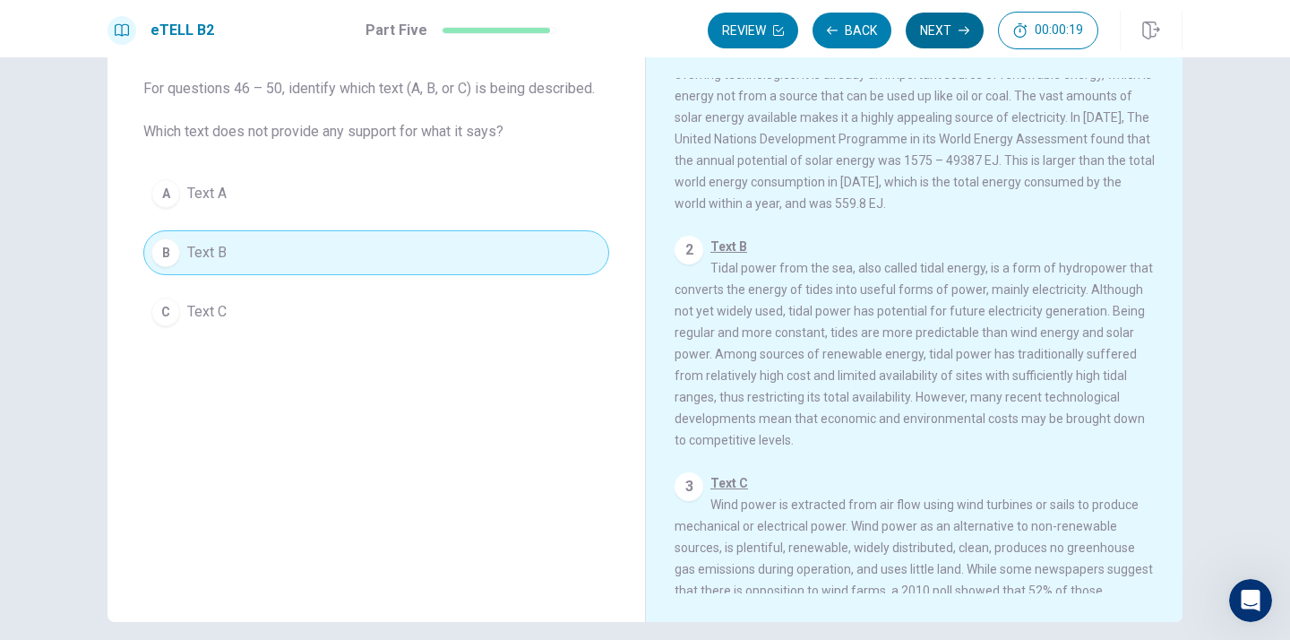
click at [943, 21] on button "Next" at bounding box center [945, 31] width 78 height 36
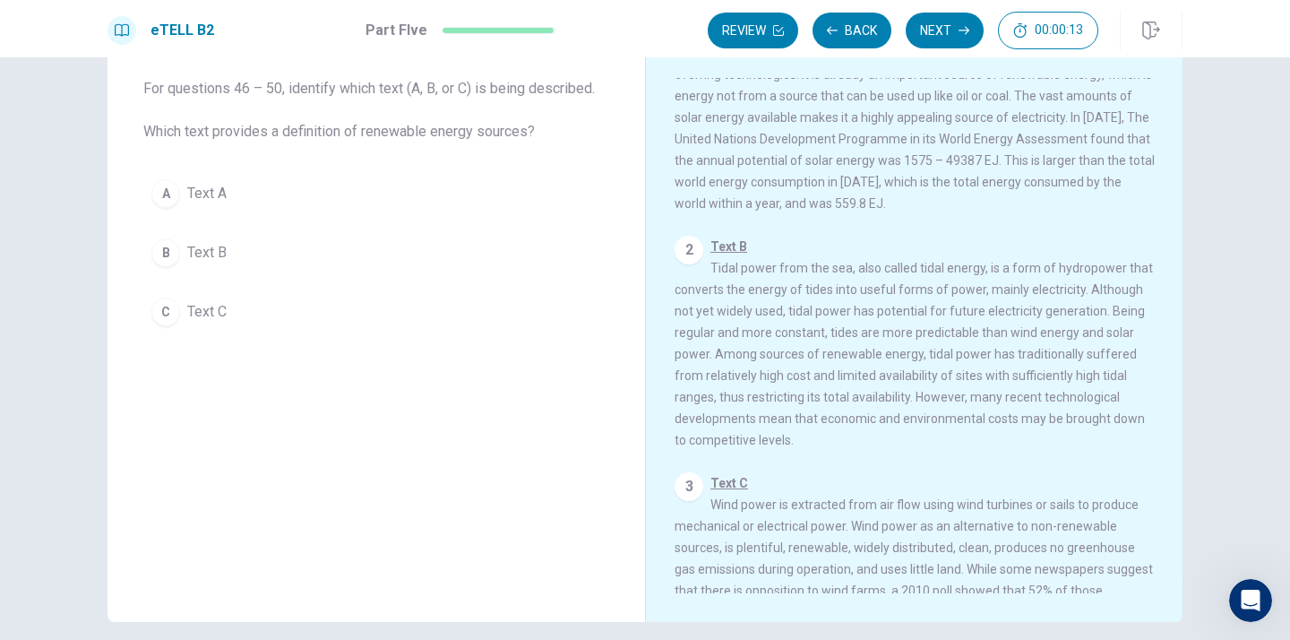
click at [210, 315] on span "Text C" at bounding box center [206, 311] width 39 height 21
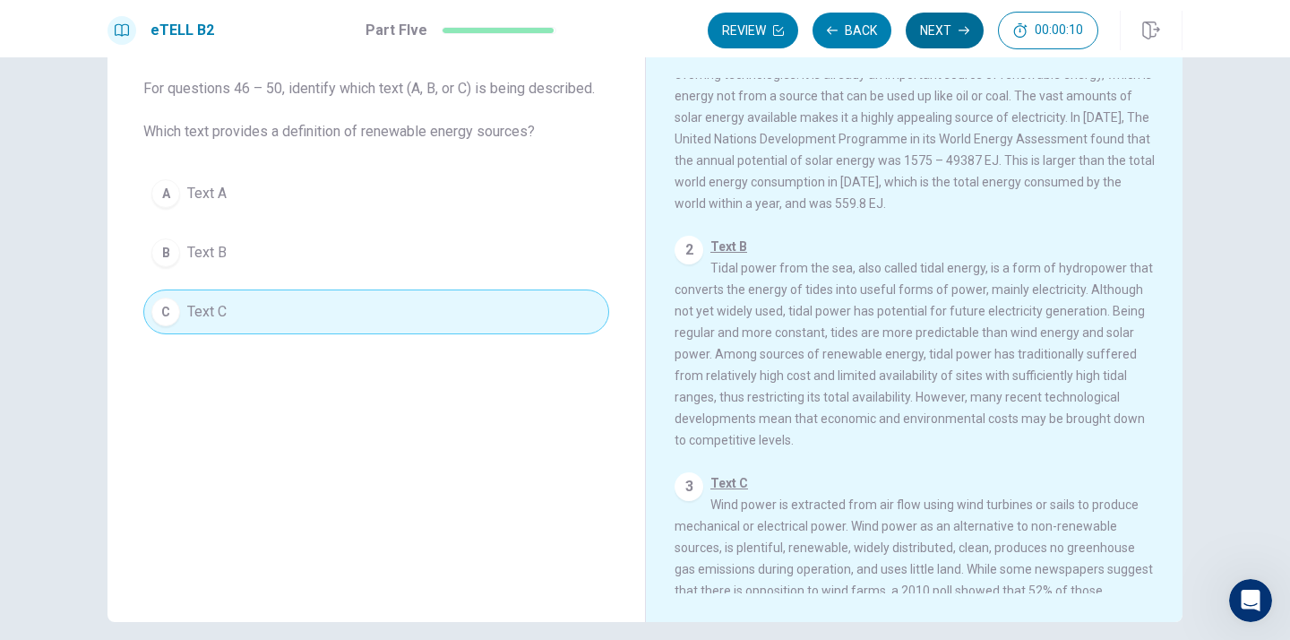
click at [936, 27] on button "Next" at bounding box center [945, 31] width 78 height 36
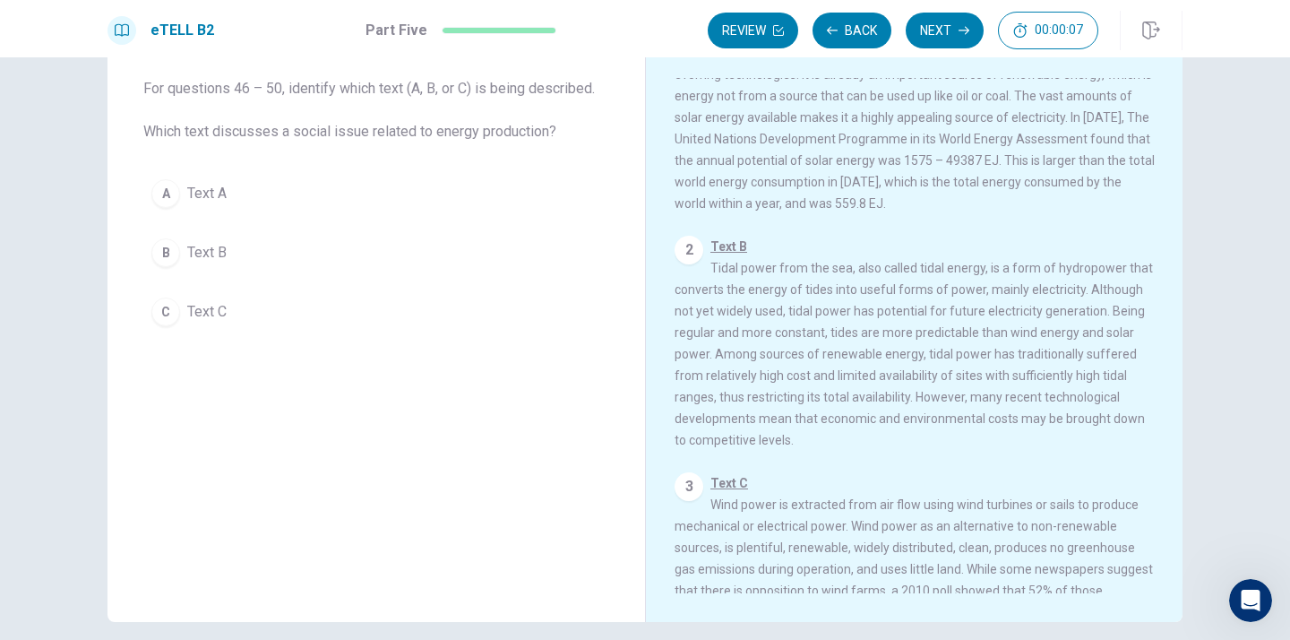
click at [223, 197] on span "Text A" at bounding box center [206, 193] width 39 height 21
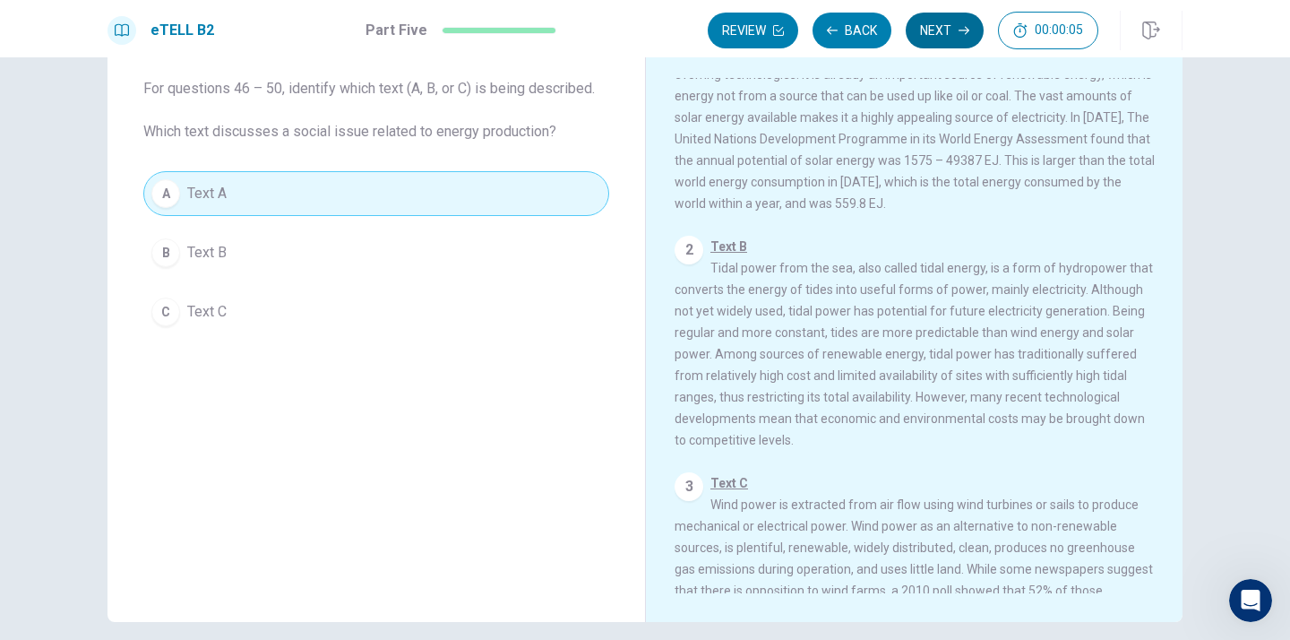
click at [940, 36] on button "Next" at bounding box center [945, 31] width 78 height 36
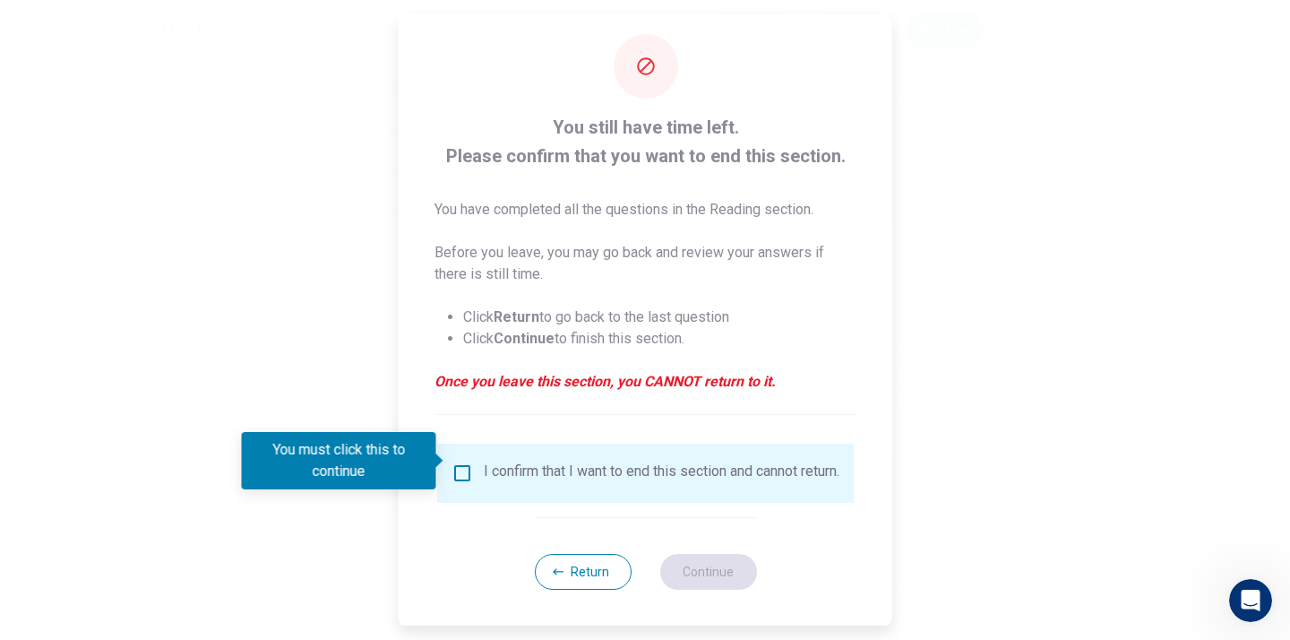
scroll to position [29, 0]
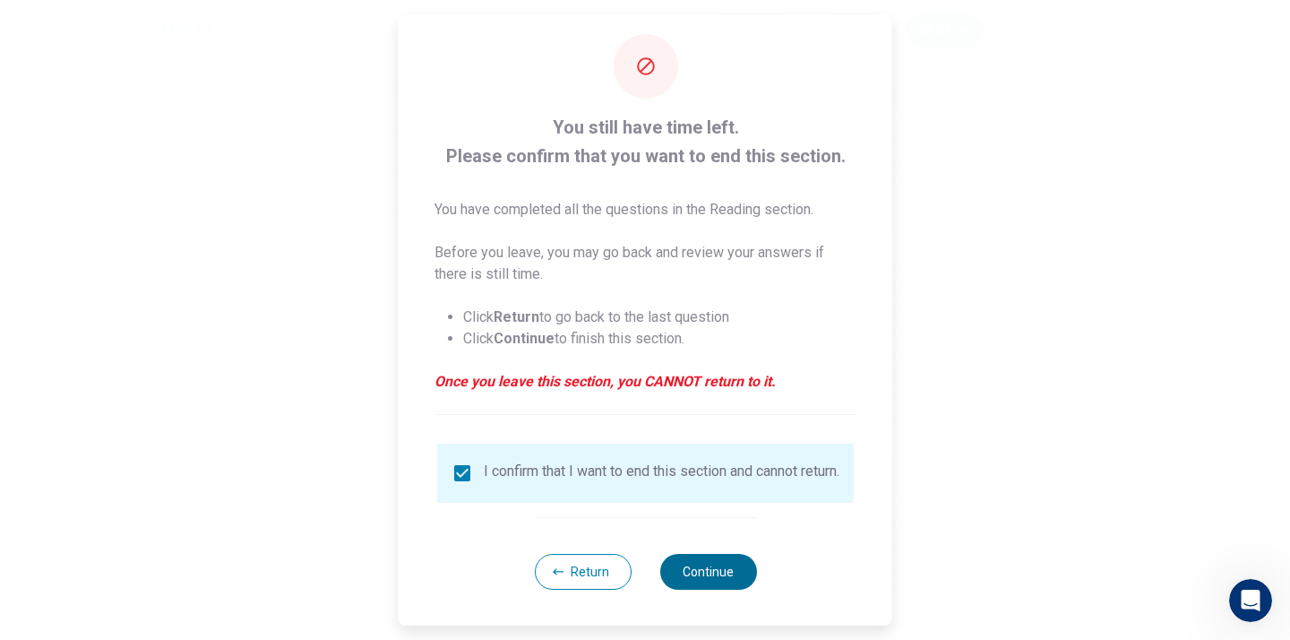
click at [718, 568] on button "Continue" at bounding box center [707, 572] width 97 height 36
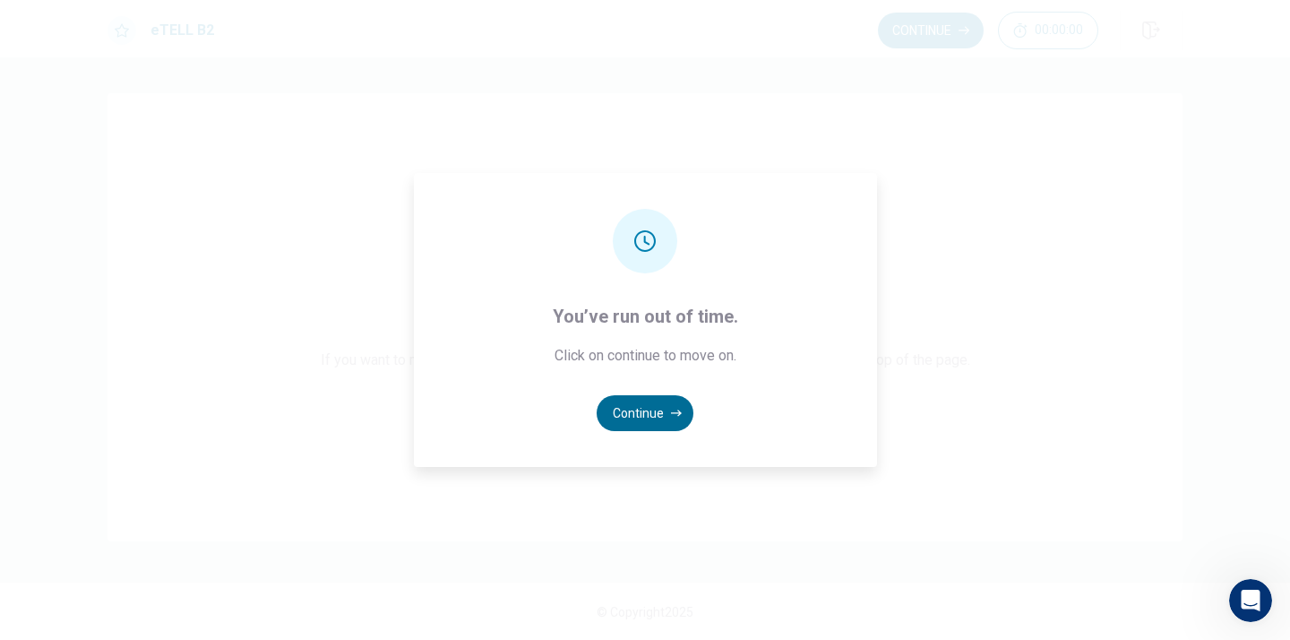
click at [648, 408] on button "Continue" at bounding box center [645, 413] width 97 height 36
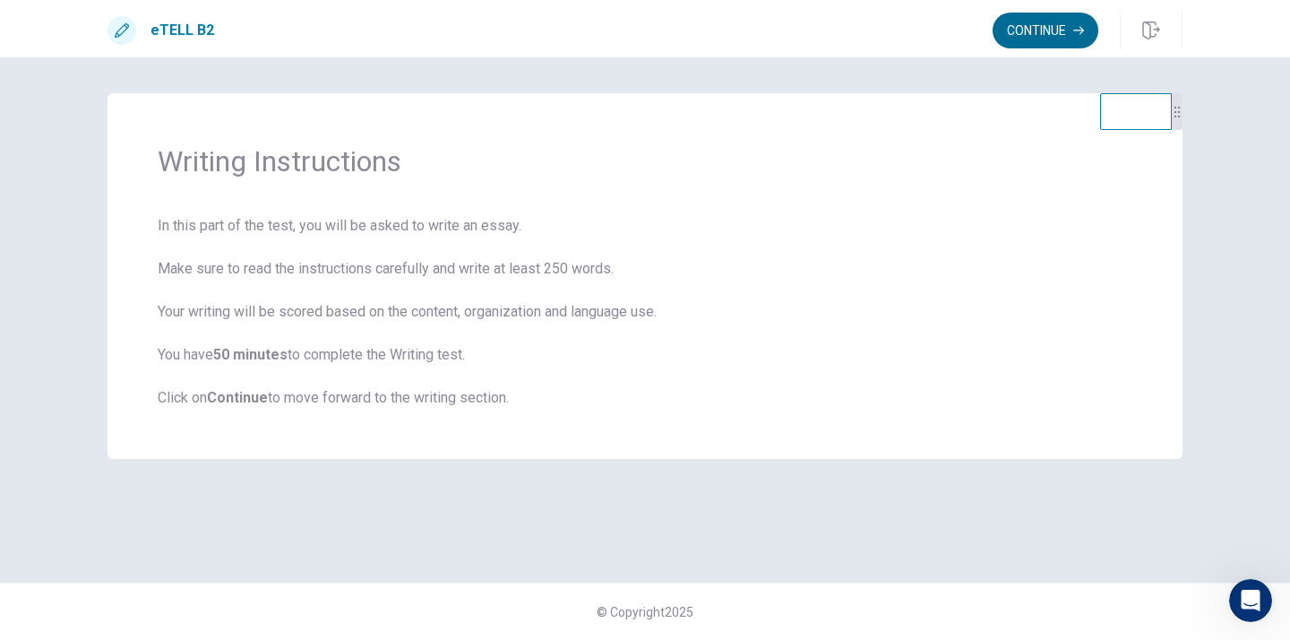
click at [1027, 30] on button "Continue" at bounding box center [1045, 31] width 106 height 36
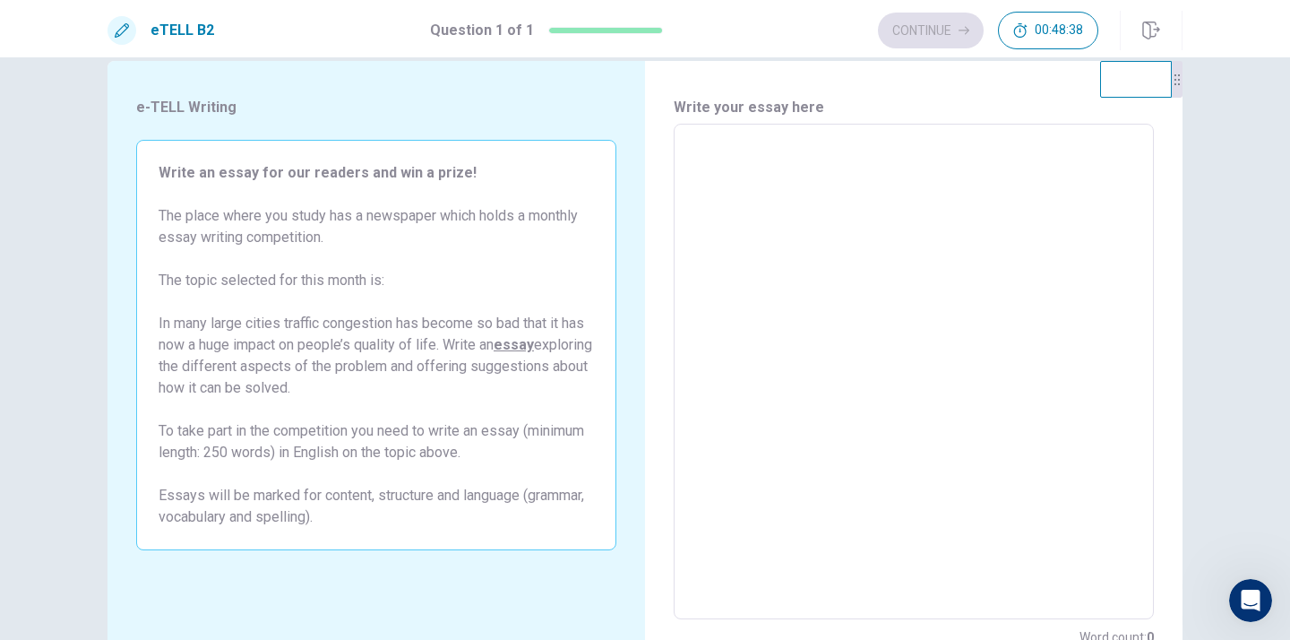
scroll to position [33, 0]
click at [702, 143] on textarea at bounding box center [913, 371] width 455 height 466
type textarea "*"
type textarea "**"
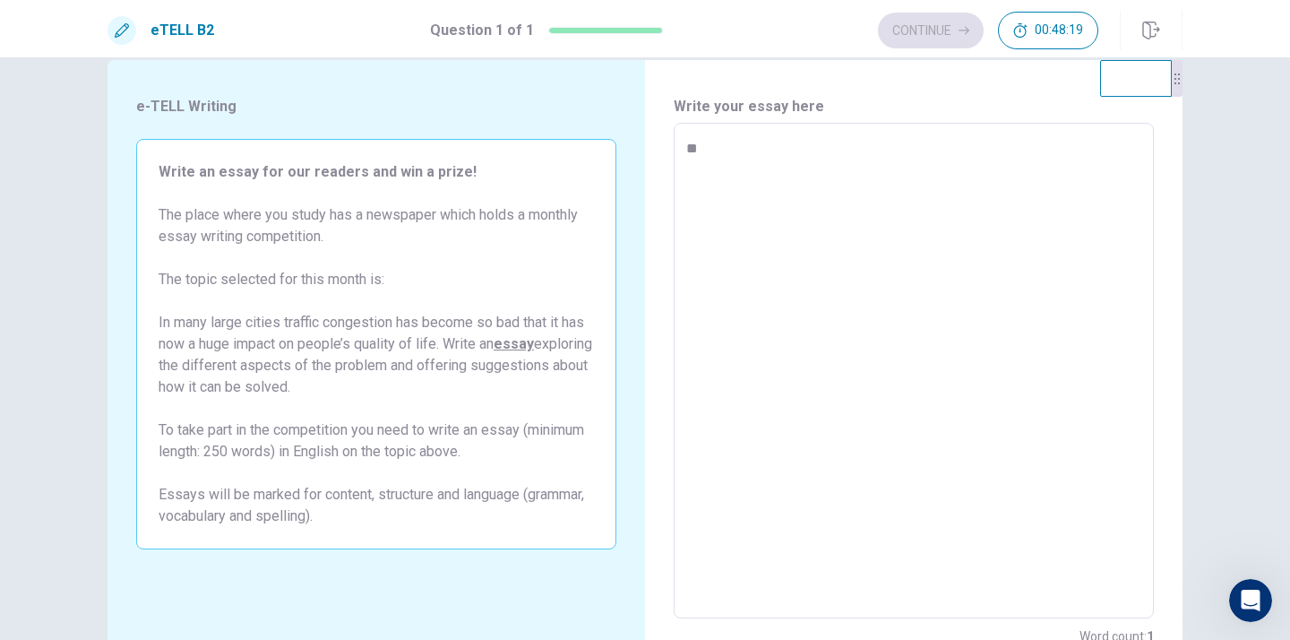
type textarea "*"
type textarea "**"
type textarea "*"
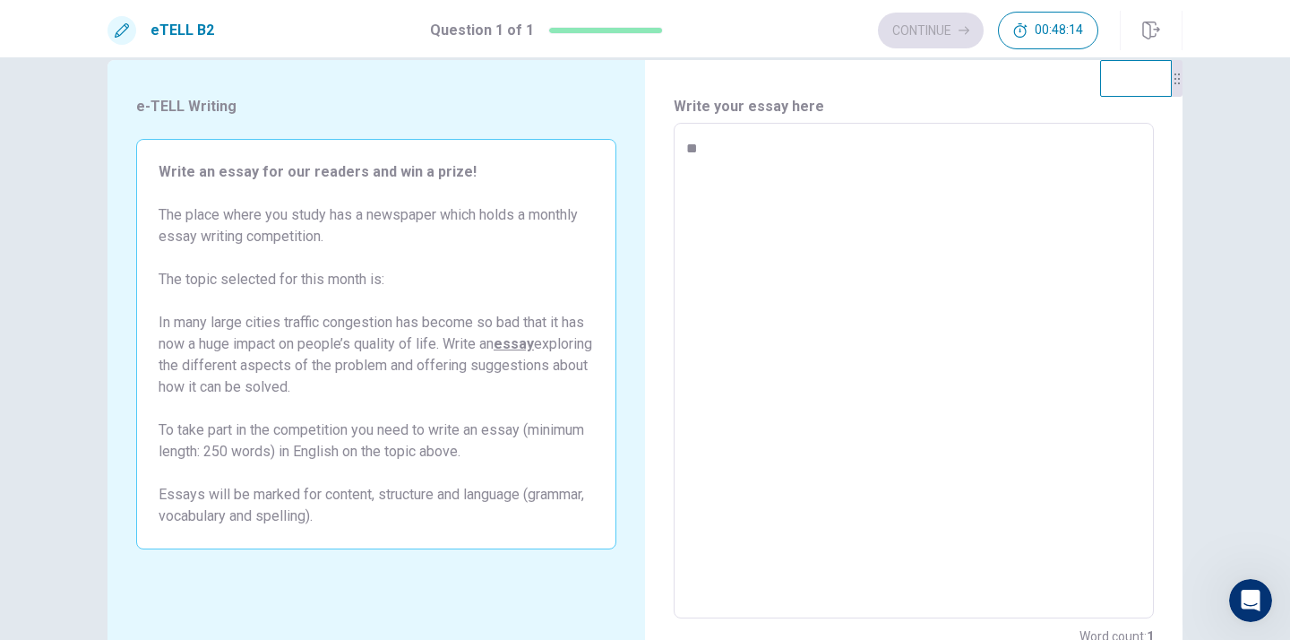
type textarea "**"
type textarea "*"
type textarea "****"
type textarea "*"
type textarea "*****"
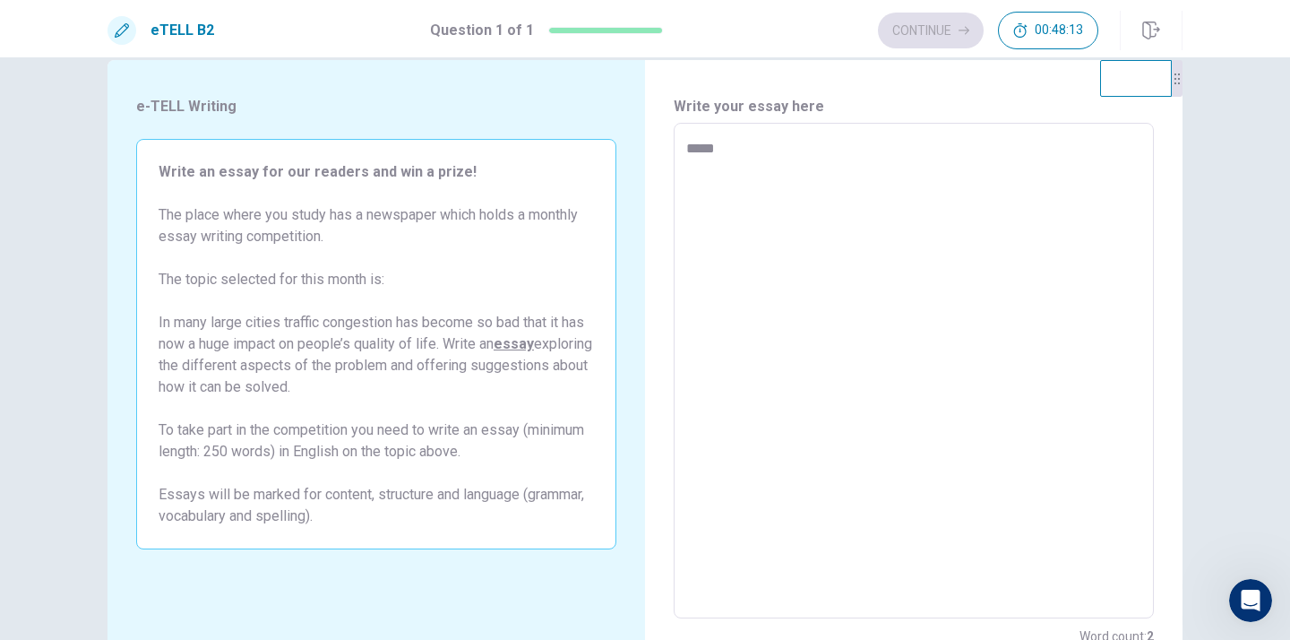
type textarea "*"
type textarea "*****"
type textarea "*"
type textarea "*******"
type textarea "*"
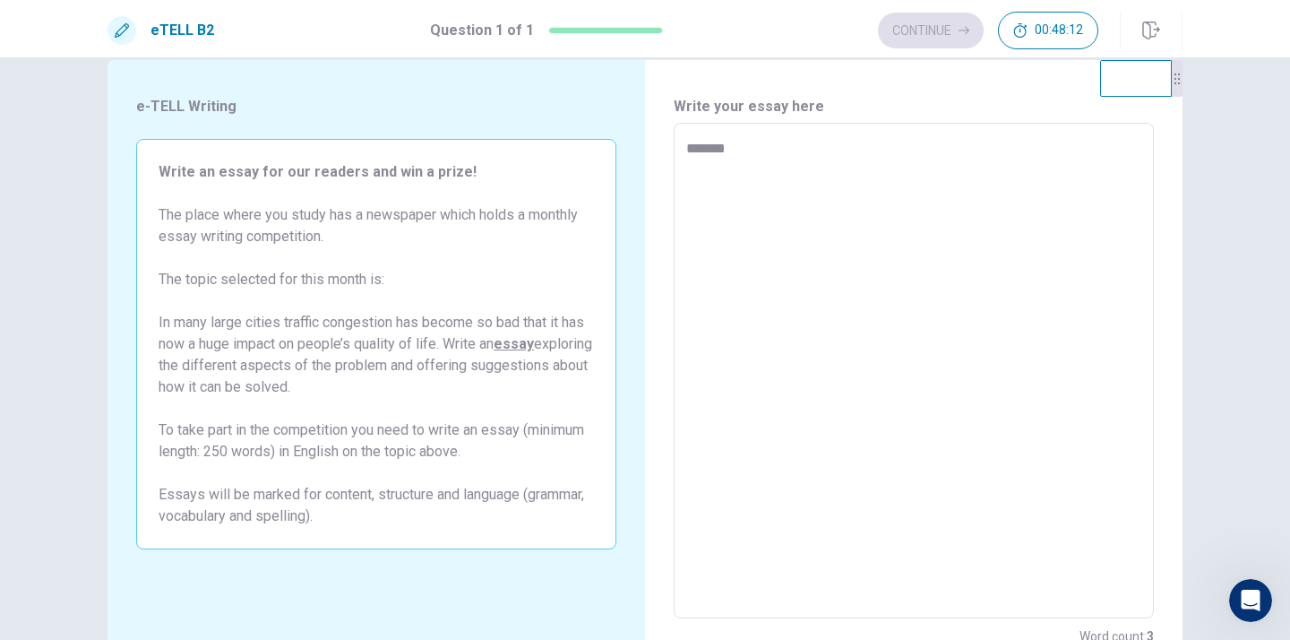
type textarea "********"
type textarea "*"
type textarea "*********"
type textarea "*"
type textarea "**********"
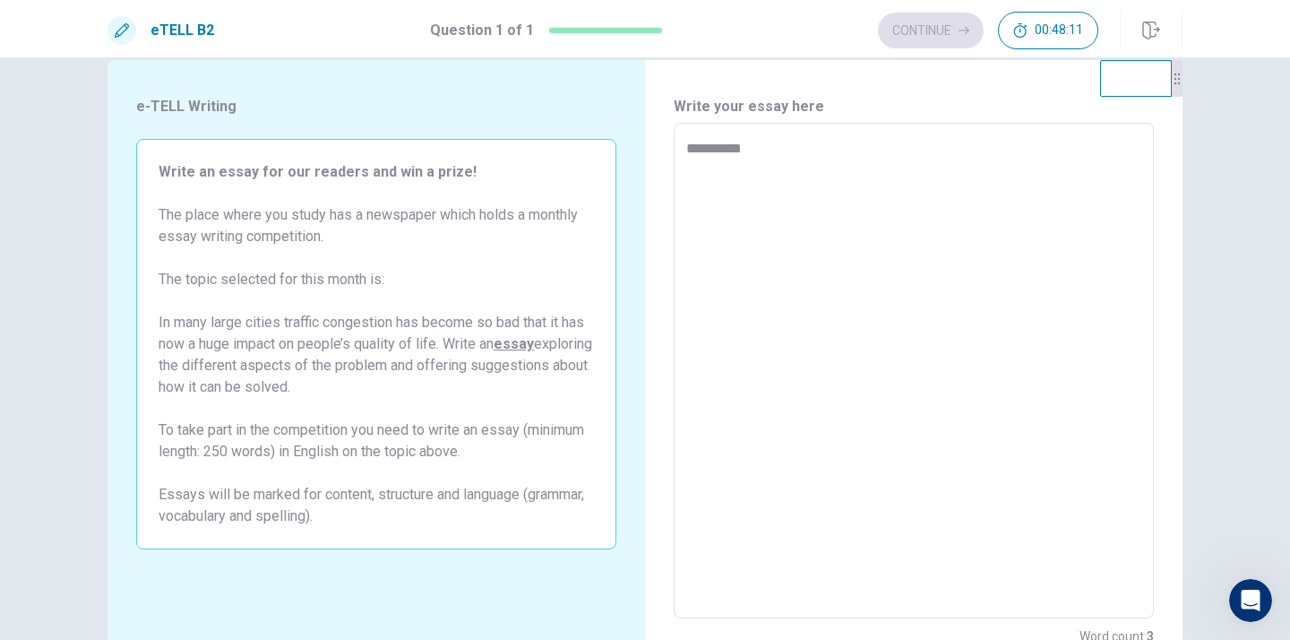
type textarea "*"
type textarea "**********"
type textarea "*"
type textarea "**********"
type textarea "*"
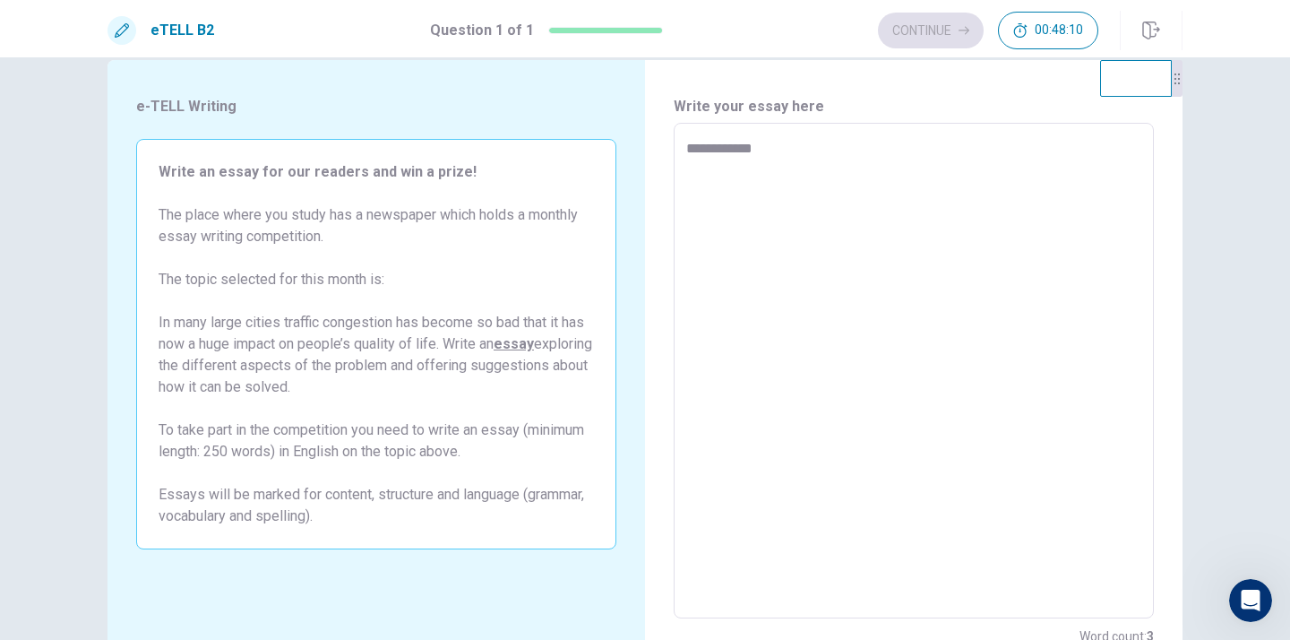
type textarea "**********"
type textarea "*"
type textarea "**********"
type textarea "*"
type textarea "**********"
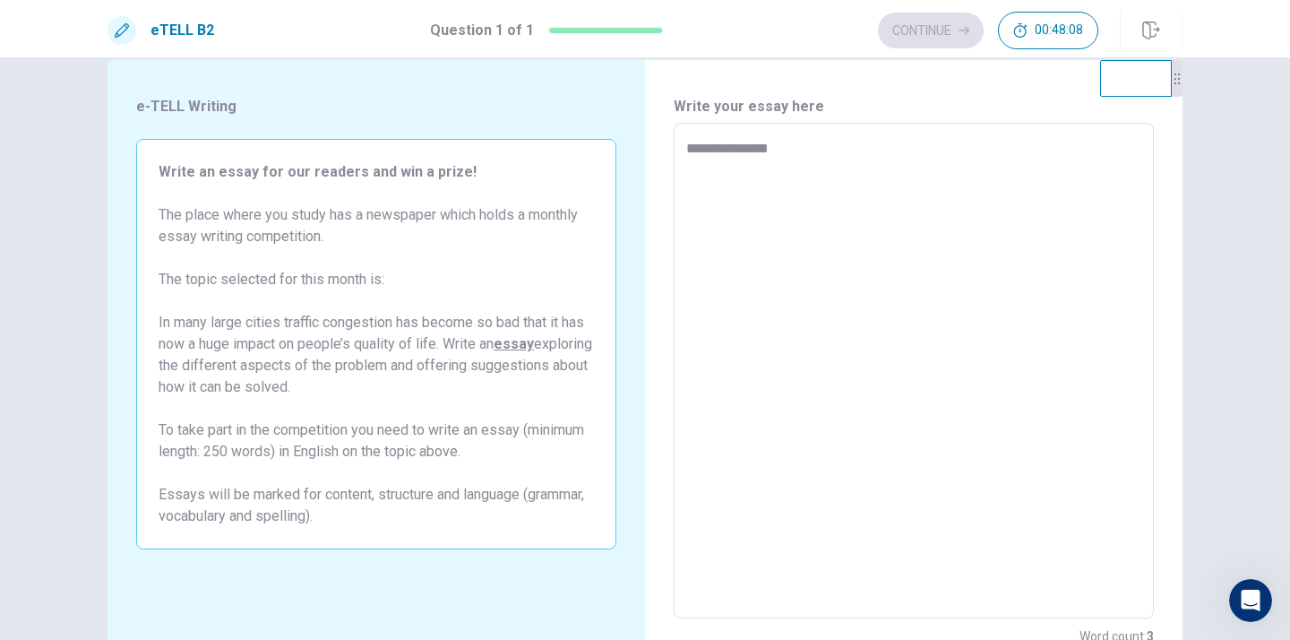
type textarea "*"
type textarea "**********"
type textarea "*"
type textarea "**********"
type textarea "*"
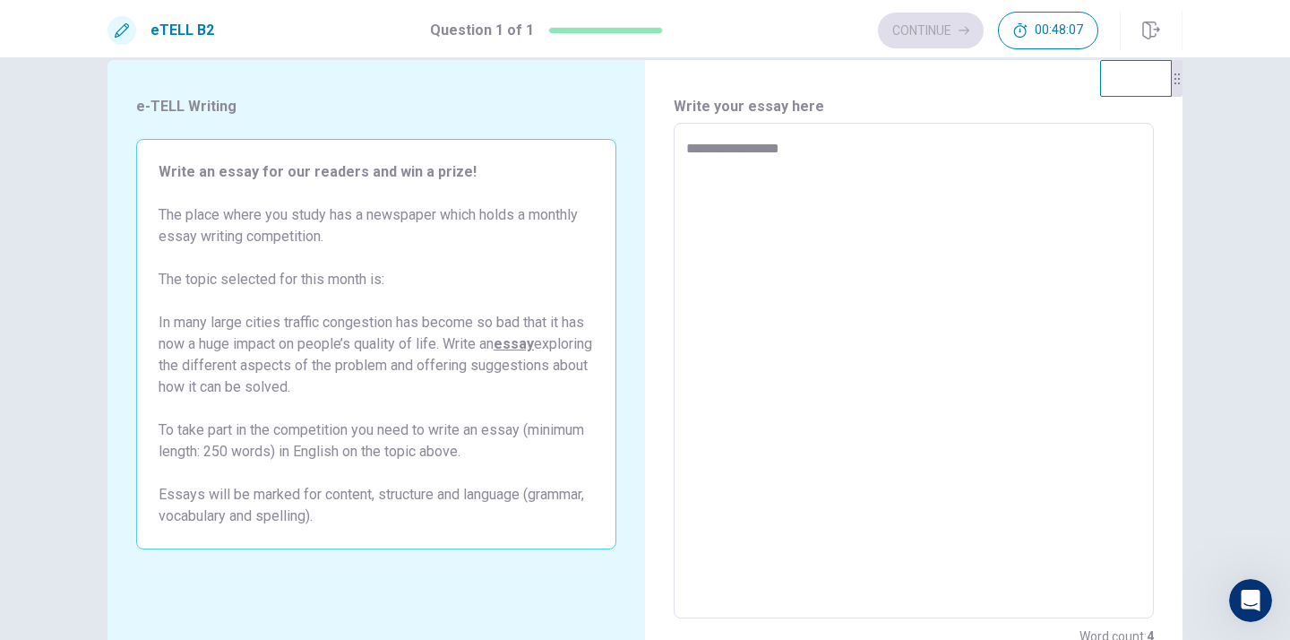
type textarea "**********"
type textarea "*"
type textarea "**********"
type textarea "*"
type textarea "**********"
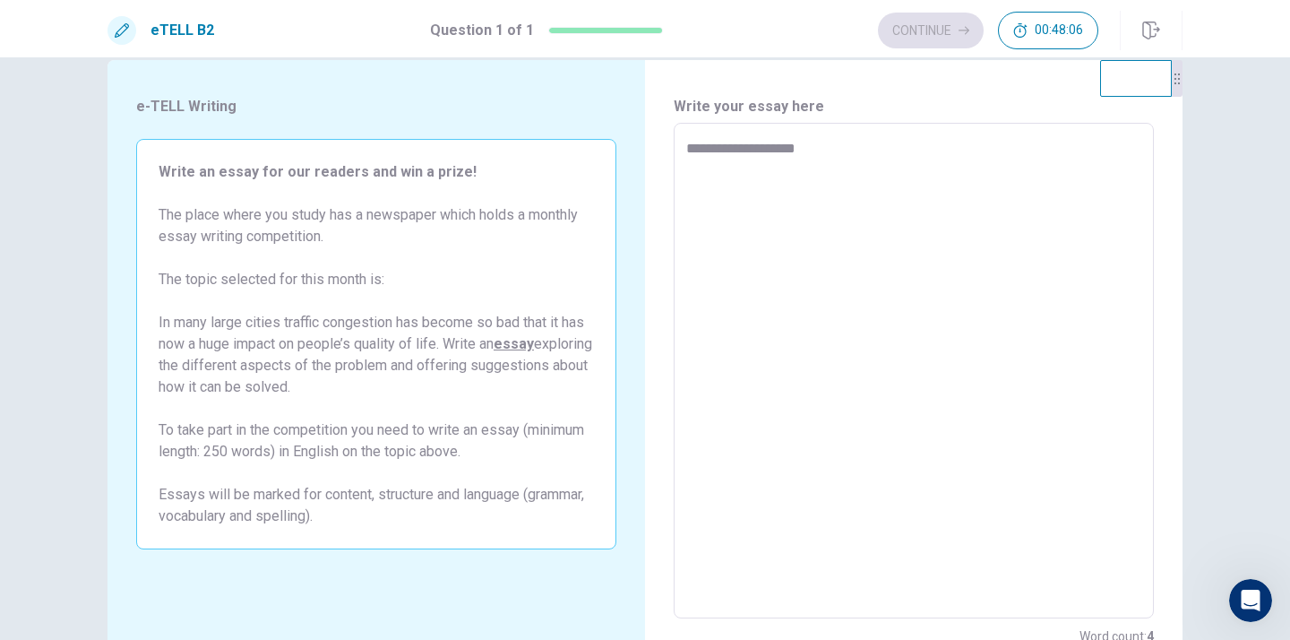
type textarea "*"
type textarea "**********"
type textarea "*"
type textarea "**********"
type textarea "*"
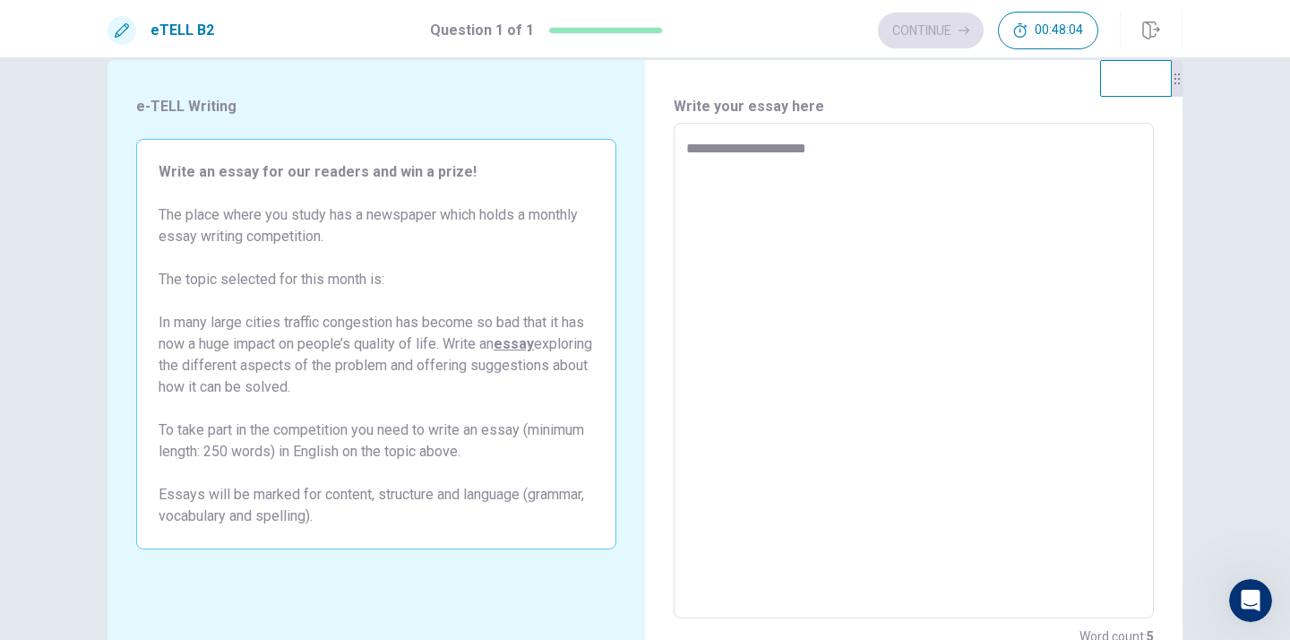
type textarea "**********"
type textarea "*"
type textarea "**********"
type textarea "*"
type textarea "**********"
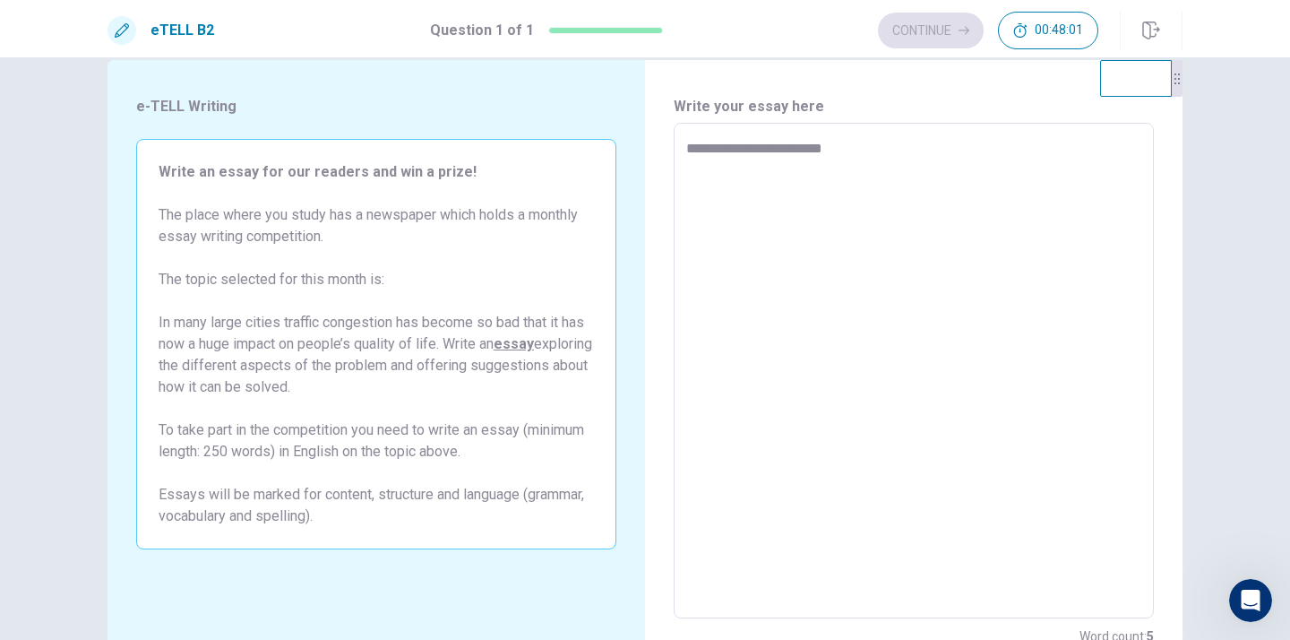
type textarea "*"
type textarea "**********"
type textarea "*"
type textarea "**********"
type textarea "*"
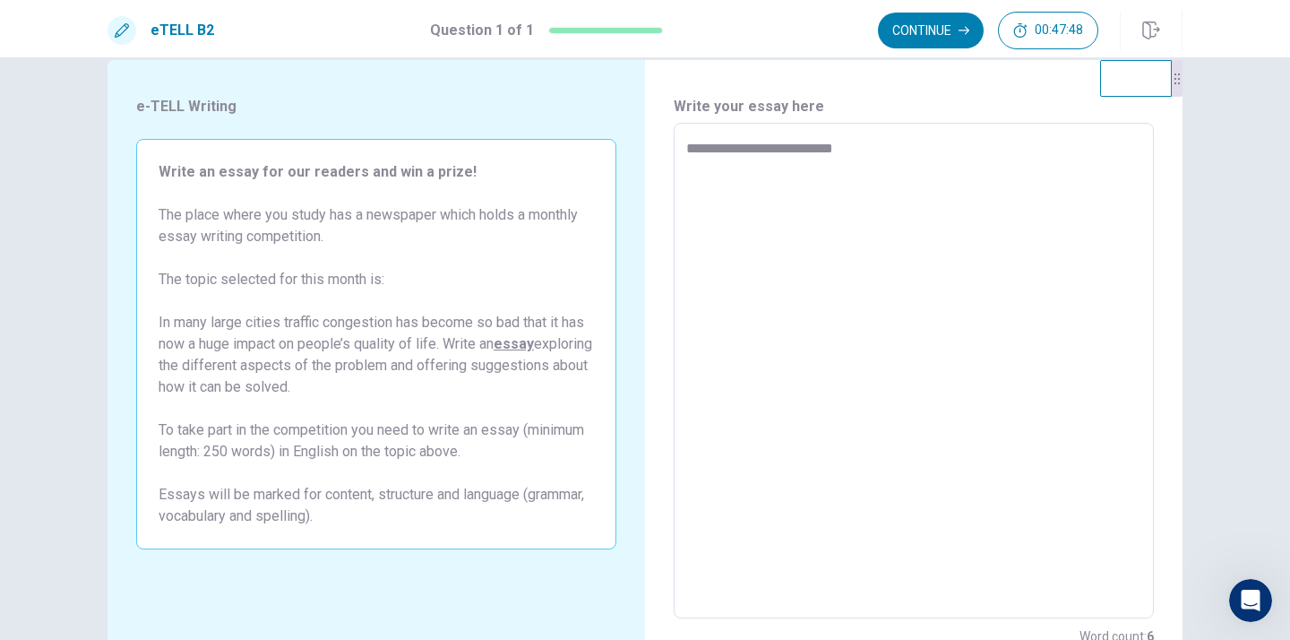
type textarea "**********"
click at [729, 122] on div "**********" at bounding box center [914, 371] width 480 height 551
click at [837, 150] on textarea "**********" at bounding box center [913, 371] width 455 height 466
type textarea "*"
type textarea "**********"
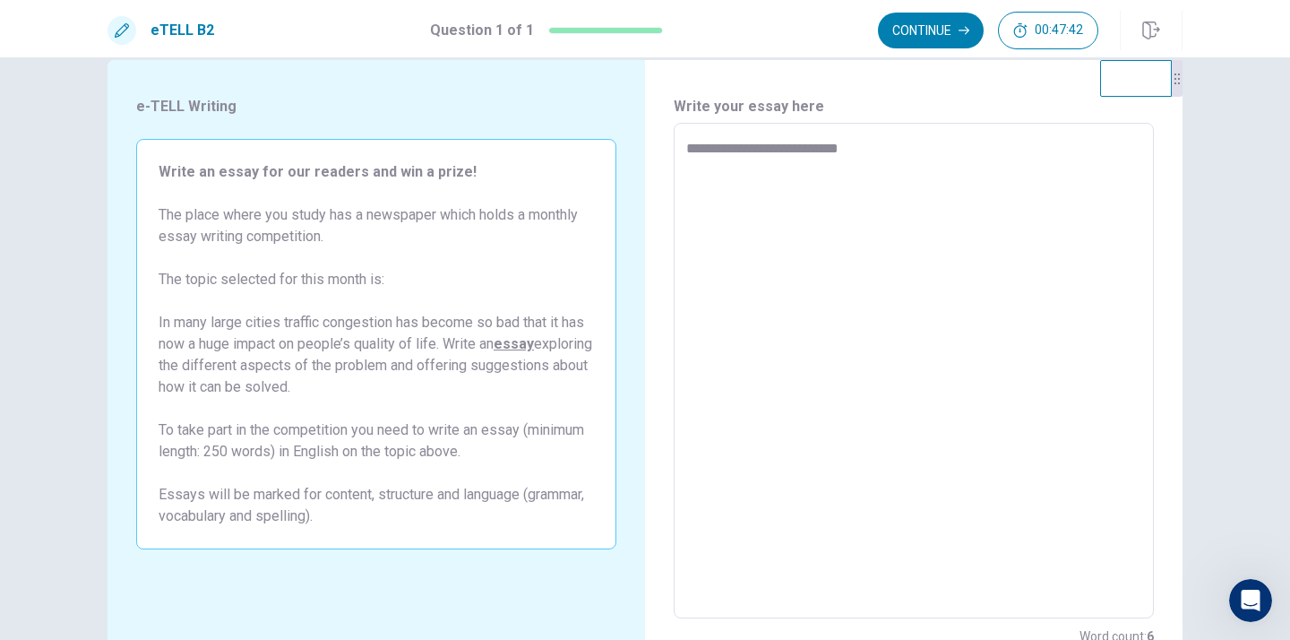
type textarea "*"
type textarea "**********"
type textarea "*"
click at [1072, 144] on textarea "**********" at bounding box center [913, 371] width 455 height 466
click at [830, 150] on textarea "**********" at bounding box center [913, 371] width 455 height 466
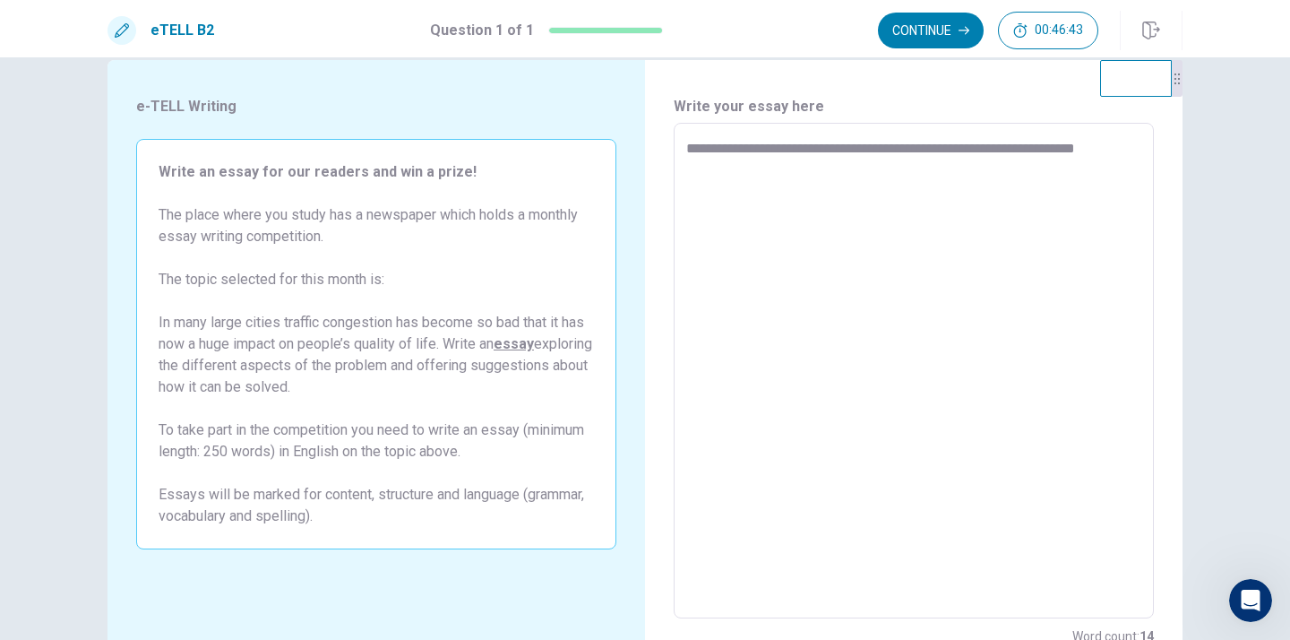
click at [830, 150] on textarea "**********" at bounding box center [913, 371] width 455 height 466
click at [1101, 148] on textarea "**********" at bounding box center [913, 371] width 455 height 466
click at [966, 170] on textarea "**********" at bounding box center [913, 371] width 455 height 466
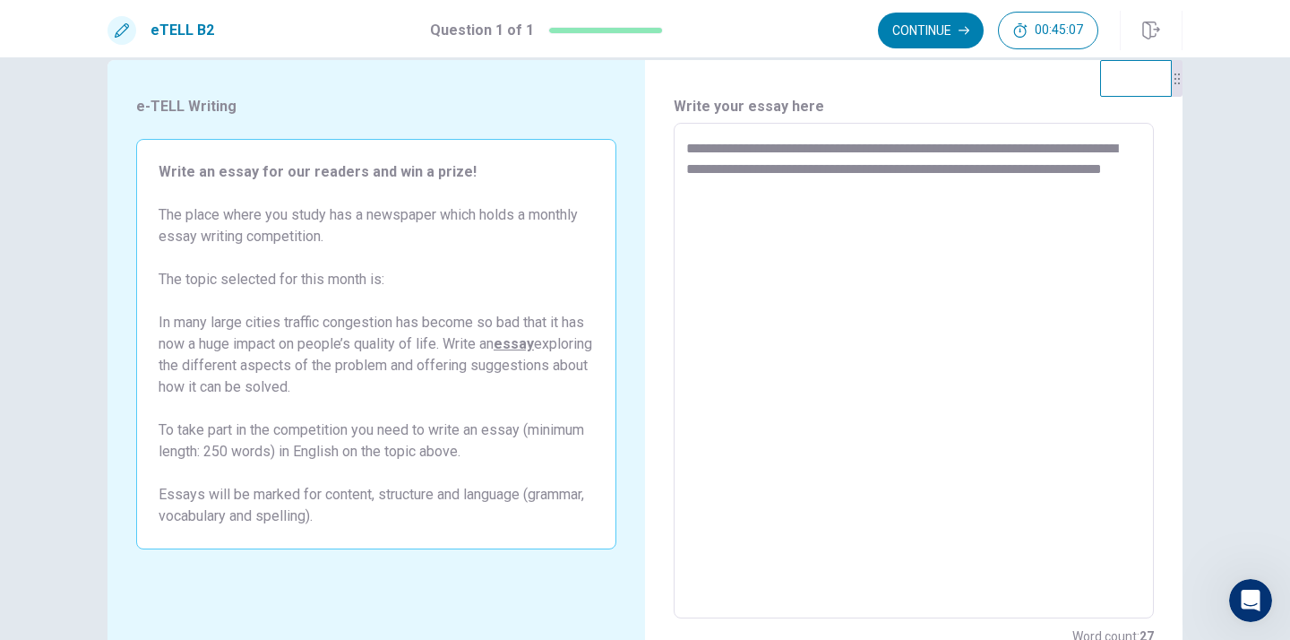
click at [783, 188] on textarea "**********" at bounding box center [913, 371] width 455 height 466
click at [893, 173] on textarea "**********" at bounding box center [913, 371] width 455 height 466
click at [900, 190] on textarea "**********" at bounding box center [913, 371] width 455 height 466
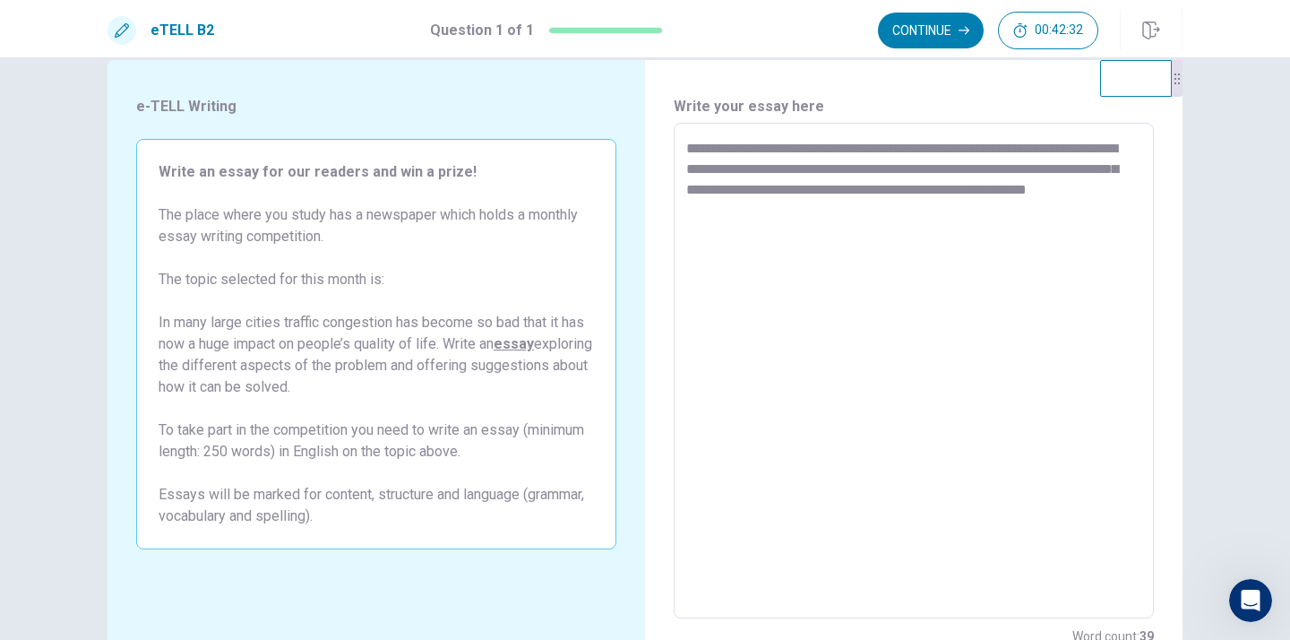
click at [794, 203] on textarea "**********" at bounding box center [913, 371] width 455 height 466
click at [812, 208] on textarea "**********" at bounding box center [913, 371] width 455 height 466
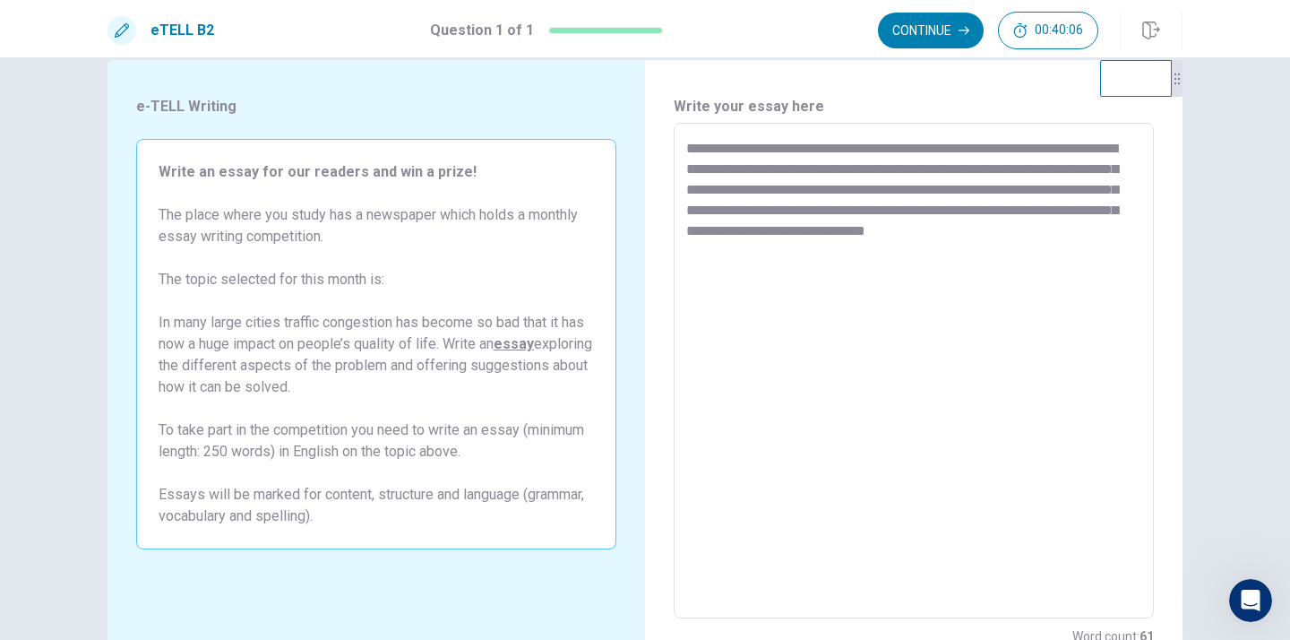
click at [1118, 234] on textarea "**********" at bounding box center [913, 371] width 455 height 466
click at [796, 254] on textarea "**********" at bounding box center [913, 371] width 455 height 466
click at [692, 279] on textarea "**********" at bounding box center [913, 371] width 455 height 466
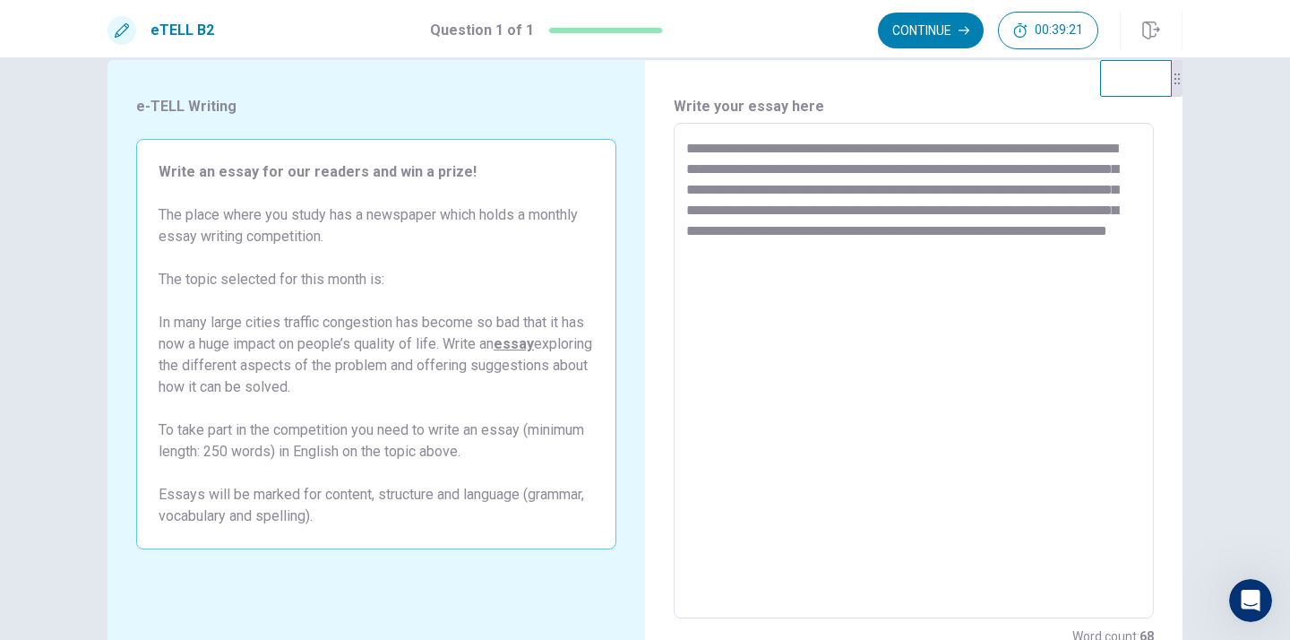
drag, startPoint x: 949, startPoint y: 263, endPoint x: 954, endPoint y: 279, distance: 16.7
click at [939, 253] on textarea "**********" at bounding box center [913, 371] width 455 height 466
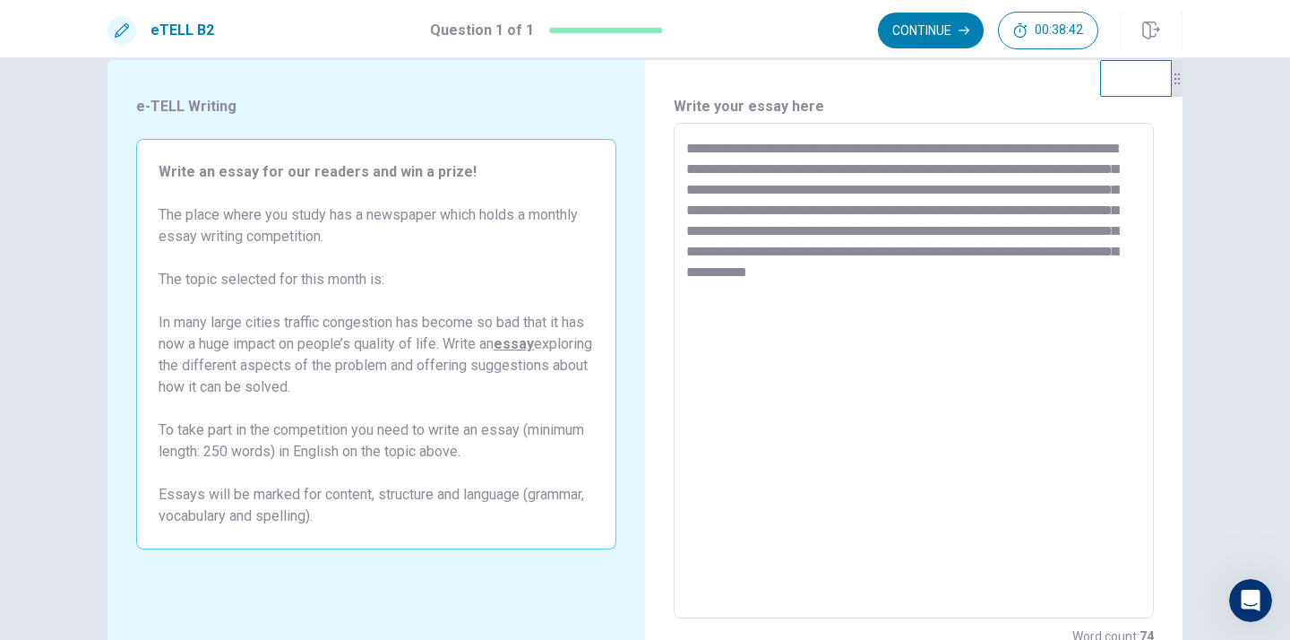
click at [1023, 276] on textarea "**********" at bounding box center [913, 371] width 455 height 466
drag, startPoint x: 1086, startPoint y: 245, endPoint x: 1035, endPoint y: 259, distance: 52.8
click at [1106, 252] on textarea "**********" at bounding box center [913, 371] width 455 height 466
click at [1073, 253] on textarea "**********" at bounding box center [913, 371] width 455 height 466
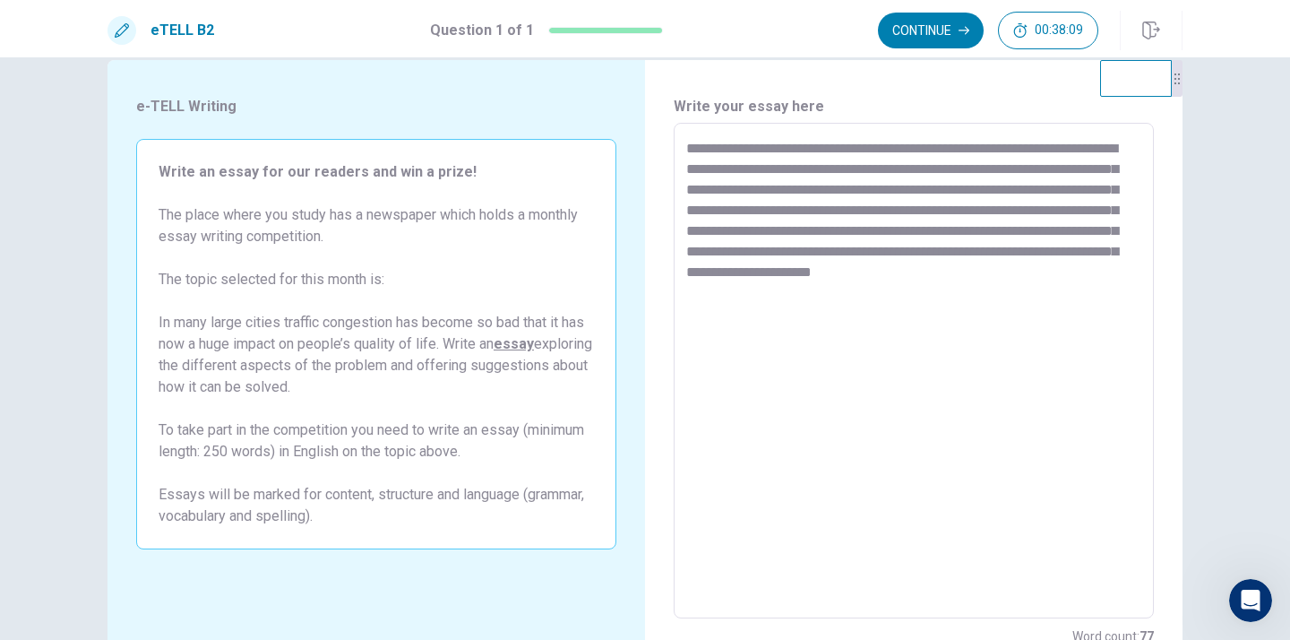
click at [1086, 273] on textarea "**********" at bounding box center [913, 371] width 455 height 466
click at [1242, 271] on div "e-TELL Writing Write an essay for our readers and win a prize! The place where …" at bounding box center [645, 348] width 1290 height 582
click at [1091, 272] on textarea "**********" at bounding box center [913, 371] width 455 height 466
click at [1121, 268] on textarea "**********" at bounding box center [913, 371] width 455 height 466
click at [1217, 284] on div "e-TELL Writing Write an essay for our readers and win a prize! The place where …" at bounding box center [645, 348] width 1290 height 582
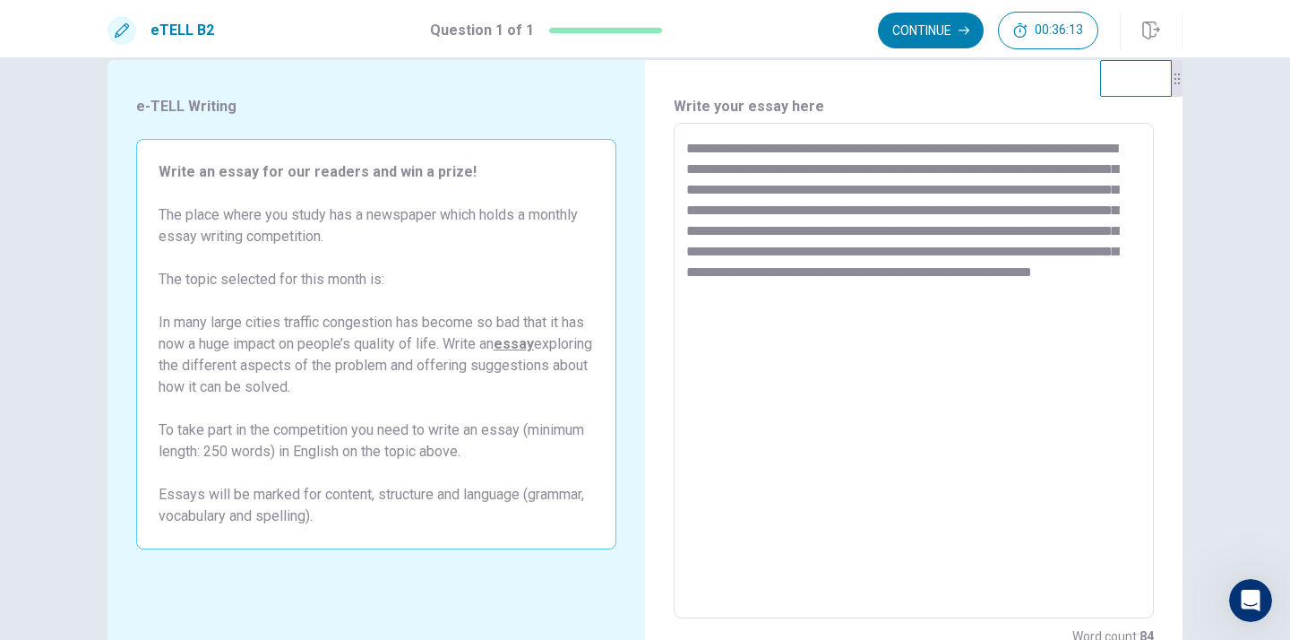
click at [935, 302] on textarea "**********" at bounding box center [913, 371] width 455 height 466
drag, startPoint x: 944, startPoint y: 299, endPoint x: 864, endPoint y: 313, distance: 80.8
click at [961, 292] on textarea "**********" at bounding box center [913, 371] width 455 height 466
click at [994, 293] on textarea "**********" at bounding box center [913, 371] width 455 height 466
click at [1018, 293] on textarea "**********" at bounding box center [913, 371] width 455 height 466
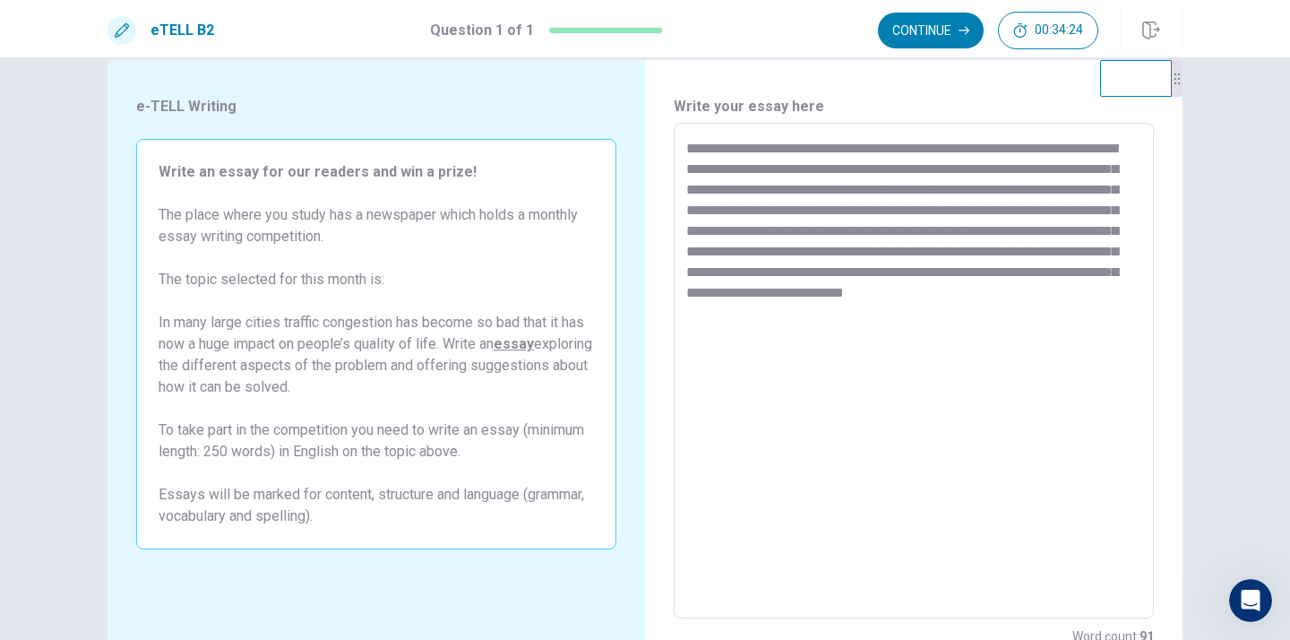
click at [760, 312] on textarea "**********" at bounding box center [913, 371] width 455 height 466
click at [750, 401] on textarea "**********" at bounding box center [913, 371] width 455 height 466
drag, startPoint x: 750, startPoint y: 401, endPoint x: 751, endPoint y: 412, distance: 10.9
click at [752, 412] on textarea "**********" at bounding box center [913, 371] width 455 height 466
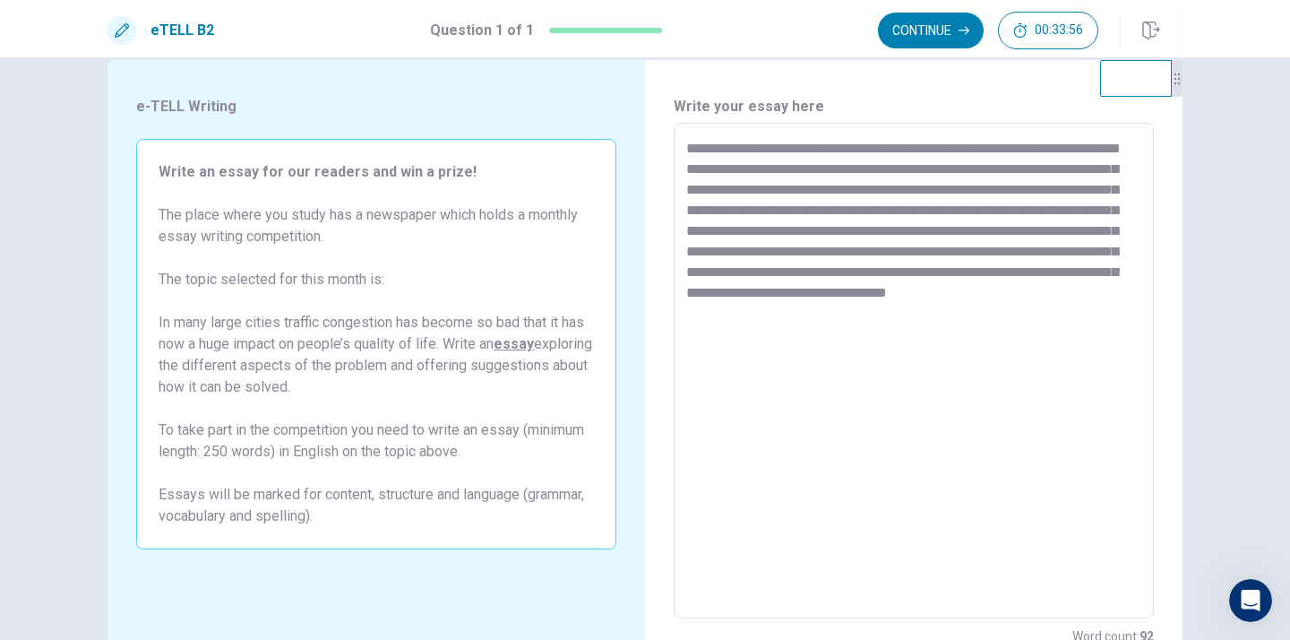
click at [752, 412] on textarea "**********" at bounding box center [913, 371] width 455 height 466
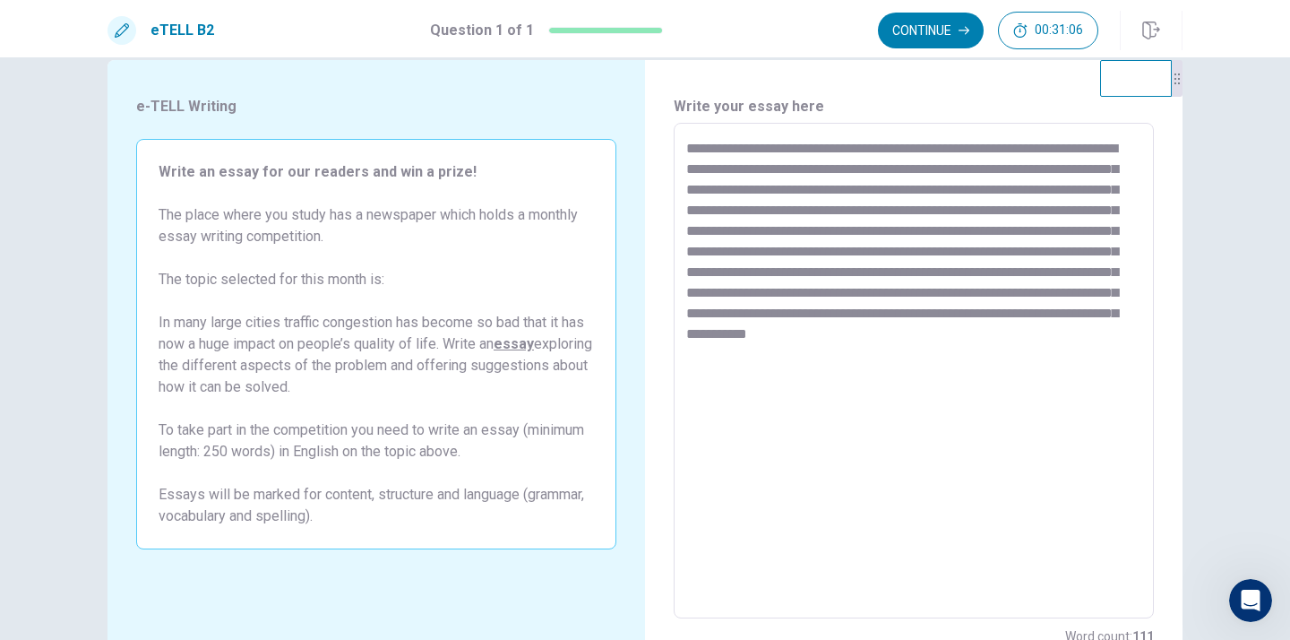
click at [687, 356] on textarea "**********" at bounding box center [913, 371] width 455 height 466
click at [769, 356] on textarea "**********" at bounding box center [913, 371] width 455 height 466
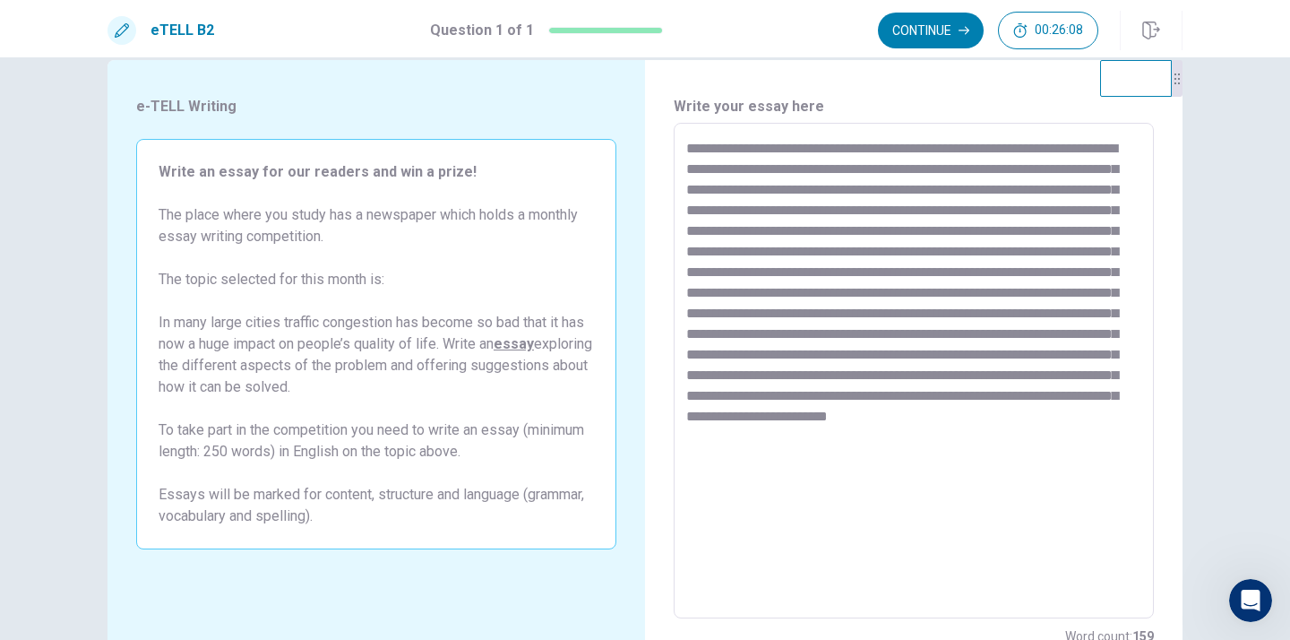
click at [761, 413] on textarea at bounding box center [913, 371] width 455 height 466
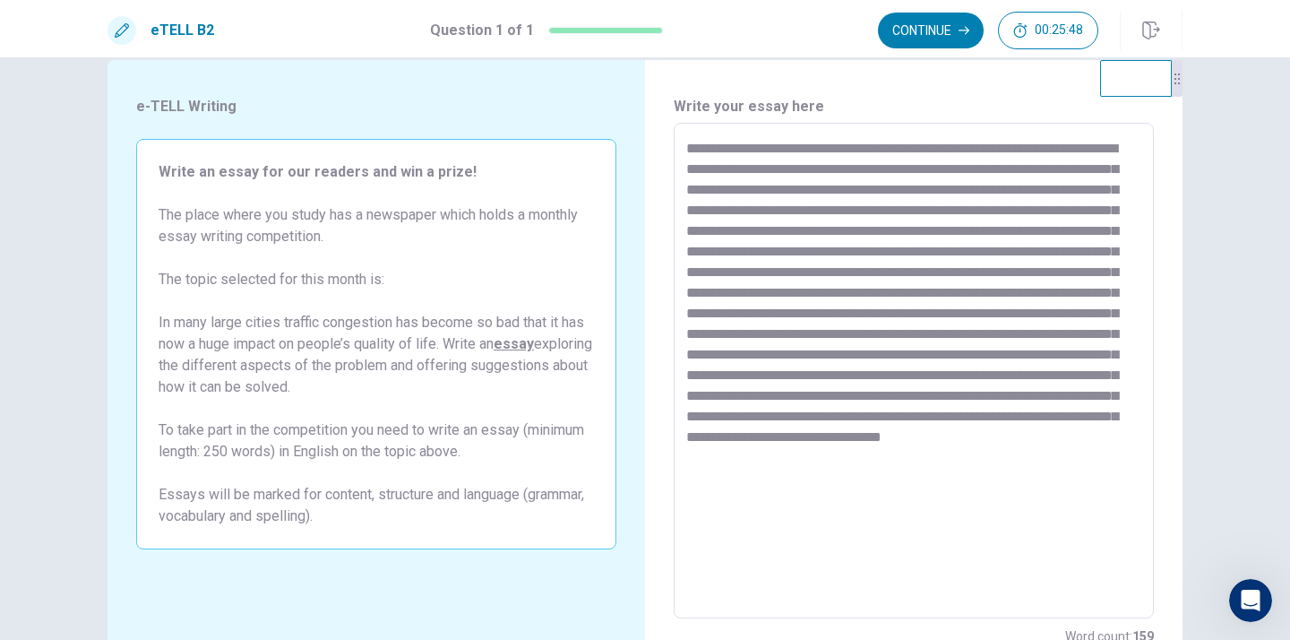
click at [1020, 462] on textarea at bounding box center [913, 371] width 455 height 466
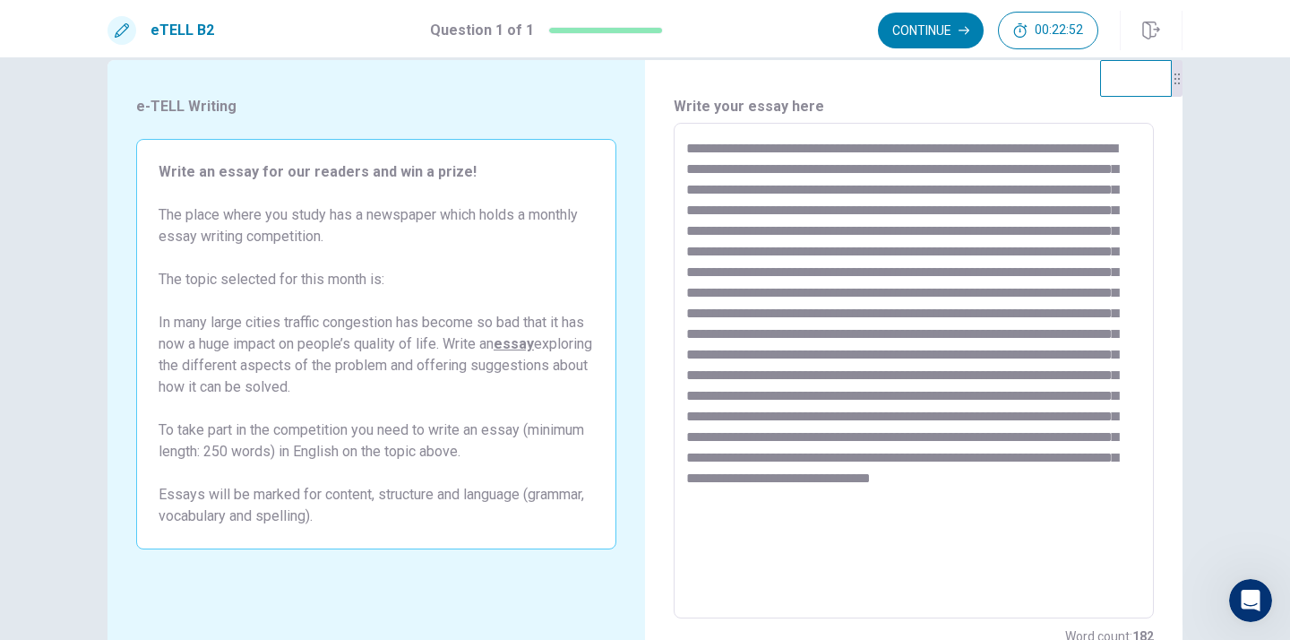
click at [1019, 443] on textarea at bounding box center [913, 371] width 455 height 466
click at [1119, 497] on textarea at bounding box center [913, 371] width 455 height 466
click at [683, 520] on div "* ​" at bounding box center [914, 370] width 480 height 495
click at [1117, 500] on textarea at bounding box center [913, 371] width 455 height 466
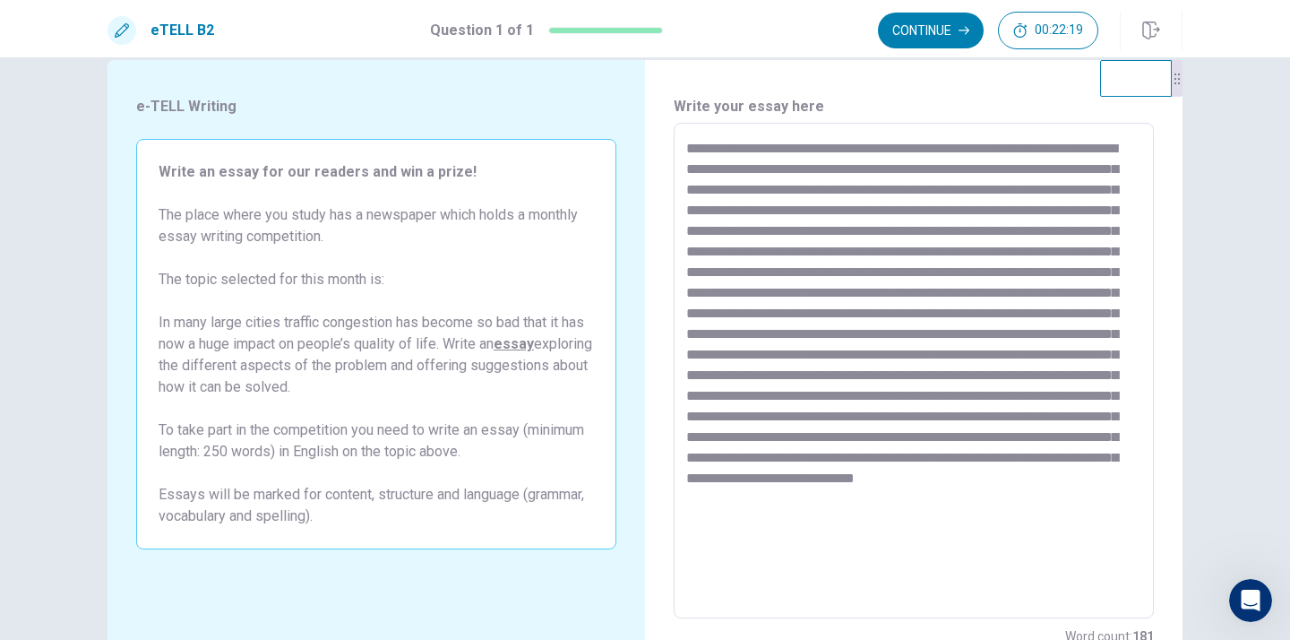
click at [1117, 500] on textarea at bounding box center [913, 371] width 455 height 466
click at [773, 524] on textarea at bounding box center [913, 371] width 455 height 466
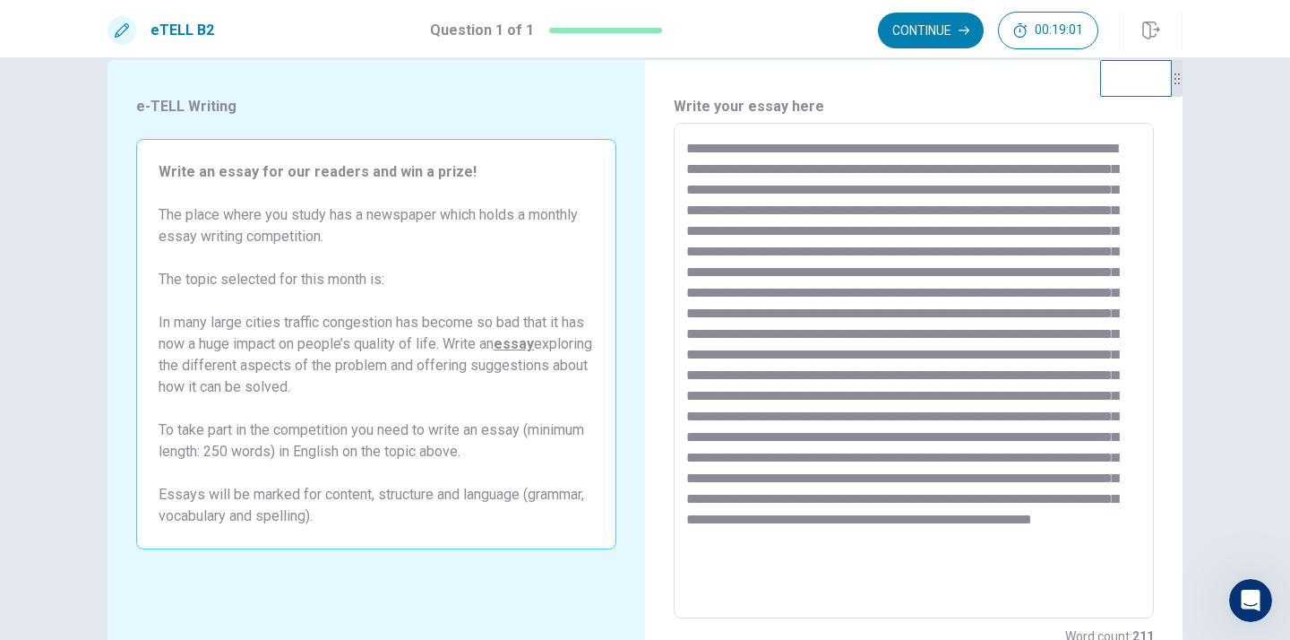
click at [913, 556] on textarea at bounding box center [913, 371] width 455 height 466
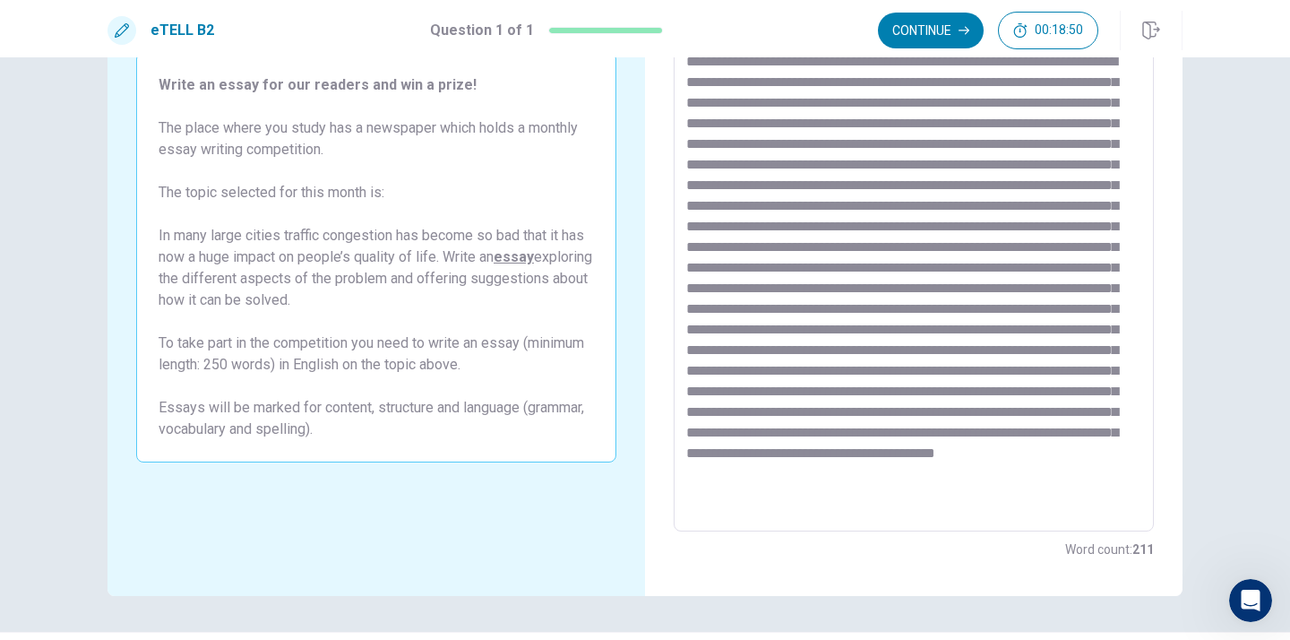
scroll to position [127, 0]
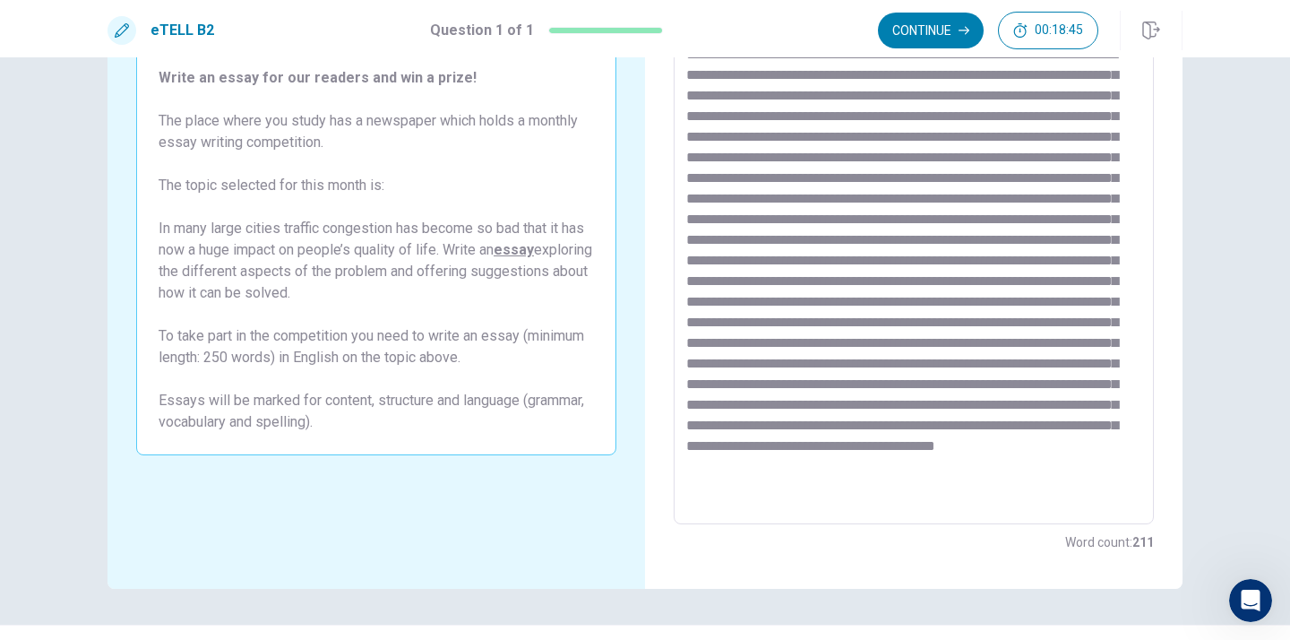
click at [894, 489] on textarea at bounding box center [913, 277] width 455 height 466
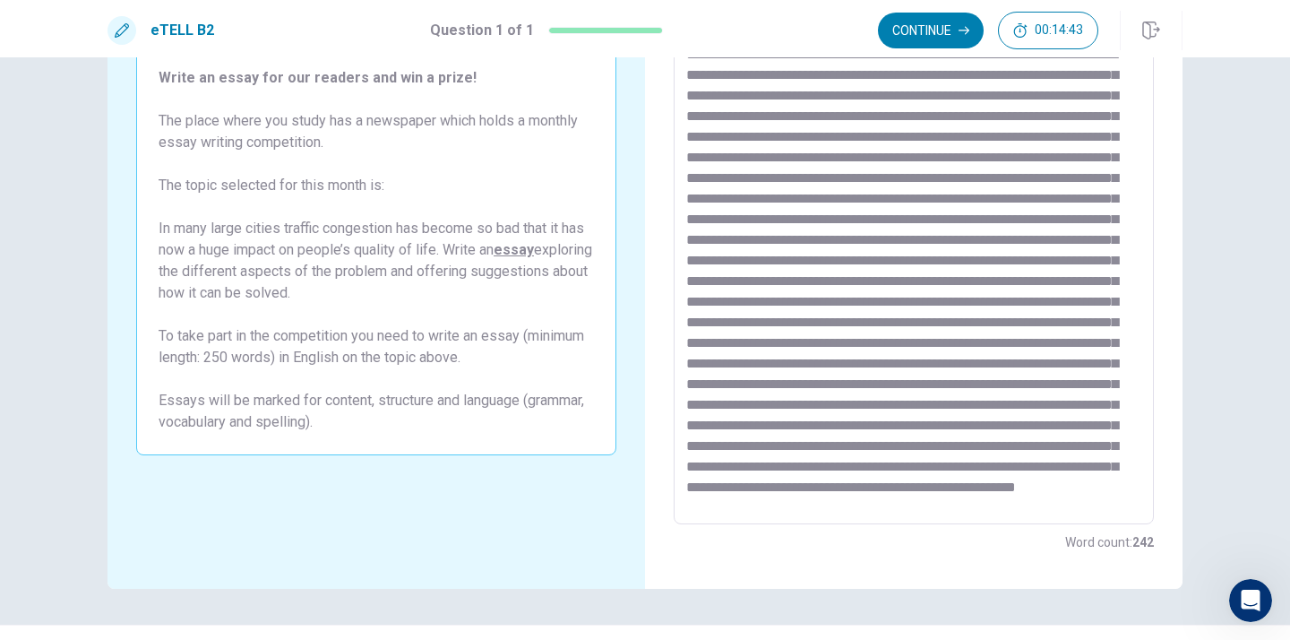
scroll to position [47, 0]
click at [805, 479] on textarea at bounding box center [913, 277] width 455 height 466
click at [891, 498] on textarea at bounding box center [913, 277] width 455 height 466
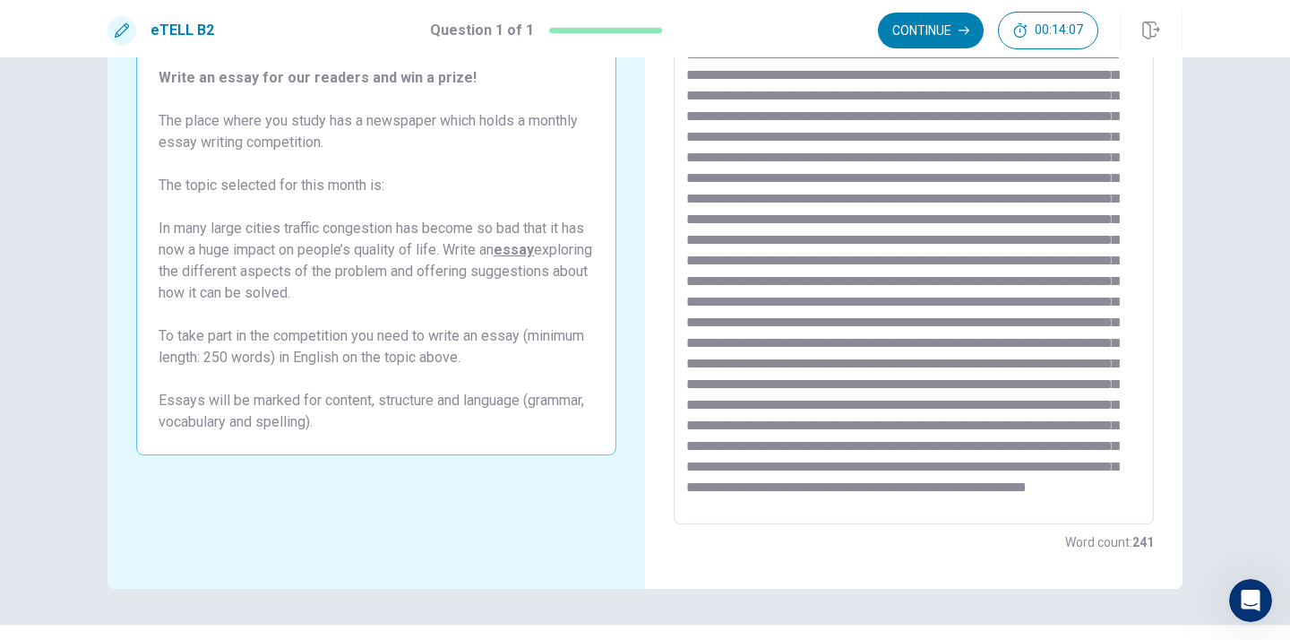
click at [1065, 477] on textarea at bounding box center [913, 277] width 455 height 466
click at [1118, 497] on textarea at bounding box center [913, 277] width 455 height 466
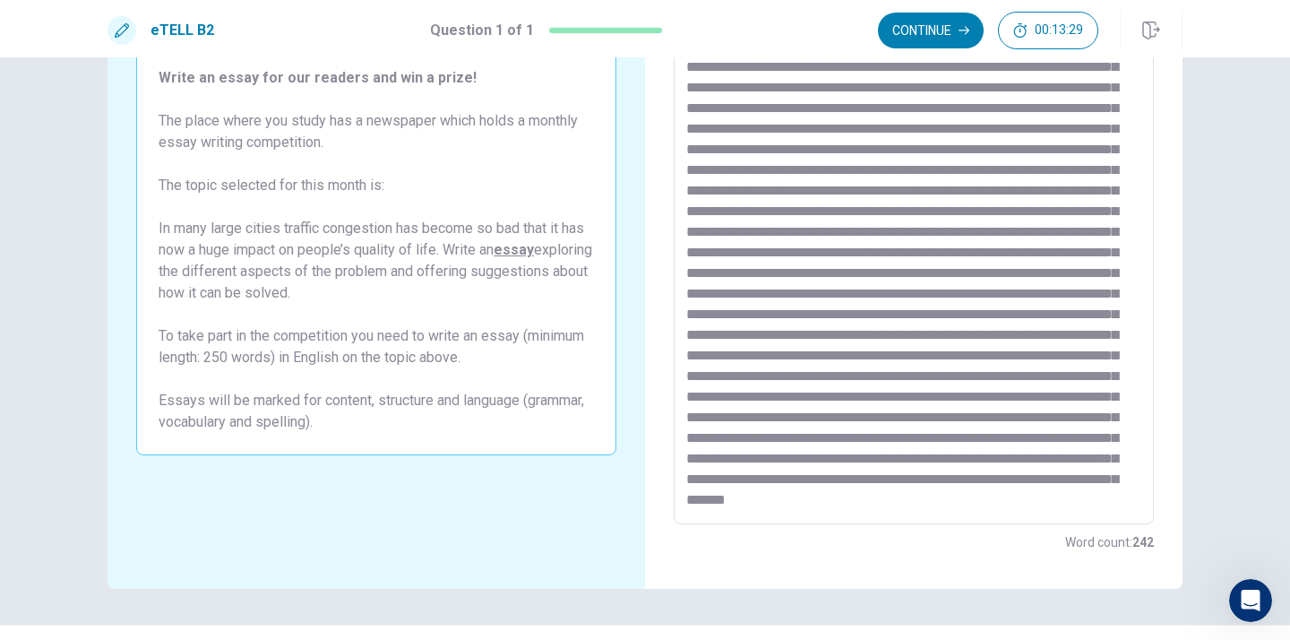
click at [822, 502] on textarea at bounding box center [913, 277] width 455 height 466
click at [881, 500] on textarea at bounding box center [913, 277] width 455 height 466
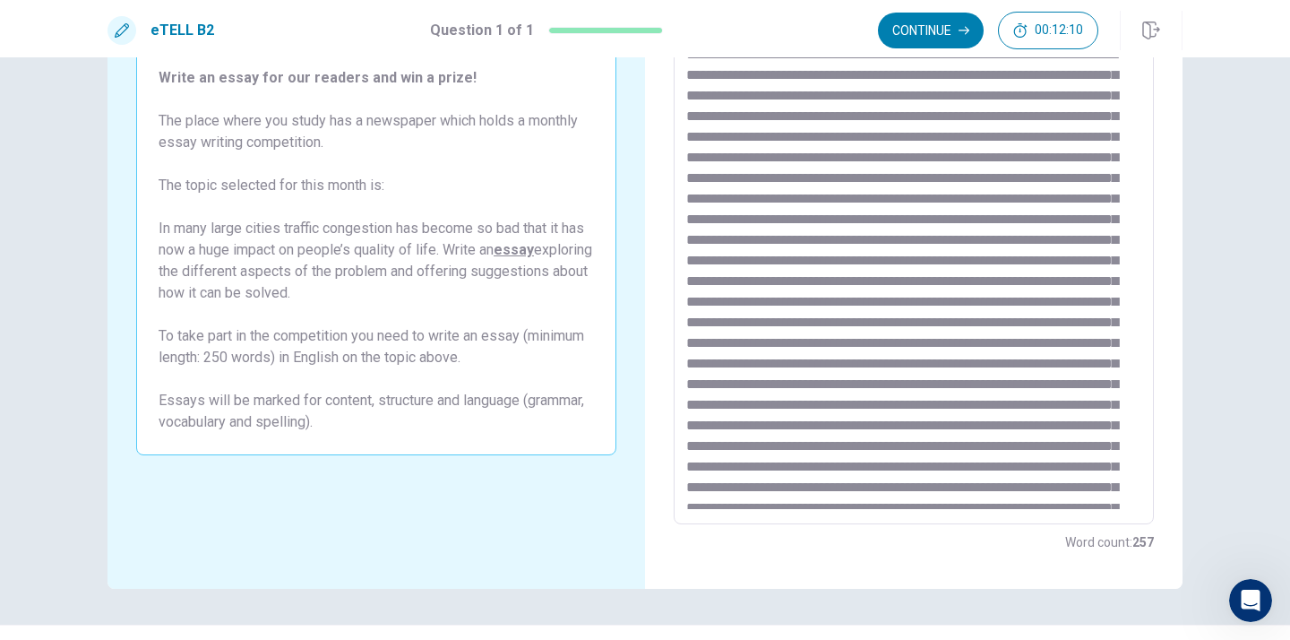
scroll to position [0, 0]
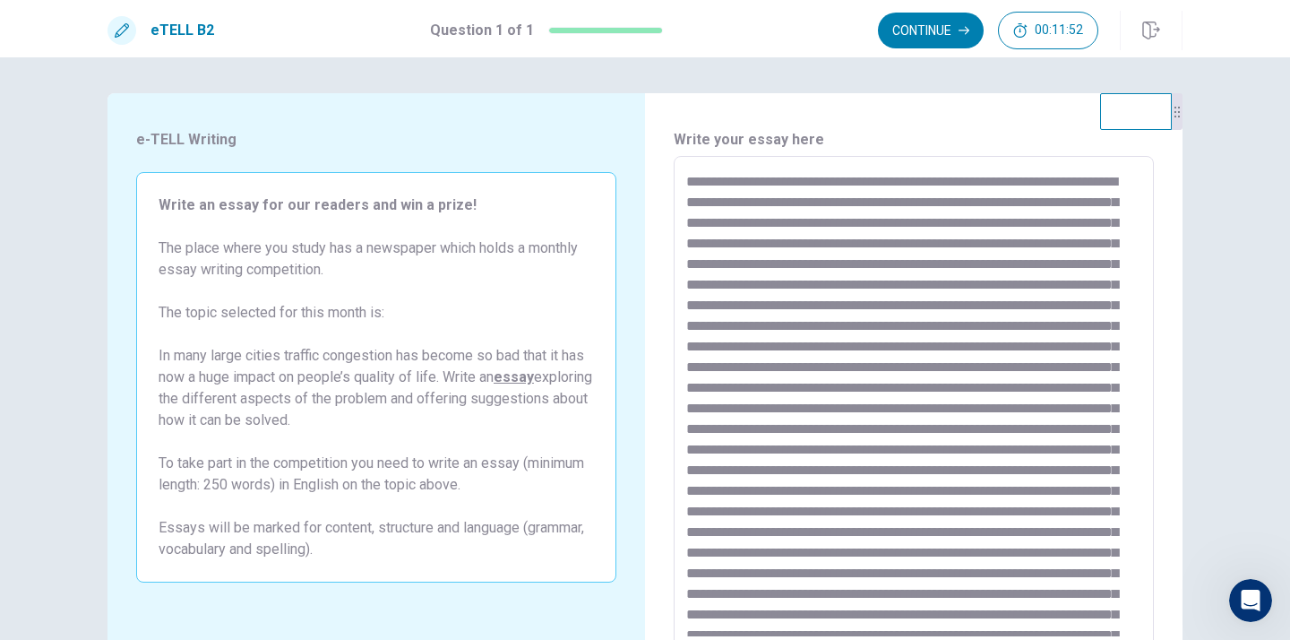
click at [856, 225] on textarea at bounding box center [913, 404] width 455 height 466
click at [1009, 291] on textarea at bounding box center [913, 404] width 455 height 466
click at [1061, 350] on textarea at bounding box center [913, 404] width 455 height 466
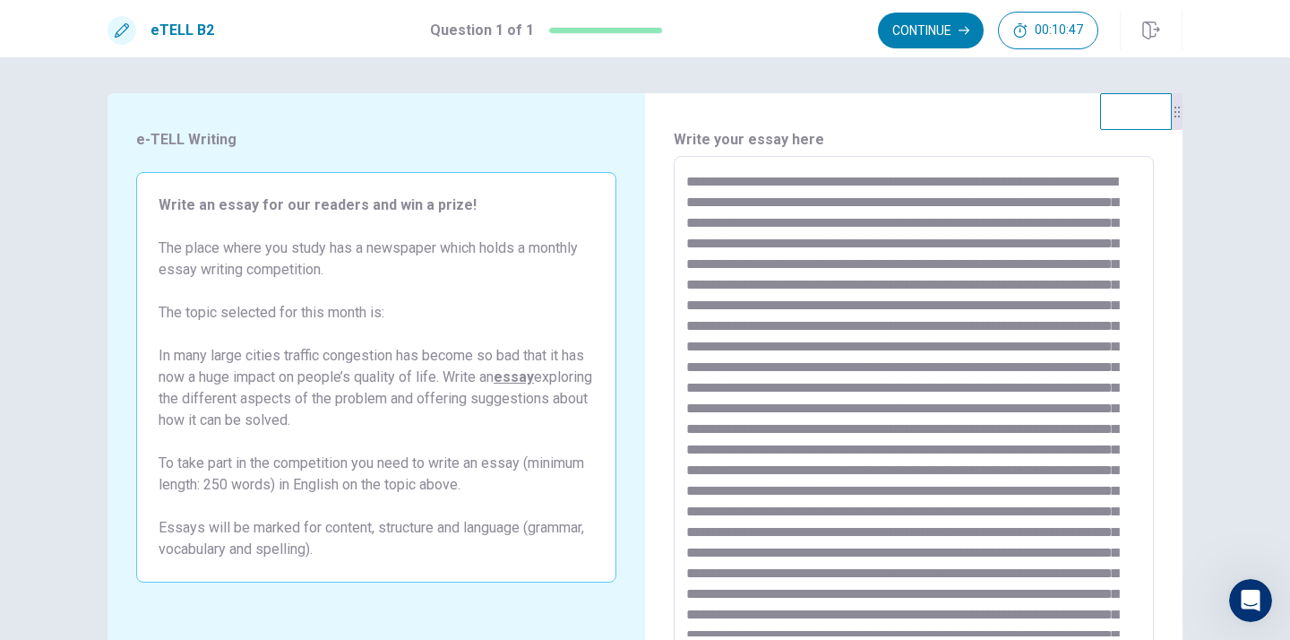
click at [841, 391] on textarea at bounding box center [913, 404] width 455 height 466
click at [875, 366] on textarea at bounding box center [913, 404] width 455 height 466
click at [936, 390] on textarea at bounding box center [913, 404] width 455 height 466
click at [1029, 390] on textarea at bounding box center [913, 404] width 455 height 466
click at [1098, 410] on textarea at bounding box center [913, 404] width 455 height 466
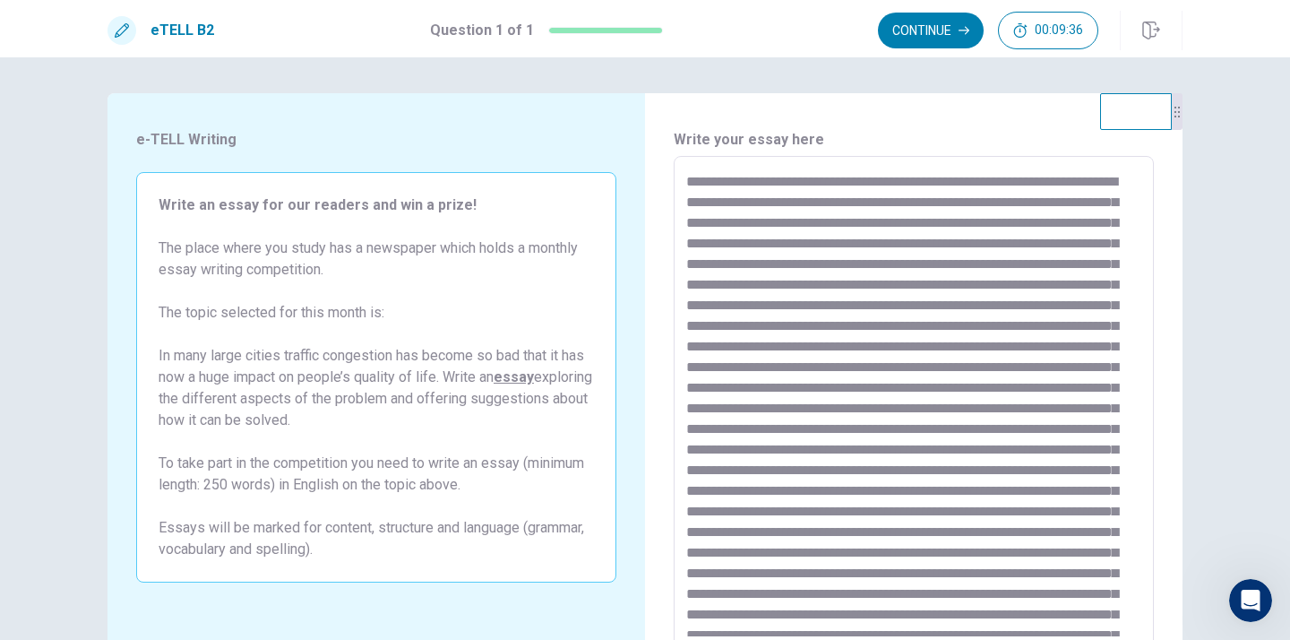
click at [883, 430] on textarea at bounding box center [913, 404] width 455 height 466
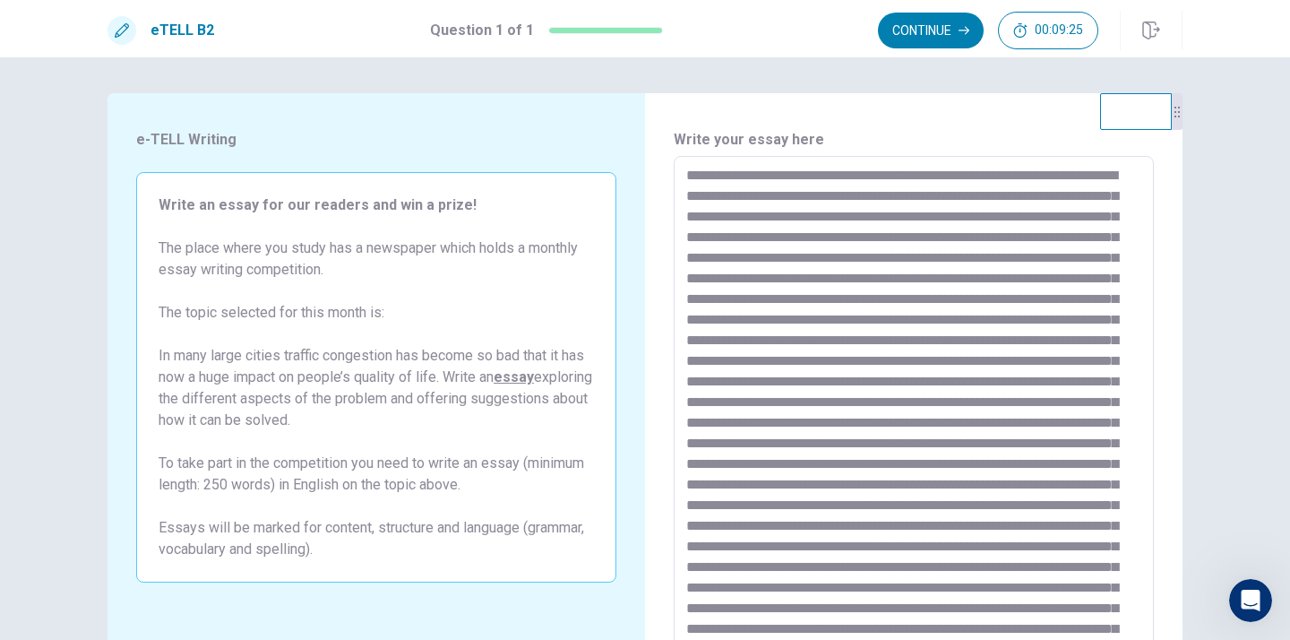
scroll to position [70, 0]
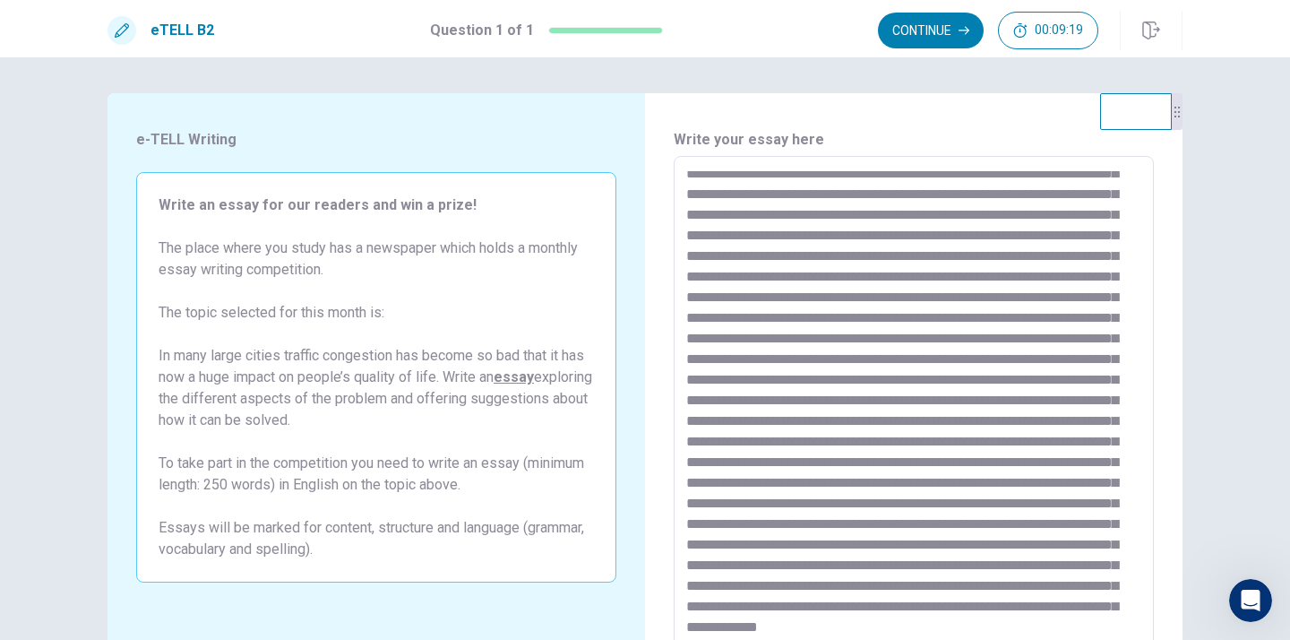
click at [854, 403] on textarea at bounding box center [913, 404] width 455 height 466
click at [1015, 421] on textarea at bounding box center [913, 404] width 455 height 466
click at [829, 442] on textarea at bounding box center [913, 404] width 455 height 466
click at [920, 442] on textarea at bounding box center [913, 404] width 455 height 466
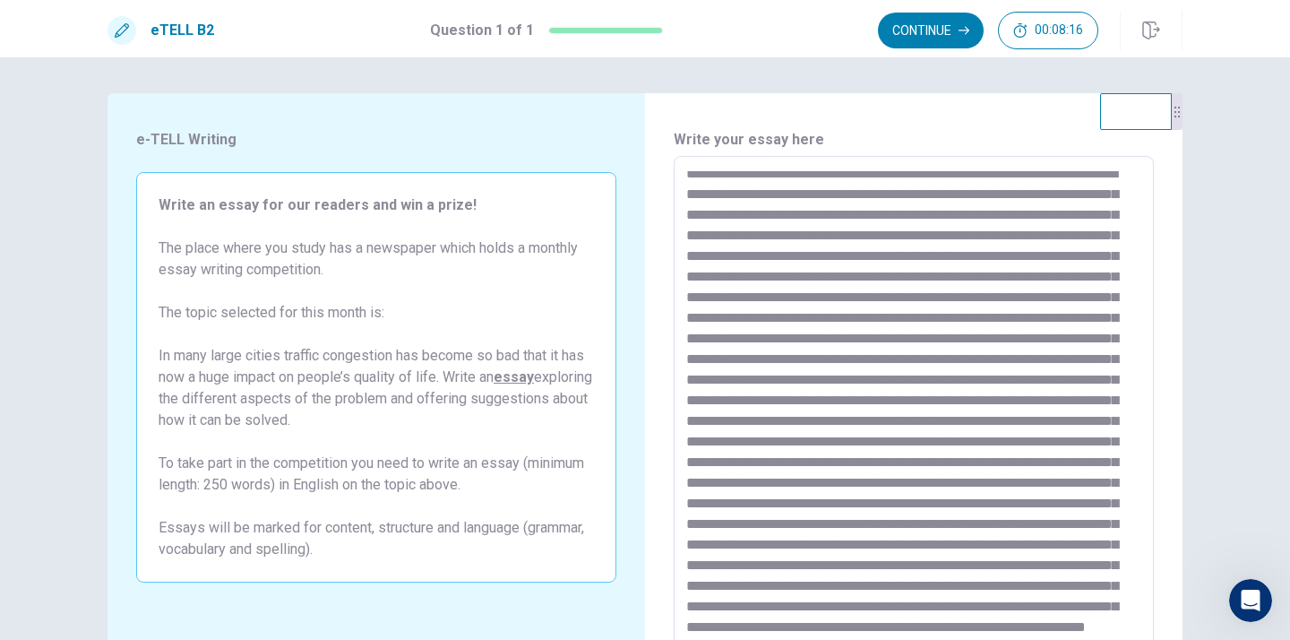
click at [988, 525] on textarea at bounding box center [913, 404] width 455 height 466
click at [992, 599] on textarea at bounding box center [913, 404] width 455 height 466
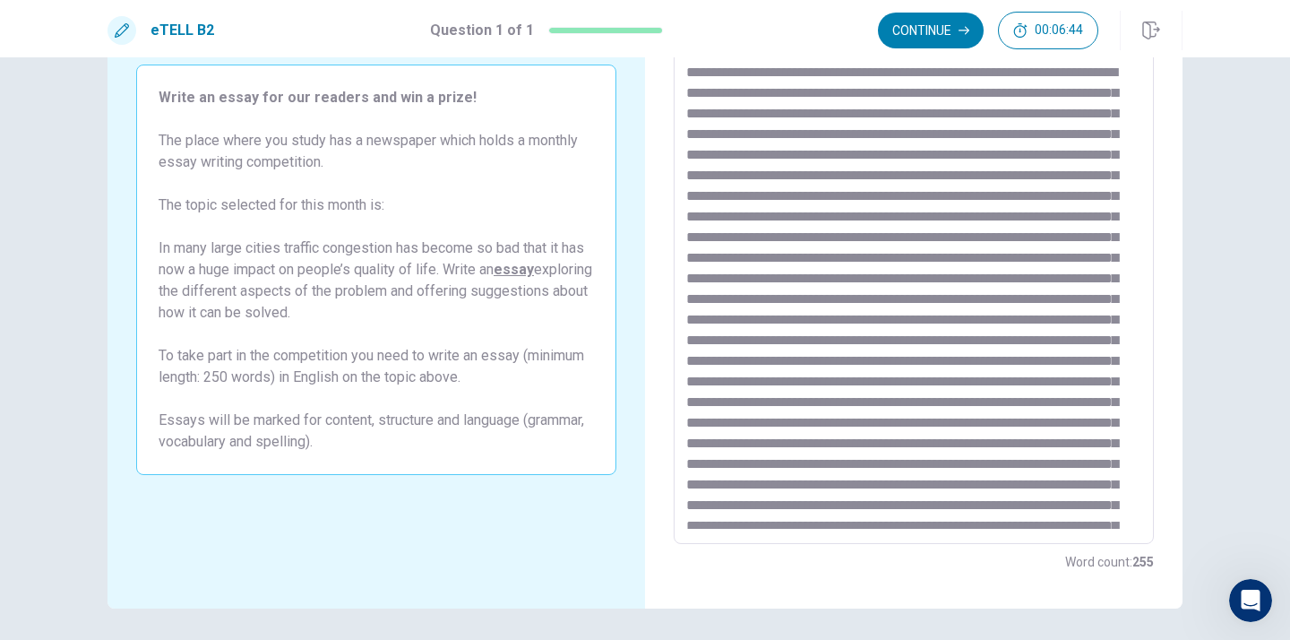
scroll to position [0, 0]
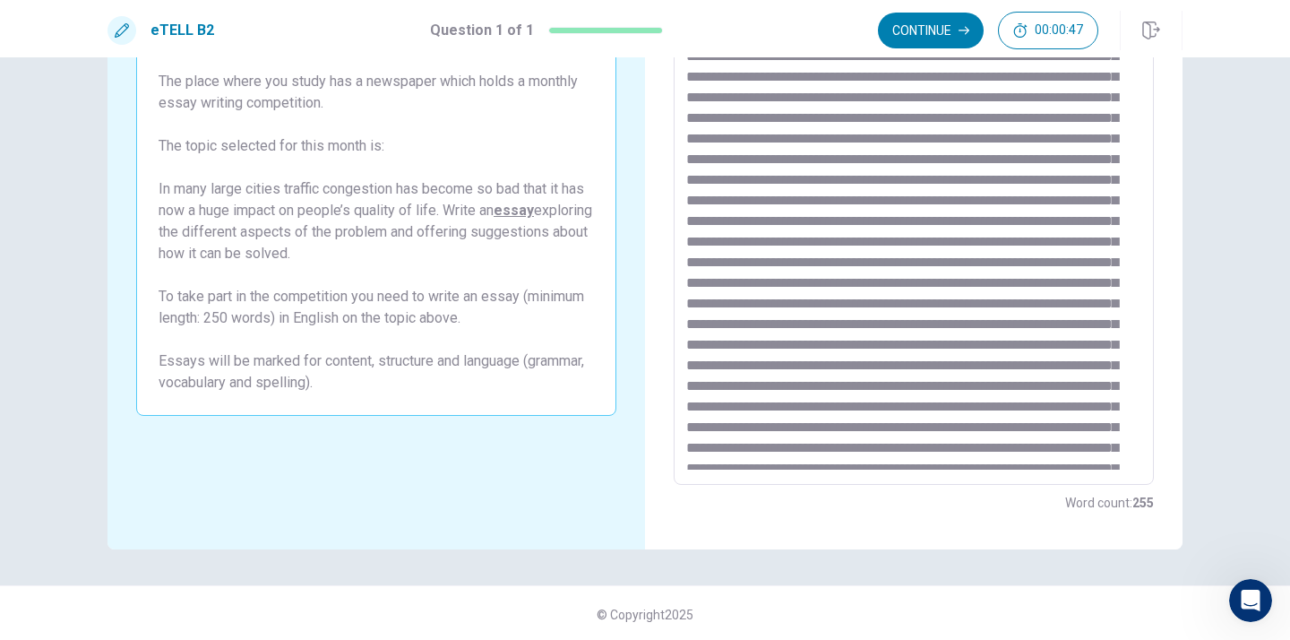
scroll to position [169, 0]
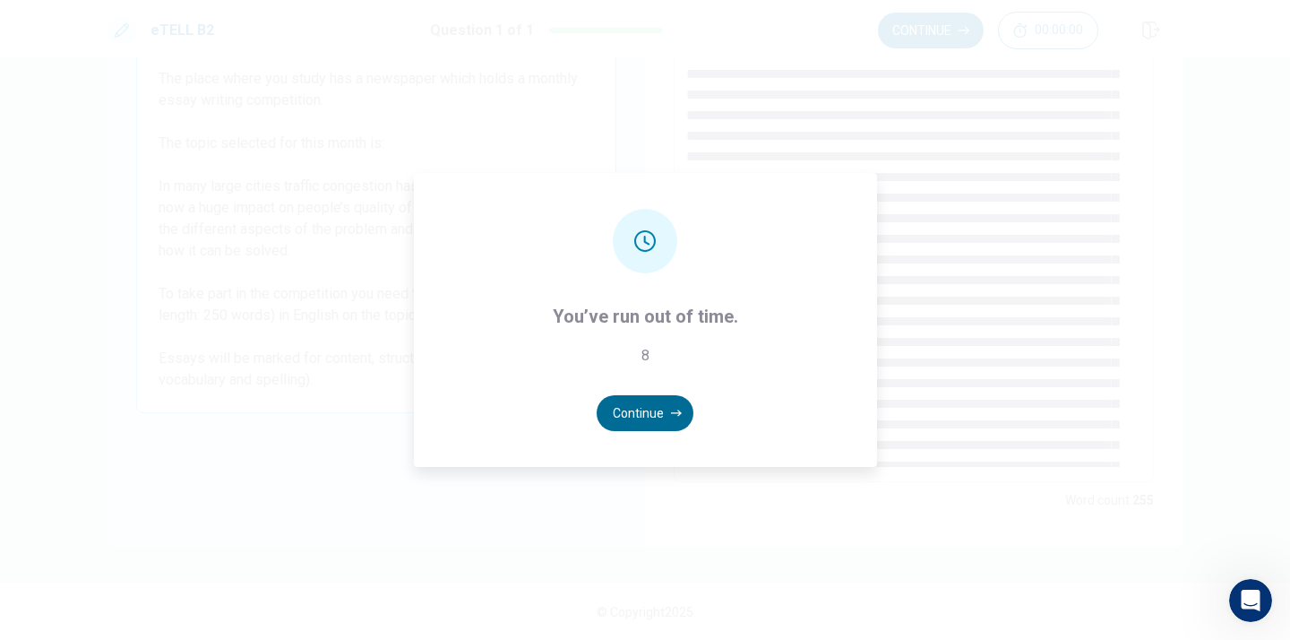
type textarea "**********"
click at [648, 412] on button "Continue" at bounding box center [645, 413] width 97 height 36
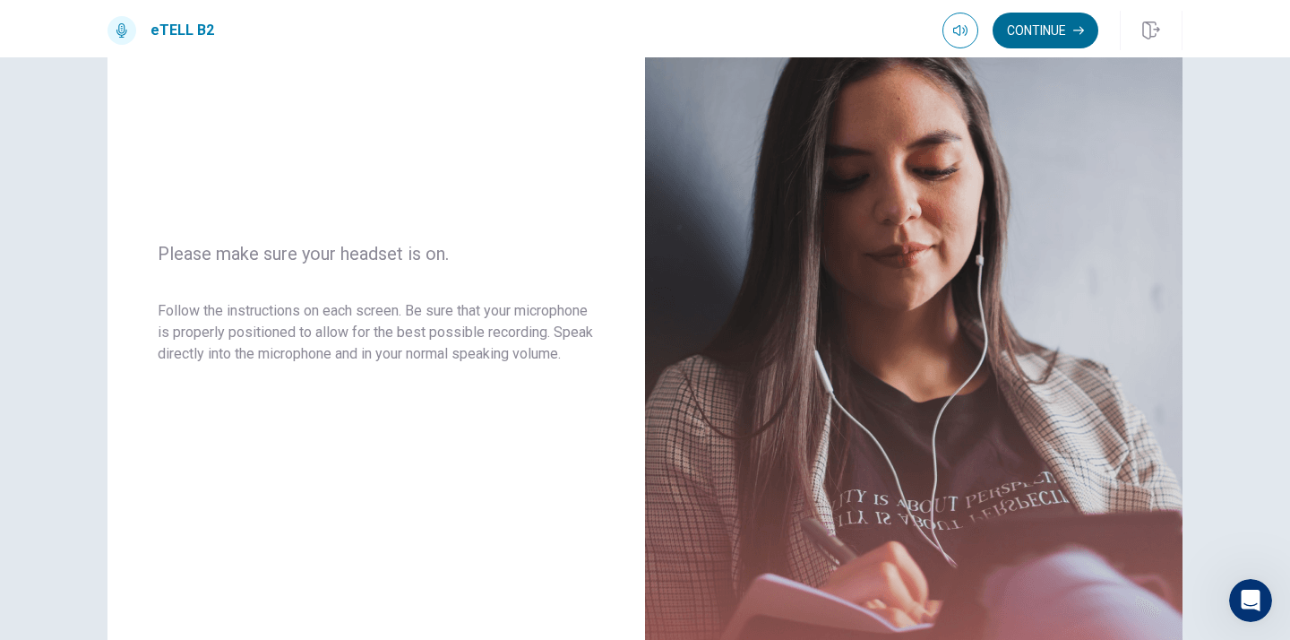
click at [1026, 25] on button "Continue" at bounding box center [1045, 31] width 106 height 36
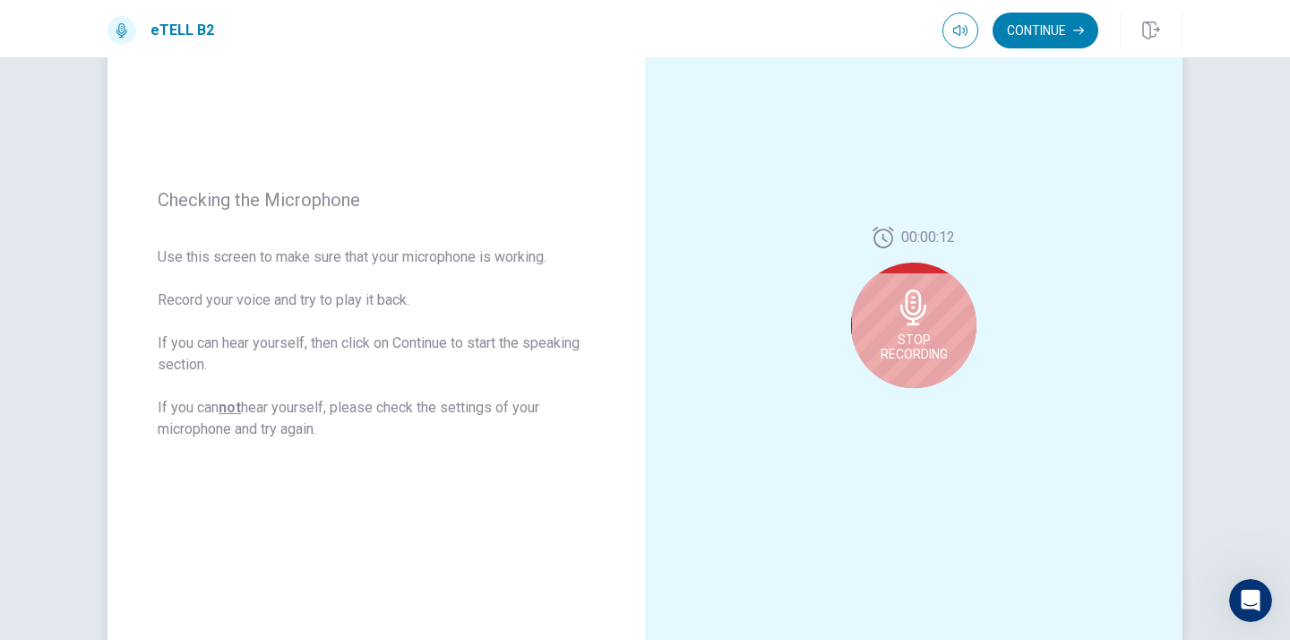
click at [908, 311] on icon at bounding box center [913, 307] width 26 height 36
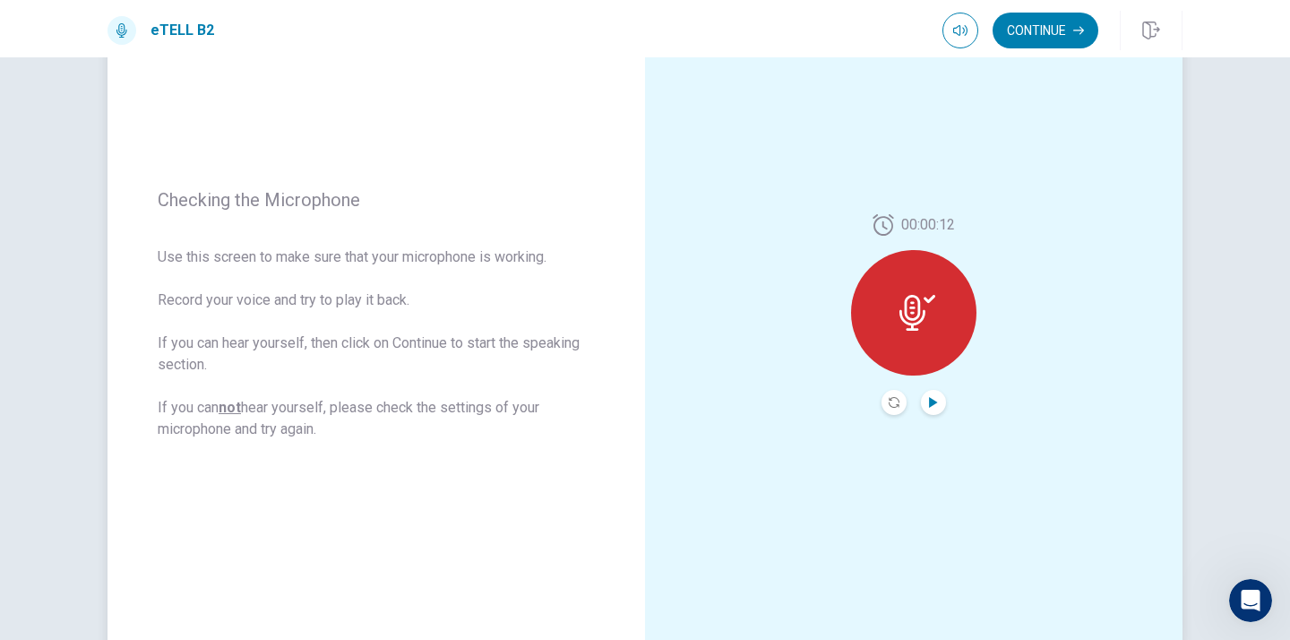
click at [929, 401] on icon "Play Audio" at bounding box center [933, 402] width 8 height 11
click at [910, 307] on icon at bounding box center [912, 313] width 26 height 36
click at [939, 401] on button "Play Audio" at bounding box center [933, 402] width 25 height 25
click at [932, 403] on icon "Play Audio" at bounding box center [933, 402] width 8 height 11
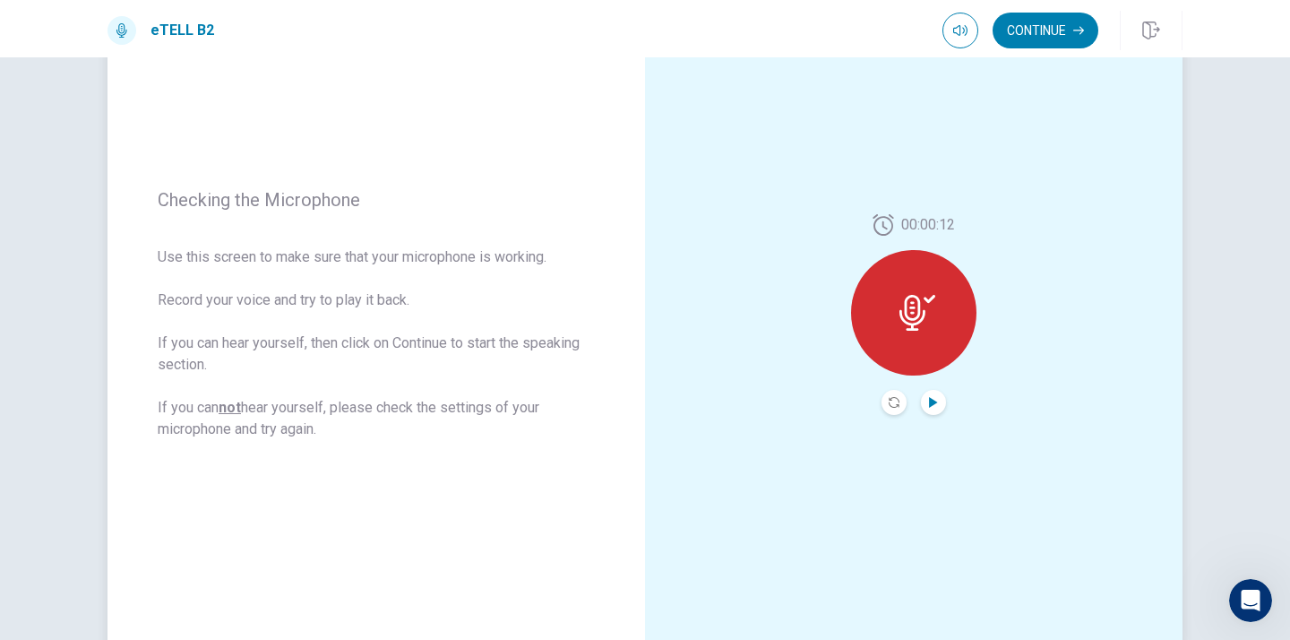
click at [913, 305] on icon at bounding box center [917, 313] width 36 height 36
click at [905, 314] on icon at bounding box center [912, 313] width 26 height 36
click at [933, 405] on icon "Play Audio" at bounding box center [933, 402] width 11 height 11
click at [1044, 34] on button "Continue" at bounding box center [1045, 31] width 106 height 36
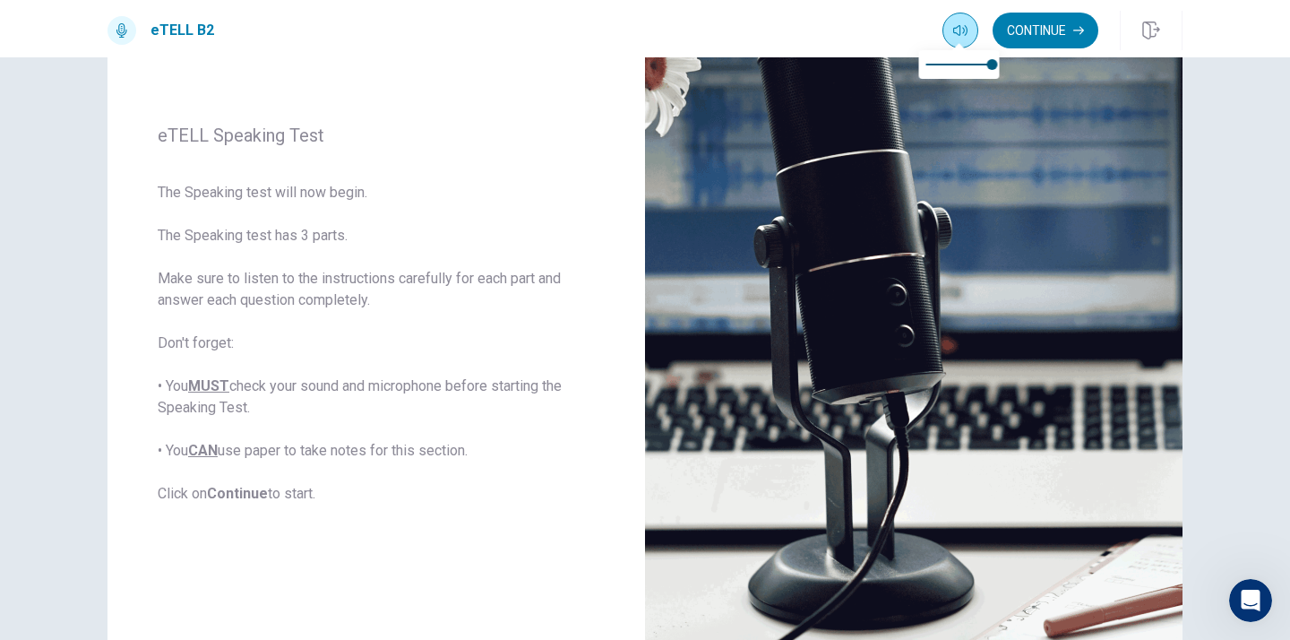
click at [960, 26] on icon "button" at bounding box center [960, 30] width 14 height 14
click at [1035, 29] on button "Continue" at bounding box center [1045, 31] width 106 height 36
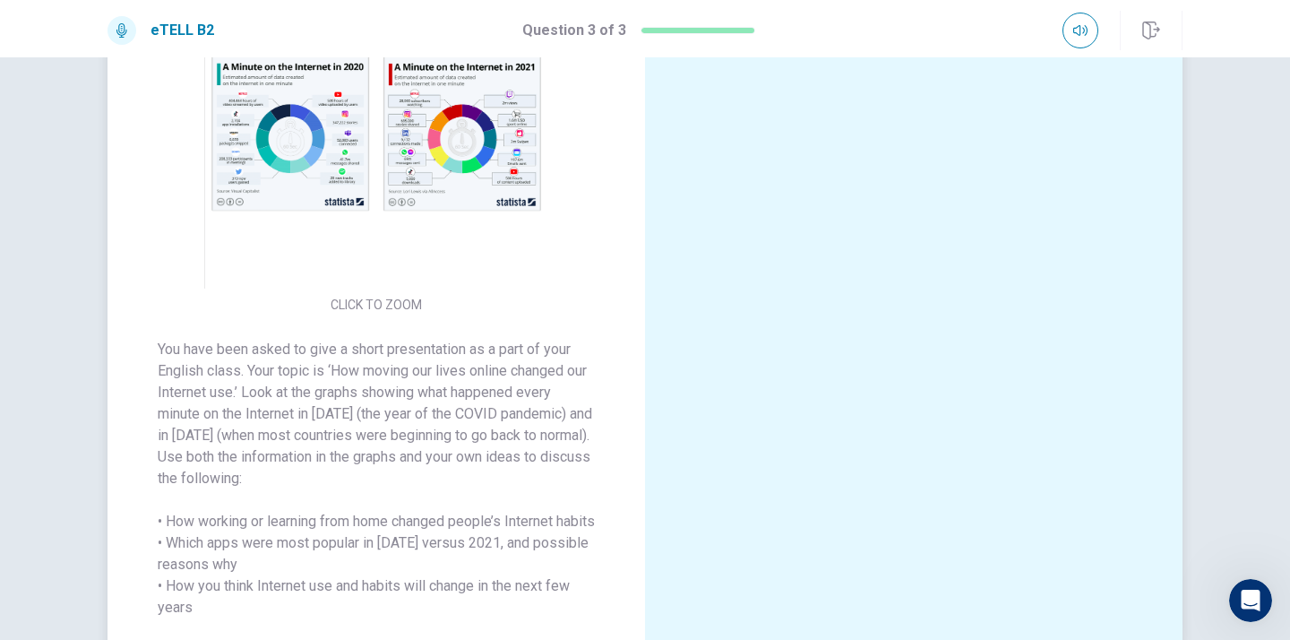
click at [348, 157] on img at bounding box center [376, 132] width 344 height 313
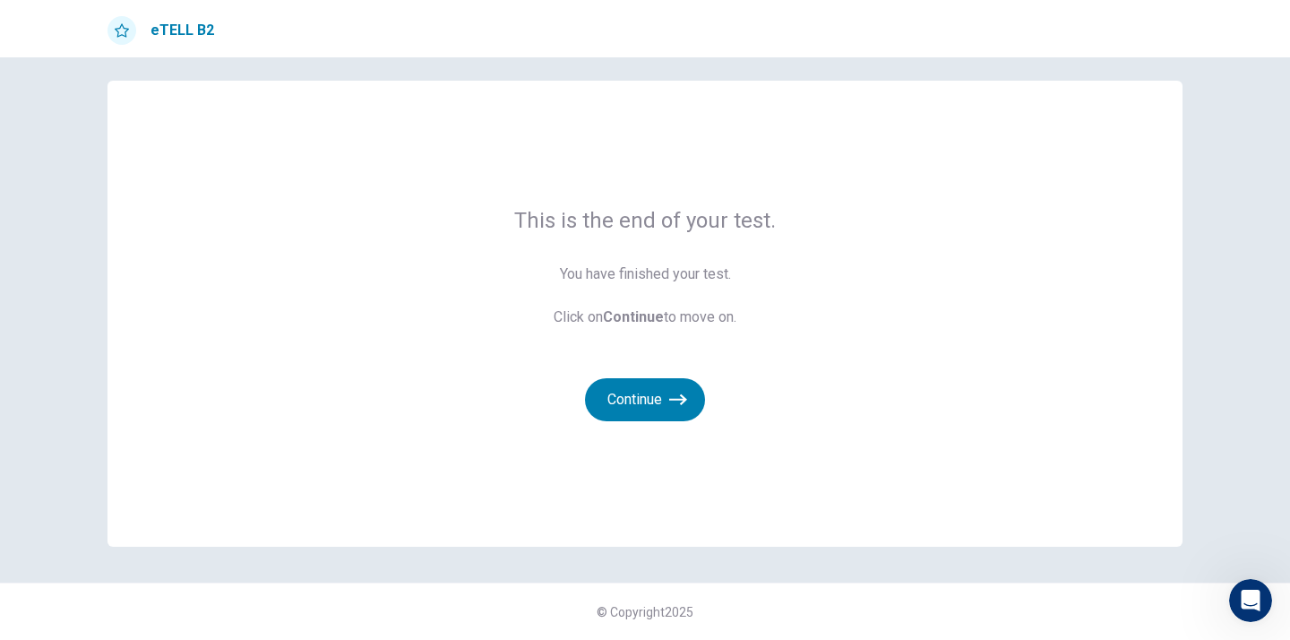
scroll to position [13, 0]
click at [620, 404] on button "Continue" at bounding box center [645, 399] width 120 height 43
